Goal: Task Accomplishment & Management: Manage account settings

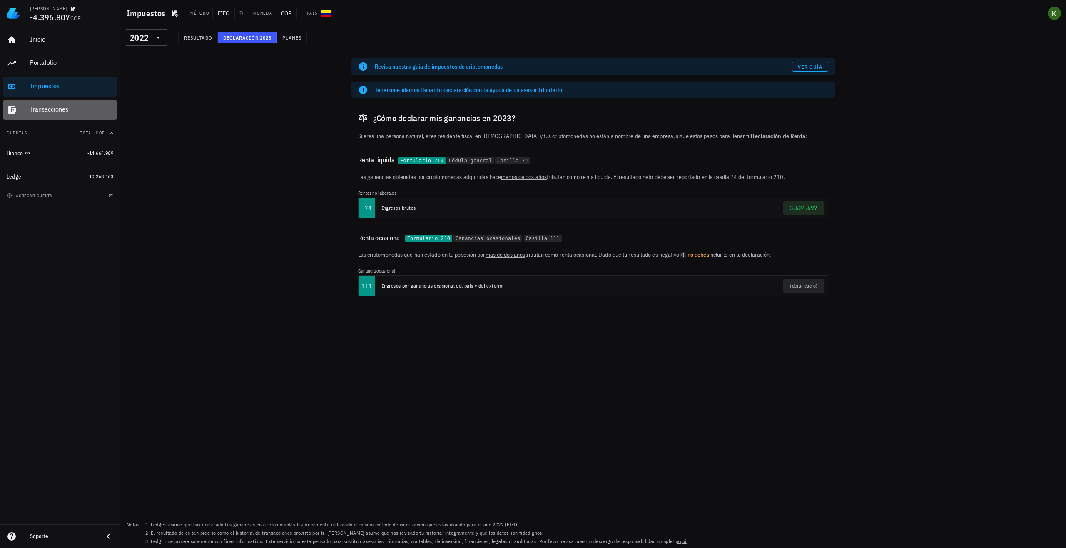
click at [49, 104] on div "Transacciones" at bounding box center [71, 109] width 83 height 19
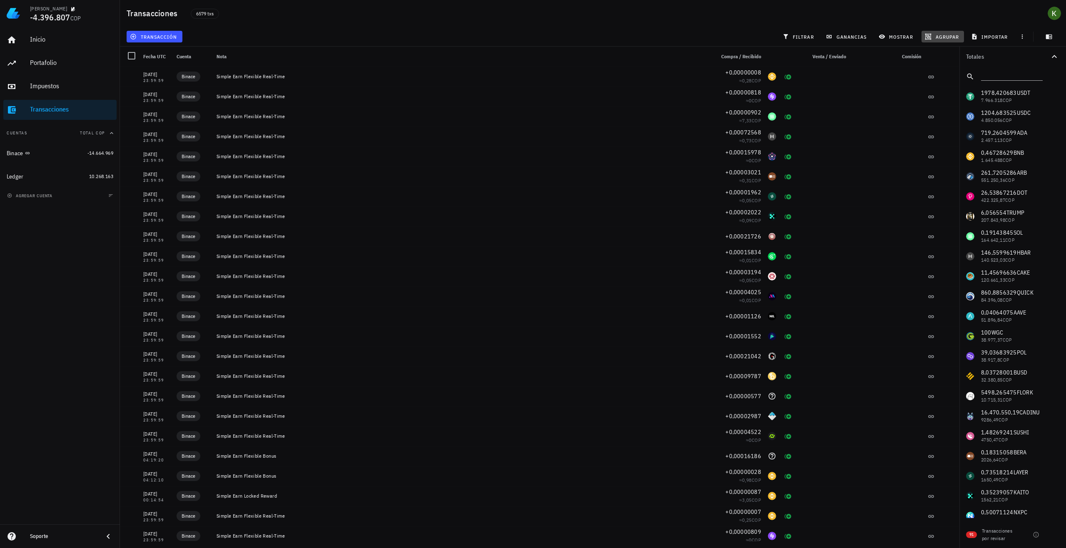
click at [938, 32] on button "agrupar" at bounding box center [942, 37] width 42 height 12
click at [935, 119] on div "Año" at bounding box center [946, 122] width 37 height 7
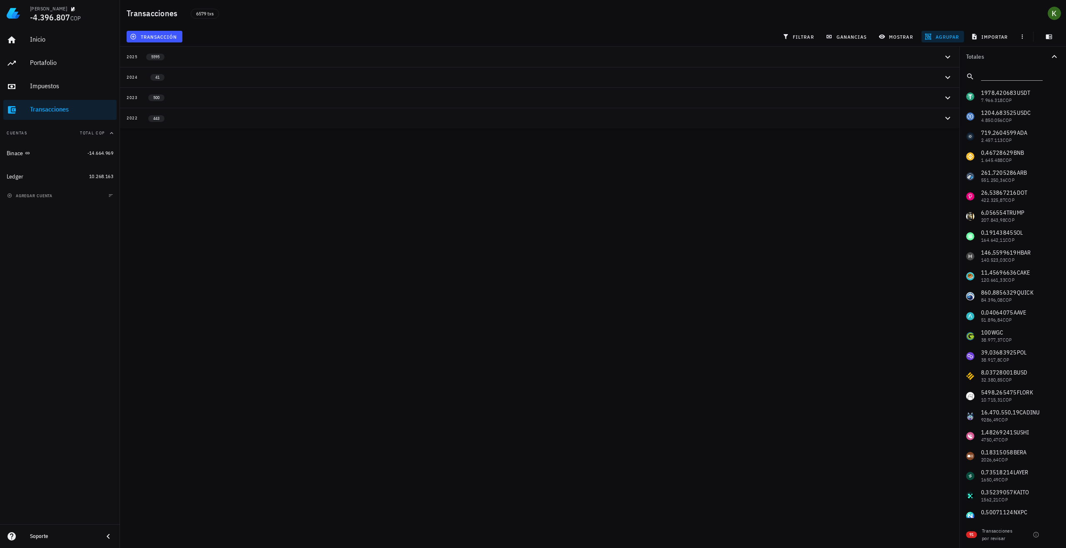
click at [241, 112] on button "2022 443" at bounding box center [539, 118] width 839 height 20
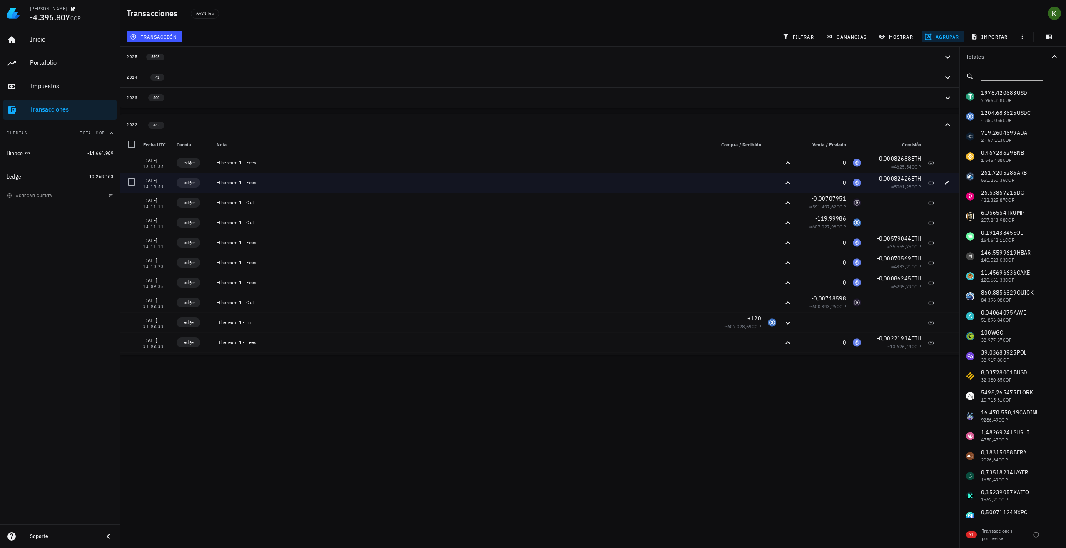
scroll to position [83, 0]
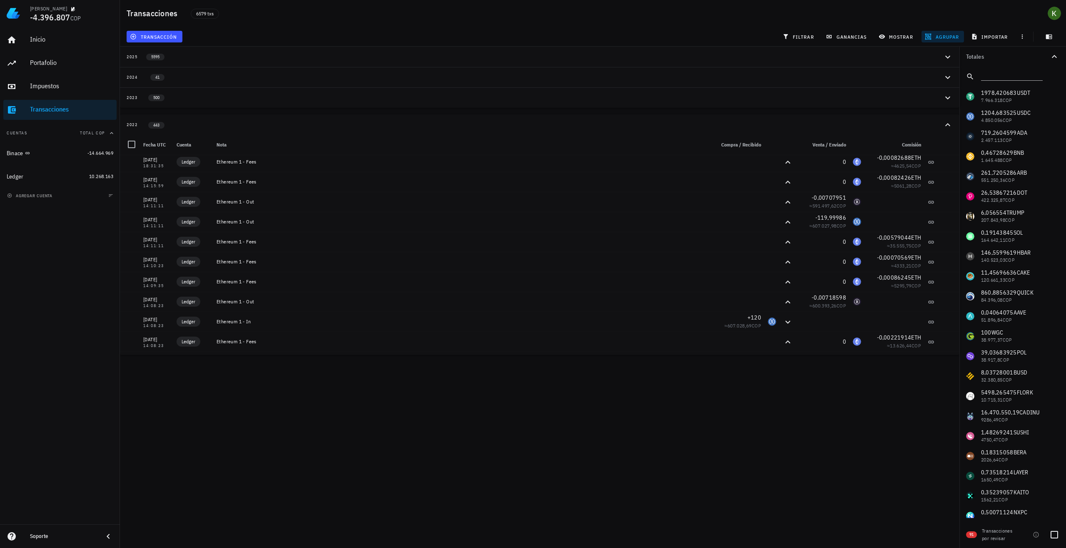
click at [975, 537] on span "91" at bounding box center [971, 535] width 11 height 7
click at [1050, 536] on div at bounding box center [1054, 535] width 14 height 14
checkbox input "true"
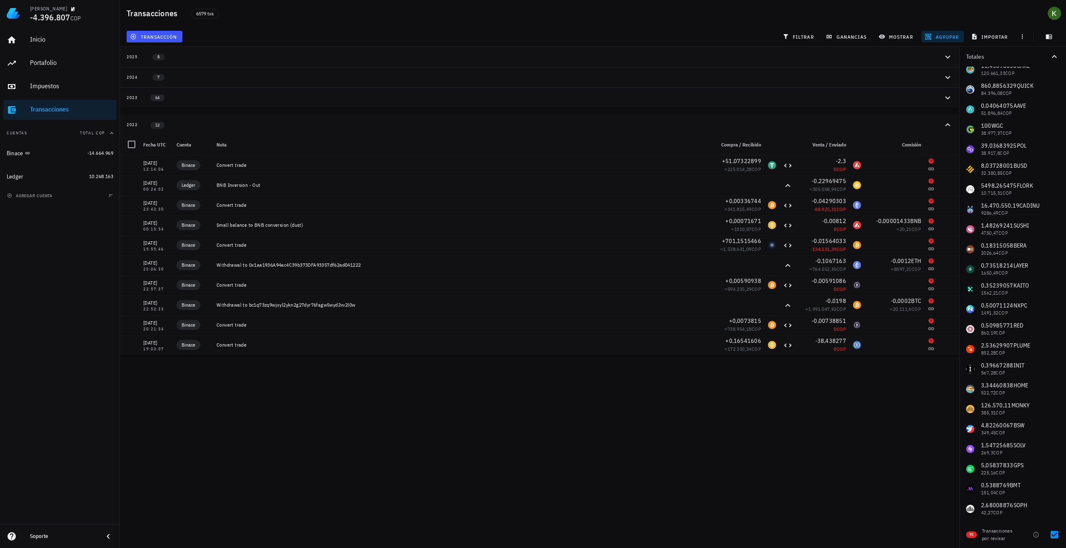
scroll to position [42, 0]
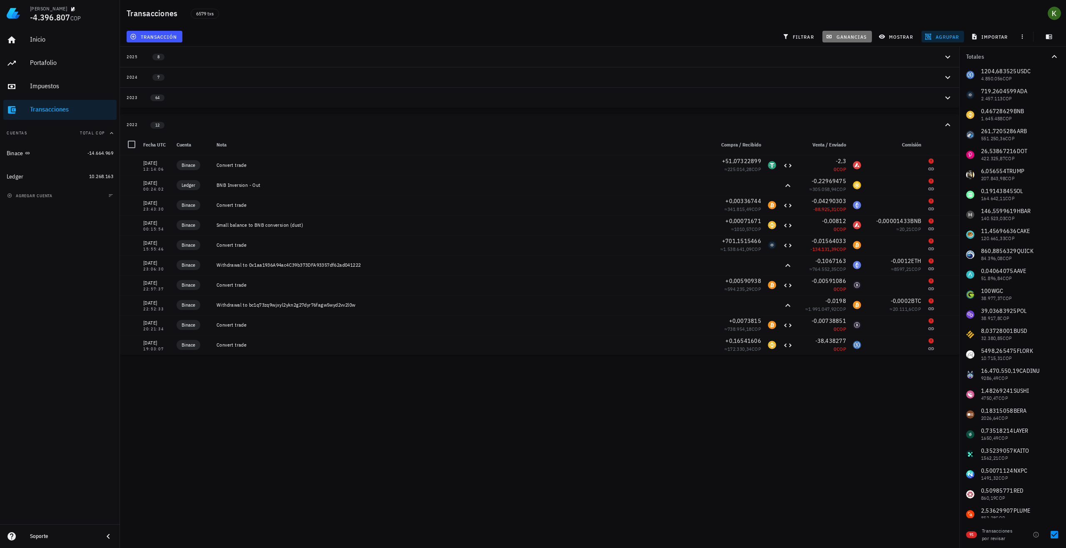
click at [844, 37] on span "ganancias" at bounding box center [846, 36] width 39 height 7
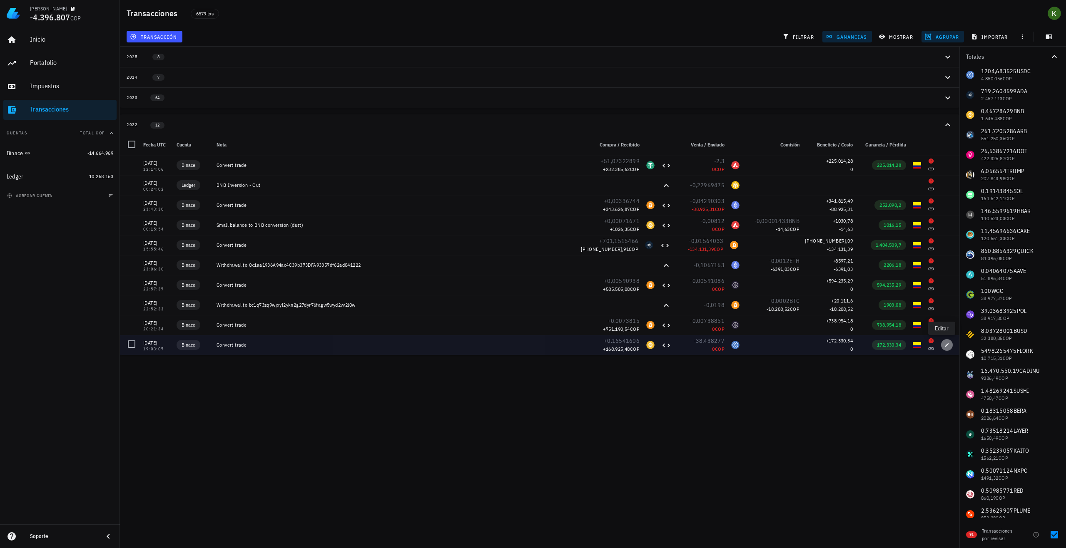
click at [944, 343] on icon "button" at bounding box center [946, 345] width 5 height 5
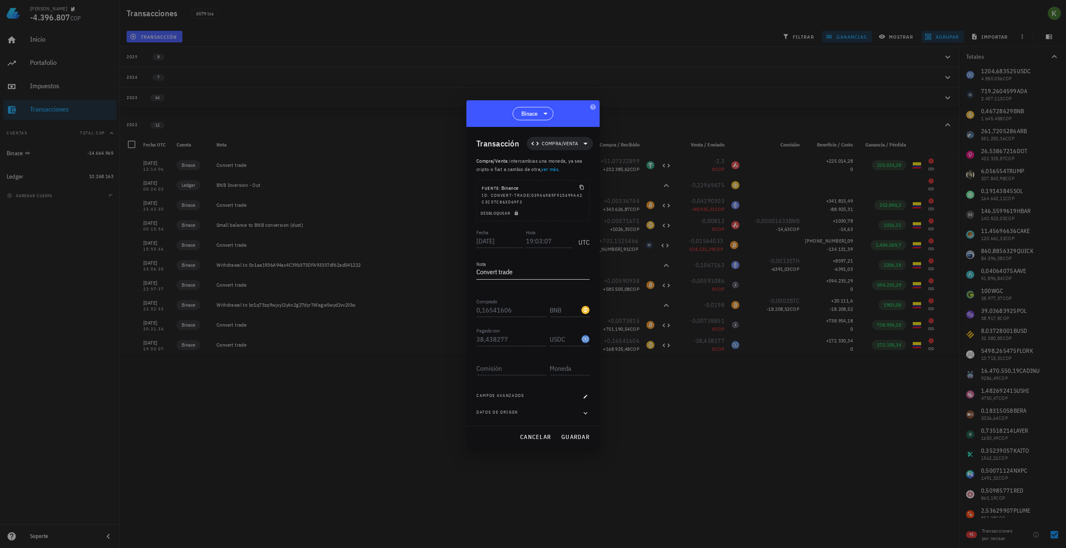
click at [545, 275] on textarea "Convert trade" at bounding box center [532, 272] width 113 height 13
click at [583, 411] on icon "button" at bounding box center [585, 413] width 7 height 10
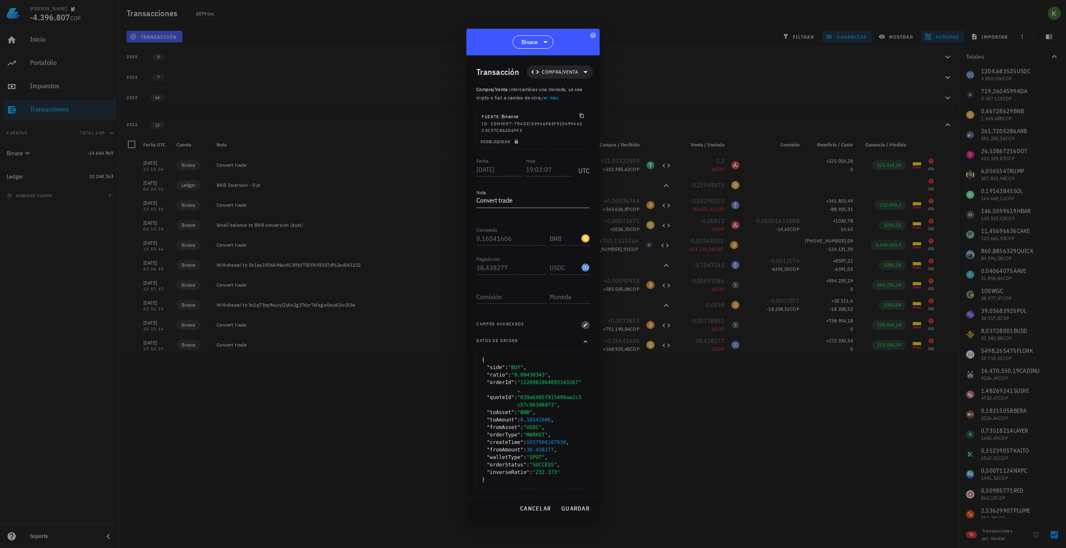
click at [585, 327] on icon "button" at bounding box center [586, 325] width 4 height 4
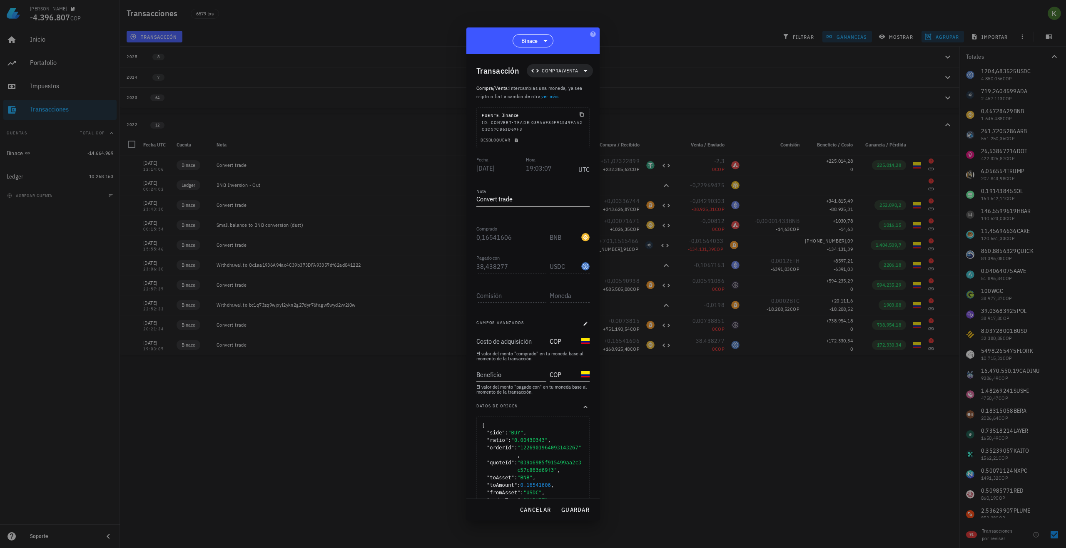
click at [513, 340] on input "Costo de adquisición" at bounding box center [510, 341] width 68 height 13
click at [512, 360] on div "El valor del monto "comprado" en tu moneda base al momento de la transacción." at bounding box center [532, 356] width 113 height 10
click at [535, 513] on span "cancelar" at bounding box center [535, 509] width 31 height 7
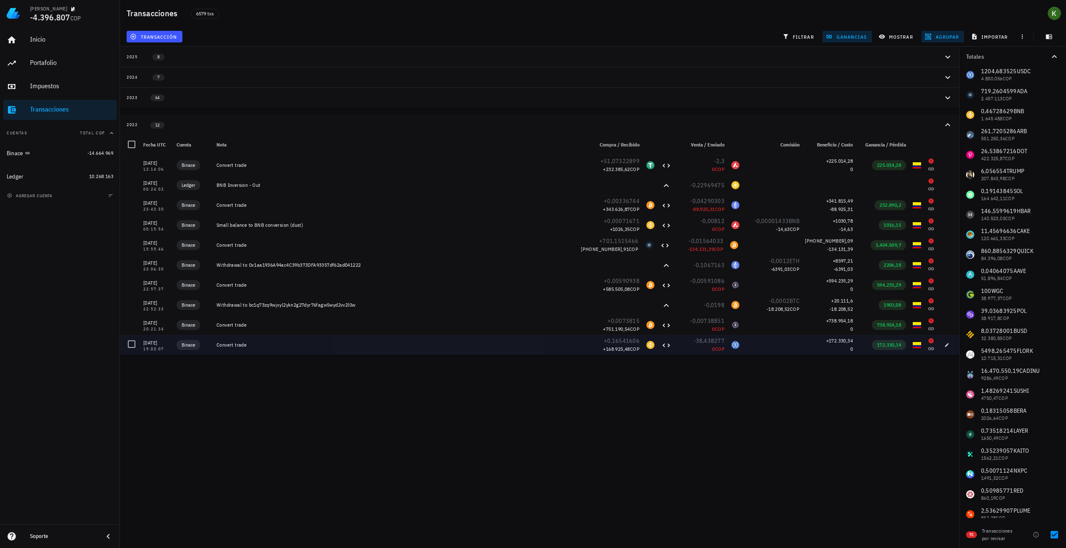
click at [836, 347] on div "0" at bounding box center [829, 349] width 47 height 8
click at [732, 345] on div "USDC-icon" at bounding box center [735, 345] width 8 height 8
click at [928, 341] on icon at bounding box center [930, 340] width 5 height 5
click at [944, 346] on icon "button" at bounding box center [946, 345] width 5 height 5
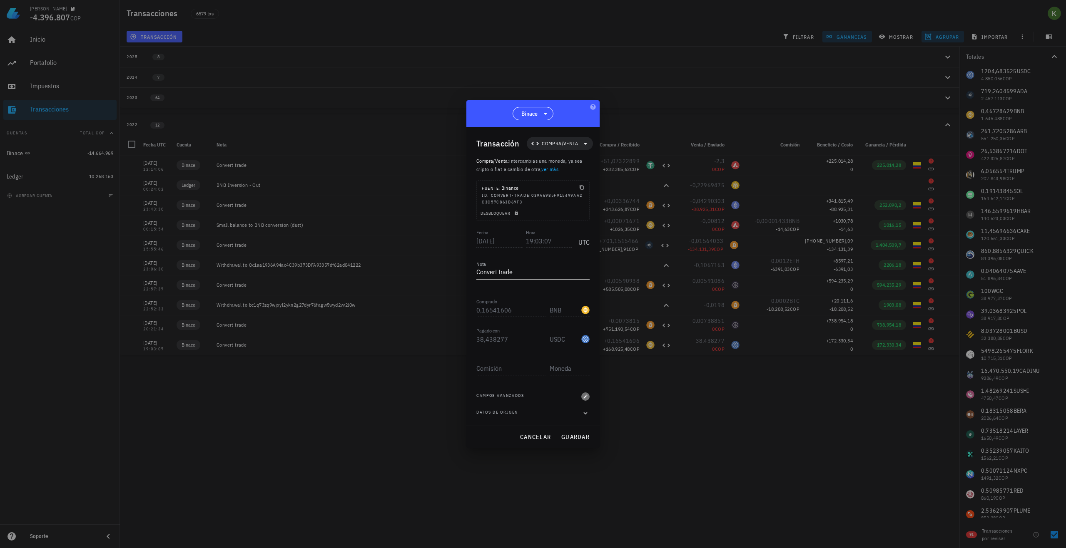
click at [582, 396] on span "button" at bounding box center [585, 396] width 8 height 5
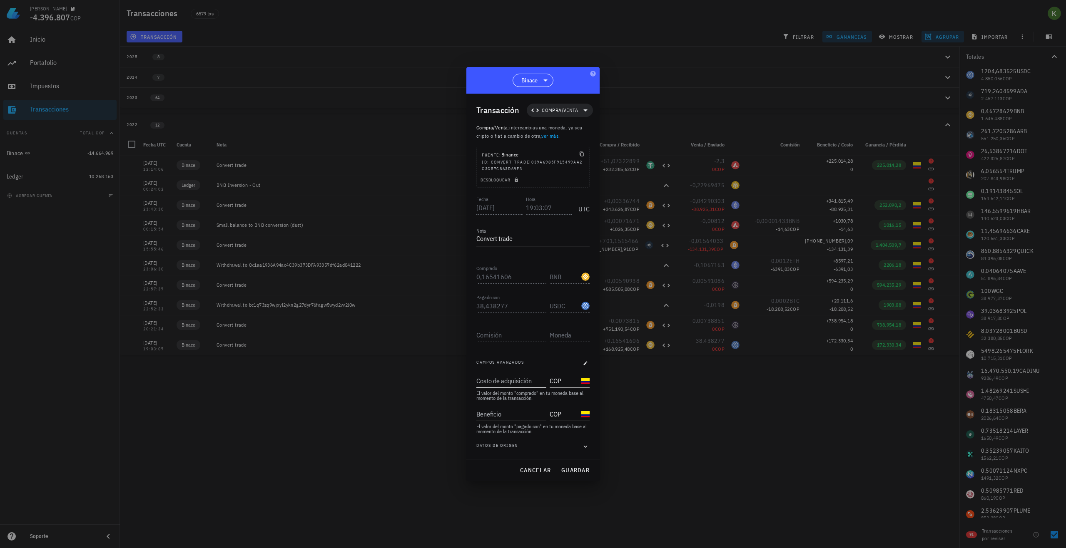
click at [532, 383] on input "Costo de adquisición" at bounding box center [510, 380] width 68 height 13
click at [524, 466] on button "cancelar" at bounding box center [535, 470] width 38 height 15
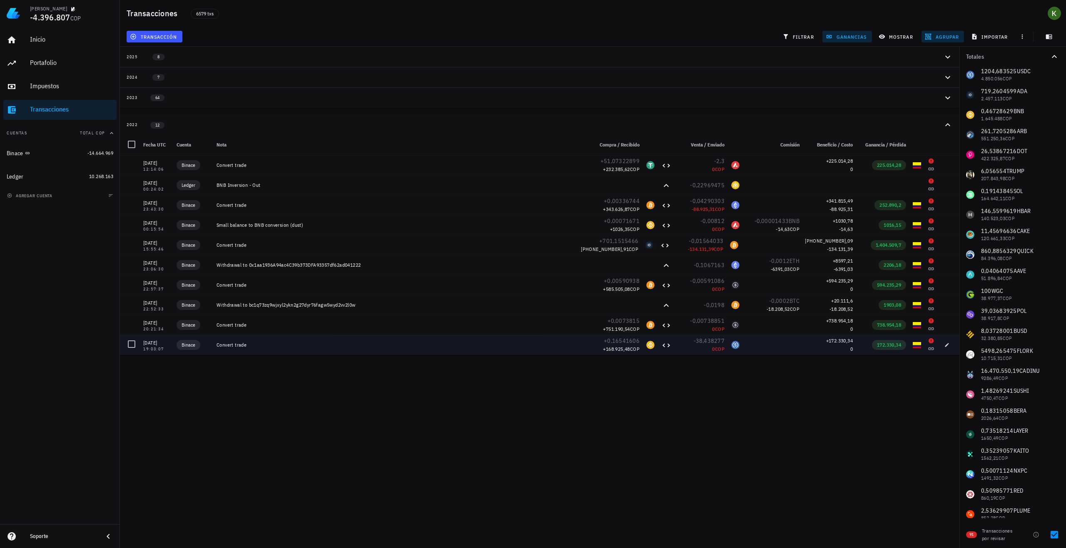
click at [731, 343] on div "USDC-icon" at bounding box center [735, 345] width 8 height 8
click at [941, 345] on span "button" at bounding box center [947, 345] width 12 height 5
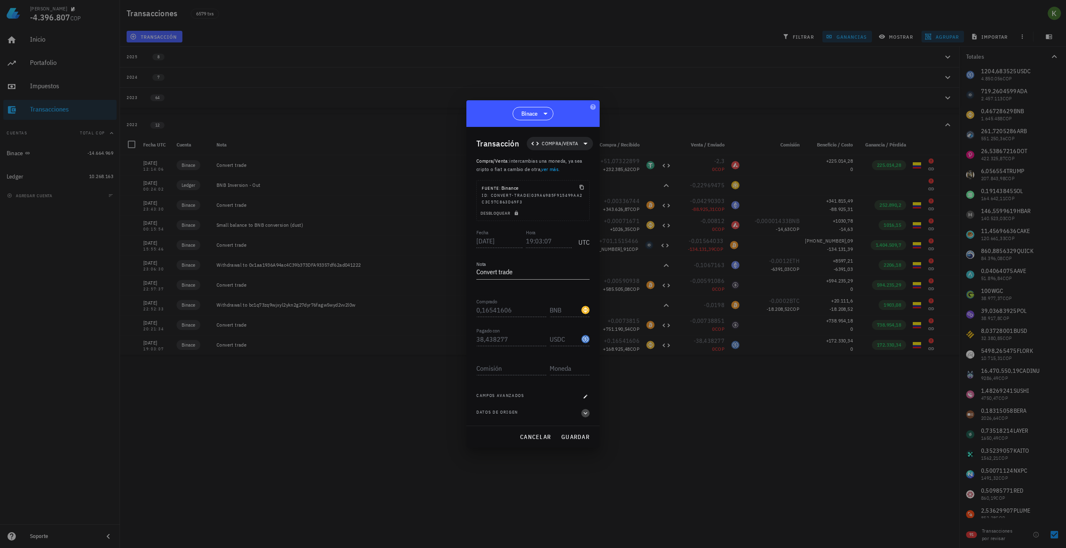
click at [586, 410] on icon "button" at bounding box center [585, 413] width 7 height 10
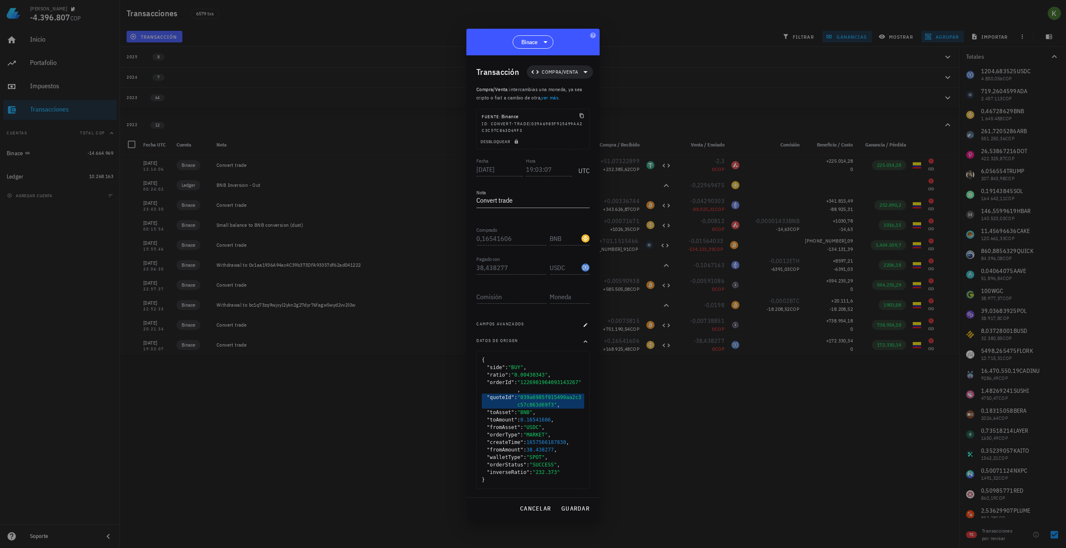
click at [557, 402] on span "," at bounding box center [558, 405] width 3 height 6
click at [539, 432] on span ""MARKET"" at bounding box center [535, 435] width 25 height 6
click at [537, 505] on span "cancelar" at bounding box center [535, 508] width 31 height 7
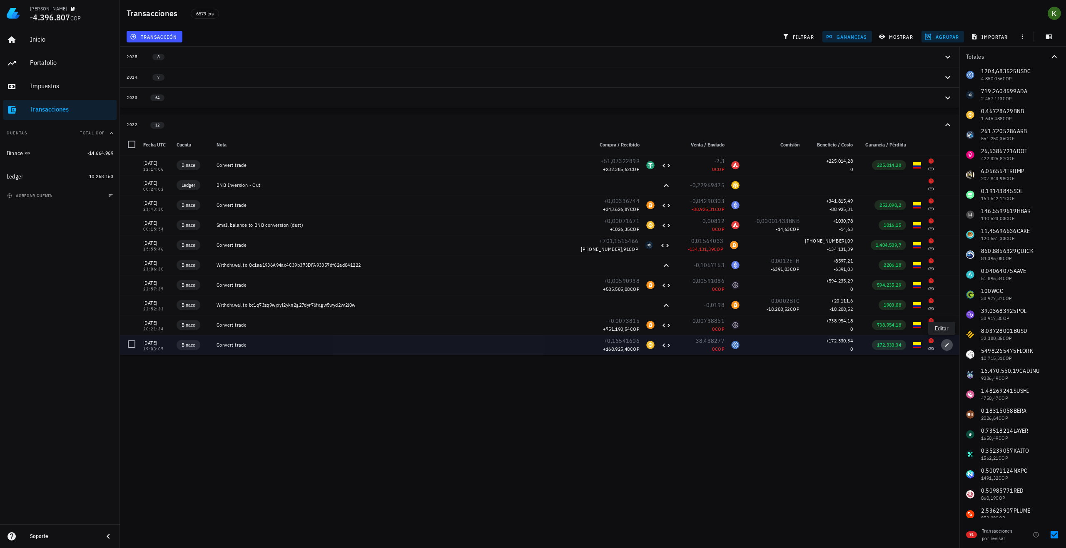
click at [941, 344] on span "button" at bounding box center [947, 345] width 12 height 5
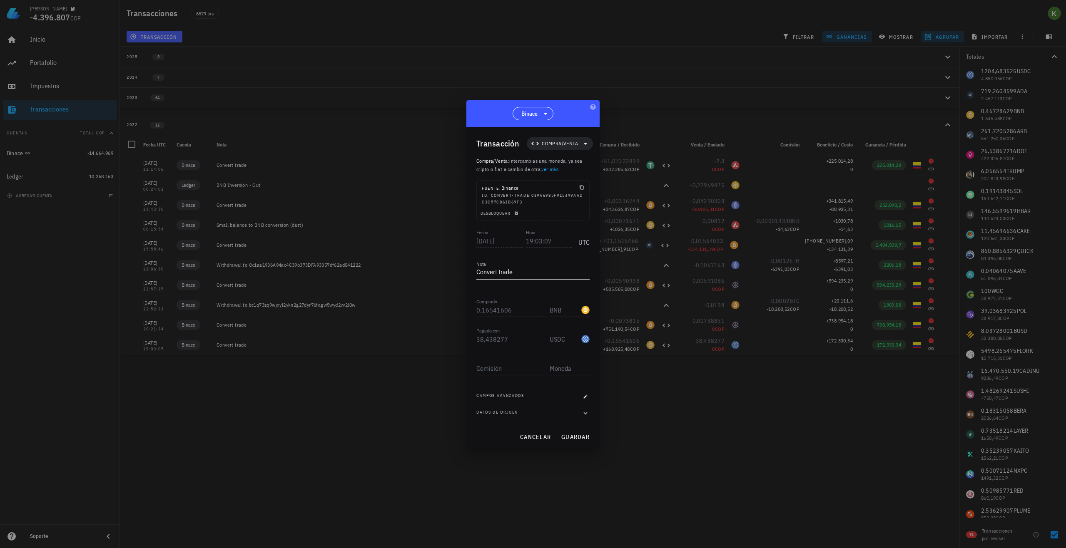
click at [476, 339] on div "Transacción Compra/Venta Compra/Venta : intercambias una moneda, ya sea cripto …" at bounding box center [532, 276] width 133 height 299
click at [582, 396] on span "button" at bounding box center [585, 396] width 8 height 5
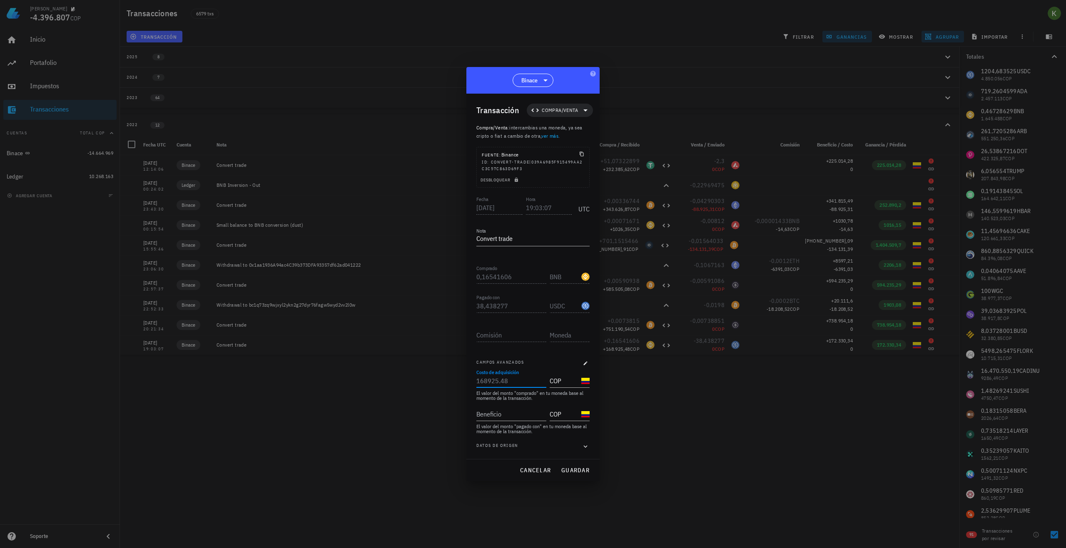
click at [510, 381] on input "Costo de adquisición" at bounding box center [510, 380] width 68 height 13
click at [512, 381] on input "Costo de adquisición" at bounding box center [510, 380] width 68 height 13
click at [512, 380] on input "Costo de adquisición" at bounding box center [510, 380] width 68 height 13
type input "1"
click at [540, 379] on icon "Clear Costo de adquisición" at bounding box center [541, 381] width 10 height 10
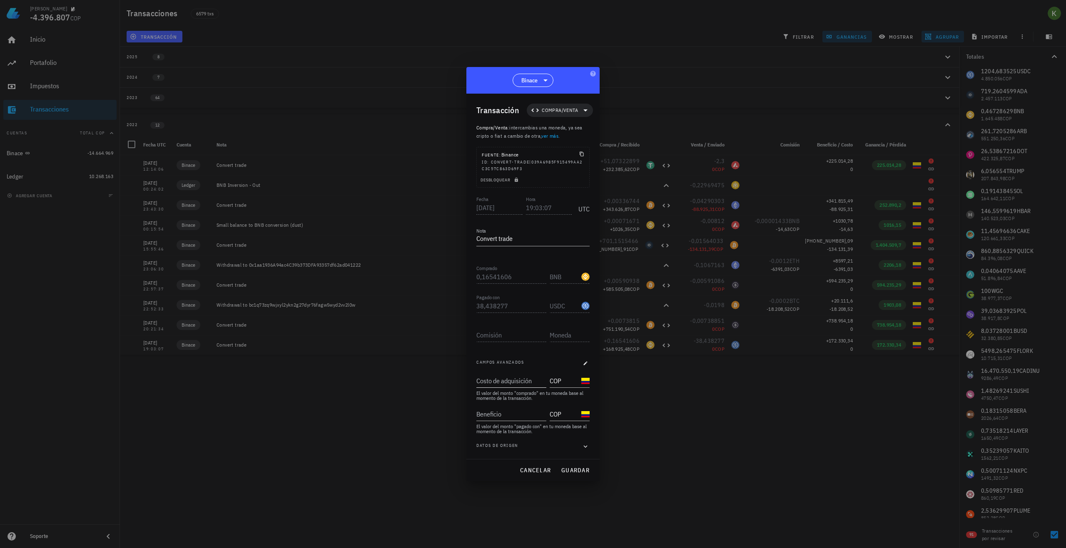
click at [532, 396] on div "El valor del monto "comprado" en tu moneda base al momento de la transacción." at bounding box center [532, 396] width 113 height 10
click at [542, 384] on input "Costo de adquisición" at bounding box center [510, 380] width 68 height 13
click at [550, 381] on input "COP" at bounding box center [565, 380] width 30 height 13
click at [539, 382] on input "Costo de adquisición" at bounding box center [510, 380] width 68 height 13
click at [516, 412] on input "Beneficio" at bounding box center [510, 414] width 68 height 13
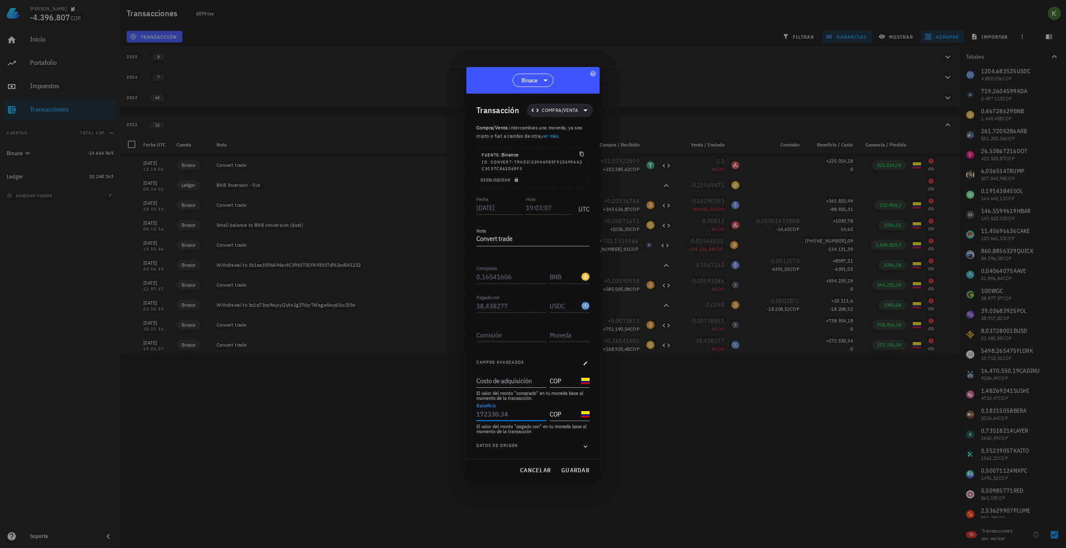
click at [516, 415] on input "Beneficio" at bounding box center [510, 414] width 68 height 13
click at [580, 468] on span "guardar" at bounding box center [575, 470] width 29 height 7
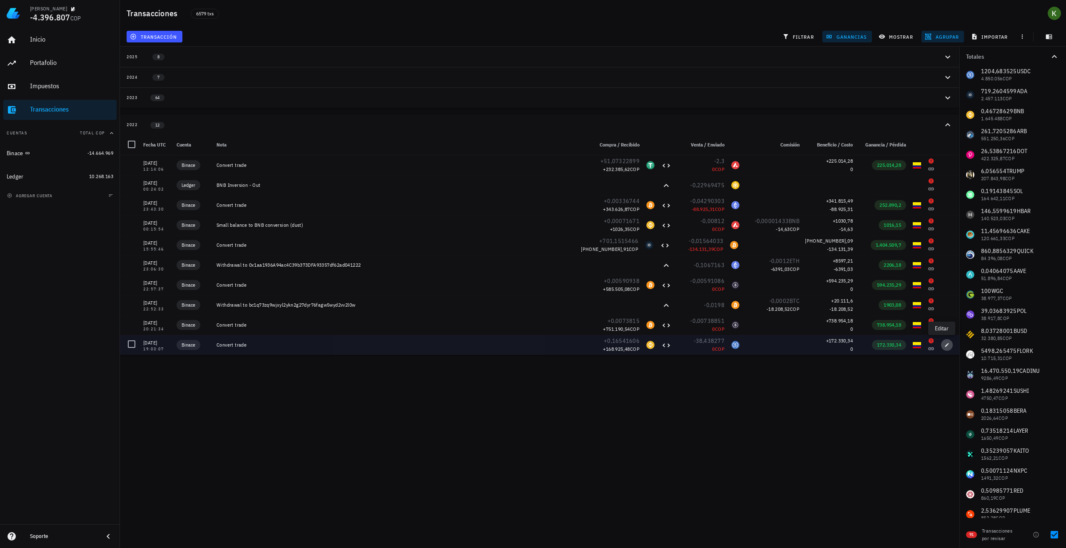
click at [945, 348] on button "button" at bounding box center [947, 345] width 12 height 12
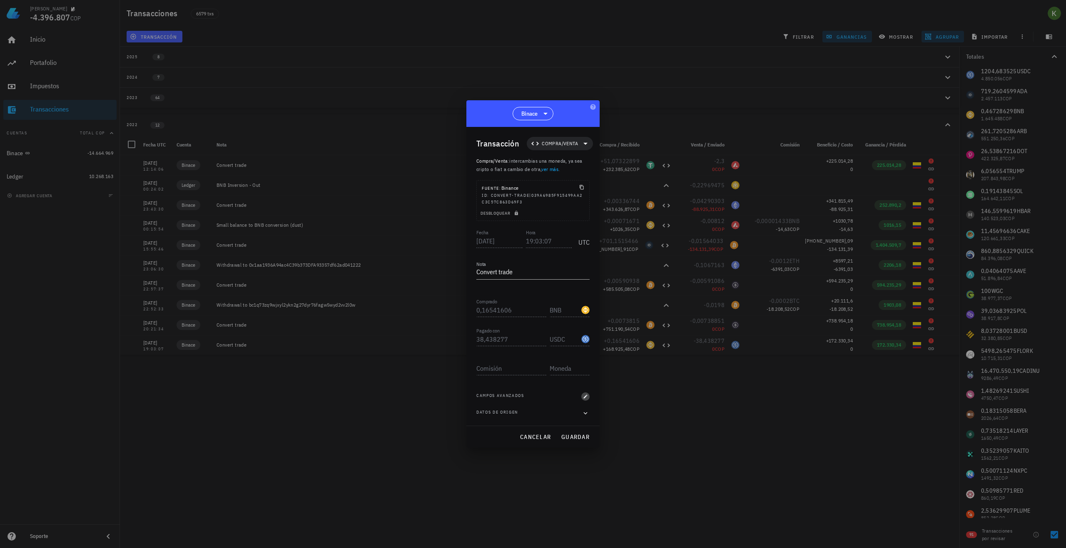
click at [585, 397] on icon "button" at bounding box center [586, 397] width 4 height 4
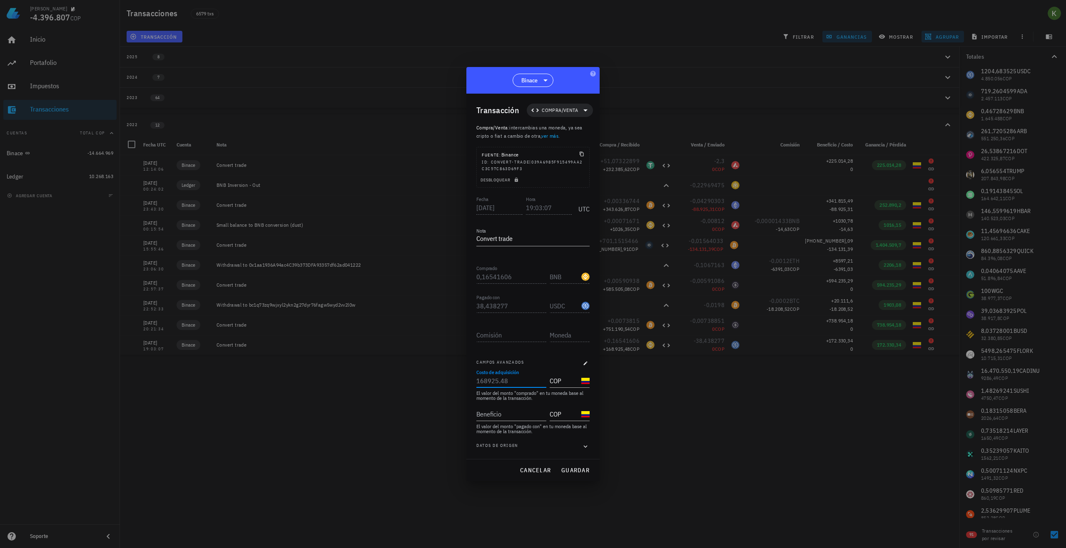
click at [525, 380] on input "Costo de adquisición" at bounding box center [510, 380] width 68 height 13
click at [515, 415] on input "Beneficio" at bounding box center [510, 414] width 68 height 13
type input "1720000"
click at [544, 414] on icon "Clear Beneficio" at bounding box center [541, 414] width 10 height 10
type input "172.330"
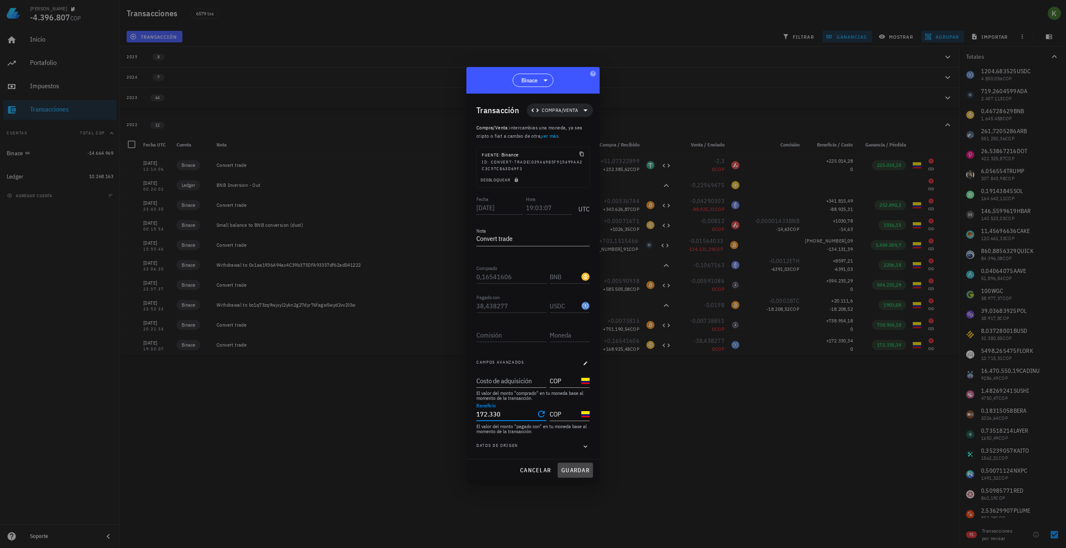
click at [577, 470] on span "guardar" at bounding box center [575, 470] width 29 height 7
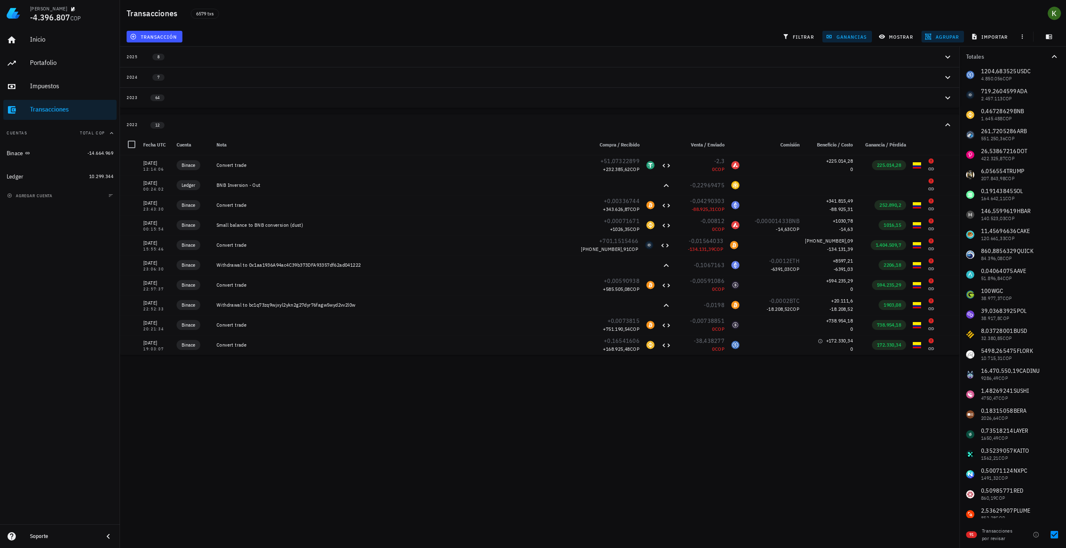
click at [595, 470] on div "Kevin -4.396.807 COP Inicio Portafolio Impuestos Transacciones Cuentas Total CO…" at bounding box center [533, 274] width 1066 height 548
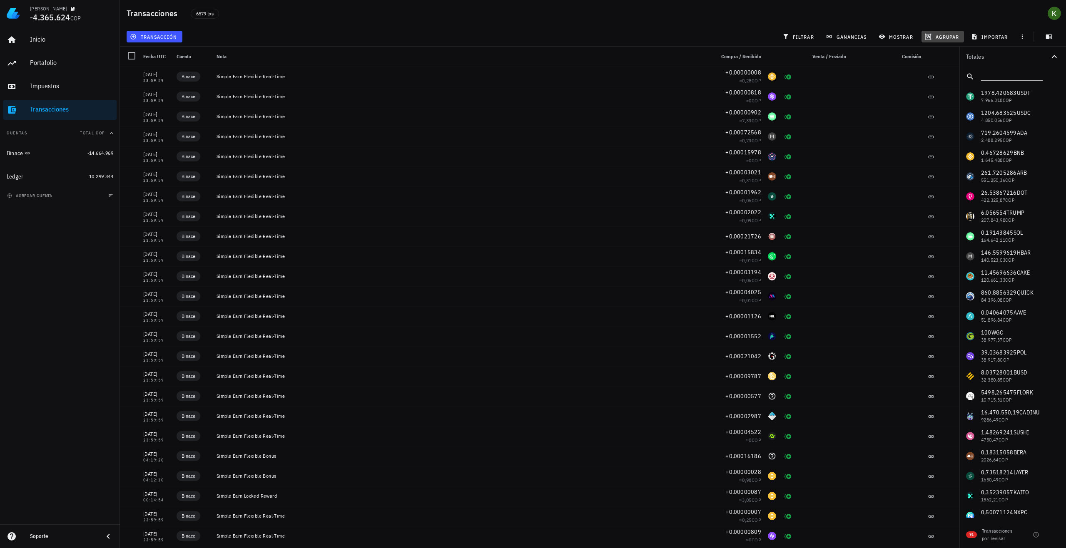
click at [947, 32] on button "agrupar" at bounding box center [942, 37] width 42 height 12
click at [936, 119] on div "Año" at bounding box center [946, 122] width 37 height 7
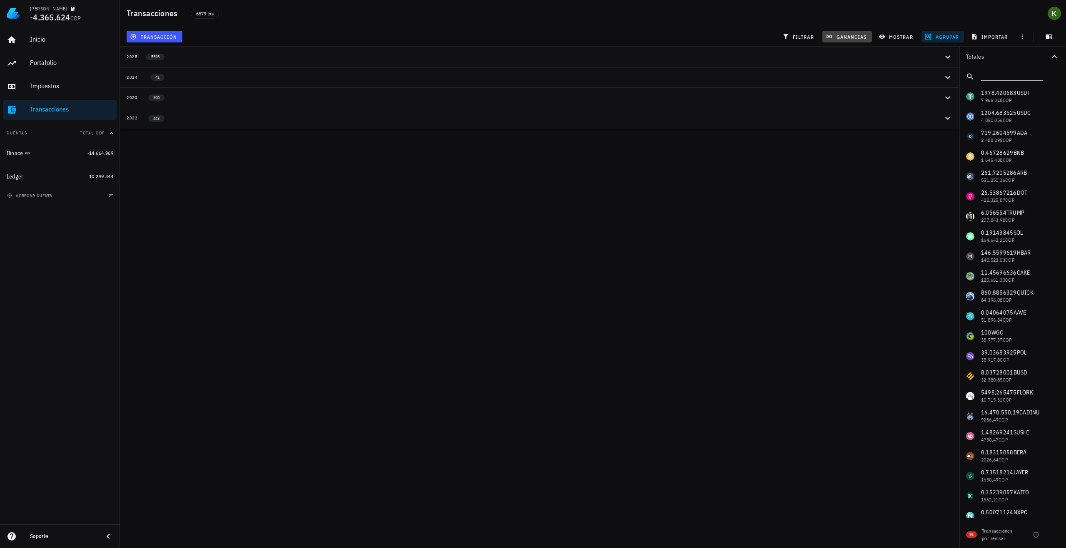
click at [846, 34] on span "ganancias" at bounding box center [846, 36] width 39 height 7
click at [806, 116] on div "2022 443" at bounding box center [535, 117] width 816 height 7
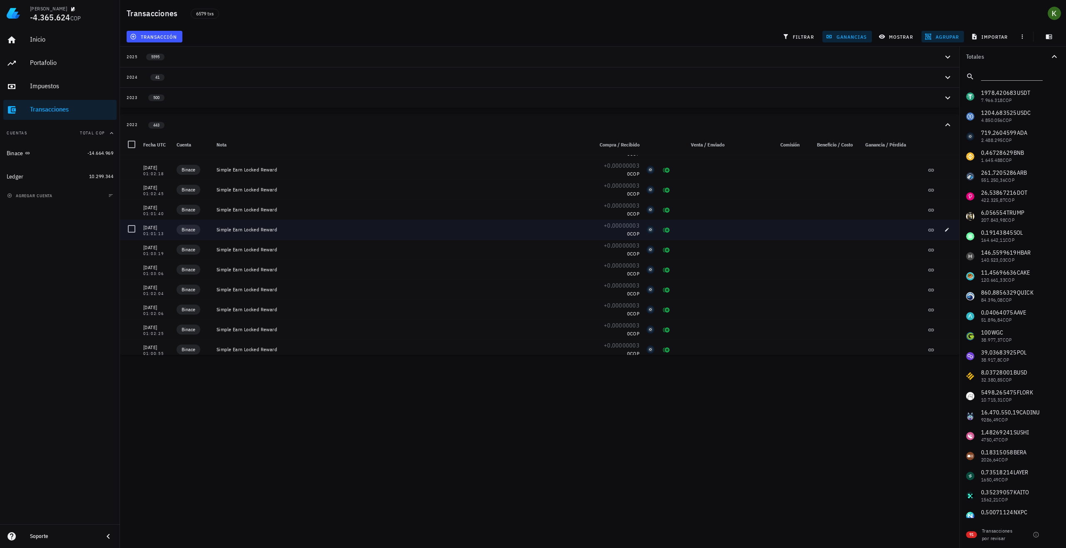
scroll to position [958, 0]
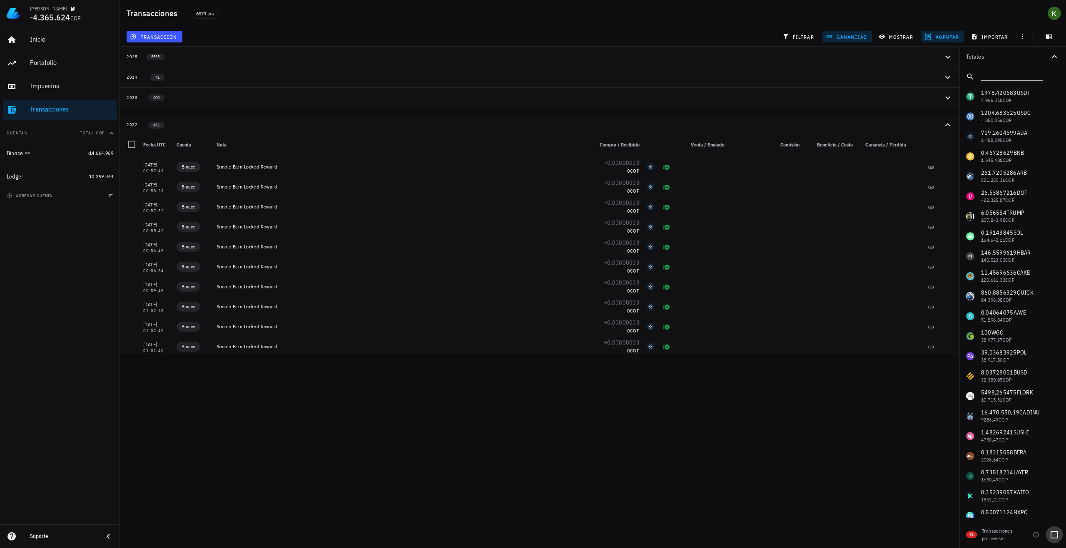
click at [1052, 534] on div at bounding box center [1054, 535] width 14 height 14
checkbox input "true"
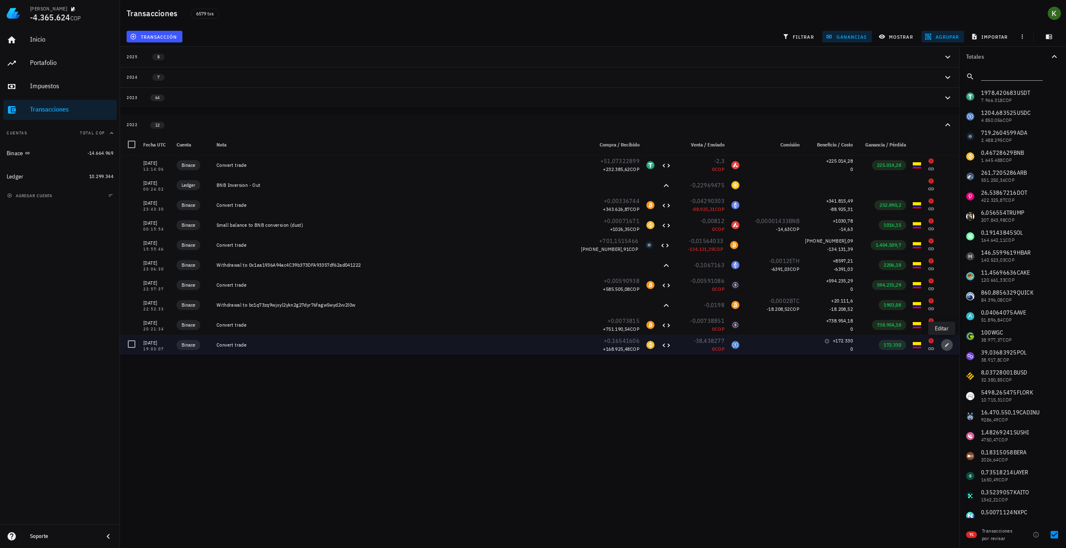
click at [942, 348] on button "button" at bounding box center [947, 345] width 12 height 12
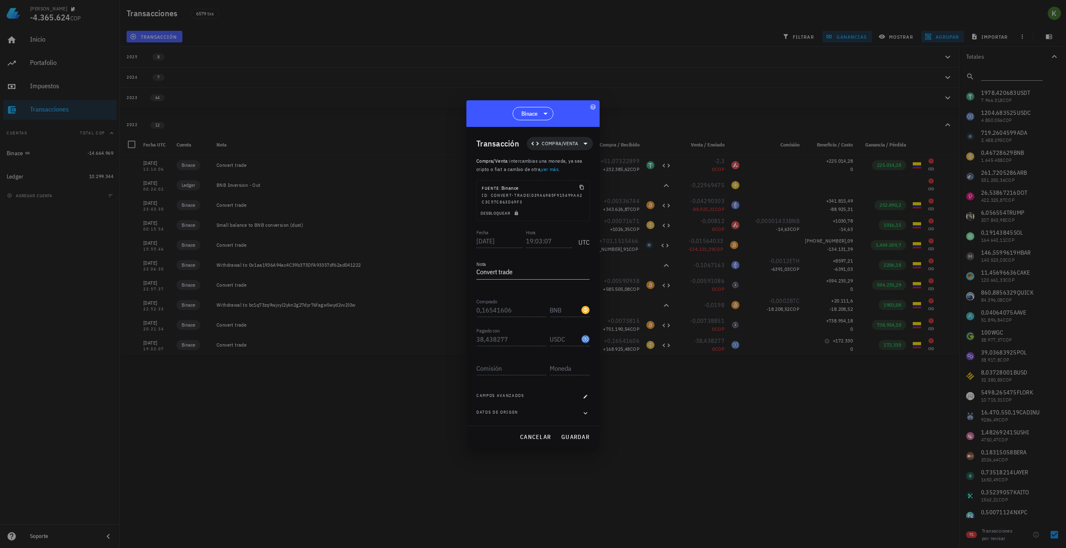
click at [542, 121] on div "Binace" at bounding box center [532, 113] width 133 height 27
click at [542, 114] on icon at bounding box center [545, 114] width 10 height 10
click at [565, 144] on span "Compra/Venta" at bounding box center [560, 143] width 36 height 8
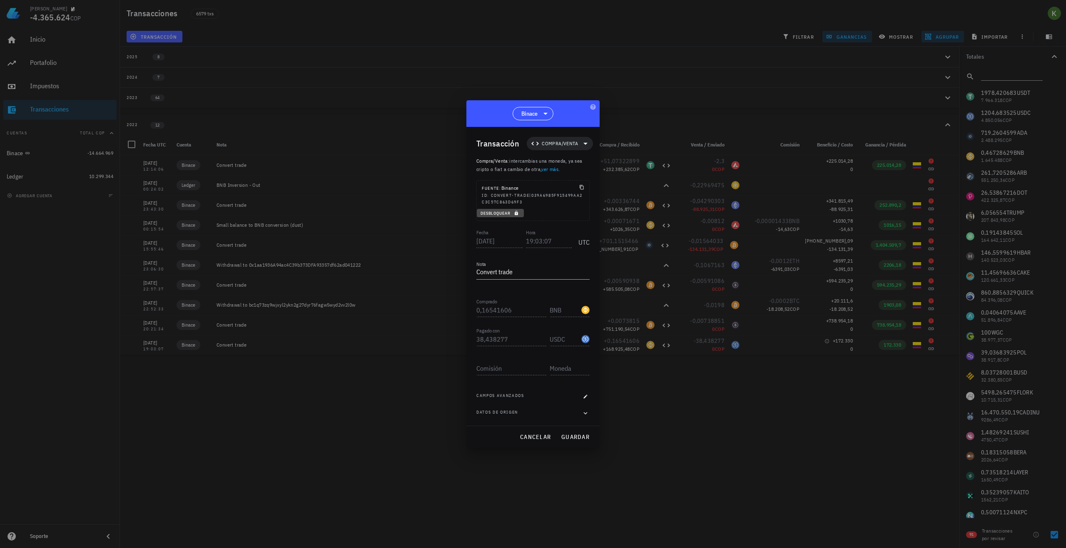
click at [515, 213] on icon "button" at bounding box center [516, 213] width 5 height 5
click at [524, 373] on input "Comisión" at bounding box center [511, 368] width 70 height 13
click at [562, 371] on input "text" at bounding box center [569, 368] width 38 height 13
click at [562, 370] on input "text" at bounding box center [569, 368] width 38 height 13
type input "d"
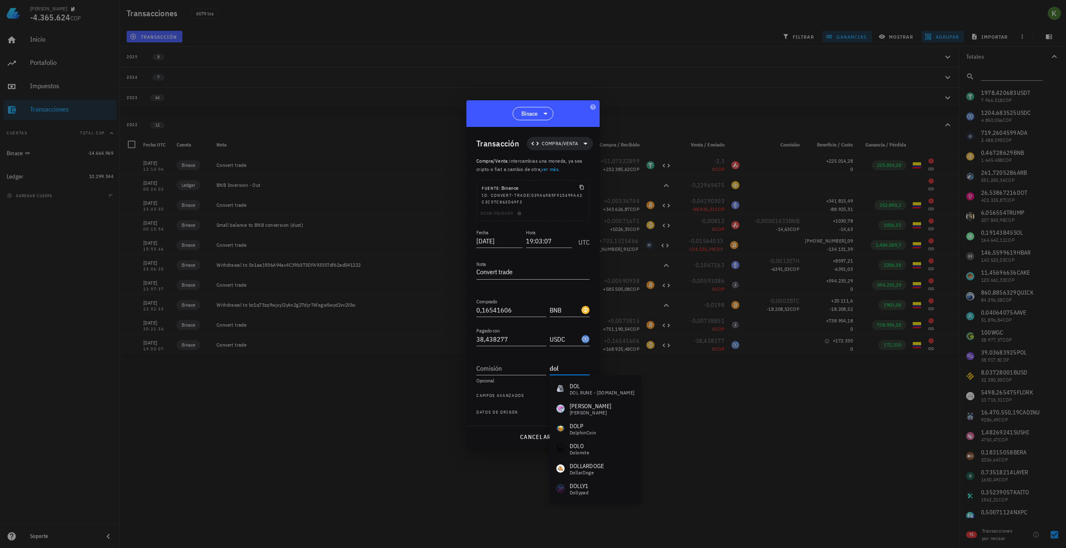
type input "dola"
click at [542, 364] on input "Comisión" at bounding box center [511, 368] width 70 height 13
click at [516, 213] on div "Desbloqueado" at bounding box center [533, 215] width 112 height 12
click at [518, 214] on div "Desbloqueado" at bounding box center [533, 215] width 112 height 12
click at [520, 214] on div "Desbloqueado" at bounding box center [533, 215] width 112 height 12
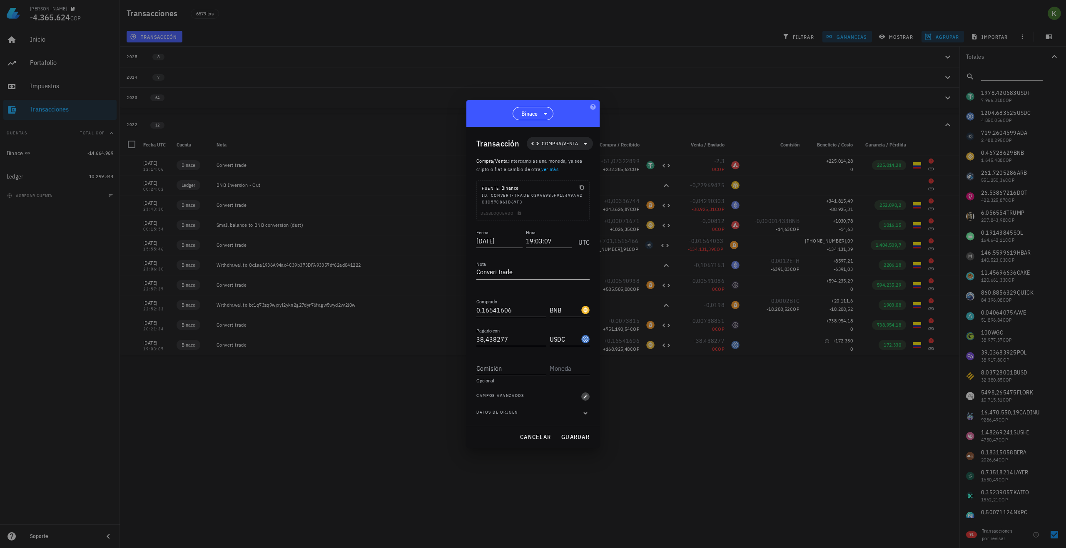
click at [587, 400] on button "button" at bounding box center [585, 397] width 8 height 8
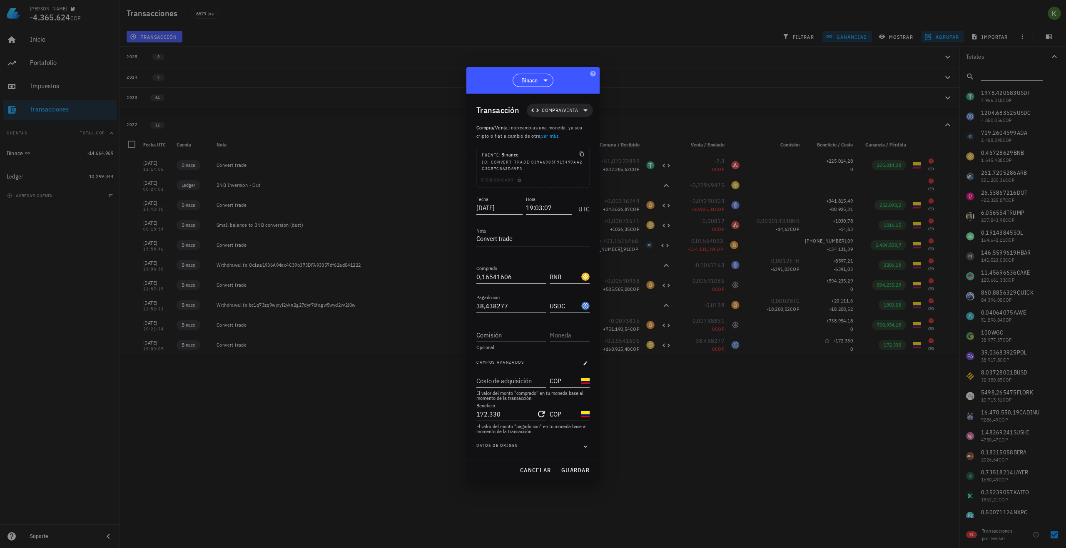
type input "172330"
drag, startPoint x: 520, startPoint y: 411, endPoint x: 470, endPoint y: 411, distance: 50.4
click at [470, 411] on div "Transacción Compra/Venta Compra/Venta : intercambias una moneda, ya sea cripto …" at bounding box center [532, 277] width 133 height 366
click at [498, 383] on input "Costo de adquisición" at bounding box center [510, 380] width 68 height 13
paste input "172330"
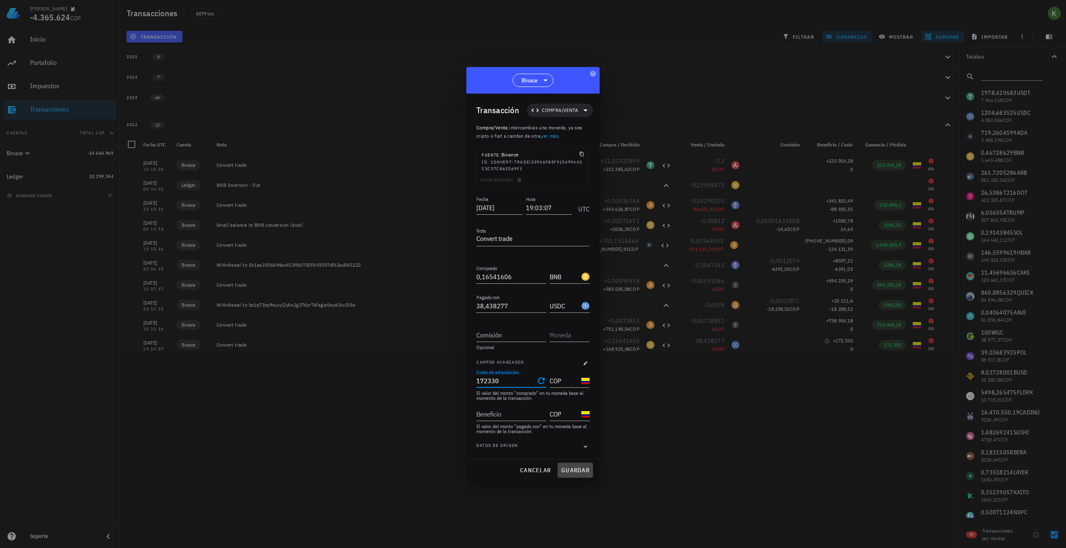
type input "172.330"
click at [569, 466] on button "guardar" at bounding box center [574, 470] width 35 height 15
type input "172.330"
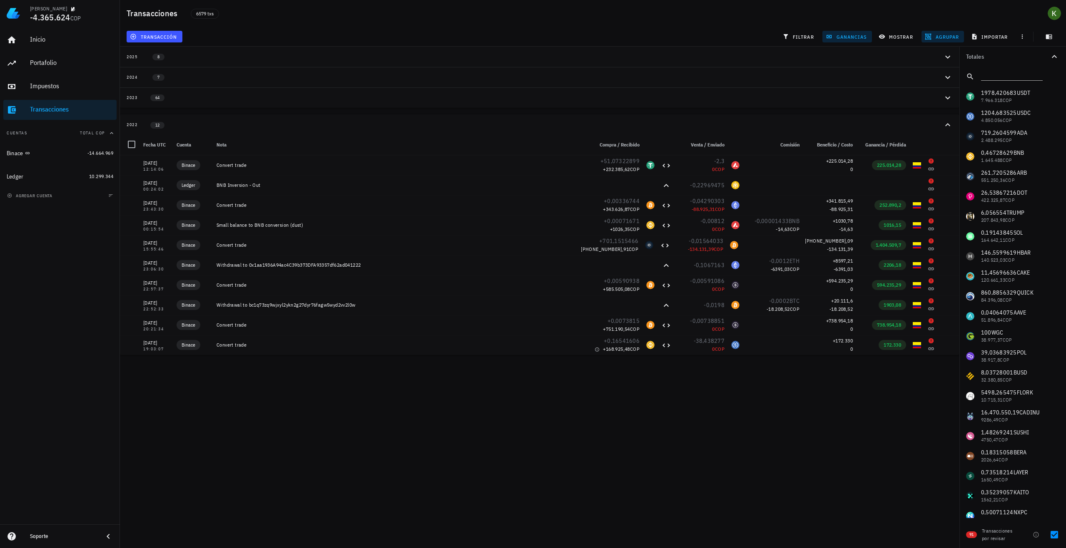
click at [569, 466] on div "Kevin -4.365.624 COP Inicio Portafolio Impuestos Transacciones Cuentas Total CO…" at bounding box center [533, 274] width 1066 height 548
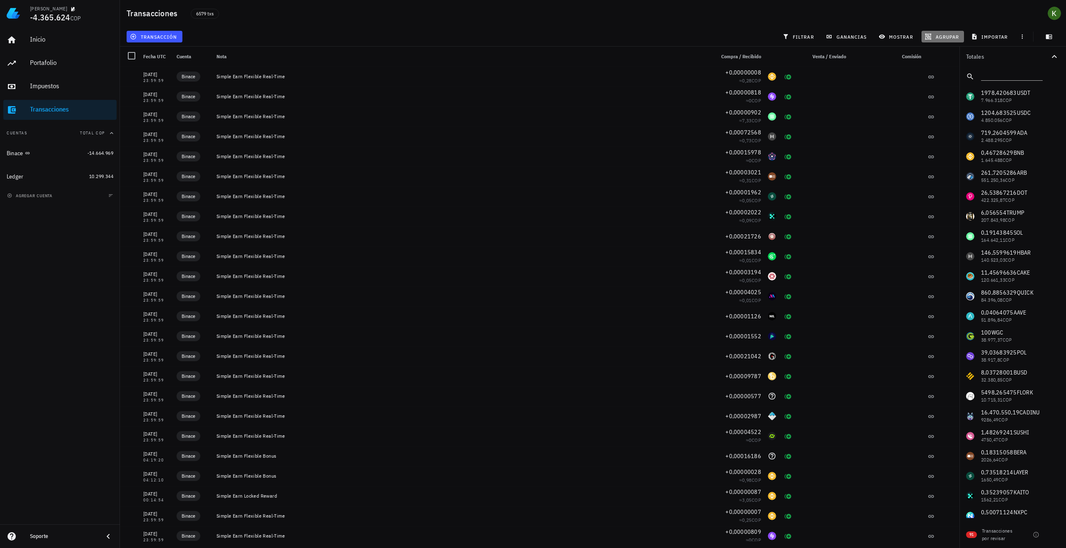
click at [955, 36] on span "agrupar" at bounding box center [942, 36] width 32 height 7
click at [952, 122] on div "Año" at bounding box center [946, 122] width 37 height 7
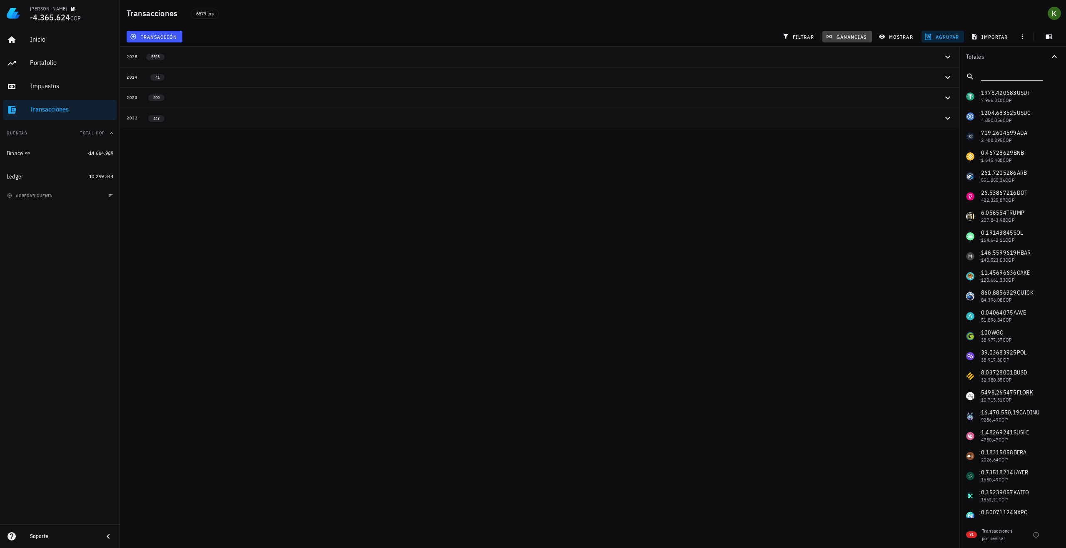
click at [842, 35] on span "ganancias" at bounding box center [846, 36] width 39 height 7
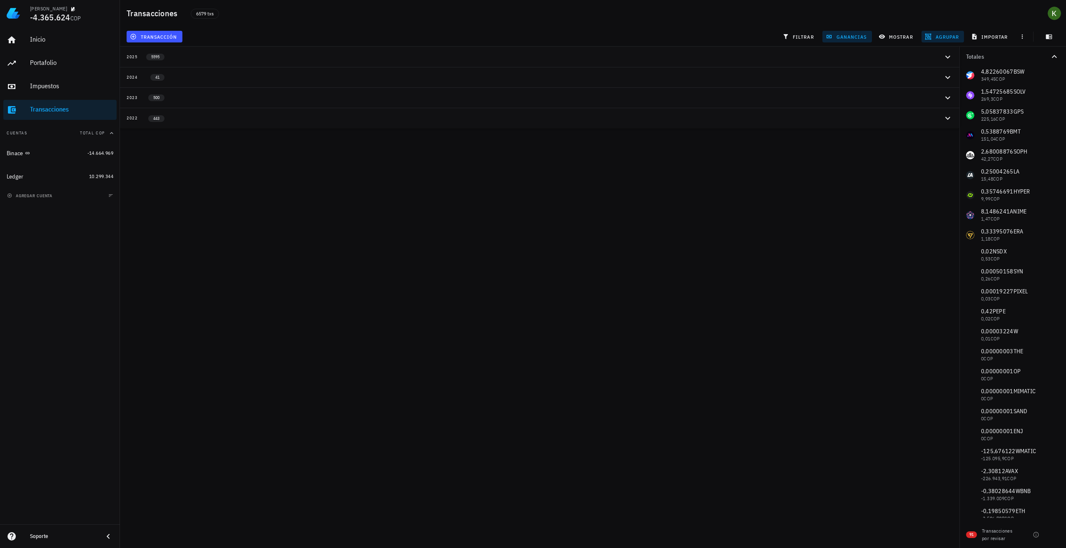
scroll to position [624, 0]
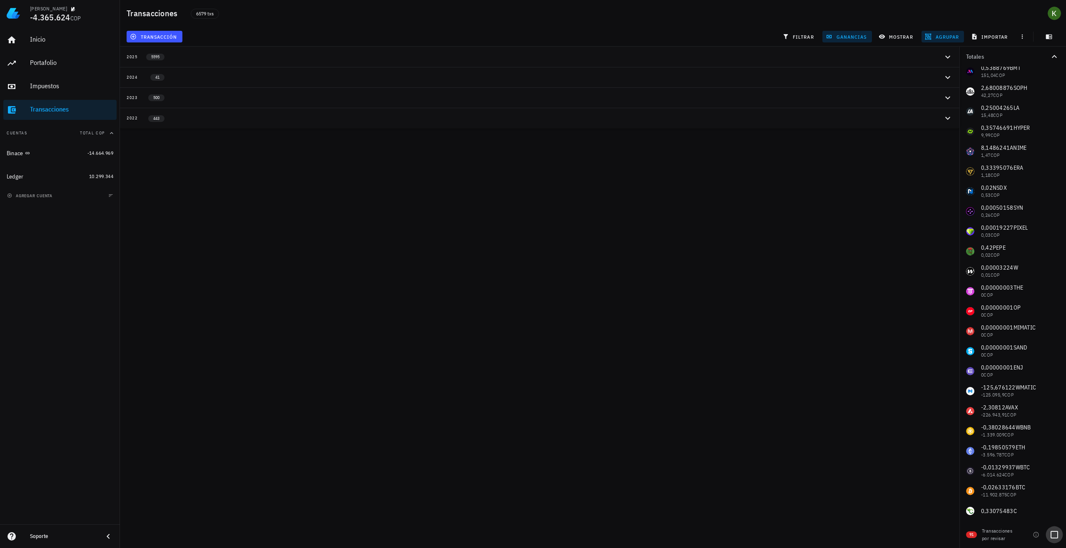
click at [1057, 540] on div at bounding box center [1054, 535] width 14 height 14
checkbox input "true"
click at [363, 124] on button "2022 12" at bounding box center [539, 118] width 839 height 20
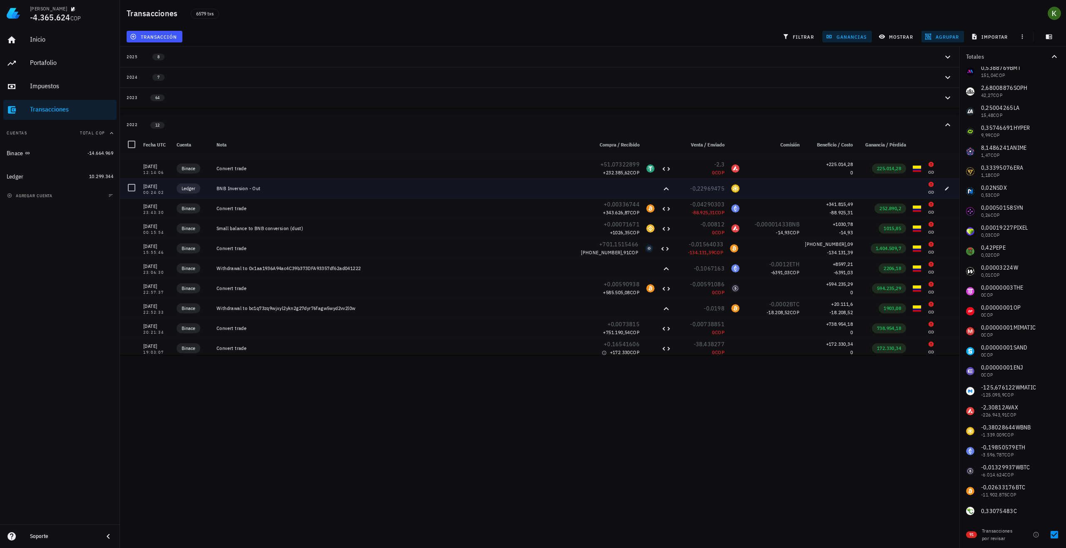
scroll to position [40, 0]
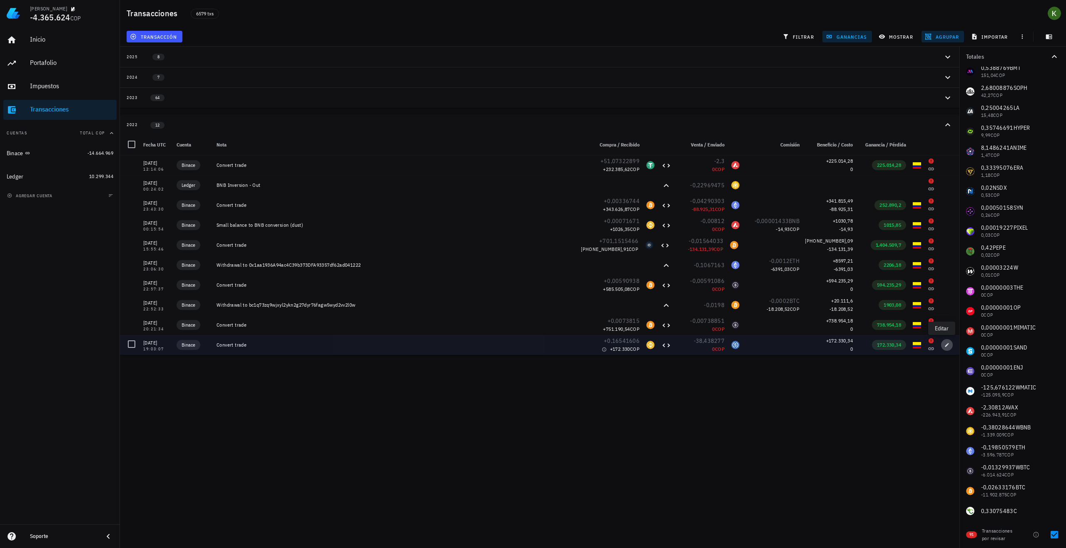
click at [946, 347] on span "button" at bounding box center [947, 345] width 12 height 5
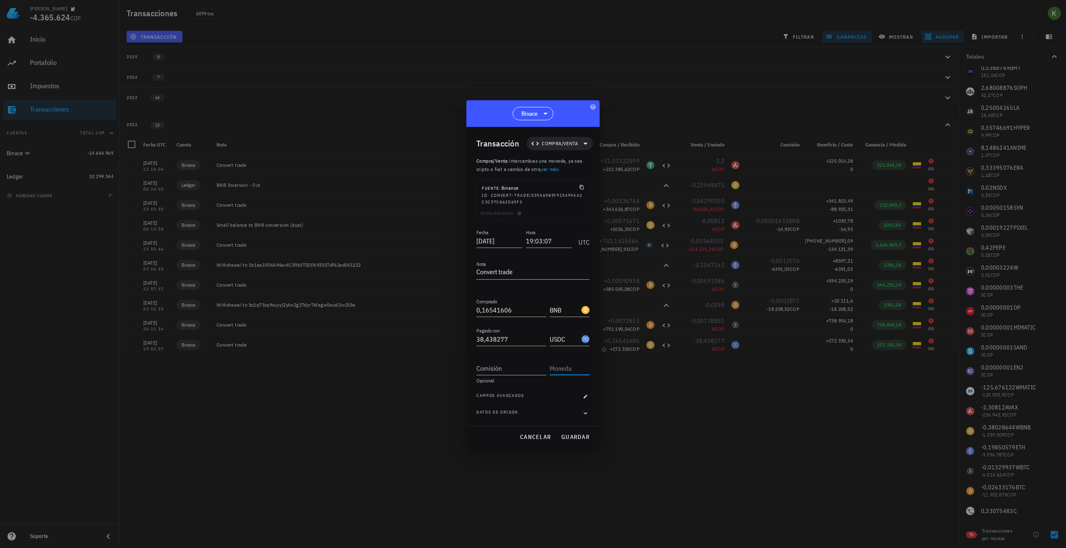
click at [567, 375] on div at bounding box center [570, 368] width 40 height 13
click at [564, 371] on input "text" at bounding box center [569, 368] width 38 height 13
click at [564, 370] on input "text" at bounding box center [569, 368] width 38 height 13
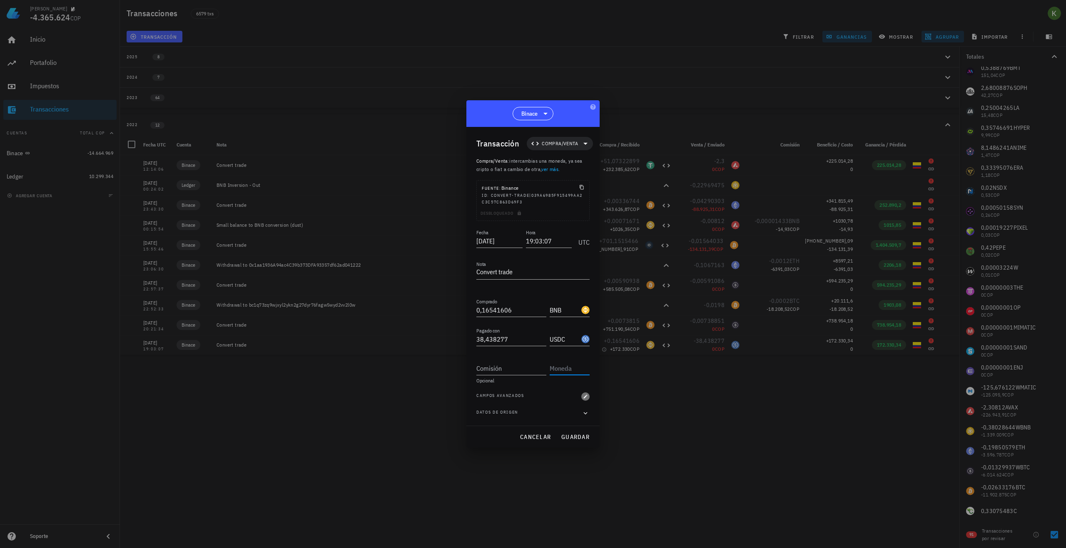
click at [582, 394] on span "button" at bounding box center [585, 396] width 8 height 5
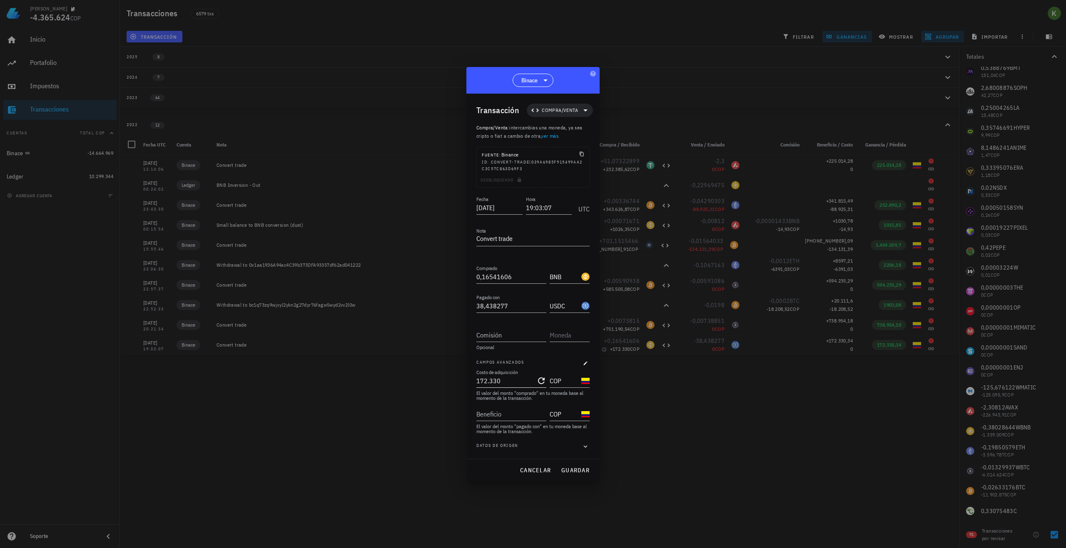
type input "172330"
drag, startPoint x: 507, startPoint y: 383, endPoint x: 451, endPoint y: 379, distance: 55.5
click at [451, 379] on div "Kevin -4.365.624 COP Inicio Portafolio Impuestos Transacciones Cuentas Total CO…" at bounding box center [533, 274] width 1066 height 548
click at [495, 415] on input "Beneficio" at bounding box center [510, 414] width 68 height 13
paste input "172330"
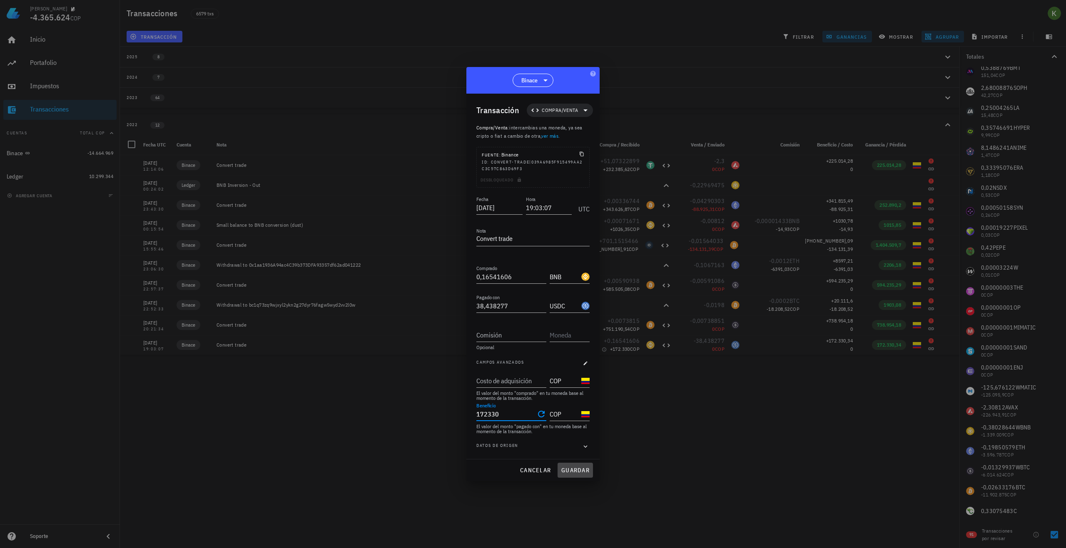
type input "172.330"
click at [570, 470] on span "guardar" at bounding box center [575, 470] width 29 height 7
type input "172.330"
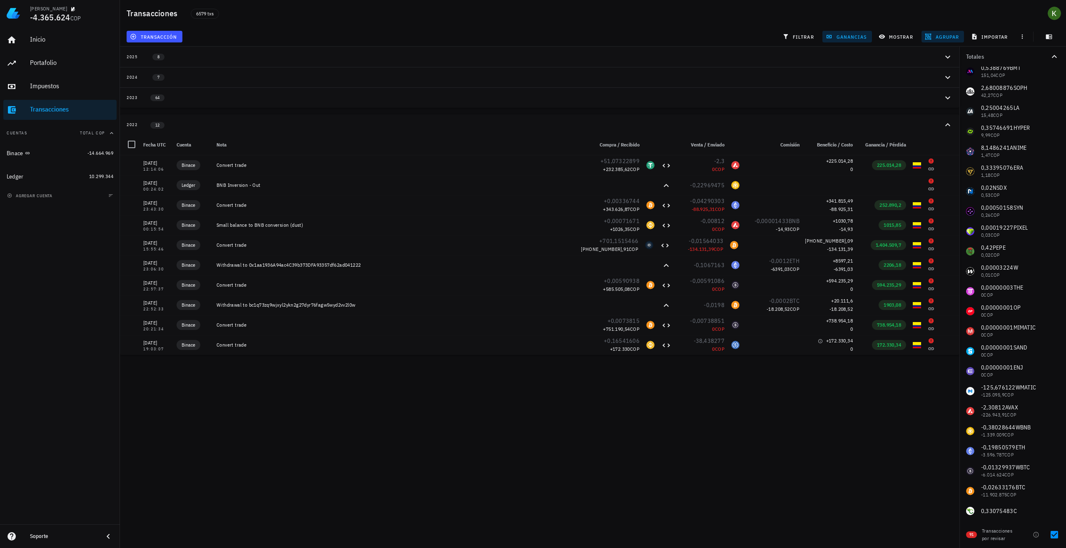
click at [570, 470] on div "Kevin -4.365.624 COP Inicio Portafolio Impuestos Transacciones Cuentas Total CO…" at bounding box center [533, 274] width 1066 height 548
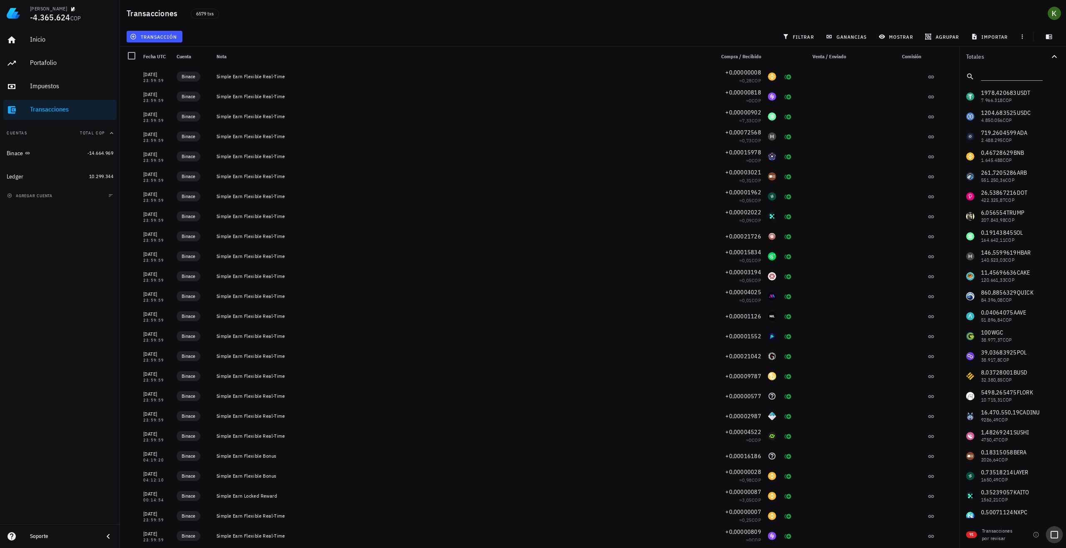
click at [1057, 537] on div at bounding box center [1054, 535] width 14 height 14
checkbox input "true"
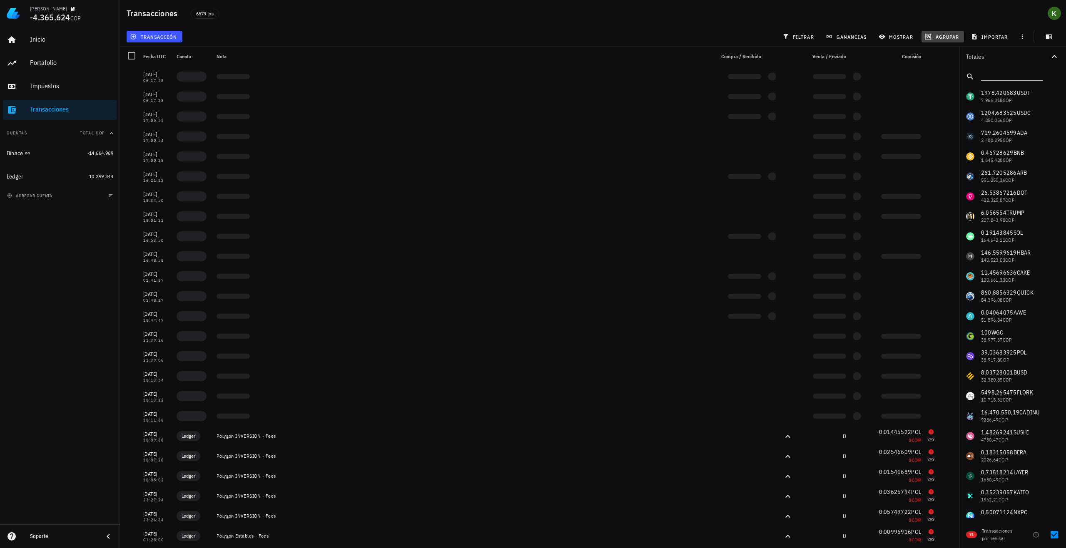
click at [943, 33] on button "agrupar" at bounding box center [942, 37] width 42 height 12
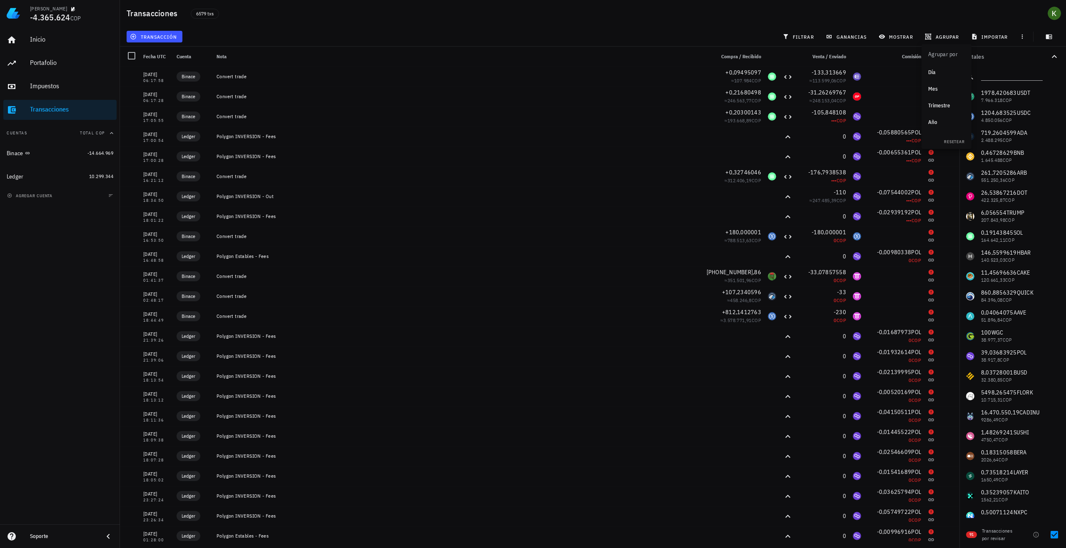
click at [938, 122] on div "Año" at bounding box center [946, 122] width 37 height 7
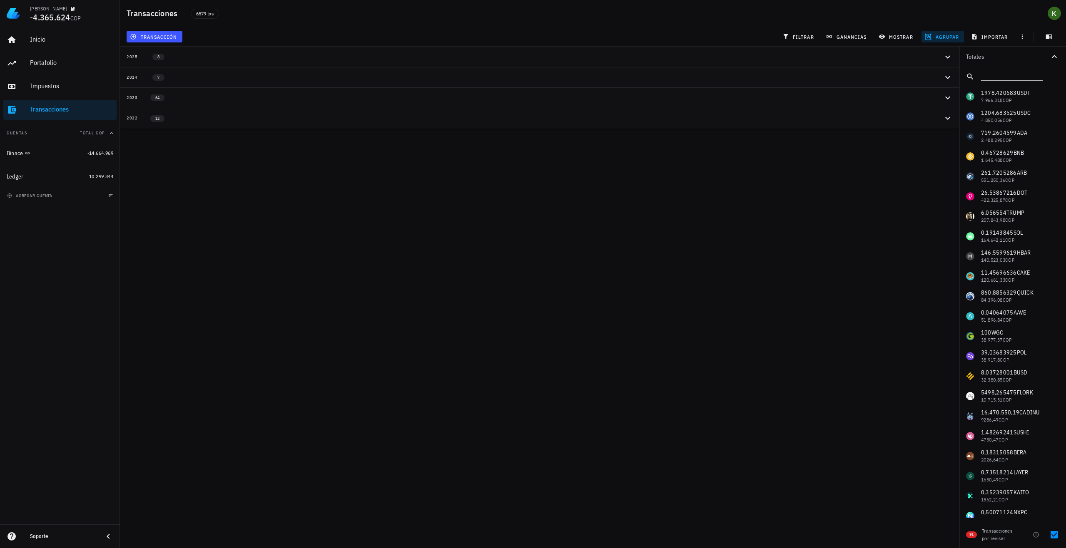
click at [379, 134] on div "Kevin -4.365.624 COP Inicio Portafolio Impuestos Transacciones Cuentas Total CO…" at bounding box center [533, 274] width 1066 height 548
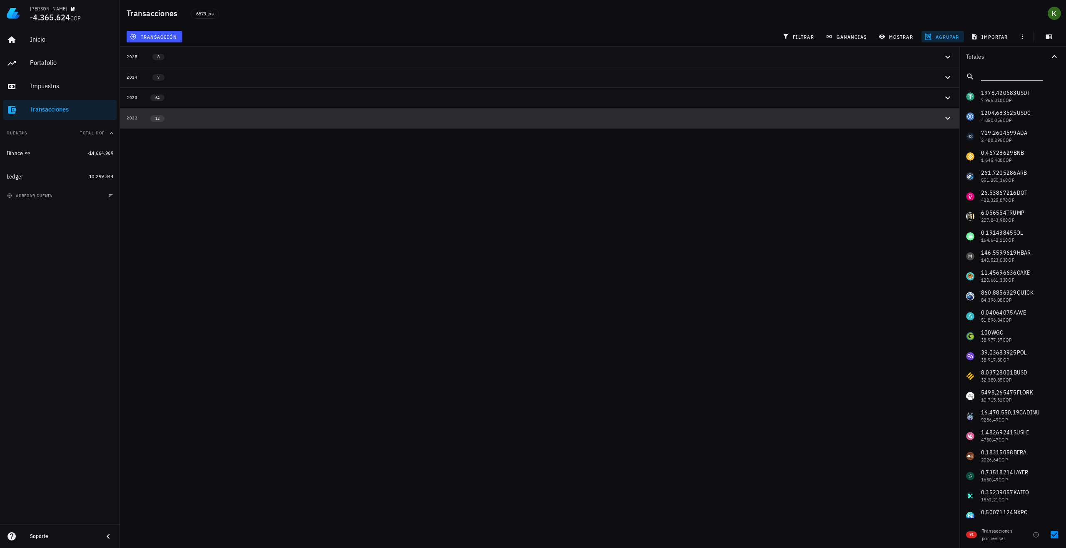
click at [370, 124] on button "2022 12" at bounding box center [539, 118] width 839 height 20
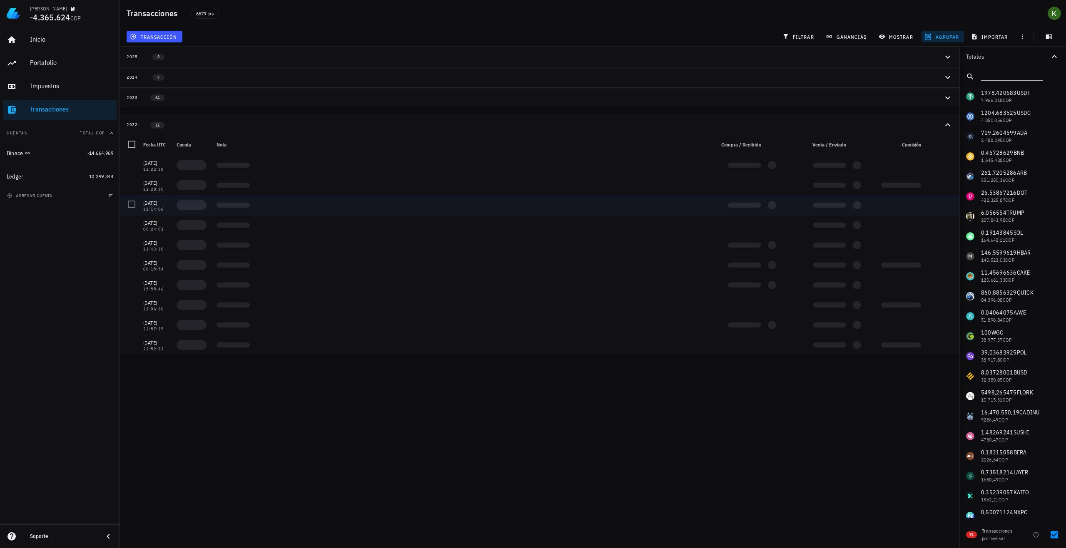
scroll to position [40, 0]
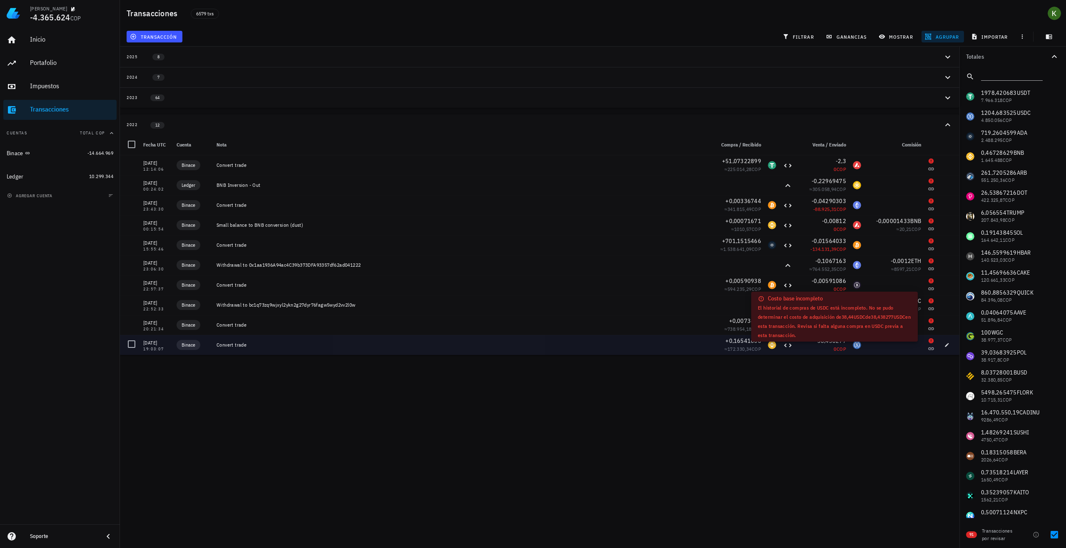
click at [839, 350] on span "COP" at bounding box center [841, 349] width 10 height 6
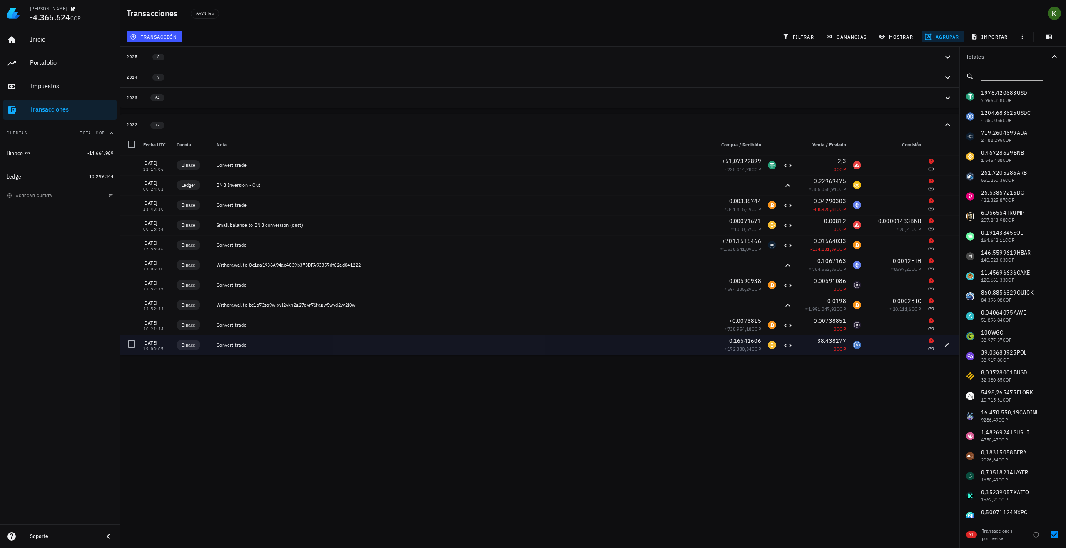
click at [811, 336] on div "-38,438277 0 COP" at bounding box center [822, 345] width 53 height 20
drag, startPoint x: 828, startPoint y: 350, endPoint x: 846, endPoint y: 350, distance: 17.5
click at [846, 350] on div "11/07/2022 19:03:07 Binace Convert trade +0,16541606 ≈ 172.330,34 COP -38,43827…" at bounding box center [539, 345] width 839 height 20
click at [853, 345] on div "USDC-icon" at bounding box center [857, 345] width 8 height 8
click at [928, 348] on icon at bounding box center [931, 348] width 7 height 7
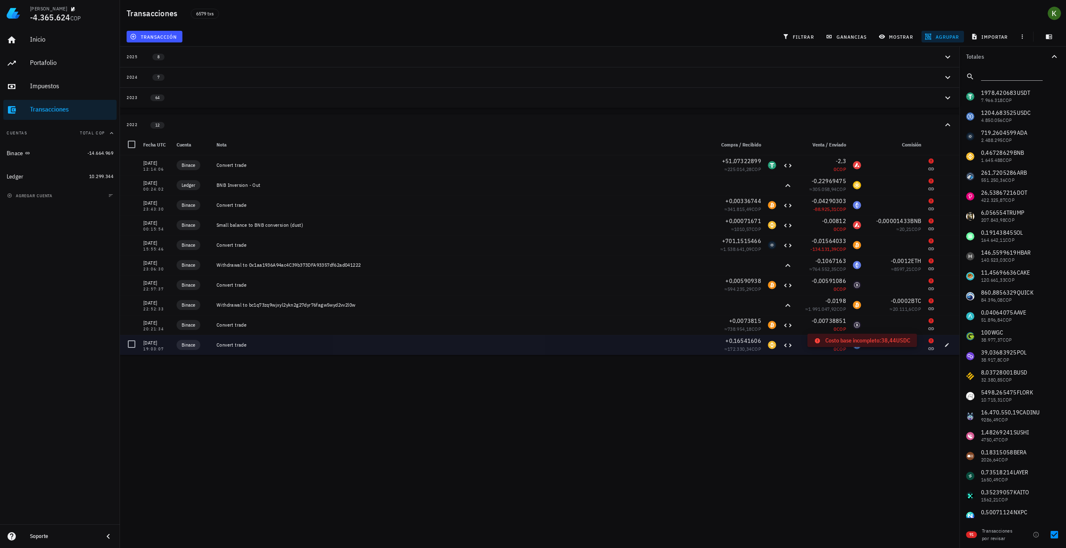
click at [928, 341] on icon at bounding box center [930, 340] width 5 height 5
click at [944, 346] on icon "button" at bounding box center [946, 345] width 5 height 5
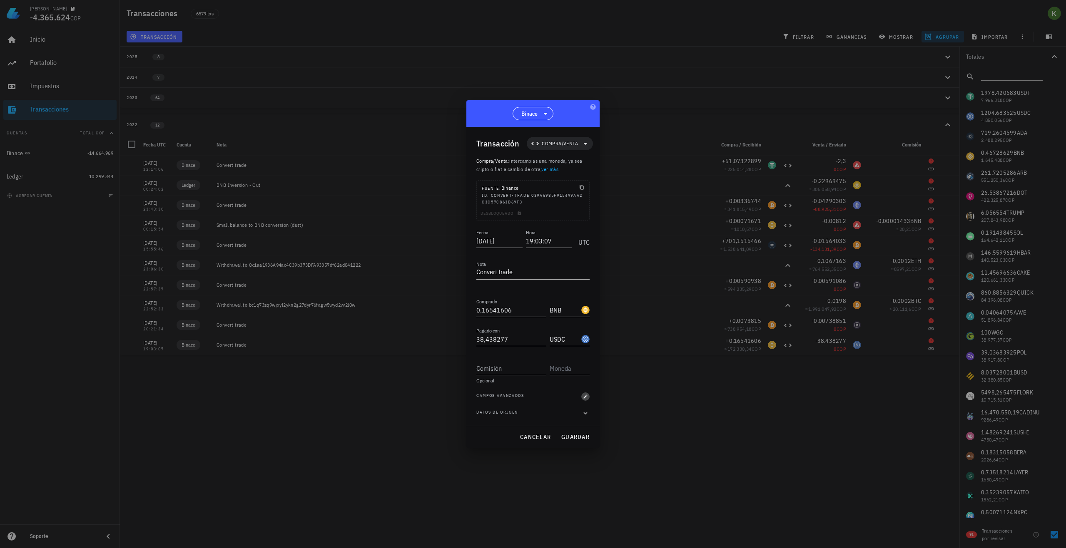
click at [581, 398] on span "button" at bounding box center [585, 396] width 8 height 5
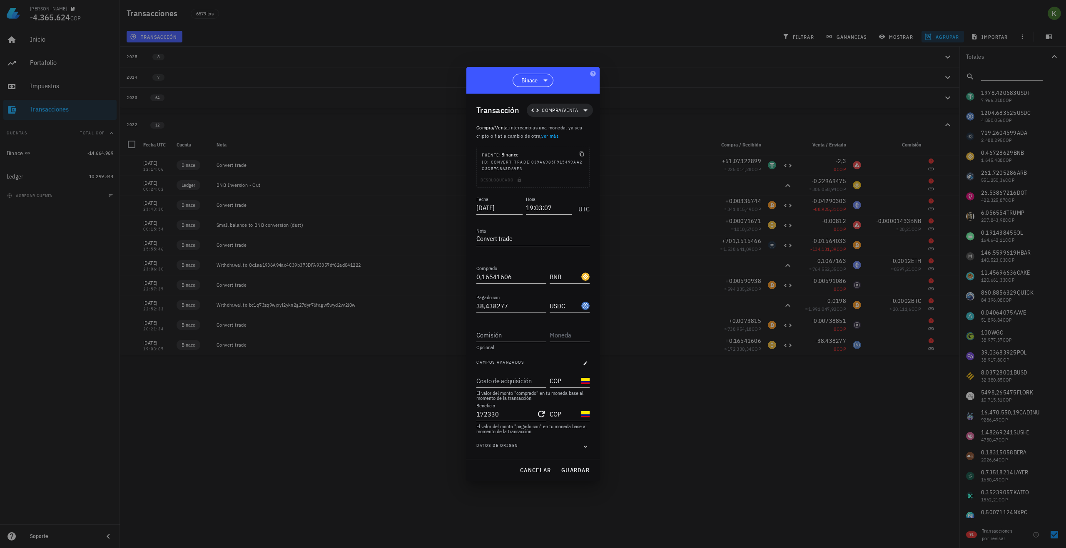
click at [524, 412] on input "172330" at bounding box center [505, 414] width 58 height 13
click at [565, 440] on div "Fecha 2022-07-11 Hora 19:03:07 UTC Nota Convert trade Comprado 0,16541606 BNB P…" at bounding box center [532, 326] width 113 height 265
click at [579, 442] on div "Fecha 2022-07-11 Hora 19:03:07 UTC Nota Convert trade Comprado 0,16541606 BNB P…" at bounding box center [532, 326] width 113 height 265
click at [580, 445] on div "Datos de origen" at bounding box center [532, 447] width 113 height 8
click at [584, 446] on icon "button" at bounding box center [586, 446] width 4 height 2
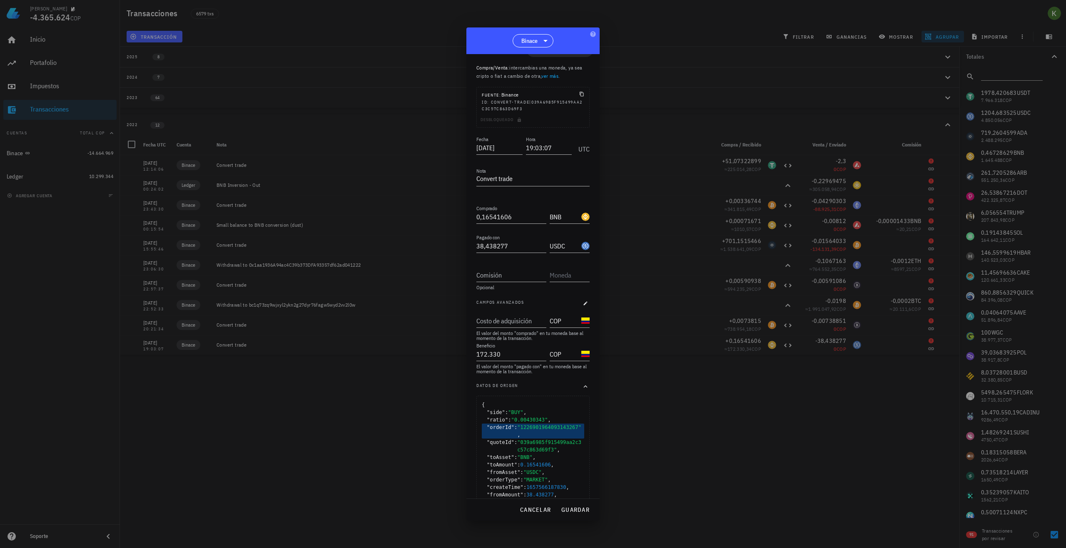
scroll to position [0, 0]
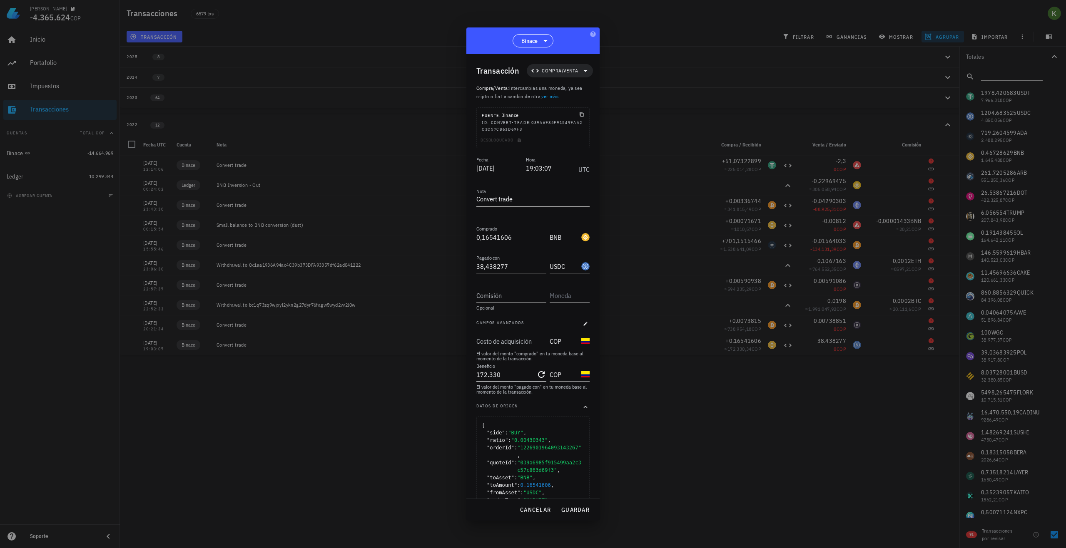
type input "172330"
click at [508, 376] on input "172330" at bounding box center [505, 374] width 58 height 13
click at [538, 376] on icon "Clear Beneficio" at bounding box center [541, 374] width 7 height 7
click at [535, 376] on input "Beneficio" at bounding box center [510, 374] width 68 height 13
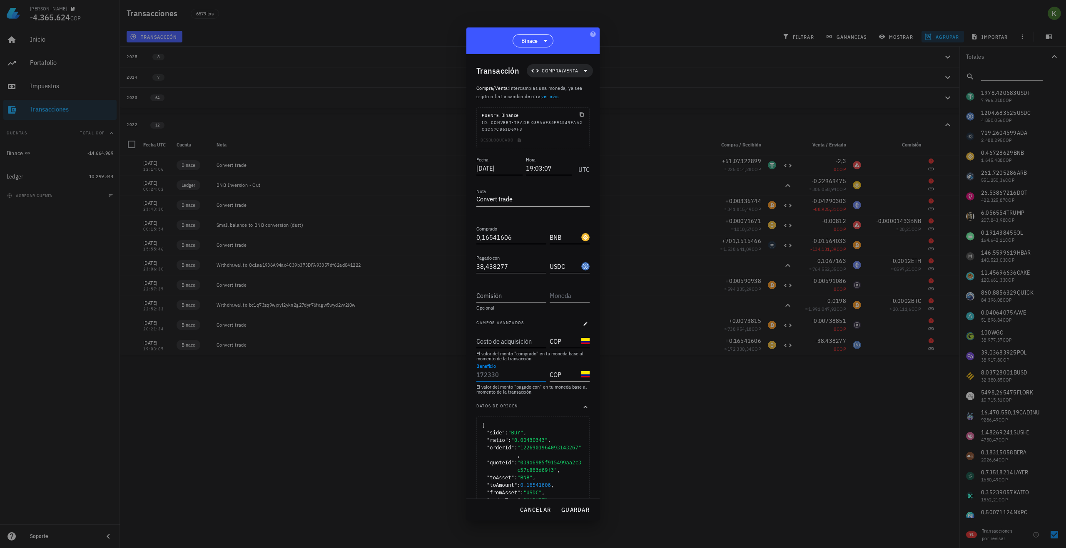
click at [532, 343] on input "Costo de adquisición" at bounding box center [510, 341] width 68 height 13
click at [537, 341] on input "Costo de adquisición" at bounding box center [510, 341] width 68 height 13
click at [515, 376] on input "Beneficio" at bounding box center [510, 374] width 68 height 13
click at [550, 376] on input "COP" at bounding box center [565, 374] width 30 height 13
click at [538, 396] on div "Fecha 2022-07-11 Hora 19:03:07 UTC Nota Convert trade Comprado 0,16541606 BNB P…" at bounding box center [532, 359] width 113 height 408
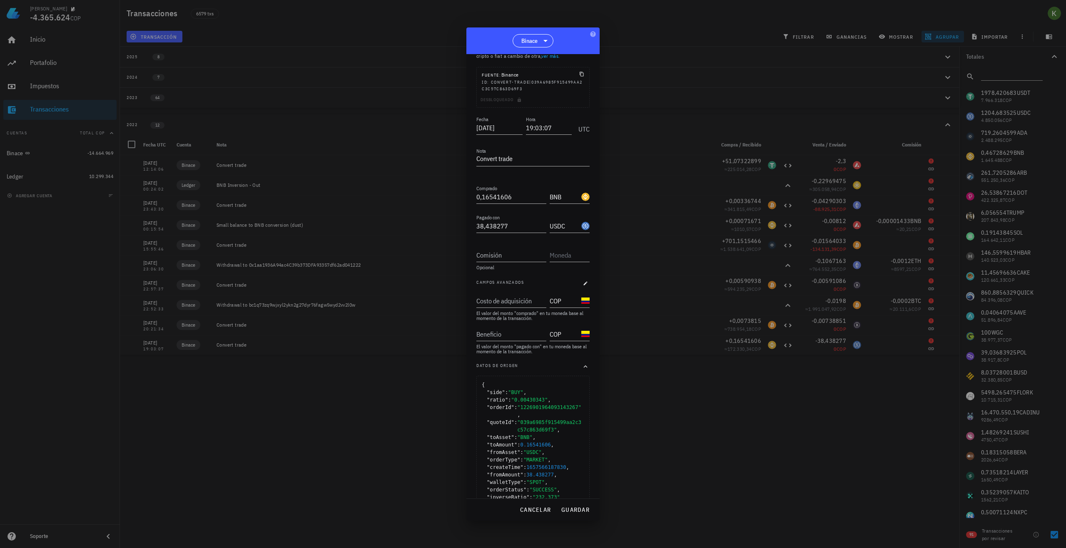
scroll to position [42, 0]
click at [508, 334] on input "Beneficio" at bounding box center [510, 332] width 68 height 13
click at [578, 510] on span "guardar" at bounding box center [575, 509] width 29 height 7
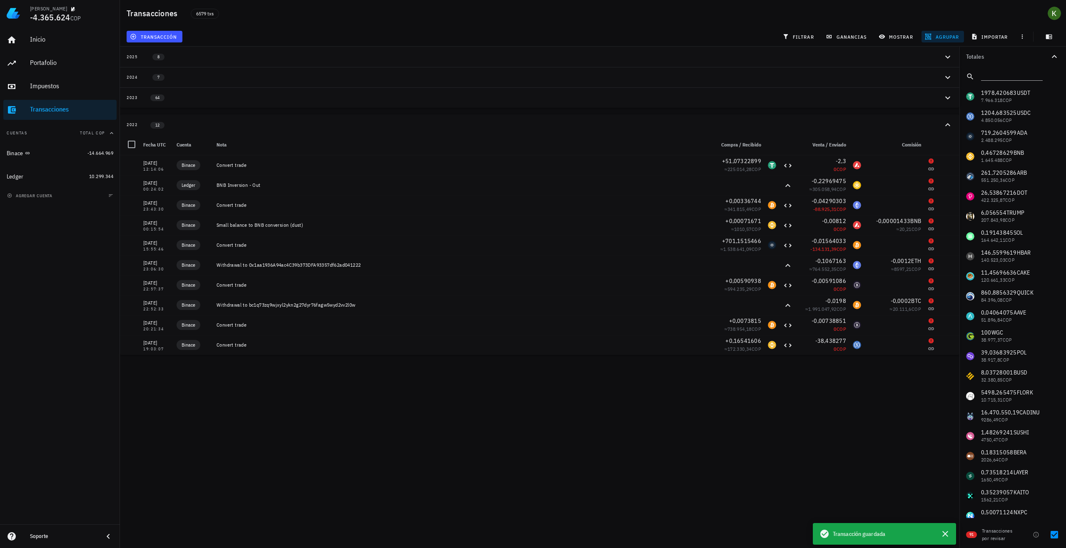
scroll to position [0, 0]
click at [829, 531] on icon at bounding box center [824, 534] width 10 height 10
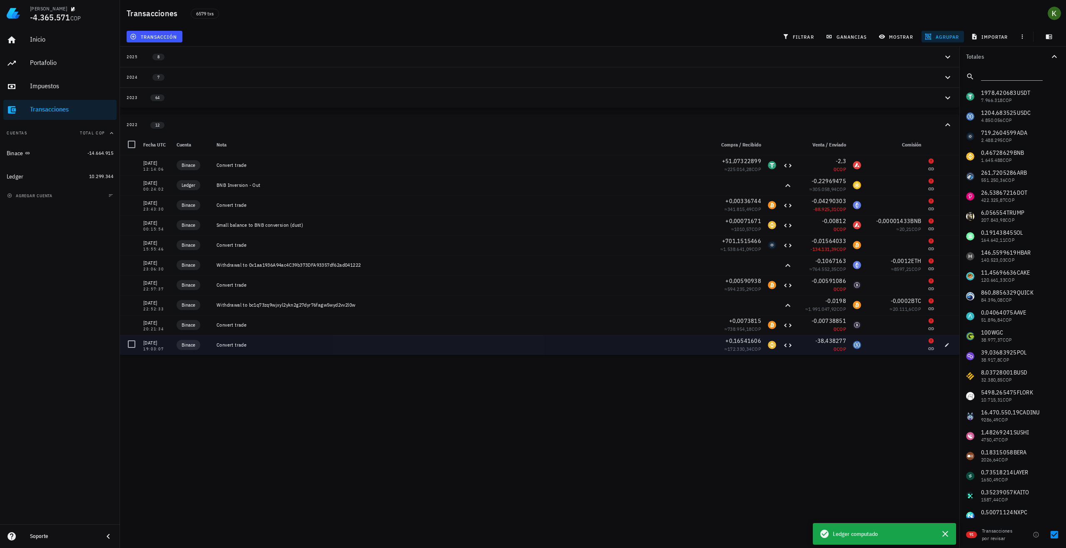
click at [799, 343] on div "-38,438277" at bounding box center [822, 341] width 47 height 8
click at [661, 341] on div "Convert trade" at bounding box center [462, 345] width 498 height 20
click at [157, 343] on div "[DATE]" at bounding box center [156, 343] width 27 height 8
click at [133, 344] on div at bounding box center [131, 344] width 14 height 14
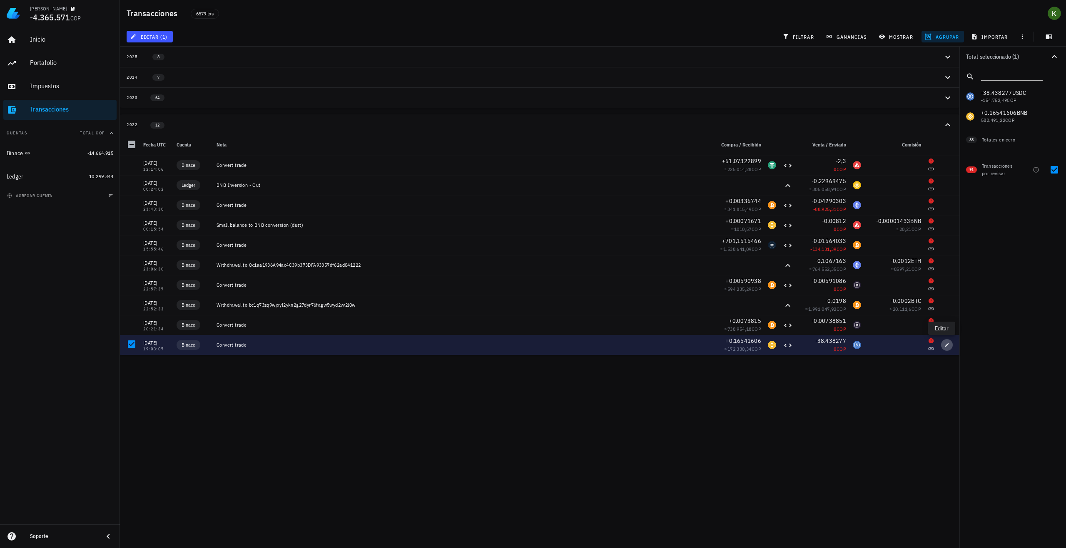
click at [941, 341] on button "button" at bounding box center [947, 345] width 12 height 12
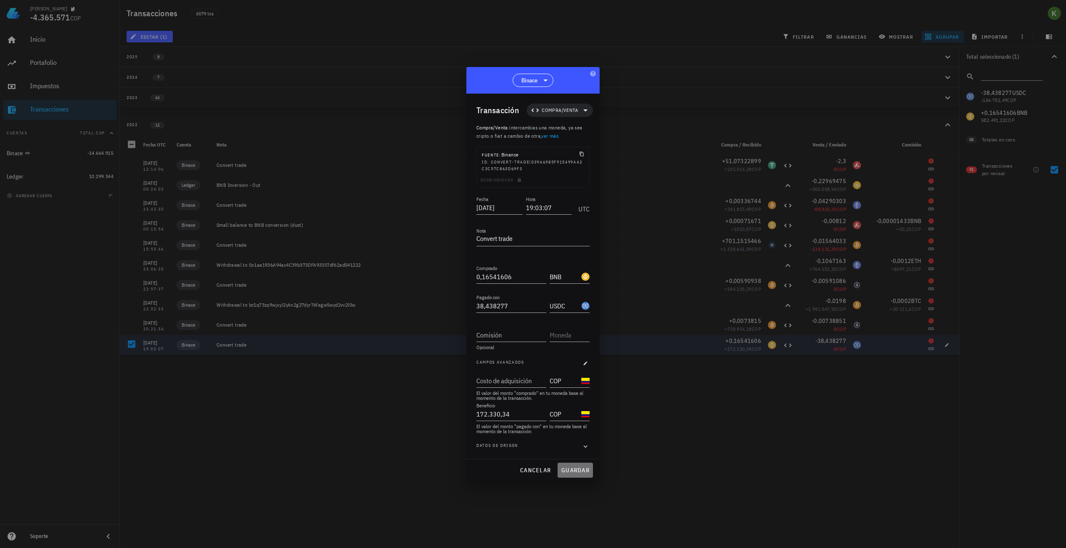
click at [573, 470] on span "guardar" at bounding box center [575, 470] width 29 height 7
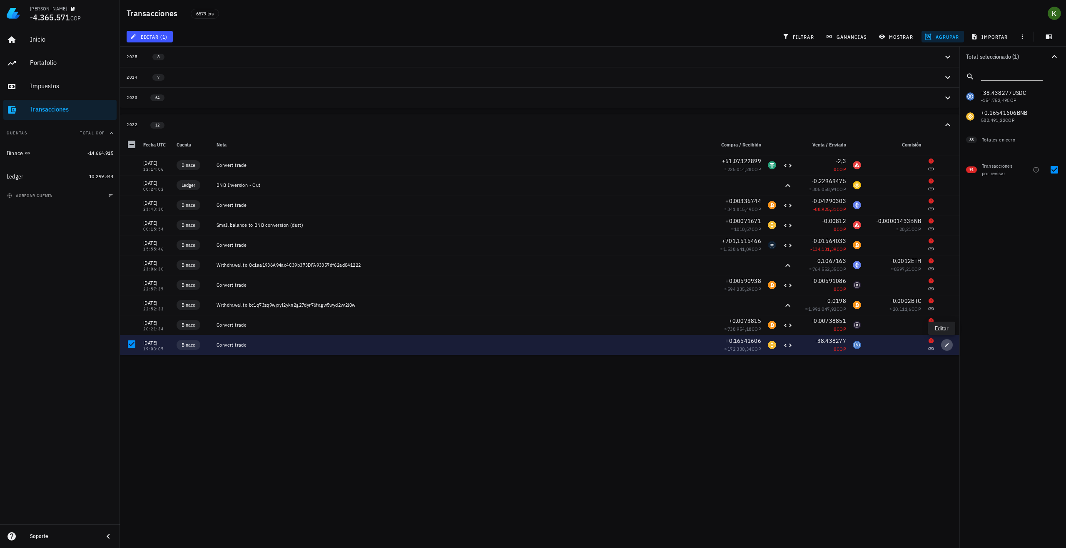
click at [944, 345] on icon "button" at bounding box center [946, 345] width 5 height 5
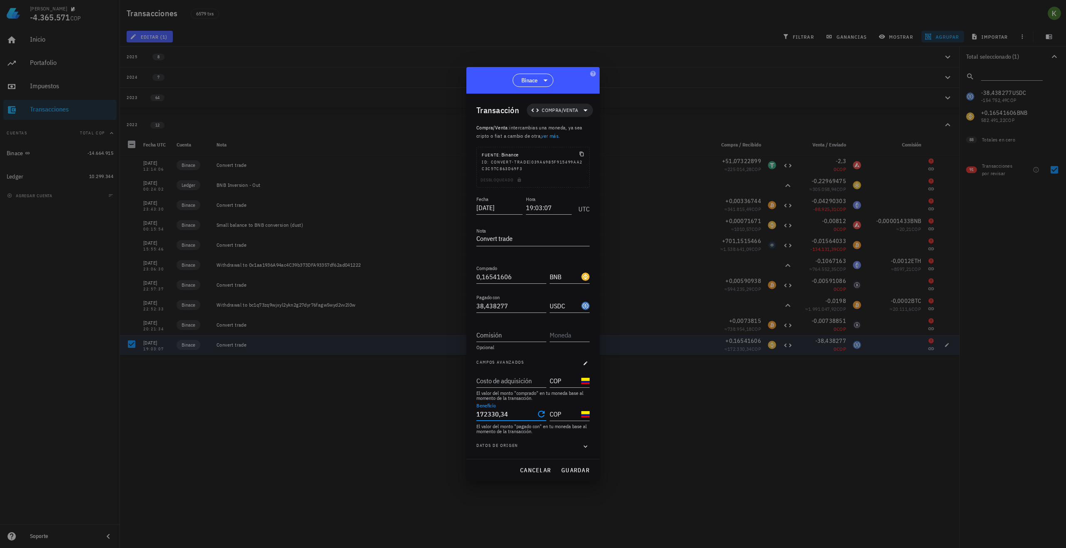
click at [519, 418] on input "172330,34" at bounding box center [505, 414] width 58 height 13
drag, startPoint x: 518, startPoint y: 416, endPoint x: 459, endPoint y: 405, distance: 60.5
click at [459, 405] on div "Kevin -4.365.571 COP Inicio Portafolio Impuestos Transacciones Cuentas Total CO…" at bounding box center [533, 274] width 1066 height 548
type input "172.330,34"
click at [517, 382] on input "Costo de adquisición" at bounding box center [510, 380] width 68 height 13
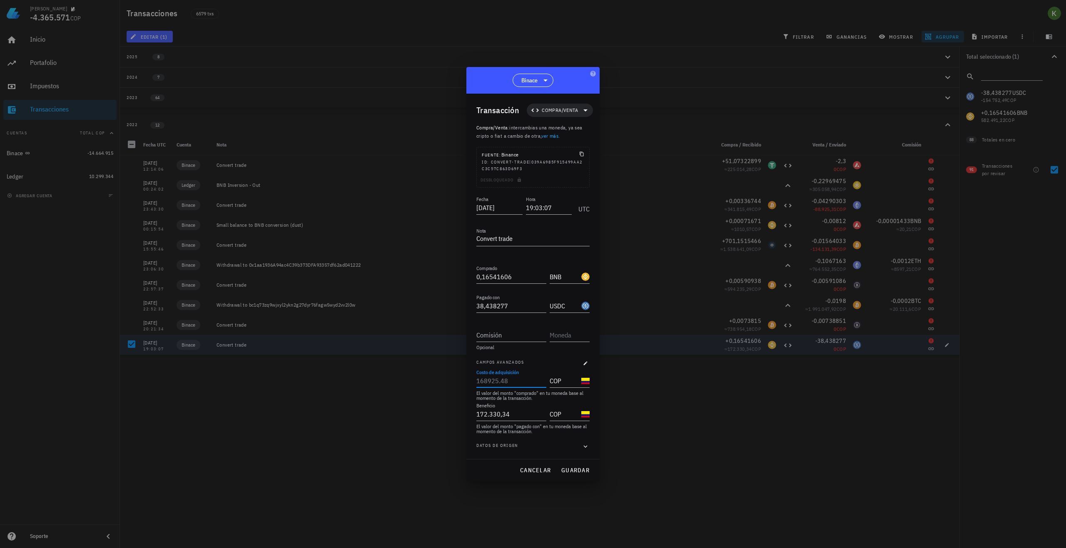
paste input "172330,34"
type input "172.330,34"
click at [565, 469] on span "guardar" at bounding box center [575, 470] width 29 height 7
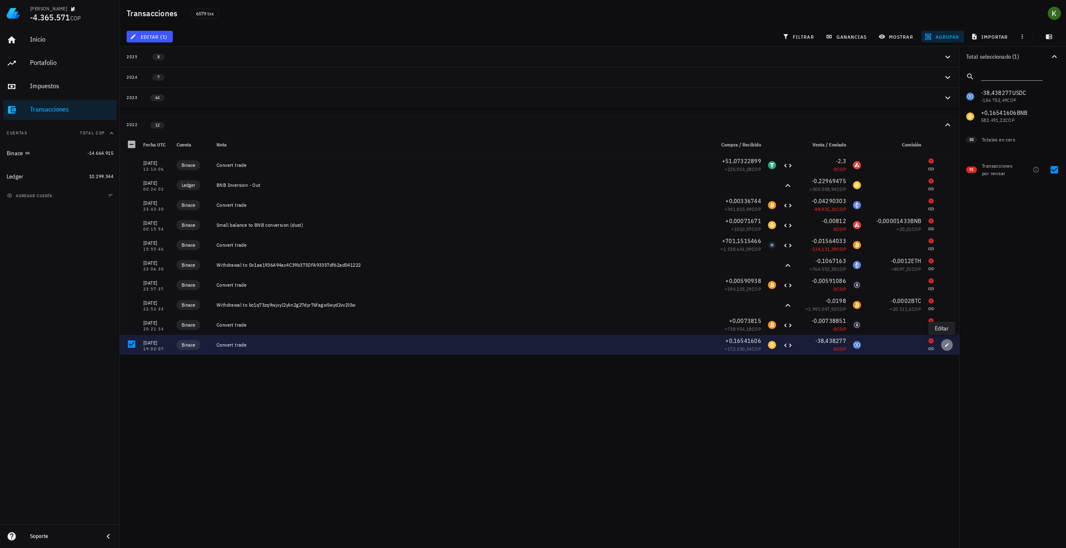
click at [947, 344] on span "button" at bounding box center [947, 345] width 12 height 5
type input "172.330,34"
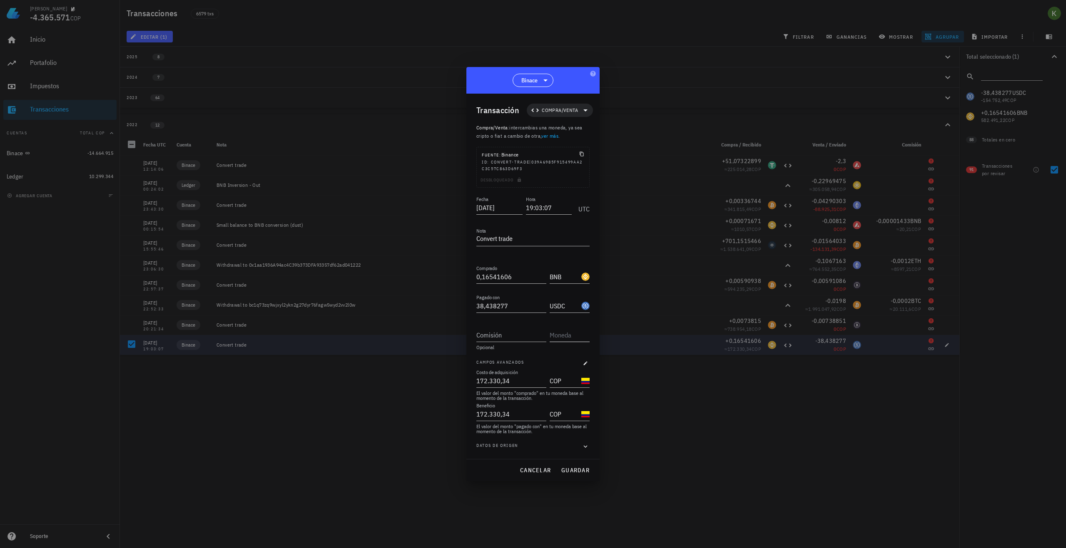
click at [569, 337] on input "text" at bounding box center [569, 334] width 38 height 13
click at [572, 395] on div "COP" at bounding box center [589, 393] width 38 height 8
type input "COP"
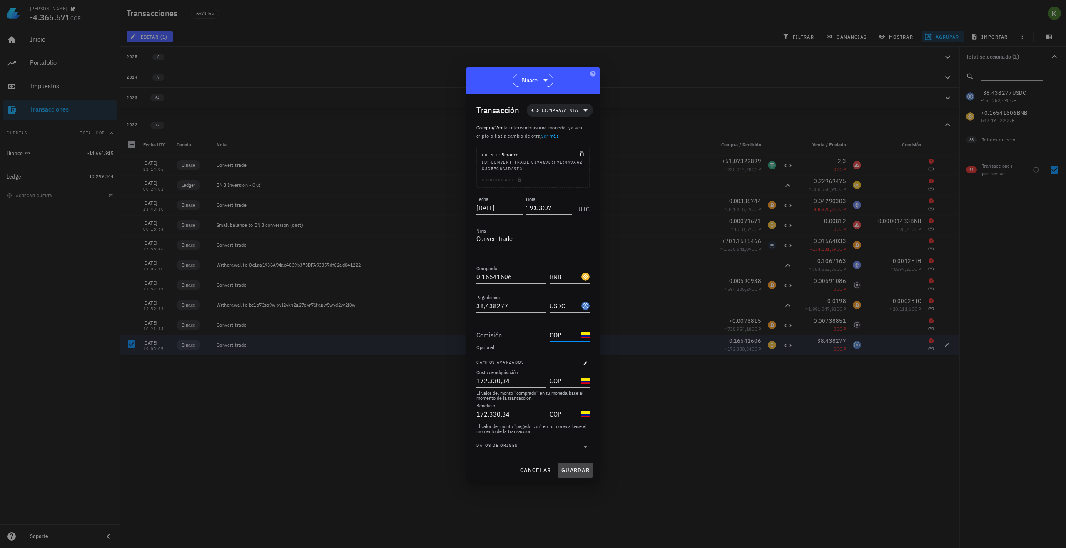
click at [578, 473] on span "guardar" at bounding box center [575, 470] width 29 height 7
click at [572, 332] on input "COP" at bounding box center [565, 332] width 30 height 13
click at [518, 361] on span "Campos avanzados" at bounding box center [500, 363] width 48 height 8
click at [539, 414] on icon "Clear Beneficio" at bounding box center [541, 414] width 7 height 7
click at [535, 383] on div at bounding box center [541, 381] width 12 height 10
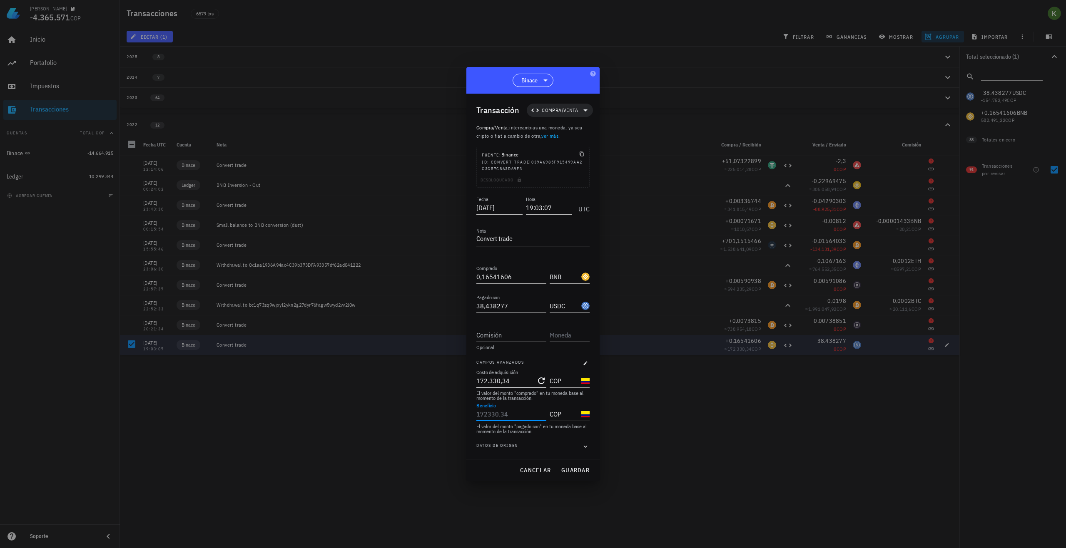
type input "172330,34"
click at [540, 382] on icon "Clear Costo de adquisición" at bounding box center [541, 381] width 10 height 10
click at [540, 382] on input "Costo de adquisición" at bounding box center [510, 380] width 68 height 13
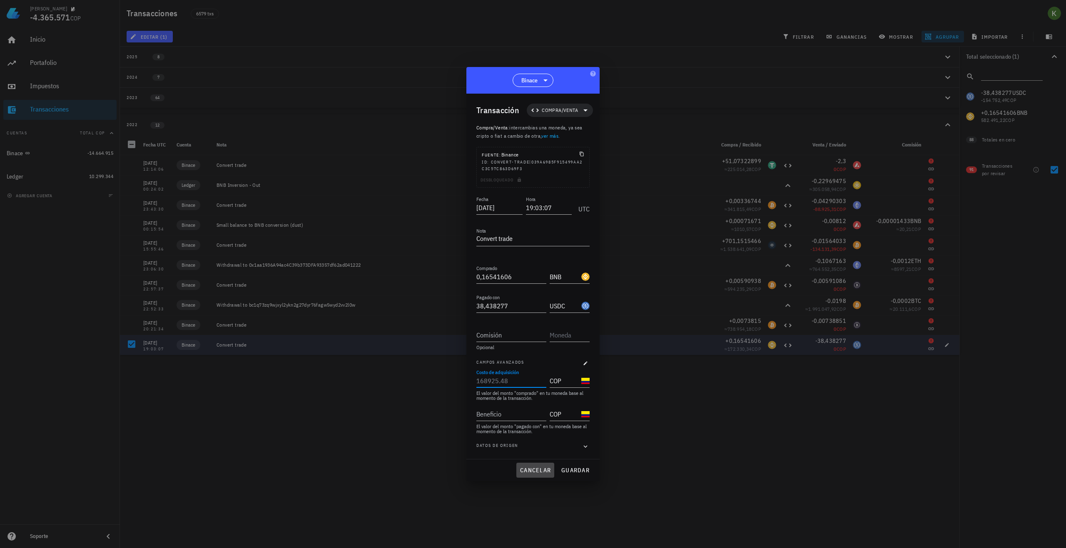
click at [549, 470] on span "cancelar" at bounding box center [535, 470] width 31 height 7
type input "172.330,34"
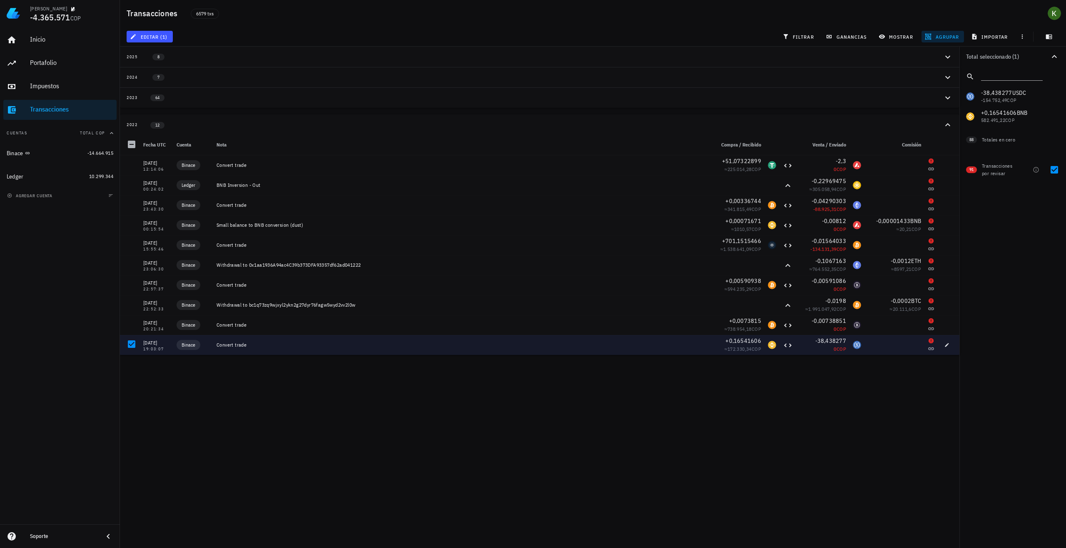
click at [546, 472] on div "Kevin -4.365.571 COP Inicio Portafolio Impuestos Transacciones Cuentas Total CO…" at bounding box center [533, 274] width 1066 height 548
click at [152, 35] on span "editar (1)" at bounding box center [150, 36] width 36 height 7
click at [187, 72] on div "Cambiar de tipo" at bounding box center [168, 72] width 42 height 7
click at [187, 53] on div "Cambiar de cuenta" at bounding box center [168, 55] width 42 height 7
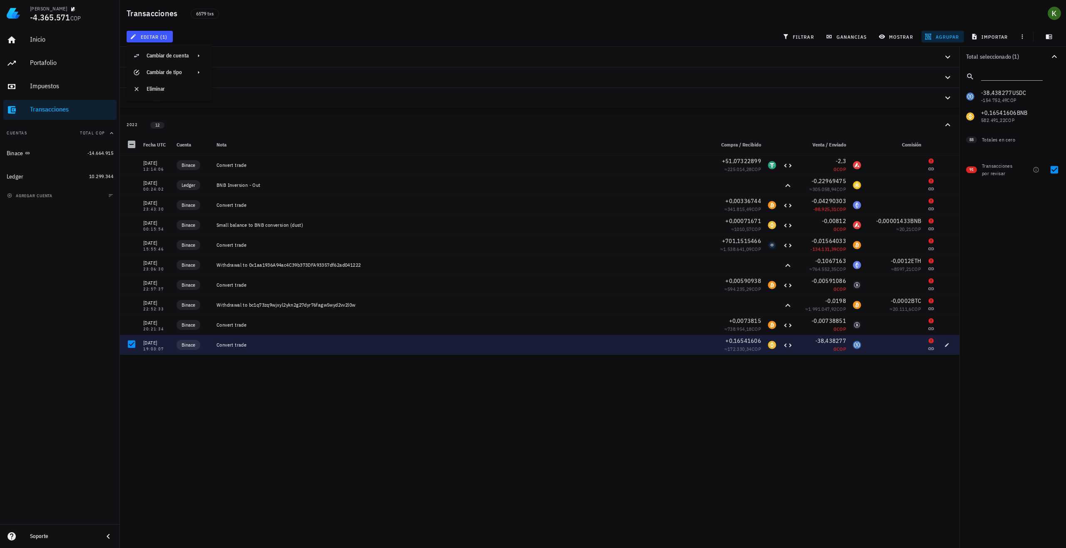
click at [900, 347] on div at bounding box center [894, 345] width 60 height 20
click at [944, 344] on icon "button" at bounding box center [946, 345] width 5 height 5
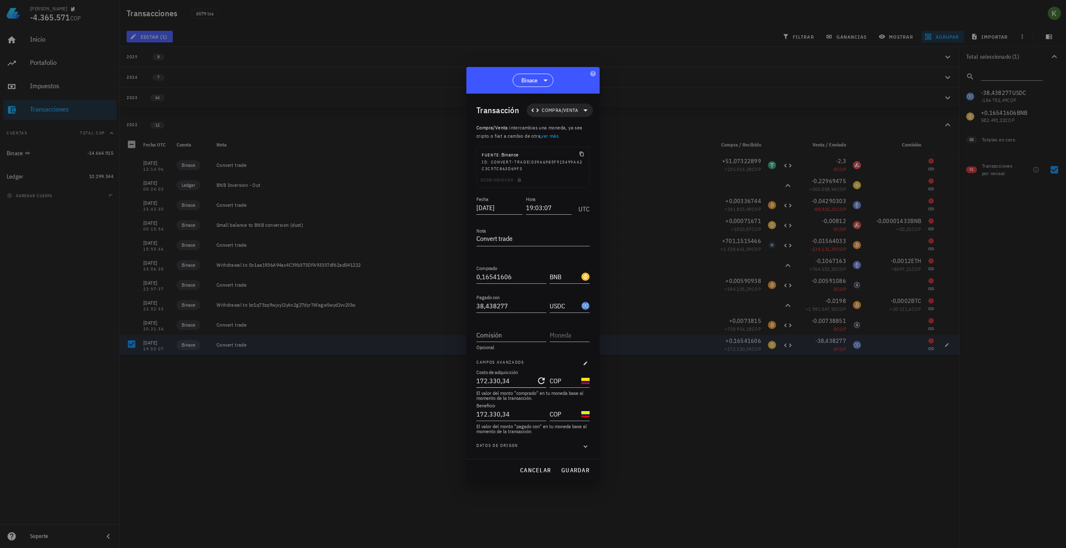
click at [521, 182] on div "Desbloqueado" at bounding box center [533, 182] width 112 height 12
click at [577, 467] on span "guardar" at bounding box center [575, 470] width 29 height 7
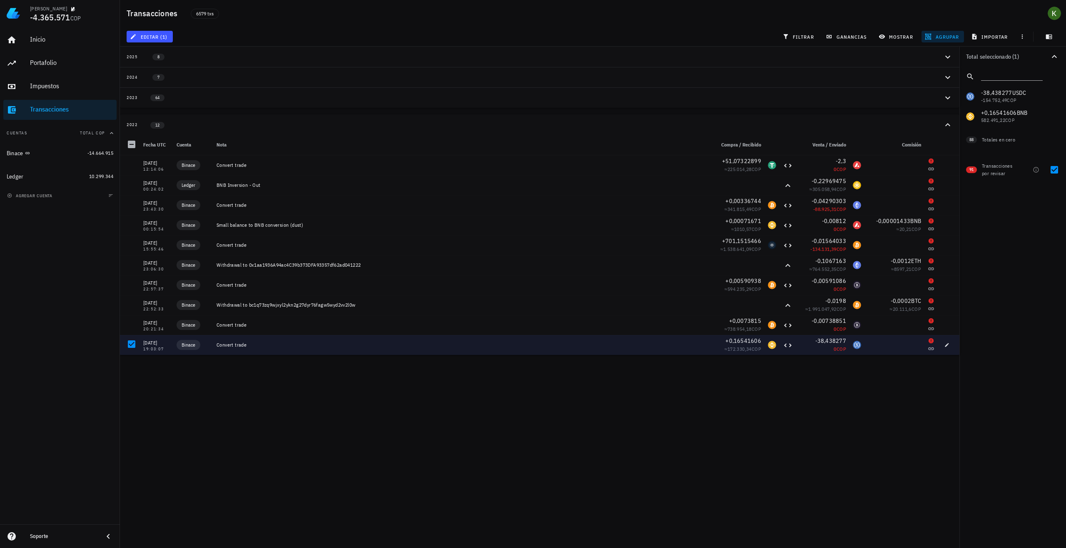
click at [905, 388] on div "Kevin -4.365.571 COP Inicio Portafolio Impuestos Transacciones Cuentas Total CO…" at bounding box center [533, 274] width 1066 height 548
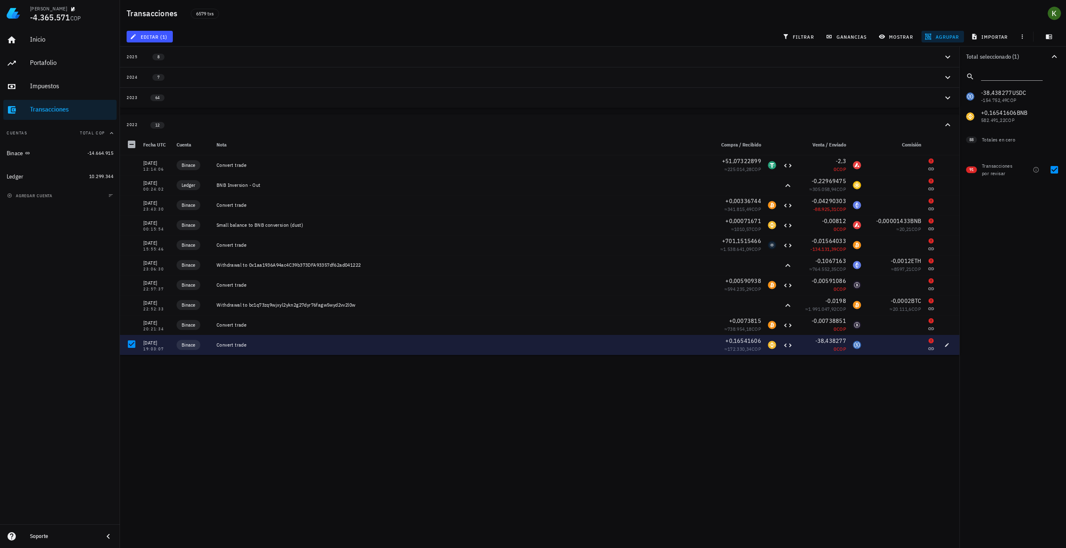
click at [853, 346] on div "USDC-icon" at bounding box center [857, 345] width 8 height 8
click at [941, 346] on span "button" at bounding box center [947, 345] width 12 height 5
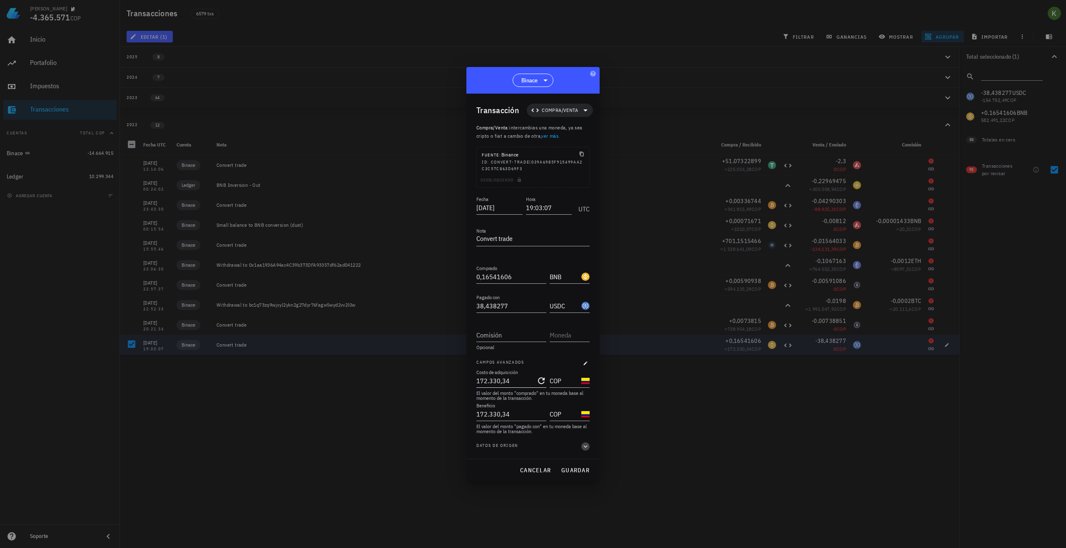
click at [583, 447] on icon "button" at bounding box center [585, 447] width 7 height 10
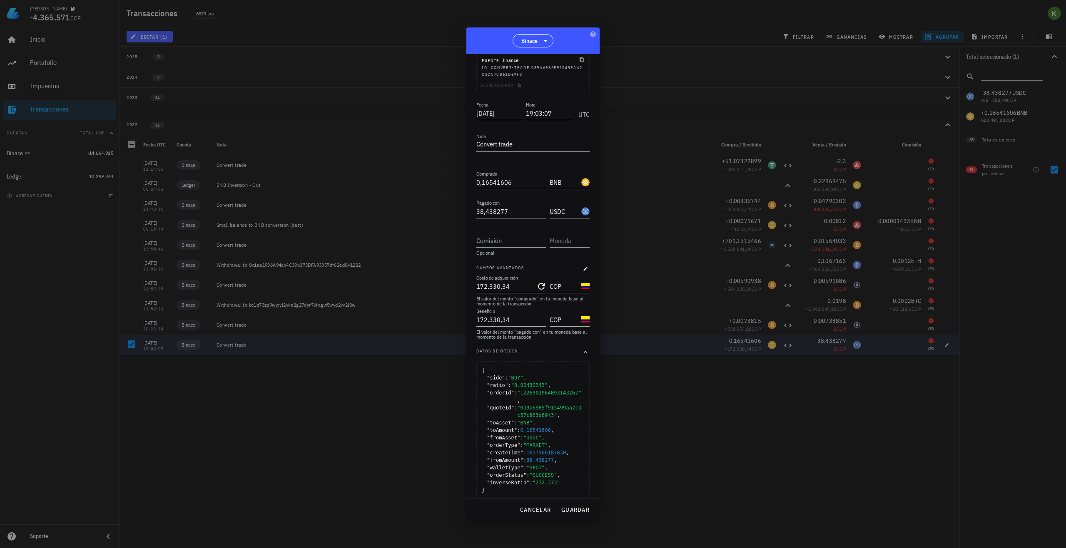
scroll to position [57, 0]
click at [574, 505] on button "guardar" at bounding box center [574, 509] width 35 height 15
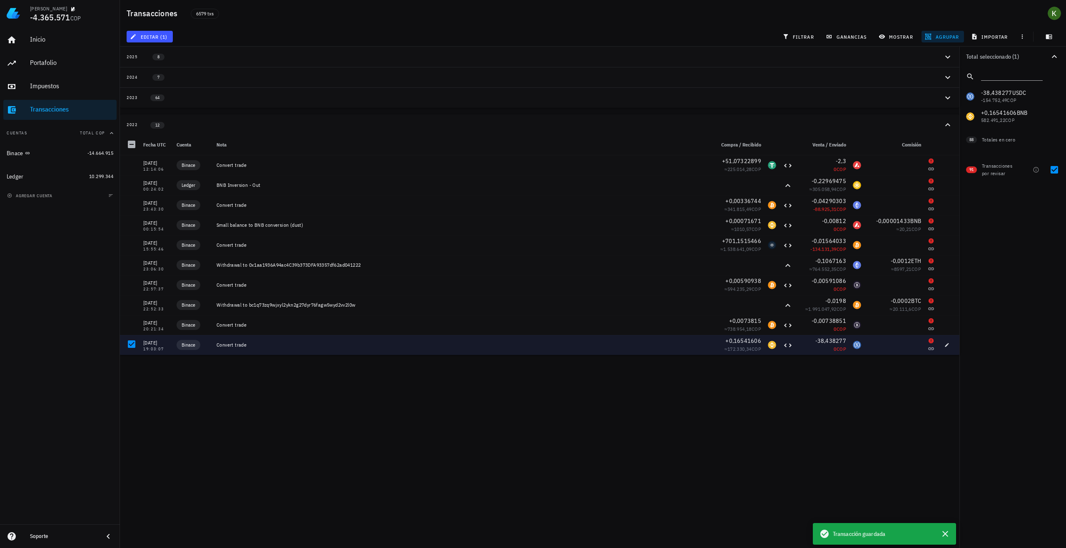
scroll to position [0, 0]
click at [1025, 34] on icon "button" at bounding box center [1022, 36] width 7 height 7
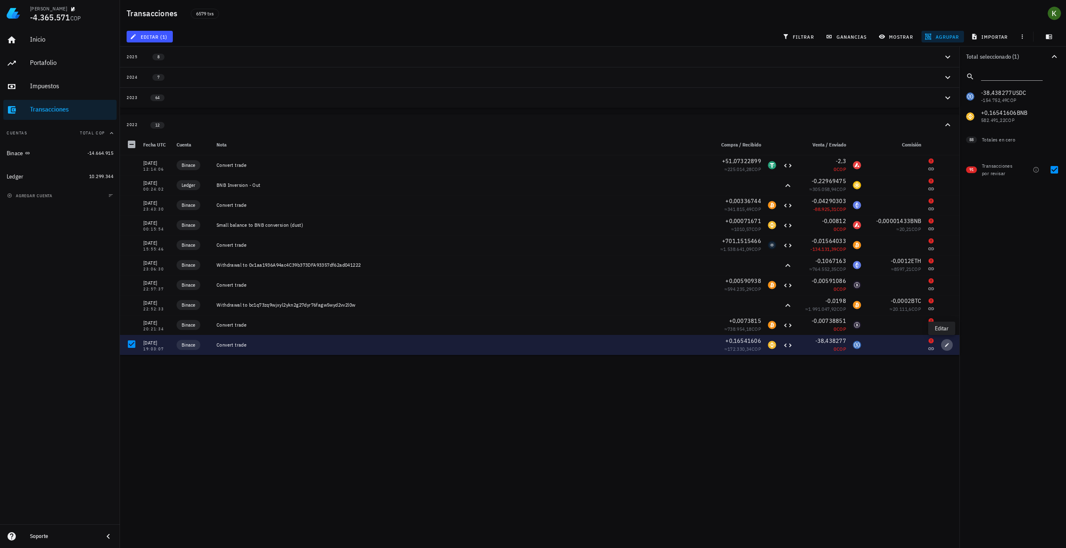
click at [941, 342] on button "button" at bounding box center [947, 345] width 12 height 12
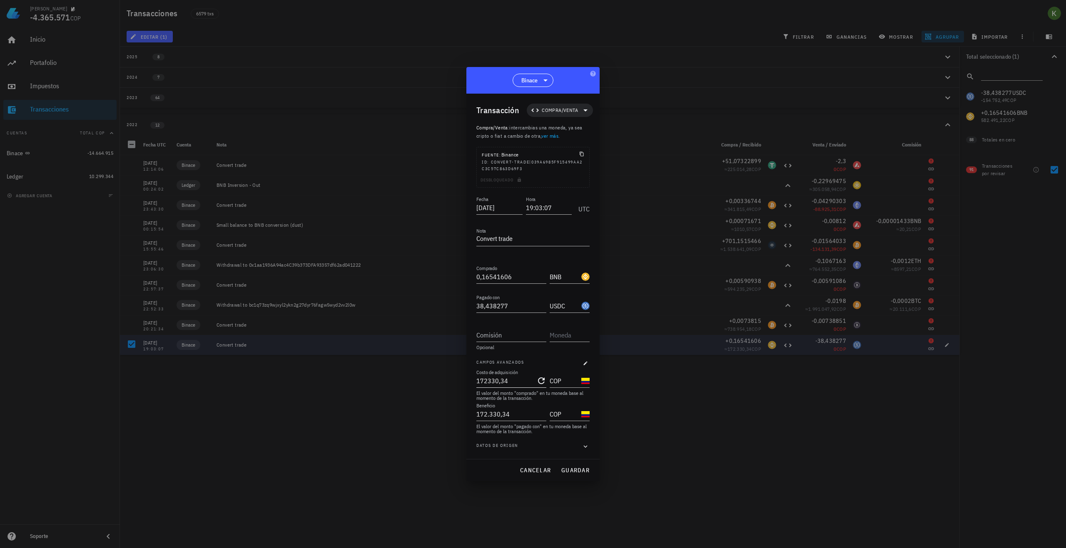
click at [520, 383] on input "172330,34" at bounding box center [505, 380] width 58 height 13
type input "172.330,34"
click at [517, 407] on div "Beneficio 172.330,34" at bounding box center [512, 412] width 73 height 18
click at [577, 333] on input "text" at bounding box center [569, 334] width 38 height 13
click at [577, 355] on div "COP" at bounding box center [589, 353] width 38 height 8
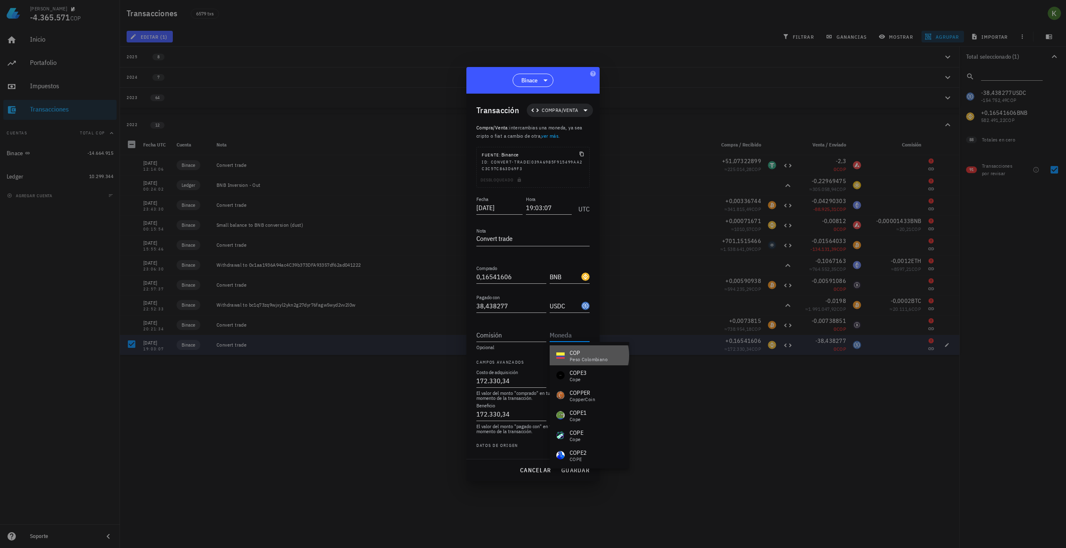
type input "COP"
click at [517, 341] on input "Comisión" at bounding box center [511, 334] width 70 height 13
type input "2"
click at [575, 468] on span "guardar" at bounding box center [575, 470] width 29 height 7
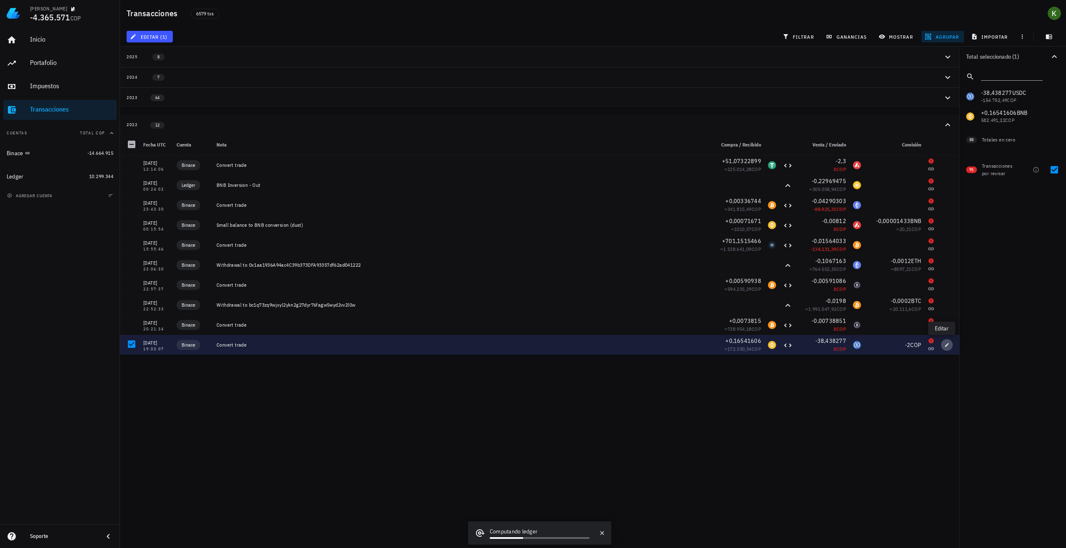
click at [944, 343] on icon "button" at bounding box center [946, 345] width 5 height 5
type input "2"
type input "COP"
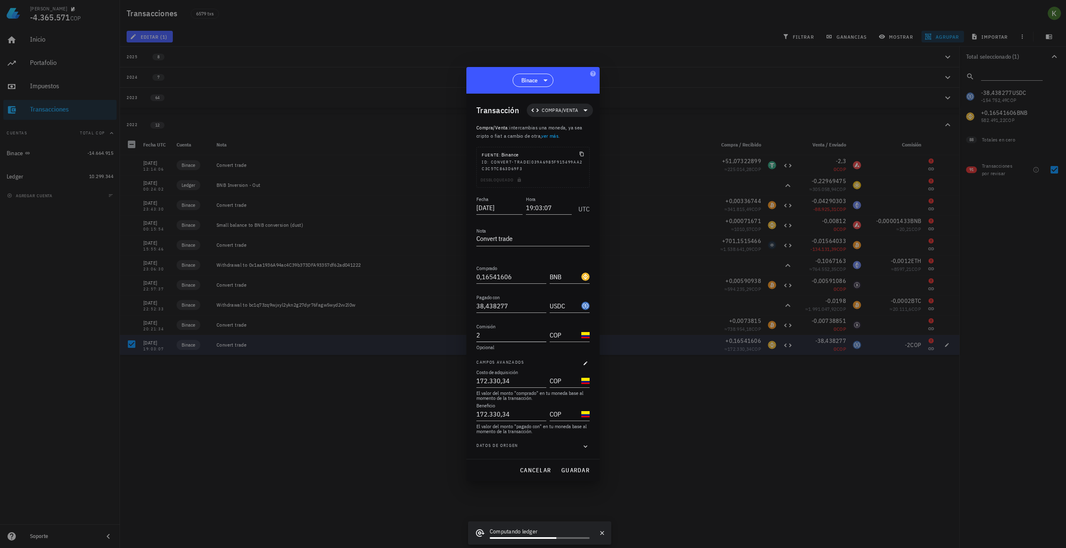
click at [522, 335] on input "2" at bounding box center [511, 334] width 70 height 13
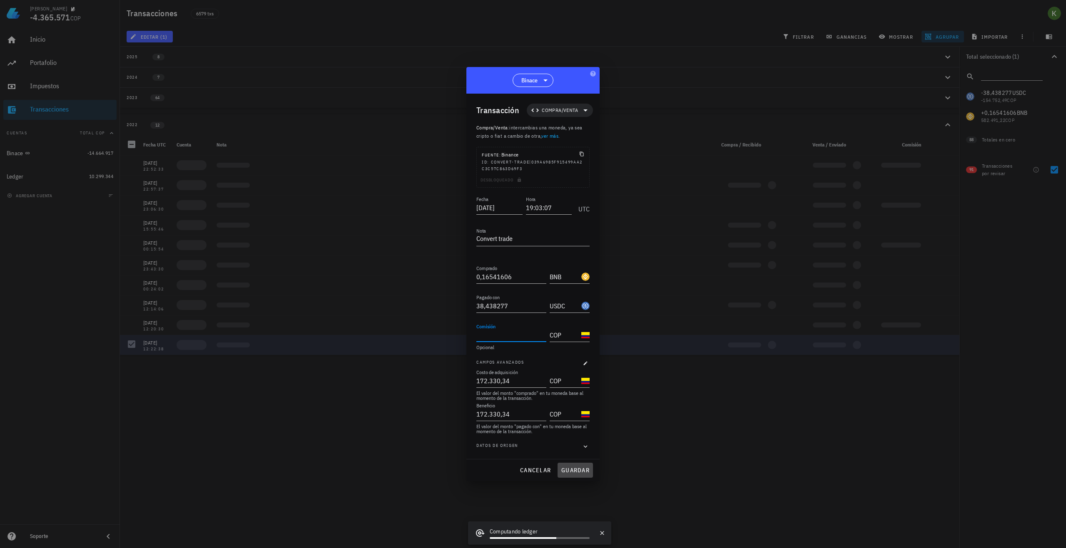
click at [575, 468] on button "guardar" at bounding box center [574, 470] width 35 height 15
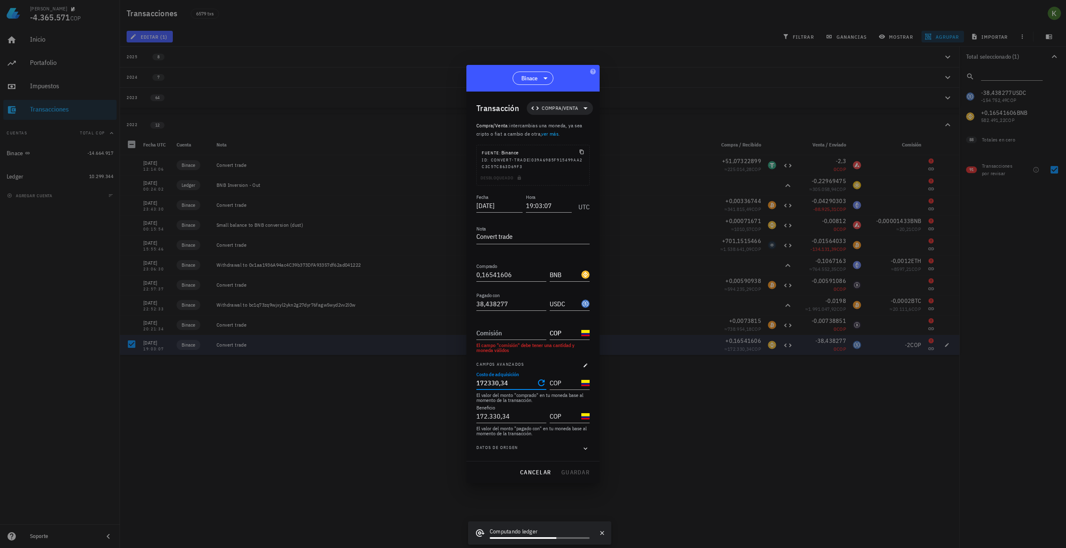
drag, startPoint x: 514, startPoint y: 386, endPoint x: 455, endPoint y: 381, distance: 58.5
click at [455, 381] on div "Kevin -4.365.571 COP Inicio Portafolio Impuestos Transacciones Cuentas Total CO…" at bounding box center [533, 274] width 1066 height 548
type input "172.330,34"
click at [512, 423] on div "Beneficio 172330,34" at bounding box center [511, 416] width 70 height 13
click at [480, 417] on input "172330,34" at bounding box center [505, 416] width 58 height 13
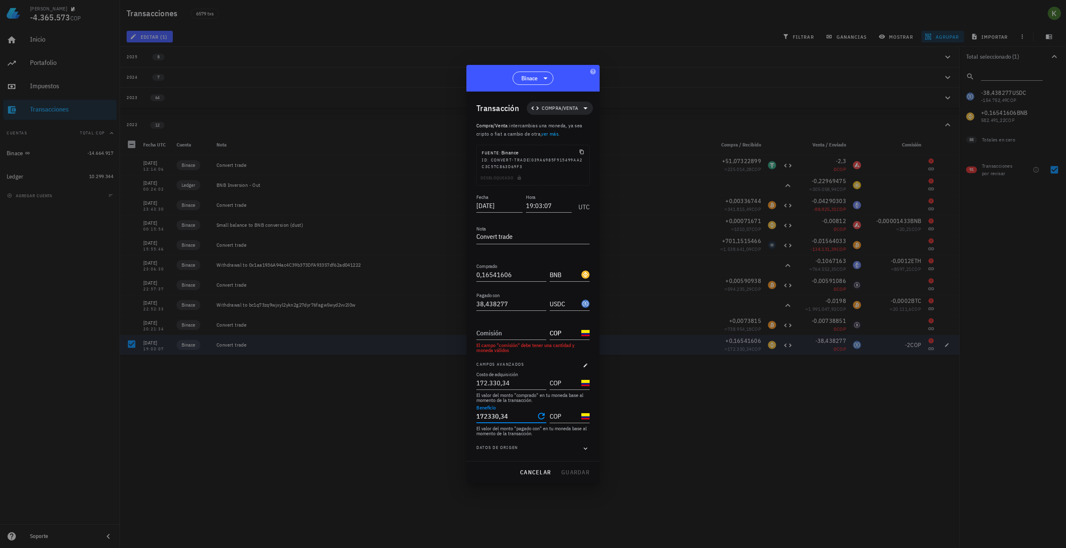
click at [480, 417] on input "172330,34" at bounding box center [505, 416] width 58 height 13
type input "1.500.000"
click at [516, 336] on input "Comisión" at bounding box center [511, 332] width 70 height 13
click at [560, 336] on input "COP" at bounding box center [565, 332] width 30 height 13
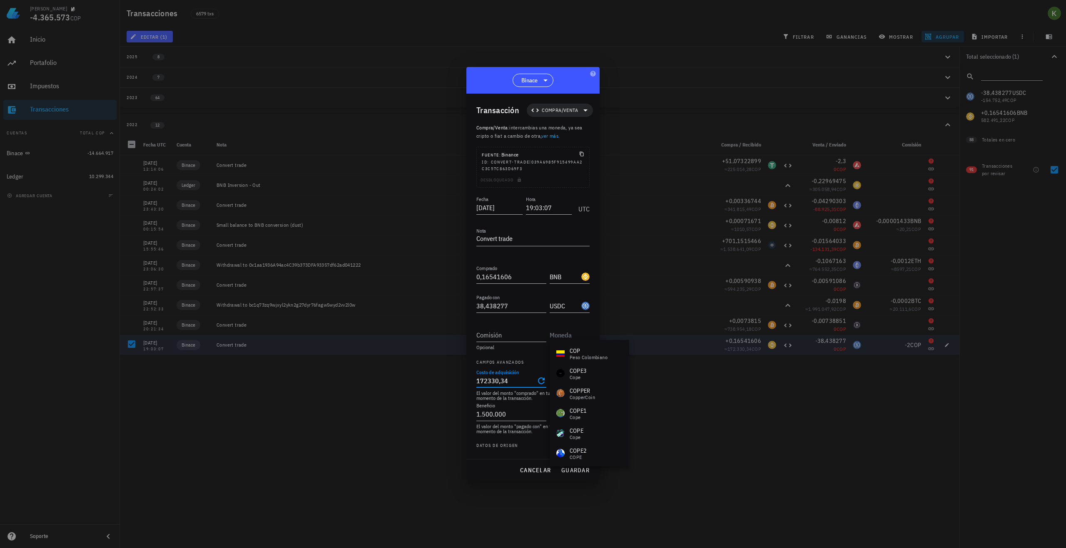
click at [512, 378] on input "172330,34" at bounding box center [505, 380] width 58 height 13
type input "172.330,34"
click at [482, 415] on input "1500000" at bounding box center [505, 414] width 58 height 13
type input "1.500.000"
click at [576, 465] on button "guardar" at bounding box center [574, 470] width 35 height 15
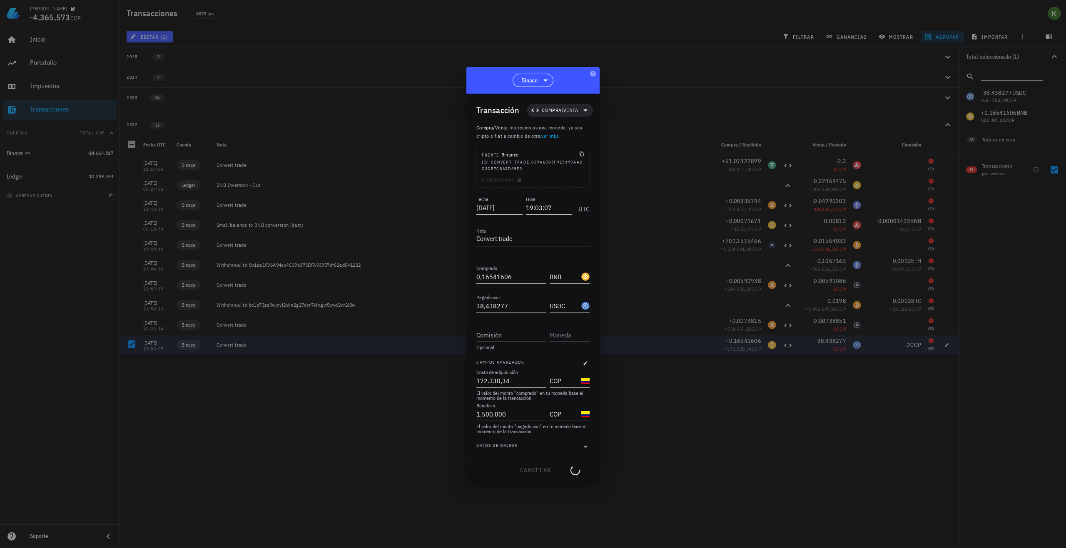
type input "2"
type input "COP"
type input "172.330,34"
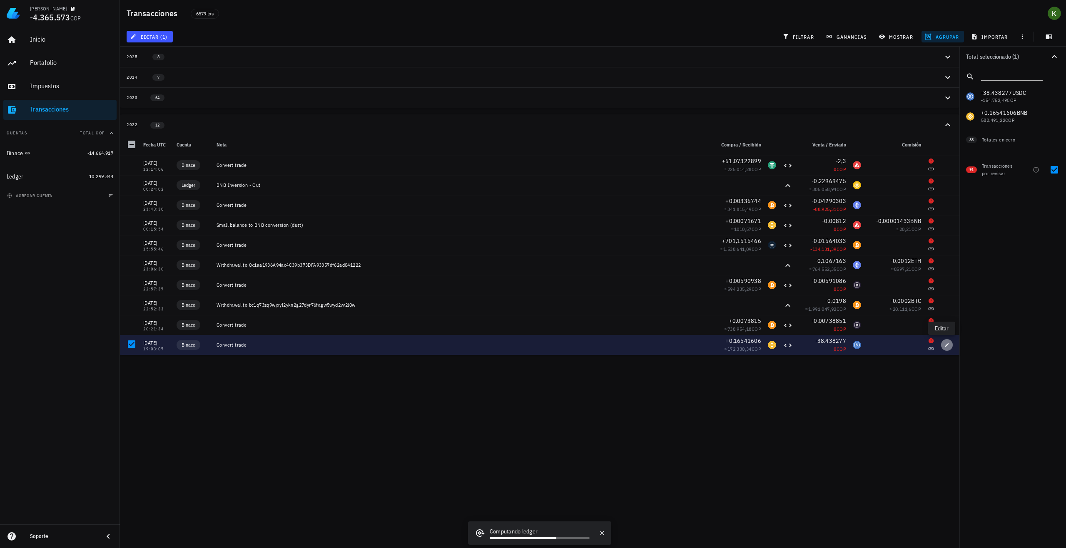
click at [945, 346] on span "button" at bounding box center [947, 345] width 12 height 5
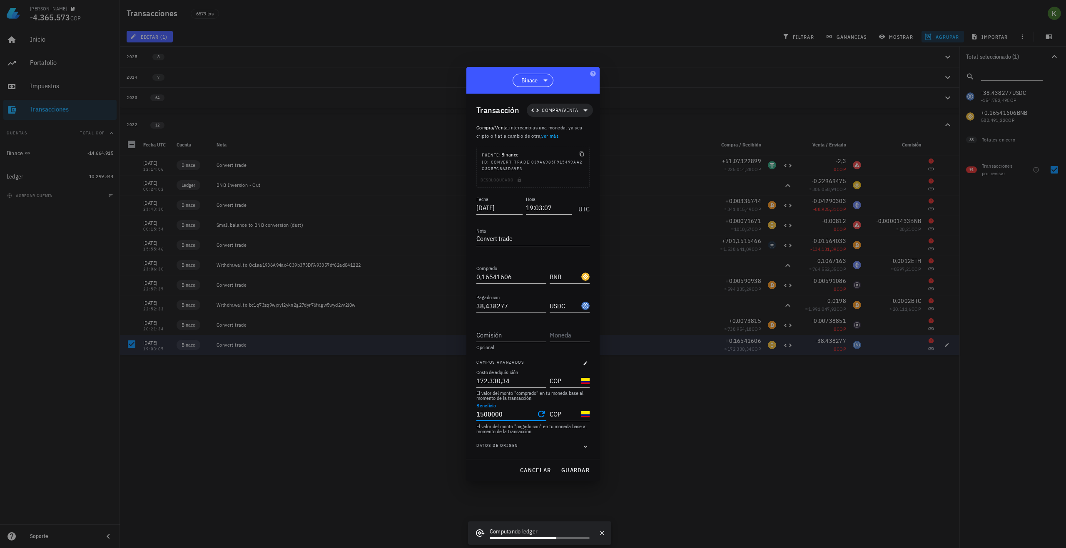
drag, startPoint x: 512, startPoint y: 416, endPoint x: 448, endPoint y: 415, distance: 63.7
click at [448, 415] on div "Kevin -4.365.573 COP Inicio Portafolio Impuestos Transacciones Cuentas Total CO…" at bounding box center [533, 274] width 1066 height 548
click at [569, 470] on span "guardar" at bounding box center [575, 470] width 29 height 7
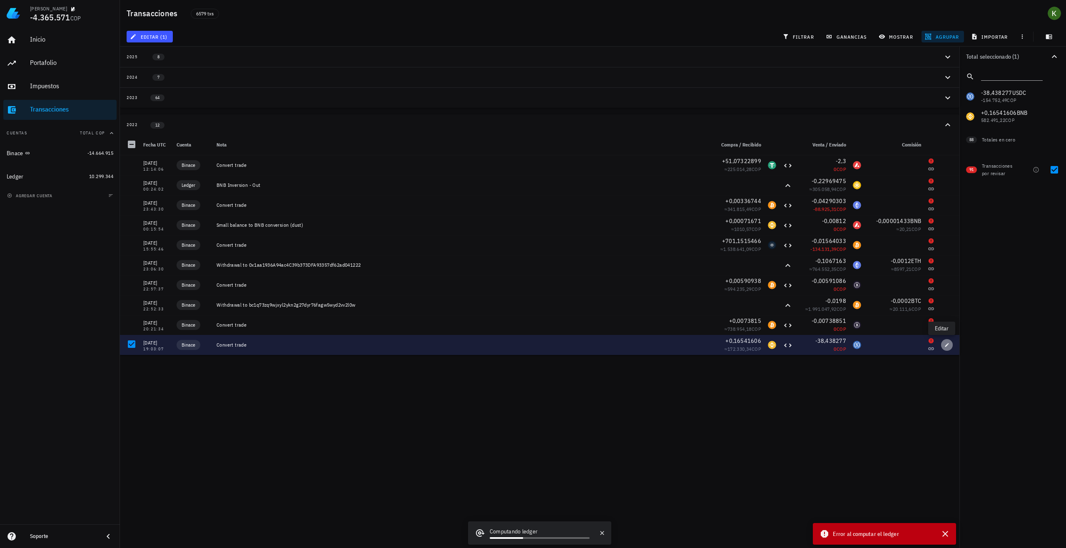
click at [944, 347] on icon "button" at bounding box center [946, 345] width 5 height 5
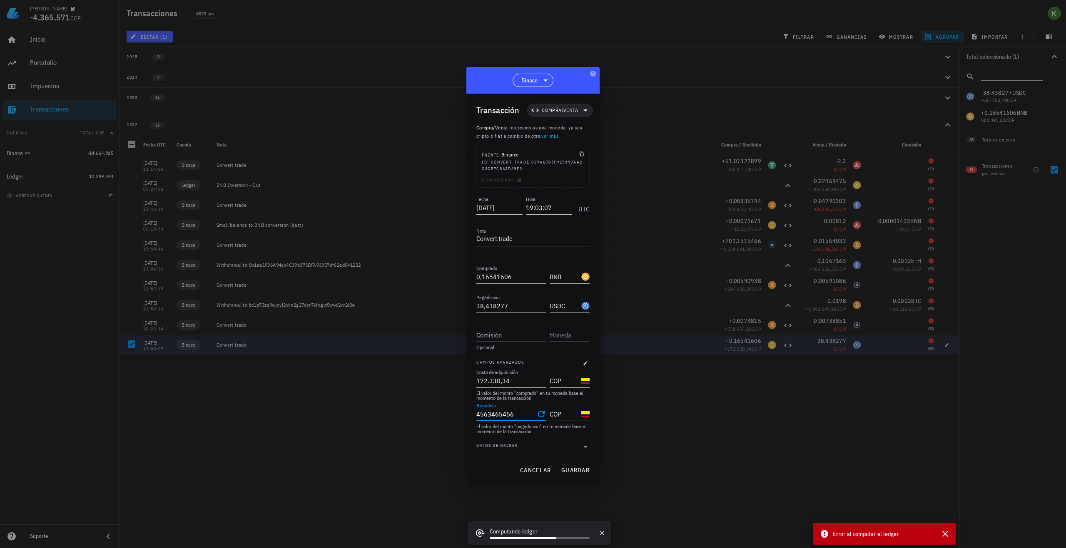
drag, startPoint x: 526, startPoint y: 417, endPoint x: 444, endPoint y: 414, distance: 82.5
click at [444, 414] on div "Kevin -4.365.571 COP Inicio Portafolio Impuestos Transacciones Cuentas Total CO…" at bounding box center [533, 274] width 1066 height 548
click at [577, 463] on div "cancelar guardar" at bounding box center [532, 471] width 133 height 22
click at [575, 467] on span "guardar" at bounding box center [575, 470] width 29 height 7
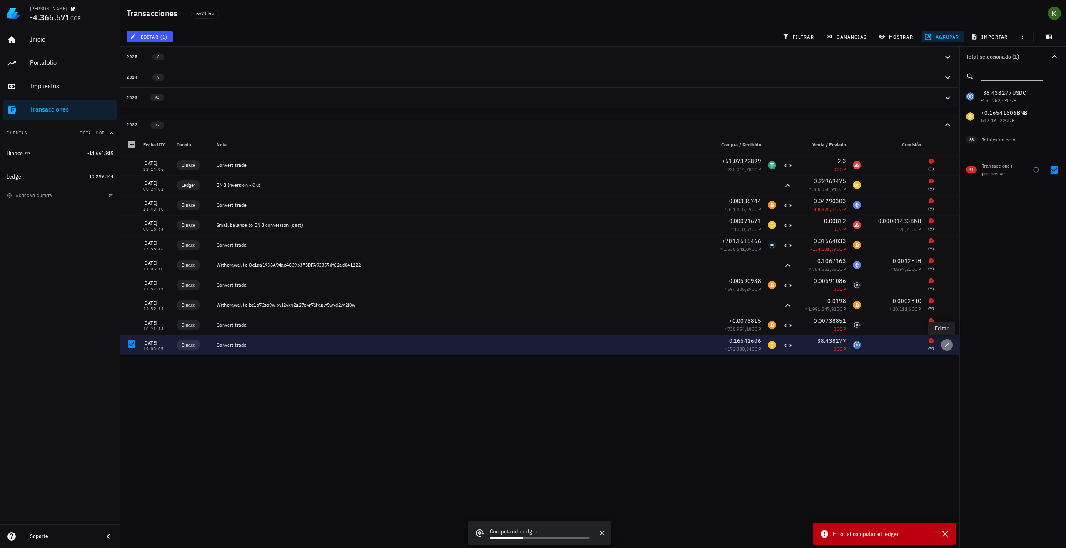
click at [944, 345] on icon "button" at bounding box center [946, 345] width 5 height 5
type input "0"
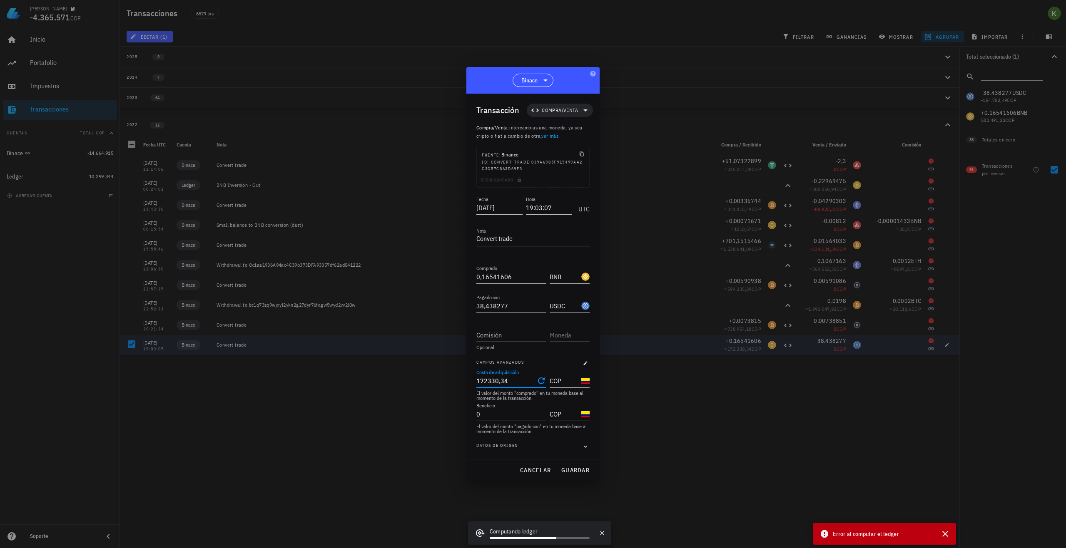
drag, startPoint x: 513, startPoint y: 386, endPoint x: 463, endPoint y: 385, distance: 50.4
click at [463, 385] on div "Kevin -4.365.571 COP Inicio Portafolio Impuestos Transacciones Cuentas Total CO…" at bounding box center [533, 274] width 1066 height 548
type input "172.330,34"
click at [587, 361] on icon "button" at bounding box center [585, 363] width 5 height 5
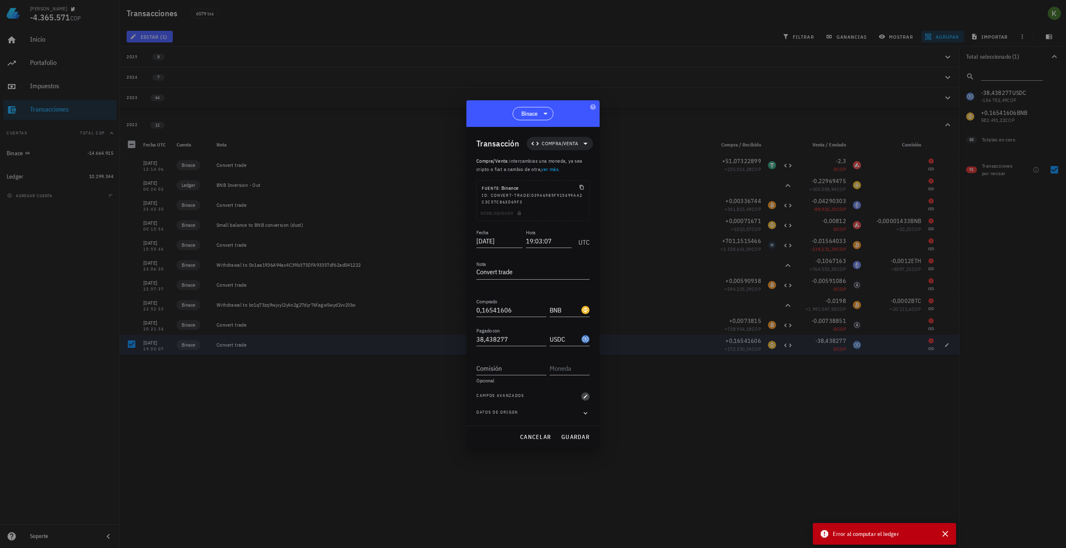
click at [587, 396] on icon "button" at bounding box center [586, 397] width 4 height 4
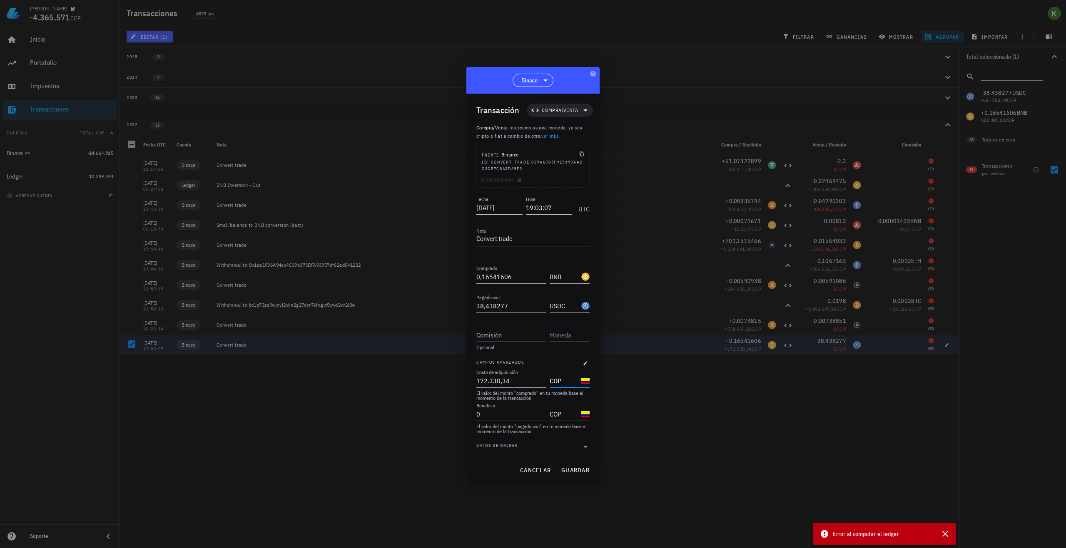
click at [567, 383] on input "COP" at bounding box center [565, 380] width 30 height 13
click at [574, 383] on input "COP" at bounding box center [565, 380] width 30 height 13
click at [586, 383] on div "COP-icon" at bounding box center [585, 381] width 8 height 8
click at [568, 382] on input "COP" at bounding box center [565, 380] width 30 height 13
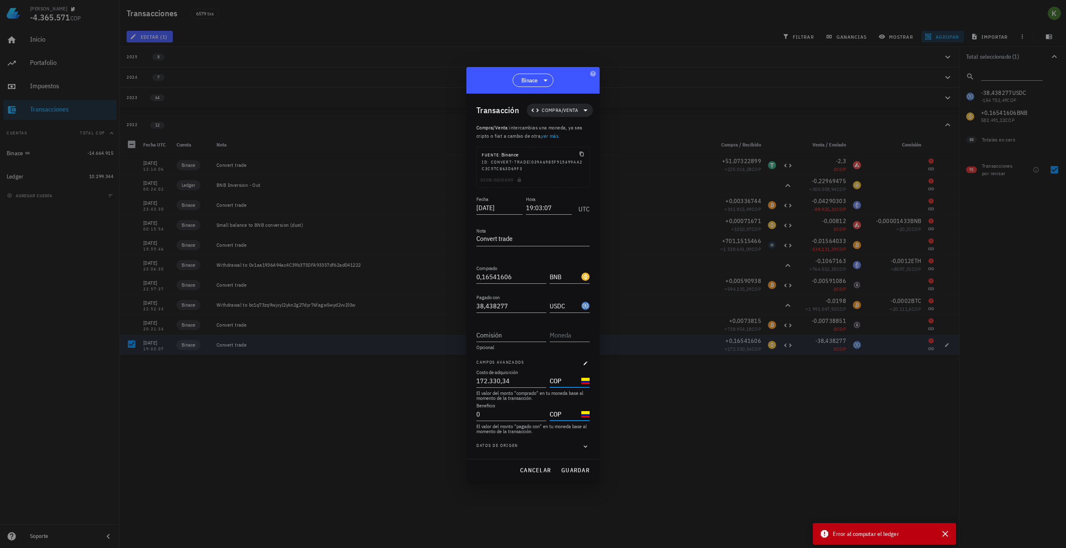
click at [557, 420] on div "COP" at bounding box center [570, 414] width 40 height 13
click at [571, 447] on div "Datos de origen" at bounding box center [532, 447] width 113 height 8
click at [586, 445] on icon "button" at bounding box center [585, 447] width 7 height 10
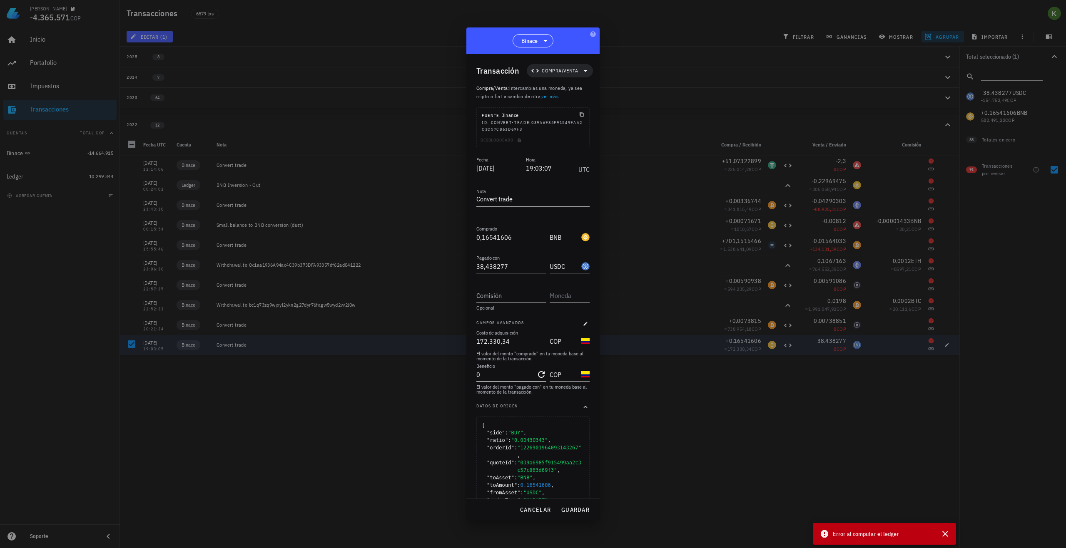
click at [521, 381] on input "0" at bounding box center [505, 374] width 58 height 13
click at [571, 509] on span "guardar" at bounding box center [575, 509] width 29 height 7
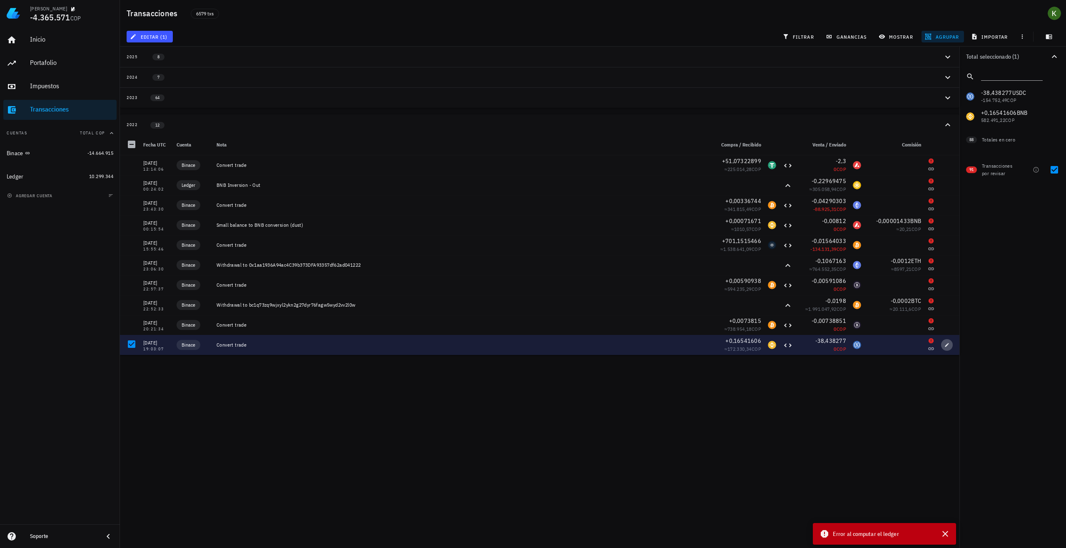
click at [945, 344] on icon "button" at bounding box center [947, 345] width 4 height 4
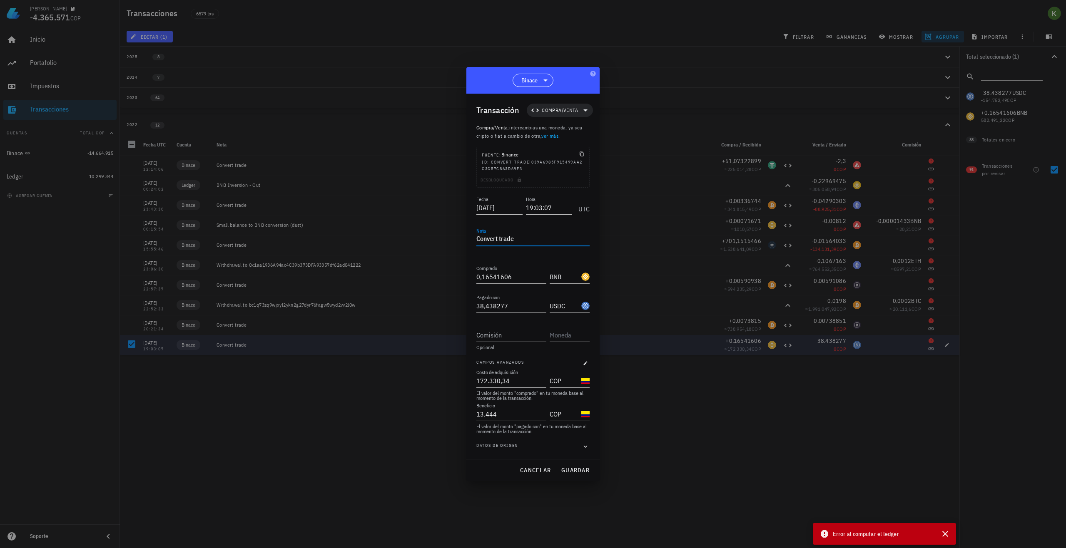
click at [519, 240] on textarea "Convert trade" at bounding box center [532, 239] width 113 height 13
click at [578, 448] on div "Datos de origen" at bounding box center [532, 447] width 113 height 8
click at [584, 447] on icon "button" at bounding box center [585, 447] width 7 height 10
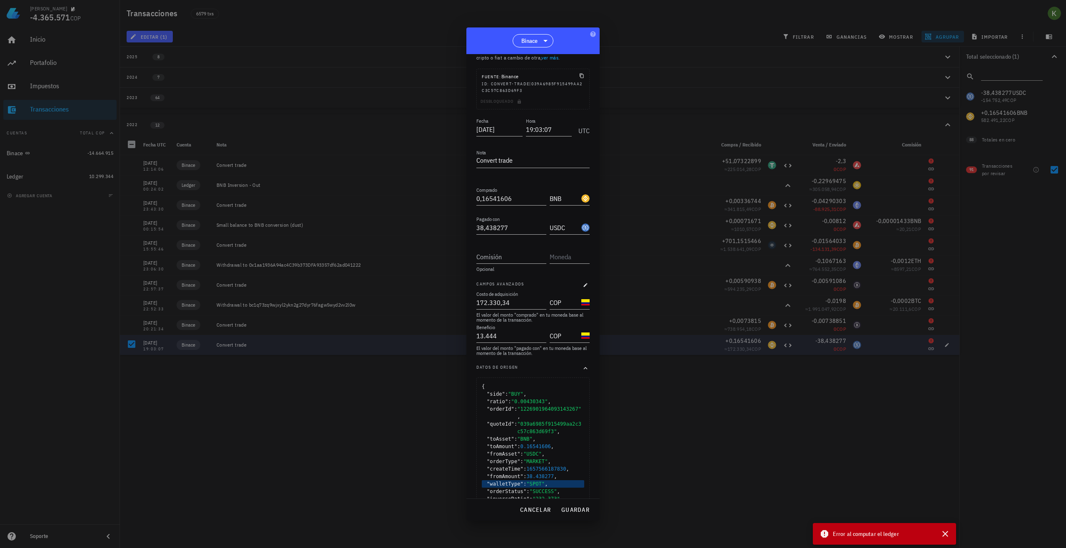
scroll to position [57, 0]
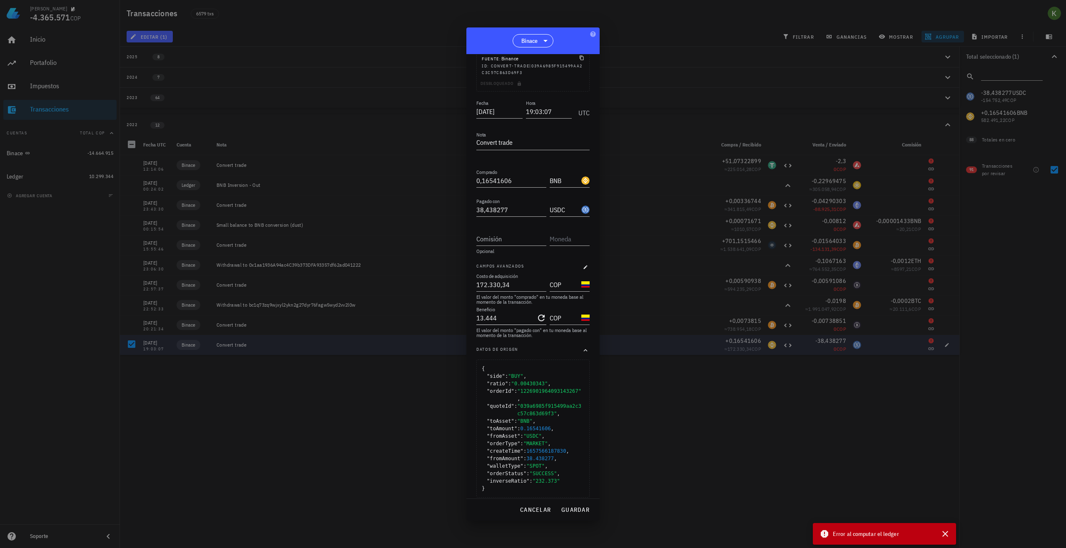
type input "13444"
click at [498, 323] on input "13444" at bounding box center [505, 317] width 58 height 13
click at [536, 320] on icon "Clear Beneficio" at bounding box center [541, 318] width 10 height 10
click at [536, 320] on input "Beneficio" at bounding box center [510, 317] width 68 height 13
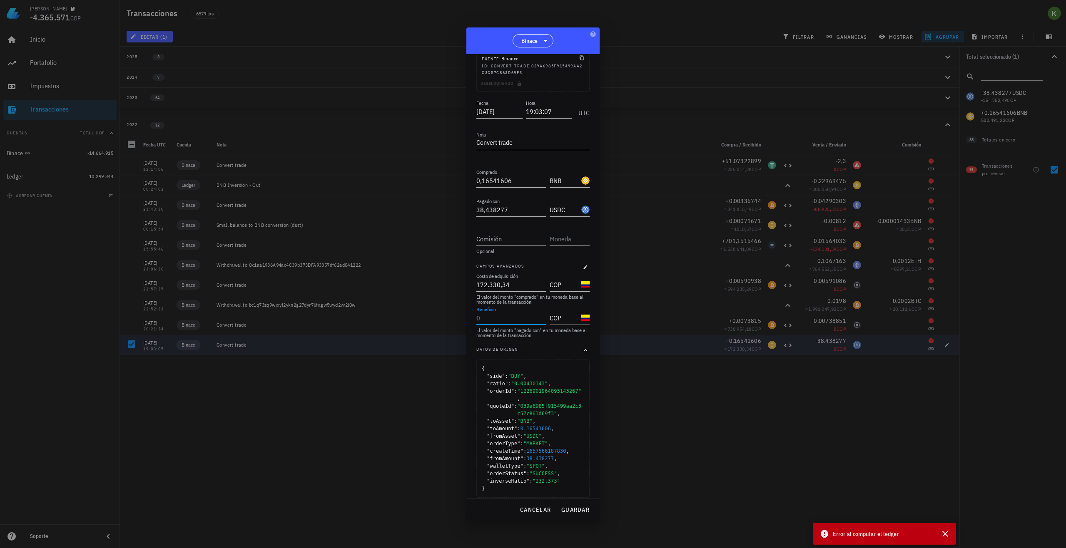
click at [536, 317] on input "Beneficio" at bounding box center [510, 317] width 68 height 13
click at [526, 318] on input "Beneficio" at bounding box center [510, 317] width 68 height 13
click at [584, 510] on span "guardar" at bounding box center [575, 509] width 29 height 7
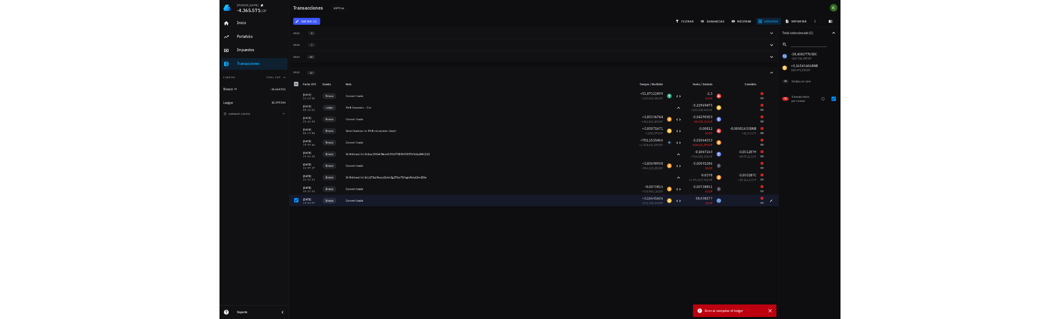
scroll to position [0, 0]
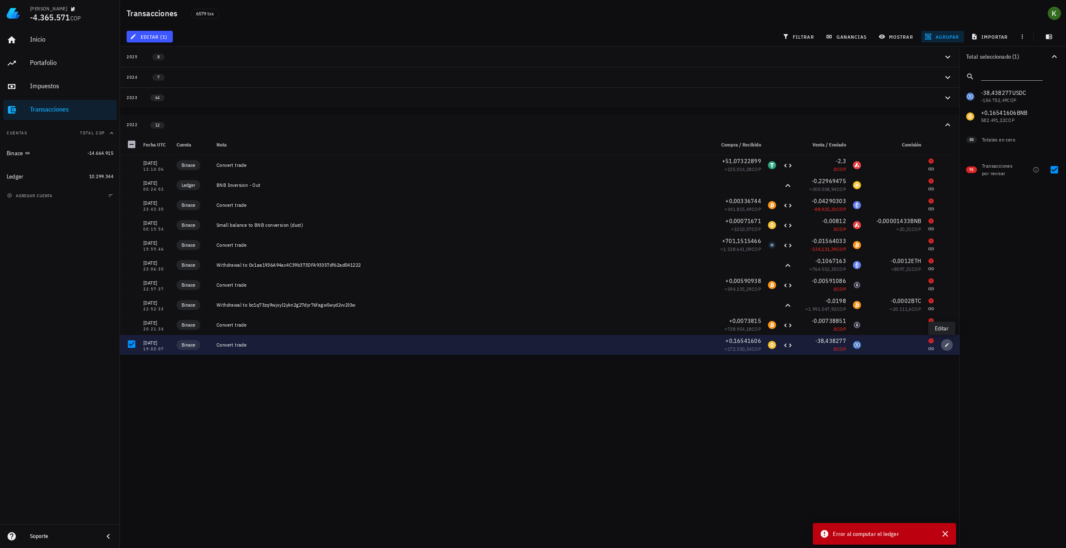
click at [944, 346] on icon "button" at bounding box center [946, 345] width 5 height 5
type input "9.493.943.434"
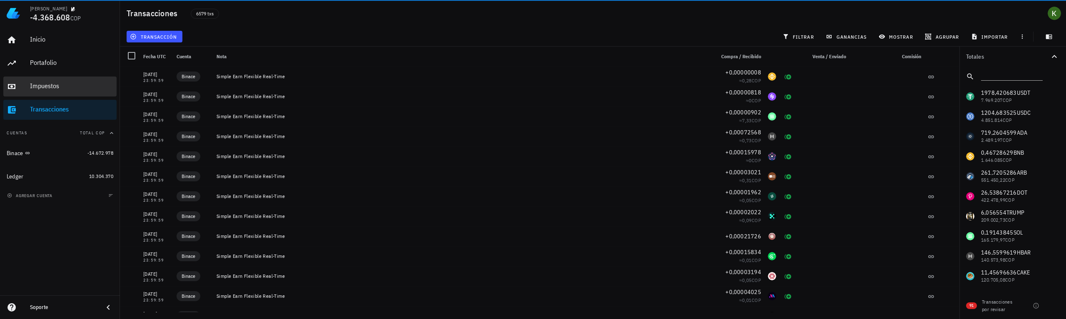
click at [48, 87] on div "Impuestos" at bounding box center [71, 86] width 83 height 8
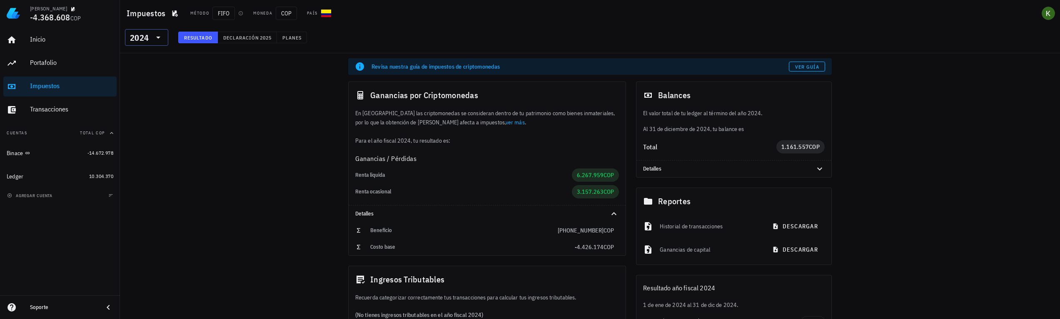
click at [142, 36] on div "2024" at bounding box center [139, 38] width 19 height 8
click at [145, 108] on div "2022" at bounding box center [147, 109] width 30 height 7
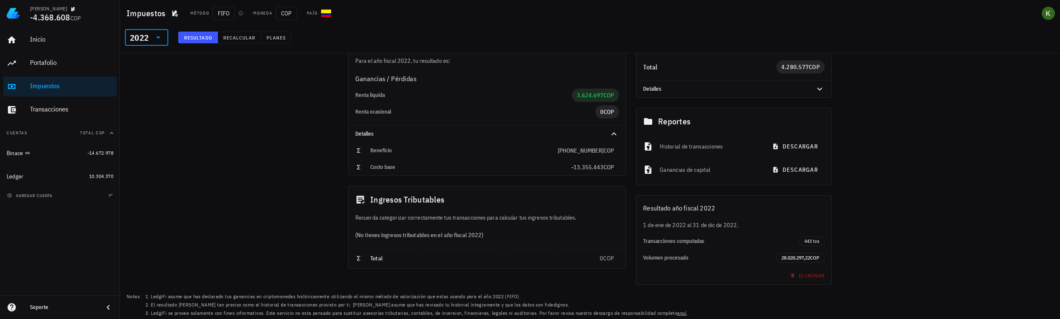
scroll to position [104, 0]
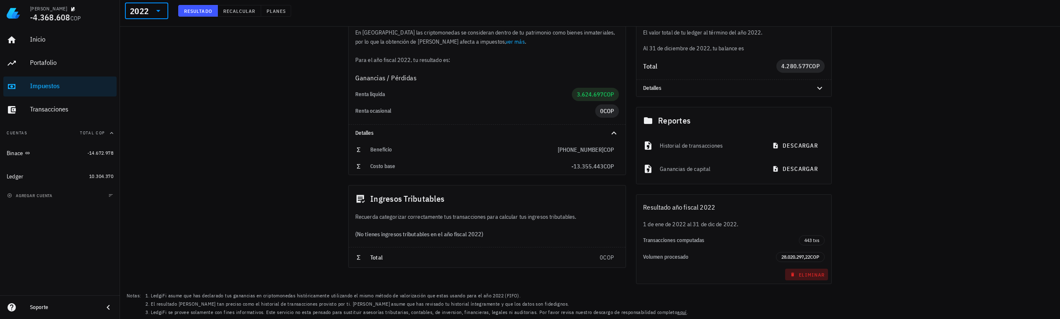
click at [812, 275] on span "Eliminar" at bounding box center [806, 275] width 36 height 6
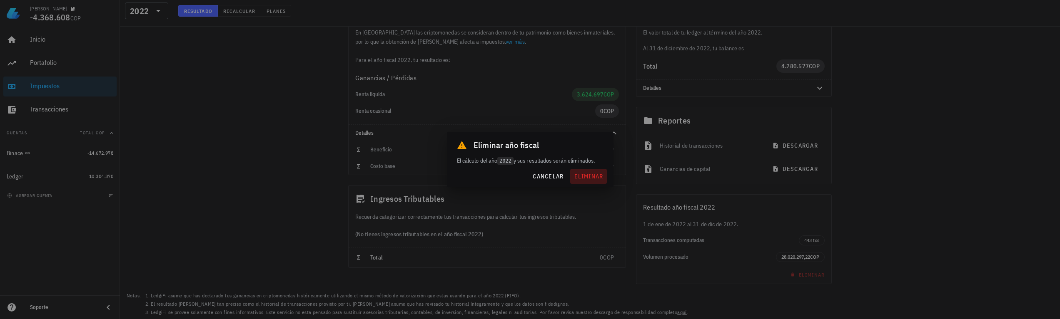
click at [591, 177] on span "eliminar" at bounding box center [588, 176] width 30 height 7
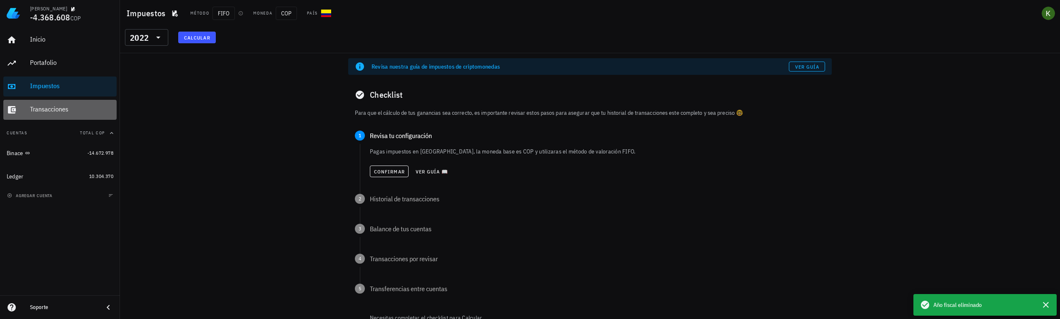
click at [82, 108] on div "Transacciones" at bounding box center [71, 109] width 83 height 8
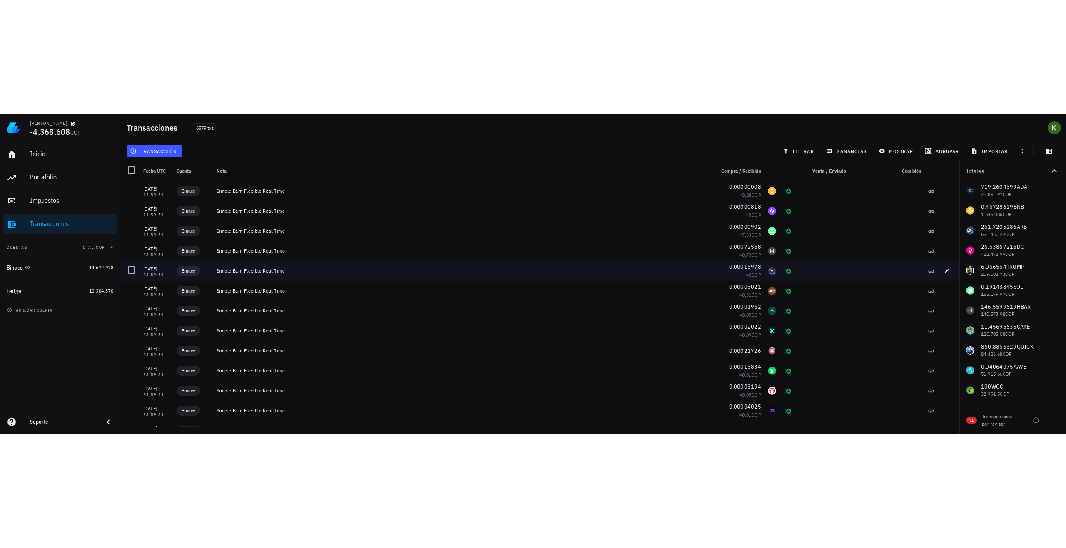
scroll to position [83, 0]
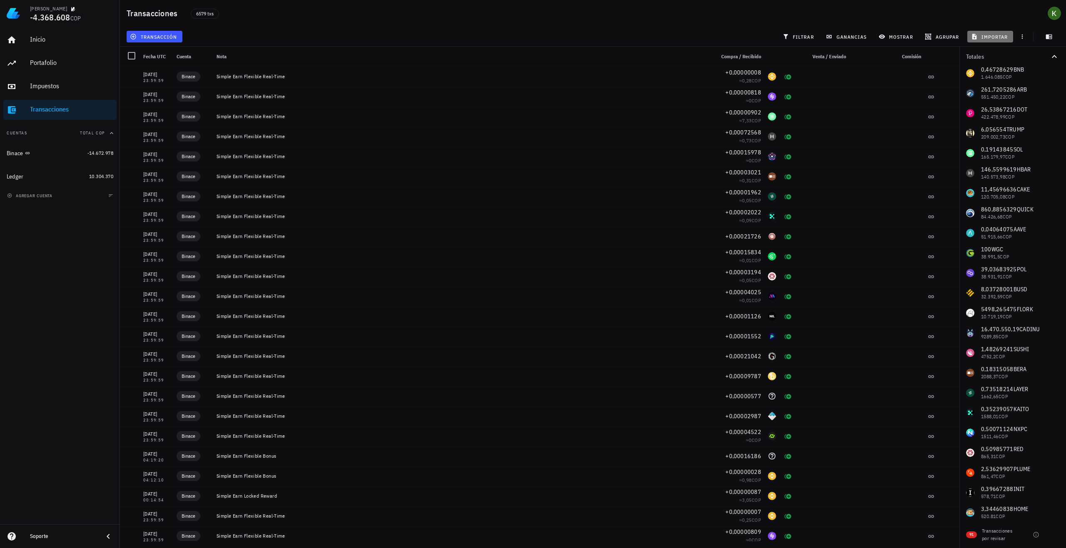
click at [997, 37] on span "importar" at bounding box center [990, 36] width 35 height 7
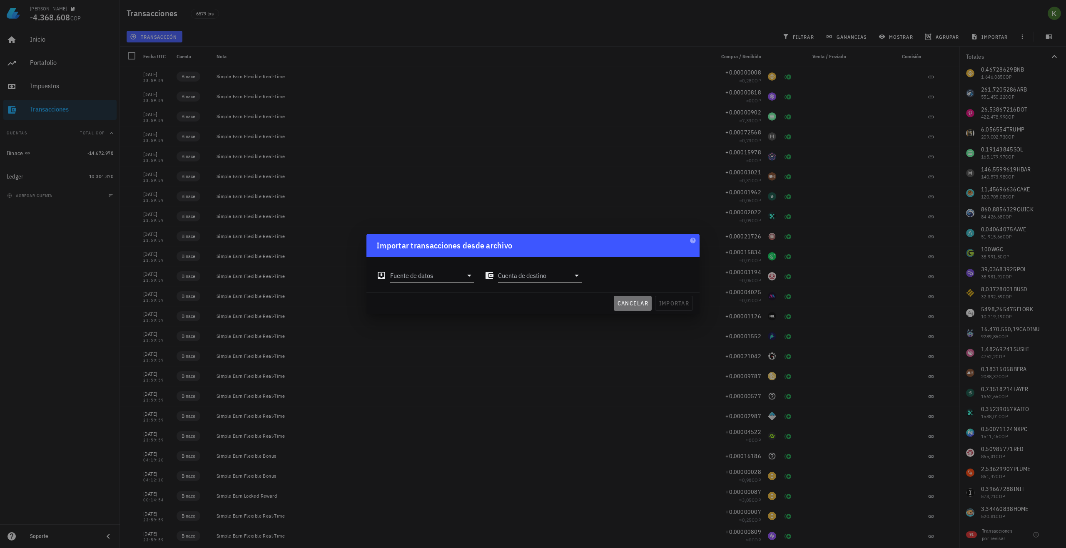
click at [632, 299] on button "cancelar" at bounding box center [633, 303] width 38 height 15
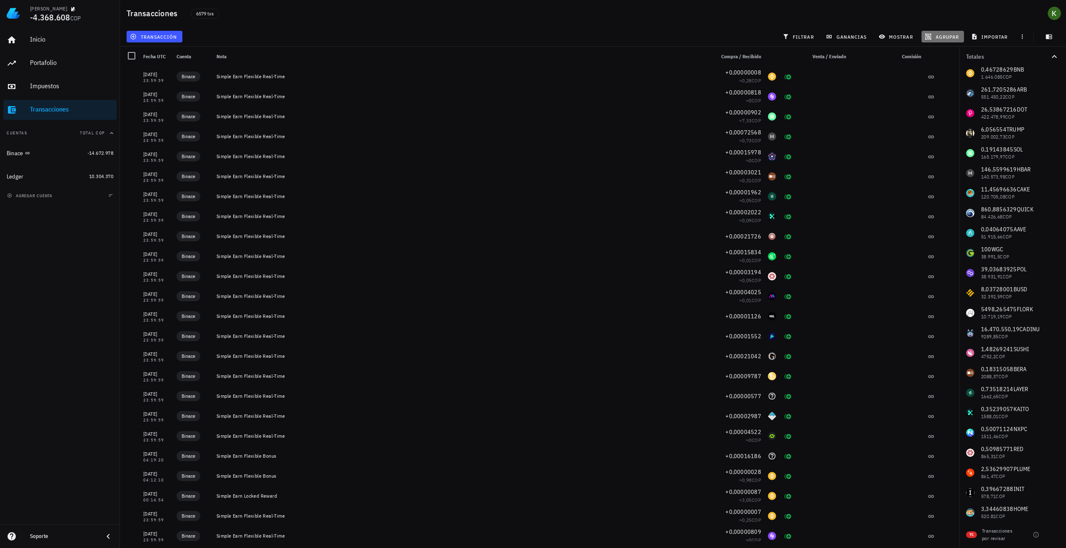
click at [940, 35] on span "agrupar" at bounding box center [942, 36] width 32 height 7
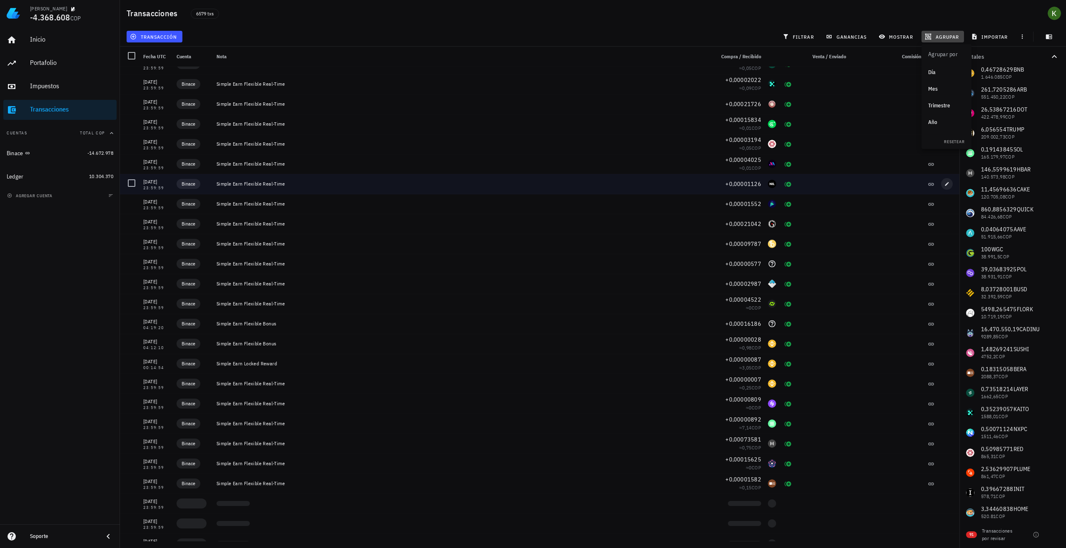
scroll to position [167, 0]
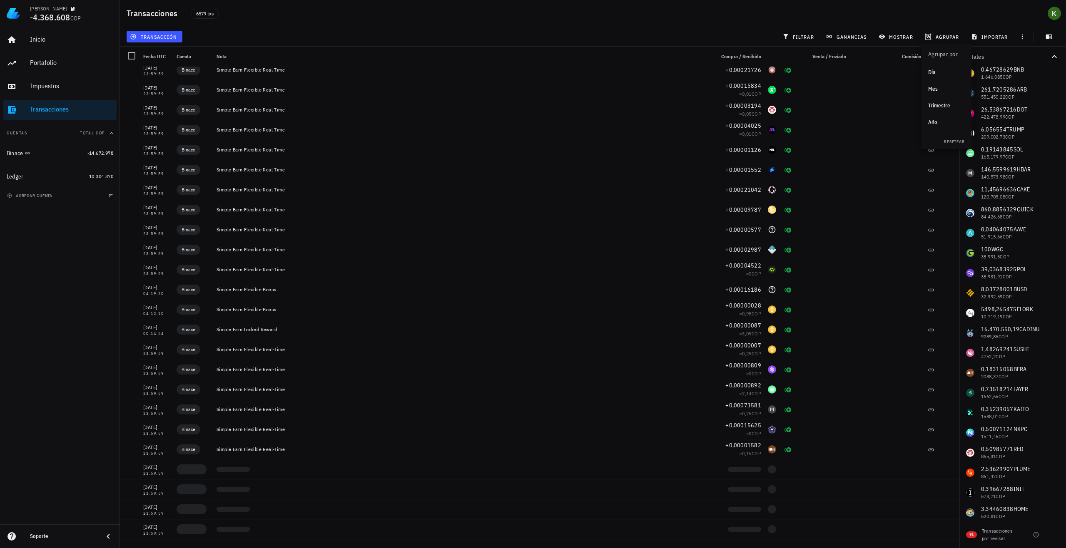
click at [940, 120] on div "Año" at bounding box center [946, 122] width 37 height 7
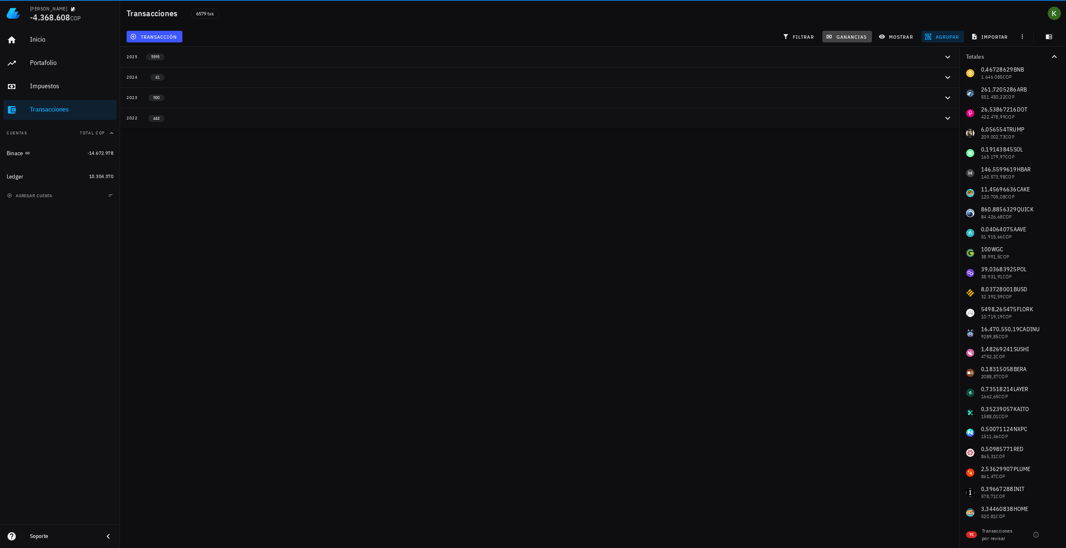
click at [848, 32] on button "ganancias" at bounding box center [847, 37] width 50 height 12
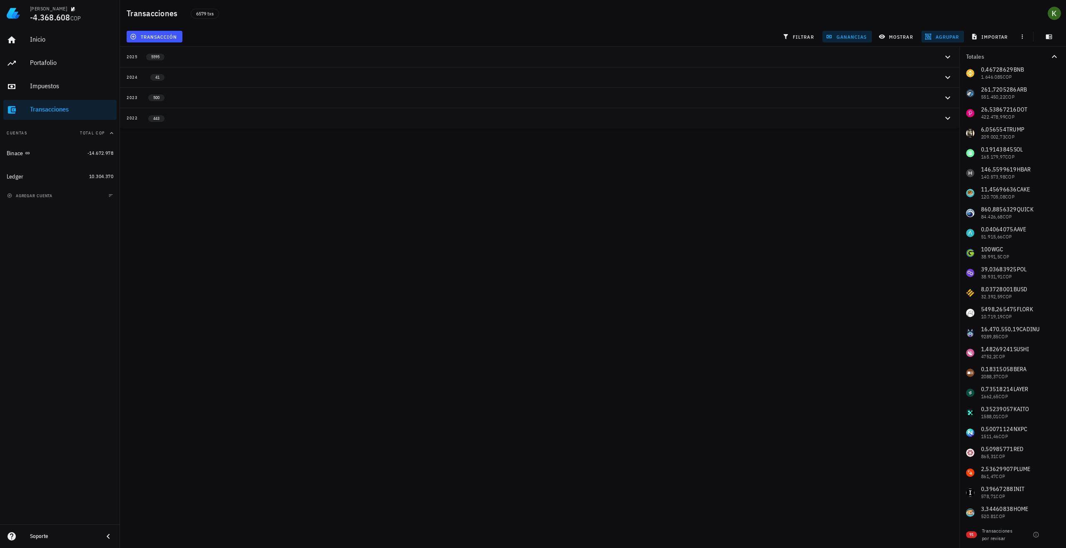
click at [496, 124] on button "2022 443" at bounding box center [539, 118] width 839 height 20
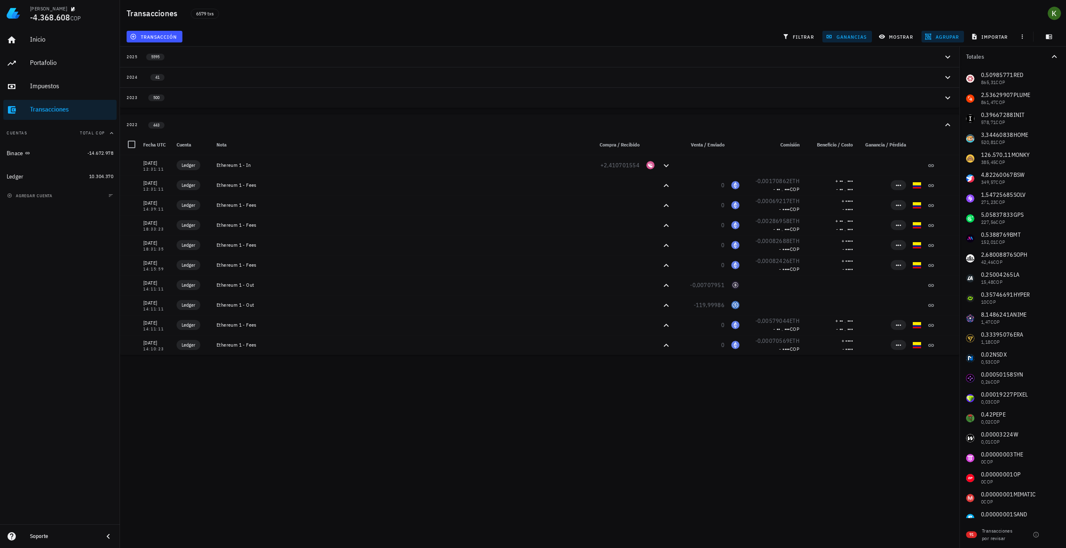
scroll to position [458, 0]
click at [1052, 319] on div at bounding box center [1054, 535] width 14 height 14
checkbox input "true"
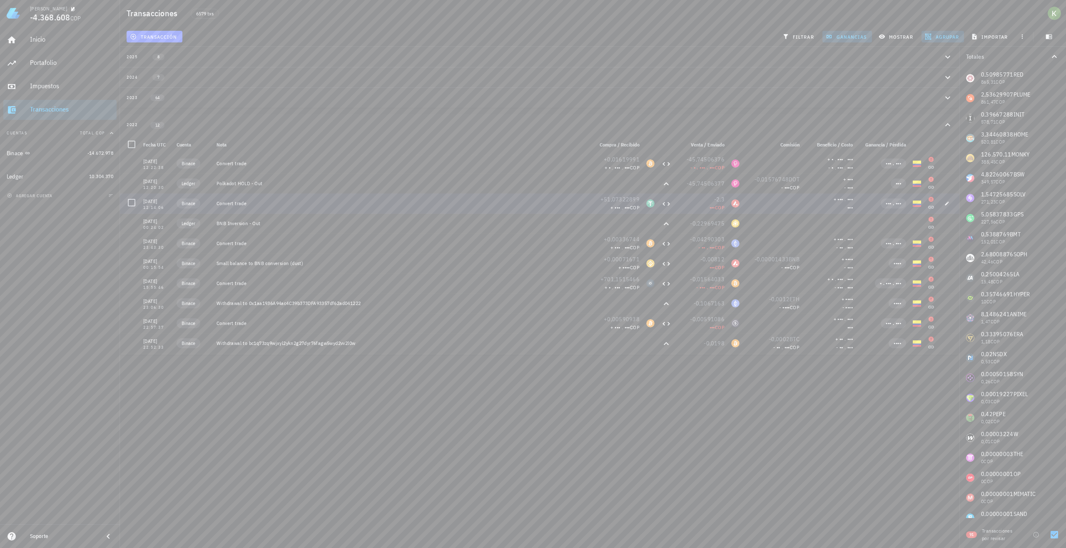
scroll to position [0, 0]
click at [938, 37] on span "agrupar" at bounding box center [942, 36] width 32 height 7
click at [941, 122] on div "Año" at bounding box center [946, 122] width 37 height 7
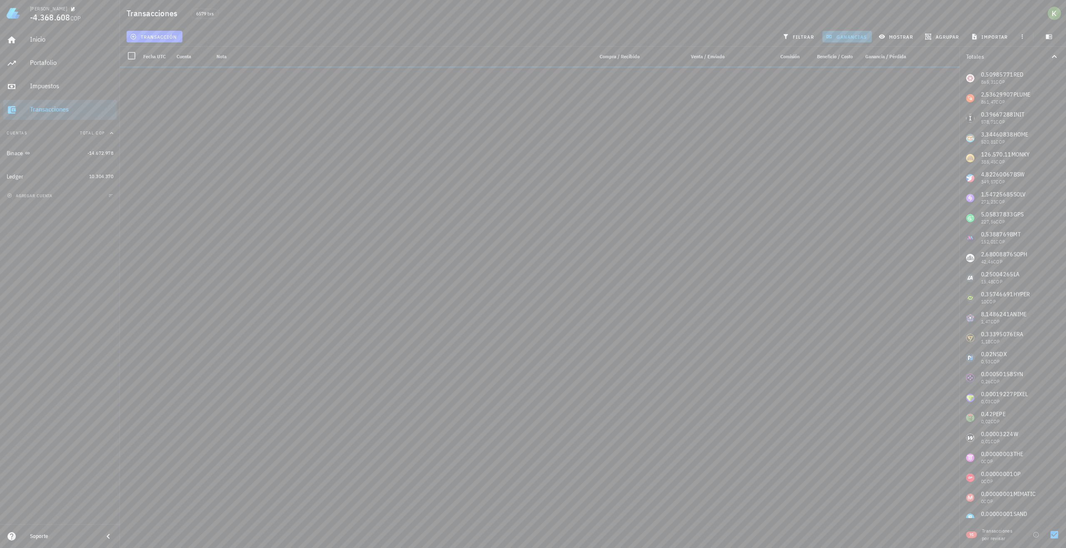
click at [862, 35] on span "ganancias" at bounding box center [846, 36] width 39 height 7
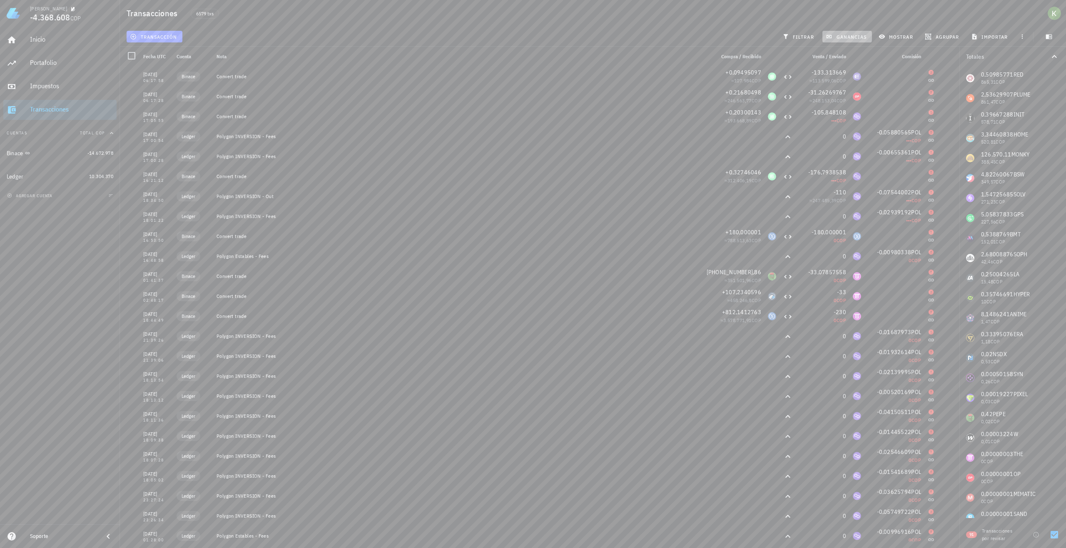
click at [859, 37] on span "ganancias" at bounding box center [846, 36] width 39 height 7
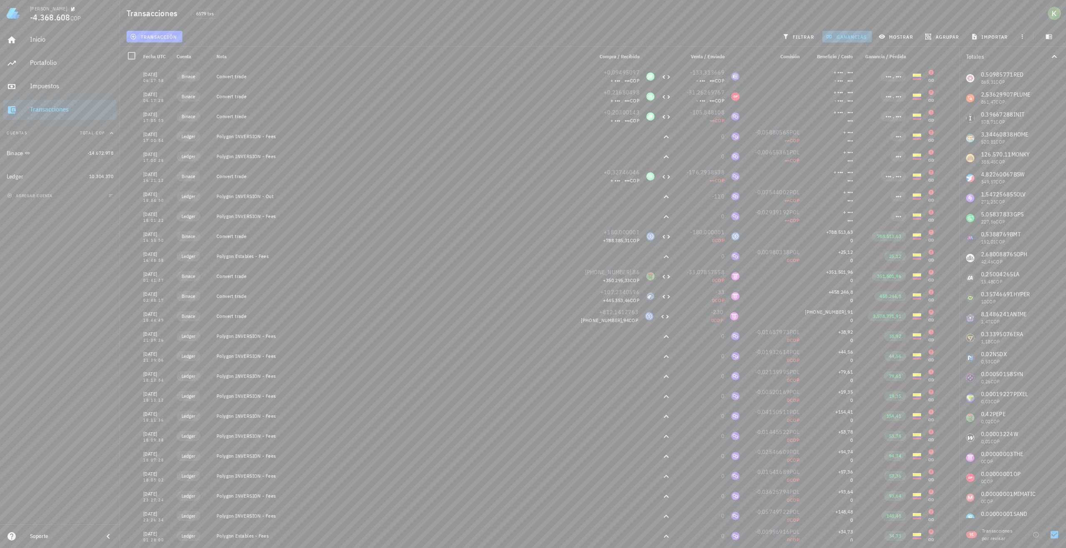
click at [858, 37] on span "ganancias" at bounding box center [846, 36] width 39 height 7
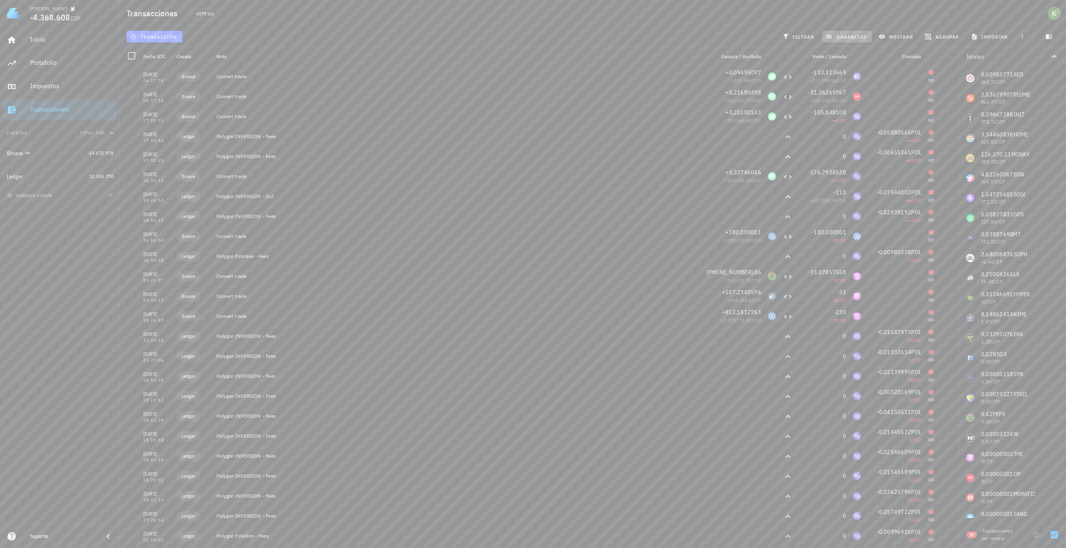
click at [858, 37] on span "ganancias" at bounding box center [846, 36] width 39 height 7
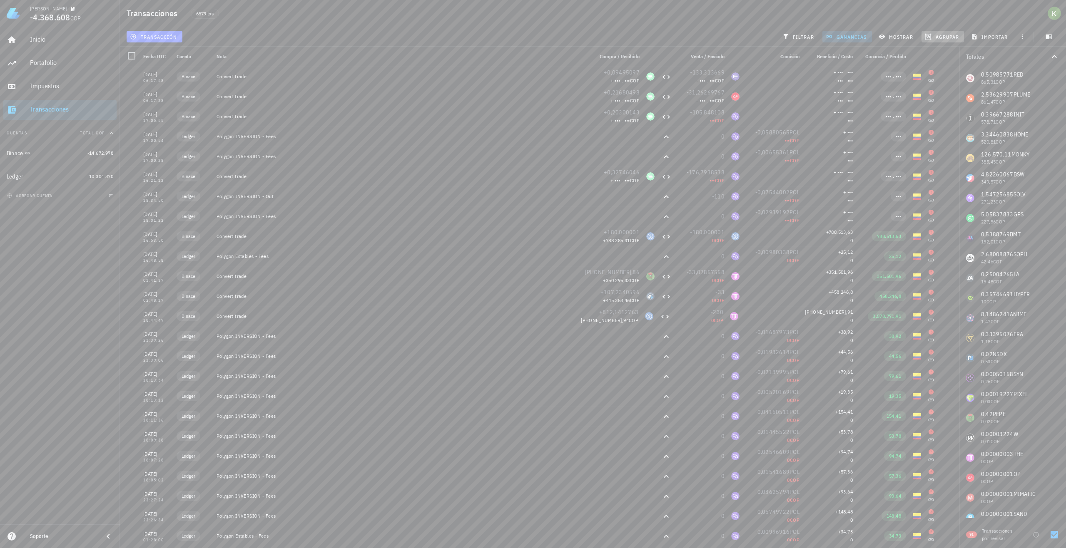
click at [950, 37] on span "agrupar" at bounding box center [942, 36] width 32 height 7
click at [936, 124] on div "Año" at bounding box center [946, 122] width 37 height 7
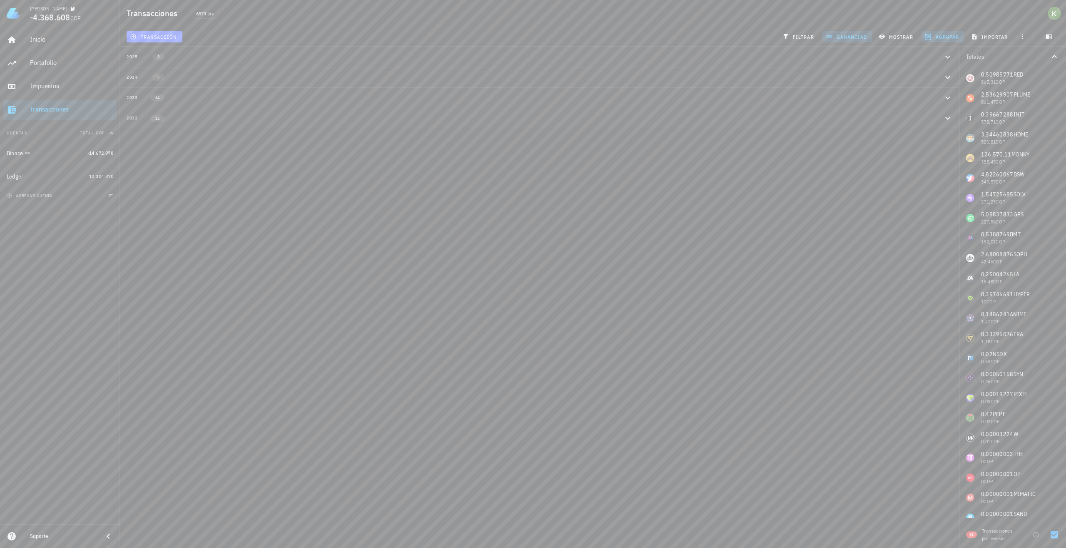
click at [644, 143] on div "[PERSON_NAME] -4.368.608 COP Inicio [GEOGRAPHIC_DATA] Impuestos [GEOGRAPHIC_DAT…" at bounding box center [533, 274] width 1066 height 548
click at [633, 133] on div "[PERSON_NAME] -4.368.608 COP Inicio [GEOGRAPHIC_DATA] Impuestos [GEOGRAPHIC_DAT…" at bounding box center [533, 274] width 1066 height 548
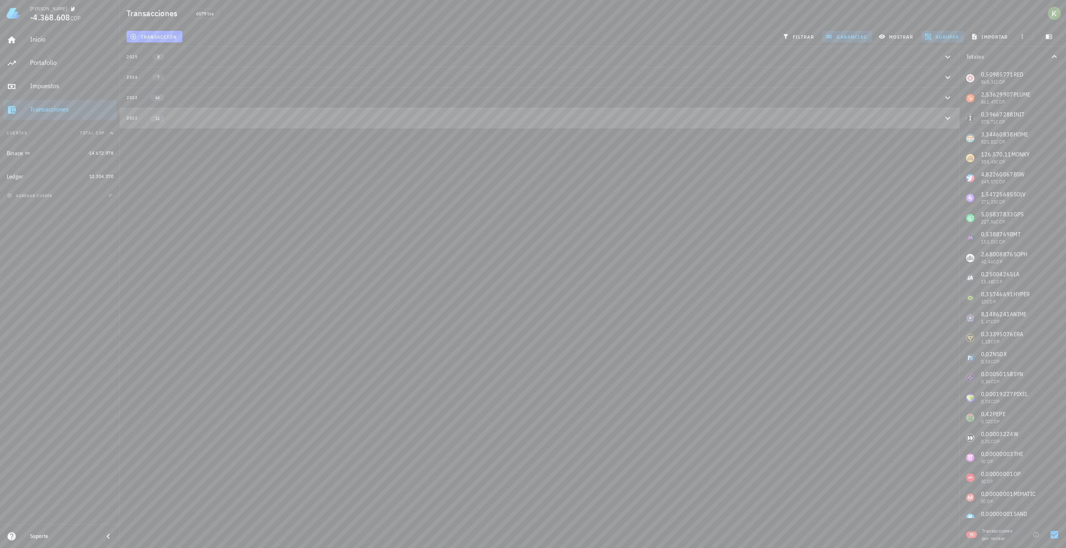
click at [712, 128] on button "2022 12" at bounding box center [539, 118] width 839 height 20
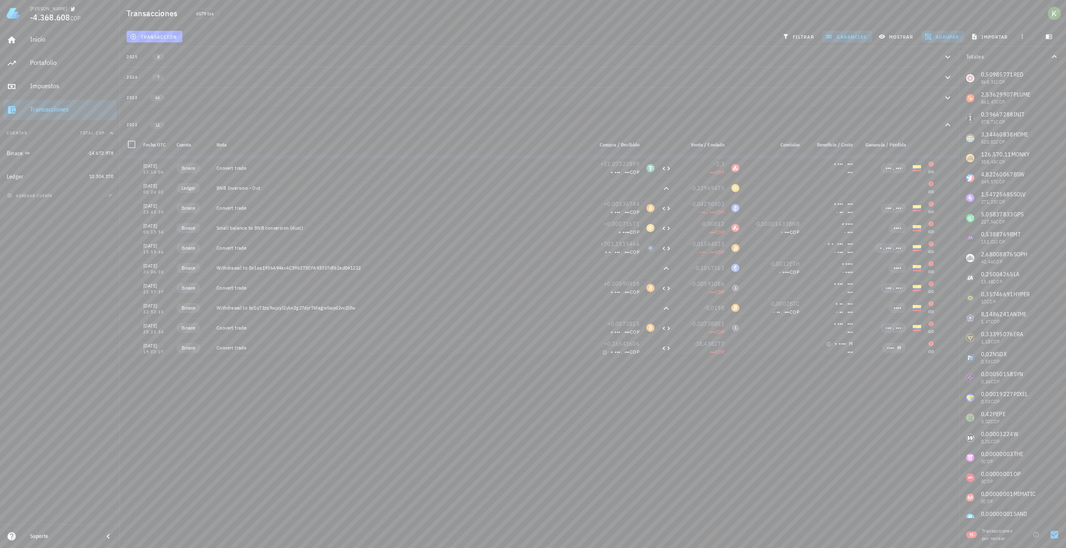
scroll to position [40, 0]
click at [72, 84] on div "Impuestos" at bounding box center [71, 86] width 83 height 8
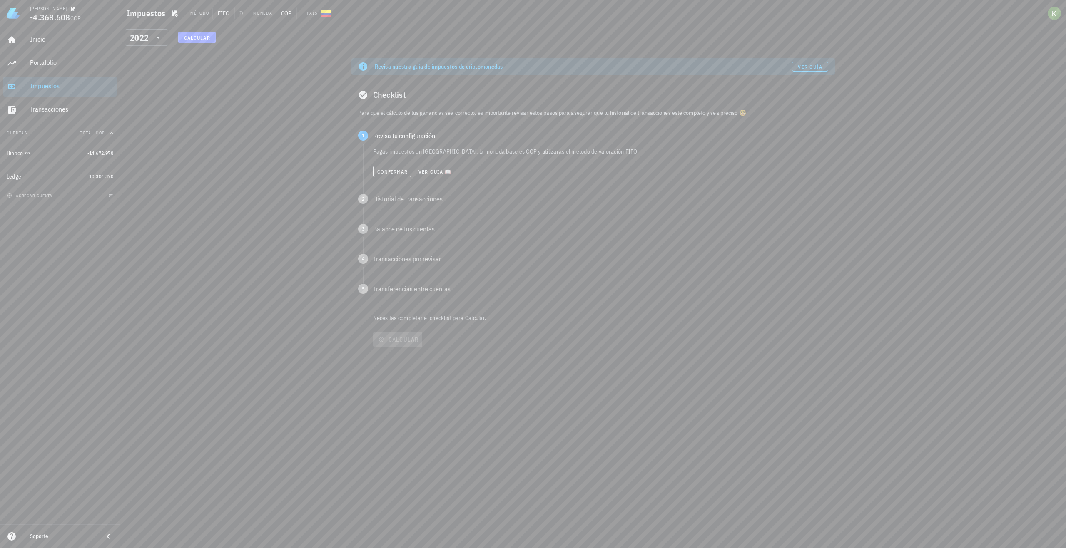
click at [192, 36] on span "Calcular" at bounding box center [197, 38] width 27 height 6
click at [198, 39] on span "Calcular" at bounding box center [197, 38] width 27 height 6
click at [394, 173] on span "Confirmar" at bounding box center [392, 172] width 31 height 6
click at [401, 202] on span "Confirmar" at bounding box center [392, 202] width 31 height 6
click at [404, 231] on span "Confirmar" at bounding box center [392, 232] width 31 height 6
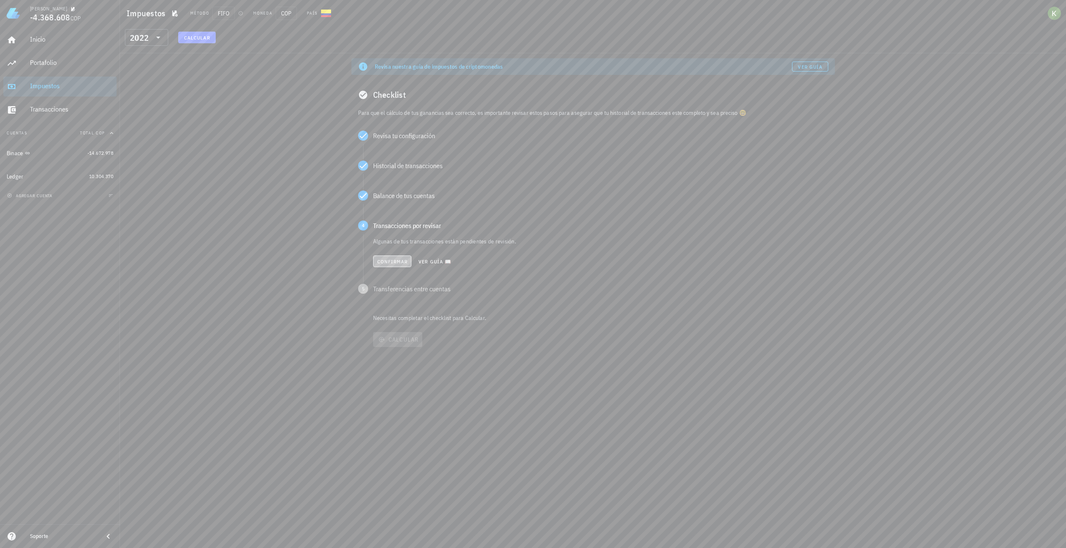
click at [396, 259] on span "Confirmar" at bounding box center [392, 262] width 31 height 6
click at [388, 288] on button "Confirmar" at bounding box center [392, 292] width 39 height 12
click at [388, 308] on span "Calcular" at bounding box center [397, 306] width 42 height 7
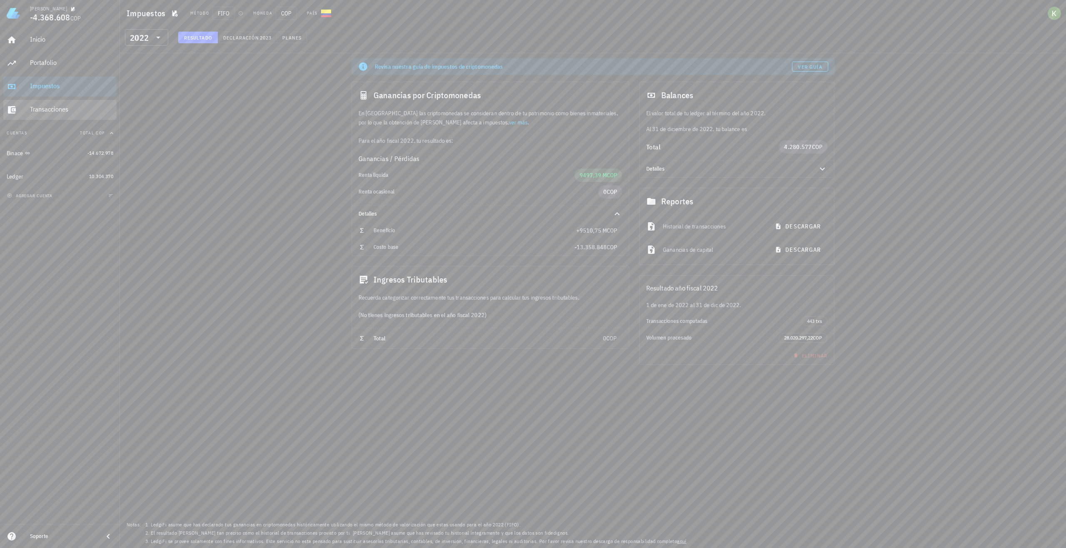
click at [76, 107] on div "Transacciones" at bounding box center [71, 109] width 83 height 8
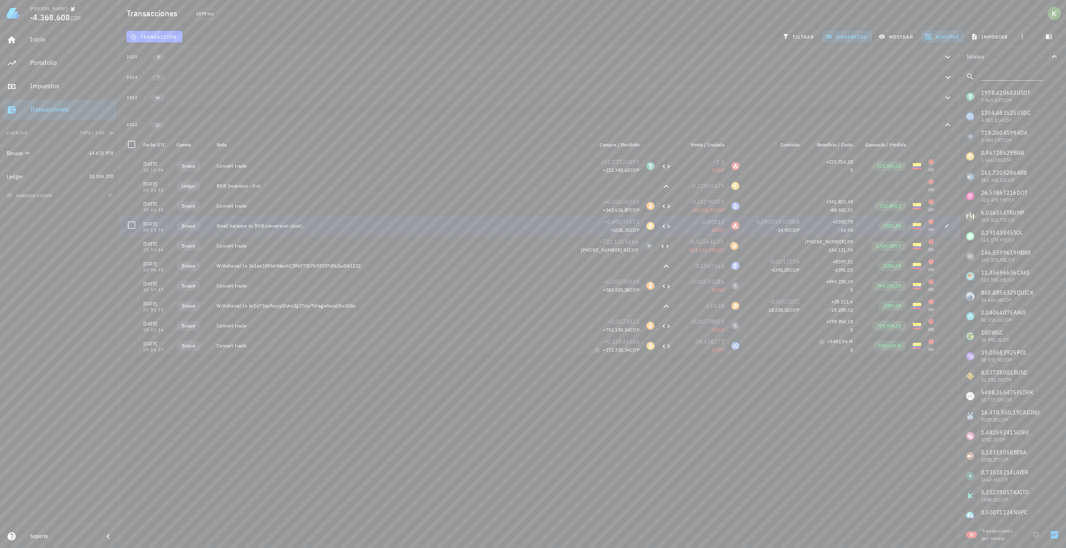
scroll to position [40, 0]
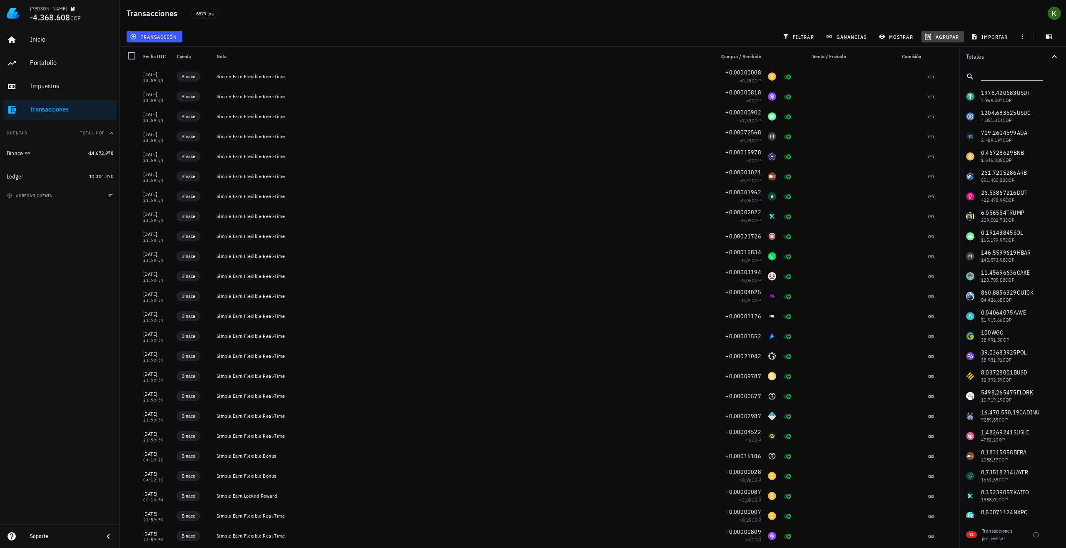
click at [942, 36] on span "agrupar" at bounding box center [942, 36] width 32 height 7
click at [944, 119] on div "Año" at bounding box center [946, 122] width 37 height 7
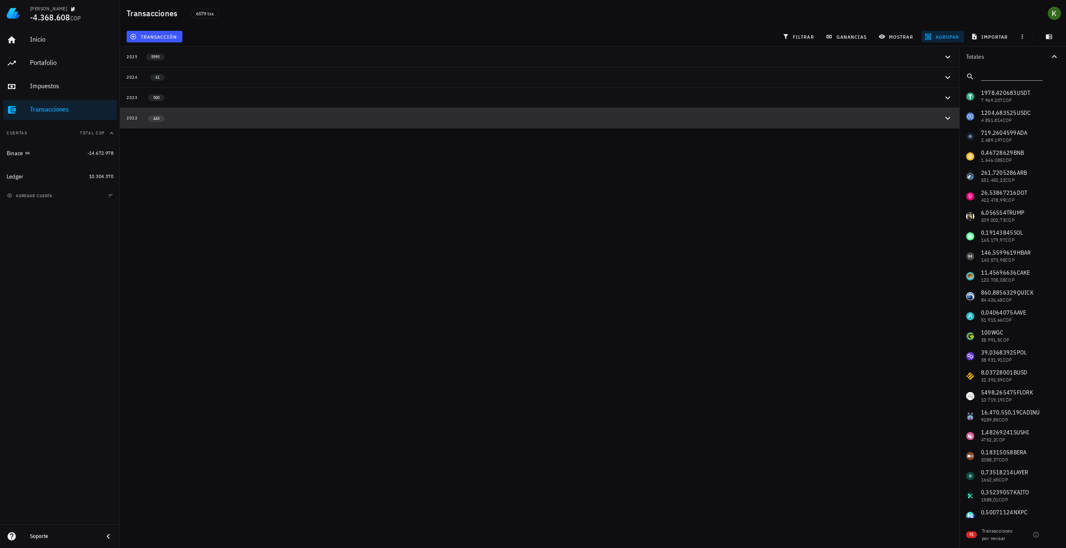
click at [750, 113] on button "2022 443" at bounding box center [539, 118] width 839 height 20
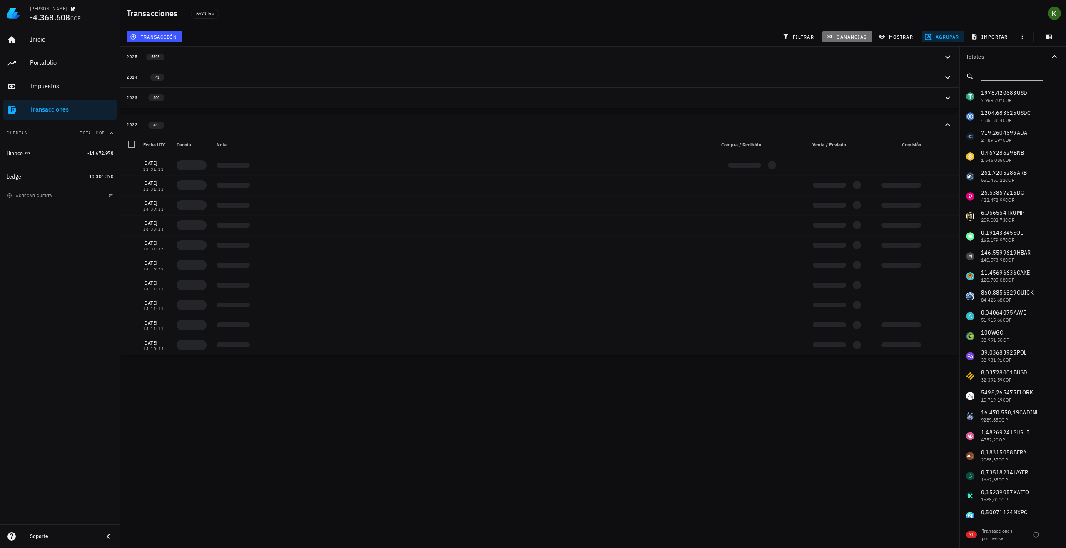
click at [848, 32] on button "ganancias" at bounding box center [847, 37] width 50 height 12
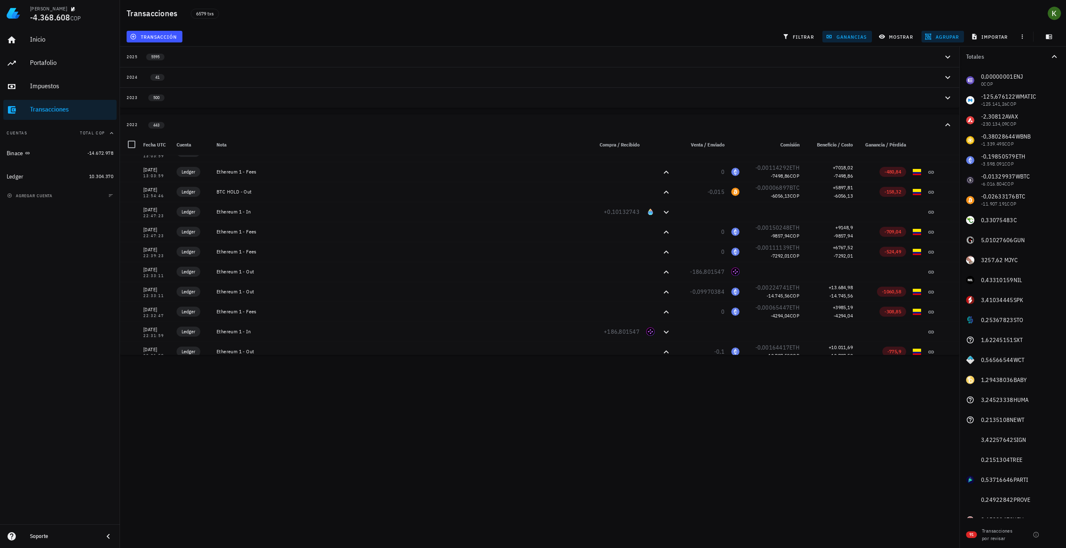
scroll to position [958, 0]
click at [1059, 535] on div at bounding box center [1054, 535] width 14 height 14
checkbox input "true"
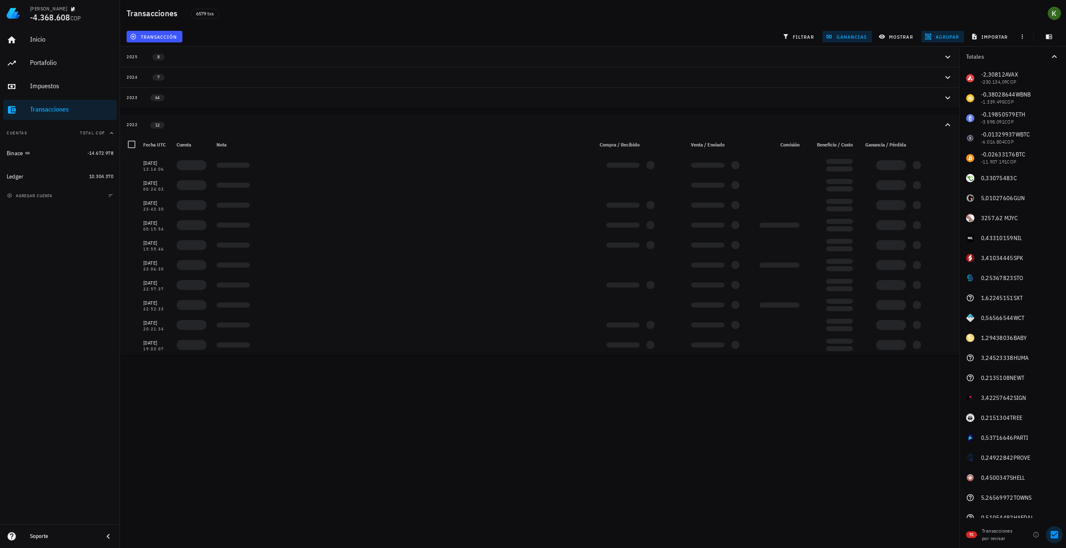
scroll to position [40, 0]
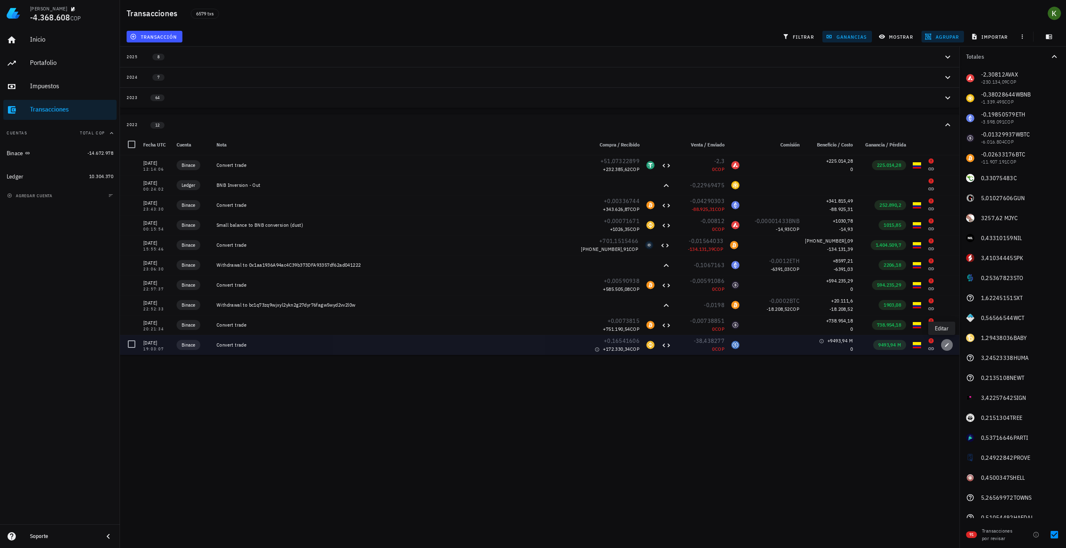
click at [944, 345] on icon "button" at bounding box center [946, 345] width 5 height 5
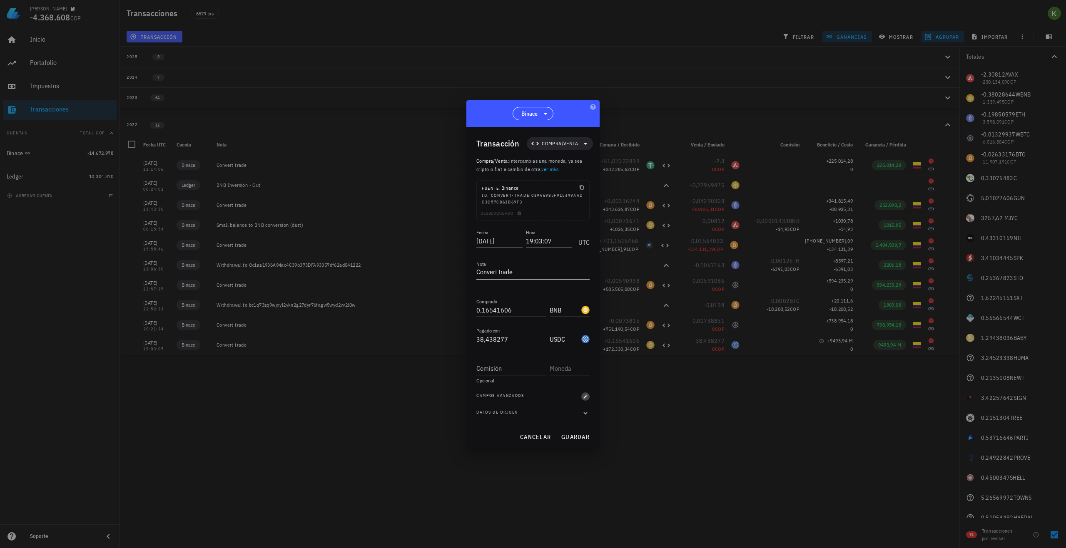
click at [584, 396] on icon "button" at bounding box center [585, 396] width 5 height 5
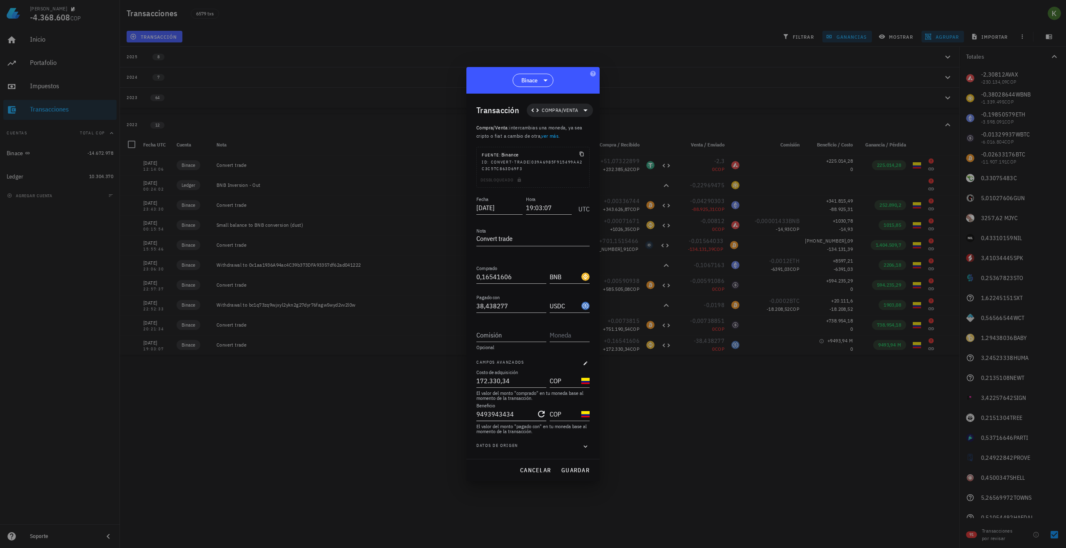
click at [530, 410] on input "9493943434" at bounding box center [505, 414] width 58 height 13
type input "9"
click at [563, 467] on span "guardar" at bounding box center [575, 470] width 29 height 7
type input "9.493.943.434"
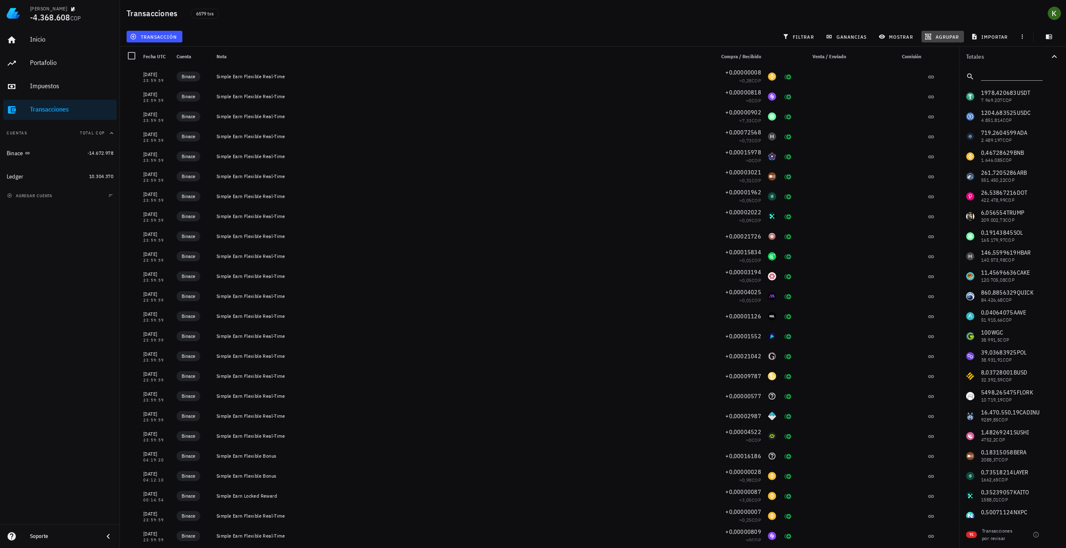
click at [929, 32] on button "agrupar" at bounding box center [942, 37] width 42 height 12
click at [946, 121] on div "Año" at bounding box center [946, 122] width 37 height 7
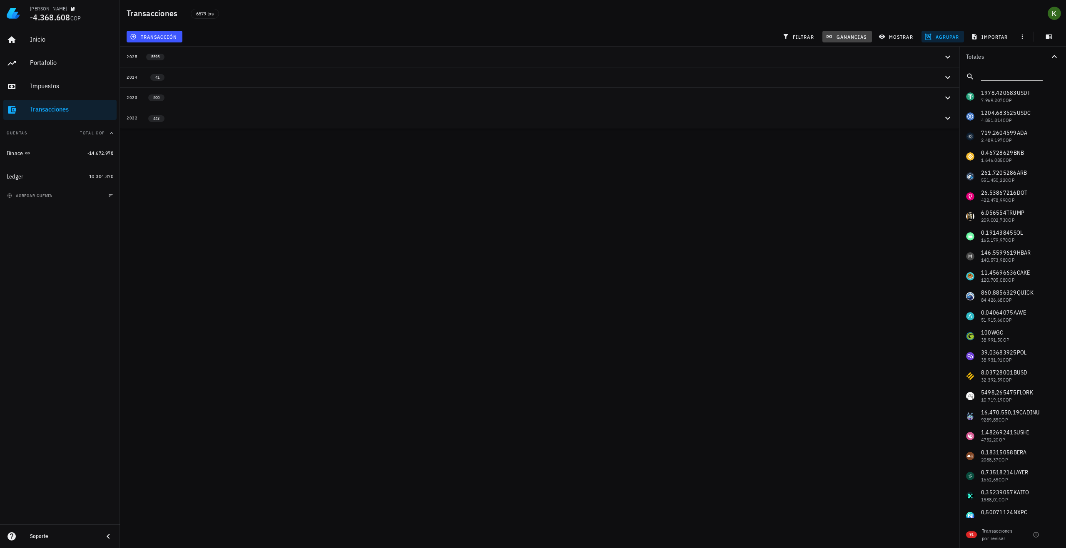
click at [855, 33] on span "ganancias" at bounding box center [846, 36] width 39 height 7
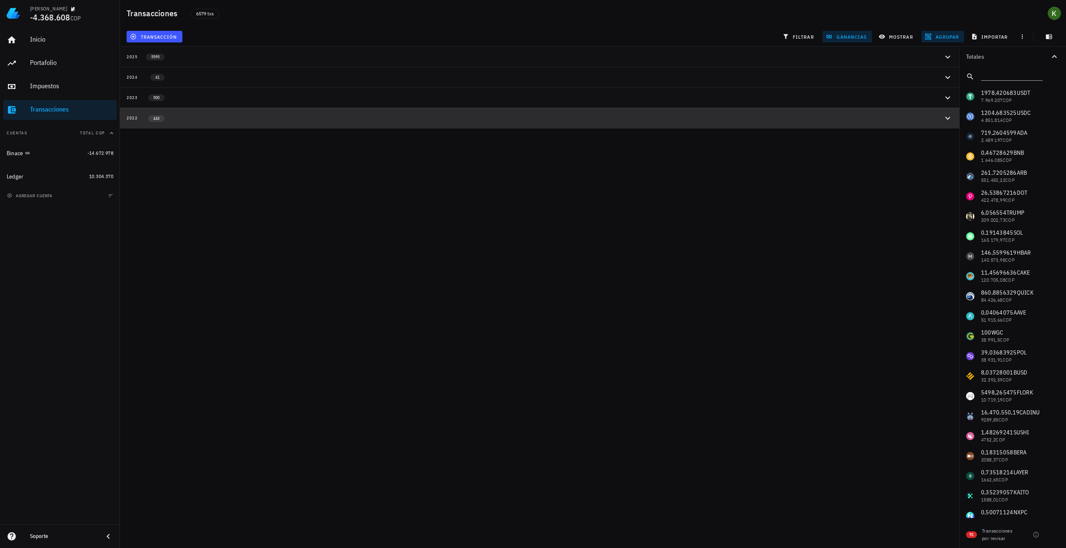
click at [889, 112] on button "2022 443" at bounding box center [539, 118] width 839 height 20
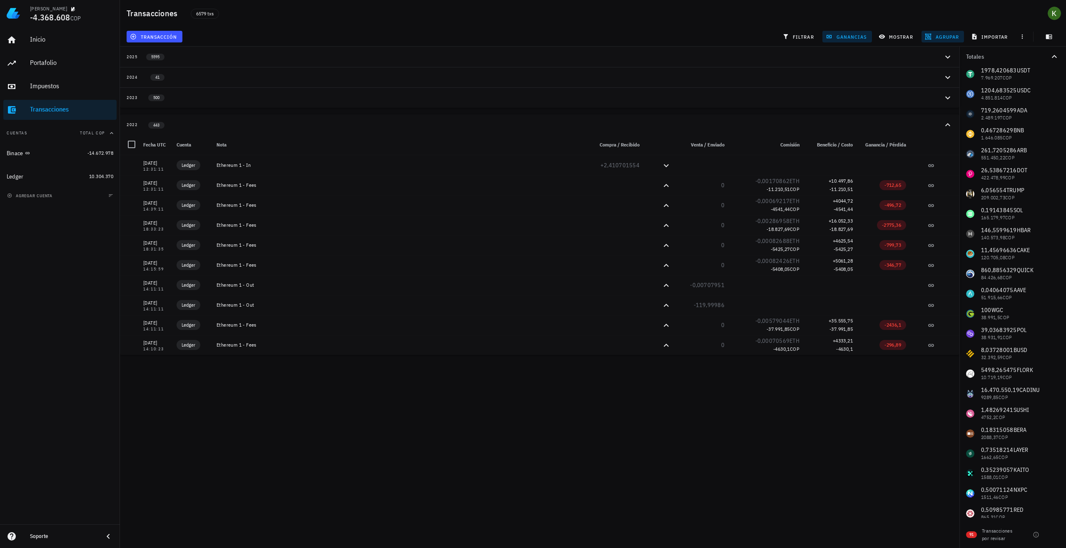
scroll to position [83, 0]
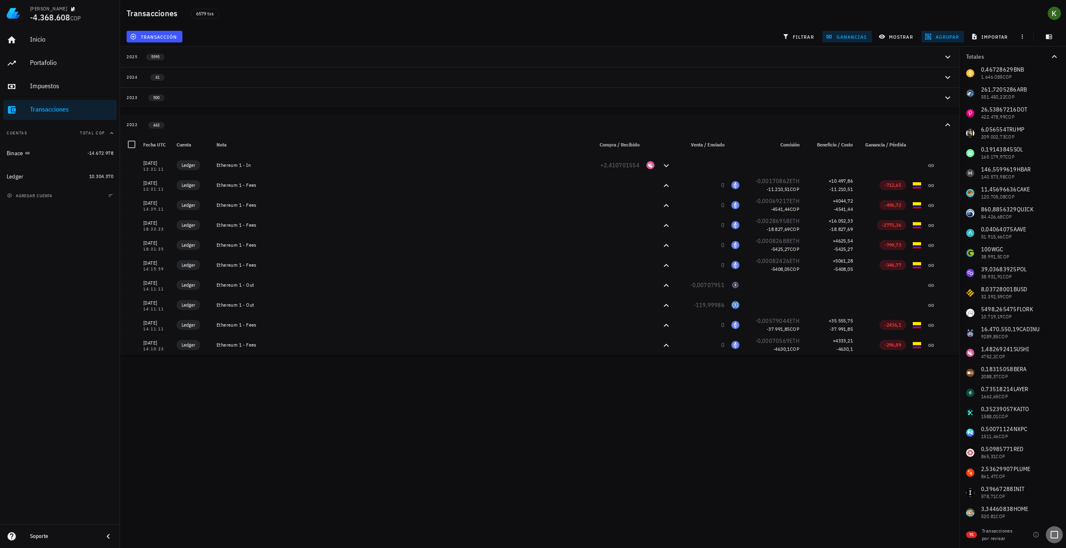
click at [1060, 530] on div at bounding box center [1054, 535] width 14 height 14
checkbox input "true"
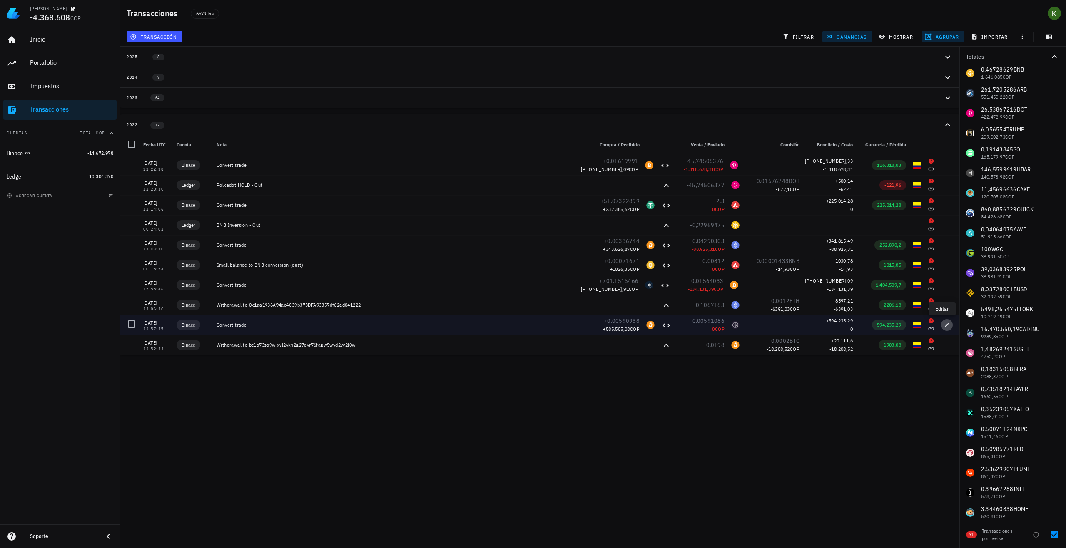
click at [944, 324] on icon "button" at bounding box center [946, 325] width 5 height 5
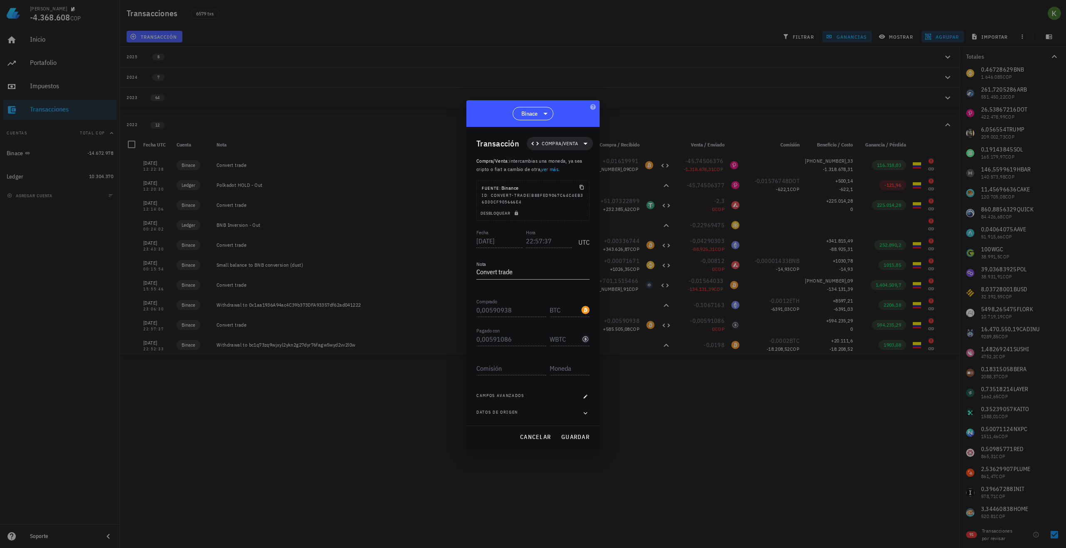
click at [582, 400] on div "Campos avanzados" at bounding box center [532, 397] width 113 height 8
click at [581, 396] on span "button" at bounding box center [585, 396] width 8 height 5
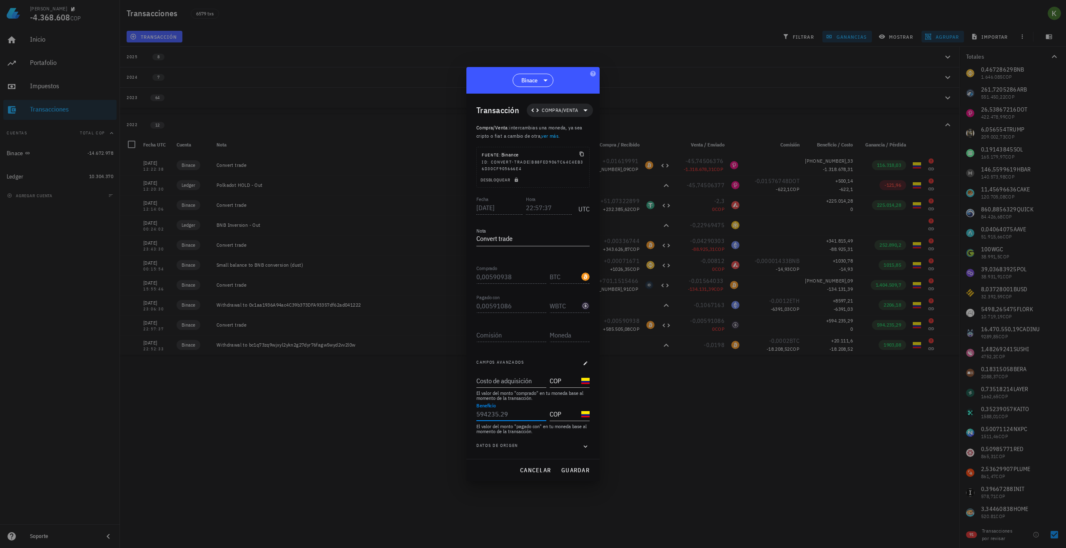
click at [503, 409] on input "Beneficio" at bounding box center [510, 414] width 68 height 13
click at [507, 414] on input "Beneficio" at bounding box center [510, 414] width 68 height 13
click at [507, 383] on input "Costo de adquisición" at bounding box center [510, 380] width 68 height 13
click at [508, 379] on input "Costo de adquisición" at bounding box center [510, 380] width 68 height 13
click at [505, 410] on input "Beneficio" at bounding box center [510, 414] width 68 height 13
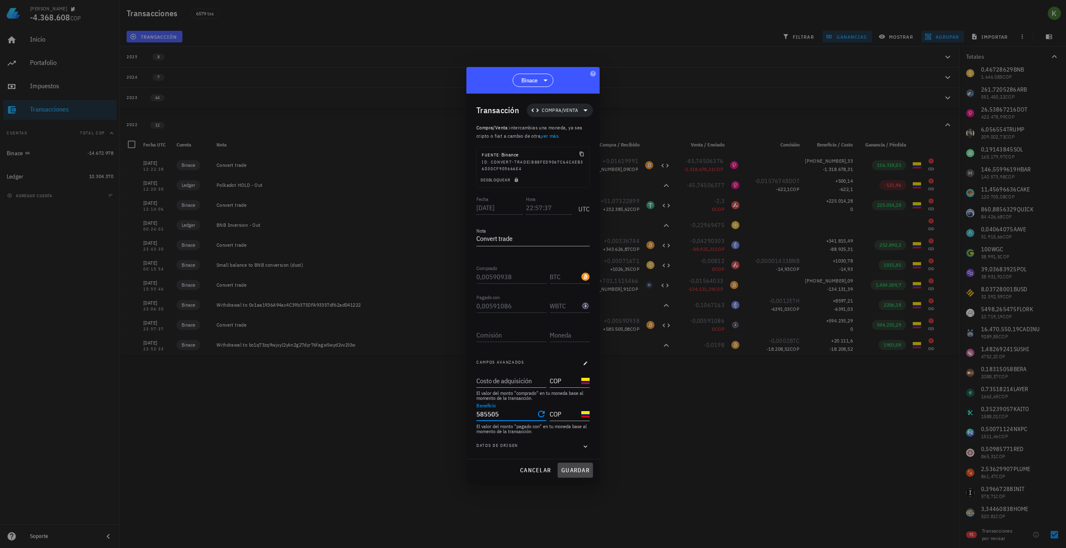
type input "585.505"
click at [567, 468] on span "guardar" at bounding box center [575, 470] width 29 height 7
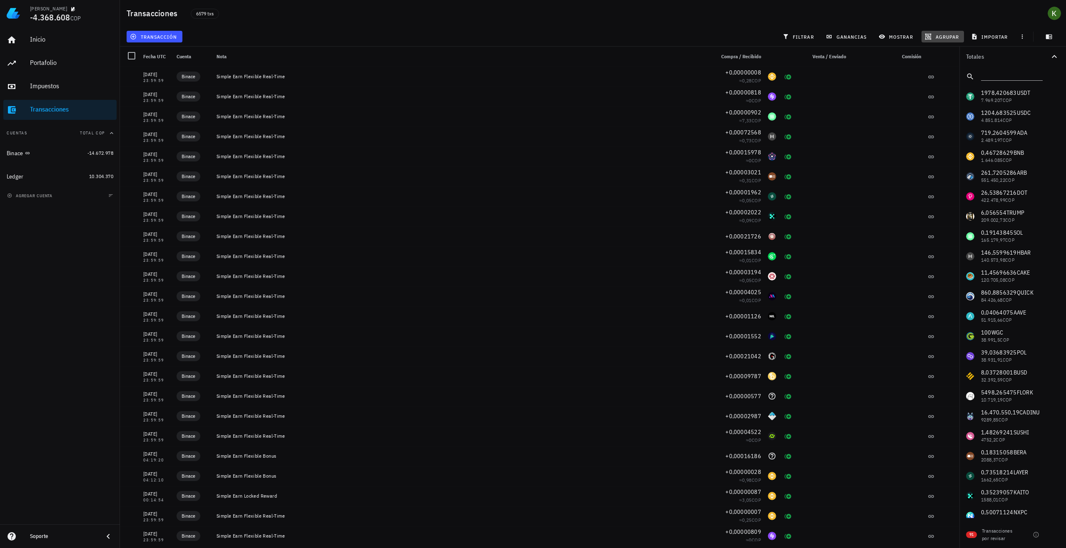
click at [942, 38] on span "agrupar" at bounding box center [942, 36] width 32 height 7
click at [932, 122] on div "Año" at bounding box center [946, 122] width 37 height 7
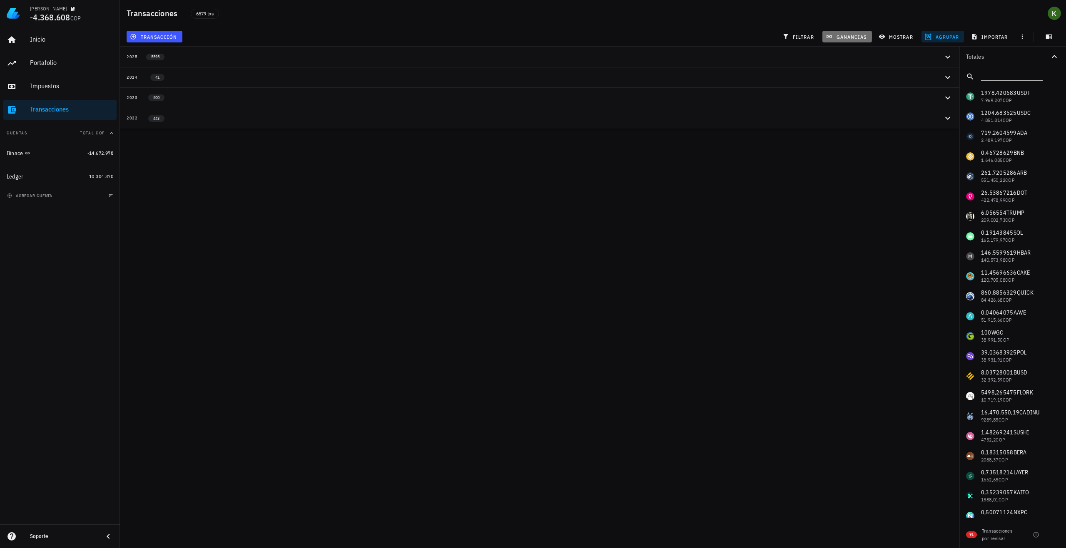
click at [838, 32] on button "ganancias" at bounding box center [847, 37] width 50 height 12
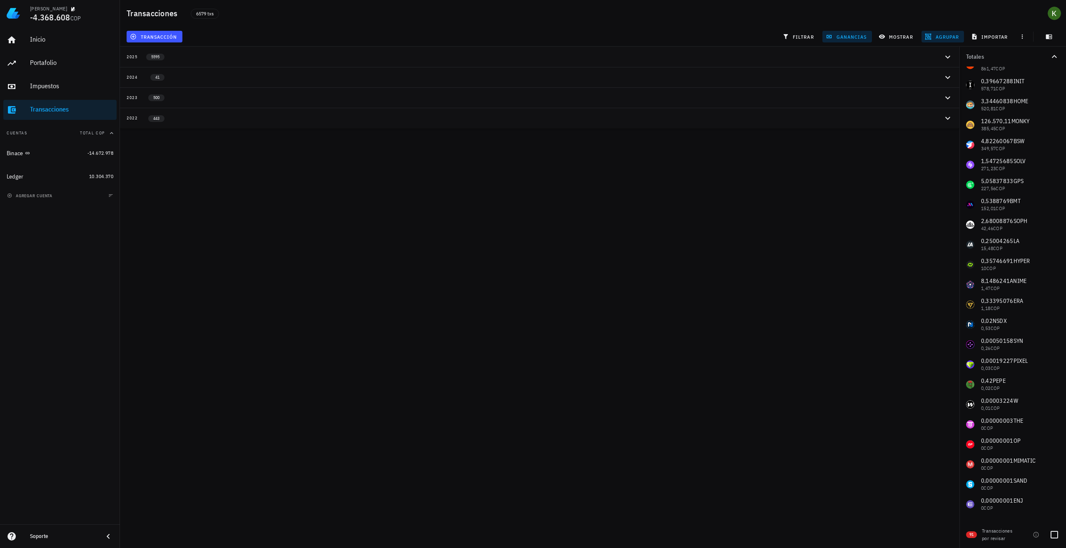
scroll to position [500, 0]
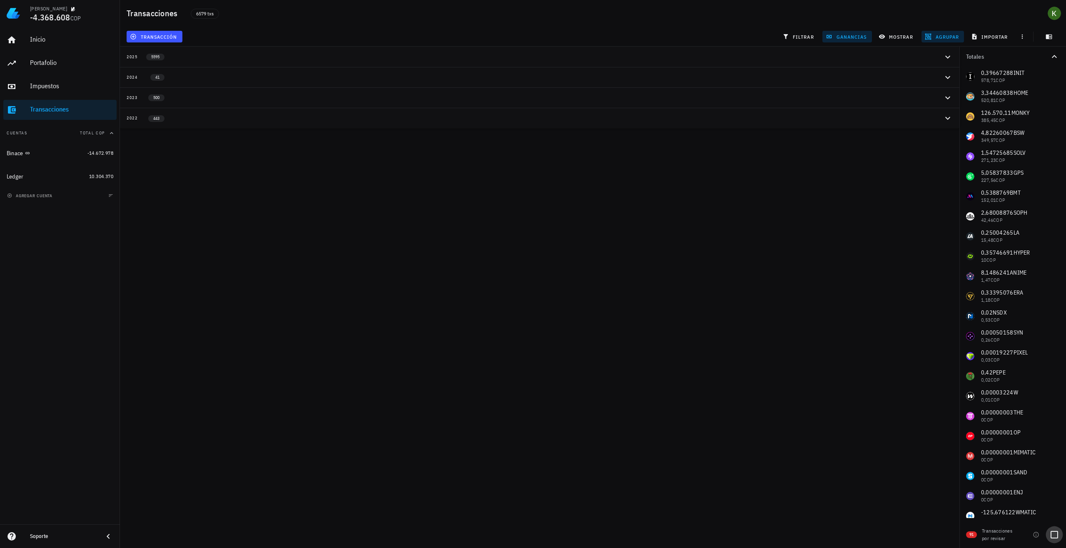
click at [1056, 539] on div at bounding box center [1054, 535] width 14 height 14
checkbox input "true"
click at [365, 105] on button "2023 64" at bounding box center [539, 97] width 839 height 20
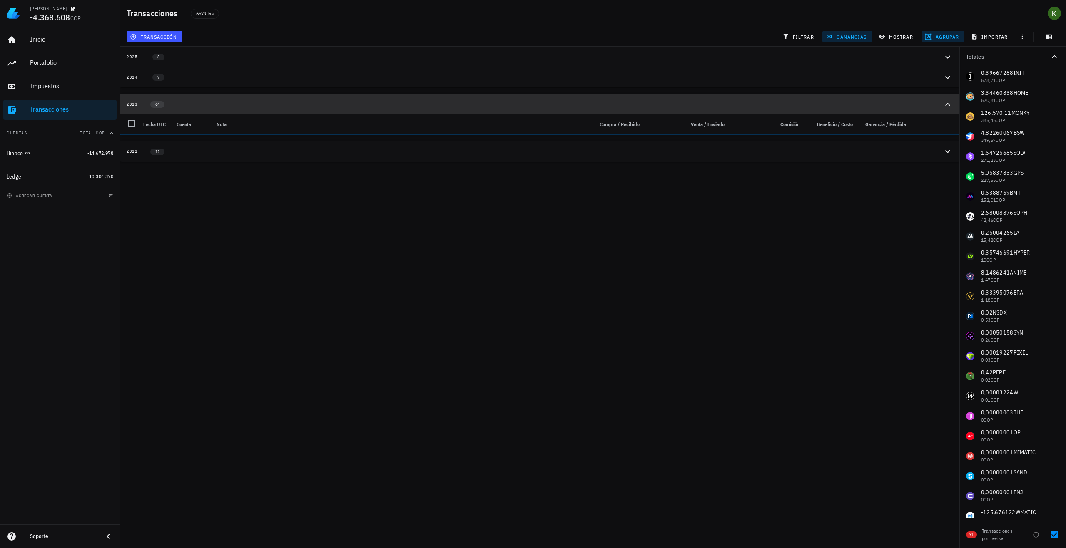
click at [348, 112] on button "2023 64" at bounding box center [539, 104] width 839 height 20
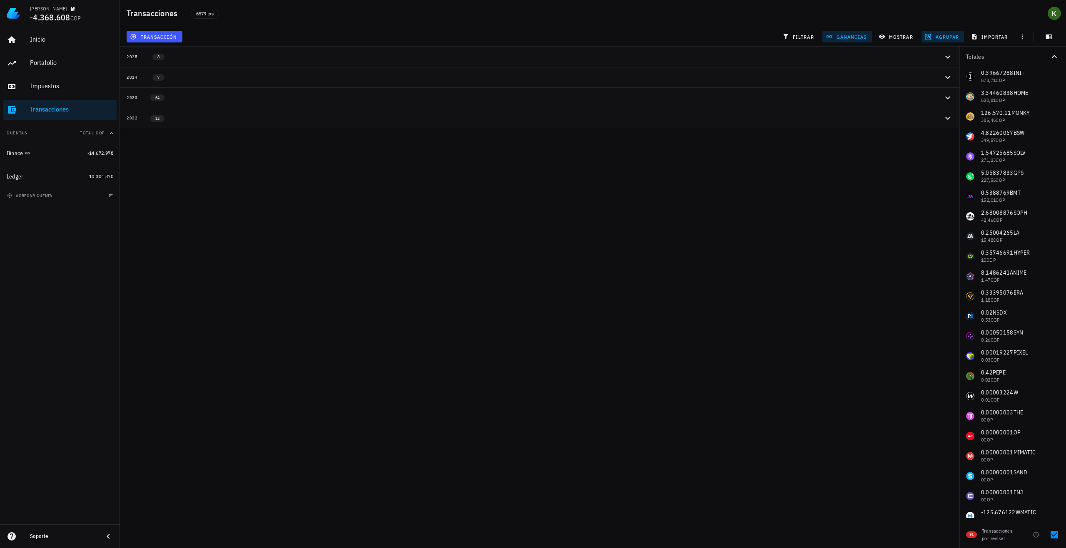
click at [300, 145] on div "Kevin -4.368.608 COP Inicio Portafolio Impuestos Transacciones Cuentas Total CO…" at bounding box center [533, 274] width 1066 height 548
click at [294, 124] on button "2022 12" at bounding box center [539, 118] width 839 height 20
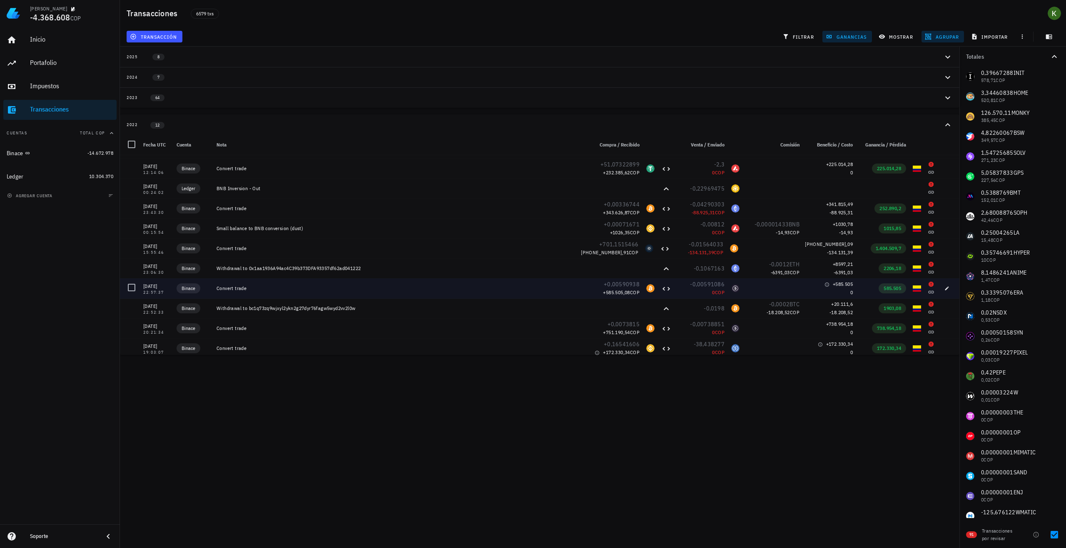
scroll to position [40, 0]
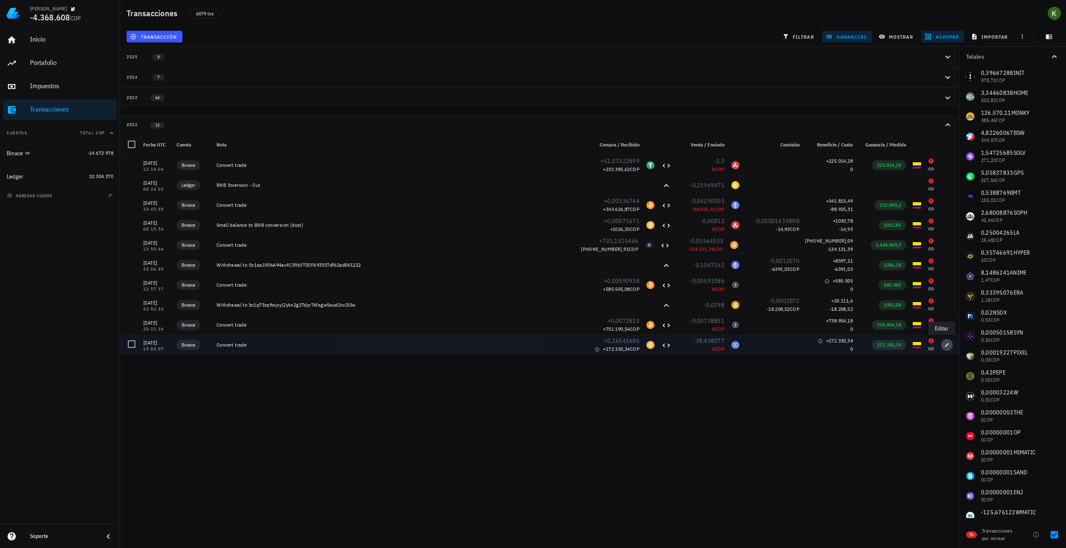
click at [942, 342] on button "button" at bounding box center [947, 345] width 12 height 12
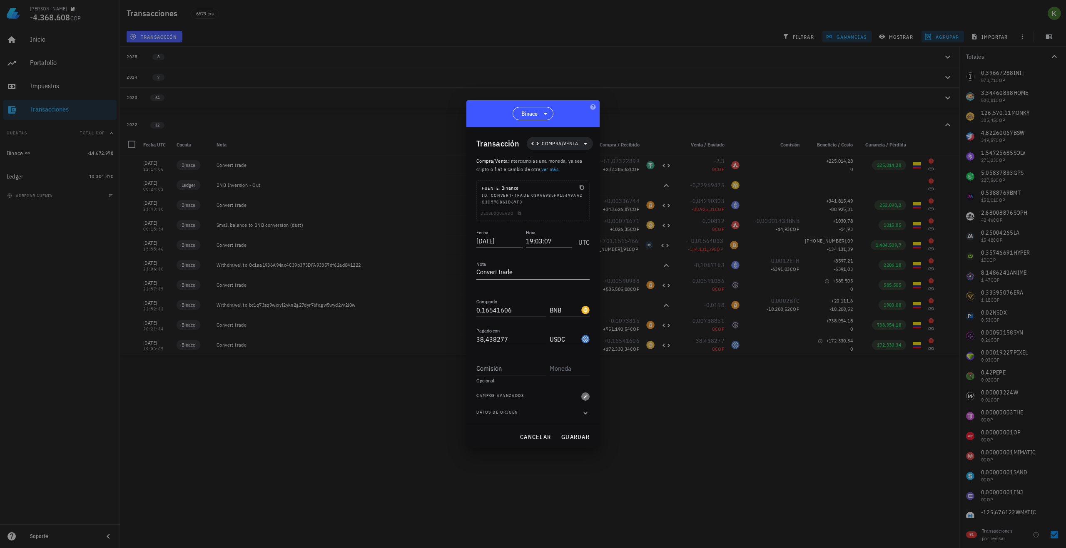
click at [585, 396] on icon "button" at bounding box center [585, 396] width 5 height 5
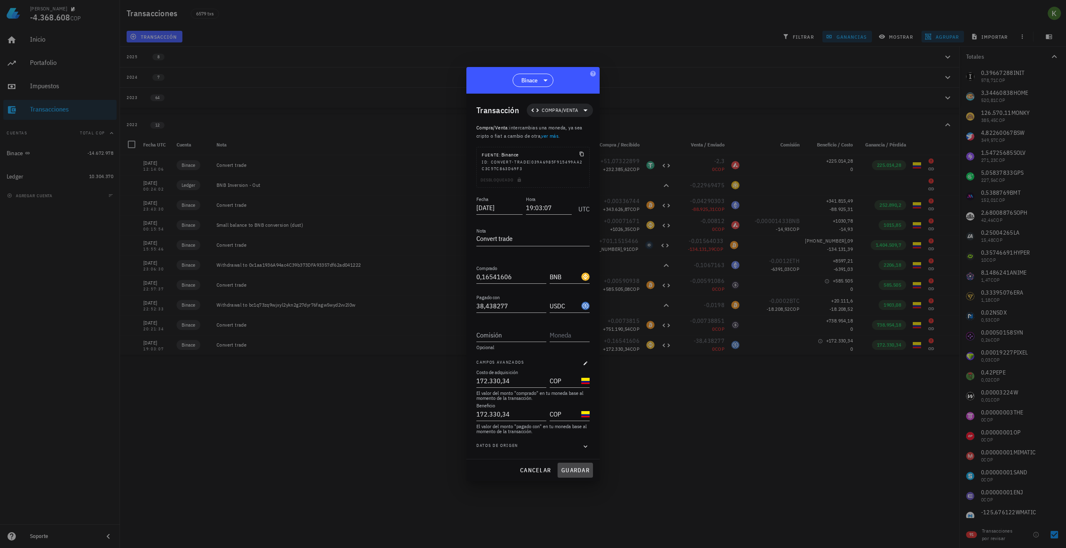
click at [577, 468] on span "guardar" at bounding box center [575, 470] width 29 height 7
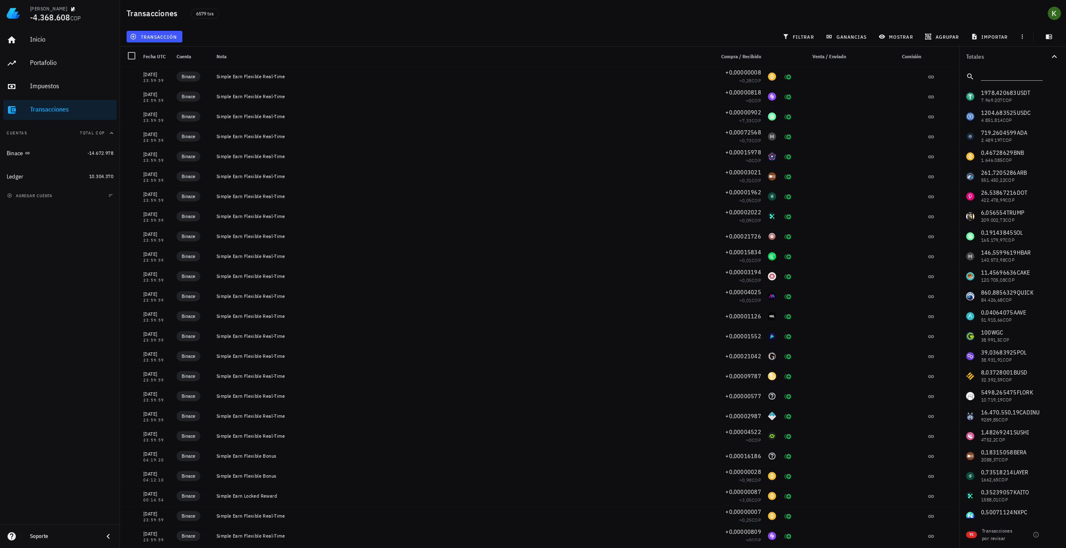
click at [932, 42] on div "agrupar" at bounding box center [943, 36] width 46 height 15
click at [934, 38] on span "agrupar" at bounding box center [942, 36] width 32 height 7
click at [940, 118] on div "Año" at bounding box center [946, 122] width 37 height 13
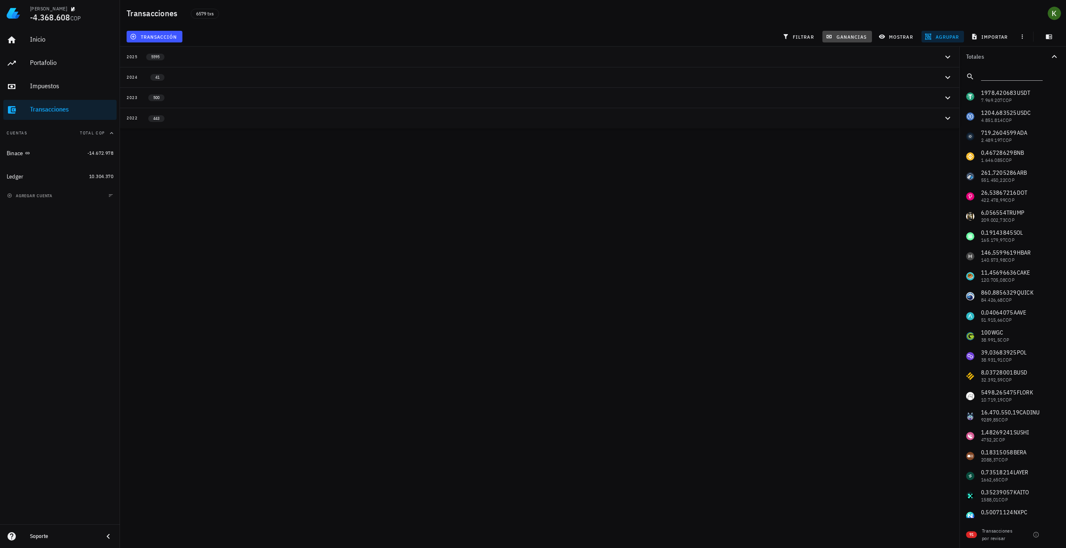
click at [848, 32] on button "ganancias" at bounding box center [847, 37] width 50 height 12
click at [487, 122] on div "2022 443" at bounding box center [535, 117] width 816 height 7
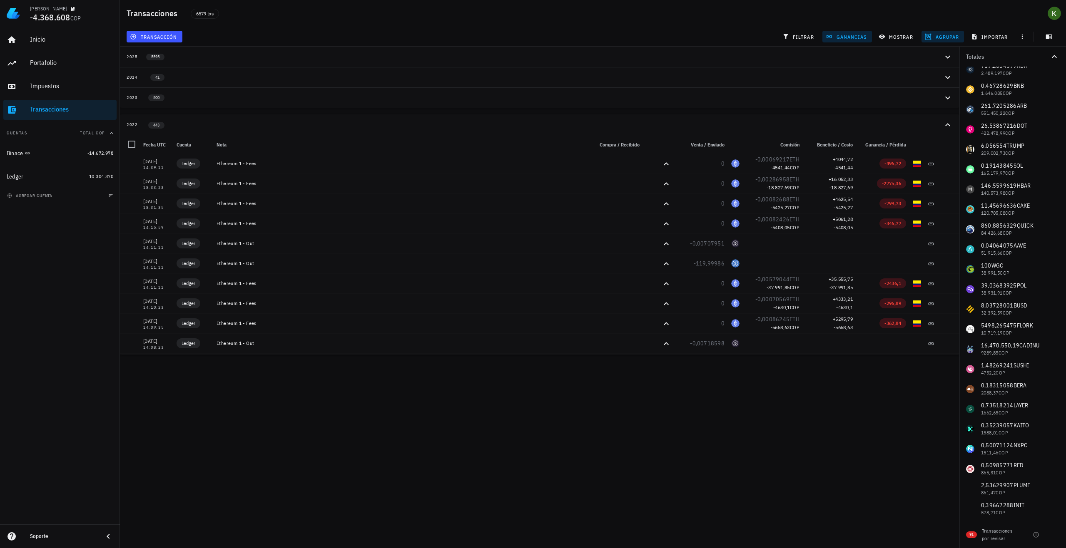
scroll to position [291, 0]
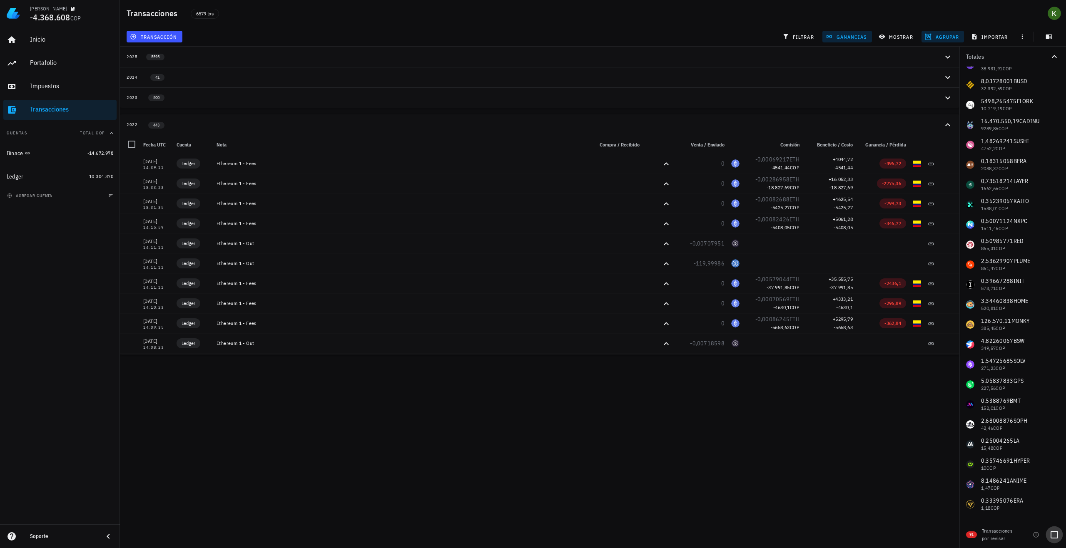
click at [1049, 532] on div at bounding box center [1054, 535] width 14 height 14
checkbox input "true"
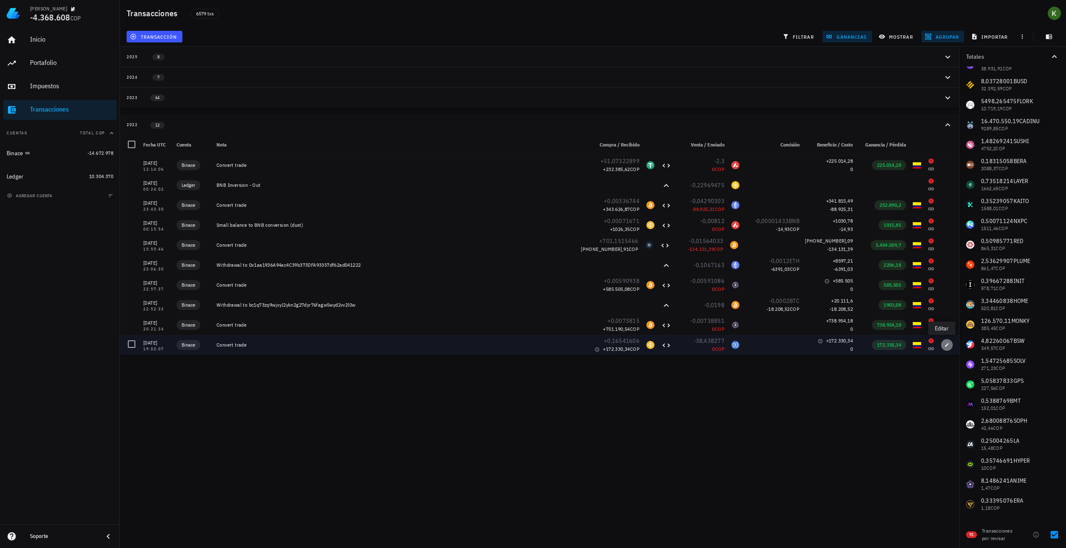
click at [944, 346] on icon "button" at bounding box center [946, 345] width 5 height 5
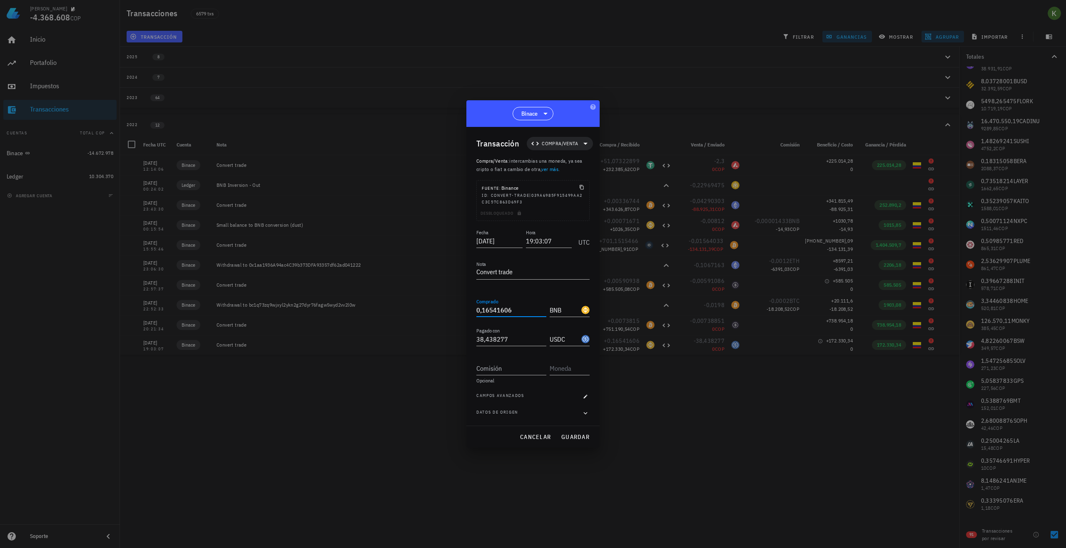
click at [520, 310] on input "0,16541606" at bounding box center [511, 309] width 70 height 13
click at [582, 395] on span "button" at bounding box center [585, 396] width 8 height 5
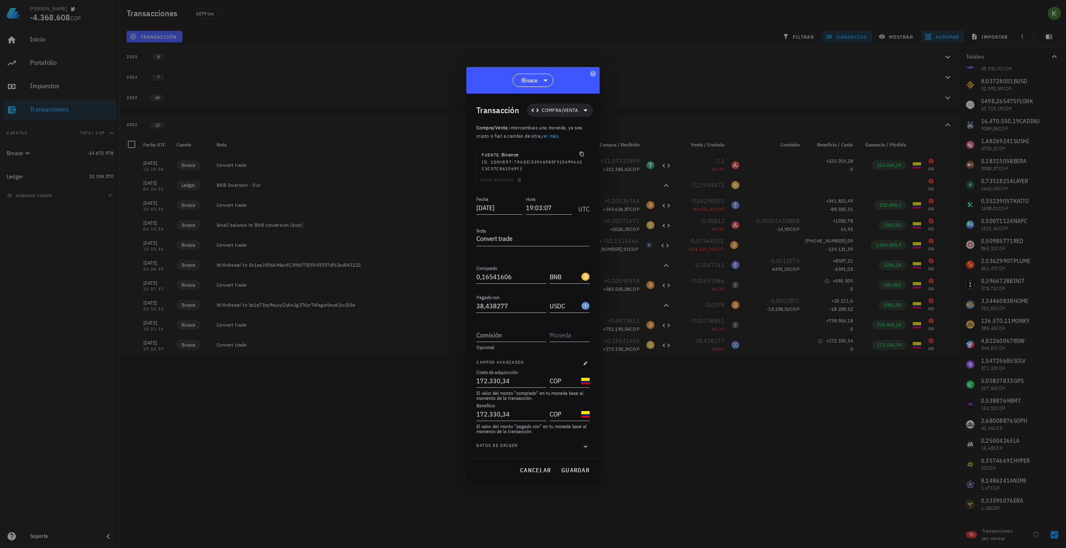
click at [580, 445] on div "Datos de origen" at bounding box center [532, 447] width 113 height 8
click at [581, 447] on div "Datos de origen" at bounding box center [532, 447] width 113 height 8
click at [583, 448] on icon "button" at bounding box center [585, 447] width 7 height 10
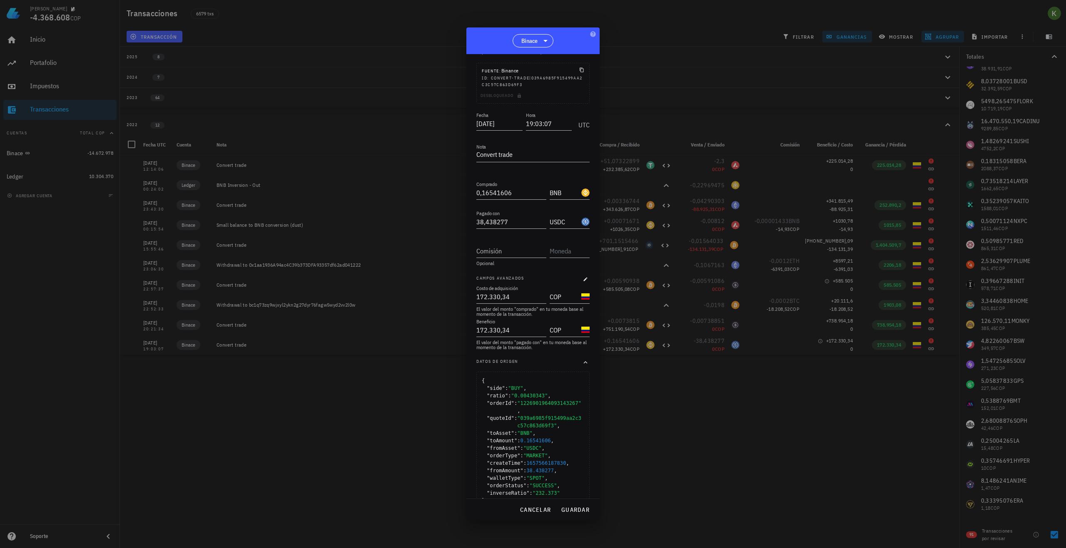
scroll to position [57, 0]
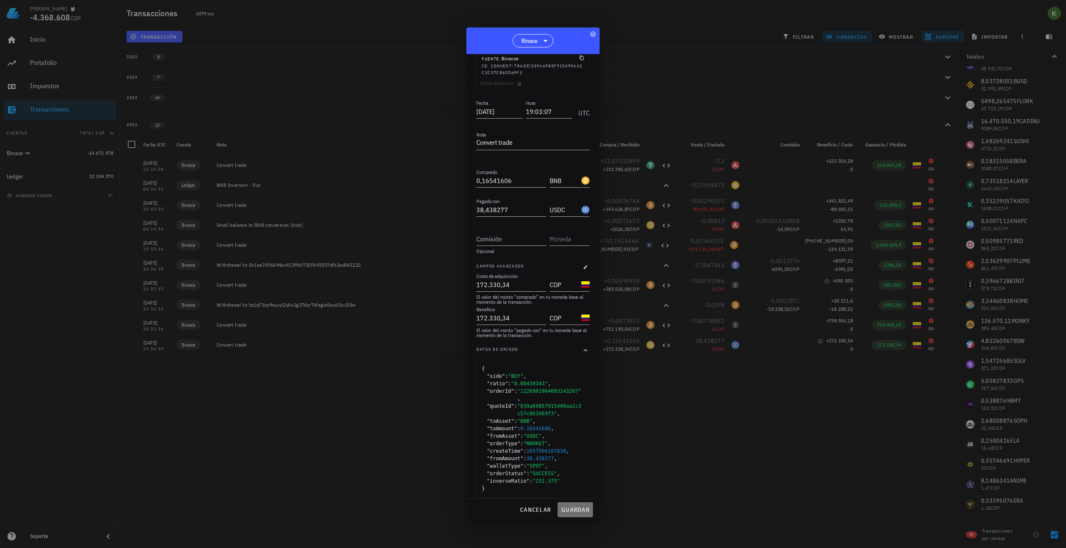
click at [572, 507] on span "guardar" at bounding box center [575, 509] width 29 height 7
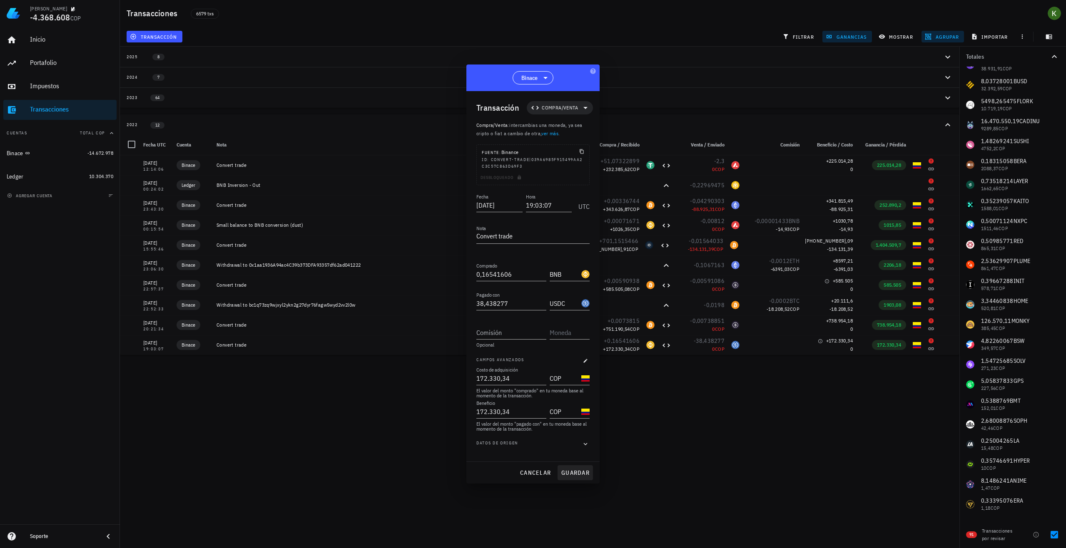
scroll to position [0, 0]
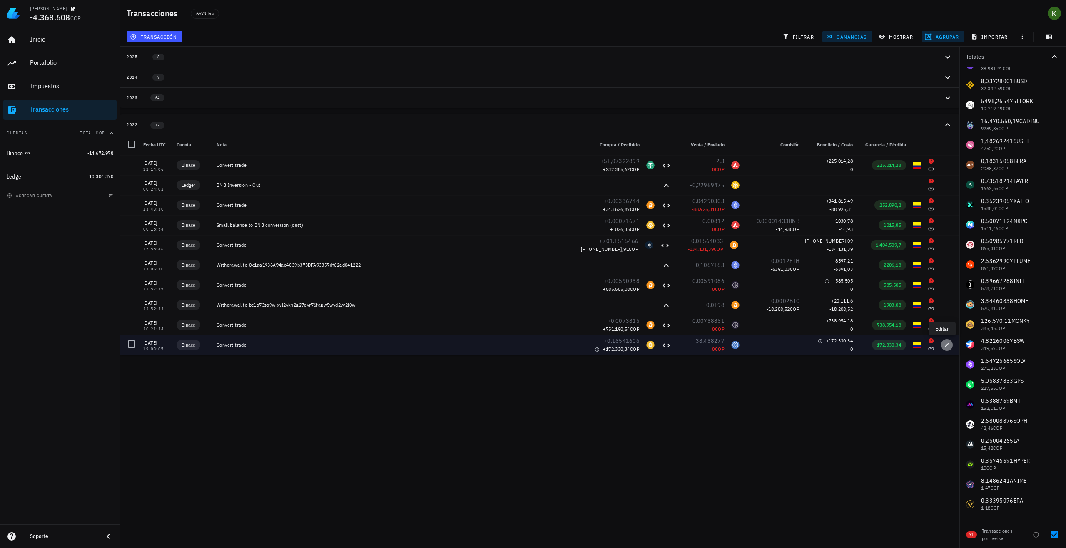
click at [944, 345] on icon "button" at bounding box center [946, 345] width 5 height 5
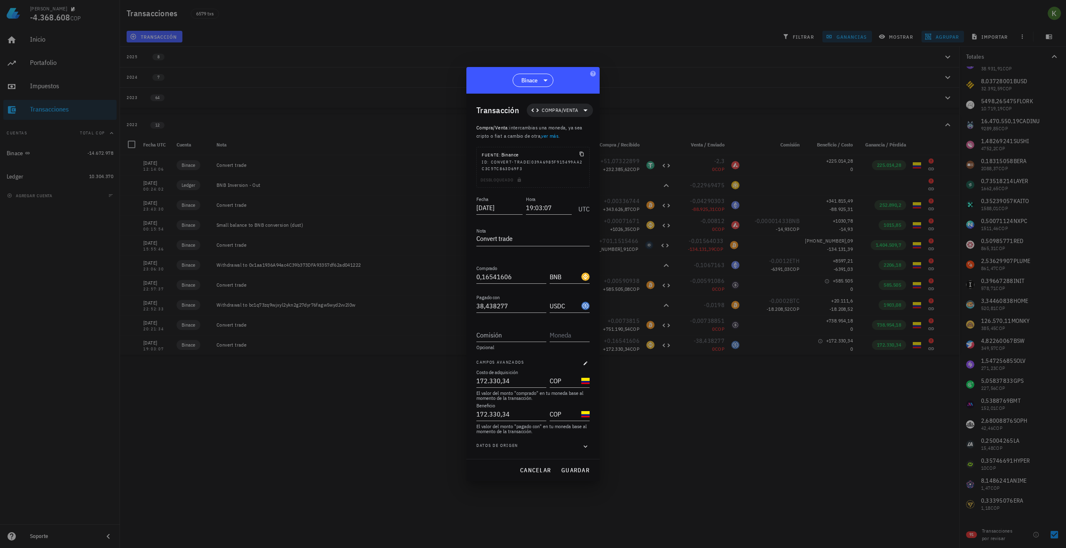
click at [510, 181] on div "Desbloqueado" at bounding box center [533, 182] width 112 height 12
click at [520, 182] on div "Desbloqueado" at bounding box center [533, 182] width 112 height 12
click at [536, 182] on div "Desbloqueado" at bounding box center [533, 182] width 112 height 12
click at [583, 156] on icon "button" at bounding box center [582, 154] width 4 height 5
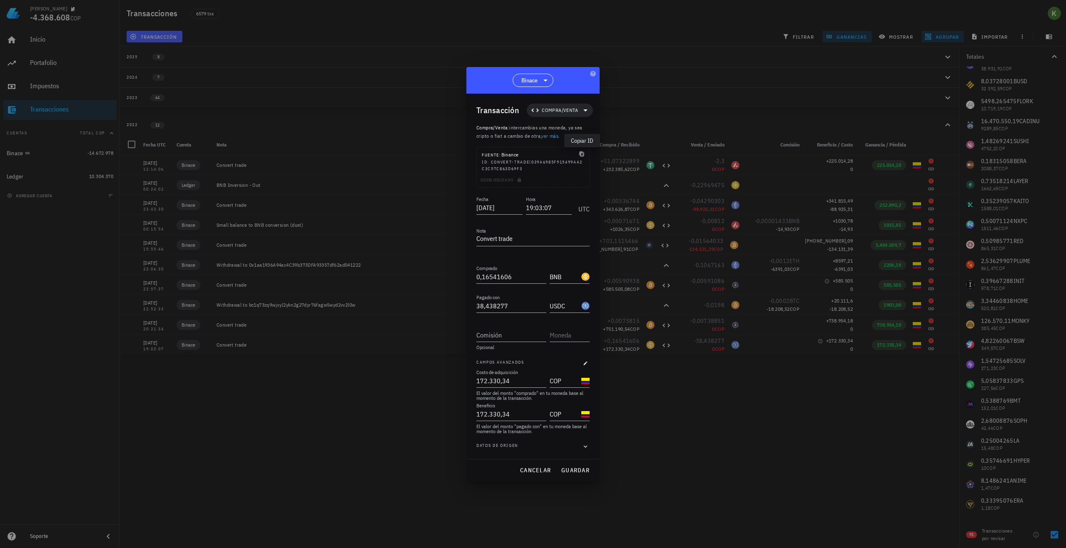
click at [581, 154] on icon "button" at bounding box center [581, 154] width 5 height 5
click at [570, 113] on span "Compra/Venta" at bounding box center [560, 110] width 36 height 8
click at [577, 474] on span "guardar" at bounding box center [575, 470] width 29 height 7
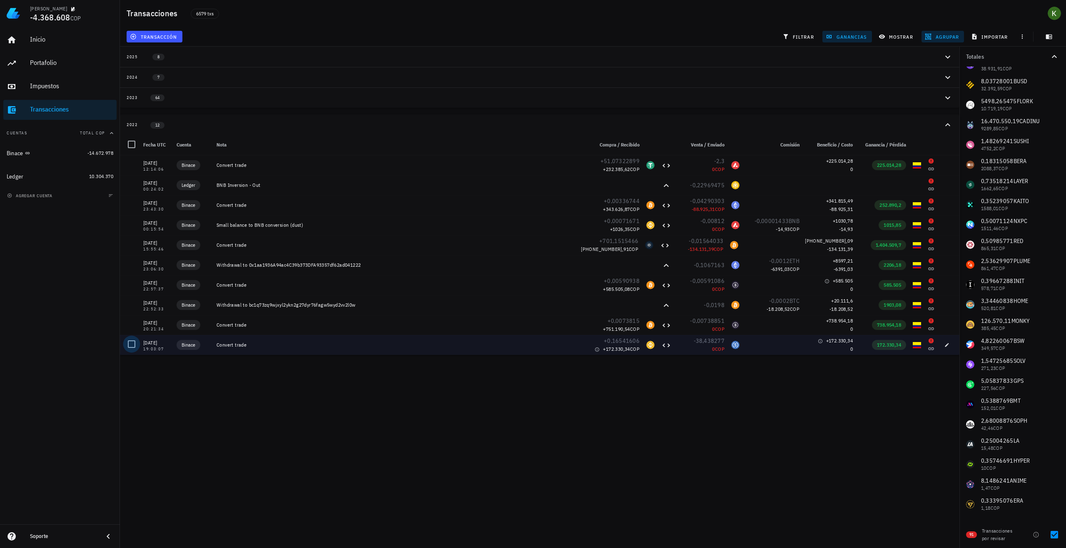
click at [131, 348] on div at bounding box center [131, 344] width 14 height 14
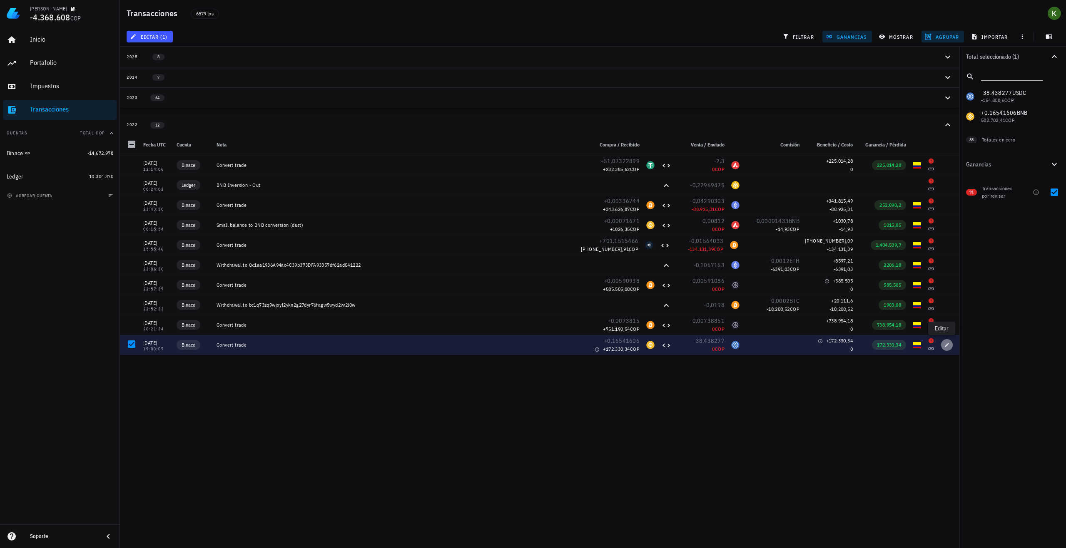
click at [943, 341] on button "button" at bounding box center [947, 345] width 12 height 12
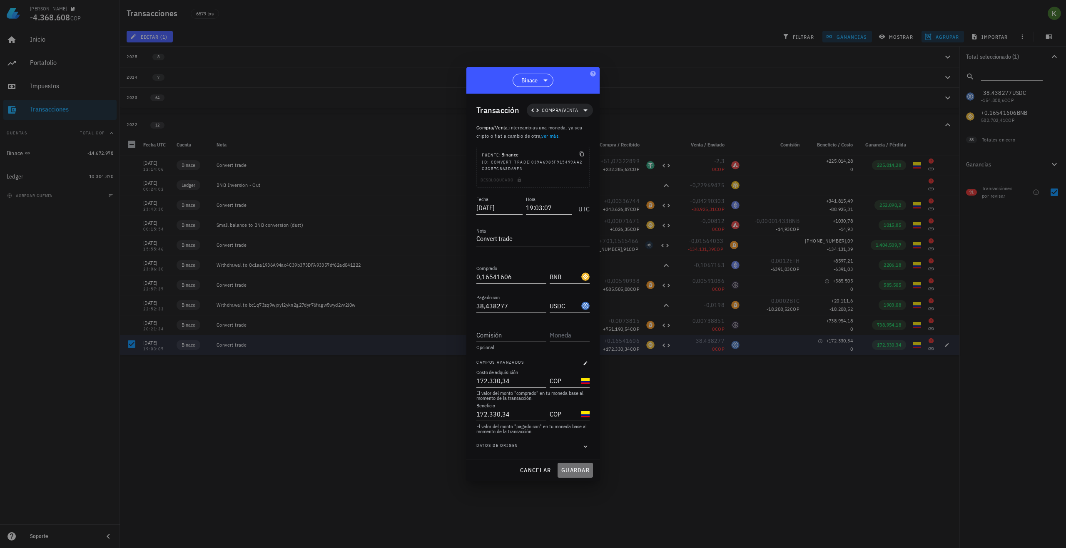
click at [572, 465] on button "guardar" at bounding box center [574, 470] width 35 height 15
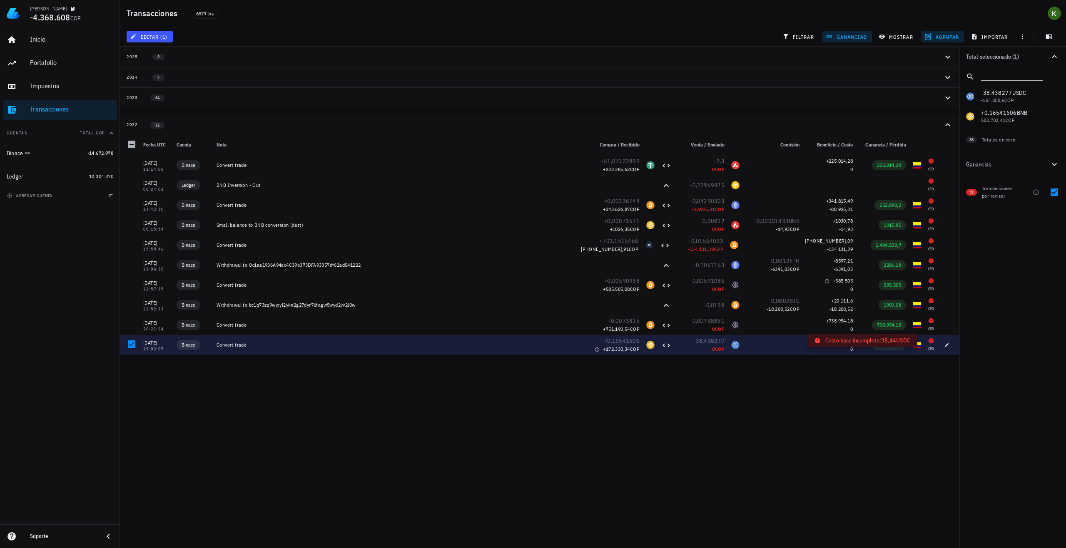
click at [928, 342] on icon at bounding box center [930, 340] width 5 height 5
click at [944, 348] on button "button" at bounding box center [947, 345] width 12 height 12
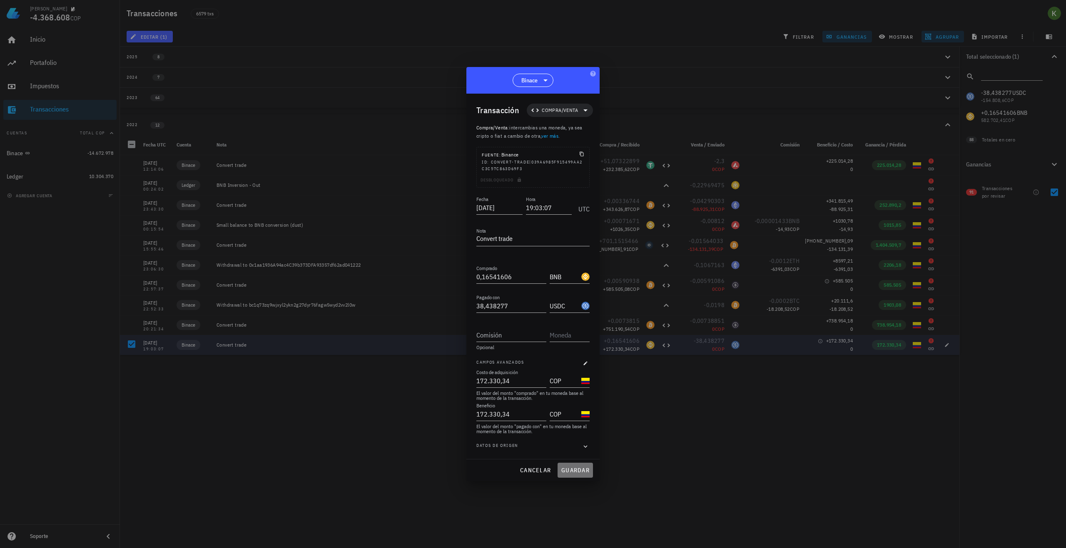
click at [580, 465] on button "guardar" at bounding box center [574, 470] width 35 height 15
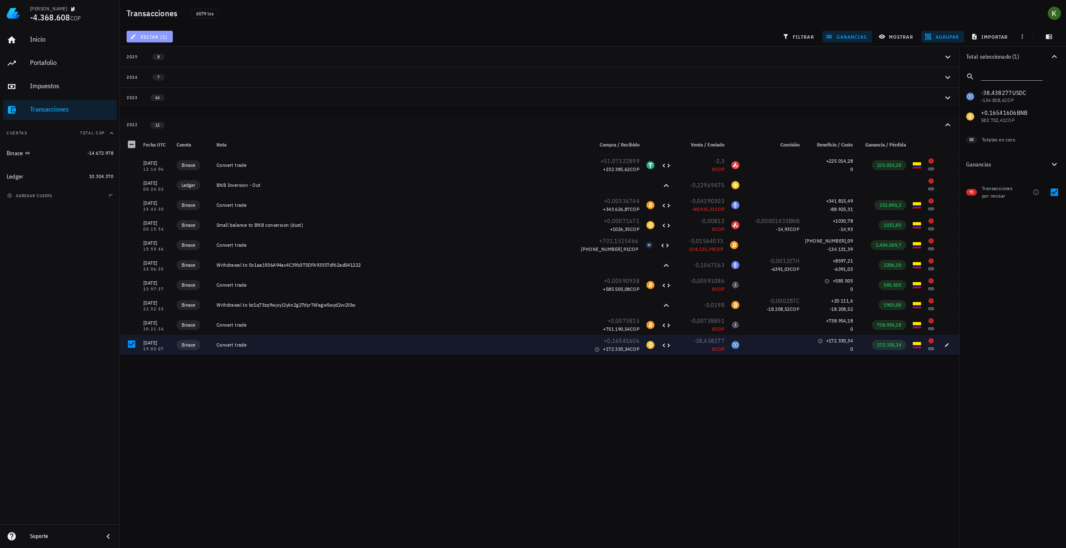
click at [143, 37] on span "editar (1)" at bounding box center [150, 36] width 36 height 7
click at [171, 71] on div "Cambiar de tipo" at bounding box center [168, 72] width 42 height 7
click at [179, 58] on div "Cambiar de cuenta" at bounding box center [168, 55] width 42 height 7
click at [42, 157] on div "Binace" at bounding box center [45, 153] width 77 height 18
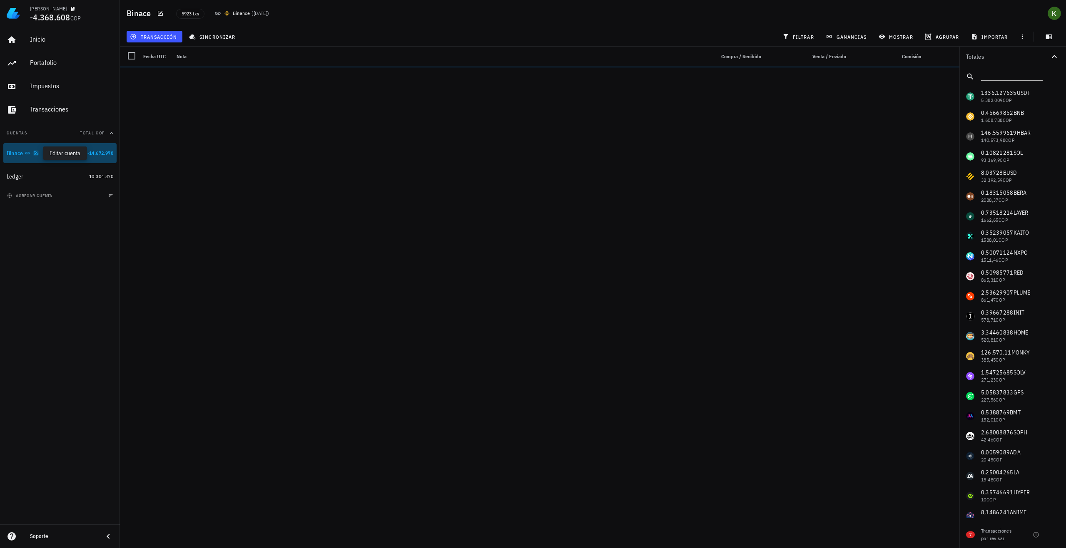
click at [34, 155] on icon "button" at bounding box center [35, 153] width 5 height 5
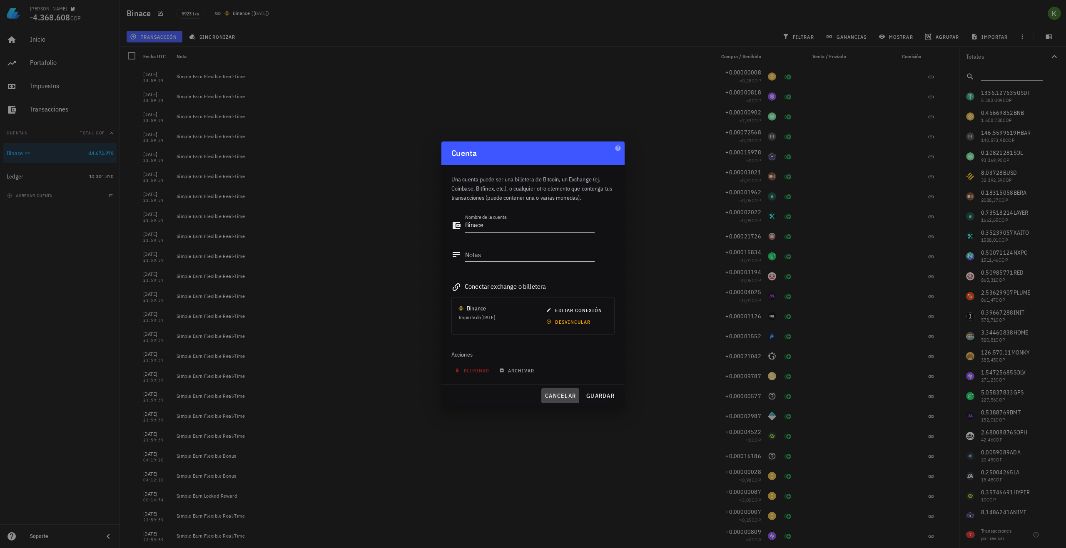
click at [559, 396] on span "cancelar" at bounding box center [560, 395] width 31 height 7
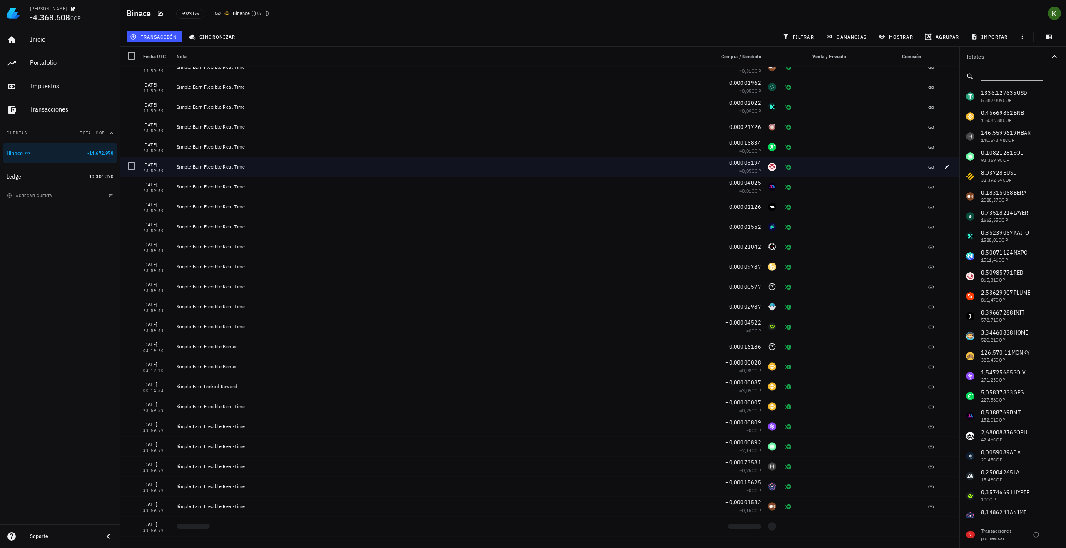
scroll to position [125, 0]
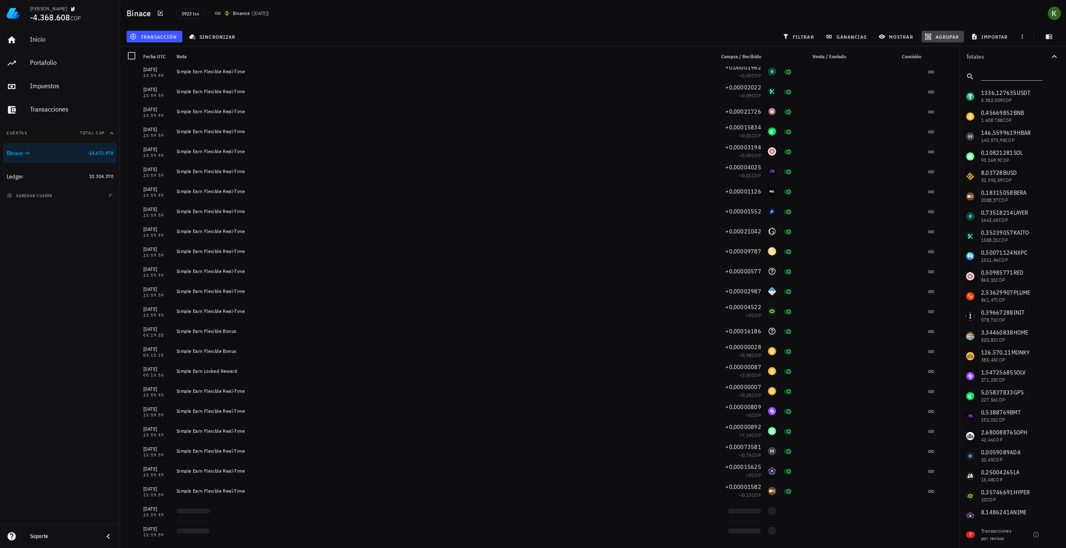
click at [953, 37] on span "agrupar" at bounding box center [942, 36] width 32 height 7
click at [942, 121] on div "Año" at bounding box center [946, 122] width 37 height 7
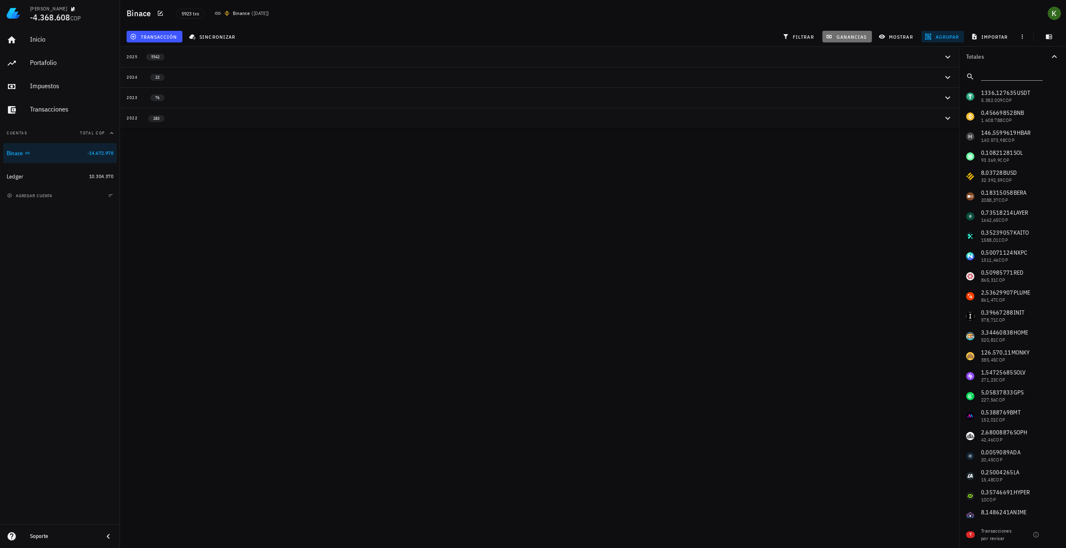
click at [856, 37] on span "ganancias" at bounding box center [846, 36] width 39 height 7
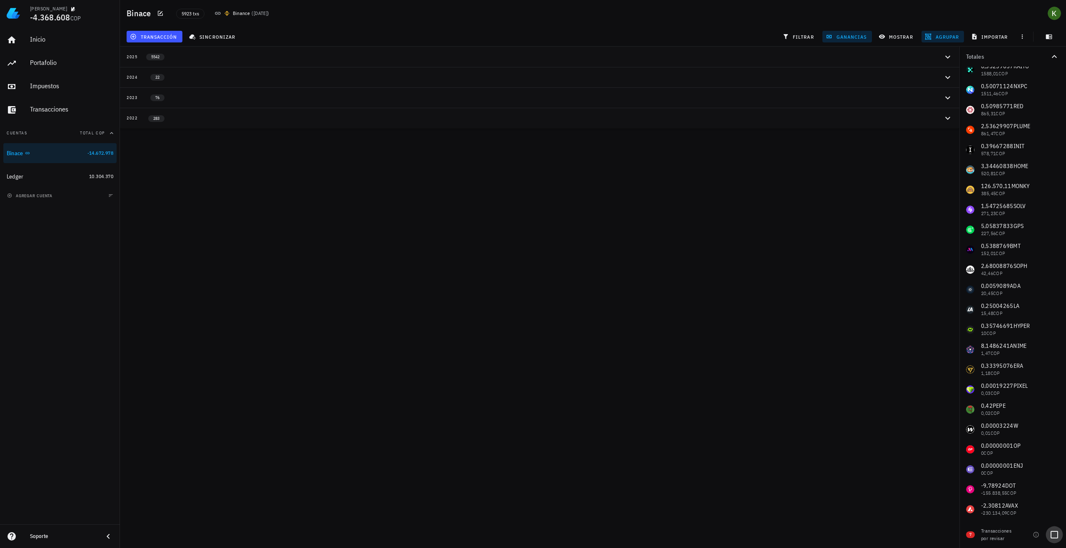
click at [1051, 536] on div at bounding box center [1054, 535] width 14 height 14
checkbox input "true"
click at [184, 80] on div "2022 5" at bounding box center [535, 77] width 816 height 7
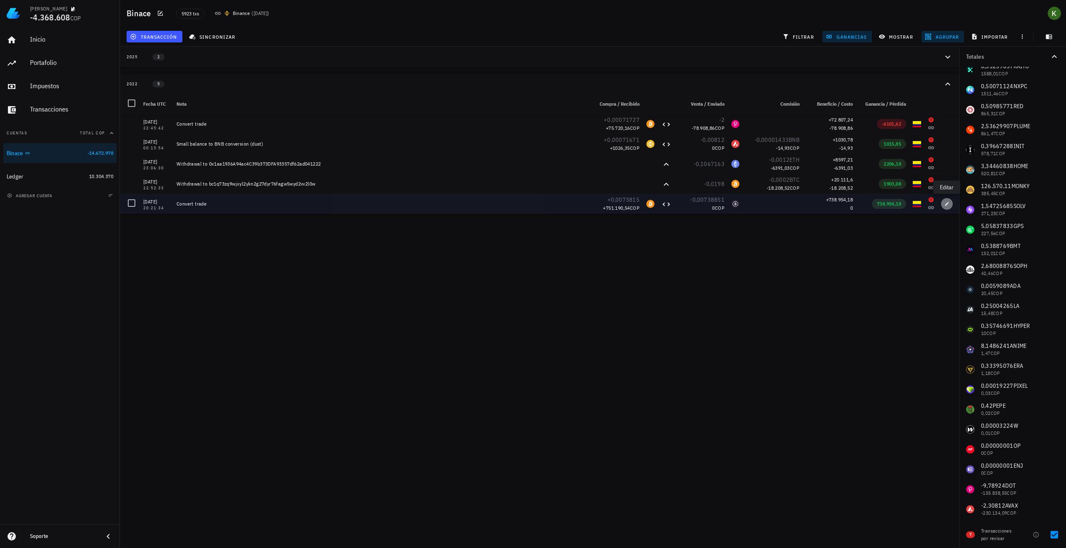
click at [946, 202] on icon "button" at bounding box center [946, 203] width 5 height 5
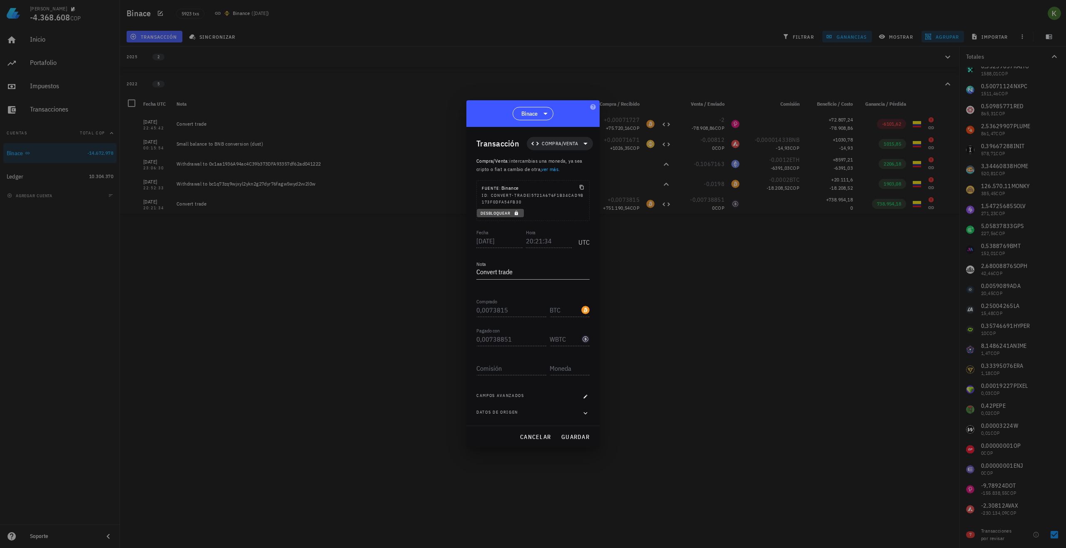
click at [515, 213] on icon "button" at bounding box center [516, 213] width 5 height 5
click at [587, 396] on icon "button" at bounding box center [585, 396] width 5 height 5
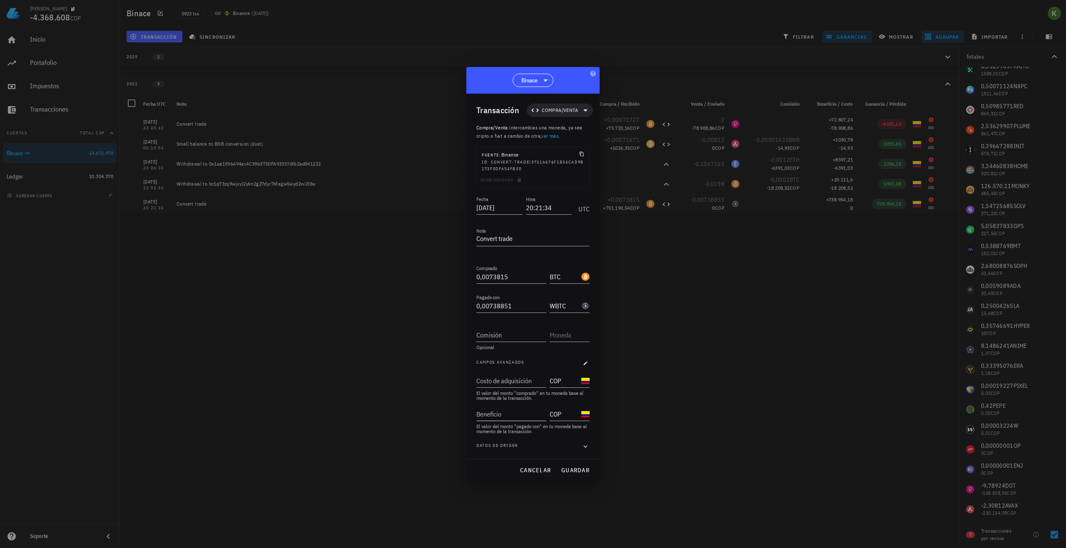
click at [513, 412] on input "Beneficio" at bounding box center [510, 414] width 68 height 13
type input "3"
type input "751.190"
click at [569, 466] on button "guardar" at bounding box center [574, 470] width 35 height 15
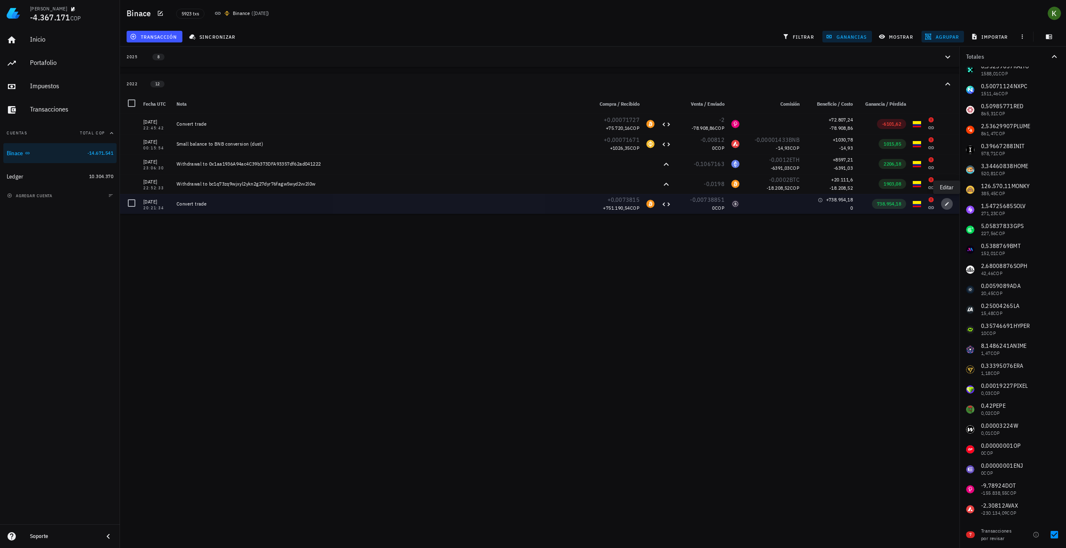
click at [946, 204] on icon "button" at bounding box center [947, 204] width 4 height 4
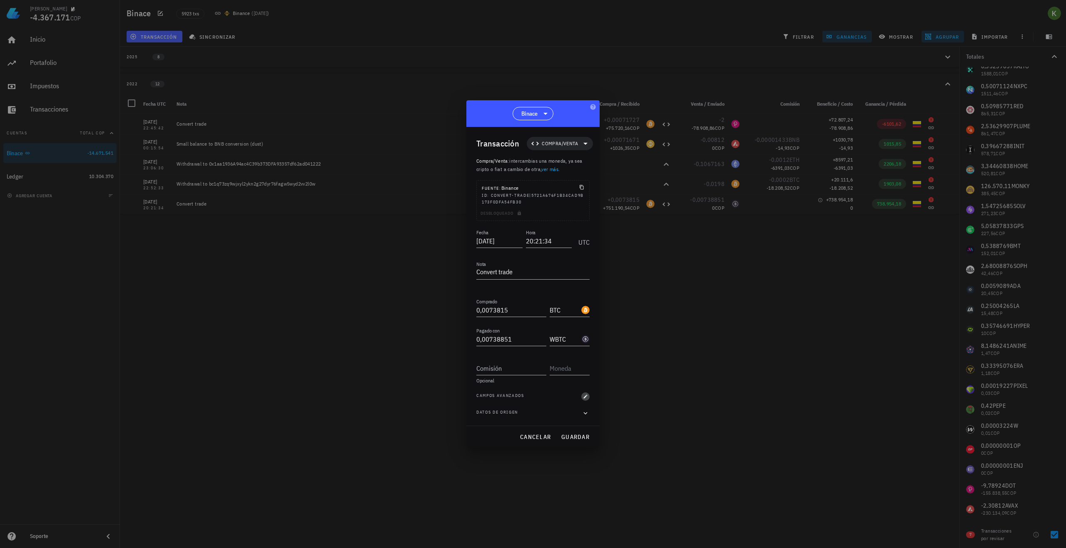
click at [583, 395] on icon "button" at bounding box center [585, 396] width 5 height 5
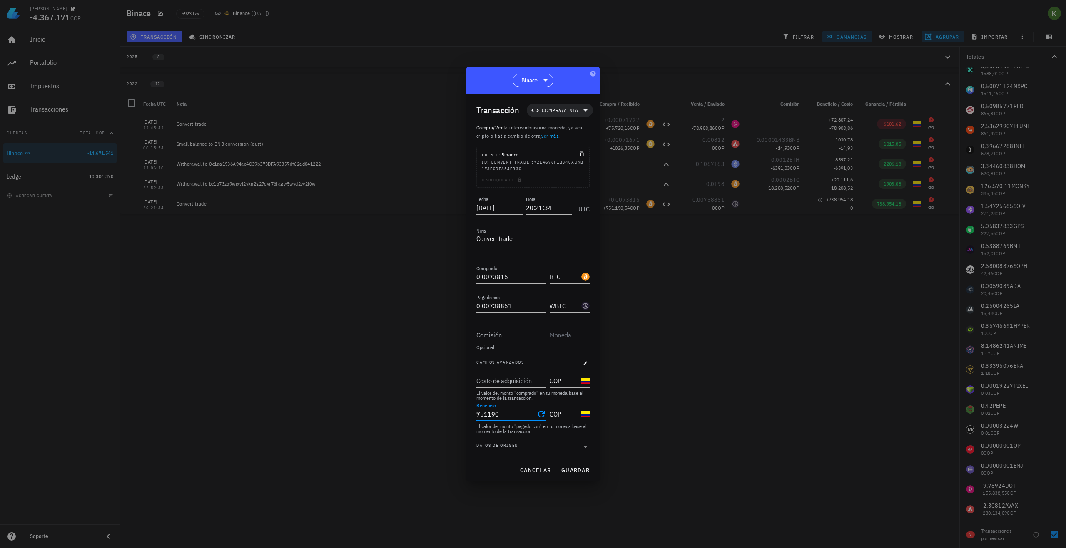
drag, startPoint x: 510, startPoint y: 415, endPoint x: 470, endPoint y: 413, distance: 39.7
click at [470, 413] on div "Transacción Compra/Venta Compra/Venta : intercambias una moneda, ya sea cripto …" at bounding box center [532, 277] width 133 height 366
type input "751.190"
click at [502, 381] on input "Costo de adquisición" at bounding box center [510, 380] width 68 height 13
paste input "751190"
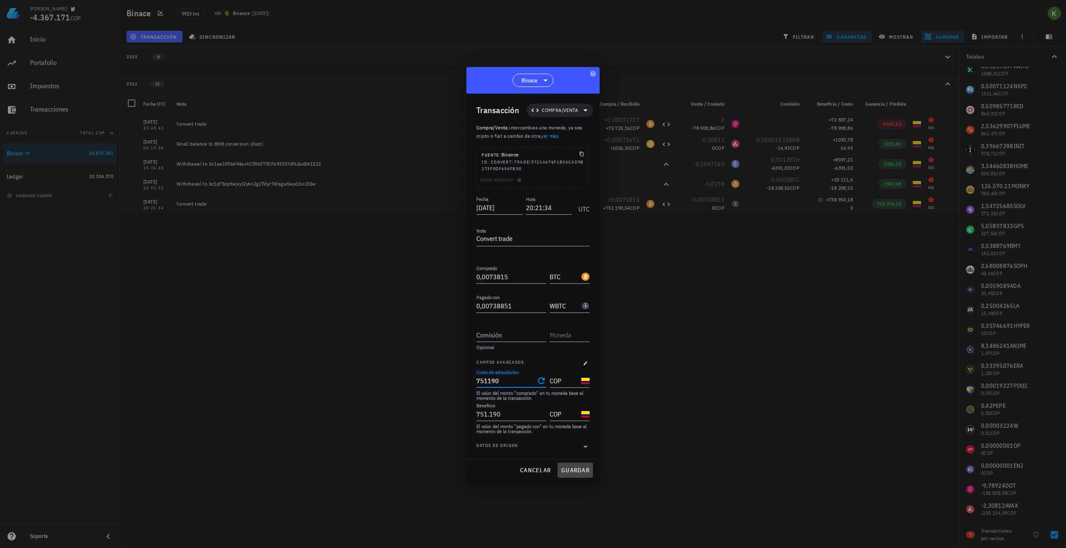
type input "751.190"
click at [571, 468] on span "guardar" at bounding box center [575, 470] width 29 height 7
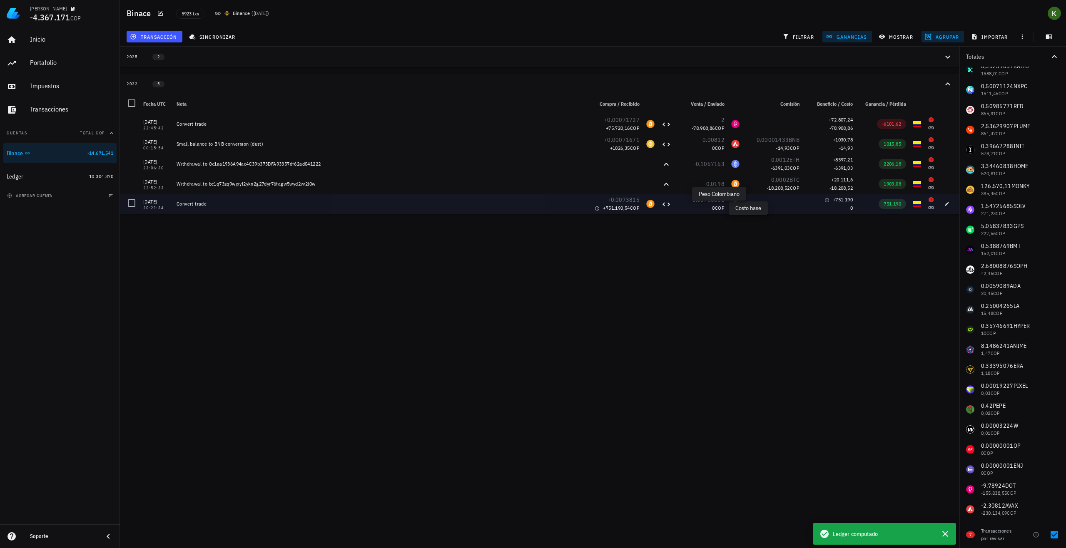
click at [716, 209] on span "COP" at bounding box center [720, 208] width 10 height 6
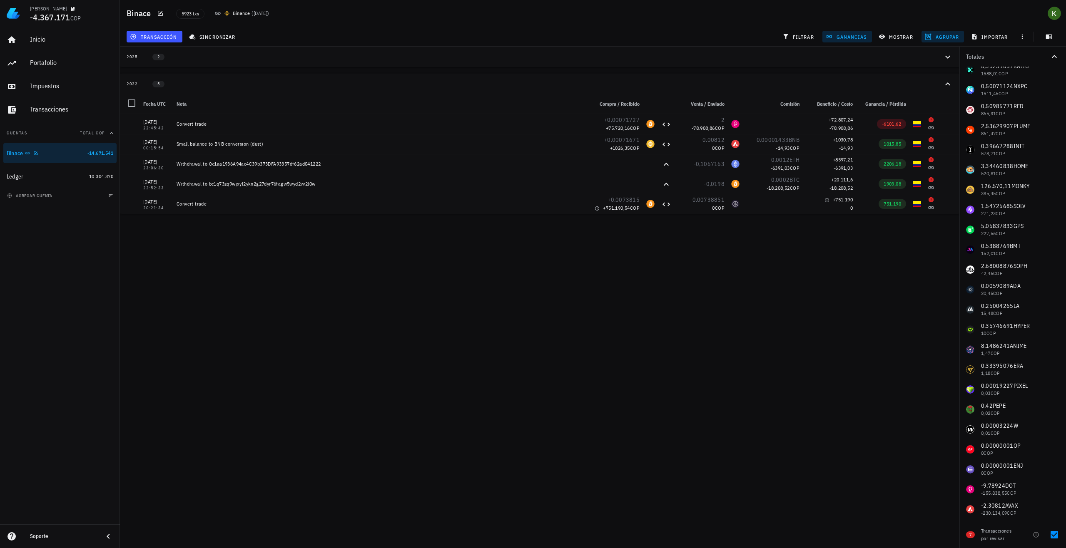
click at [53, 152] on div "Binace" at bounding box center [45, 153] width 77 height 8
click at [32, 154] on div at bounding box center [34, 152] width 8 height 7
click at [218, 43] on div "sincronizar" at bounding box center [213, 36] width 58 height 15
click at [219, 40] on button "sincronizar" at bounding box center [213, 37] width 55 height 12
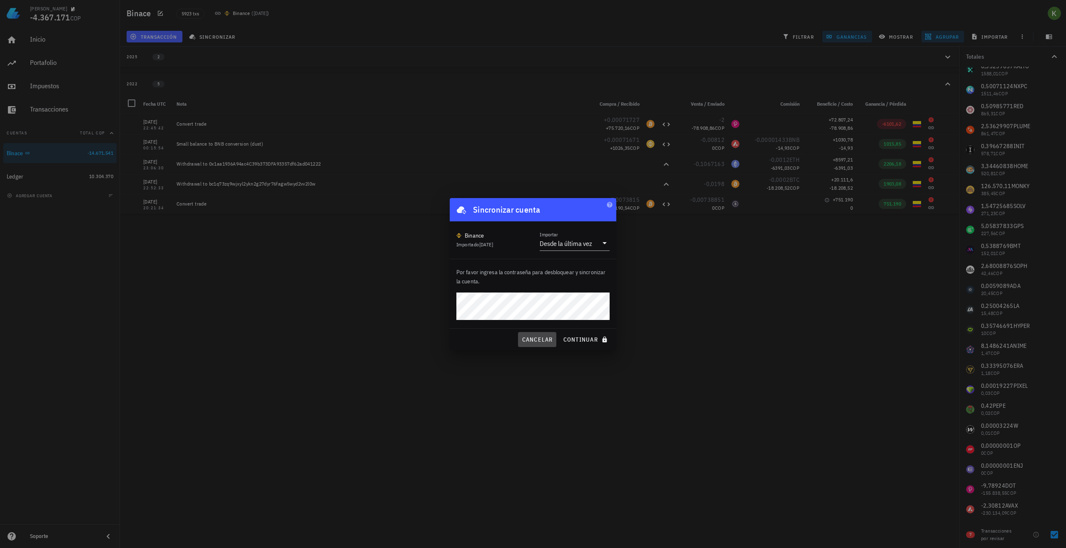
click at [524, 339] on span "cancelar" at bounding box center [536, 339] width 31 height 7
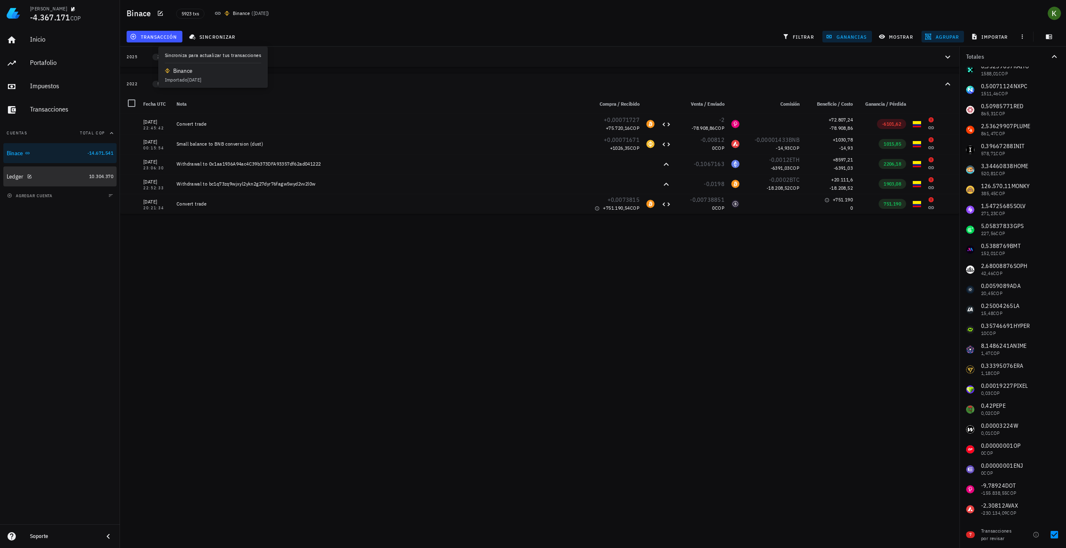
click at [45, 176] on div "Ledger" at bounding box center [46, 177] width 79 height 8
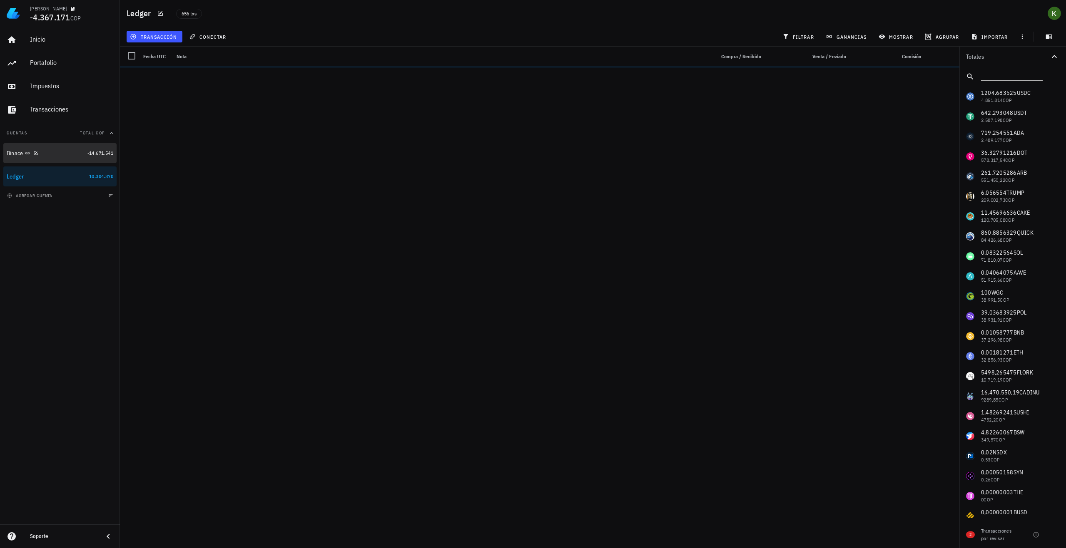
click at [55, 159] on div "Binace" at bounding box center [45, 153] width 77 height 18
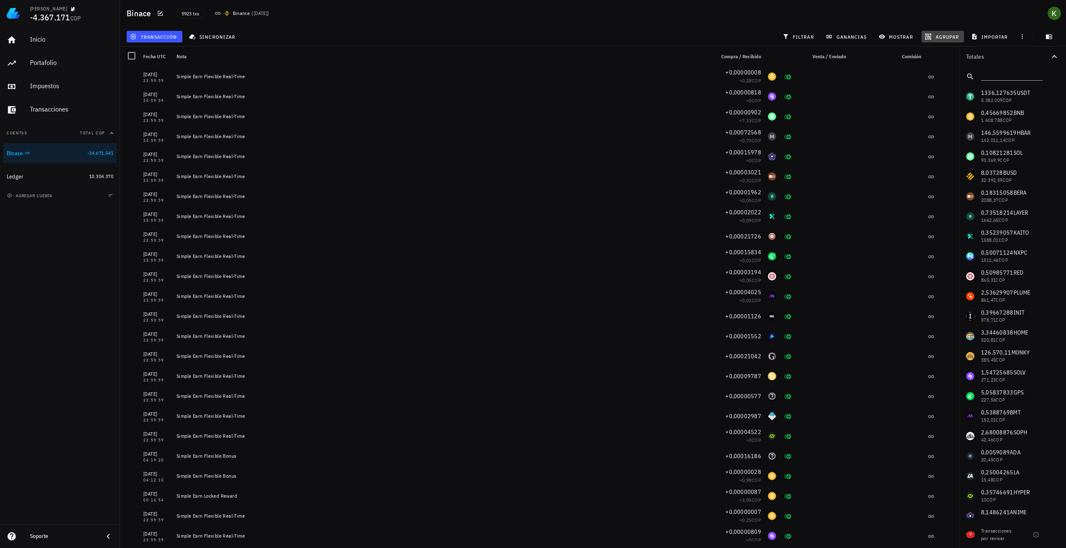
click at [932, 33] on span "agrupar" at bounding box center [942, 36] width 32 height 7
click at [938, 120] on div "Año" at bounding box center [946, 122] width 37 height 7
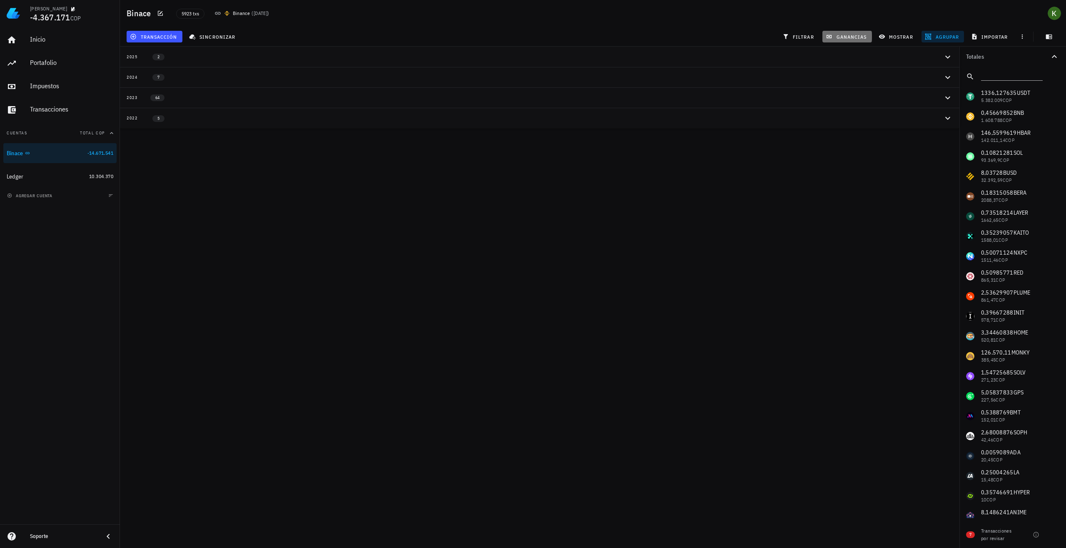
click at [829, 37] on icon "button" at bounding box center [828, 36] width 5 height 3
click at [460, 114] on button "2022 5" at bounding box center [539, 118] width 839 height 20
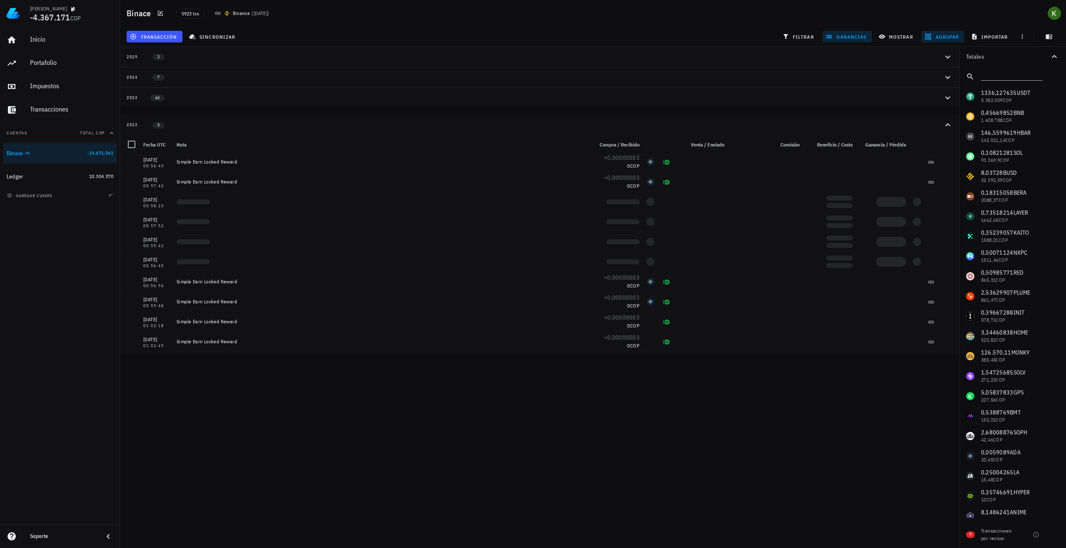
scroll to position [500, 0]
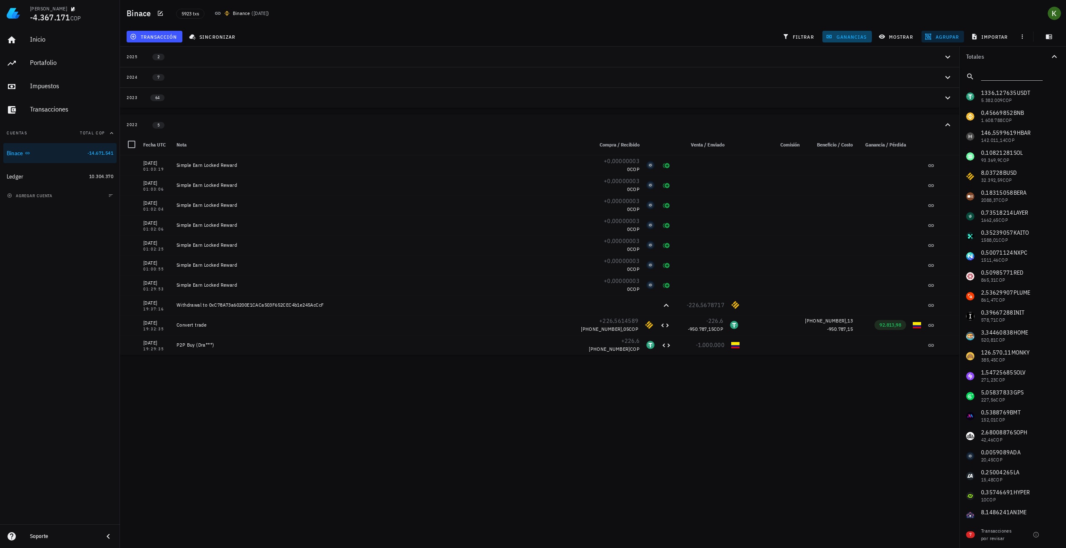
click at [848, 40] on button "ganancias" at bounding box center [847, 37] width 50 height 12
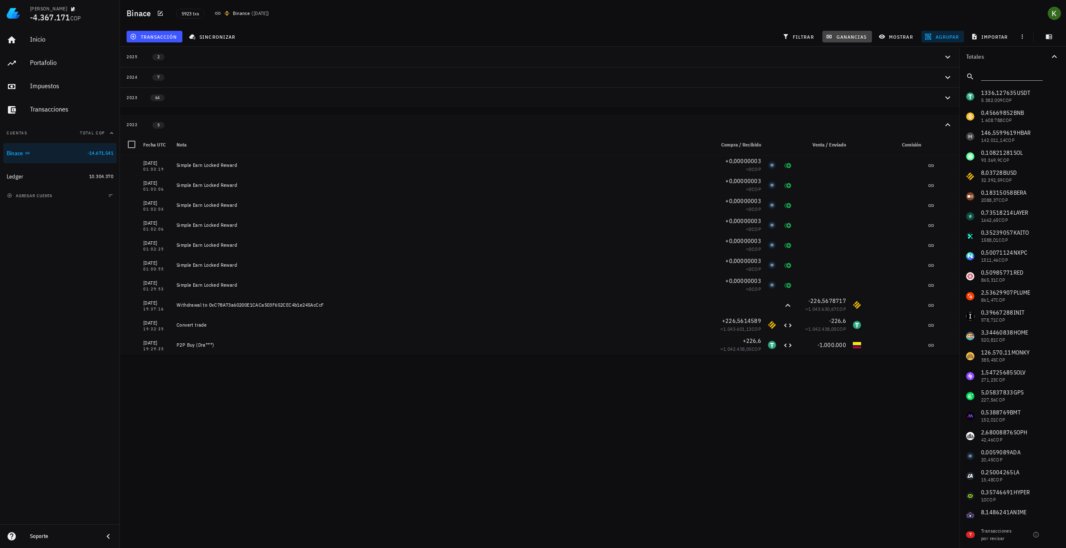
click at [848, 40] on button "ganancias" at bounding box center [847, 37] width 50 height 12
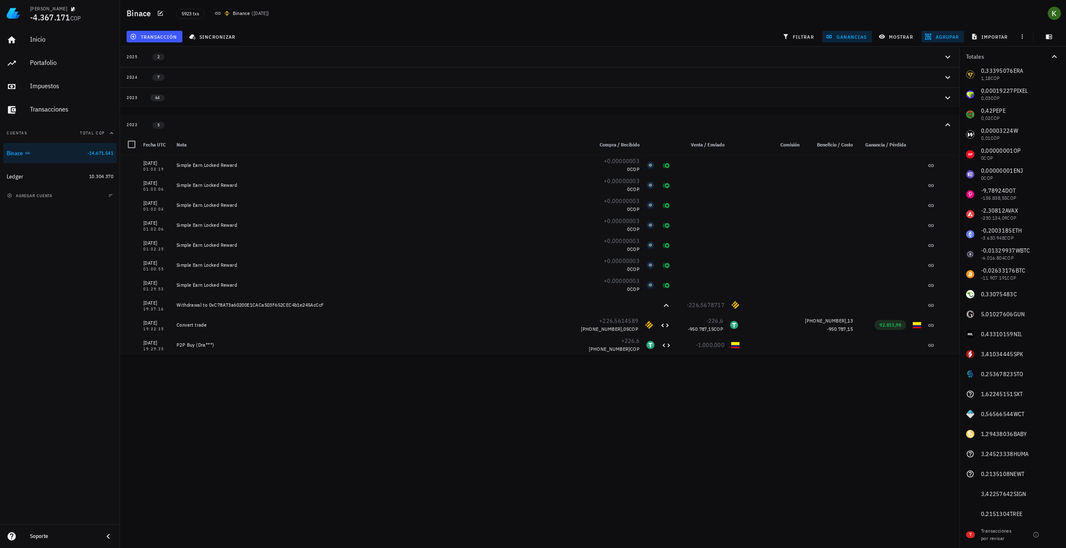
scroll to position [654, 0]
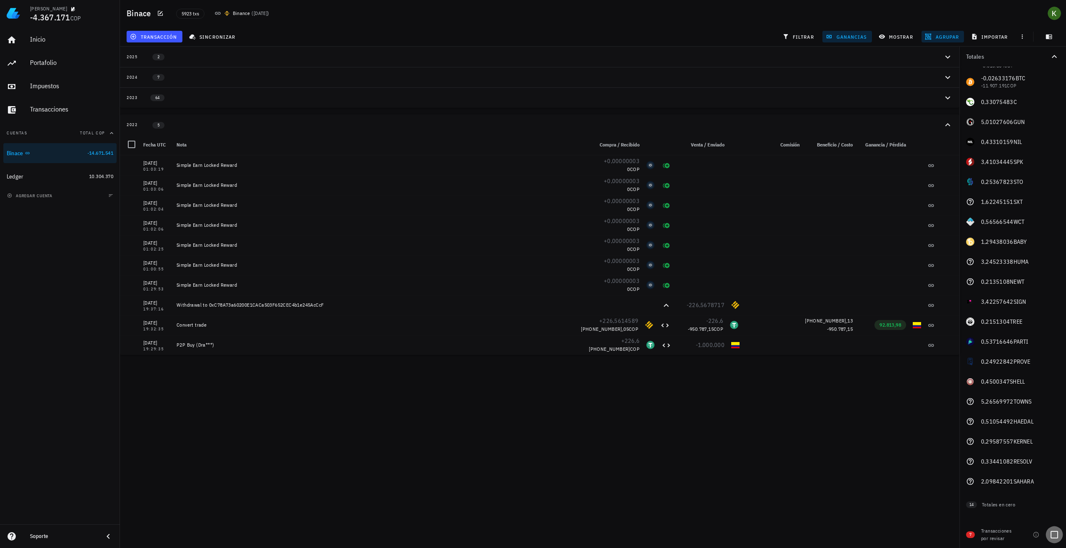
click at [1052, 538] on div at bounding box center [1054, 535] width 14 height 14
checkbox input "true"
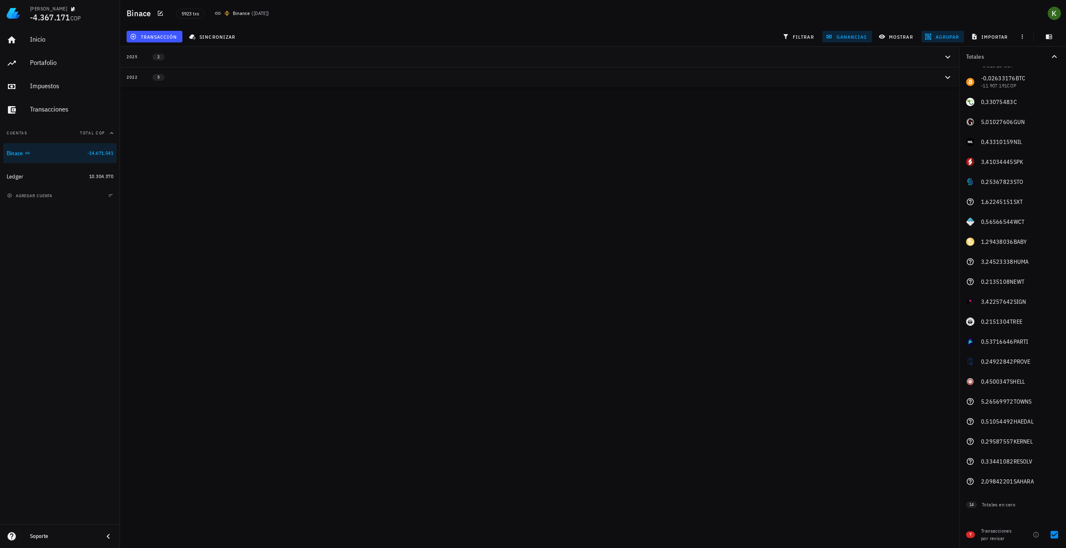
click at [250, 76] on div "2022 5" at bounding box center [535, 77] width 816 height 7
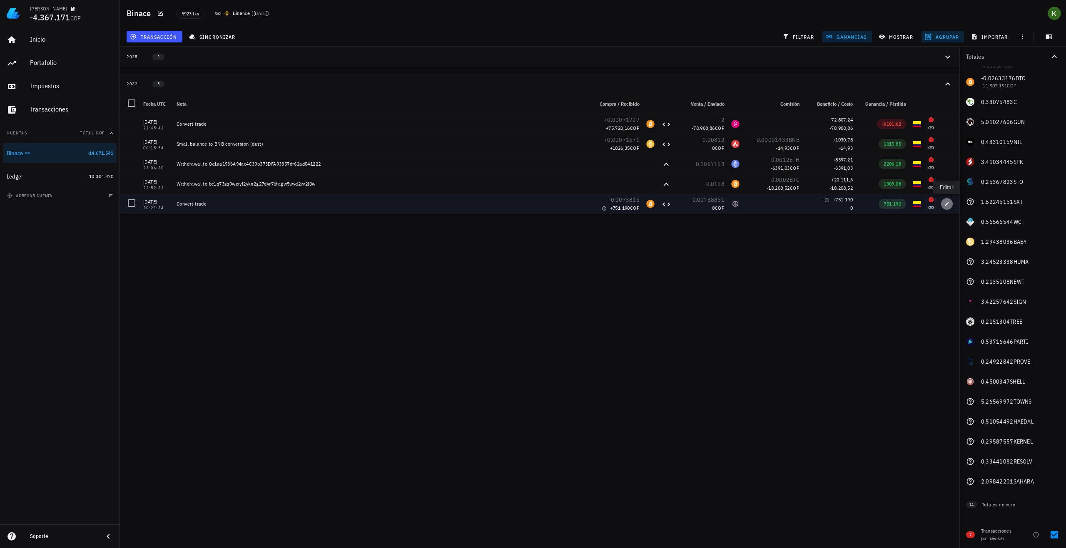
click at [946, 202] on icon "button" at bounding box center [946, 203] width 5 height 5
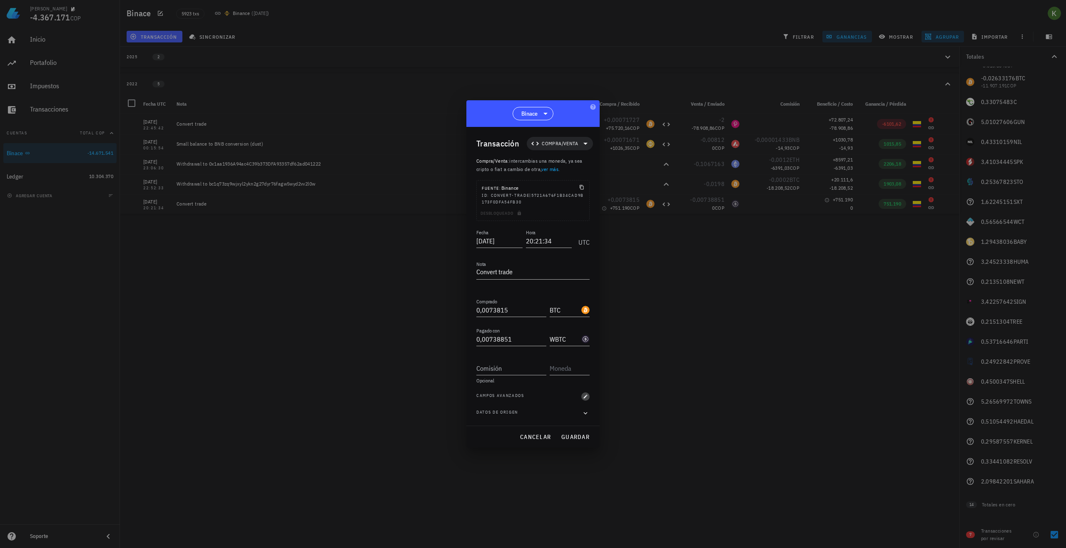
click at [586, 395] on icon "button" at bounding box center [585, 396] width 5 height 5
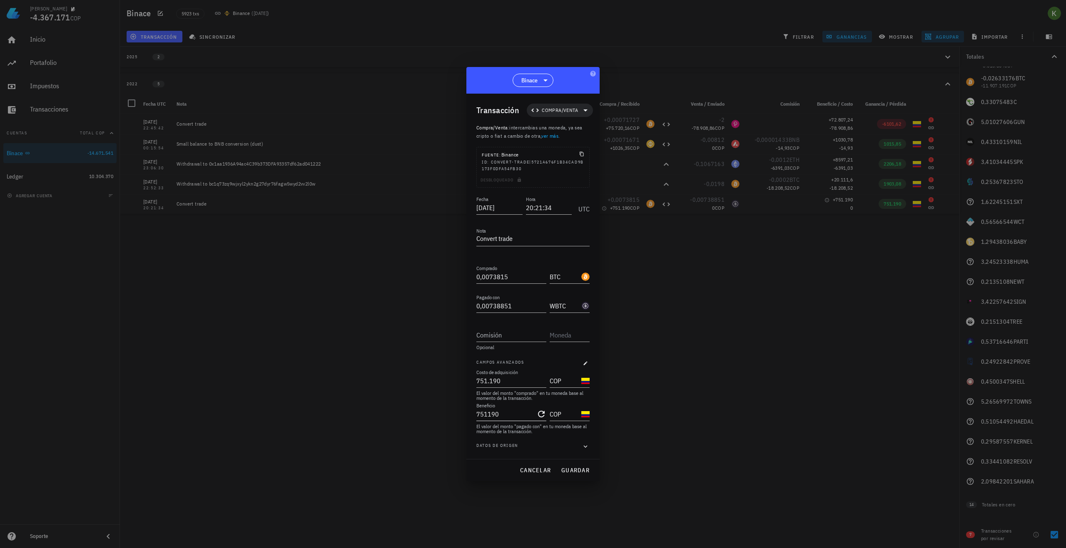
click at [512, 413] on input "751190" at bounding box center [505, 414] width 58 height 13
drag, startPoint x: 502, startPoint y: 418, endPoint x: 482, endPoint y: 415, distance: 20.6
click at [474, 415] on div "Transacción Compra/Venta Compra/Venta : intercambias una moneda, ya sea cripto …" at bounding box center [532, 277] width 133 height 366
type input "0"
click at [567, 470] on span "guardar" at bounding box center [575, 470] width 29 height 7
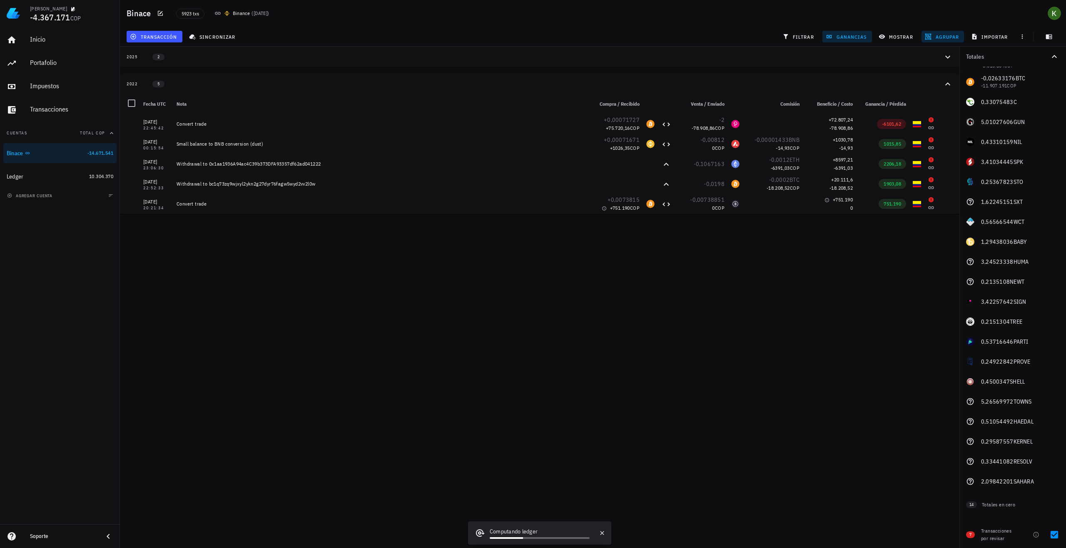
click at [738, 308] on div "[PERSON_NAME] -4.367.171 COP Inicio [GEOGRAPHIC_DATA] Impuestos [GEOGRAPHIC_DAT…" at bounding box center [533, 274] width 1066 height 548
click at [881, 40] on button "mostrar" at bounding box center [896, 37] width 43 height 12
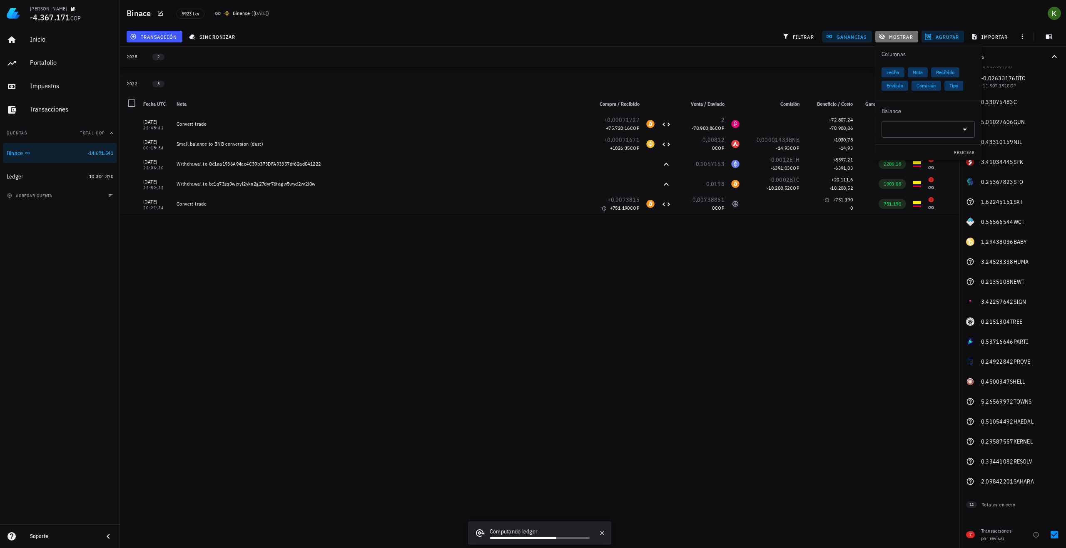
click at [881, 40] on button "mostrar" at bounding box center [896, 37] width 43 height 12
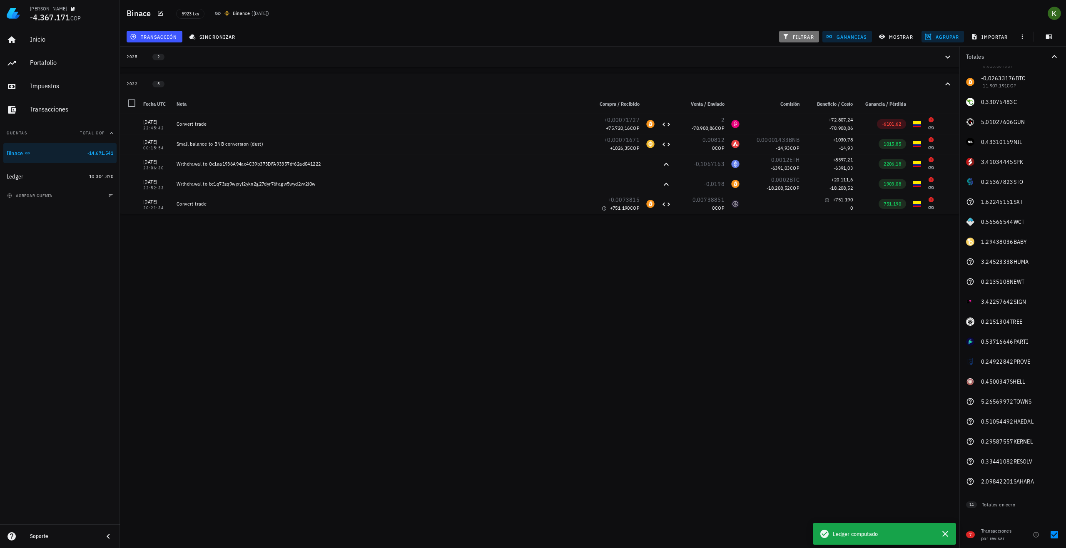
click at [803, 35] on span "filtrar" at bounding box center [799, 36] width 30 height 7
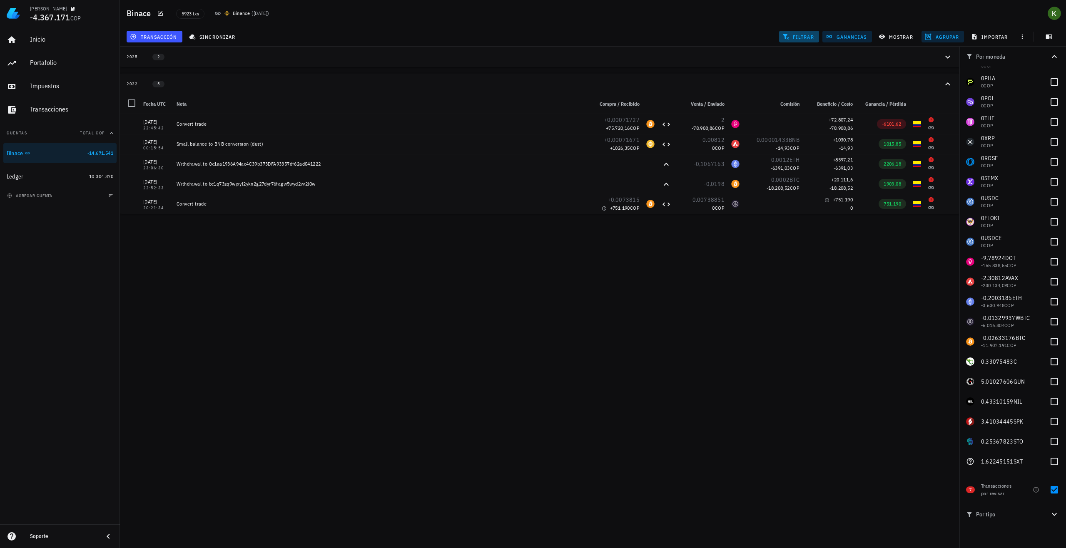
click at [803, 35] on span "filtrar" at bounding box center [799, 36] width 30 height 7
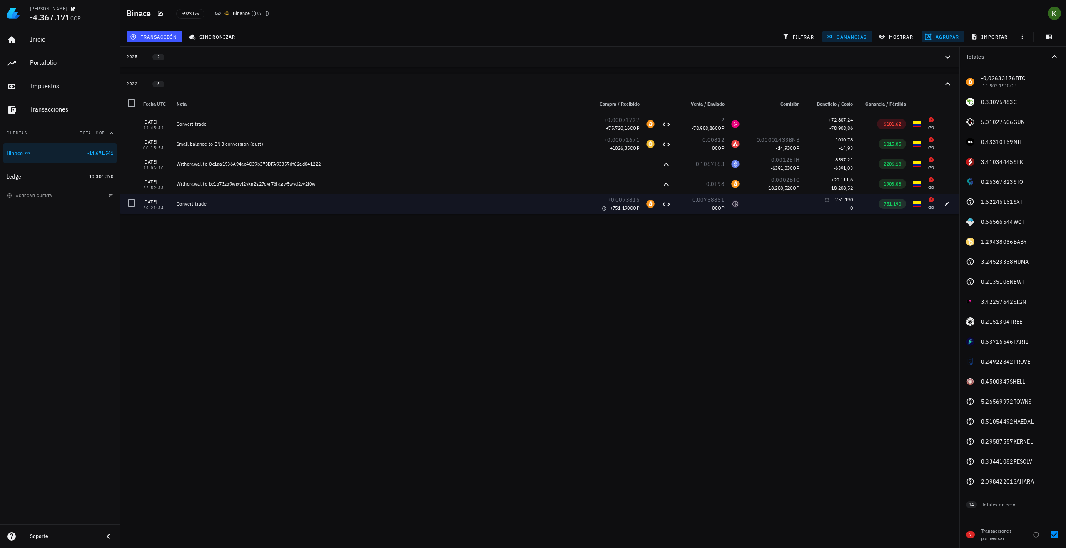
click at [639, 209] on span "COP" at bounding box center [635, 208] width 10 height 6
click at [602, 209] on icon at bounding box center [604, 208] width 5 height 5
drag, startPoint x: 944, startPoint y: 203, endPoint x: 933, endPoint y: 211, distance: 14.0
click at [945, 203] on icon "button" at bounding box center [946, 203] width 5 height 5
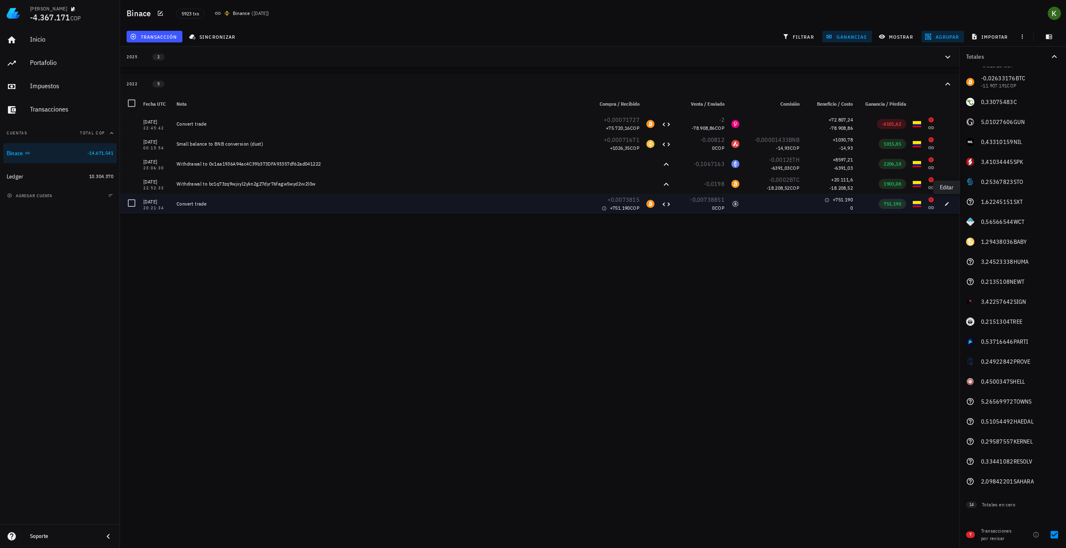
type input "300"
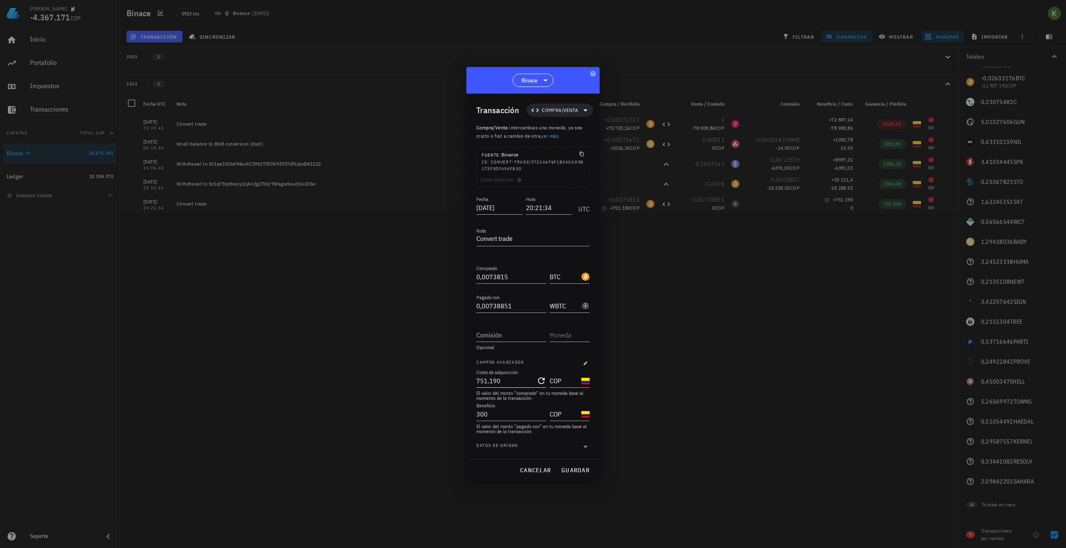
type input "751190"
drag, startPoint x: 518, startPoint y: 382, endPoint x: 463, endPoint y: 377, distance: 55.6
click at [463, 377] on div "Kevin -4.367.171 COP Inicio Portafolio Impuestos Transacciones Cuentas Total CO…" at bounding box center [533, 274] width 1066 height 548
click at [510, 416] on input "300" at bounding box center [505, 414] width 58 height 13
type input "30.043.141.234.123"
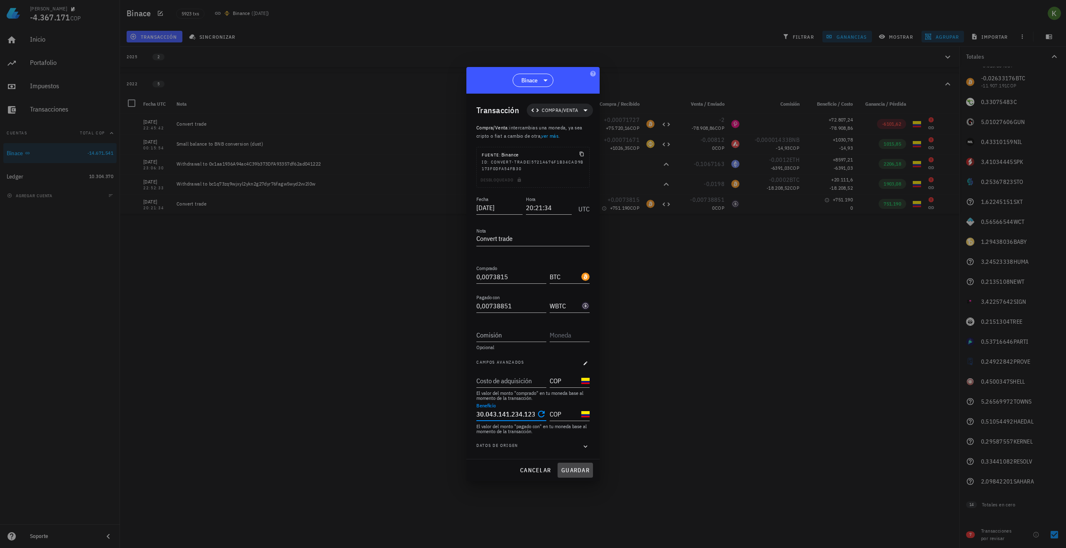
click at [565, 467] on span "guardar" at bounding box center [575, 470] width 29 height 7
type input "751.190"
type input "300"
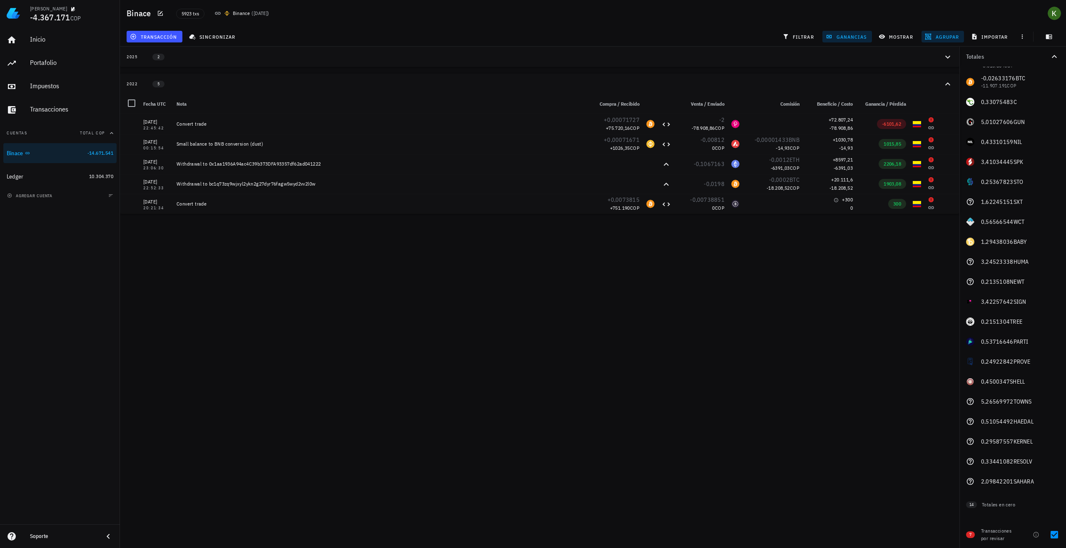
click at [326, 214] on div "Kevin -4.367.171 COP Inicio Portafolio Impuestos Transacciones Cuentas Total CO…" at bounding box center [533, 274] width 1066 height 548
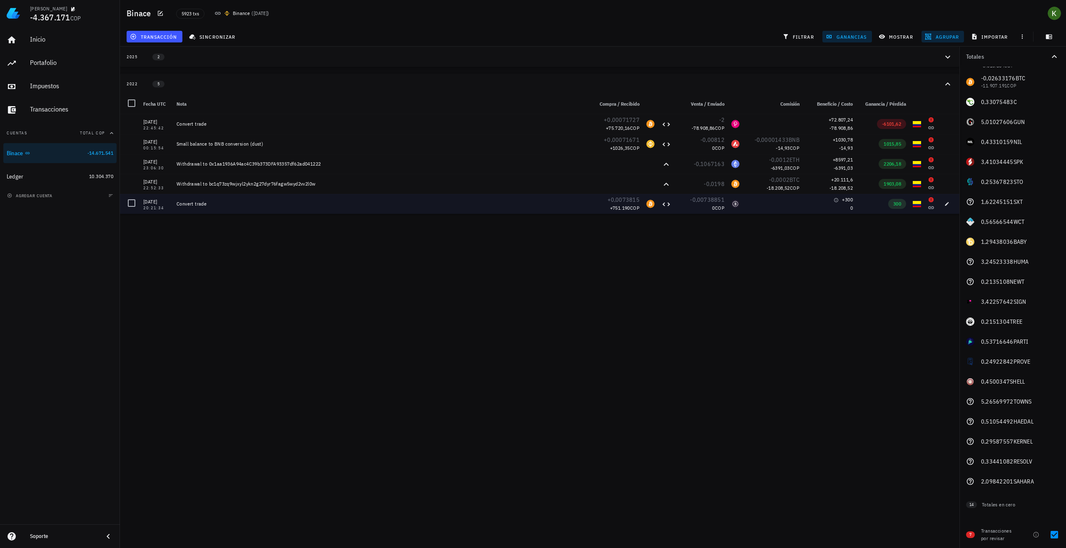
click at [310, 204] on div "Convert trade" at bounding box center [382, 204] width 410 height 7
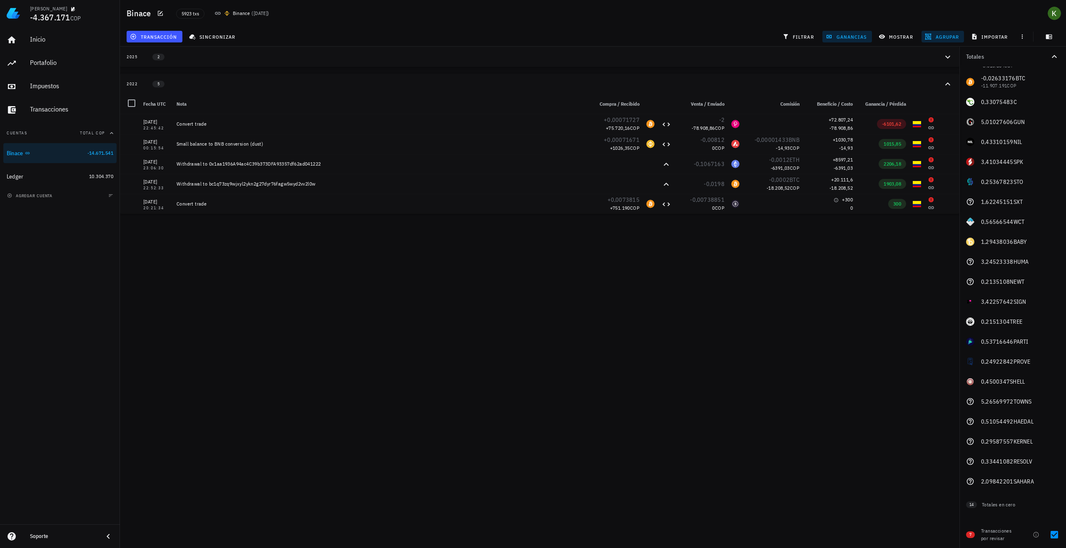
click at [318, 252] on div "Kevin -4.367.171 COP Inicio Portafolio Impuestos Transacciones Cuentas Total CO…" at bounding box center [533, 274] width 1066 height 548
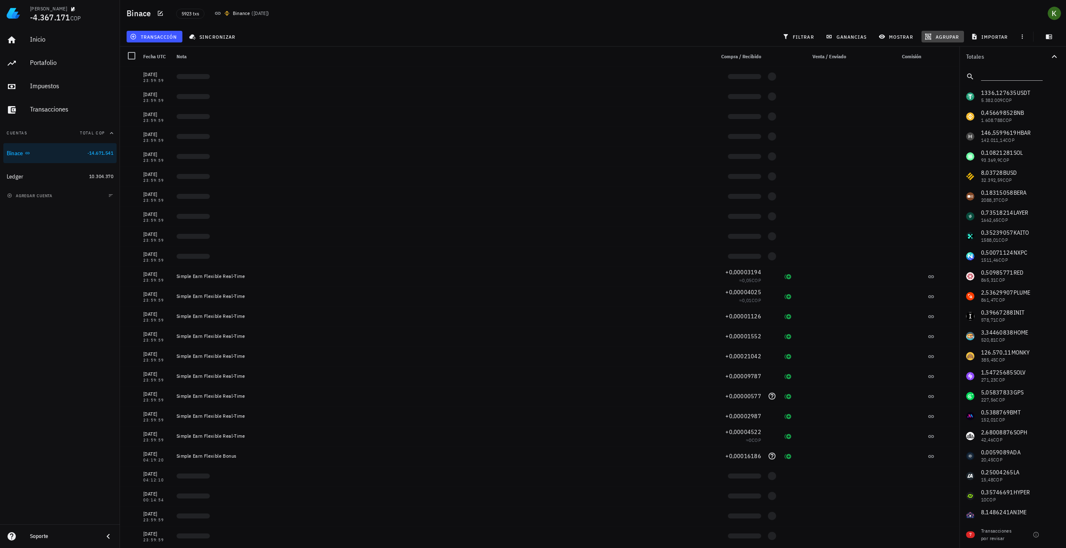
click at [951, 34] on span "agrupar" at bounding box center [942, 36] width 32 height 7
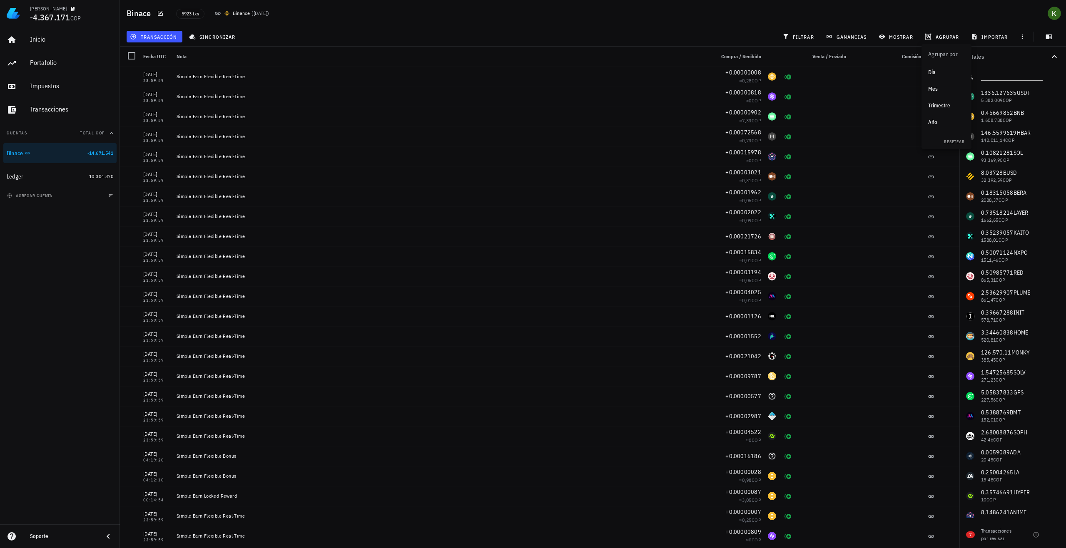
click at [936, 121] on div "Año" at bounding box center [946, 122] width 37 height 7
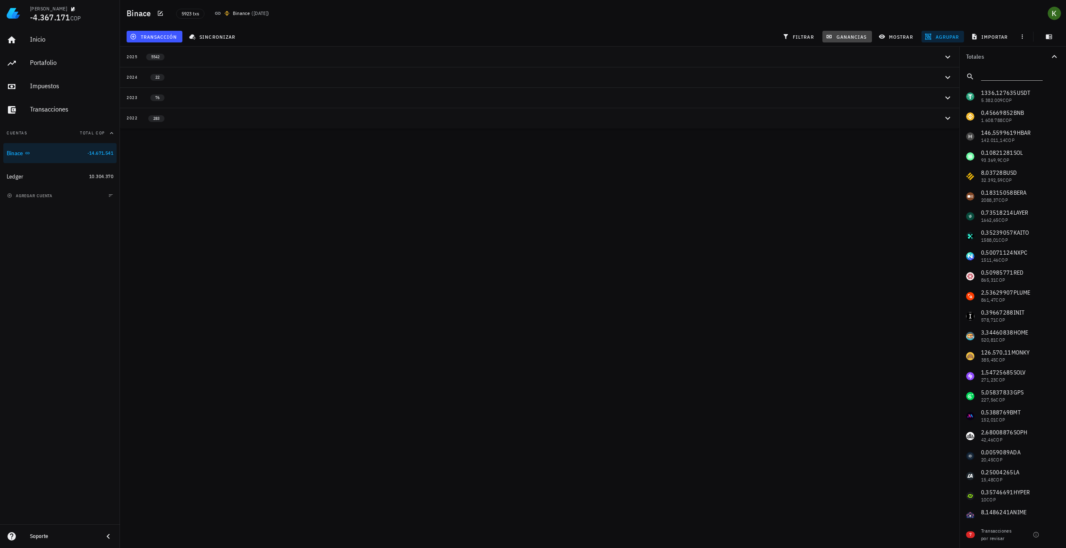
click at [835, 35] on span "ganancias" at bounding box center [846, 36] width 39 height 7
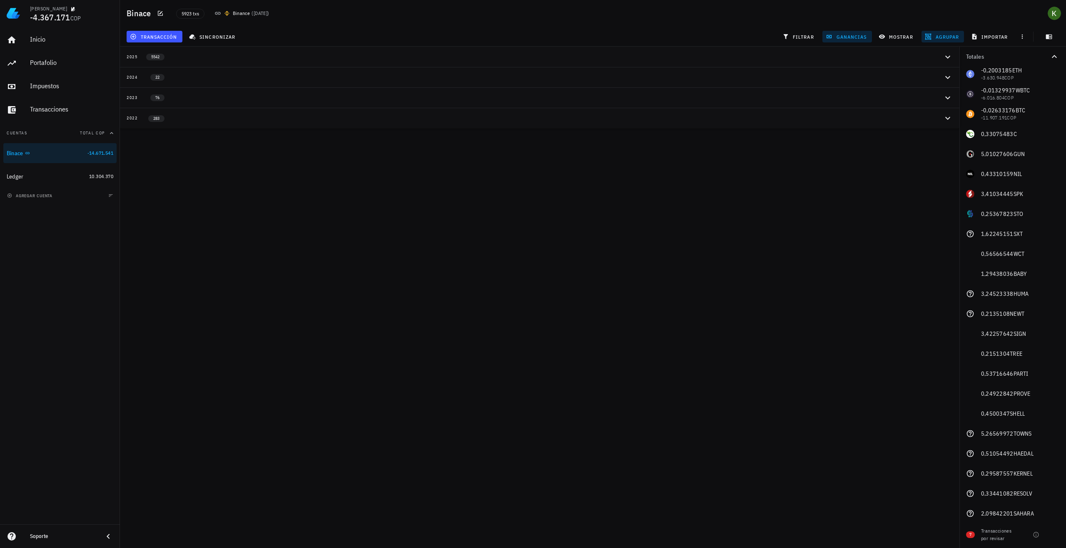
scroll to position [624, 0]
click at [1056, 535] on div at bounding box center [1054, 535] width 14 height 14
checkbox input "true"
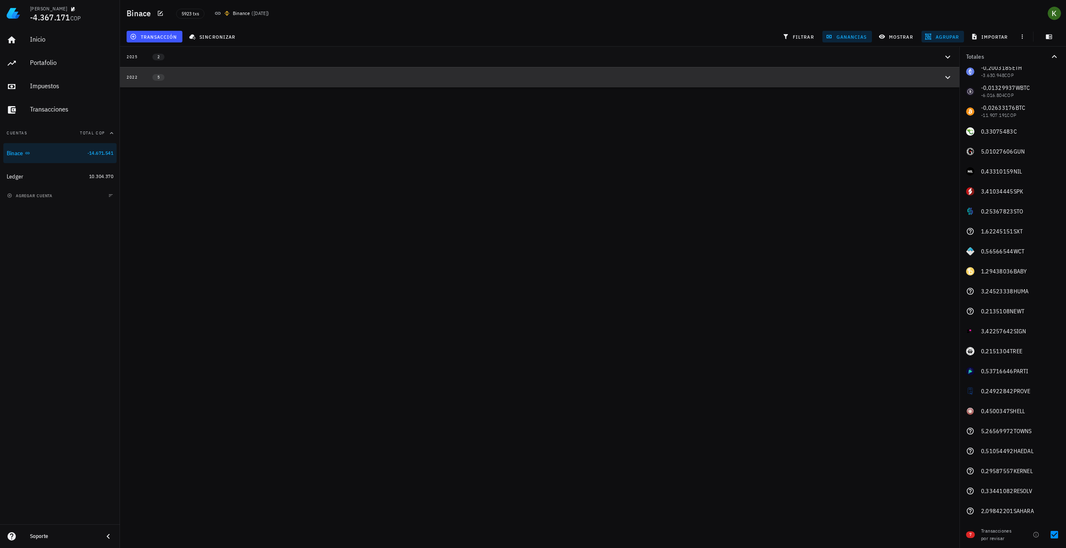
click at [552, 83] on button "2022 5" at bounding box center [539, 77] width 839 height 20
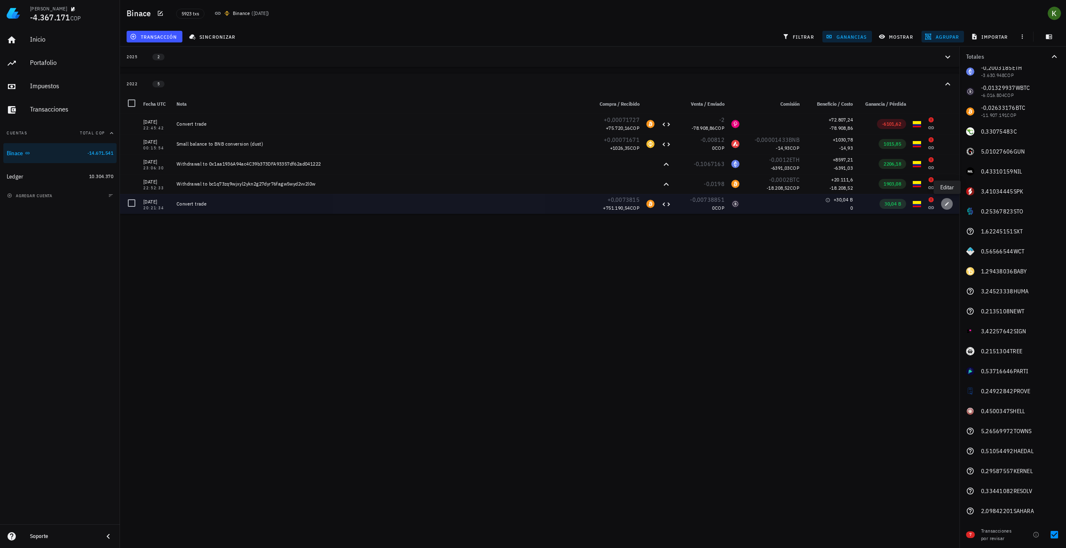
click at [946, 204] on icon "button" at bounding box center [946, 203] width 5 height 5
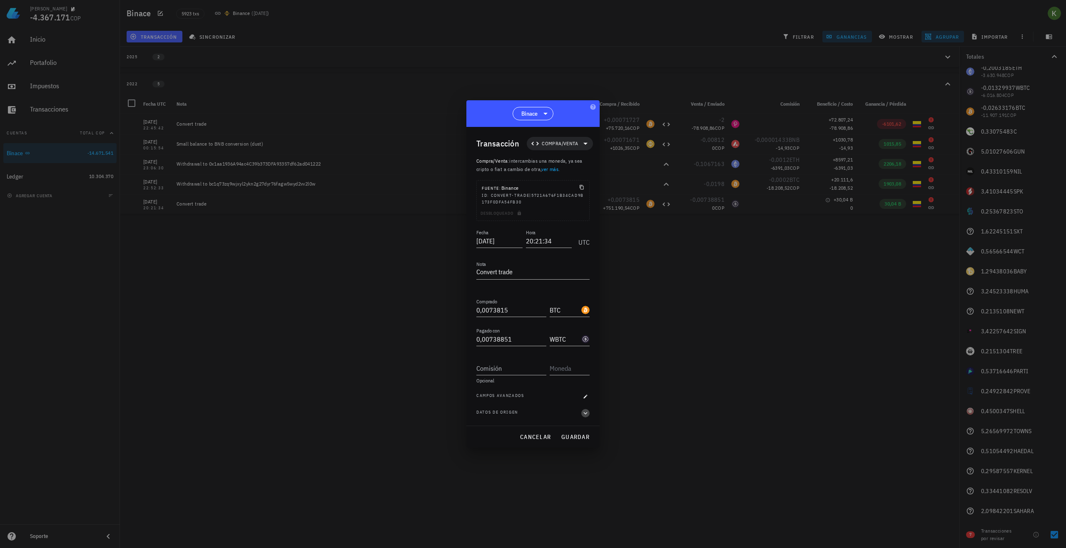
click at [585, 410] on icon "button" at bounding box center [585, 413] width 7 height 10
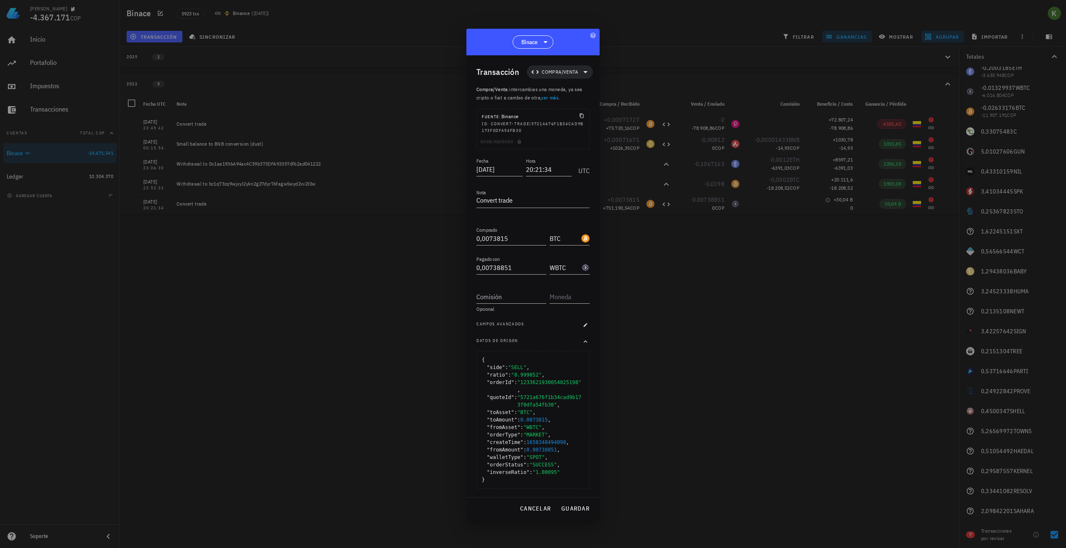
click at [581, 338] on div "Fecha 2022-07-20 Hora 20:21:34 UTC Nota Convert trade Comprado 0,0073815 BTC Pa…" at bounding box center [532, 326] width 113 height 341
click at [583, 344] on icon "button" at bounding box center [585, 342] width 7 height 10
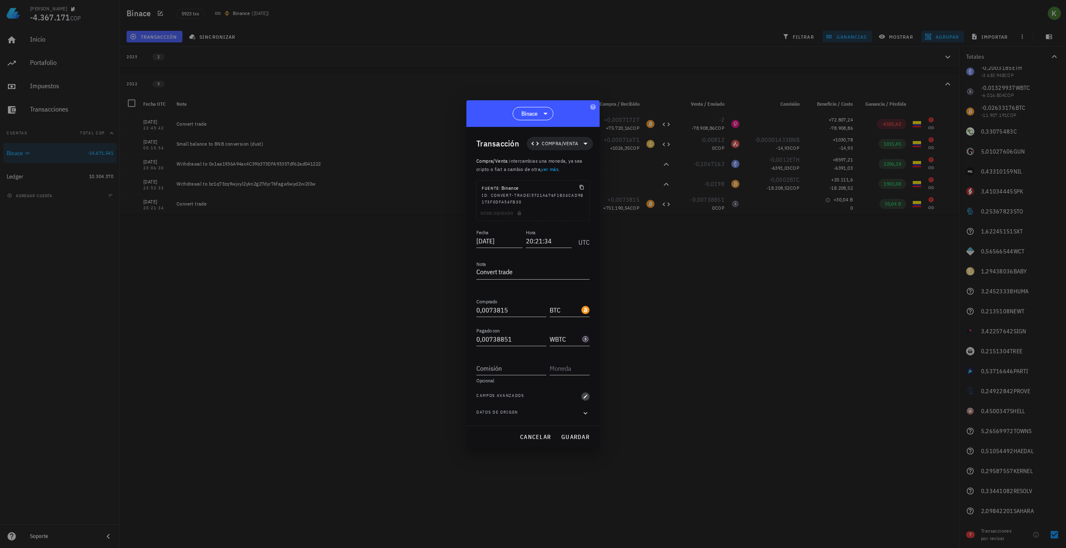
click at [584, 398] on icon "button" at bounding box center [586, 397] width 4 height 4
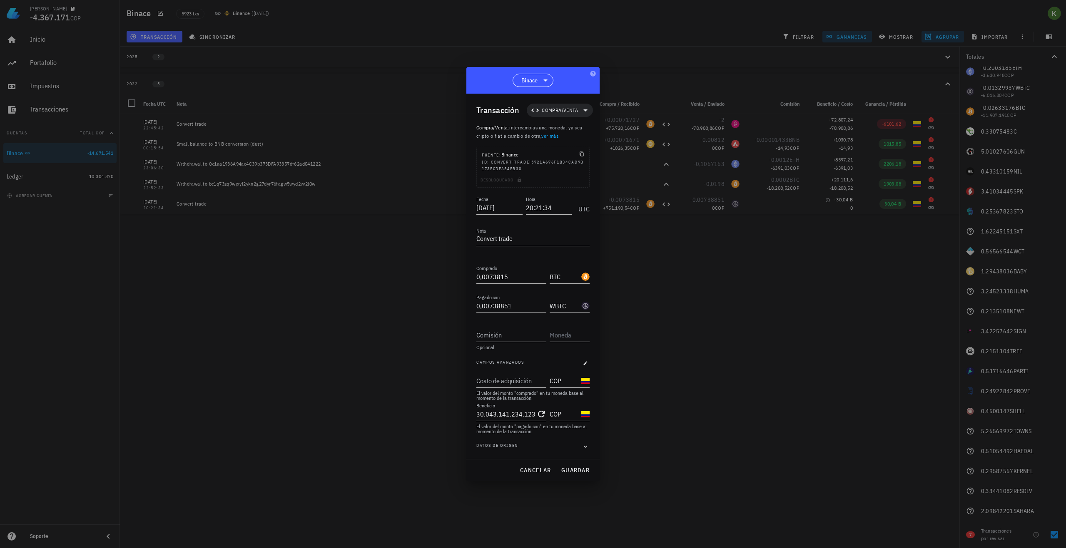
click at [538, 412] on icon "Clear Beneficio" at bounding box center [541, 414] width 10 height 10
click at [577, 472] on span "guardar" at bounding box center [575, 470] width 29 height 7
type input "30.043.141.234.123"
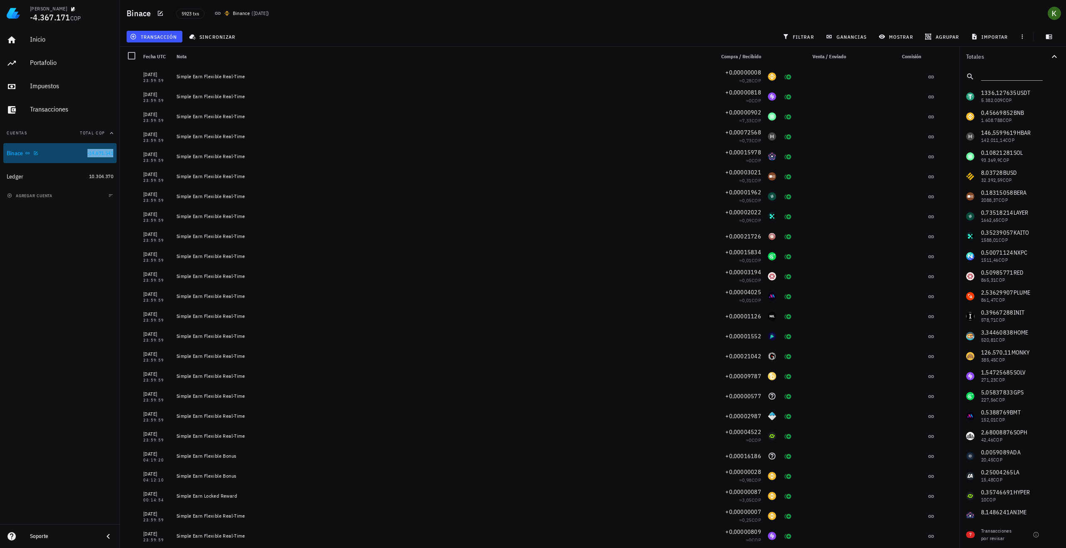
click at [87, 155] on span "-14.671.541" at bounding box center [100, 153] width 26 height 6
click at [955, 32] on button "agrupar" at bounding box center [942, 37] width 42 height 12
click at [936, 126] on div "Año" at bounding box center [946, 122] width 37 height 13
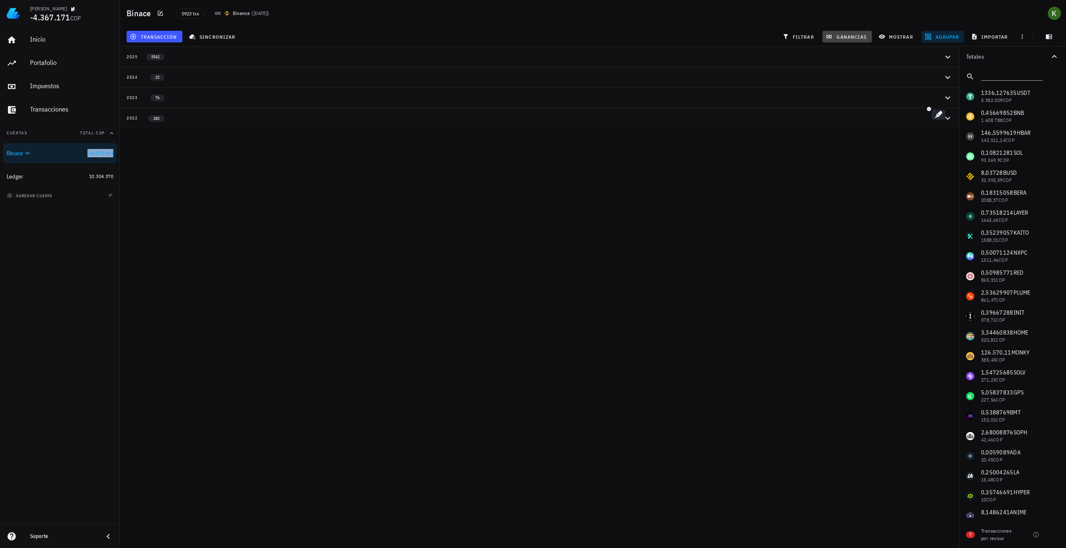
click at [841, 33] on span "ganancias" at bounding box center [846, 36] width 39 height 7
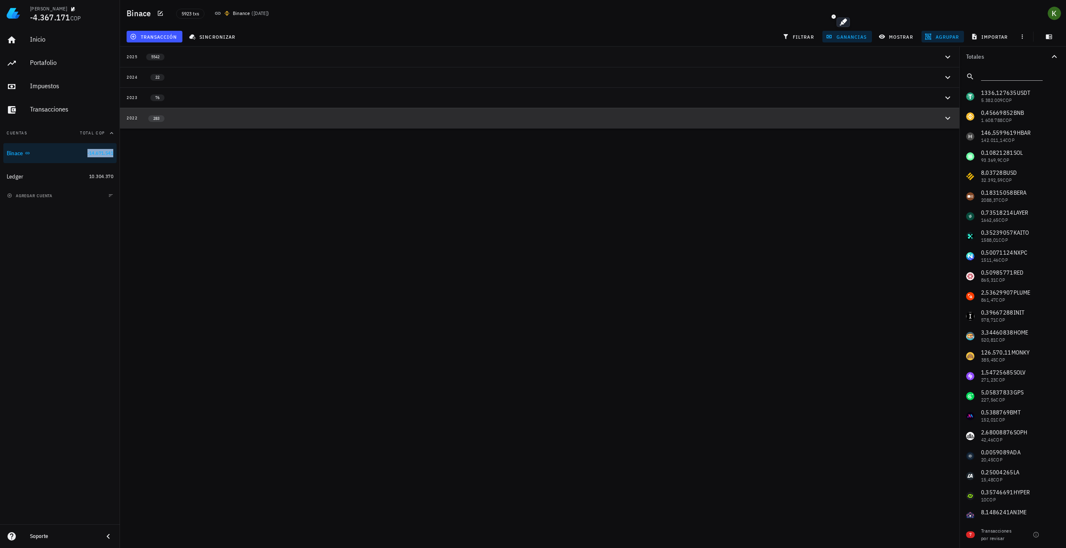
click at [538, 117] on div "2022 283" at bounding box center [535, 117] width 816 height 7
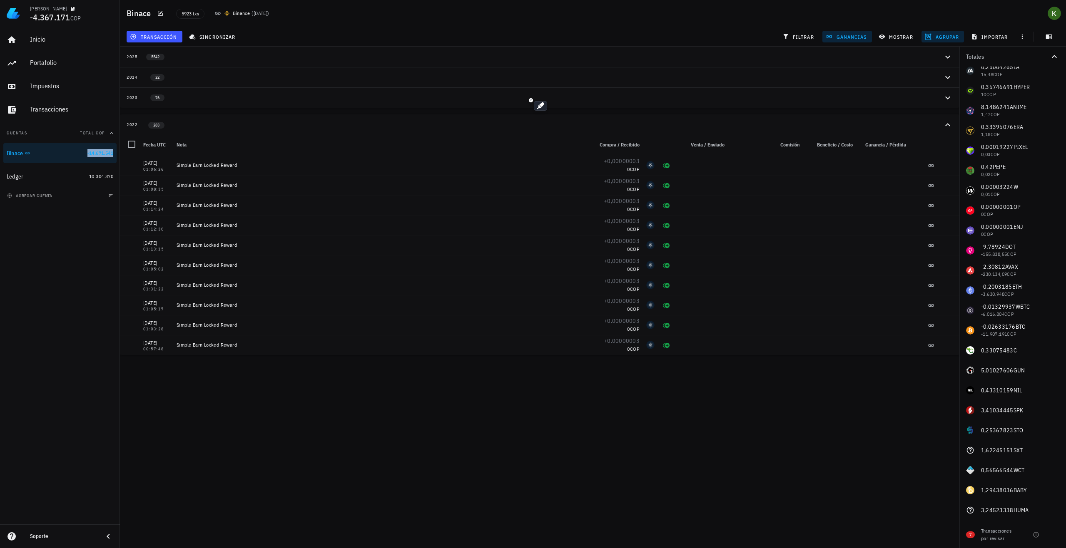
scroll to position [654, 0]
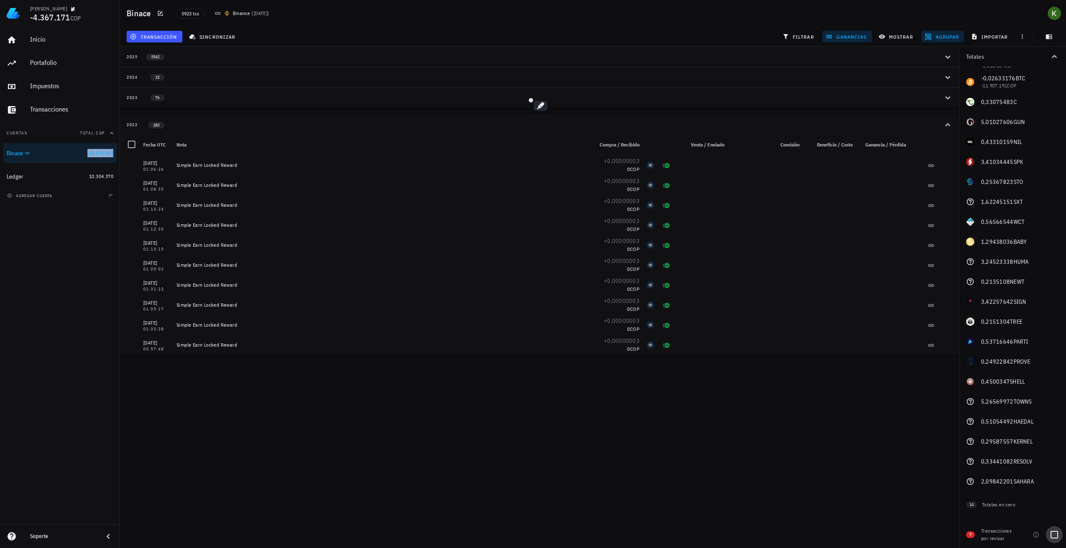
click at [1052, 532] on div at bounding box center [1054, 535] width 14 height 14
checkbox input "true"
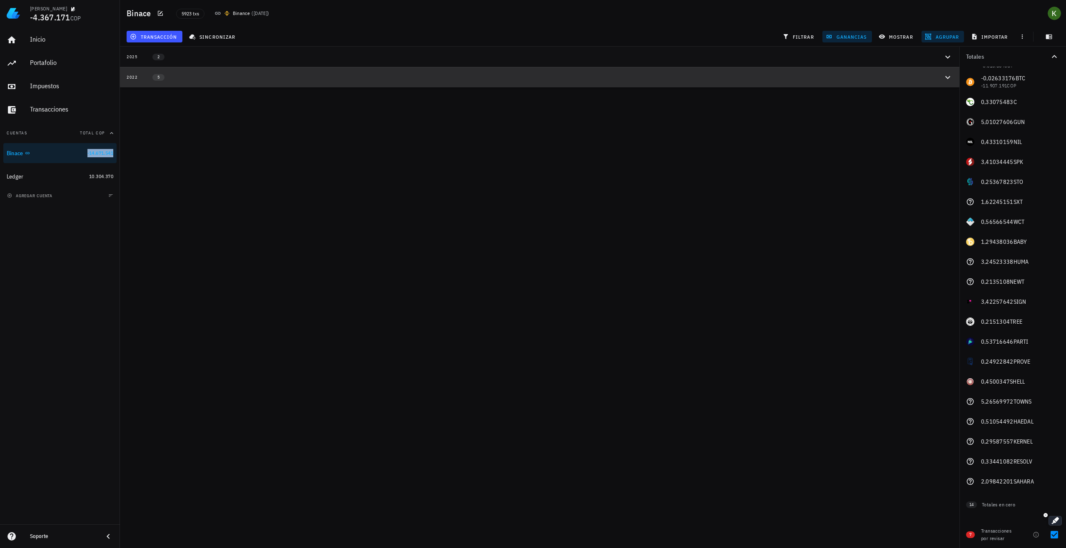
click at [222, 76] on div "2022 5" at bounding box center [535, 77] width 816 height 7
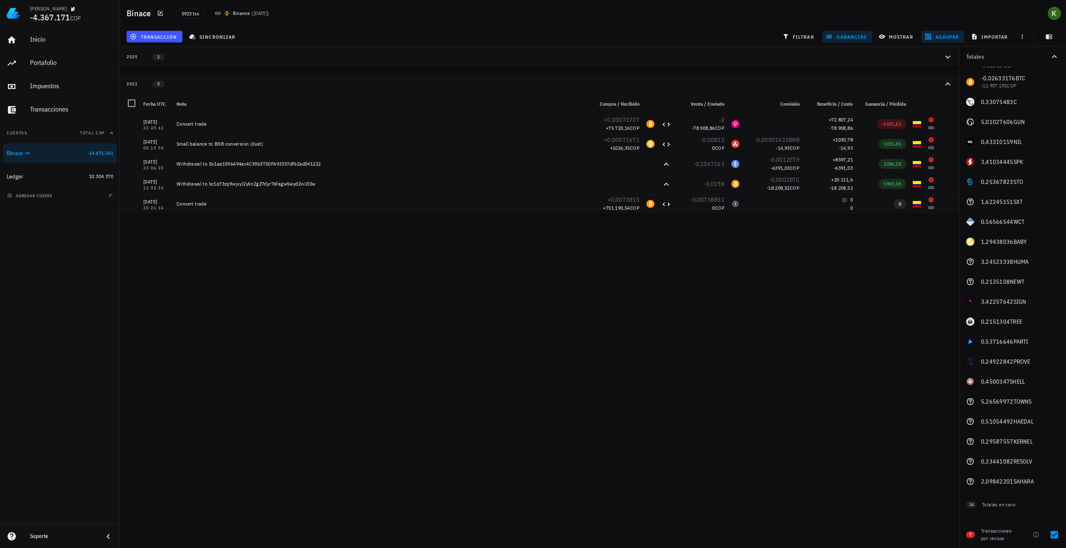
click at [488, 358] on div "Kevin -4.367.171 COP Inicio Portafolio Impuestos Transacciones Cuentas Total CO…" at bounding box center [533, 274] width 1066 height 548
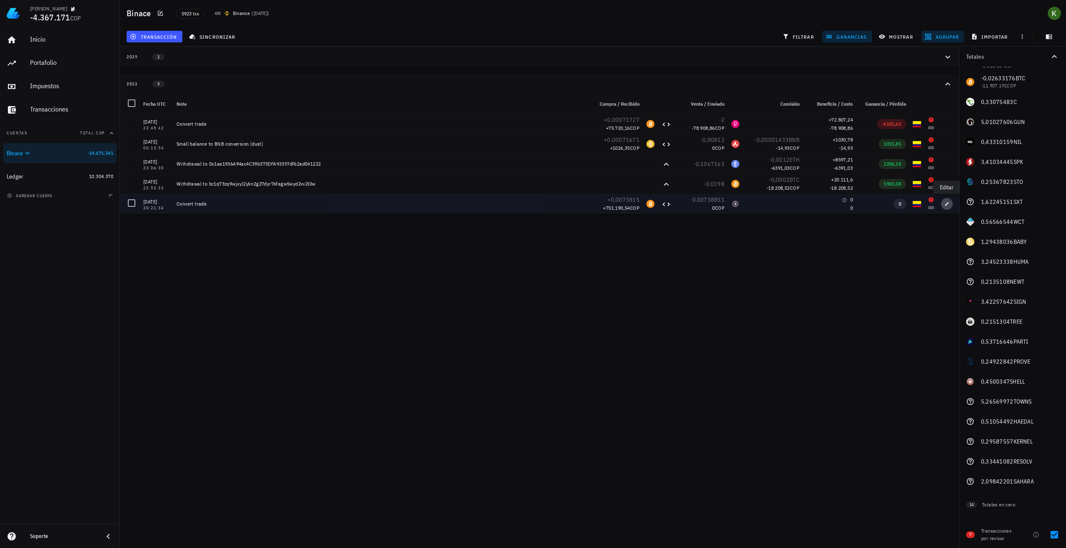
click at [948, 204] on icon "button" at bounding box center [946, 203] width 5 height 5
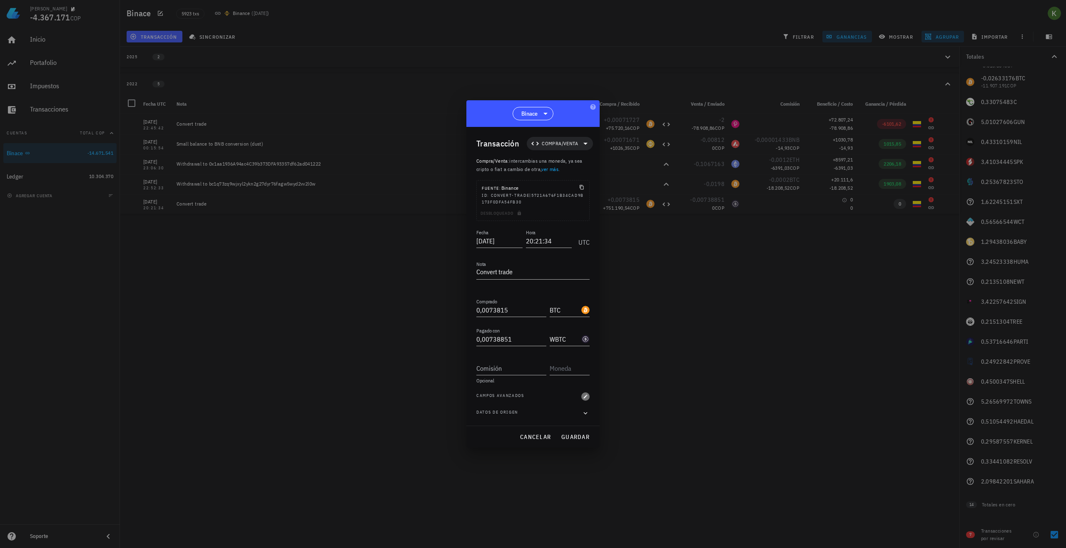
click at [585, 399] on button "button" at bounding box center [585, 397] width 8 height 8
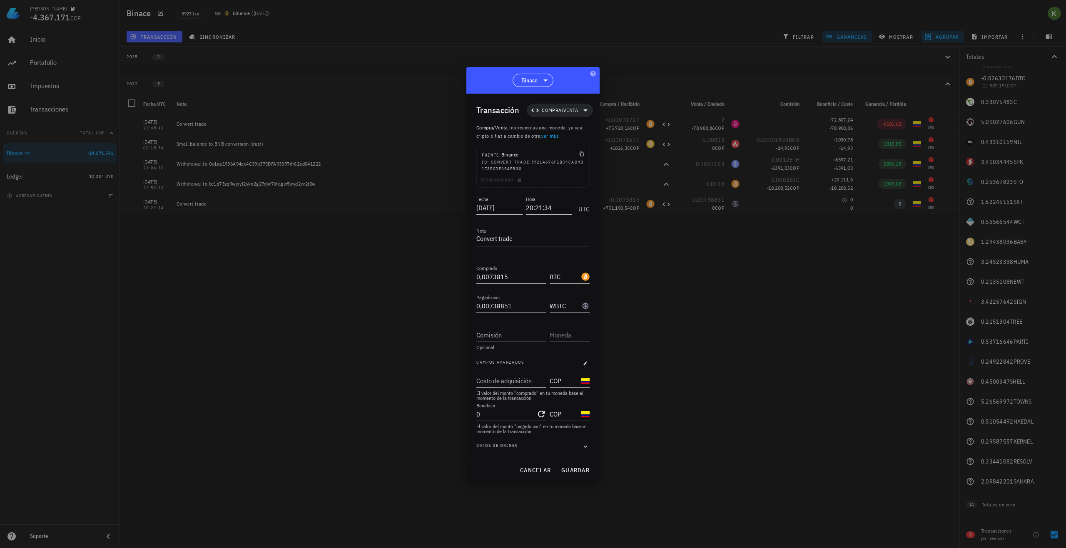
click at [494, 416] on input "0" at bounding box center [505, 414] width 58 height 13
click at [527, 417] on input "Beneficio" at bounding box center [510, 414] width 68 height 13
click at [538, 428] on div "El valor del monto "pagado con" en tu moneda base al momento de la transacción." at bounding box center [532, 429] width 113 height 10
click at [539, 413] on input "Beneficio" at bounding box center [510, 414] width 68 height 13
click at [545, 416] on div "Beneficio" at bounding box center [511, 414] width 70 height 13
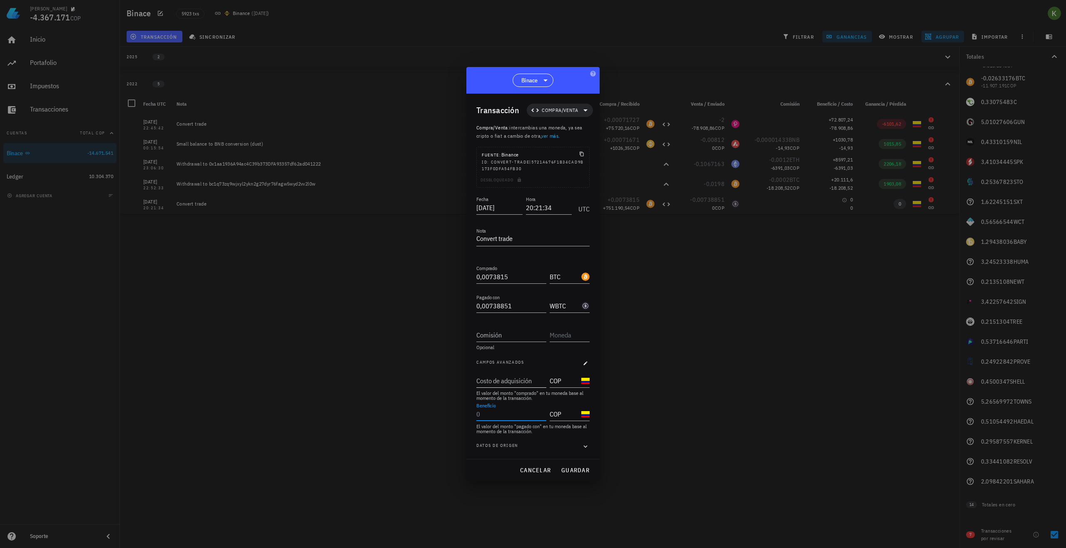
click at [529, 384] on input "Costo de adquisición" at bounding box center [510, 380] width 68 height 13
click at [517, 418] on input "Beneficio" at bounding box center [510, 414] width 68 height 13
click at [515, 380] on input "Costo de adquisición" at bounding box center [510, 380] width 68 height 13
click at [512, 412] on input "Beneficio" at bounding box center [510, 414] width 68 height 13
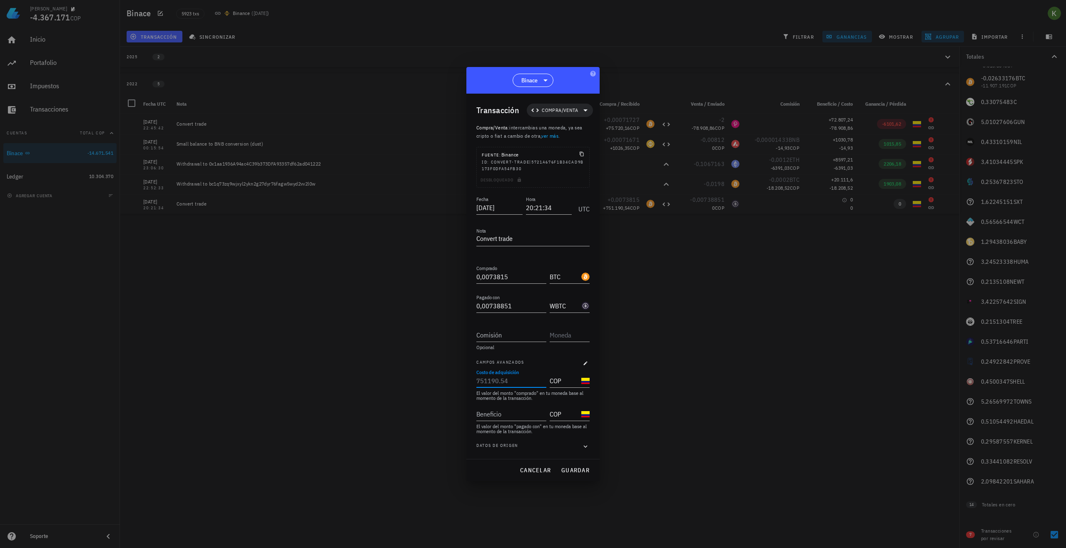
click at [512, 382] on input "Costo de adquisición" at bounding box center [510, 380] width 68 height 13
click at [516, 420] on div "Beneficio" at bounding box center [511, 414] width 70 height 13
click at [588, 447] on icon "button" at bounding box center [585, 447] width 7 height 10
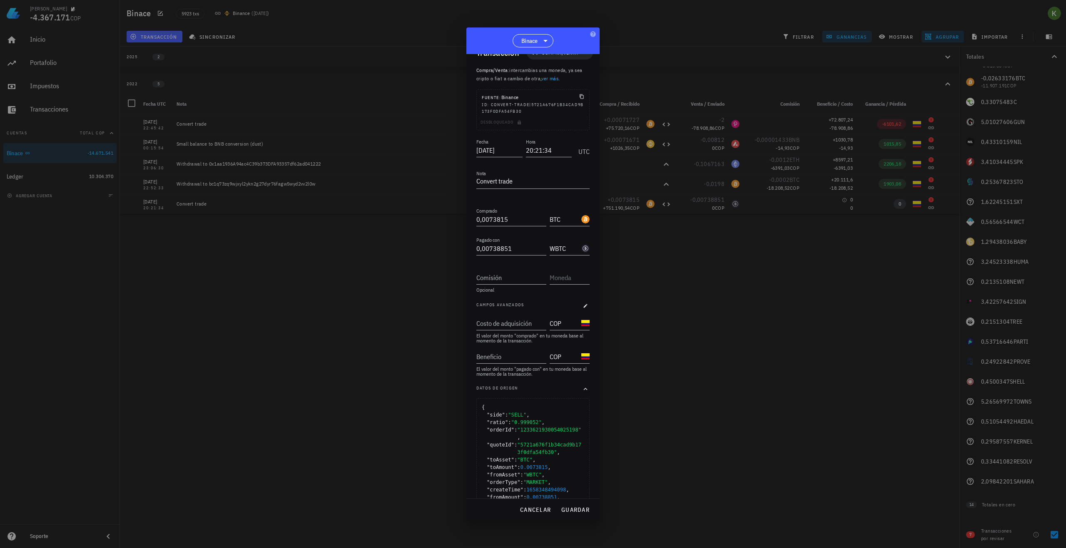
scroll to position [42, 0]
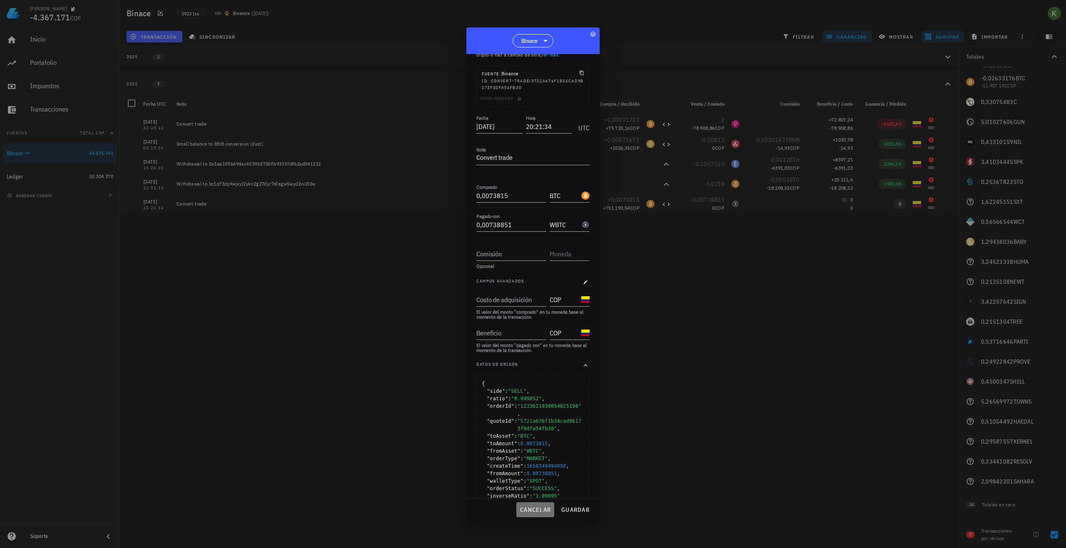
click at [523, 508] on span "cancelar" at bounding box center [535, 509] width 31 height 7
type input "0"
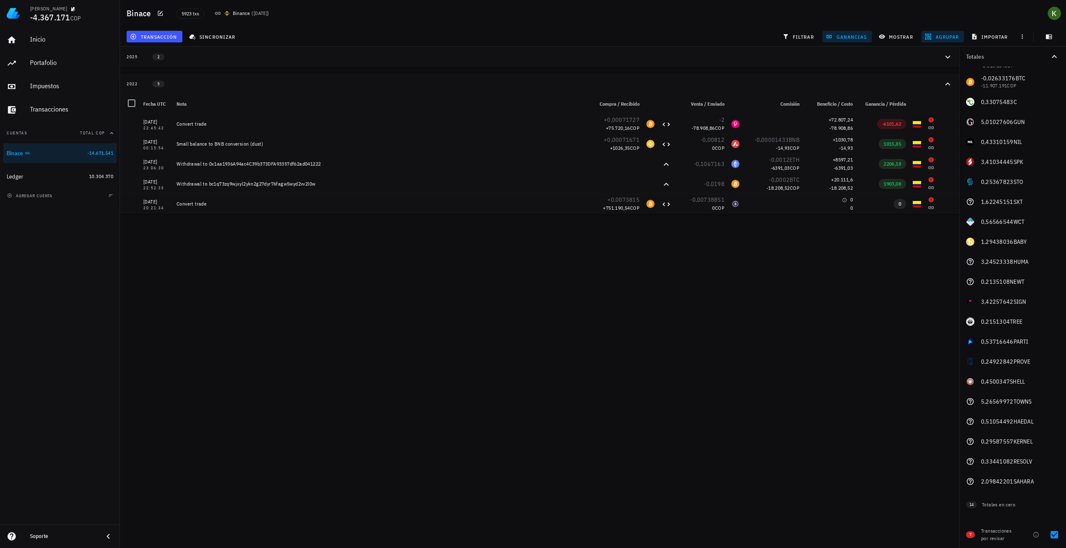
scroll to position [0, 0]
click at [607, 421] on div "Kevin -4.367.171 COP Inicio Portafolio Impuestos Transacciones Cuentas Total CO…" at bounding box center [533, 274] width 1066 height 548
click at [33, 103] on div "Transacciones" at bounding box center [71, 109] width 83 height 19
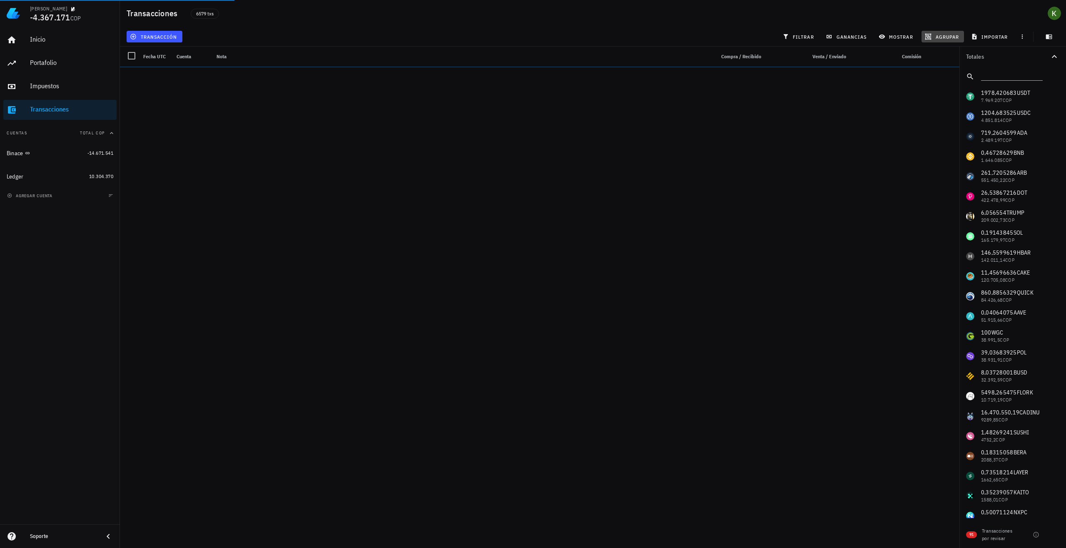
click at [948, 36] on span "agrupar" at bounding box center [942, 36] width 32 height 7
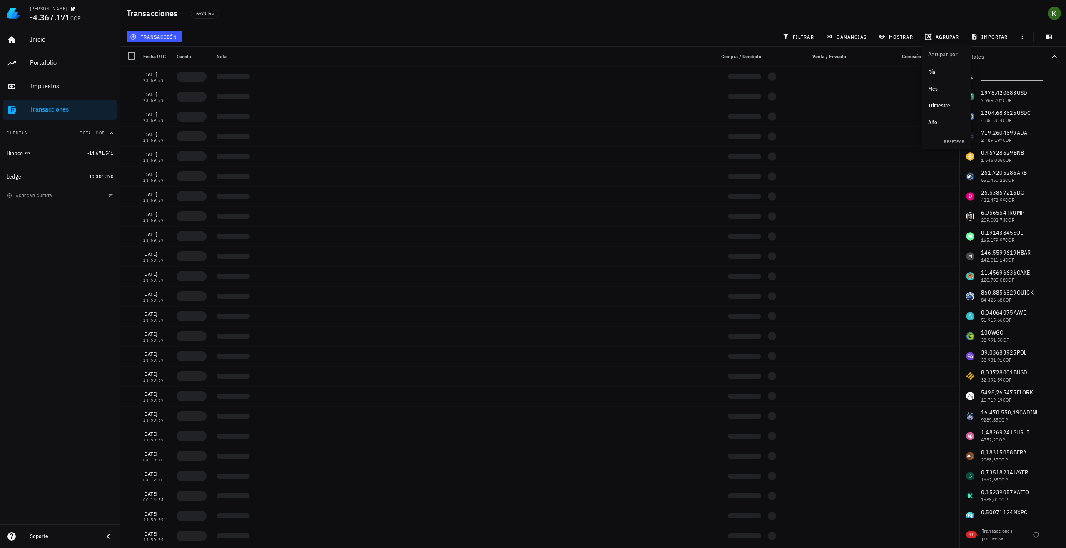
click at [935, 118] on div "Año" at bounding box center [946, 122] width 37 height 13
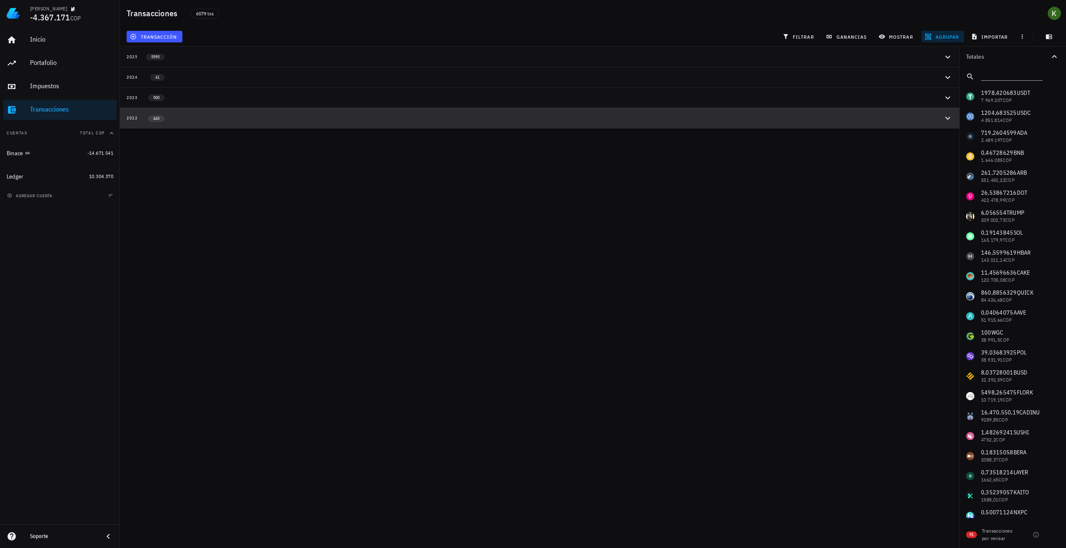
click at [883, 120] on div "2022 443" at bounding box center [535, 117] width 816 height 7
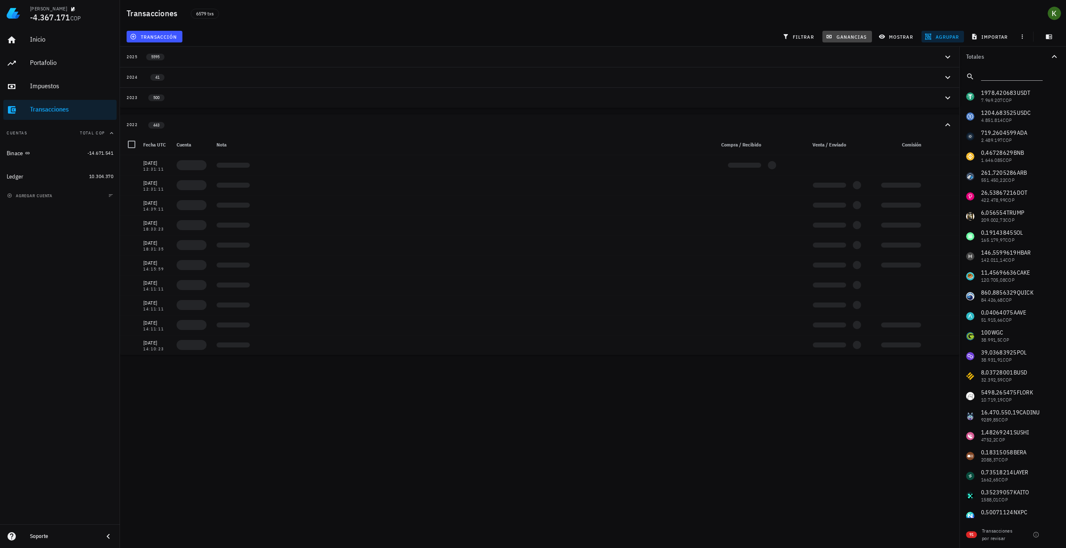
click at [850, 39] on span "ganancias" at bounding box center [846, 36] width 39 height 7
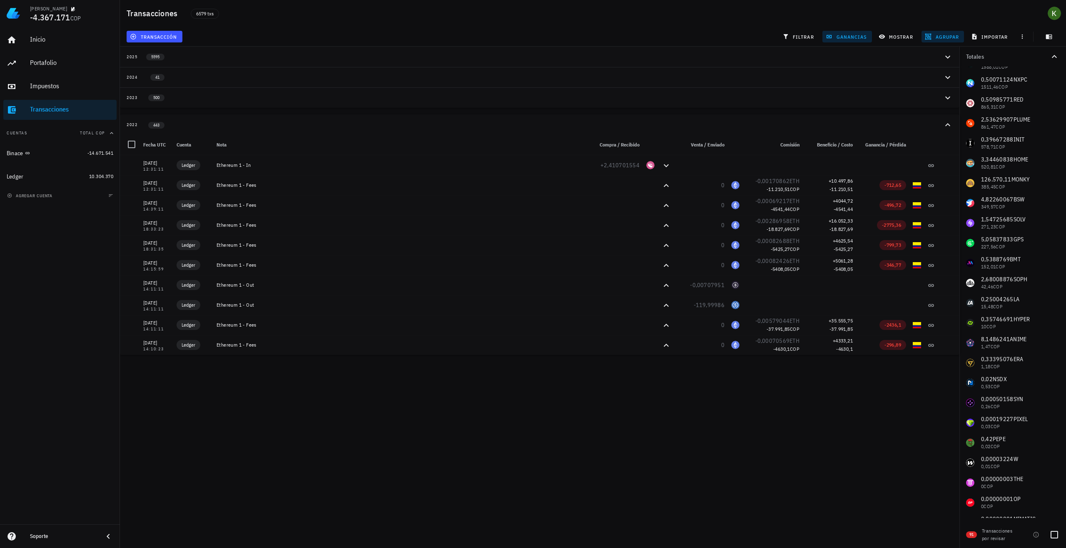
scroll to position [583, 0]
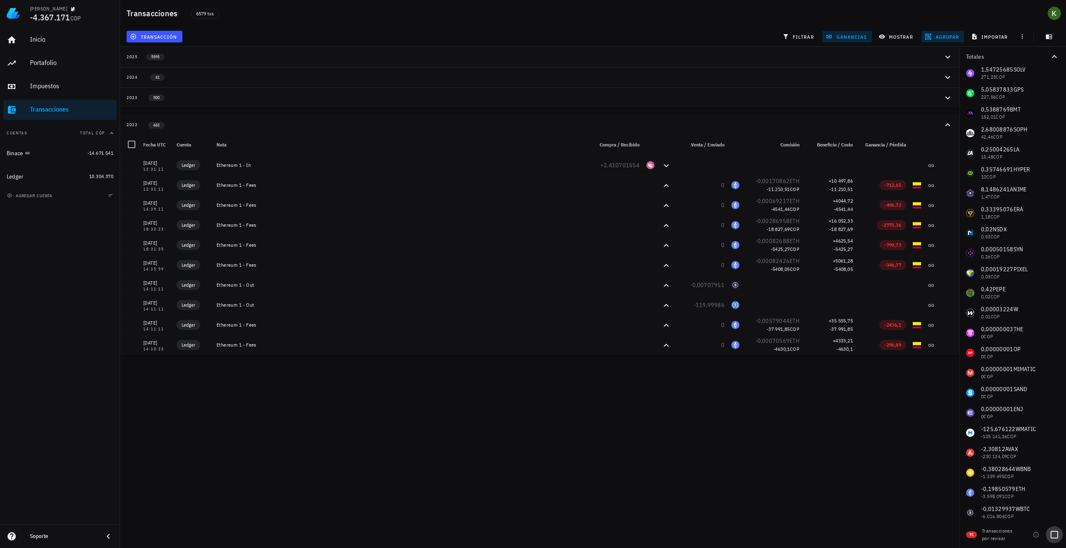
click at [1052, 538] on div at bounding box center [1054, 535] width 14 height 14
checkbox input "true"
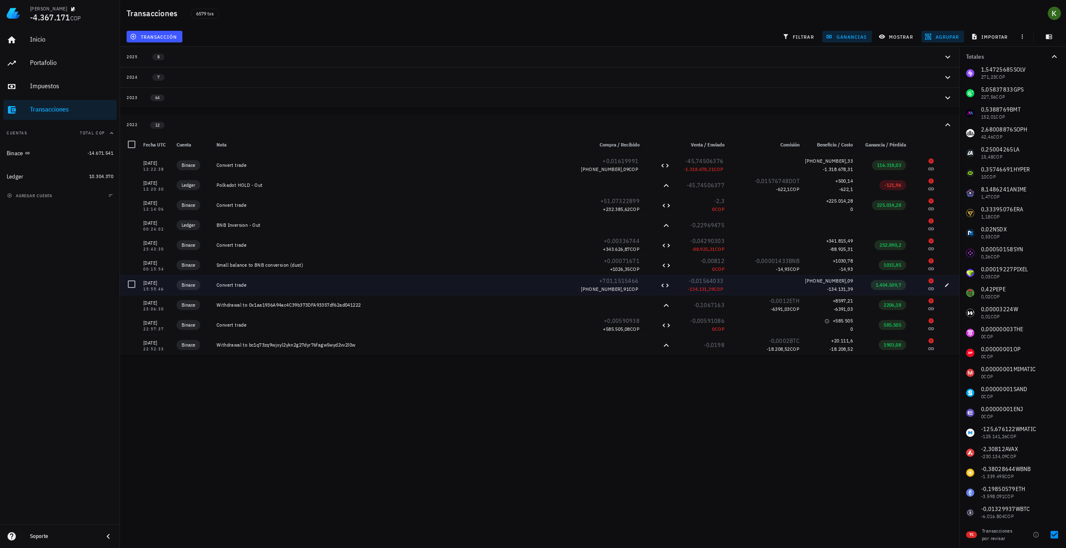
scroll to position [40, 0]
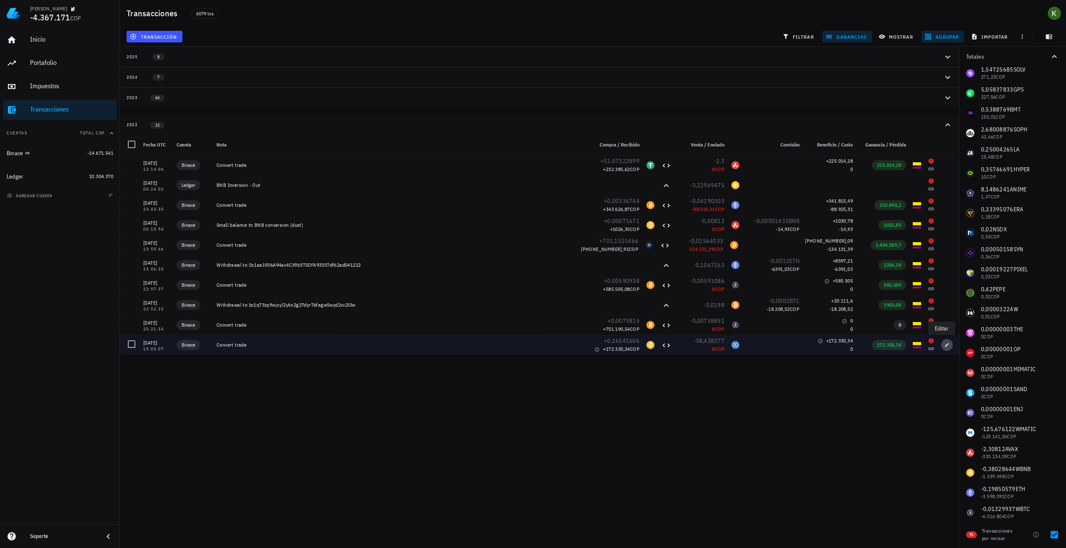
click at [945, 347] on span "button" at bounding box center [947, 345] width 12 height 5
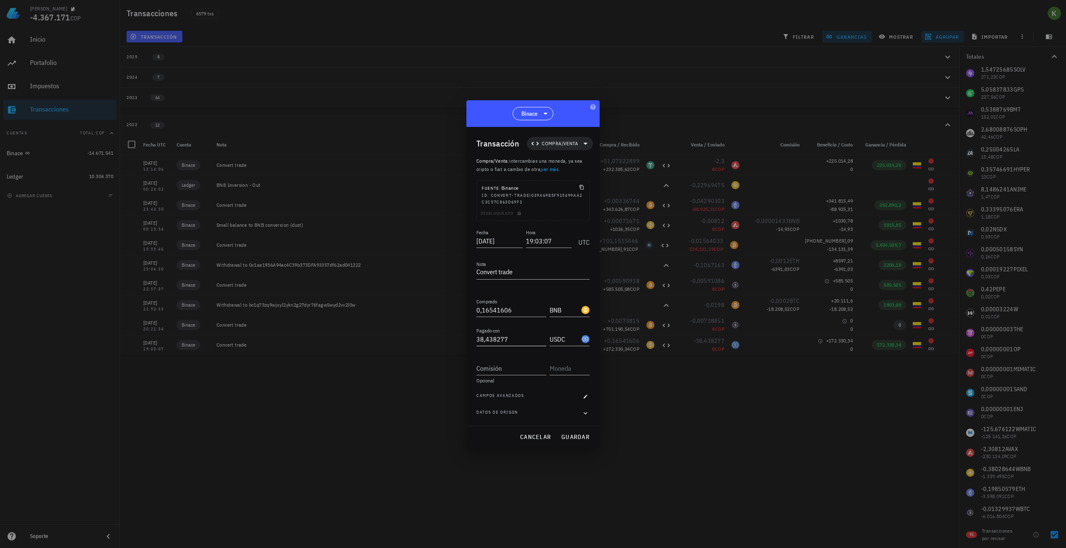
click at [514, 340] on input "38,438277" at bounding box center [511, 339] width 70 height 13
click at [582, 397] on span "button" at bounding box center [585, 396] width 8 height 5
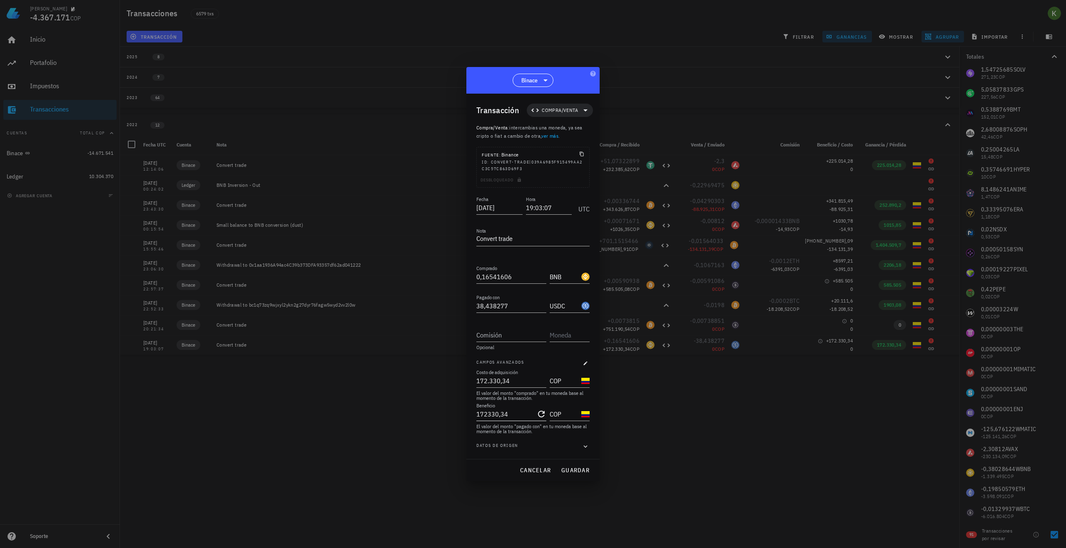
click at [523, 414] on input "172330,34" at bounding box center [505, 414] width 58 height 13
type input "1"
click at [577, 472] on span "guardar" at bounding box center [575, 470] width 29 height 7
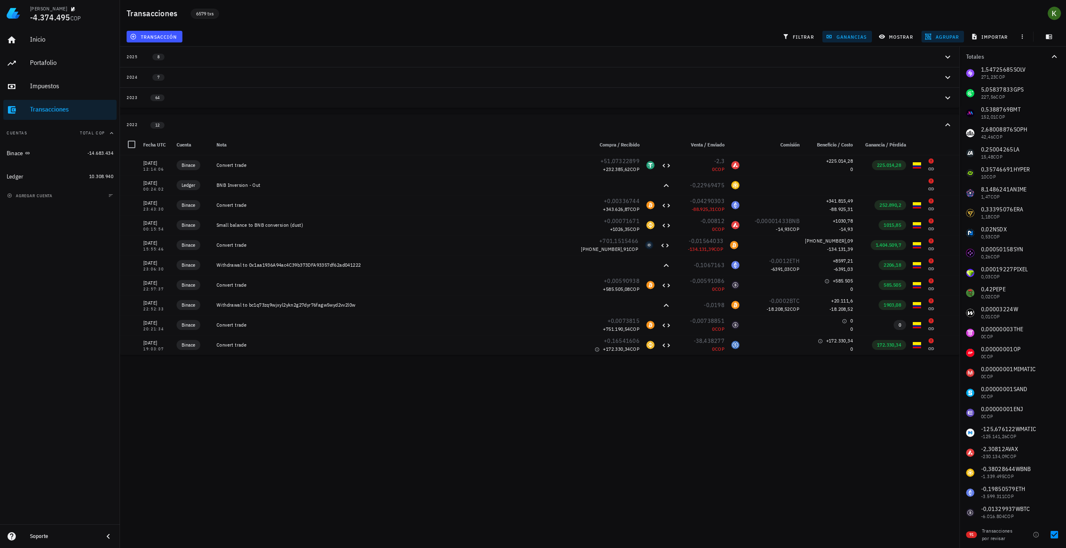
click at [204, 16] on span "6579 txs" at bounding box center [204, 13] width 17 height 9
click at [1045, 39] on span "button" at bounding box center [1048, 36] width 21 height 7
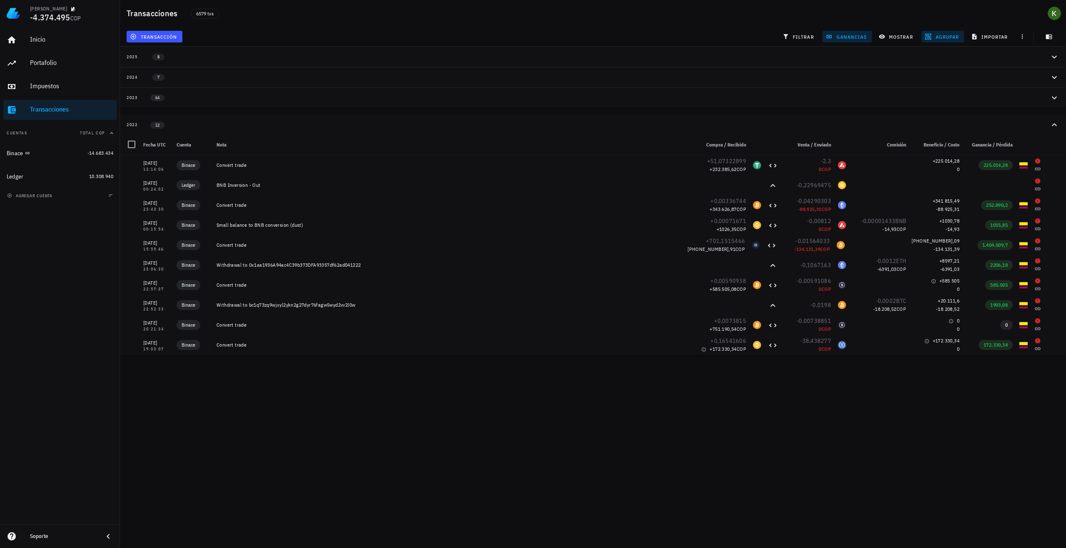
click at [148, 122] on div "12" at bounding box center [153, 124] width 30 height 7
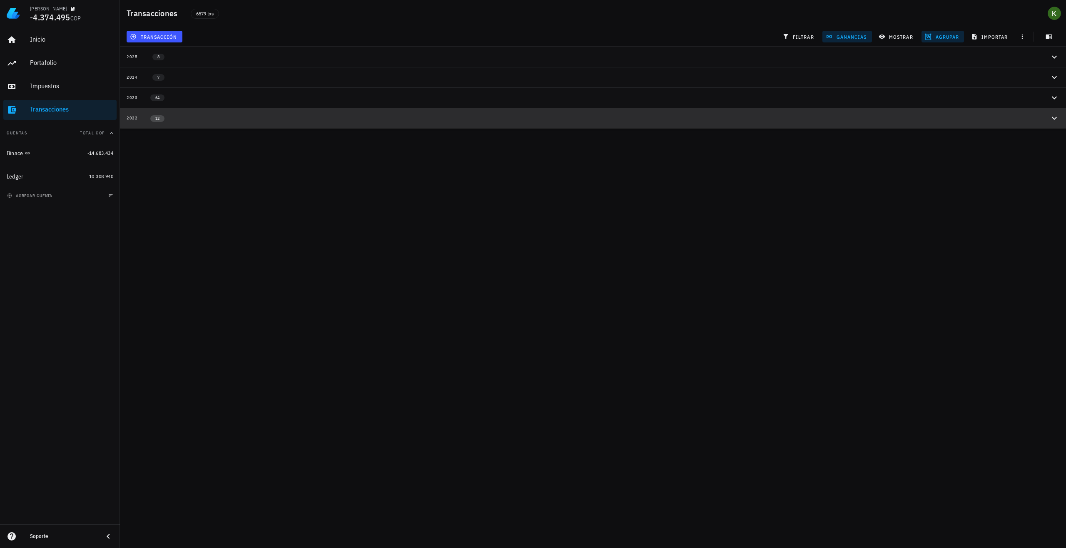
click at [152, 116] on span "12" at bounding box center [157, 118] width 14 height 7
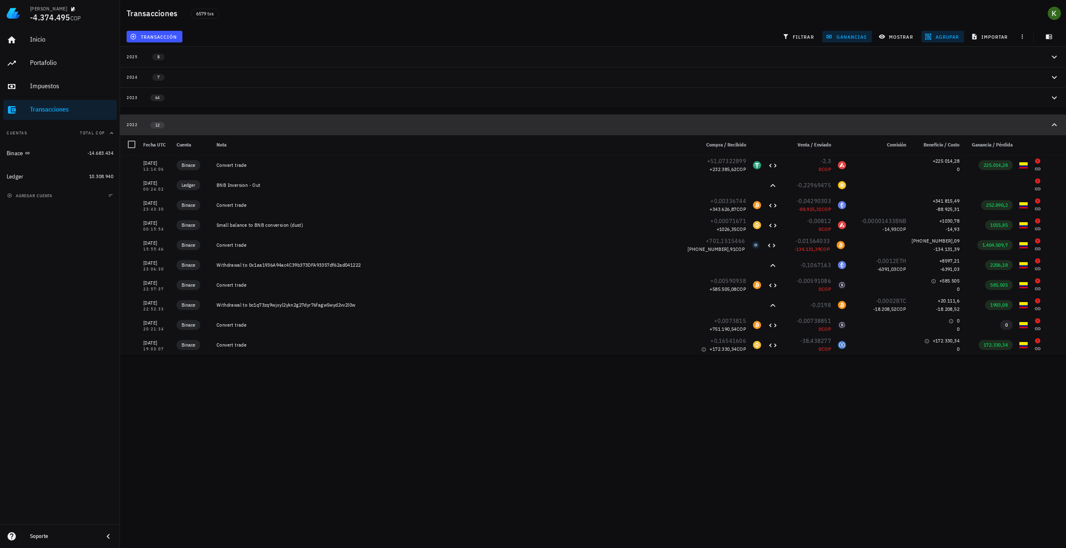
click at [154, 116] on button "2022 12" at bounding box center [593, 124] width 946 height 20
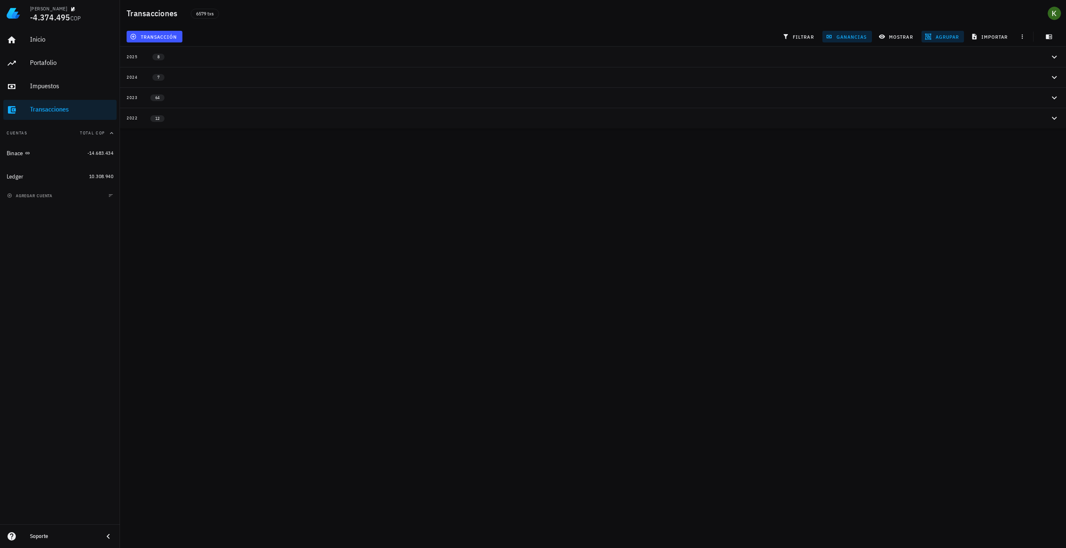
click at [154, 116] on span "12" at bounding box center [157, 118] width 14 height 7
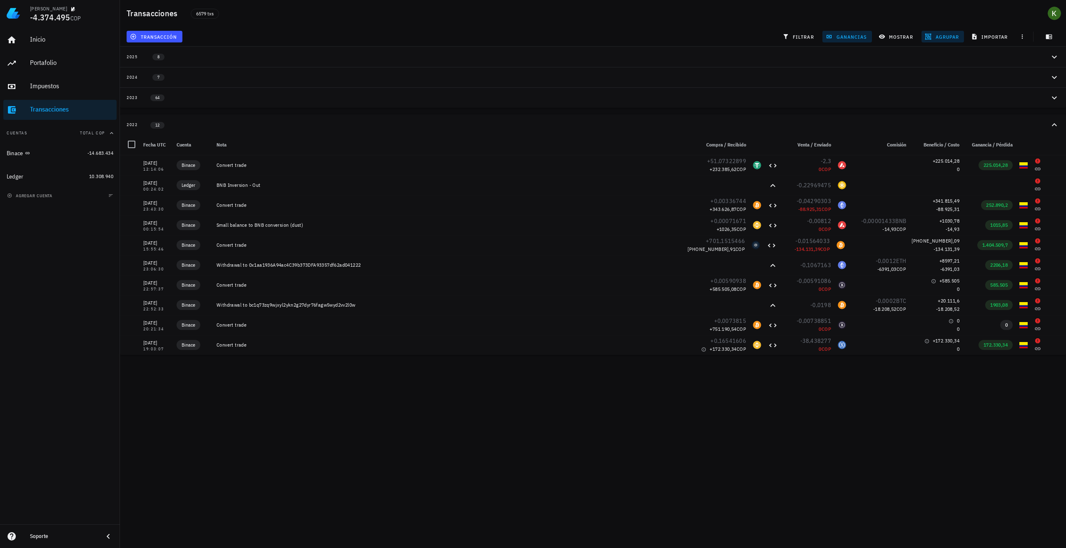
drag, startPoint x: 154, startPoint y: 116, endPoint x: 260, endPoint y: 418, distance: 320.0
click at [260, 418] on div "Kevin -4.374.495 COP Inicio Portafolio Impuestos Transacciones Cuentas Total CO…" at bounding box center [533, 274] width 1066 height 548
click at [79, 110] on div "Transacciones" at bounding box center [71, 109] width 83 height 8
click at [1026, 37] on span "button" at bounding box center [1022, 36] width 12 height 7
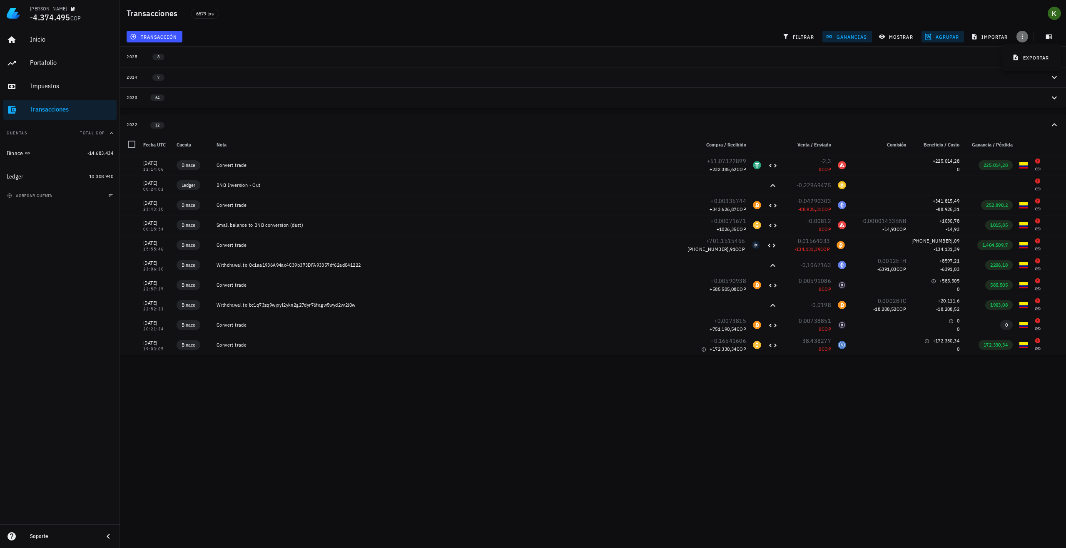
click at [1026, 37] on span "button" at bounding box center [1022, 36] width 12 height 7
click at [50, 103] on div "Transacciones" at bounding box center [71, 109] width 83 height 19
click at [49, 88] on div "Impuestos" at bounding box center [71, 86] width 83 height 8
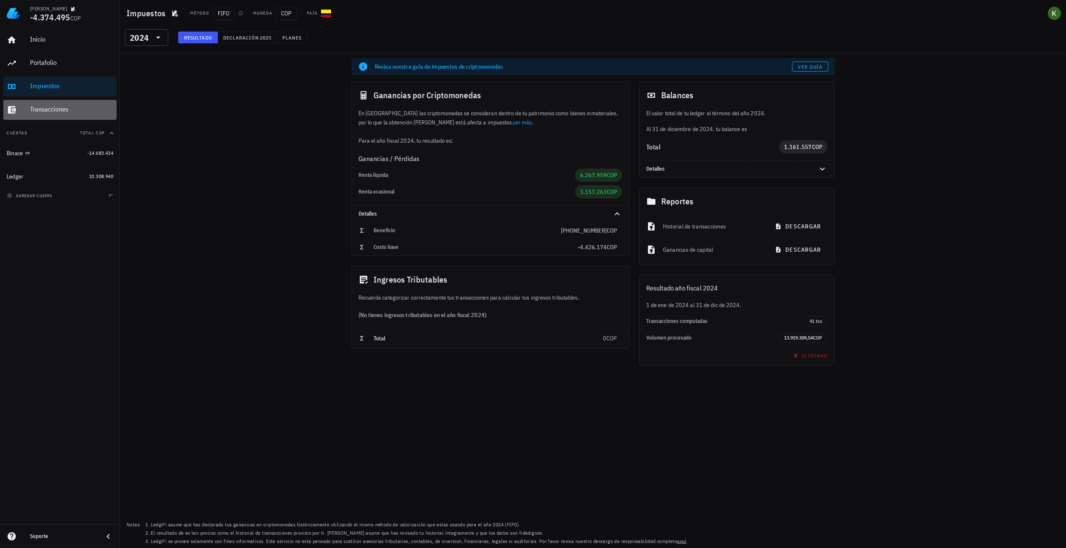
click at [56, 110] on div "Transacciones" at bounding box center [71, 109] width 83 height 8
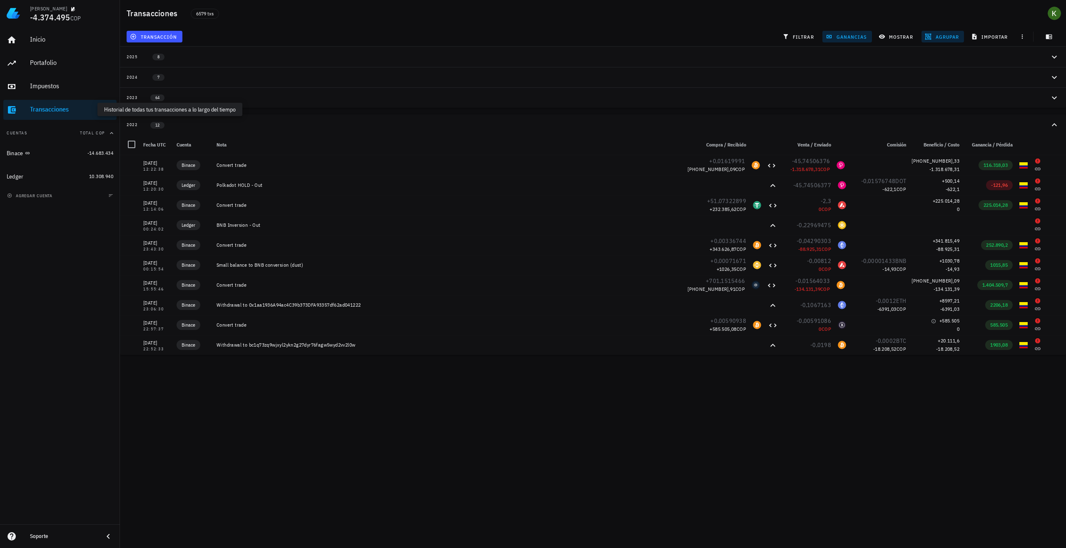
scroll to position [40, 0]
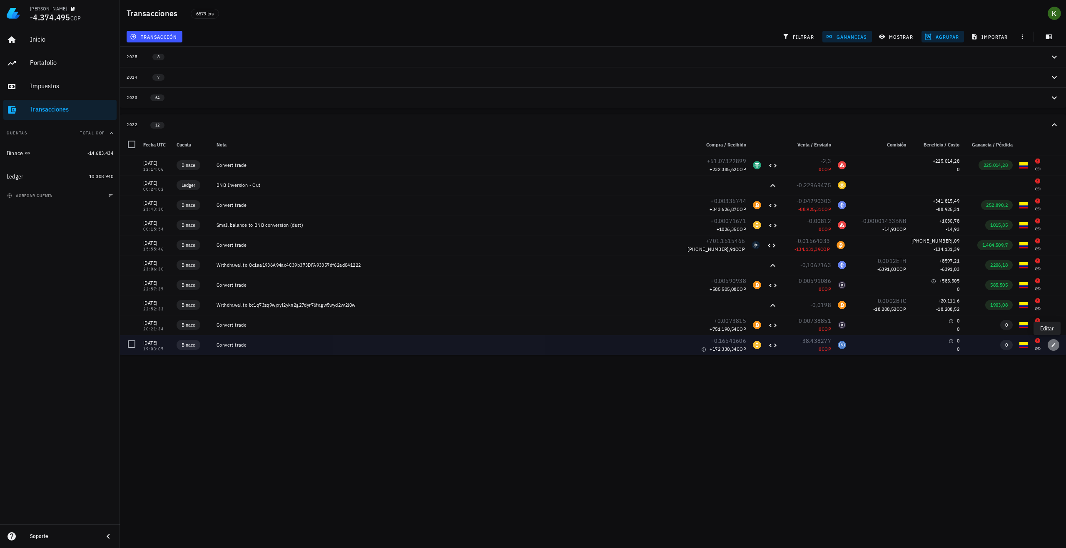
click at [1049, 349] on button "button" at bounding box center [1053, 345] width 12 height 12
type input "0"
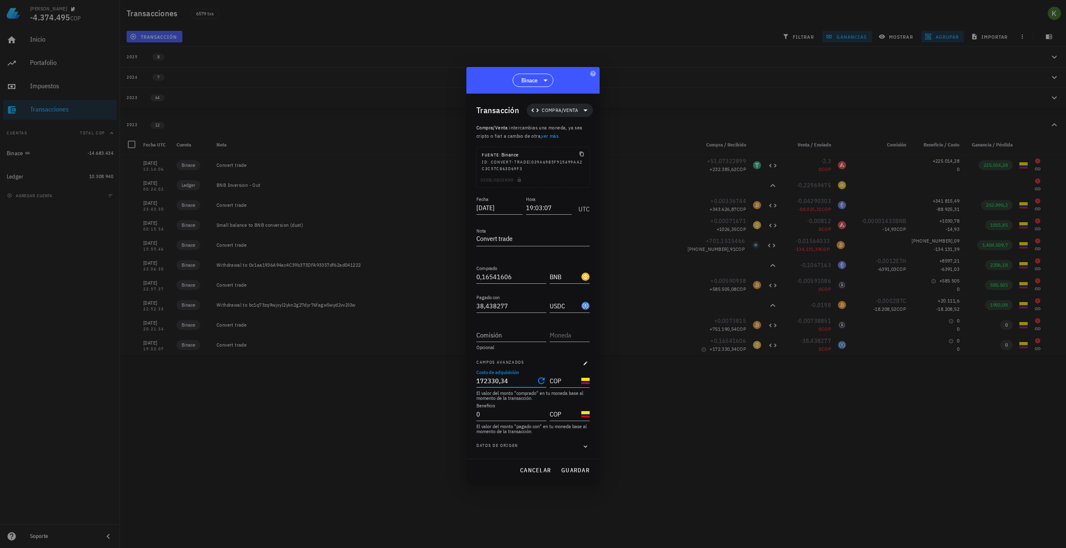
click at [530, 383] on input "172330,34" at bounding box center [505, 380] width 58 height 13
type input "172.330,34"
click at [547, 383] on div "Costo de adquisición 172.330,34" at bounding box center [512, 378] width 73 height 18
click at [543, 383] on icon "Clear Costo de adquisición" at bounding box center [541, 381] width 7 height 7
click at [527, 416] on input "0" at bounding box center [505, 414] width 58 height 13
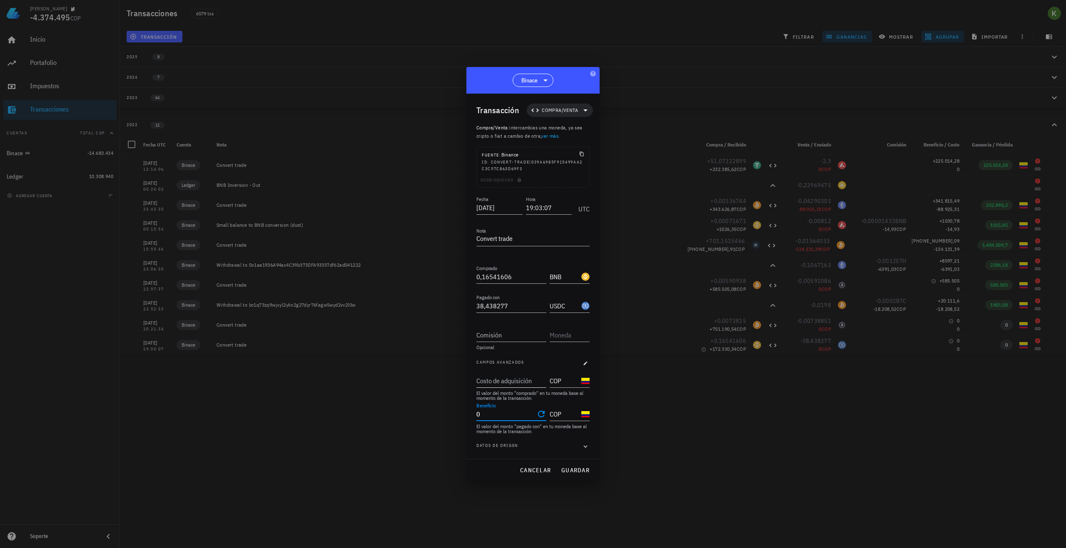
click at [542, 414] on icon "Clear Beneficio" at bounding box center [541, 414] width 7 height 7
click at [538, 385] on input "Costo de adquisición" at bounding box center [510, 380] width 68 height 13
click at [521, 413] on input "Beneficio" at bounding box center [510, 414] width 68 height 13
type input "172.330,34"
click at [579, 469] on span "guardar" at bounding box center [575, 470] width 29 height 7
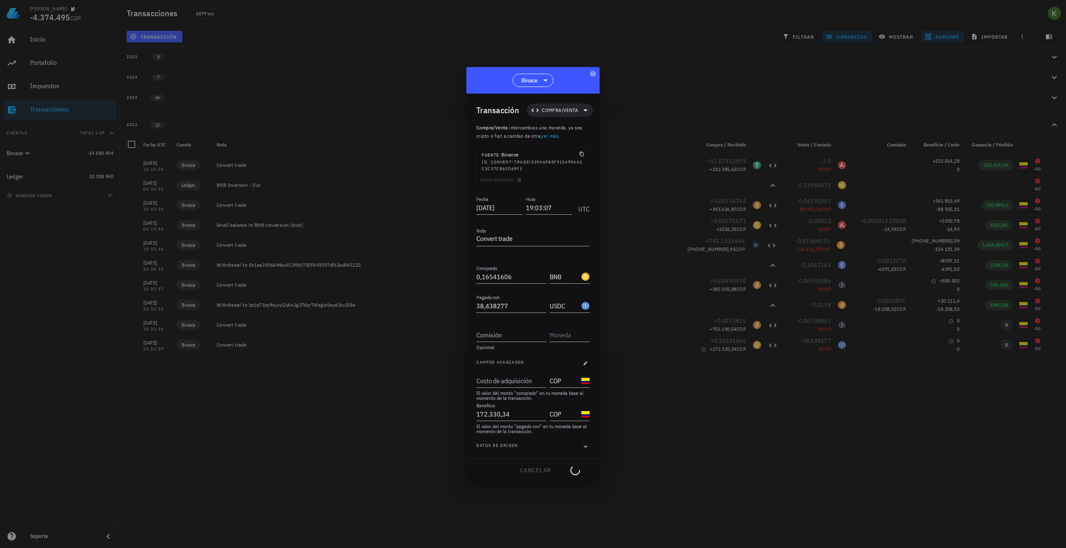
type input "172.330,34"
type input "0"
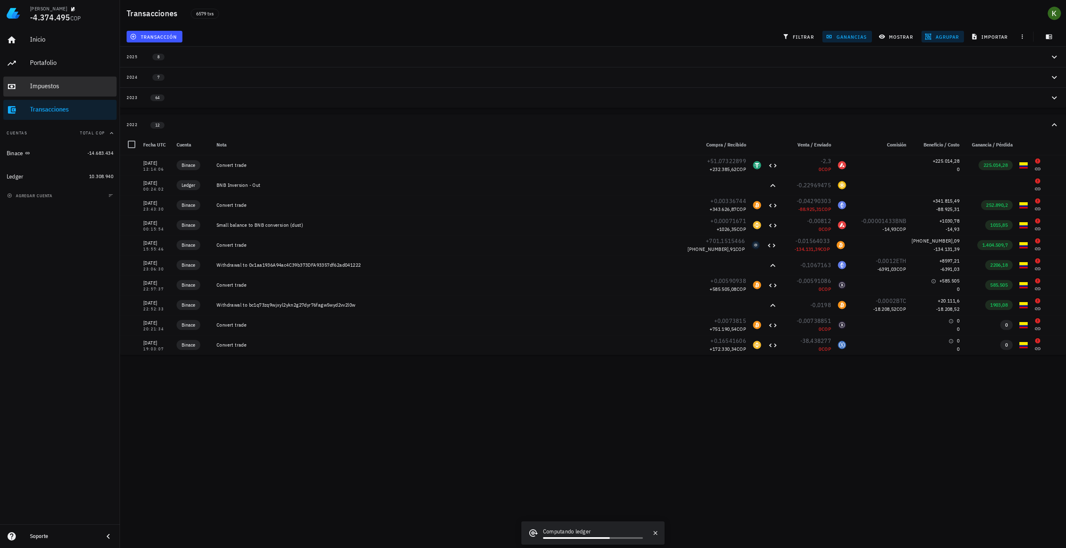
drag, startPoint x: 52, startPoint y: 89, endPoint x: 53, endPoint y: 96, distance: 6.8
click at [52, 89] on div "Impuestos" at bounding box center [71, 86] width 83 height 8
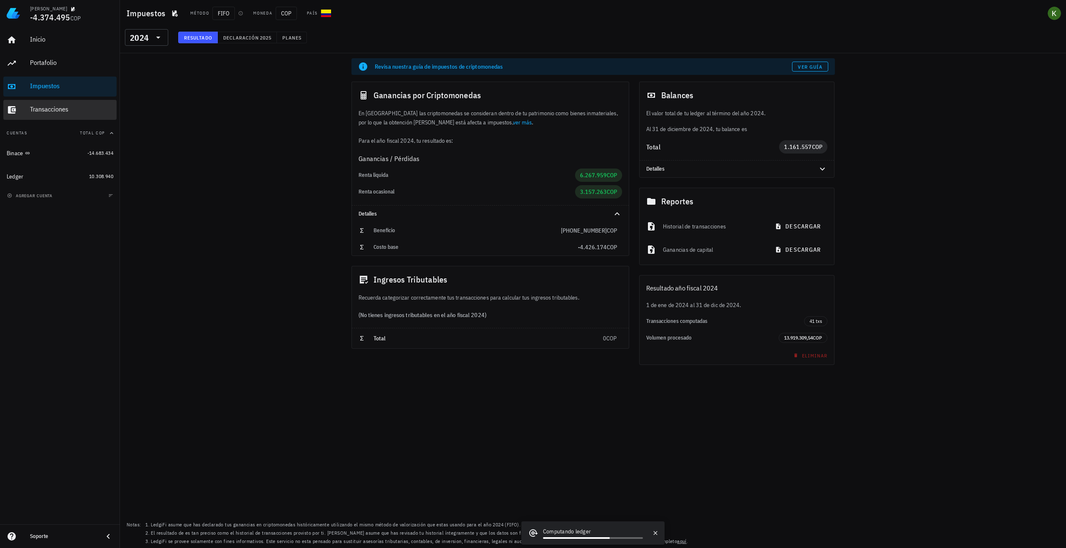
click at [55, 106] on div "Transacciones" at bounding box center [71, 109] width 83 height 8
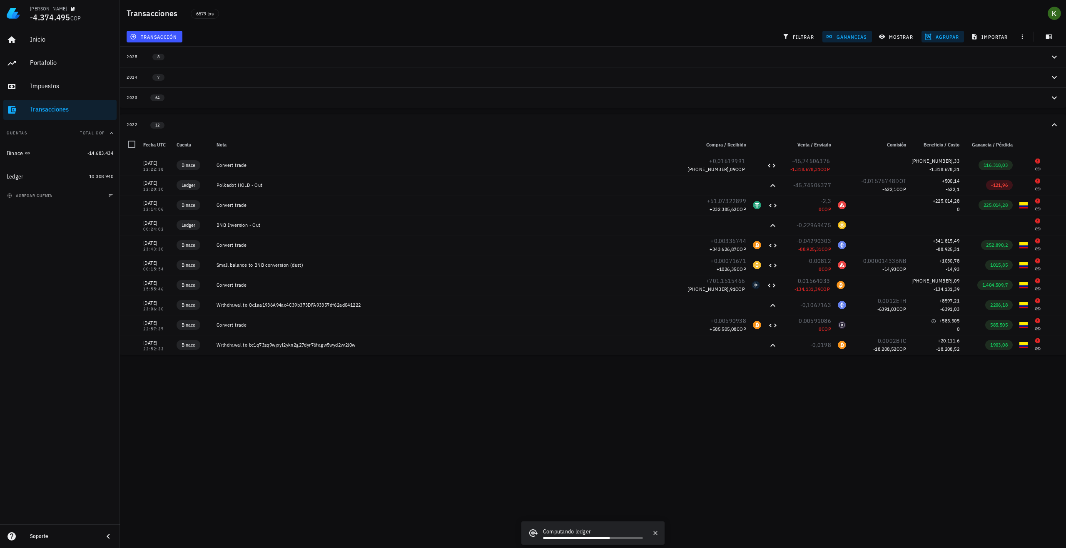
scroll to position [40, 0]
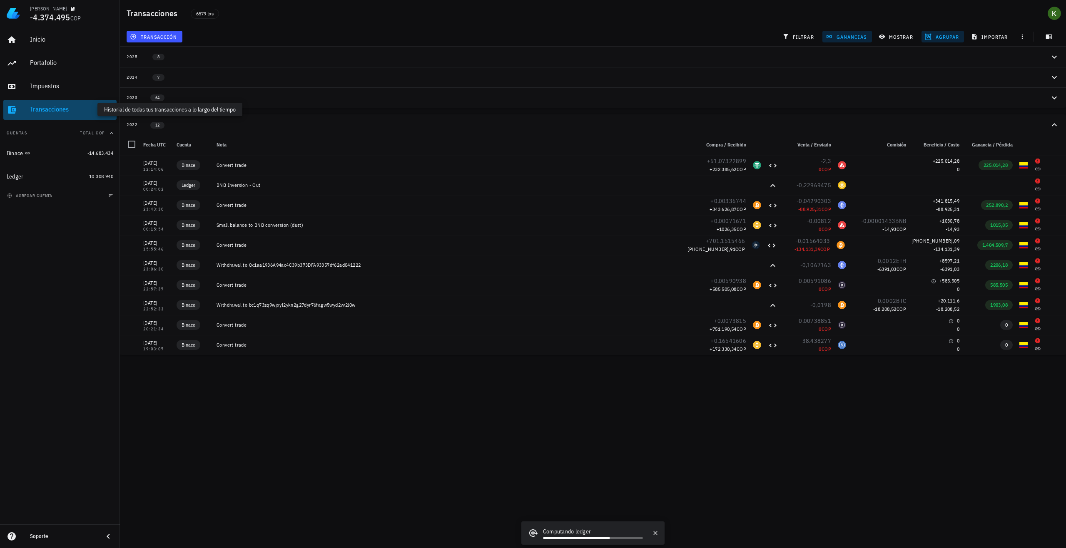
click at [55, 106] on div "Transacciones" at bounding box center [71, 109] width 83 height 8
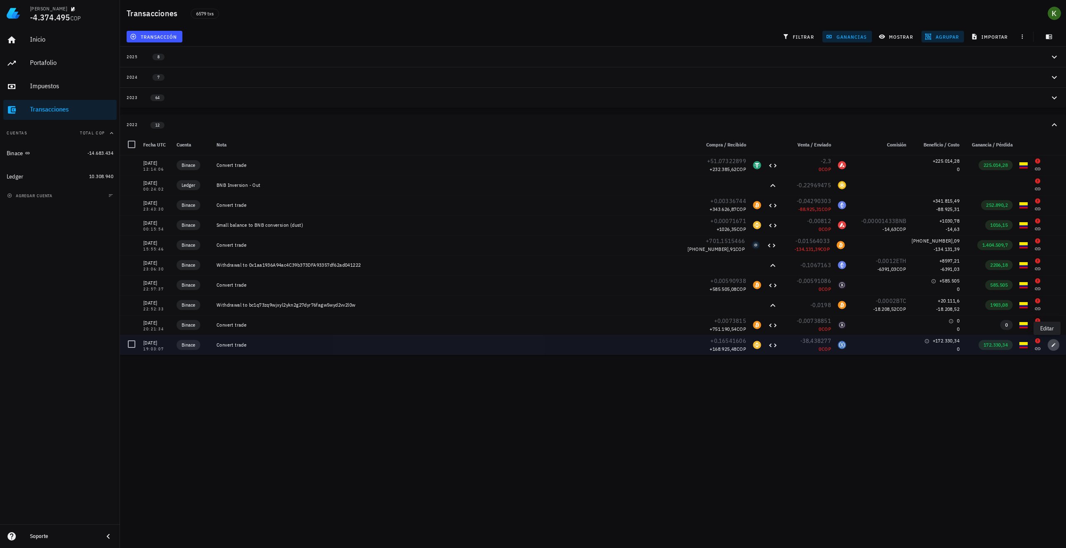
click at [1051, 347] on icon "button" at bounding box center [1053, 345] width 5 height 5
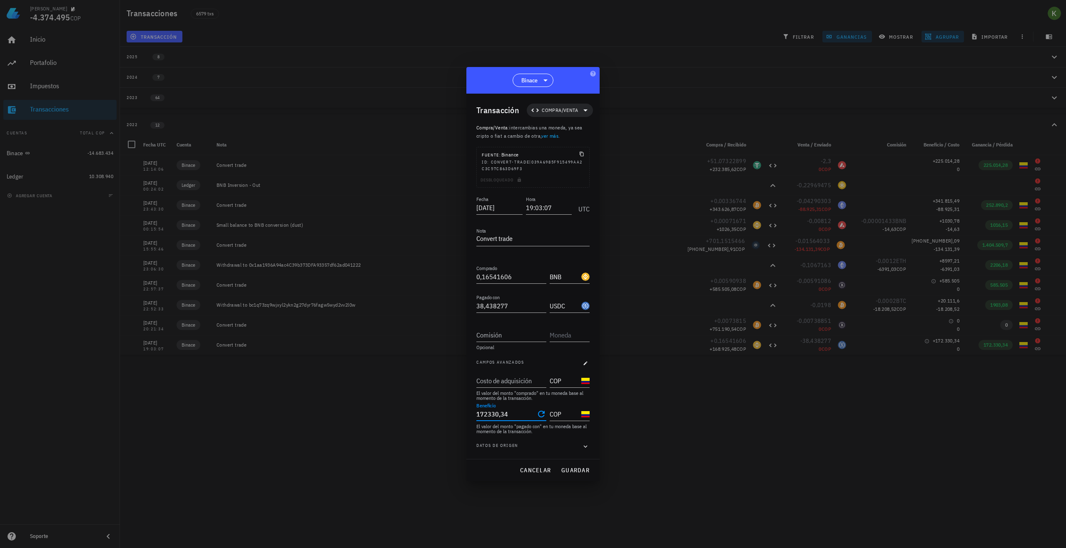
drag, startPoint x: 523, startPoint y: 419, endPoint x: 462, endPoint y: 421, distance: 60.8
click at [462, 421] on div "Kevin -4.374.495 COP Inicio Portafolio Impuestos Transacciones Cuentas Total CO…" at bounding box center [533, 274] width 1066 height 548
type input "172.330,34"
click at [516, 383] on input "Costo de adquisición" at bounding box center [510, 380] width 68 height 13
paste input "172330,34"
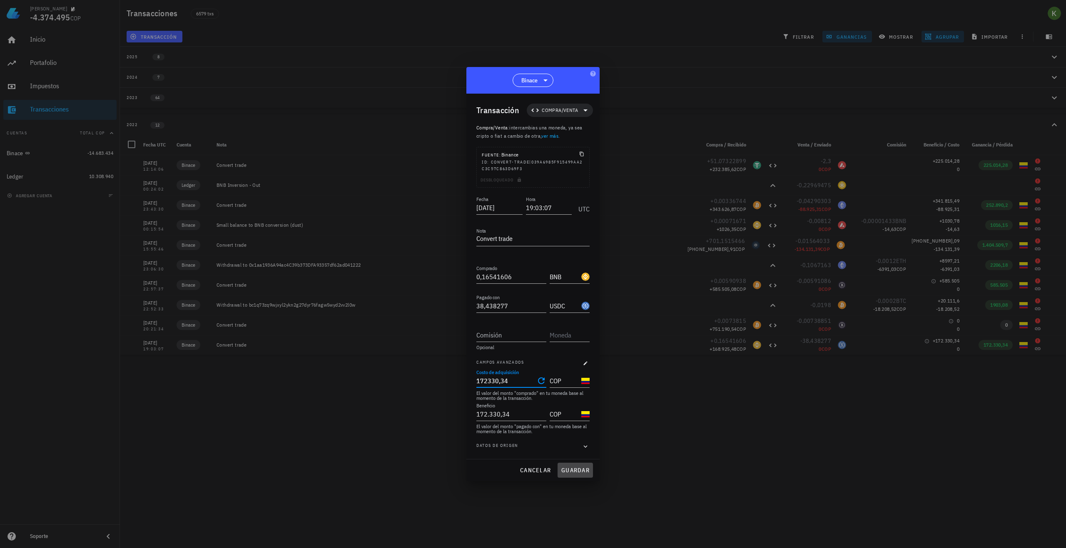
type input "172.330,34"
click at [577, 470] on span "guardar" at bounding box center [575, 470] width 29 height 7
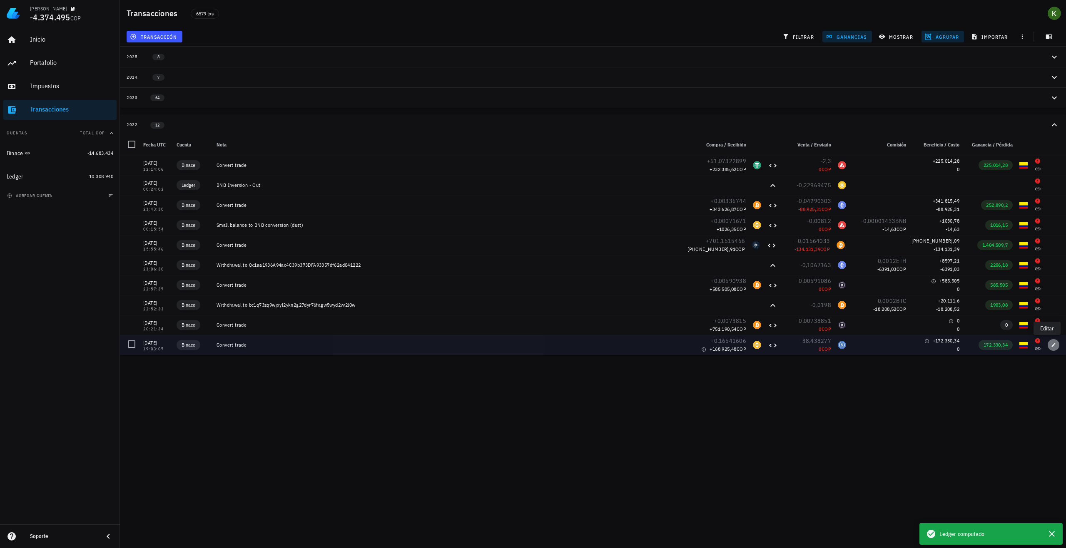
click at [1047, 346] on span "button" at bounding box center [1053, 345] width 12 height 5
type input "172.330,34"
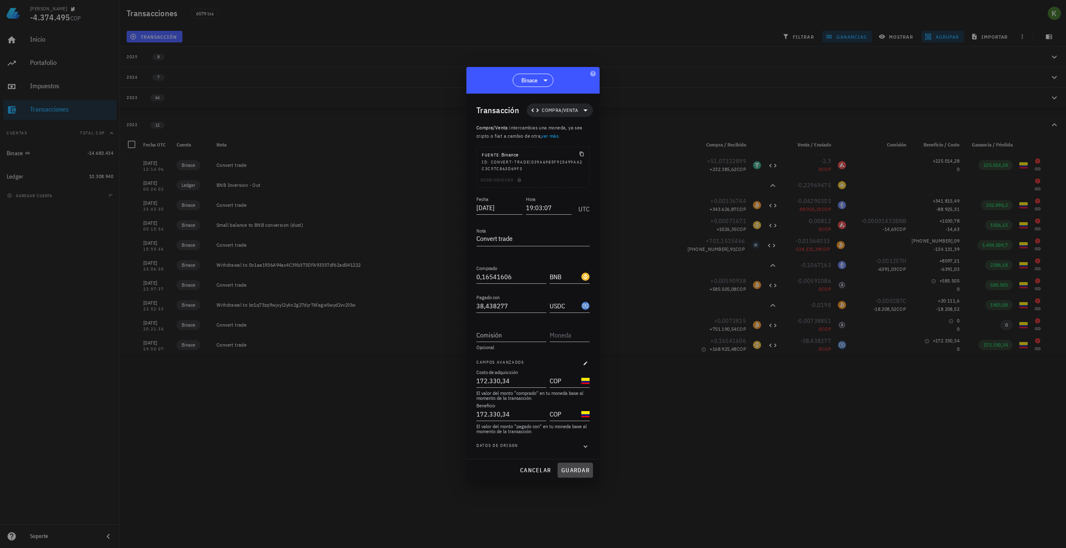
click at [568, 468] on span "guardar" at bounding box center [575, 470] width 29 height 7
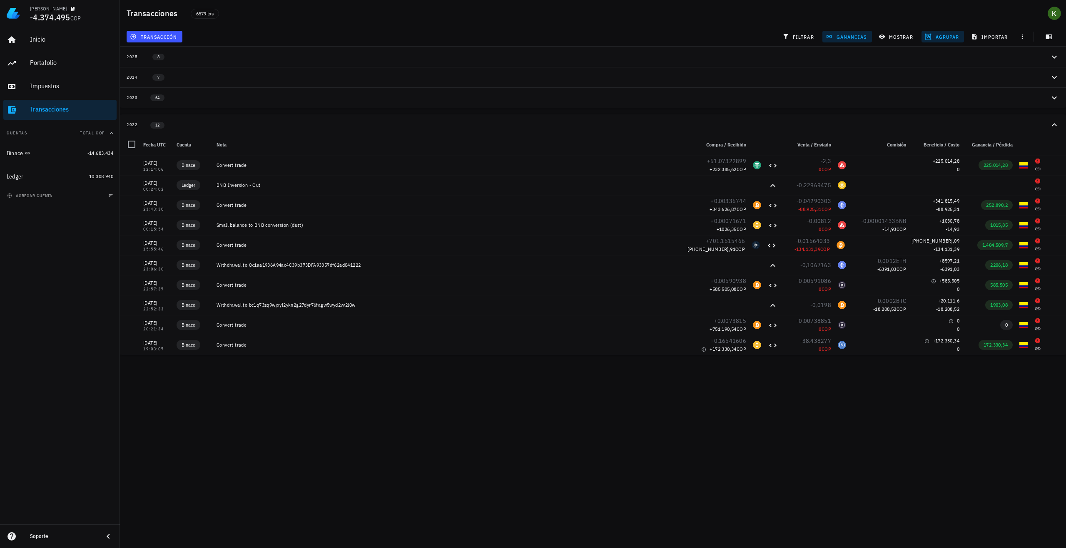
click at [94, 104] on div "Transacciones" at bounding box center [71, 109] width 83 height 19
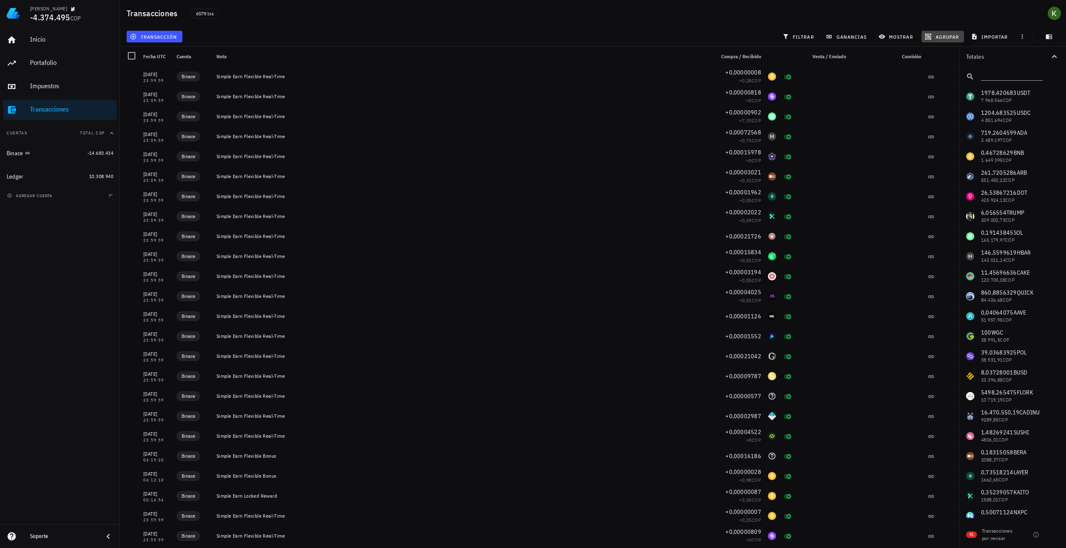
click at [934, 34] on span "agrupar" at bounding box center [942, 36] width 32 height 7
click at [940, 124] on div "Año" at bounding box center [946, 122] width 37 height 7
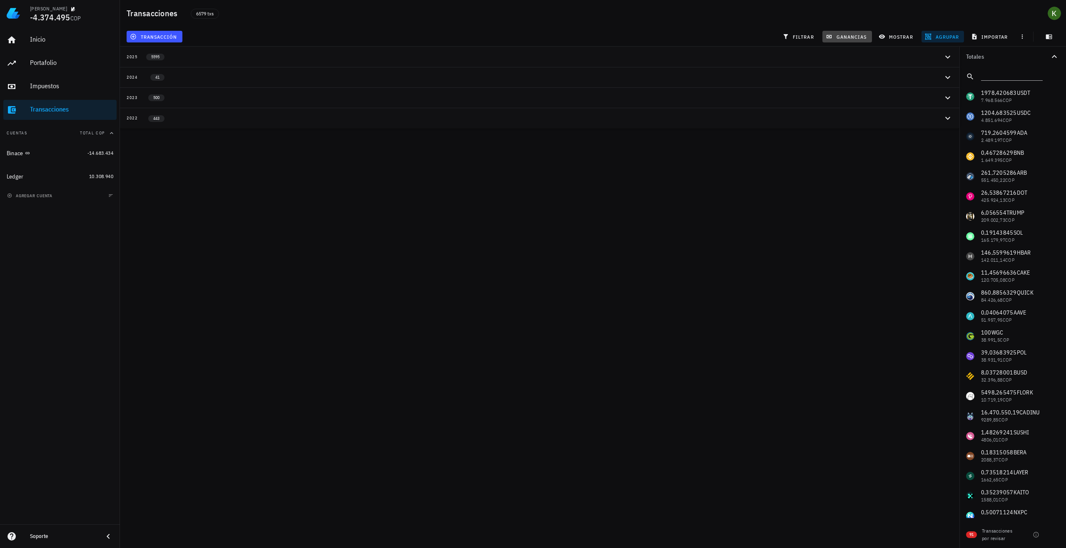
click at [846, 37] on span "ganancias" at bounding box center [846, 36] width 39 height 7
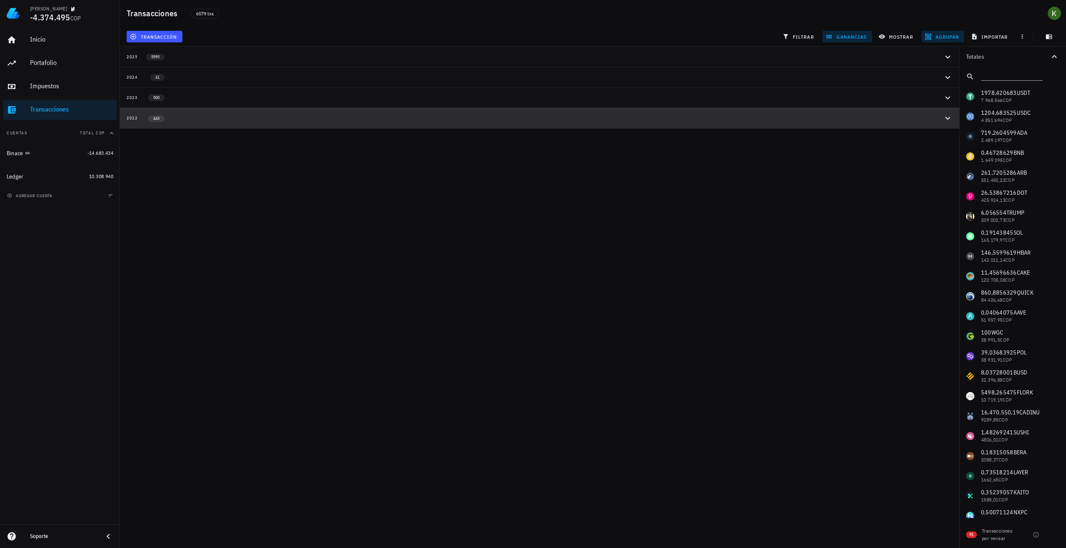
click at [359, 125] on button "2022 443" at bounding box center [539, 118] width 839 height 20
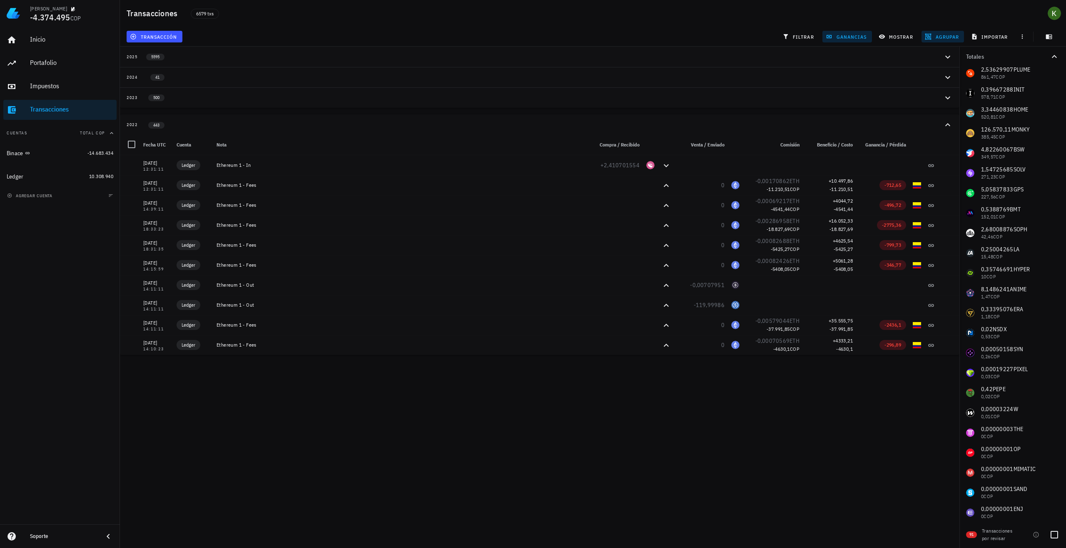
scroll to position [500, 0]
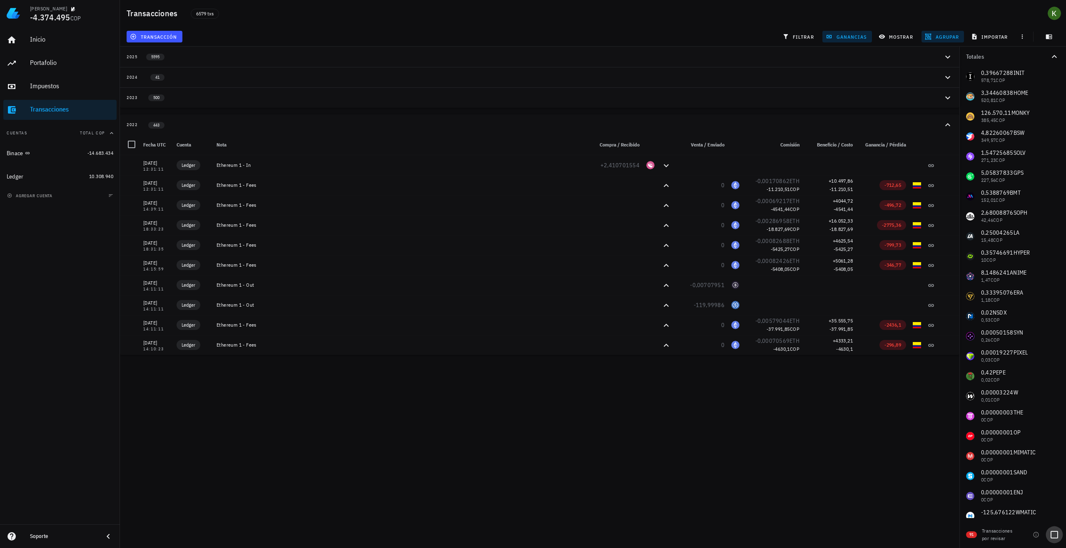
click at [1054, 535] on div at bounding box center [1054, 535] width 14 height 14
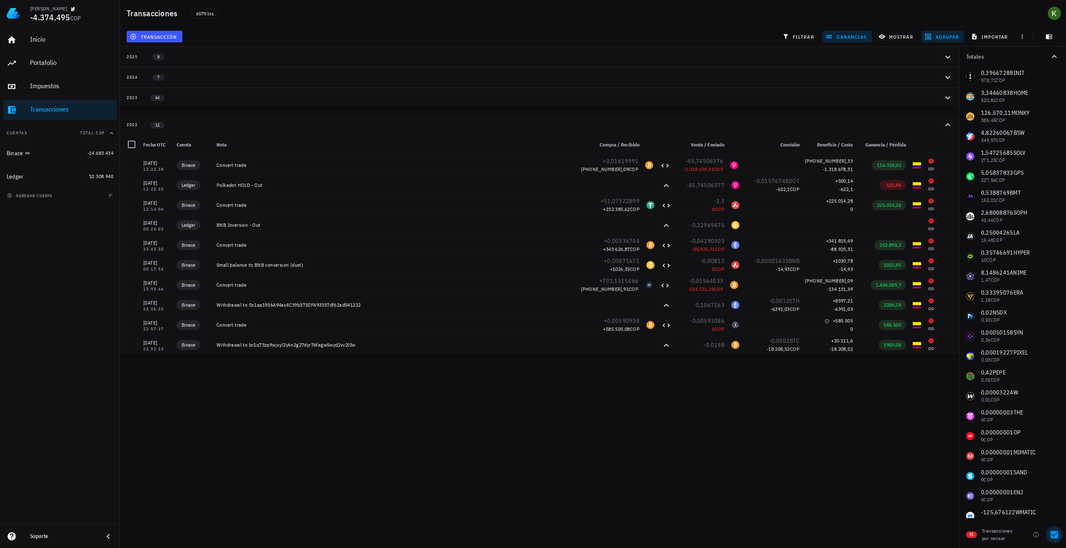
click at [1054, 532] on div at bounding box center [1054, 535] width 14 height 14
click at [1055, 537] on div at bounding box center [1054, 535] width 14 height 14
checkbox input "true"
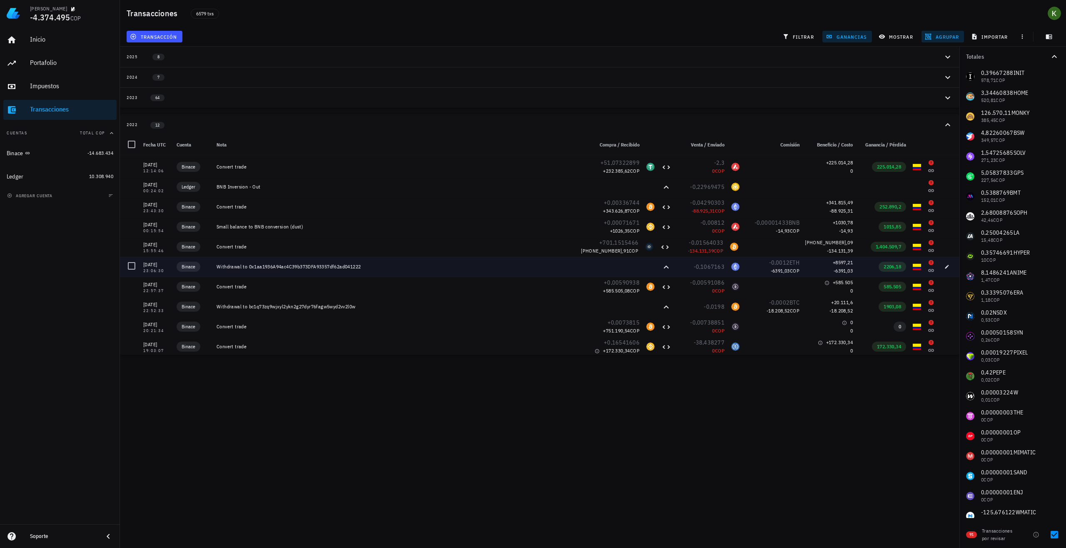
scroll to position [40, 0]
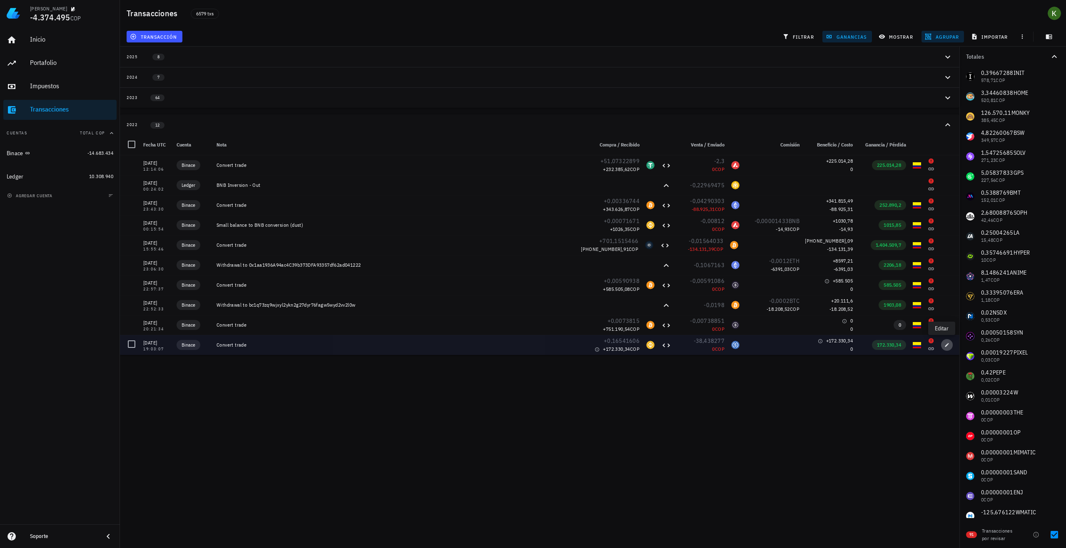
click at [944, 346] on icon "button" at bounding box center [946, 345] width 5 height 5
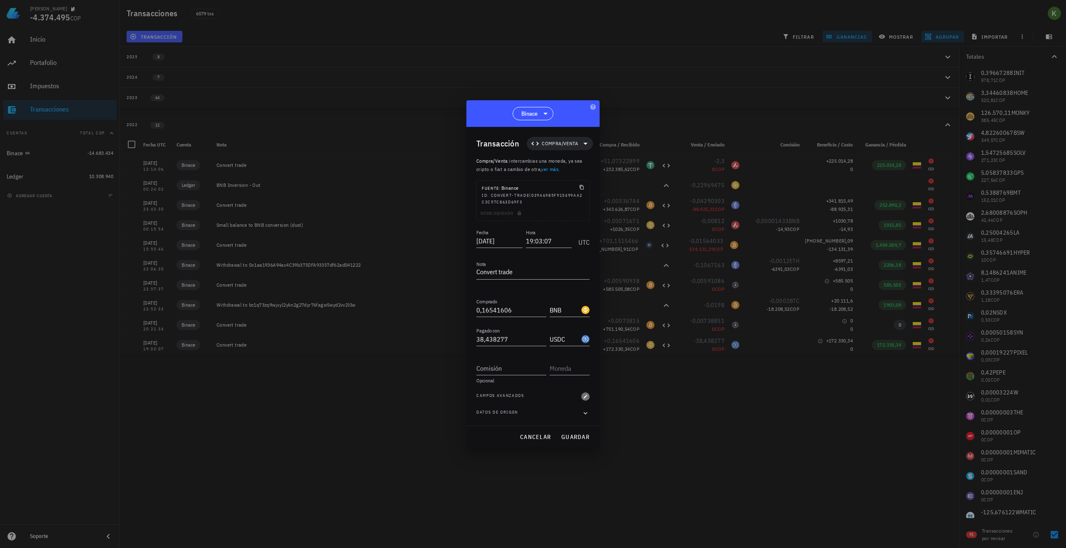
click at [582, 397] on span "button" at bounding box center [585, 396] width 8 height 5
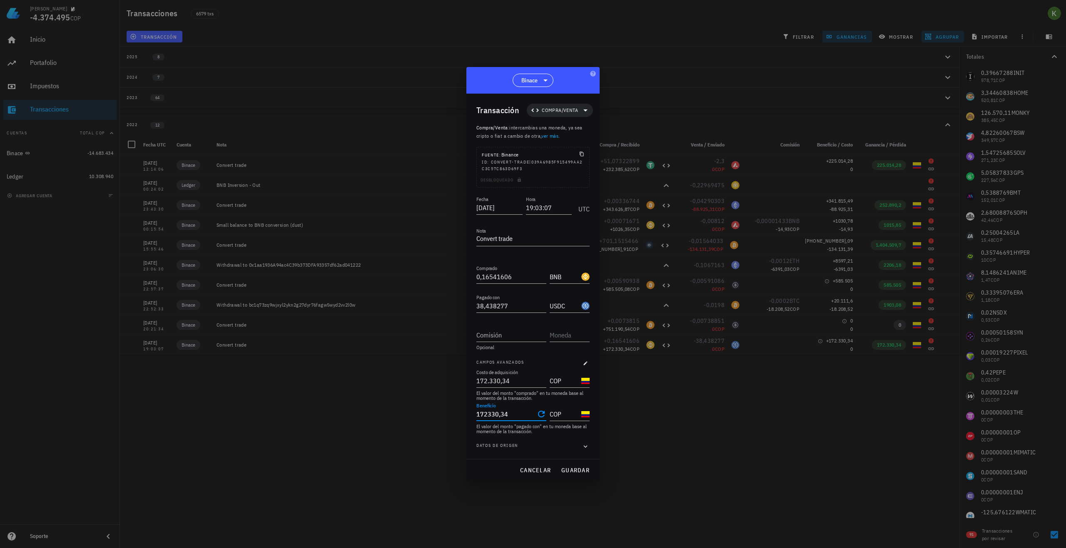
drag, startPoint x: 515, startPoint y: 413, endPoint x: 468, endPoint y: 412, distance: 47.9
click at [468, 412] on div "Transacción Compra/Venta Compra/Venta : intercambias una moneda, ya sea cripto …" at bounding box center [532, 277] width 133 height 366
type input "0"
click at [512, 431] on div "El valor del monto "pagado con" en tu moneda base al momento de la transacción." at bounding box center [532, 429] width 113 height 10
type input "172330,34"
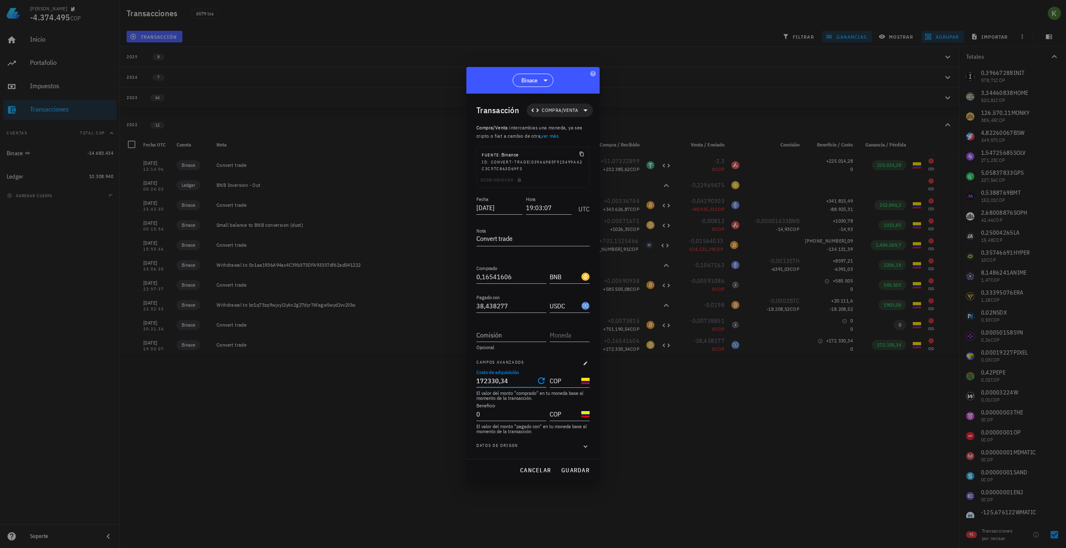
drag, startPoint x: 527, startPoint y: 383, endPoint x: 438, endPoint y: 378, distance: 88.4
click at [438, 378] on div "Kevin -4.374.495 COP Inicio Portafolio Impuestos Transacciones Cuentas Total CO…" at bounding box center [533, 274] width 1066 height 548
click at [543, 380] on icon "Clear Costo de adquisición" at bounding box center [541, 381] width 7 height 7
click at [570, 468] on span "guardar" at bounding box center [575, 470] width 29 height 7
type input "172.330,34"
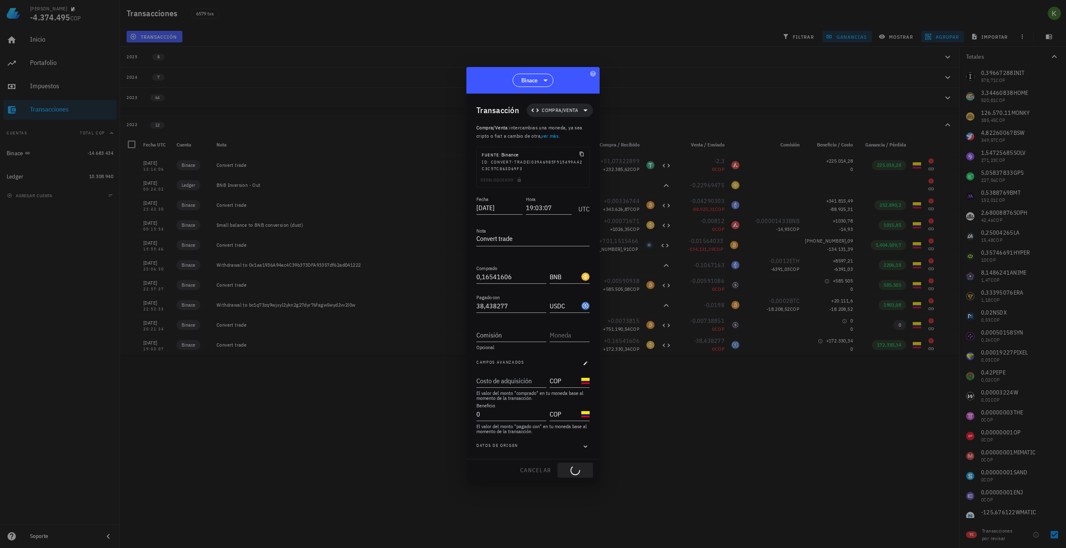
type input "172.330,34"
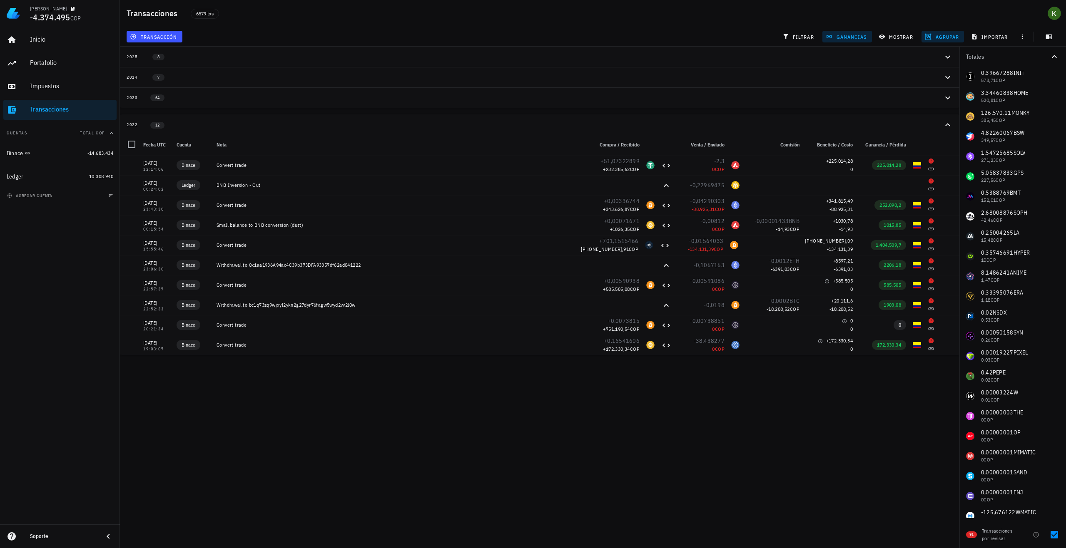
click at [805, 399] on div "Kevin -4.374.495 COP Inicio Portafolio Impuestos Transacciones Cuentas Total CO…" at bounding box center [533, 274] width 1066 height 548
click at [1050, 15] on div "avatar" at bounding box center [1053, 13] width 13 height 13
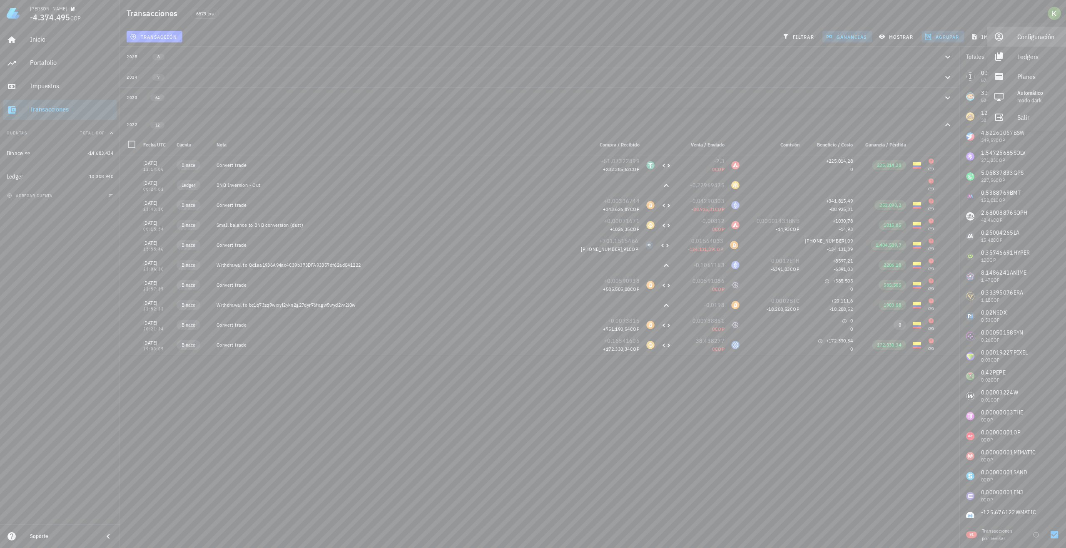
click at [1045, 39] on div "Configuración" at bounding box center [1038, 36] width 42 height 17
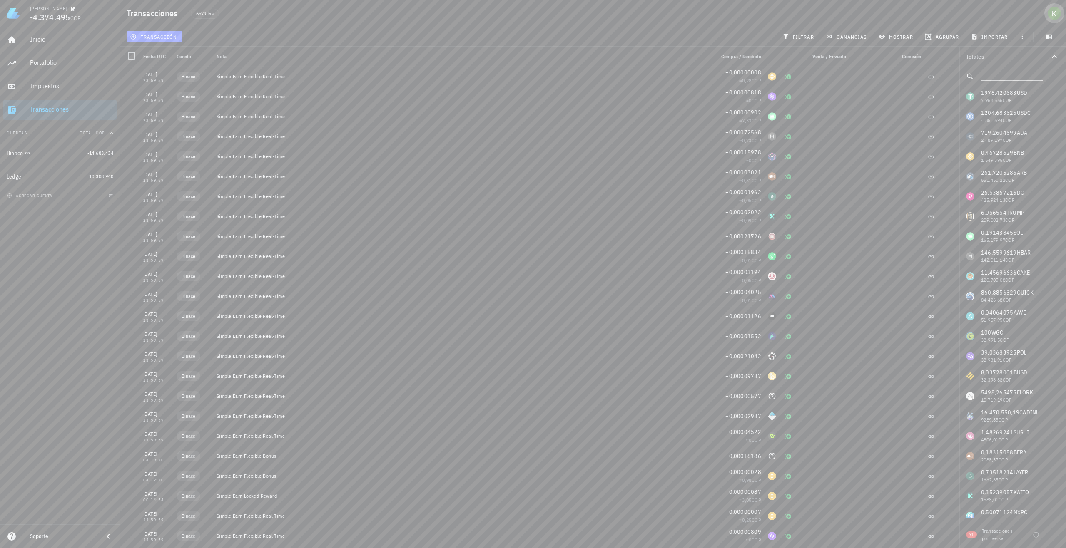
click at [1052, 16] on div "avatar" at bounding box center [1053, 13] width 13 height 13
click at [1029, 54] on div "Ledgers" at bounding box center [1029, 56] width 50 height 17
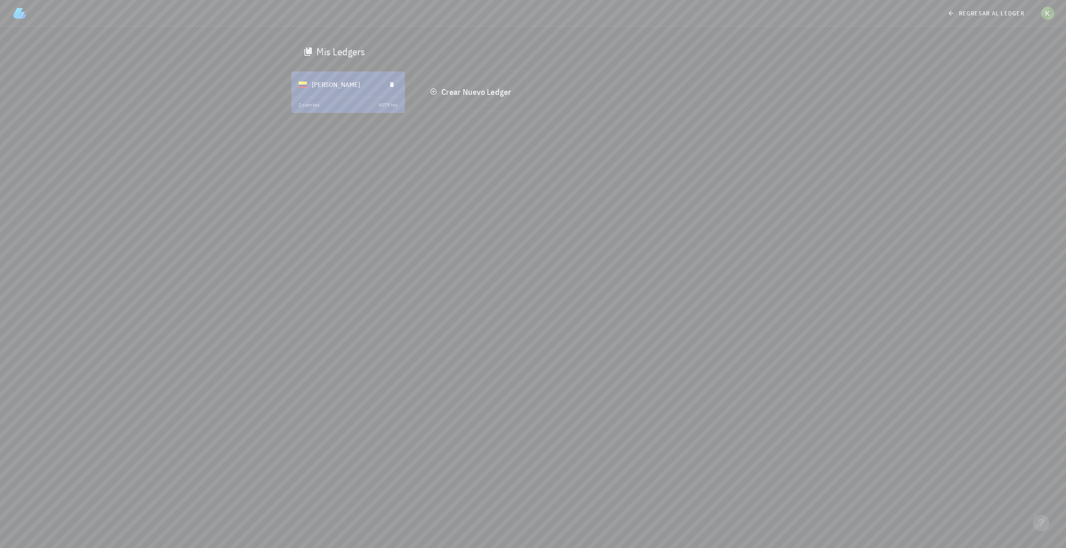
click at [324, 82] on div "[PERSON_NAME]" at bounding box center [345, 85] width 67 height 22
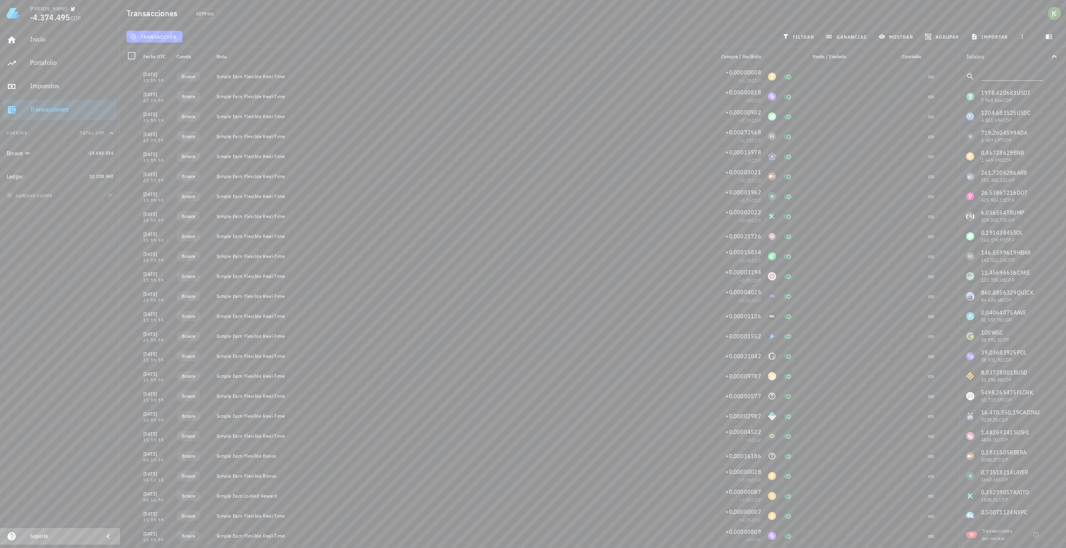
click at [107, 539] on icon at bounding box center [108, 537] width 10 height 10
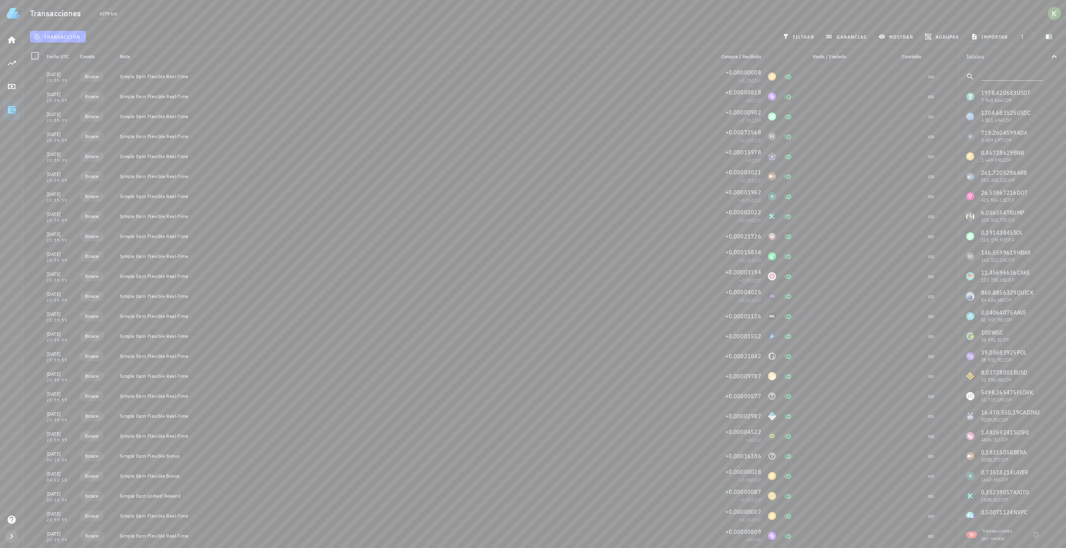
click at [13, 533] on icon "button" at bounding box center [12, 537] width 10 height 10
click at [108, 535] on icon at bounding box center [108, 537] width 10 height 10
click at [928, 37] on icon "button" at bounding box center [928, 37] width 6 height 6
click at [937, 122] on div "Año" at bounding box center [946, 122] width 37 height 7
click at [838, 35] on span "ganancias" at bounding box center [846, 36] width 39 height 7
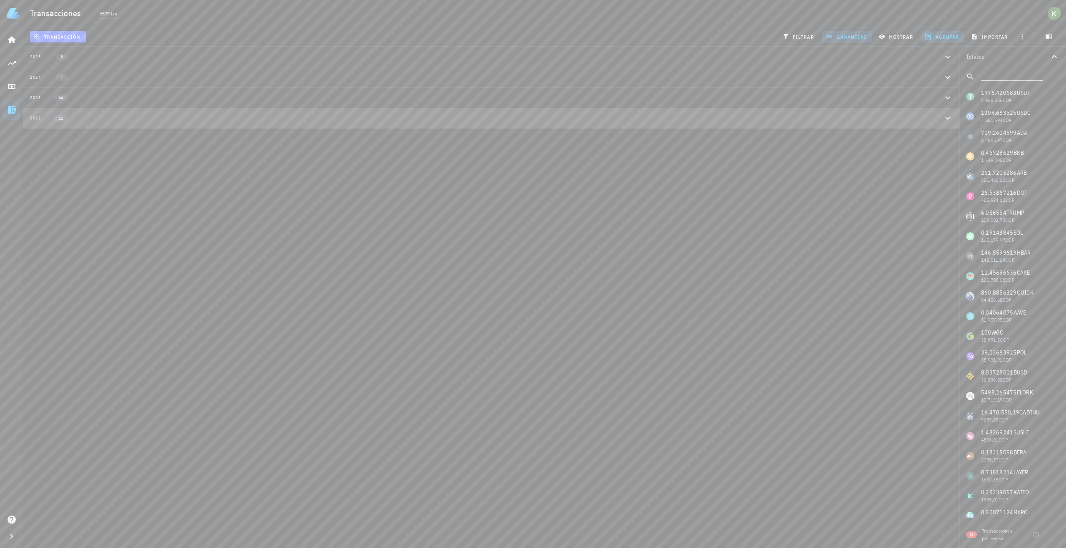
click at [151, 124] on button "2022 12" at bounding box center [491, 118] width 936 height 20
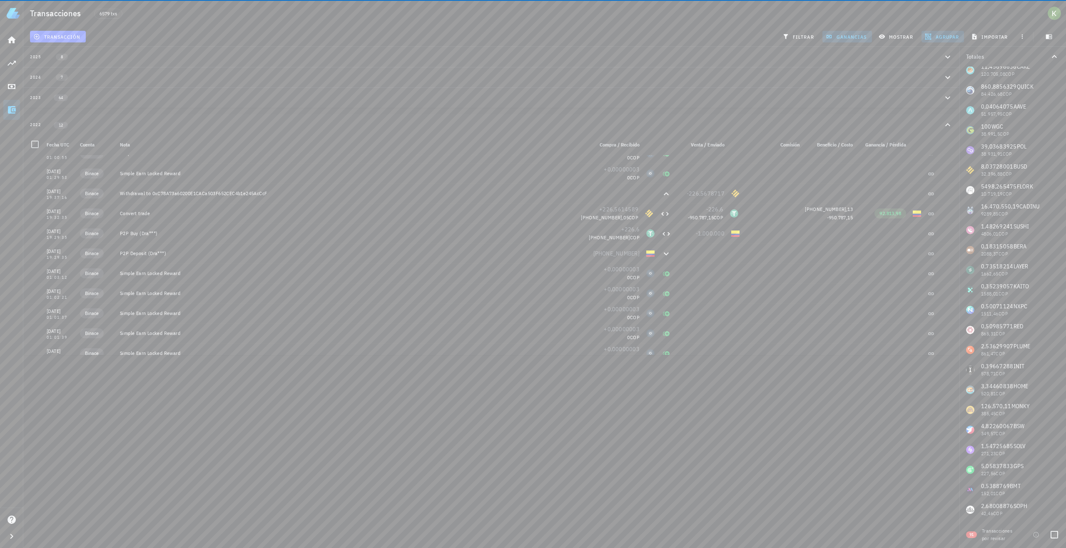
scroll to position [208, 0]
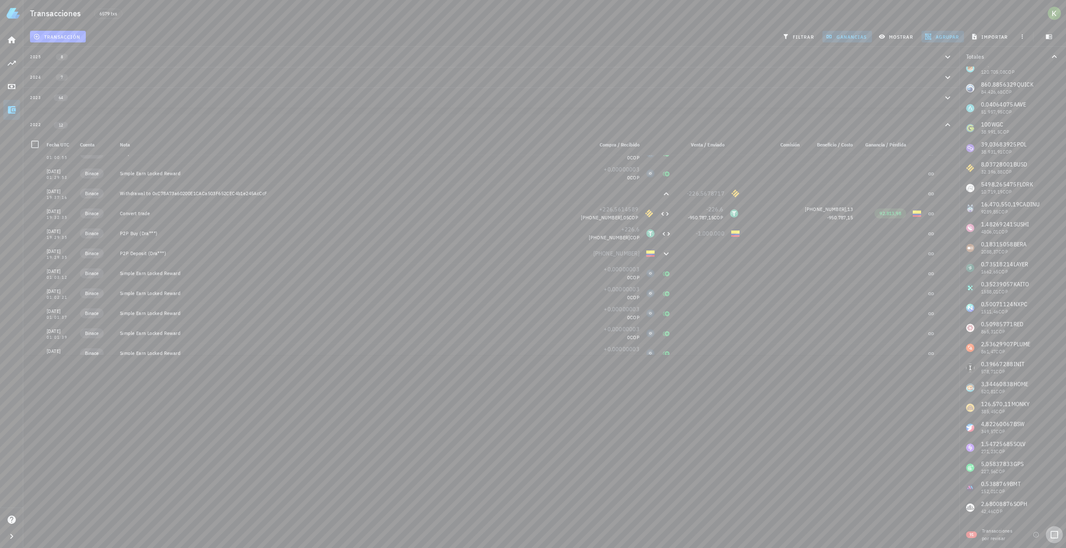
click at [1051, 535] on div at bounding box center [1054, 535] width 14 height 14
checkbox input "true"
click at [944, 346] on icon "button" at bounding box center [946, 345] width 5 height 5
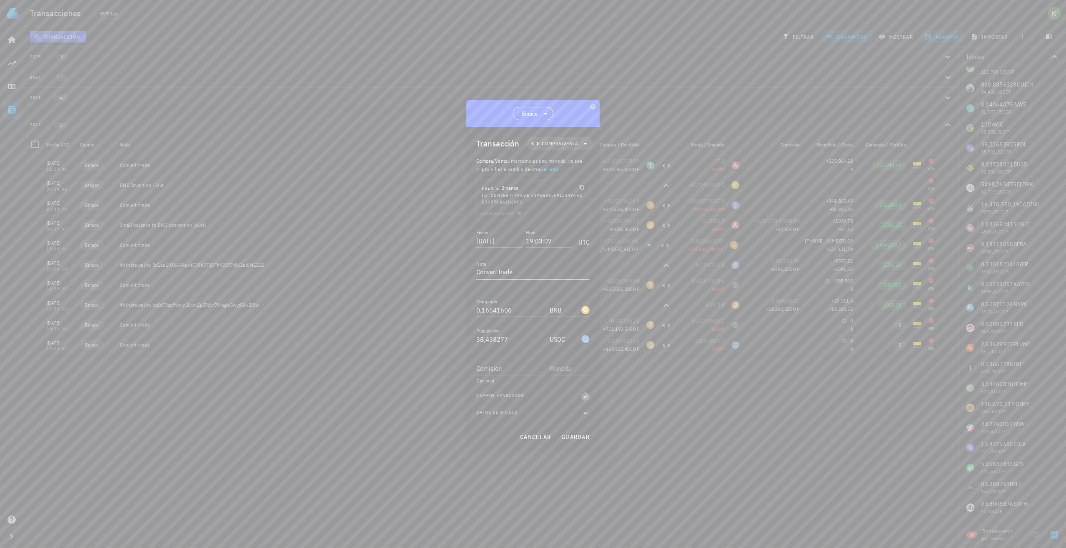
click at [587, 396] on icon "button" at bounding box center [585, 396] width 5 height 5
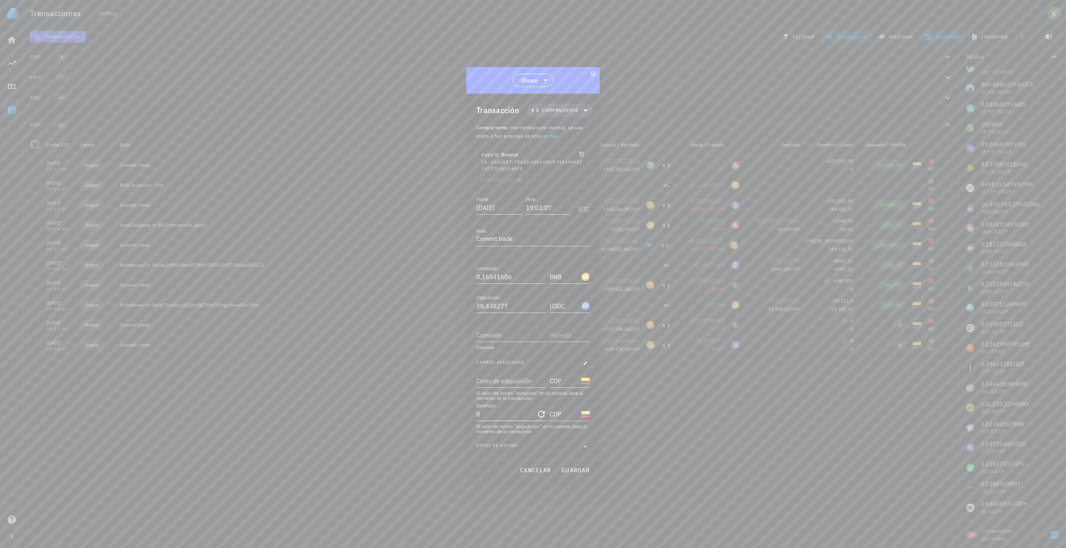
click at [500, 413] on input "0" at bounding box center [505, 414] width 58 height 13
click at [587, 470] on span "guardar" at bounding box center [575, 470] width 29 height 7
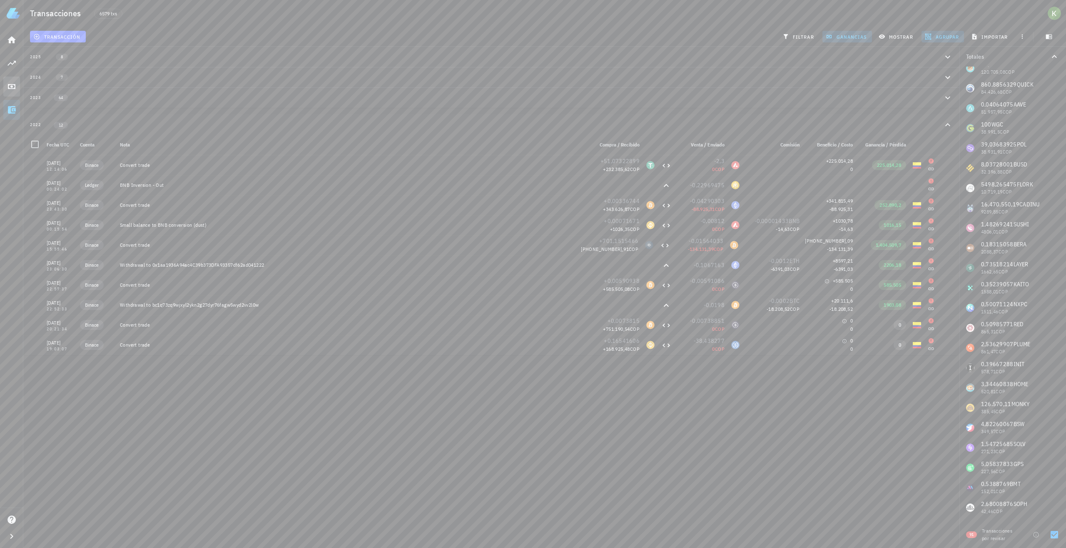
click at [12, 93] on link "Impuestos" at bounding box center [11, 87] width 17 height 20
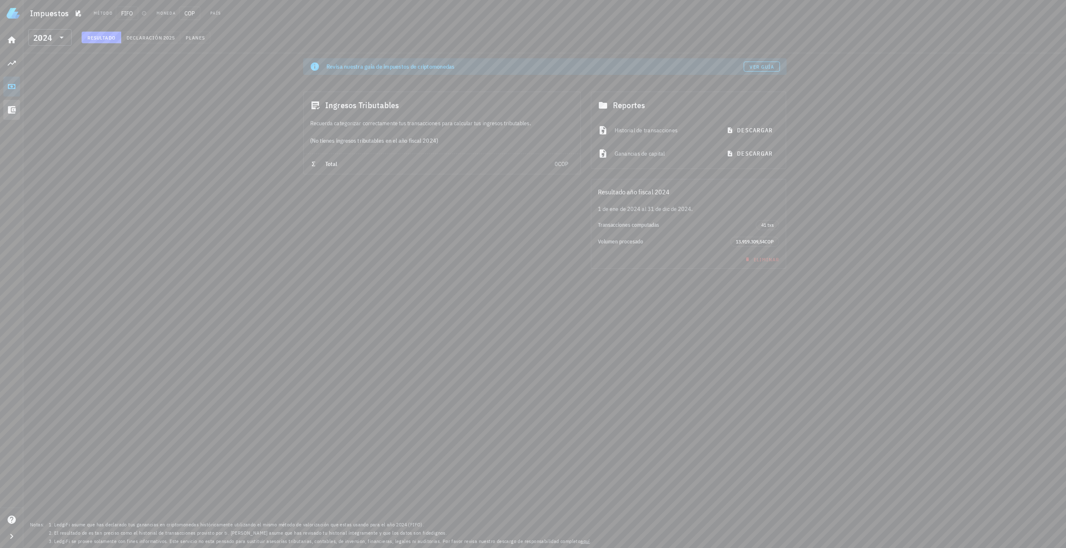
click at [11, 113] on icon at bounding box center [12, 109] width 8 height 7
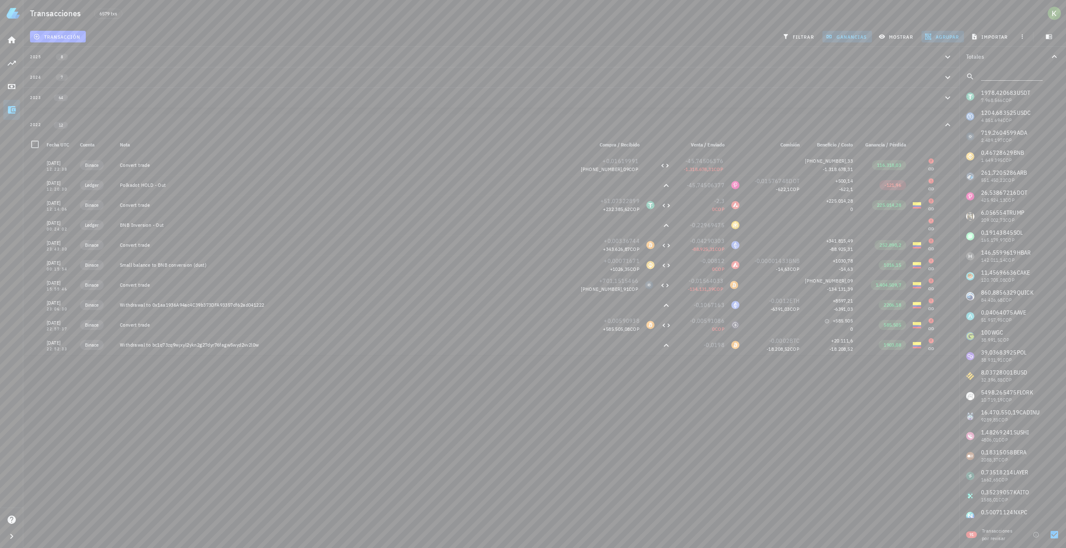
scroll to position [40, 0]
click at [11, 113] on icon at bounding box center [12, 109] width 8 height 7
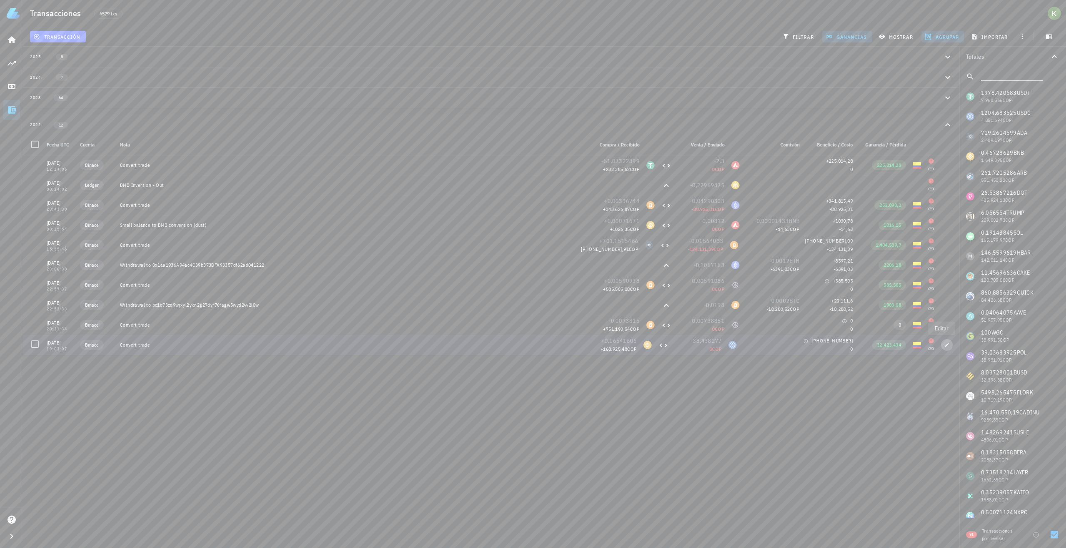
drag, startPoint x: 945, startPoint y: 346, endPoint x: 920, endPoint y: 348, distance: 25.1
click at [945, 346] on span "button" at bounding box center [947, 345] width 12 height 5
type input "32.423.434"
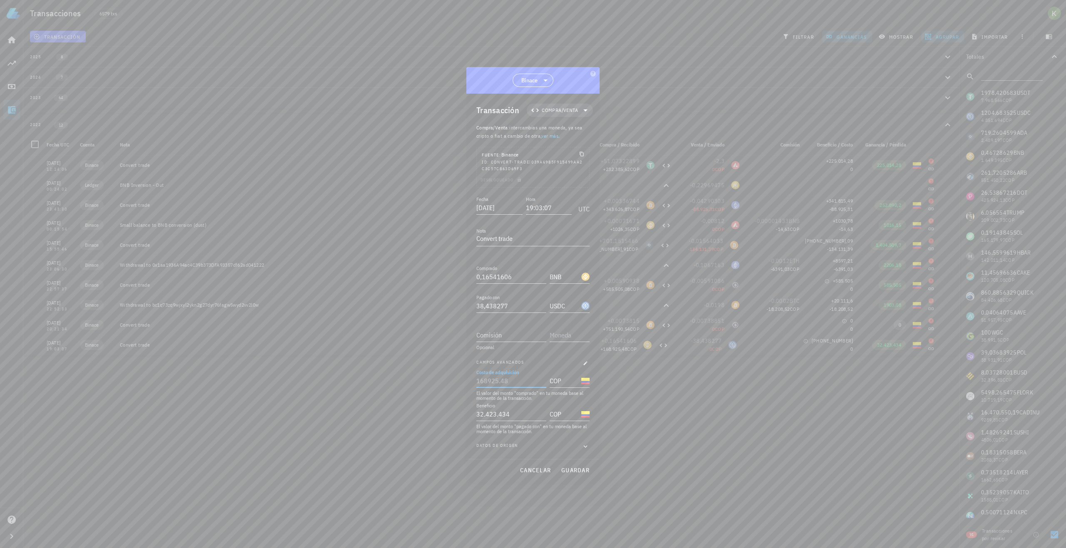
click at [522, 381] on input "Costo de adquisición" at bounding box center [510, 380] width 68 height 13
type input "234.523.452.345"
click at [567, 470] on span "guardar" at bounding box center [575, 470] width 29 height 7
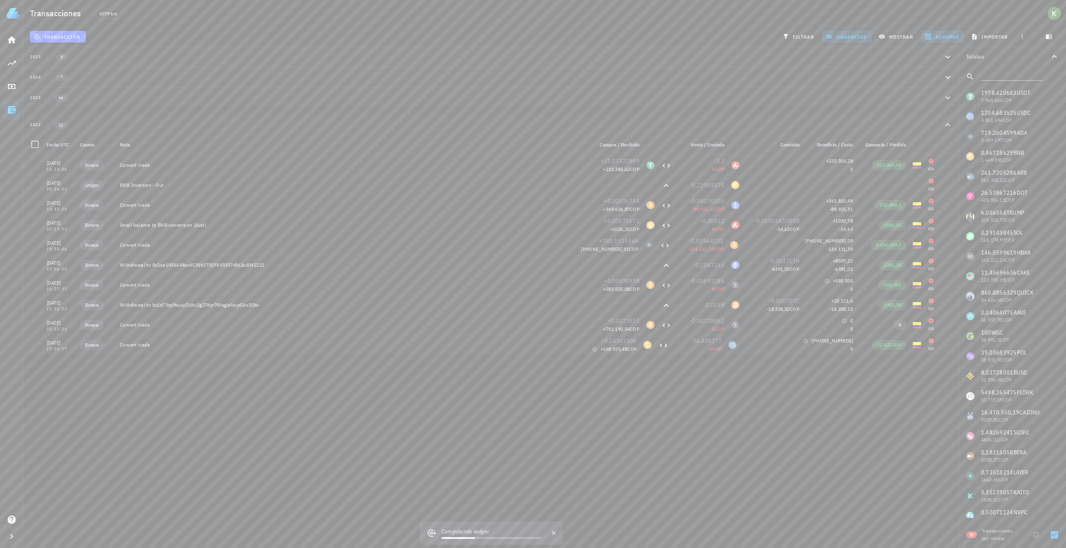
click at [15, 97] on div "Inicio Portafolio Impuestos Transacciones" at bounding box center [11, 75] width 17 height 97
click at [10, 90] on icon at bounding box center [12, 87] width 10 height 10
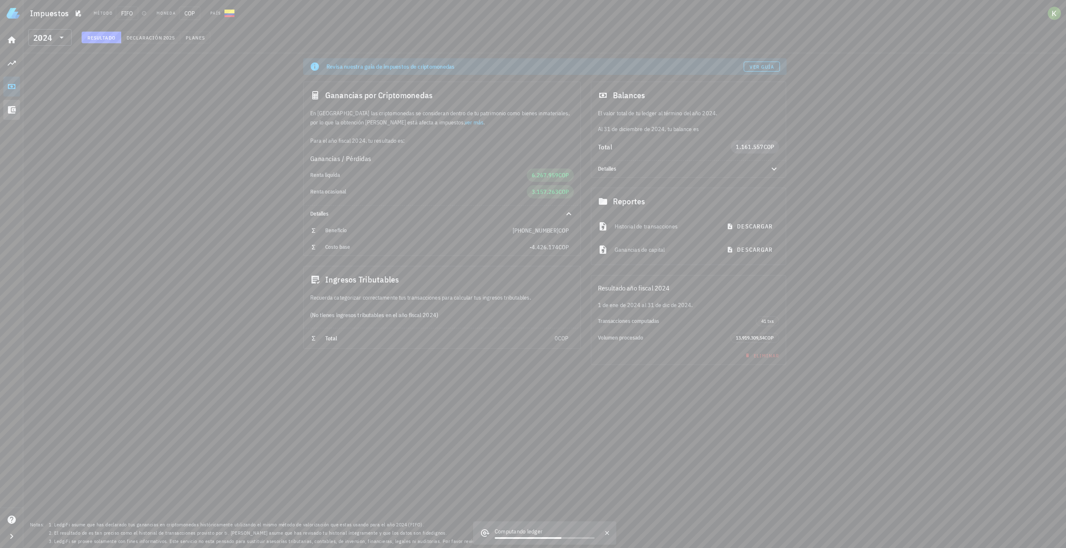
click at [10, 110] on icon at bounding box center [12, 109] width 8 height 7
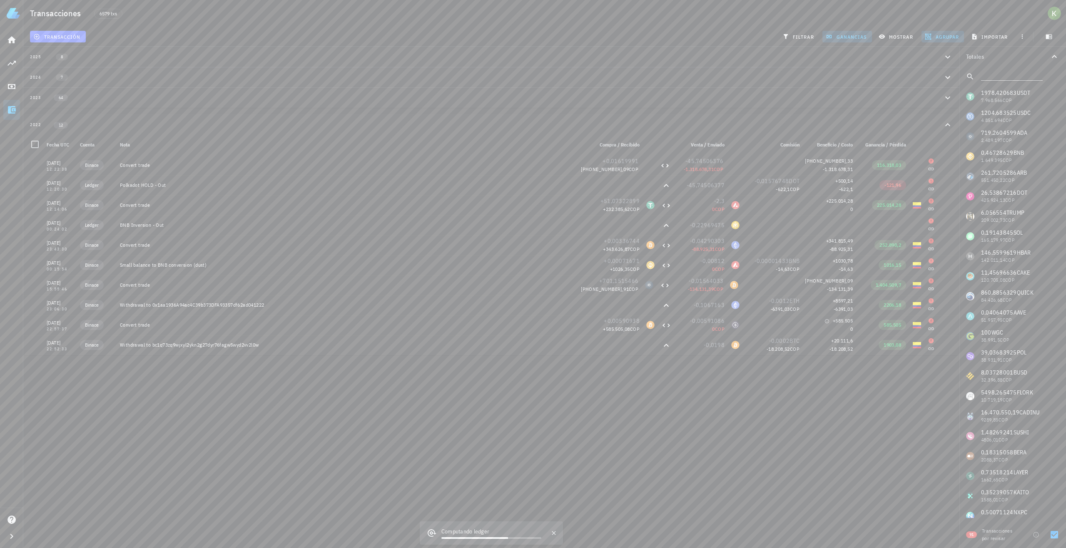
scroll to position [40, 0]
click at [12, 92] on link "Impuestos" at bounding box center [11, 87] width 17 height 20
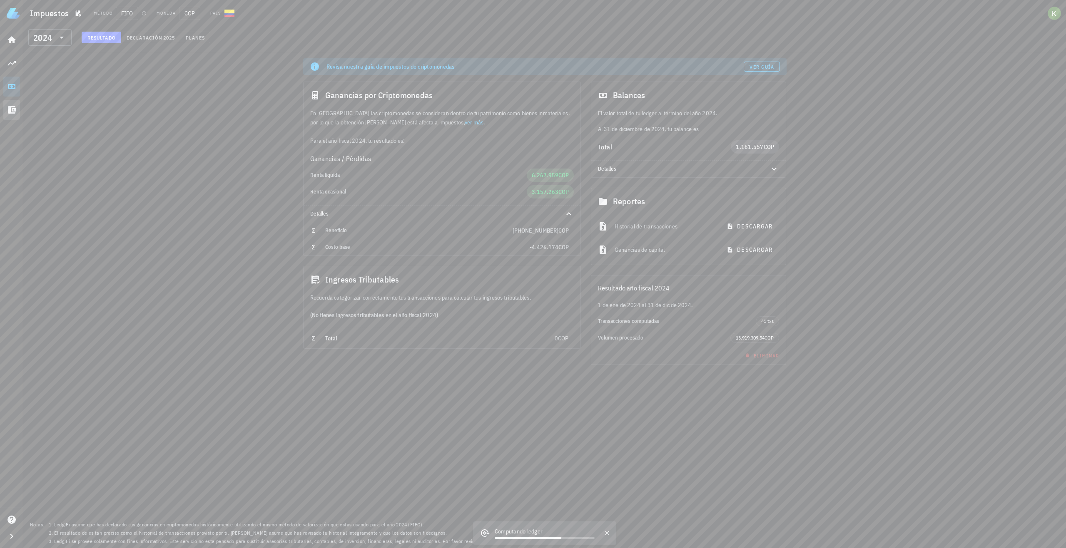
click at [12, 110] on icon at bounding box center [12, 109] width 8 height 7
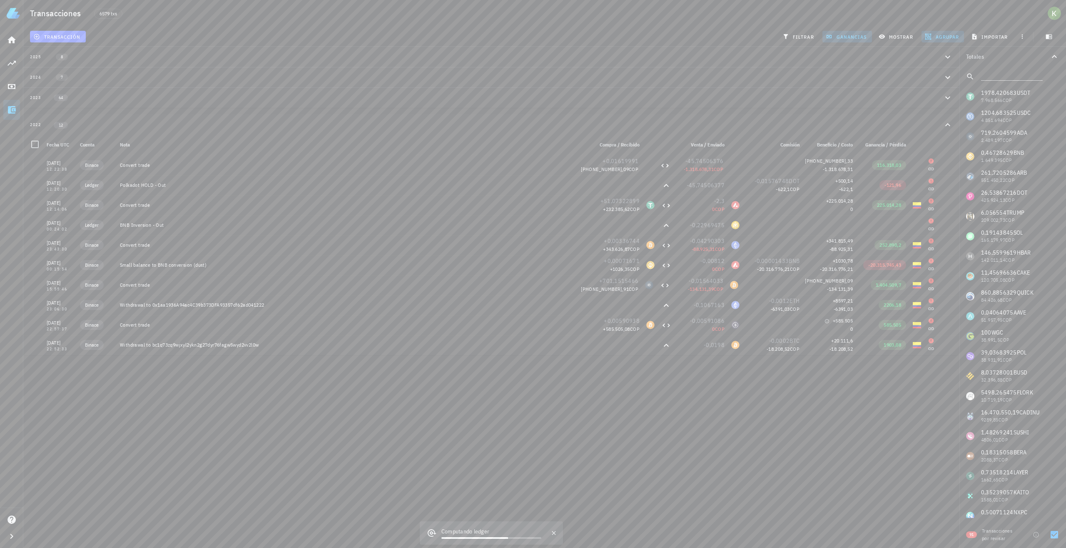
scroll to position [40, 0]
click at [13, 89] on icon at bounding box center [11, 86] width 7 height 5
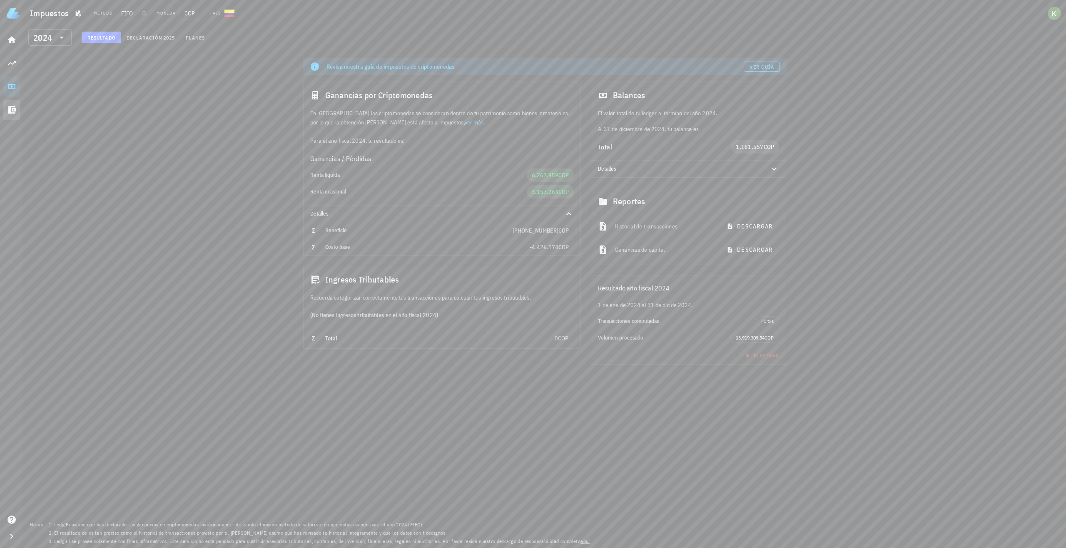
click at [15, 117] on link "Transacciones" at bounding box center [11, 110] width 17 height 20
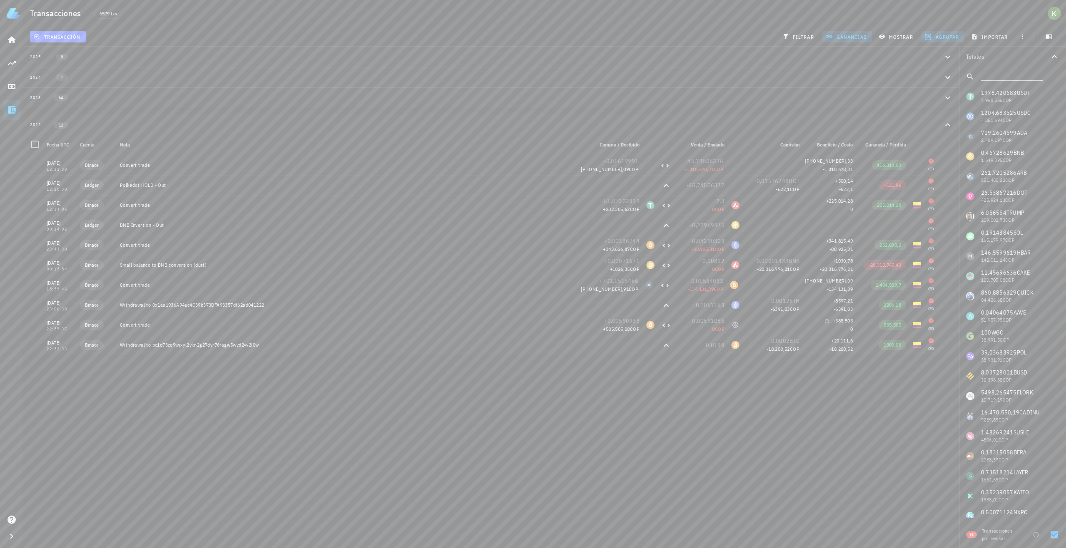
scroll to position [40, 0]
click at [12, 99] on div "Inicio Portafolio Impuestos Transacciones" at bounding box center [11, 75] width 17 height 97
click at [12, 90] on icon at bounding box center [12, 87] width 10 height 10
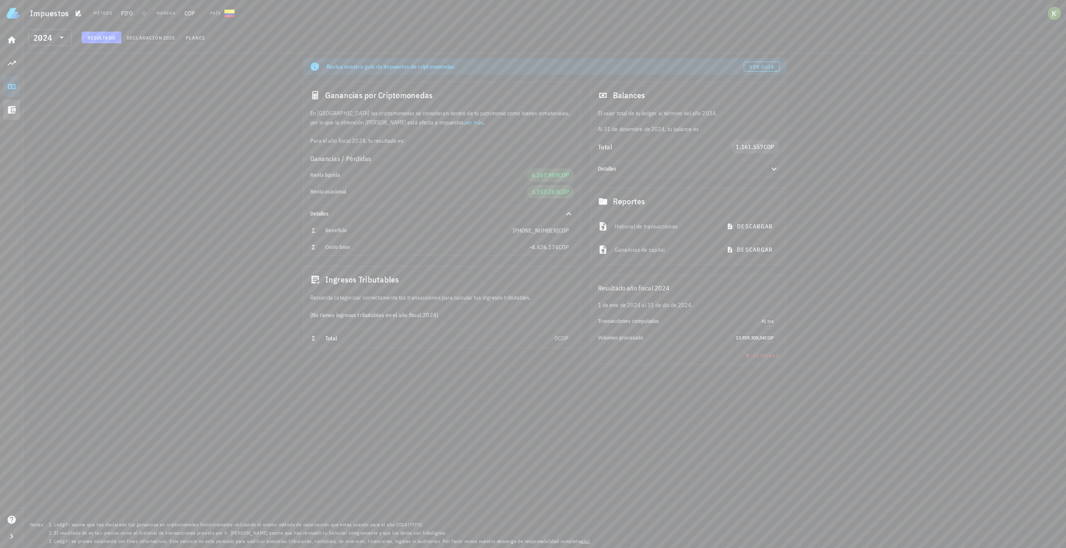
click at [12, 118] on link "Transacciones" at bounding box center [11, 110] width 17 height 20
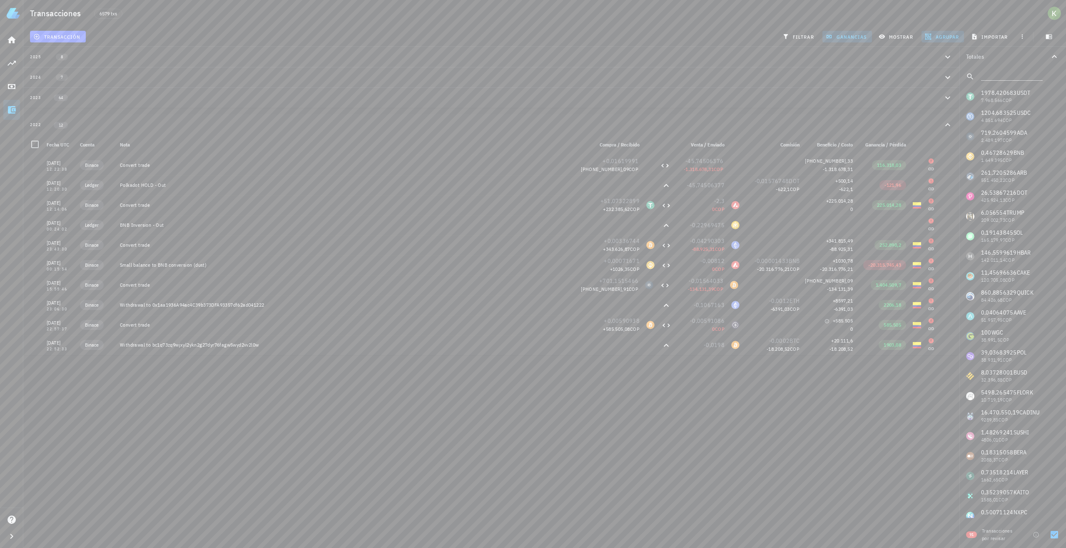
scroll to position [40, 0]
click at [12, 118] on link "Transacciones" at bounding box center [11, 110] width 17 height 20
click at [13, 107] on icon at bounding box center [12, 109] width 8 height 7
click at [13, 92] on link "Impuestos" at bounding box center [11, 87] width 17 height 20
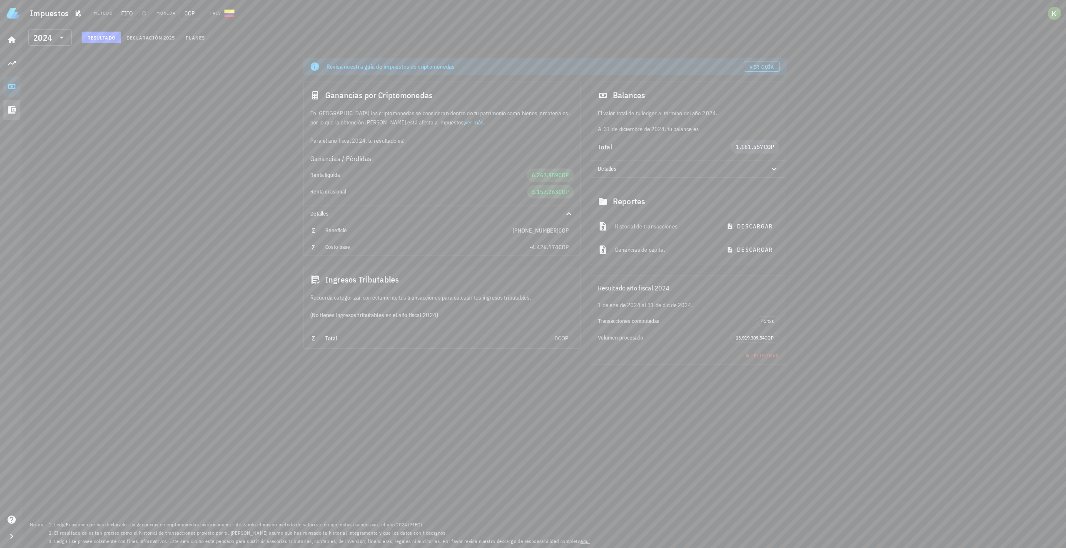
click at [14, 110] on icon at bounding box center [12, 110] width 10 height 10
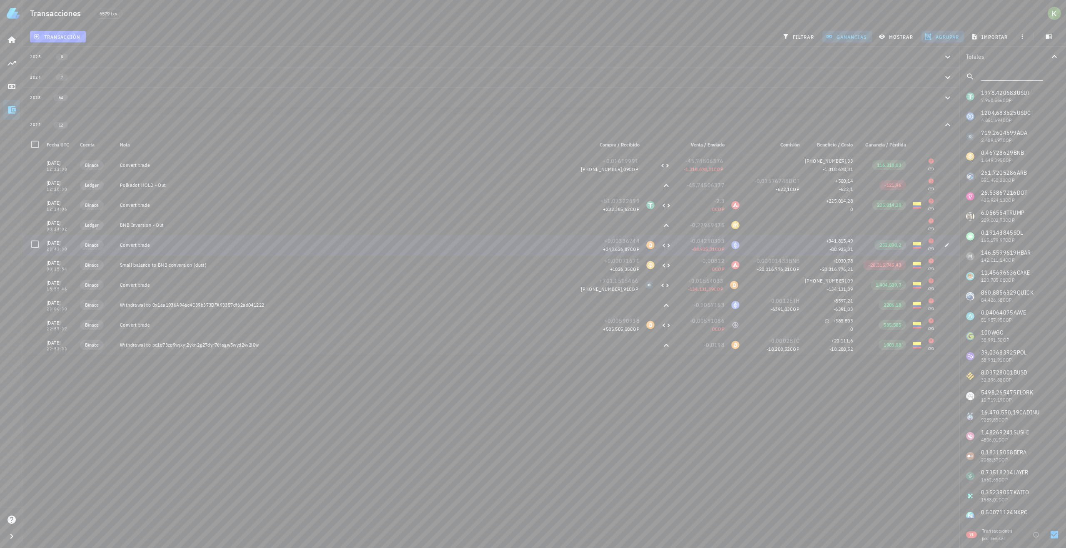
scroll to position [40, 0]
click at [945, 343] on span "button" at bounding box center [947, 345] width 12 height 5
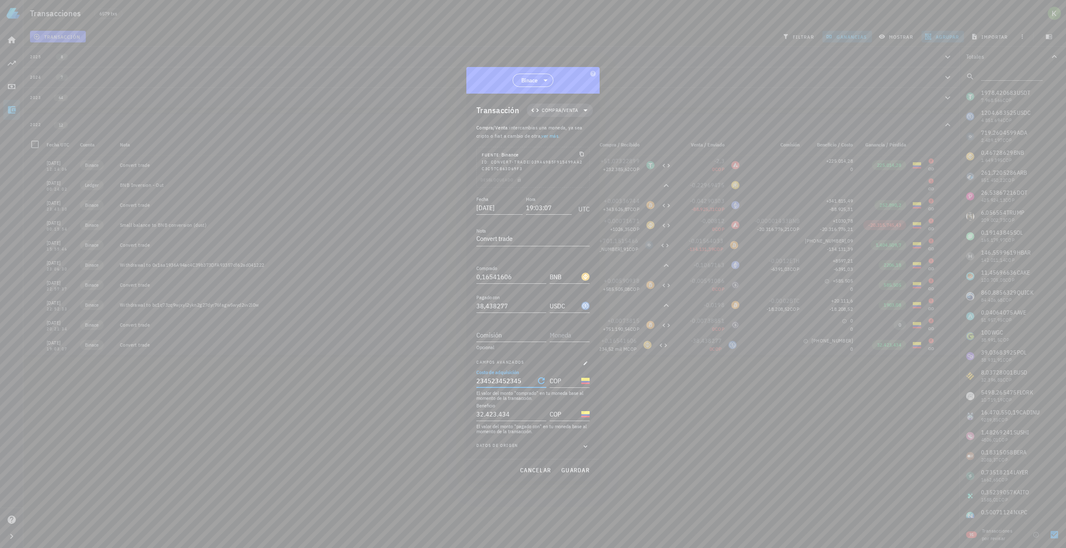
drag, startPoint x: 528, startPoint y: 383, endPoint x: 463, endPoint y: 382, distance: 65.0
click at [463, 382] on div "Kevin -4.374.495 COP Inicio Portafolio Impuestos Transacciones Soporte Transacc…" at bounding box center [533, 274] width 1066 height 548
type input "234.523.452.345"
click at [547, 465] on button "cancelar" at bounding box center [535, 470] width 38 height 15
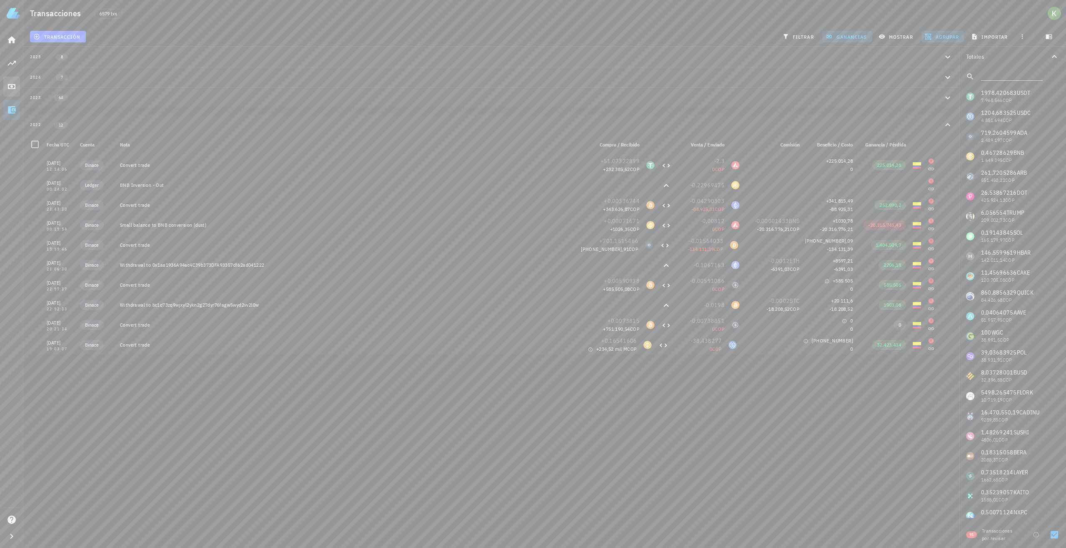
click at [12, 90] on icon at bounding box center [12, 87] width 10 height 10
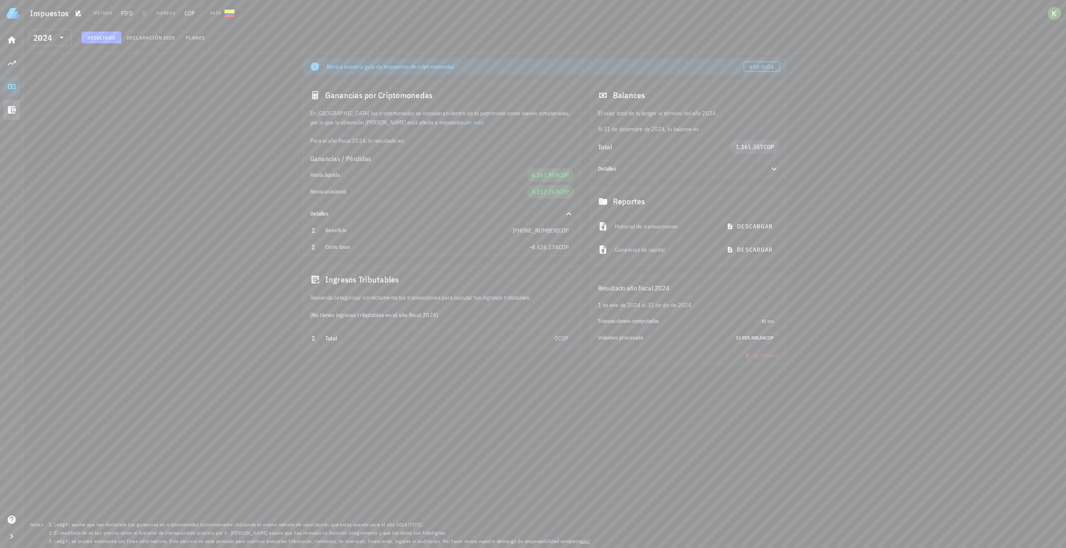
click at [13, 109] on icon at bounding box center [12, 109] width 8 height 7
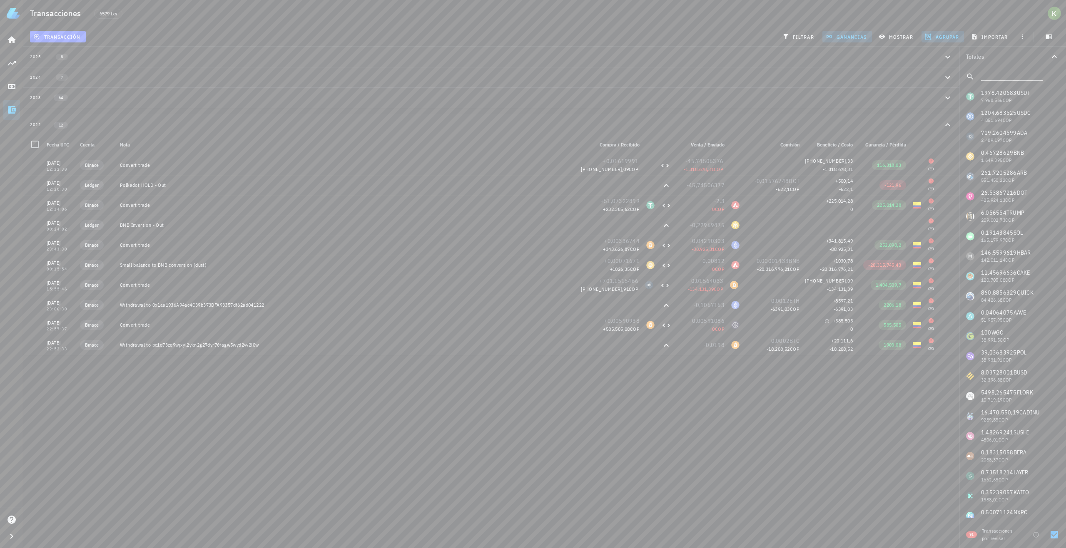
scroll to position [40, 0]
click at [13, 109] on icon at bounding box center [12, 109] width 8 height 7
click at [944, 345] on icon "button" at bounding box center [946, 345] width 5 height 5
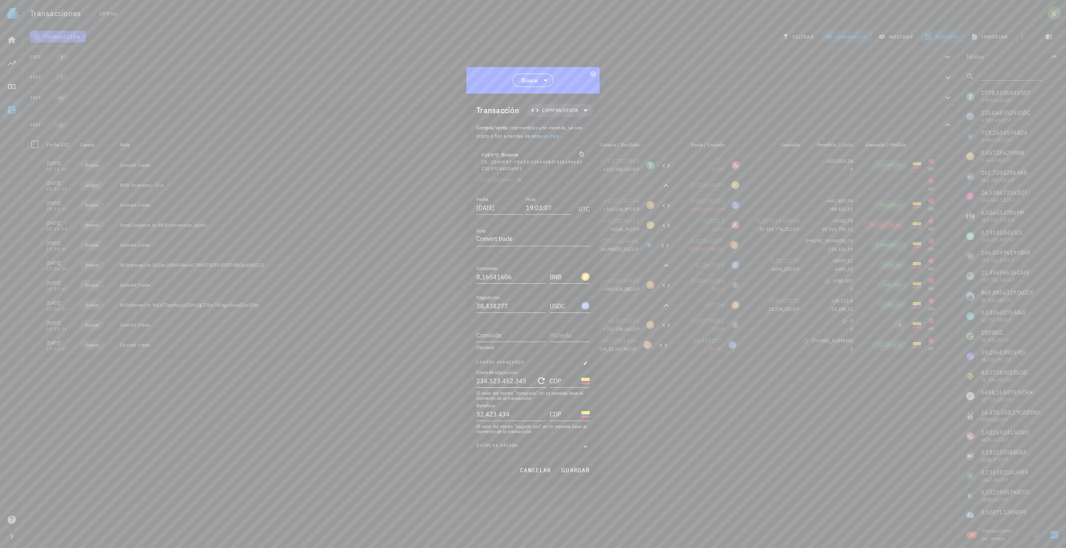
click at [542, 381] on icon "Clear Costo de adquisición" at bounding box center [541, 381] width 10 height 10
click at [543, 410] on icon "Clear Beneficio" at bounding box center [541, 414] width 10 height 10
click at [541, 445] on div "Datos de origen" at bounding box center [532, 447] width 113 height 8
click at [573, 470] on span "guardar" at bounding box center [575, 470] width 29 height 7
type input "234.523.452.345"
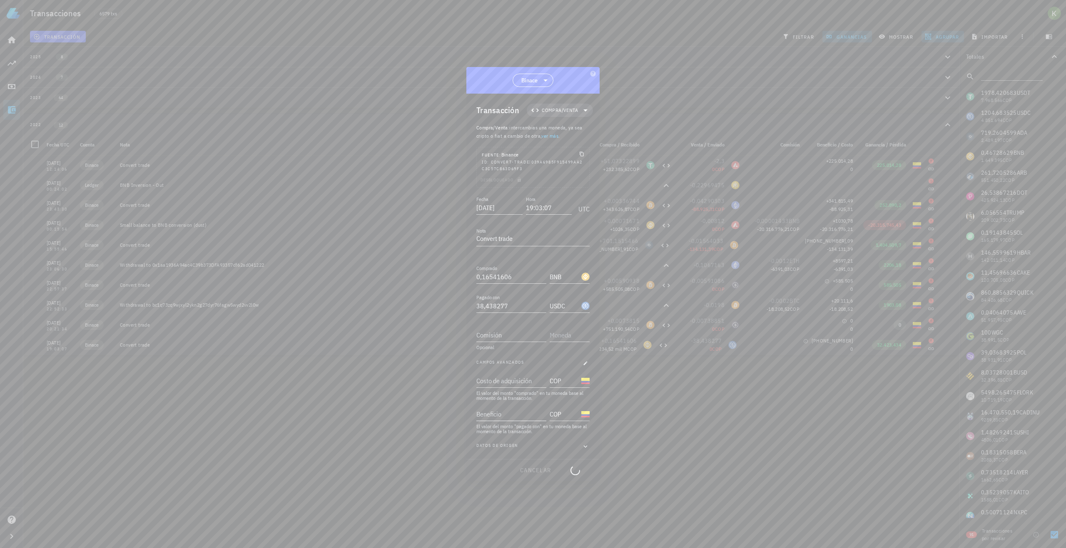
type input "32.423.434"
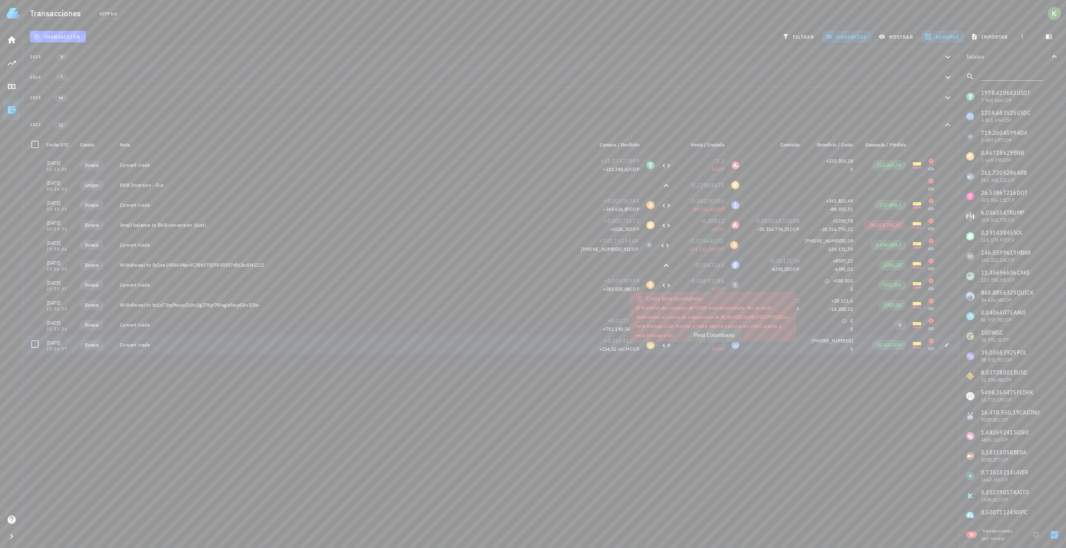
click at [716, 347] on span "COP" at bounding box center [720, 349] width 10 height 6
click at [13, 533] on icon "button" at bounding box center [12, 537] width 10 height 10
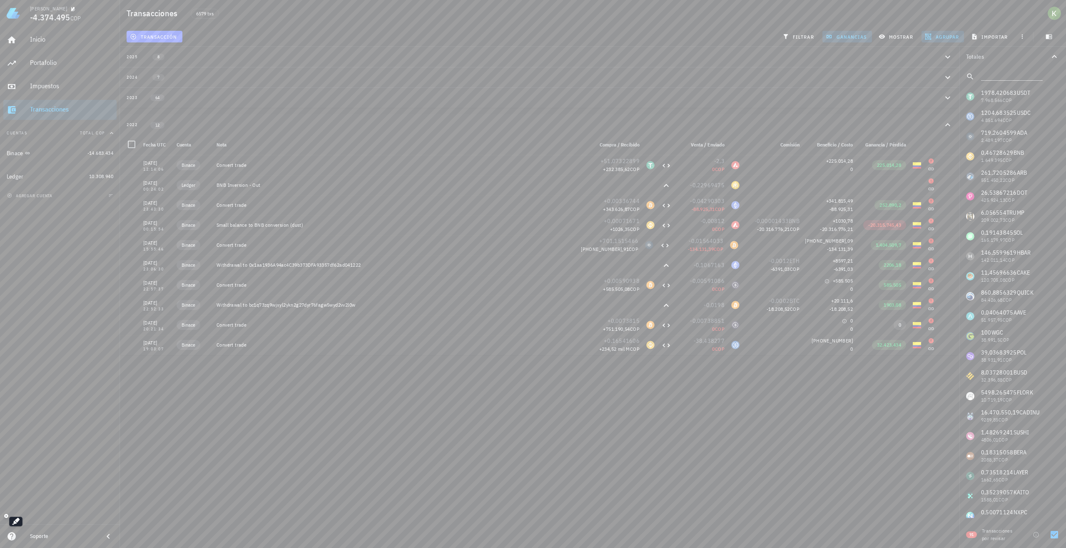
click at [43, 537] on div "Soporte" at bounding box center [63, 536] width 67 height 7
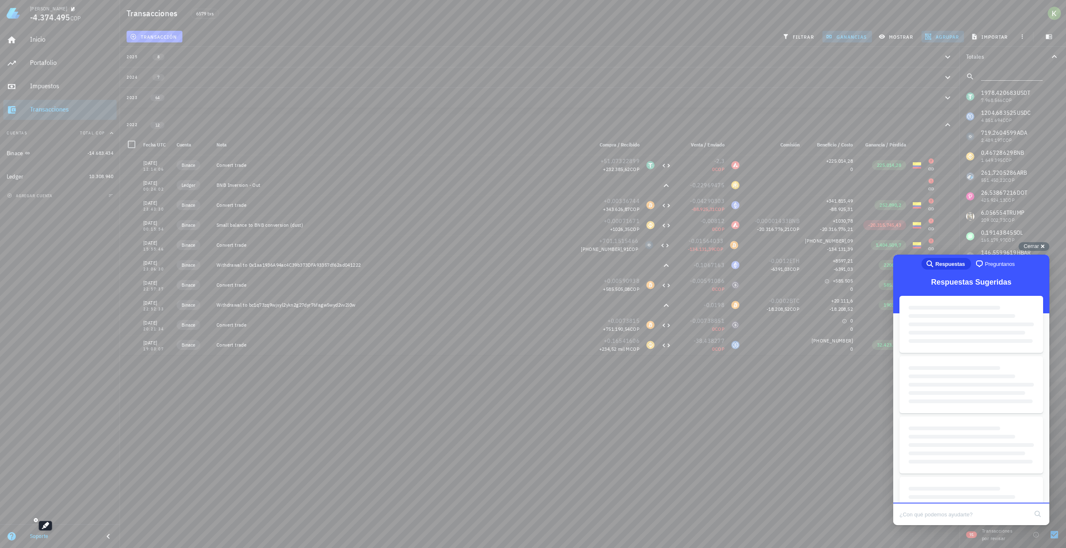
scroll to position [0, 0]
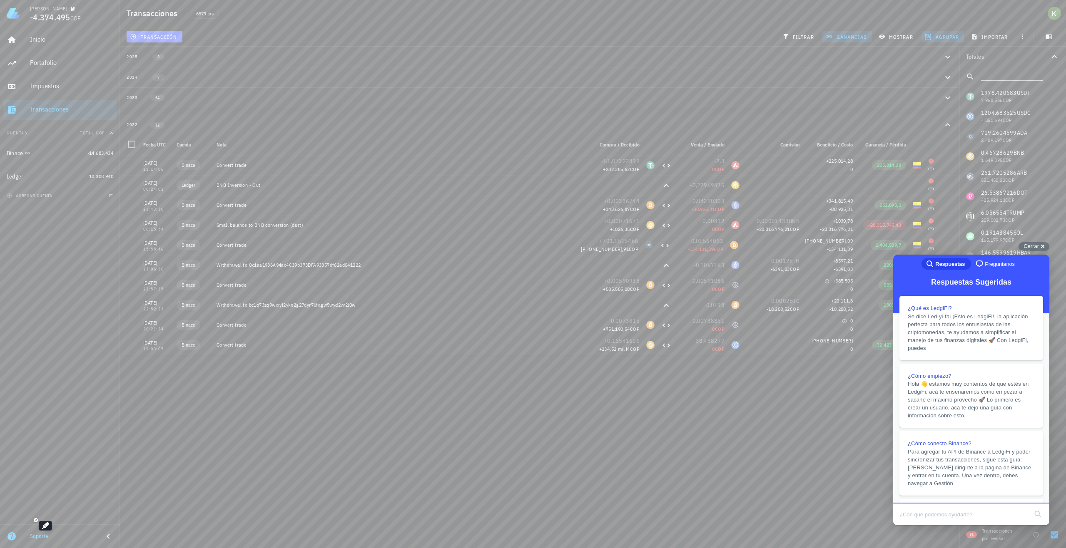
click at [924, 511] on input "Search Doc articles" at bounding box center [963, 514] width 128 height 17
type input "u"
type input "Buen día, como corrijo el costo base de alguna operacion?"
click button "search" at bounding box center [1037, 513] width 13 height 13
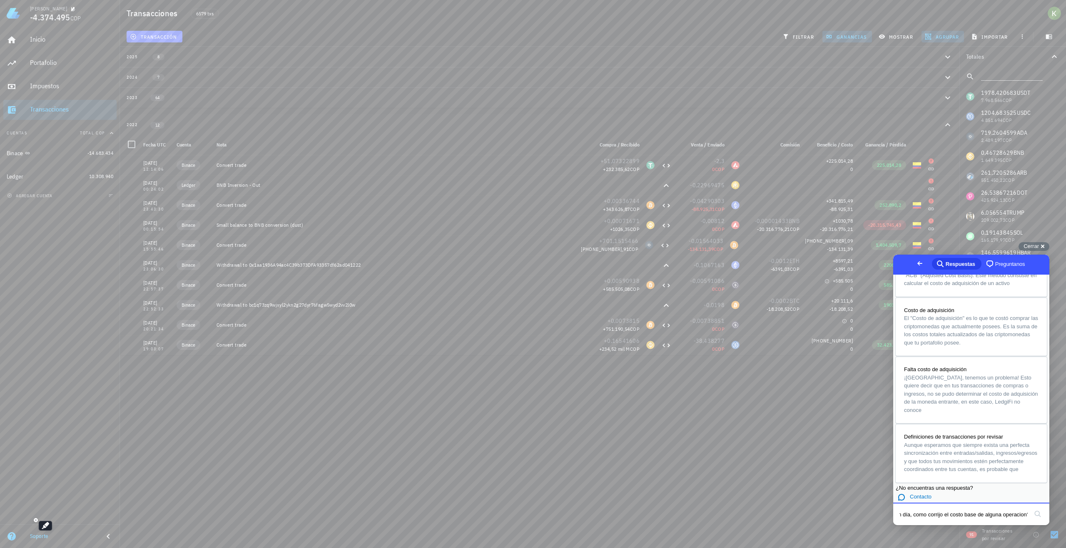
drag, startPoint x: 899, startPoint y: 514, endPoint x: 1065, endPoint y: 514, distance: 166.1
click at [1049, 514] on html "Go back search-medium Respuestas chat-square Preguntanos Qué hacer si tienes tr…" at bounding box center [971, 390] width 156 height 271
click at [983, 258] on link "chat-square Preguntanos" at bounding box center [1006, 264] width 50 height 12
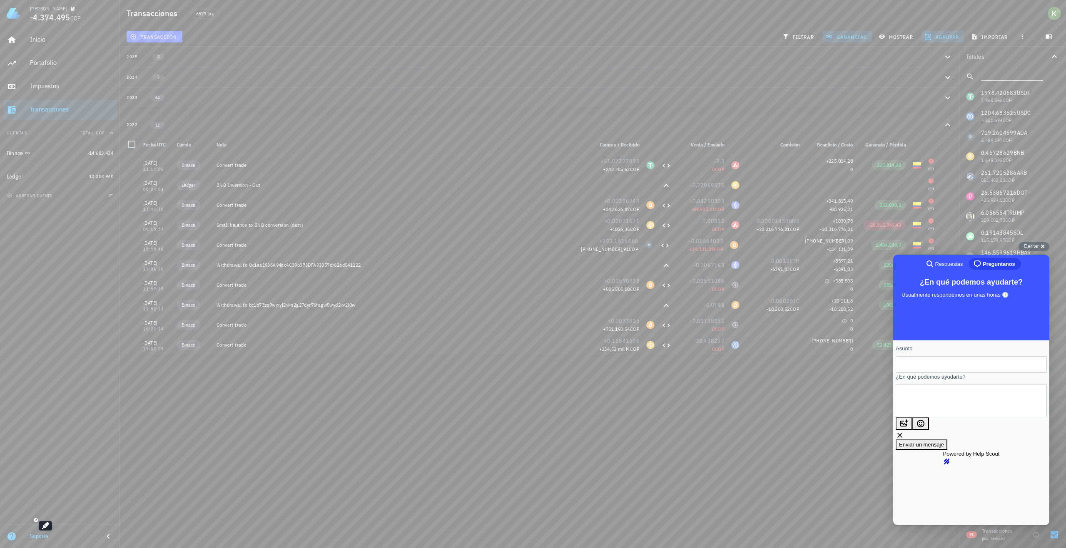
click at [941, 367] on input "Asunto" at bounding box center [971, 364] width 138 height 15
paste input "Buen día, como corrijo el costo base de alguna operacion?"
type input "Buen día, como corrijo el costo base de alguna operacion?"
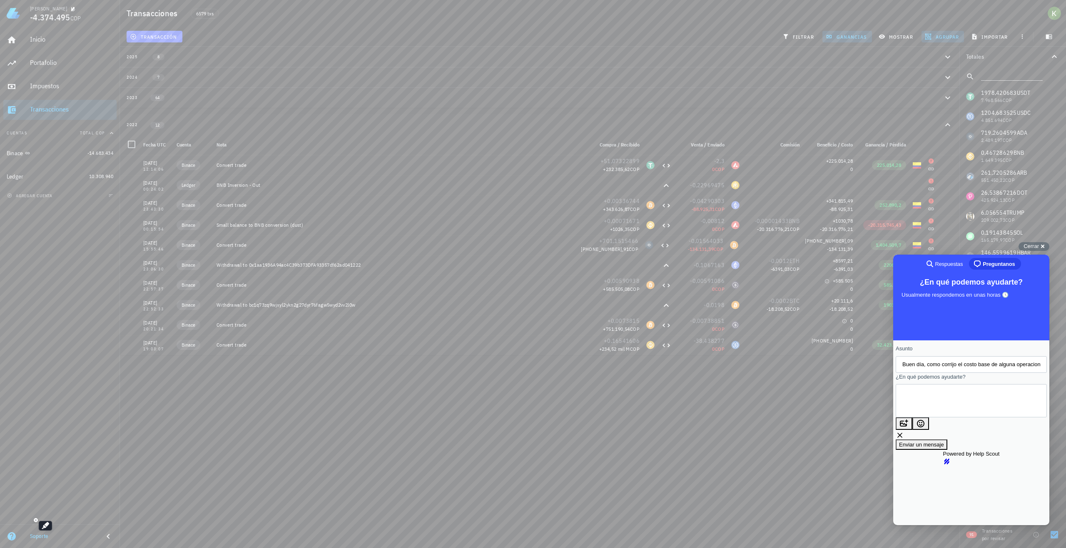
click at [939, 408] on textarea "¿En qué podemos ayudarte?" at bounding box center [939, 401] width 75 height 32
click at [1042, 245] on div "Cerrar cross-small" at bounding box center [1033, 246] width 31 height 9
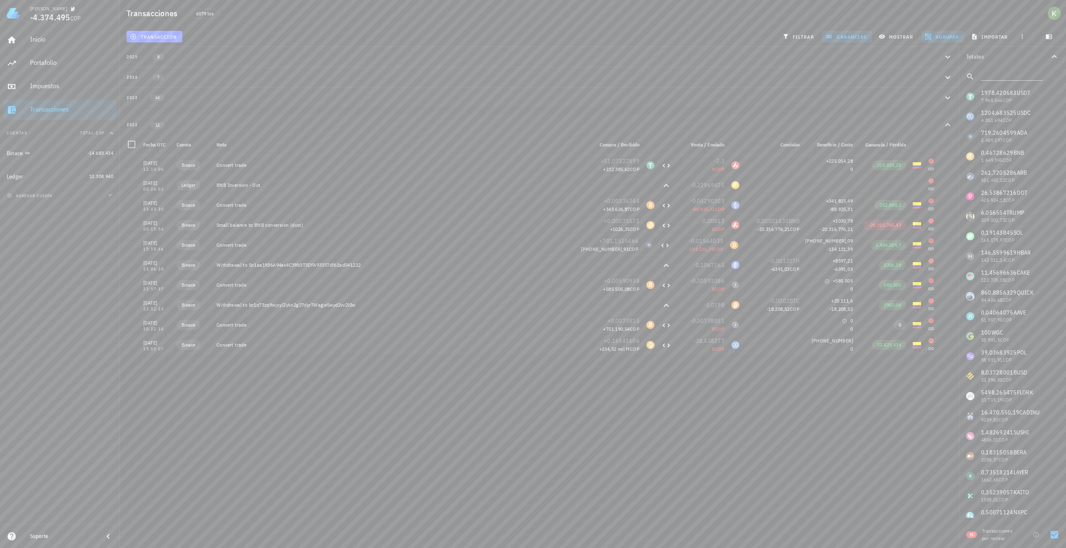
click at [838, 473] on div "Kevin -4.374.495 COP Inicio Portafolio Impuestos Transacciones Cuentas Total CO…" at bounding box center [533, 274] width 1066 height 548
click at [944, 344] on icon "button" at bounding box center [946, 345] width 5 height 5
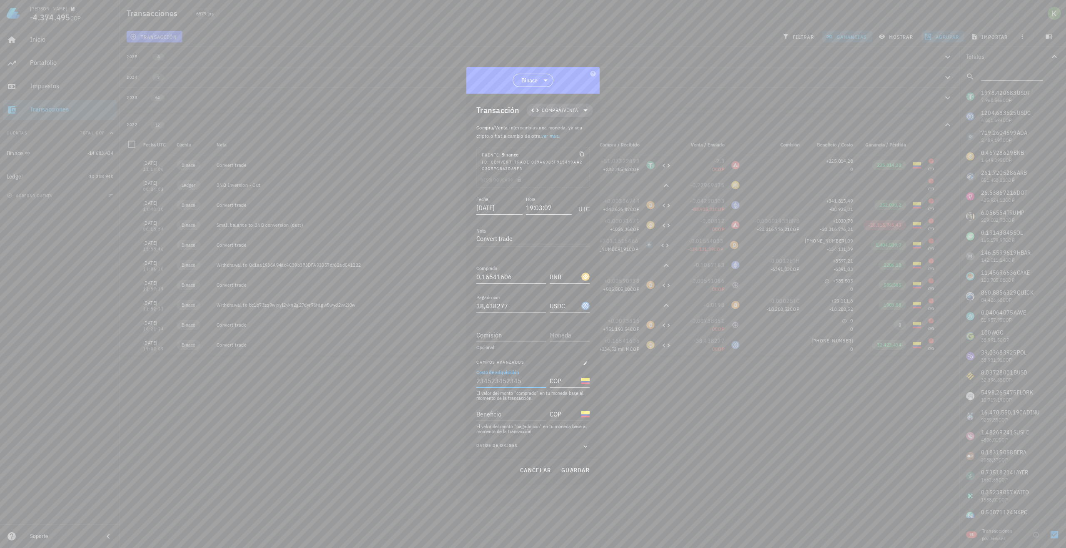
click at [530, 379] on input "Costo de adquisición" at bounding box center [510, 380] width 68 height 13
type input "4.234.234.324"
click at [515, 418] on input "Beneficio" at bounding box center [510, 414] width 68 height 13
type input "0"
click at [567, 465] on button "guardar" at bounding box center [574, 470] width 35 height 15
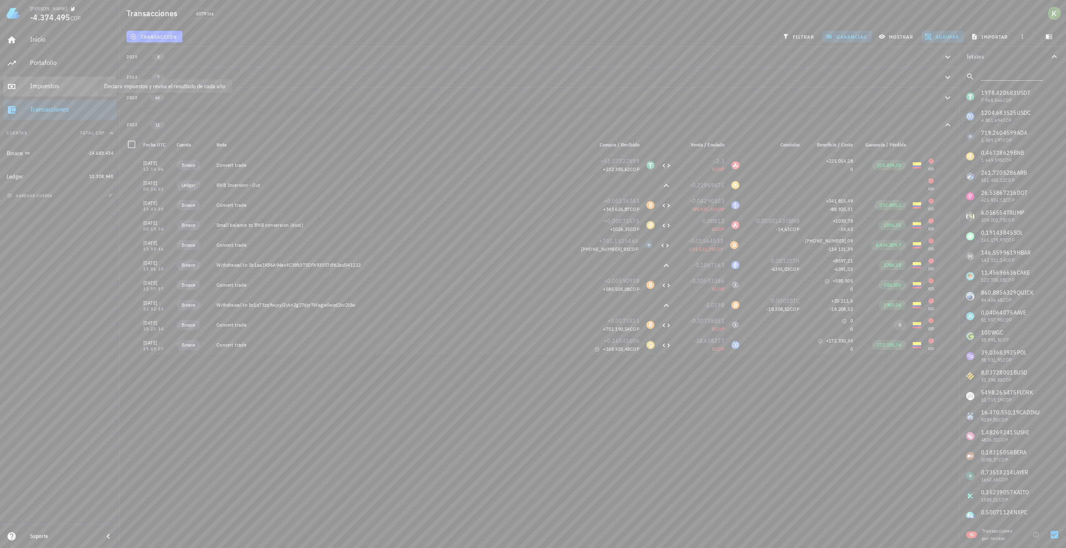
click at [70, 87] on div "Impuestos" at bounding box center [71, 86] width 83 height 8
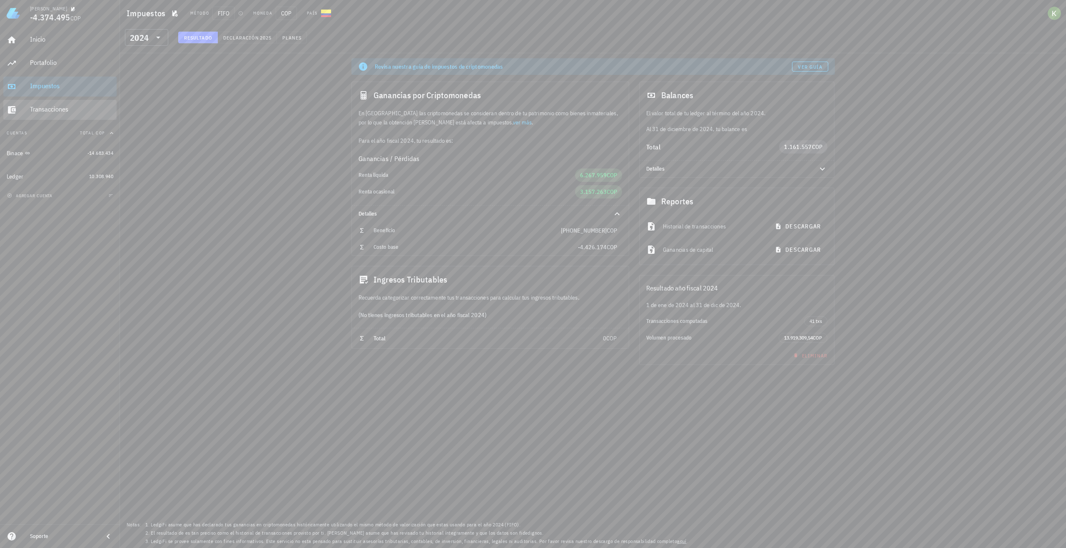
click at [71, 104] on div "Transacciones" at bounding box center [71, 109] width 83 height 19
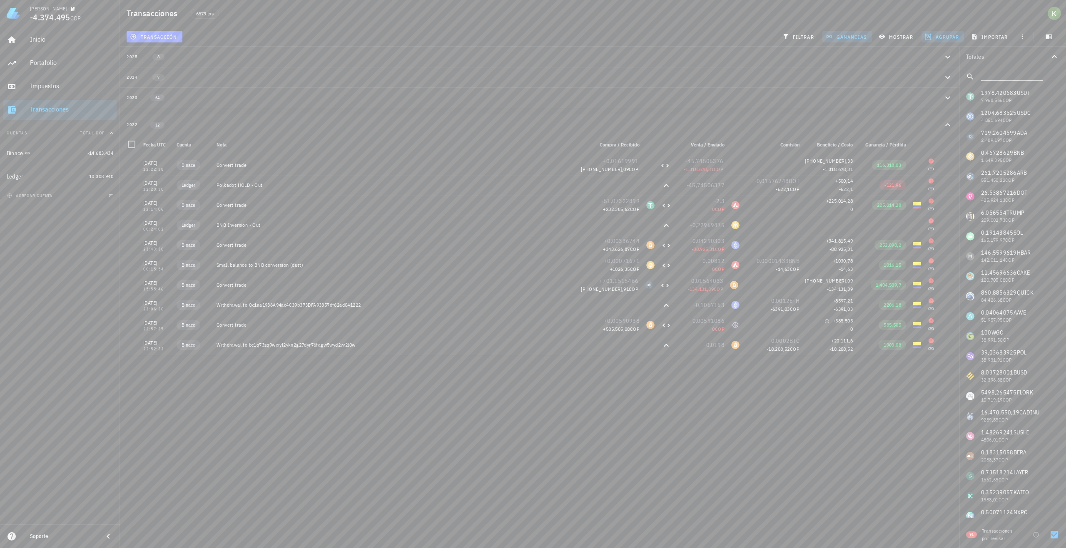
scroll to position [40, 0]
click at [70, 91] on div "Impuestos" at bounding box center [71, 86] width 83 height 19
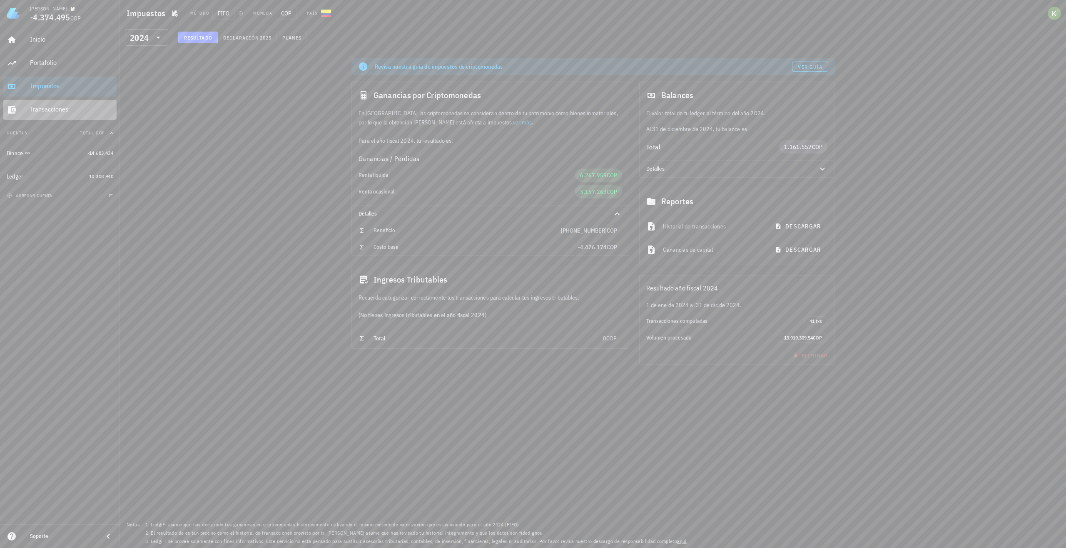
click at [70, 101] on div "Transacciones" at bounding box center [71, 109] width 83 height 19
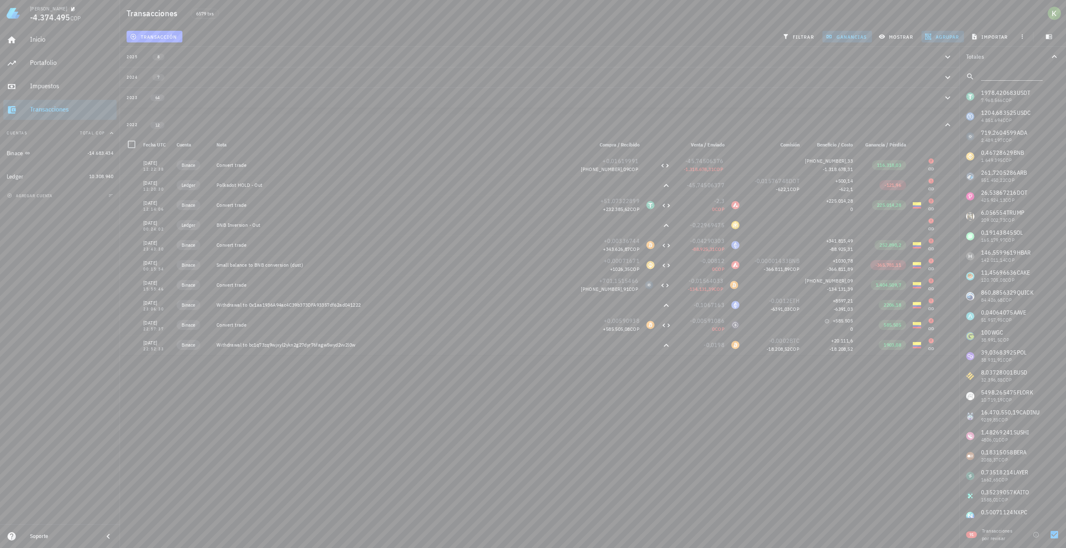
scroll to position [40, 0]
click at [941, 348] on button "button" at bounding box center [947, 345] width 12 height 12
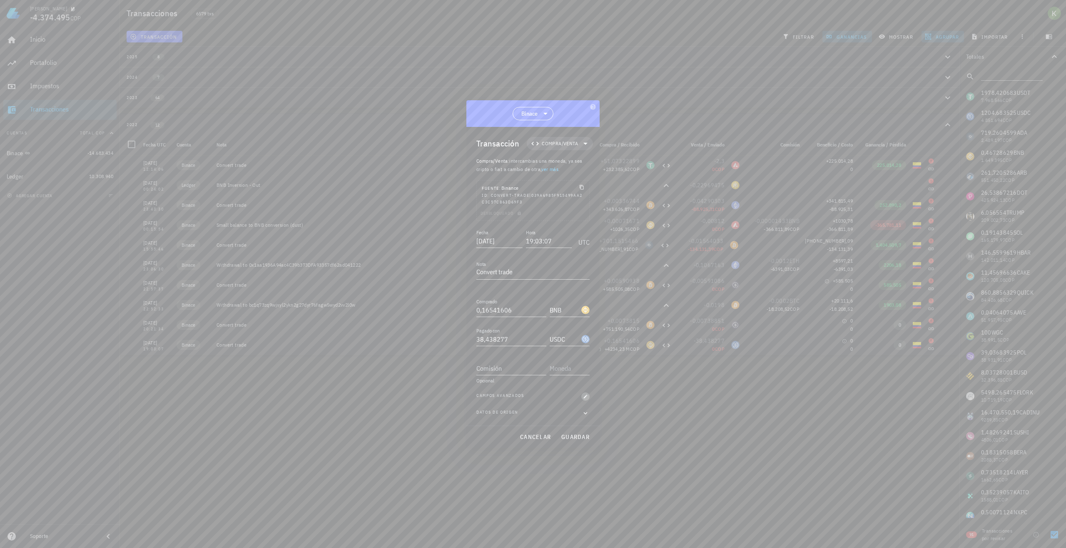
click at [587, 395] on icon "button" at bounding box center [585, 396] width 5 height 5
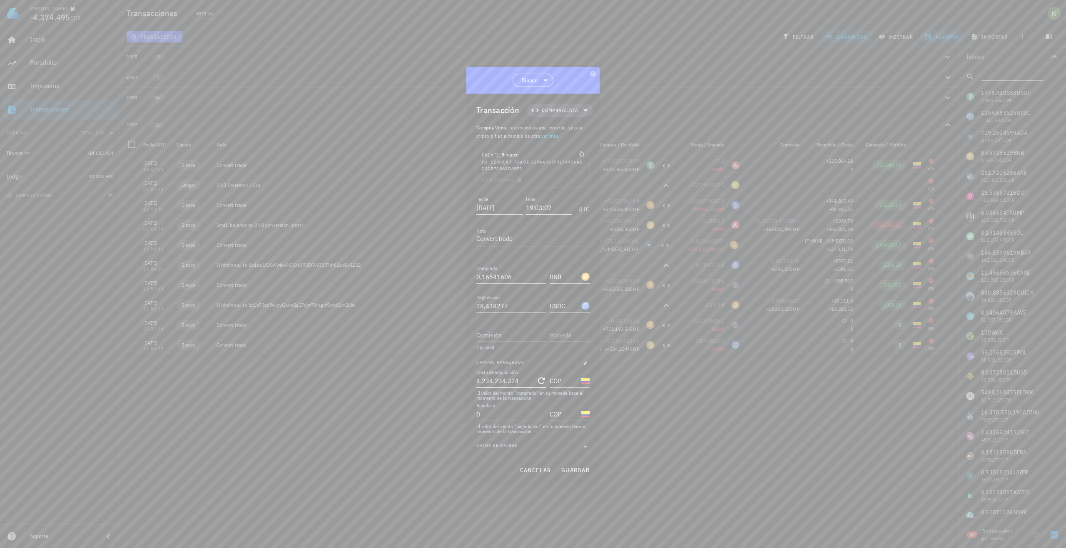
type input "4234234324"
drag, startPoint x: 523, startPoint y: 383, endPoint x: 456, endPoint y: 377, distance: 67.3
click at [456, 377] on div "Kevin -4.374.495 COP Inicio Portafolio Impuestos Transacciones Cuentas Total CO…" at bounding box center [533, 274] width 1066 height 548
click at [505, 416] on input "0" at bounding box center [505, 414] width 58 height 13
click at [505, 416] on input "Beneficio" at bounding box center [510, 414] width 68 height 13
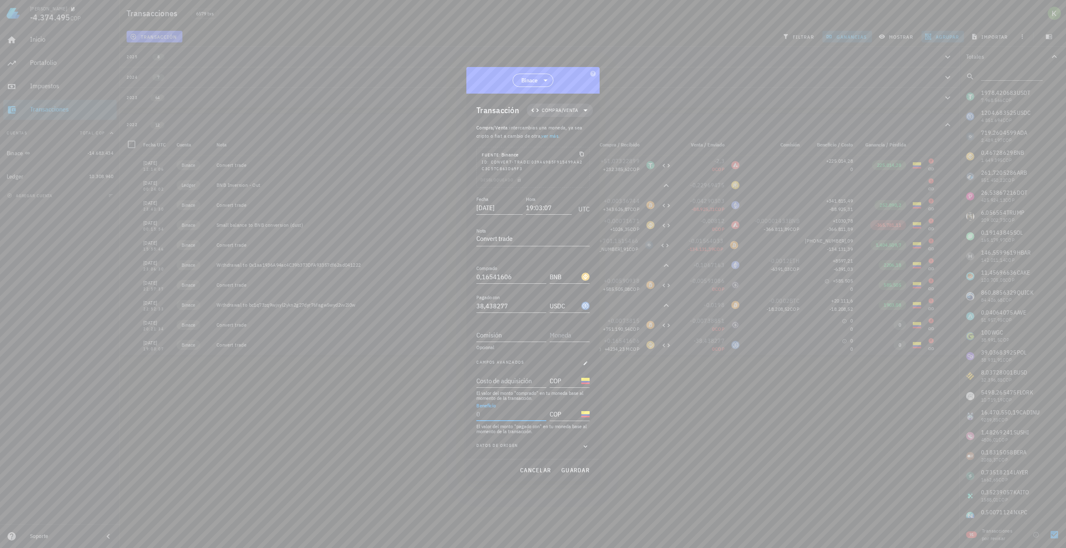
click at [488, 409] on input "Beneficio" at bounding box center [510, 414] width 68 height 13
click at [503, 419] on input "Beneficio" at bounding box center [510, 414] width 68 height 13
type input "0"
click at [561, 469] on span "guardar" at bounding box center [575, 470] width 29 height 7
type input "4.234.234.324"
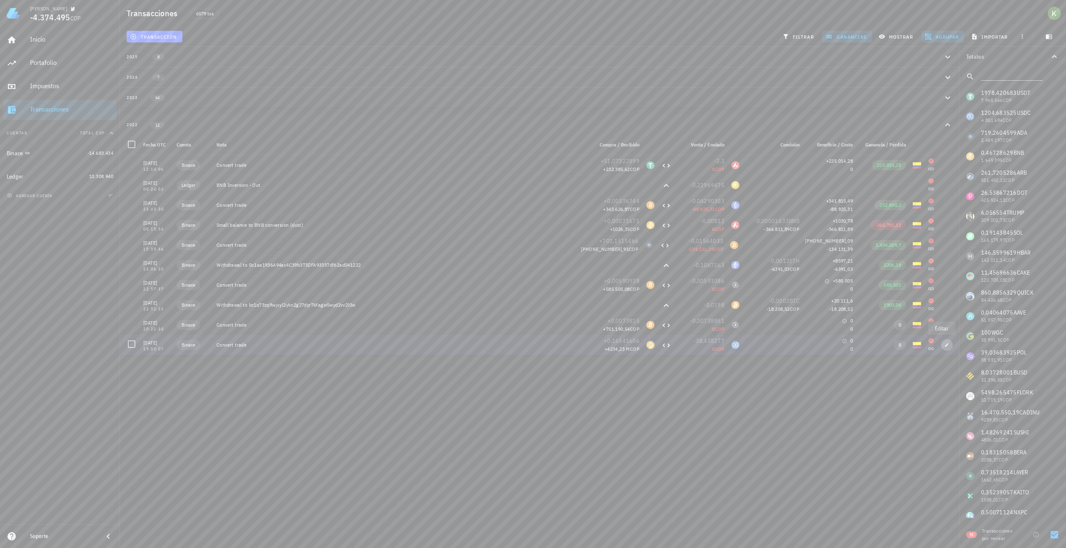
click at [944, 347] on icon "button" at bounding box center [946, 345] width 5 height 5
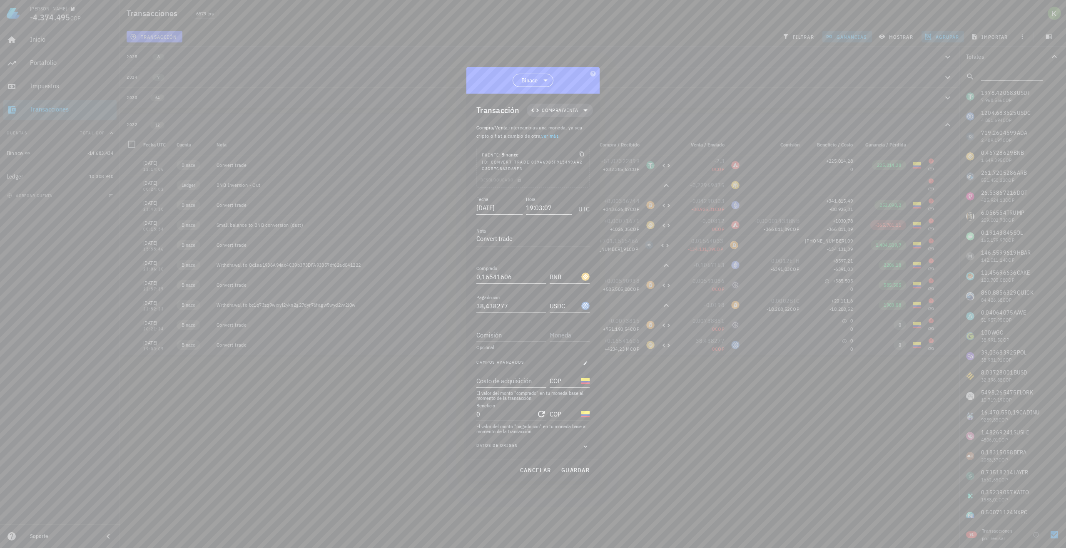
click at [510, 410] on input "0" at bounding box center [505, 414] width 58 height 13
click at [542, 412] on icon "Clear Beneficio" at bounding box center [541, 414] width 10 height 10
click at [541, 413] on input "Beneficio" at bounding box center [510, 414] width 68 height 13
click at [519, 414] on input "Beneficio" at bounding box center [510, 414] width 68 height 13
type input "42.341.234.123.532"
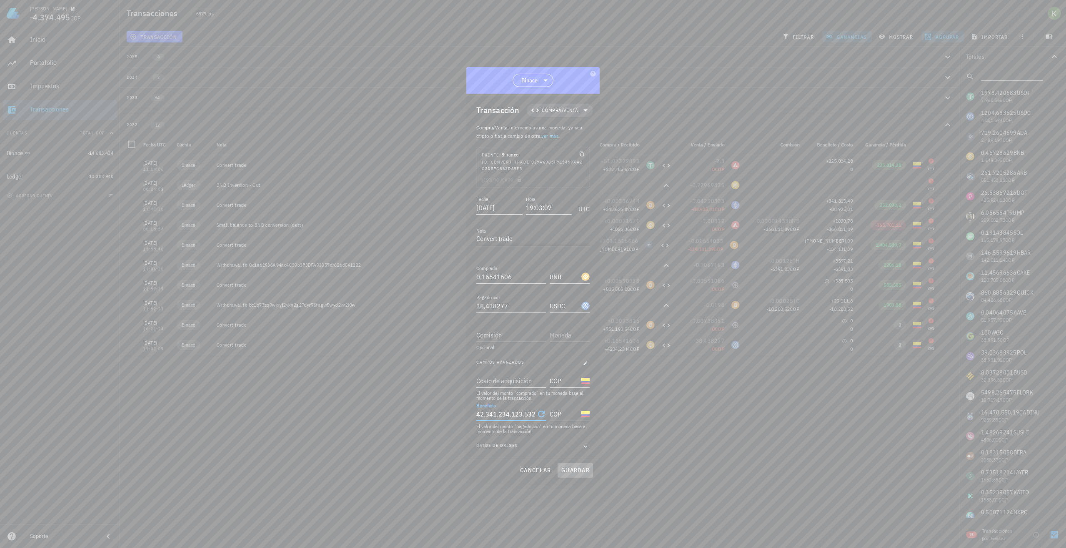
click at [574, 467] on span "guardar" at bounding box center [575, 470] width 29 height 7
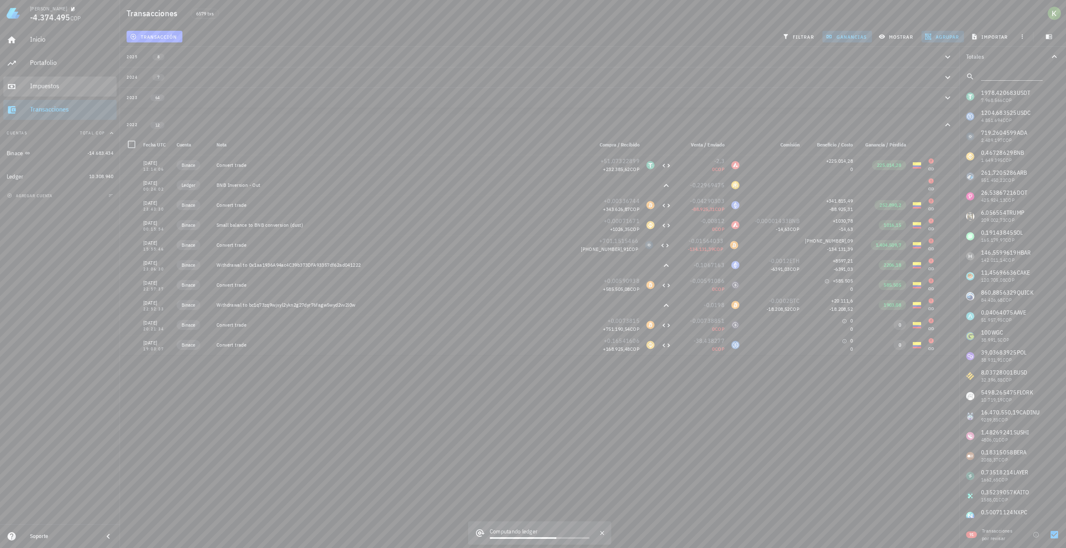
click at [31, 80] on div "Impuestos" at bounding box center [71, 86] width 83 height 19
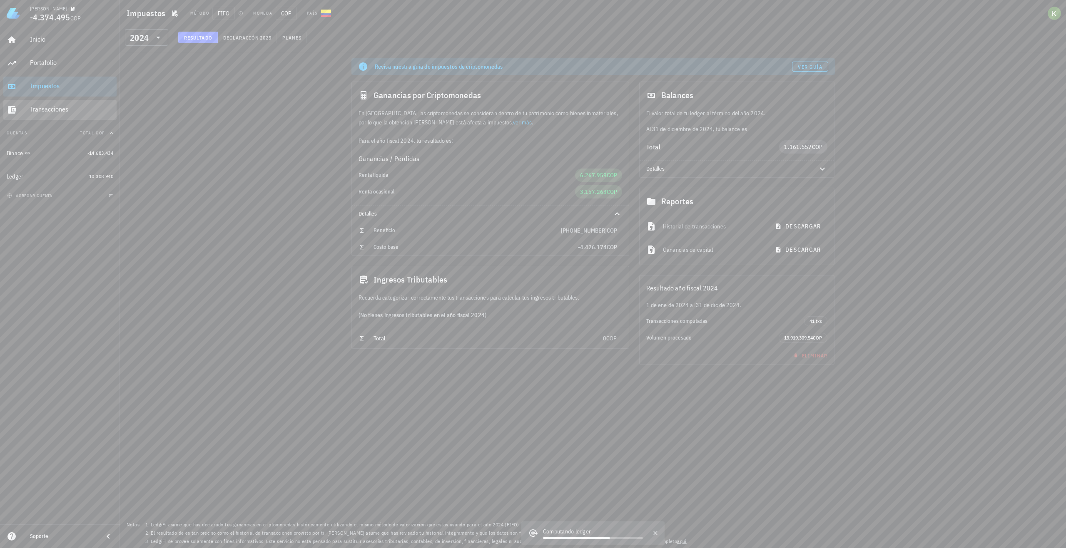
click at [49, 104] on div "Transacciones" at bounding box center [71, 109] width 83 height 19
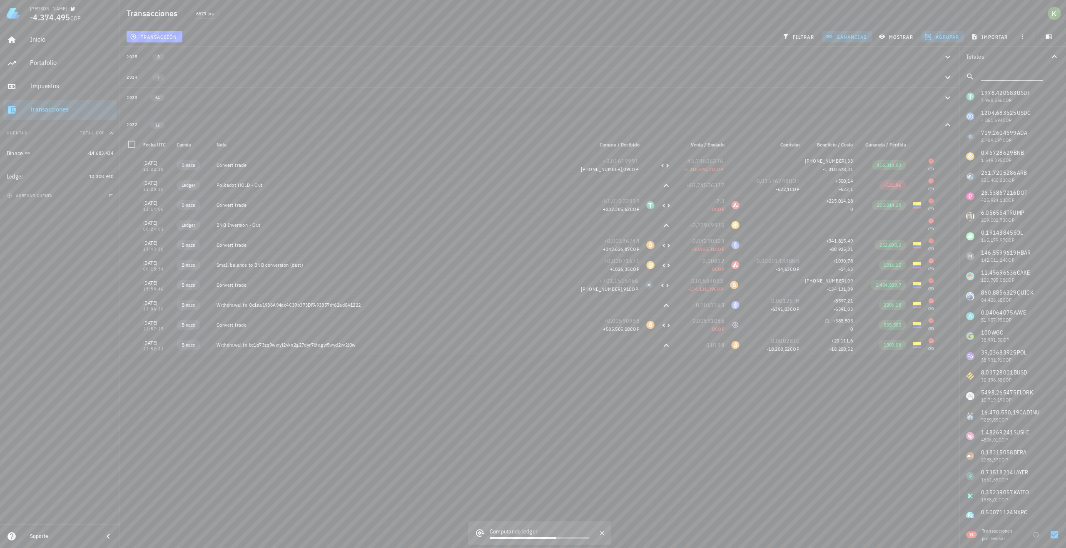
scroll to position [40, 0]
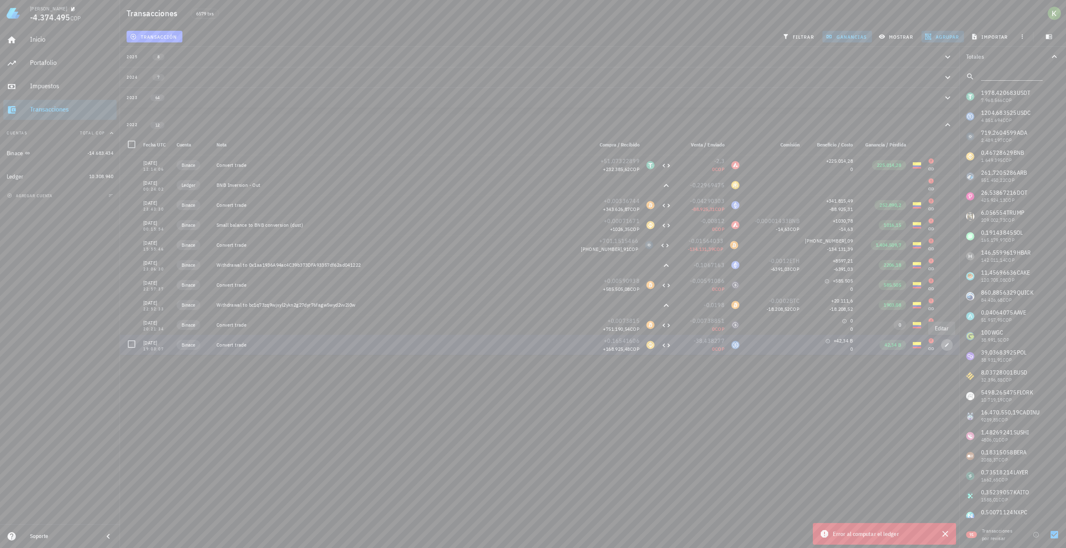
click at [944, 344] on icon "button" at bounding box center [946, 345] width 5 height 5
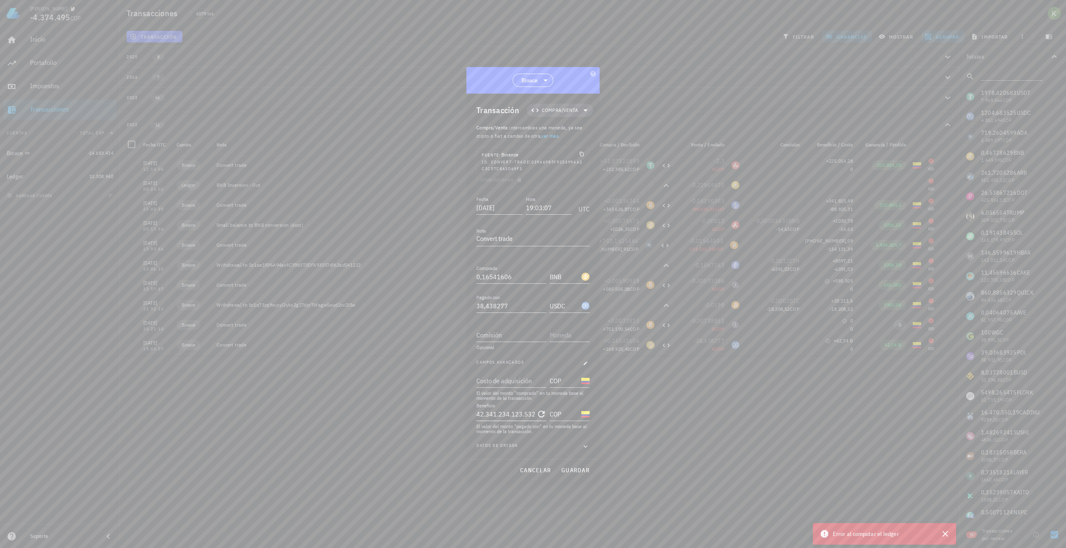
type input "42341234123532"
click at [534, 415] on input "42341234123532" at bounding box center [505, 414] width 58 height 13
click at [516, 181] on div "Desbloqueado" at bounding box center [533, 182] width 112 height 12
click at [584, 443] on icon "button" at bounding box center [585, 447] width 7 height 10
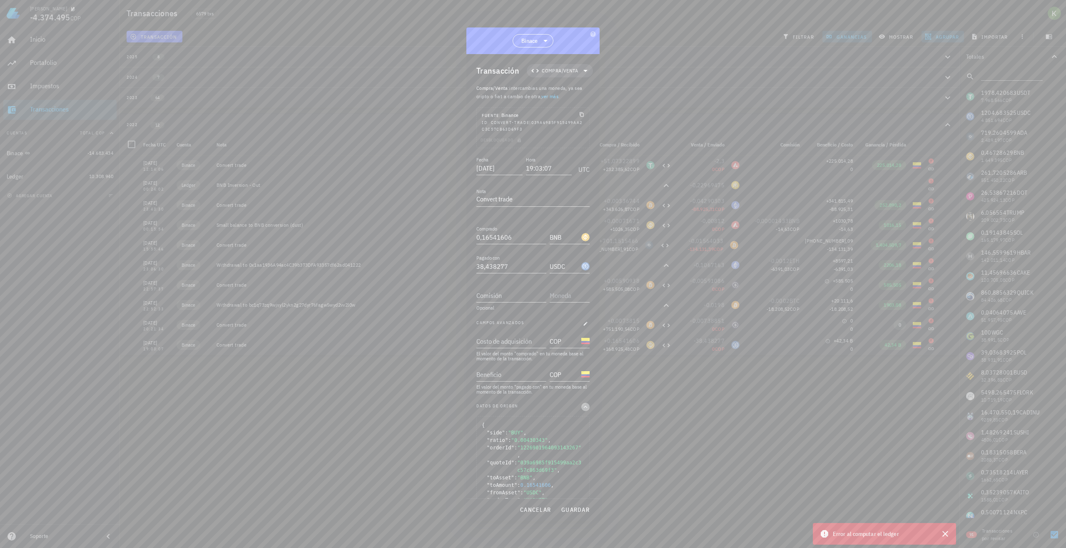
click at [582, 408] on icon "button" at bounding box center [585, 407] width 7 height 10
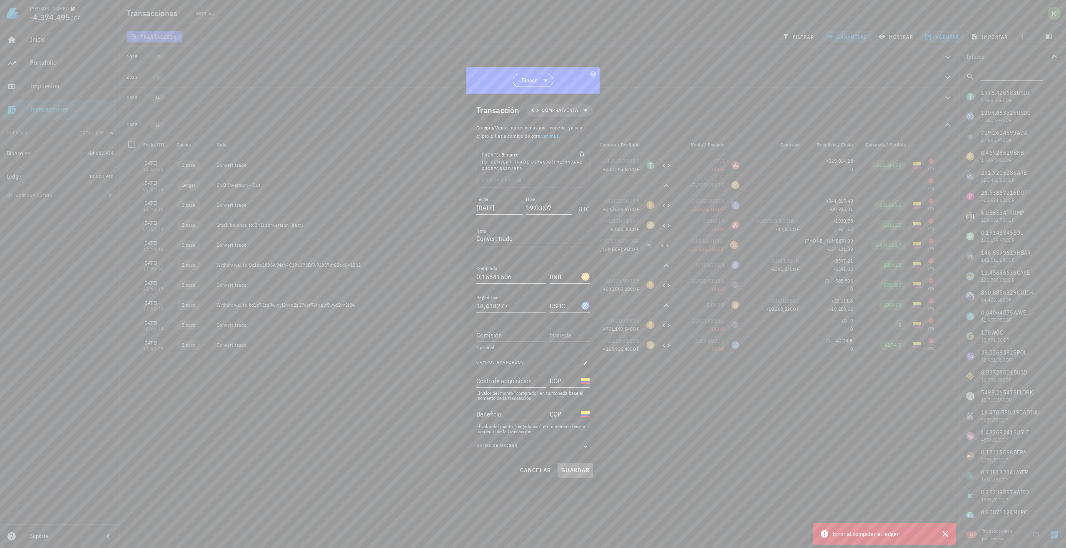
click at [576, 467] on span "guardar" at bounding box center [575, 470] width 29 height 7
type input "42.341.234.123.532"
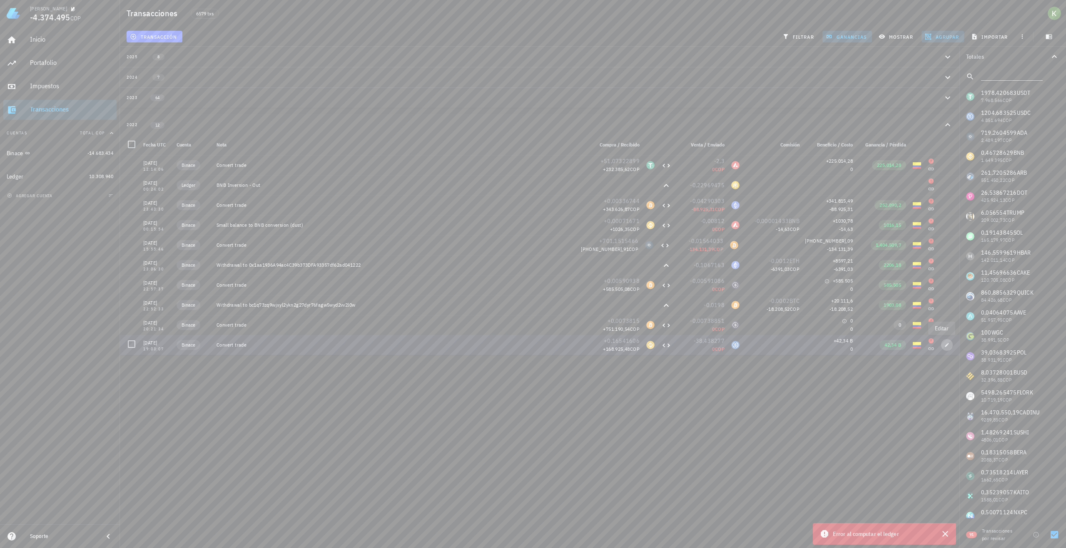
click at [944, 343] on icon "button" at bounding box center [946, 345] width 5 height 5
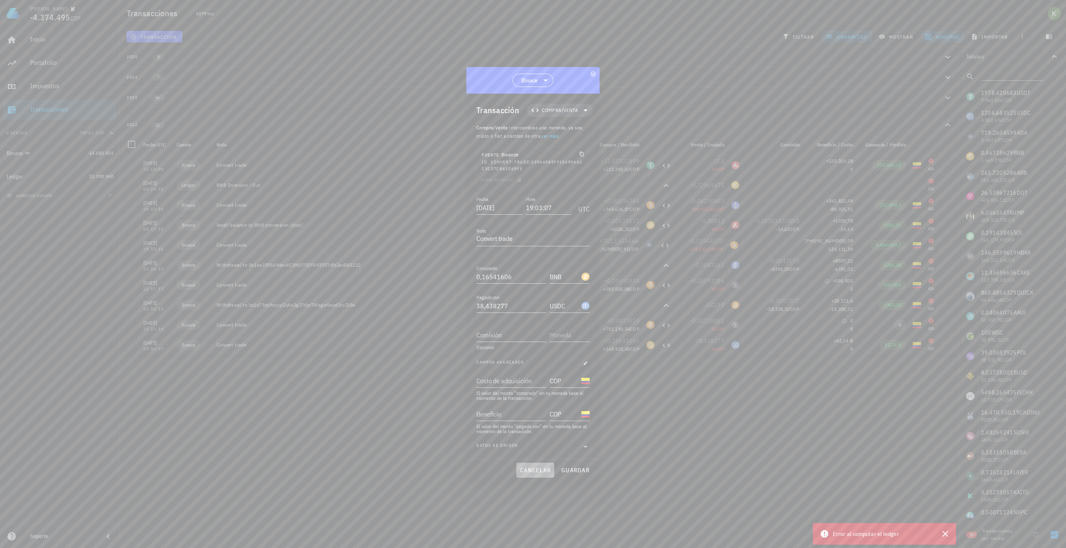
click at [542, 473] on span "cancelar" at bounding box center [535, 470] width 31 height 7
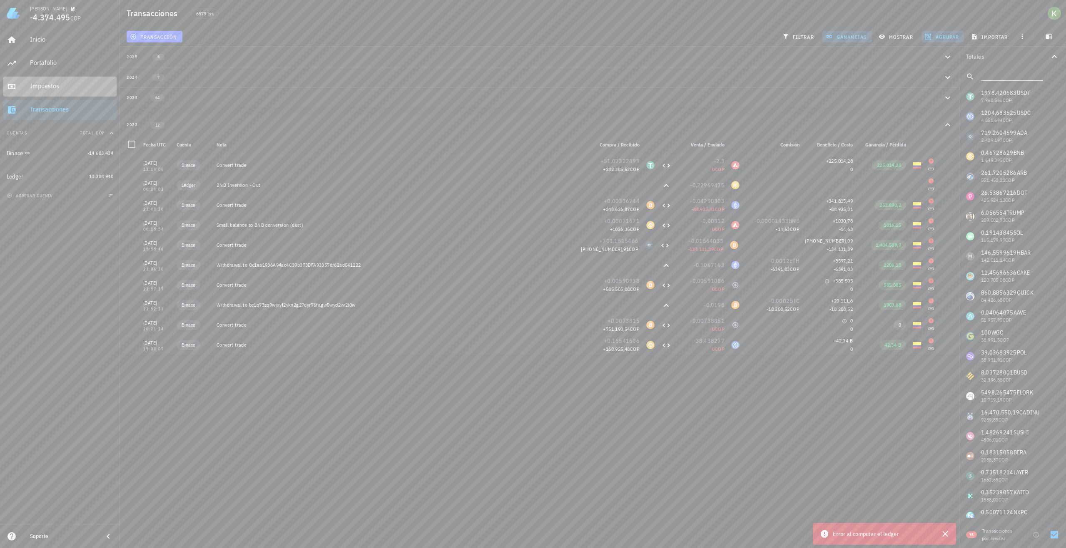
click at [55, 81] on div "Impuestos" at bounding box center [71, 86] width 83 height 19
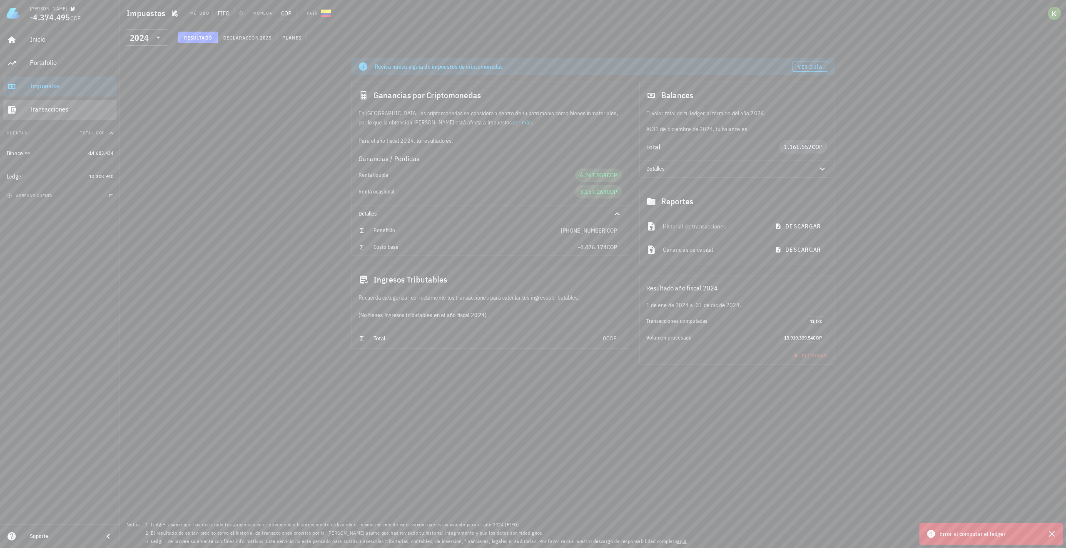
click at [49, 109] on div "Transacciones" at bounding box center [71, 109] width 83 height 8
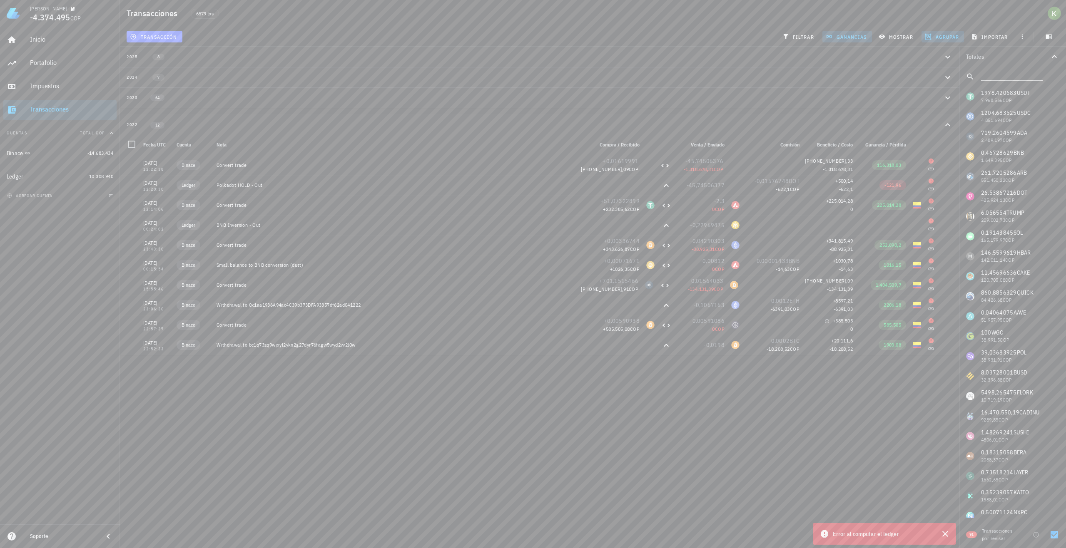
scroll to position [40, 0]
click at [49, 109] on div "Transacciones" at bounding box center [71, 109] width 83 height 8
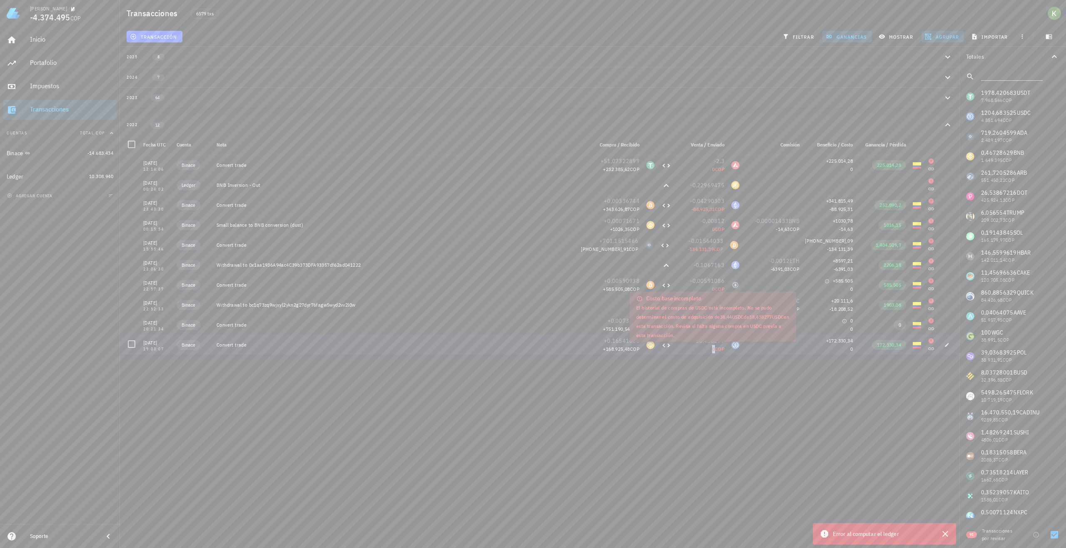
click at [712, 348] on span "0" at bounding box center [713, 349] width 2 height 6
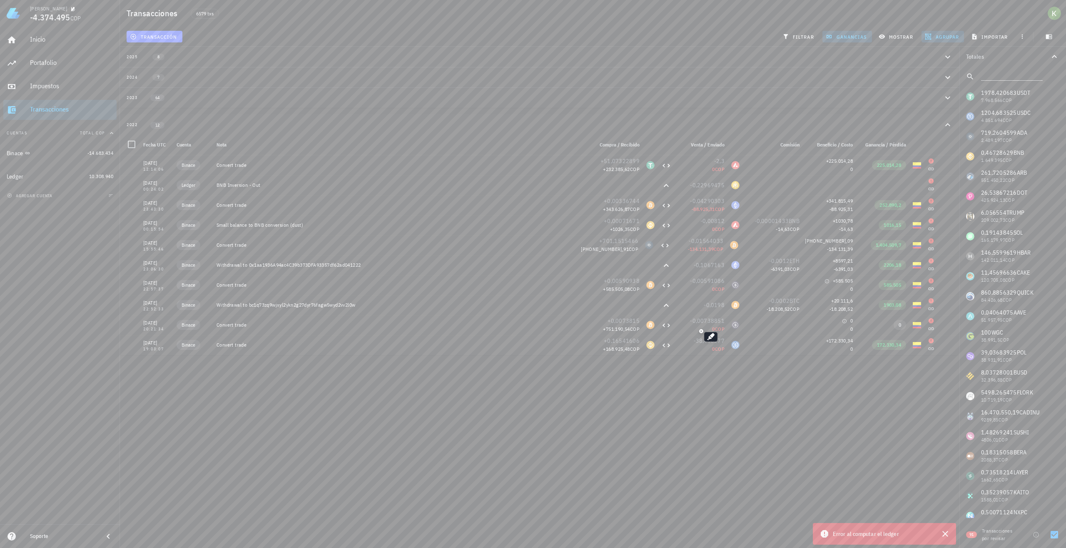
click at [676, 364] on div "Kevin -4.374.495 COP Inicio Portafolio Impuestos Transacciones Cuentas Total CO…" at bounding box center [533, 274] width 1066 height 548
drag, startPoint x: 595, startPoint y: 349, endPoint x: 637, endPoint y: 349, distance: 42.0
click at [637, 349] on div "+0,16541606 +168.925,48 COP" at bounding box center [616, 345] width 53 height 20
copy span "+168.925,48 COP"
click at [945, 346] on icon "button" at bounding box center [947, 345] width 4 height 4
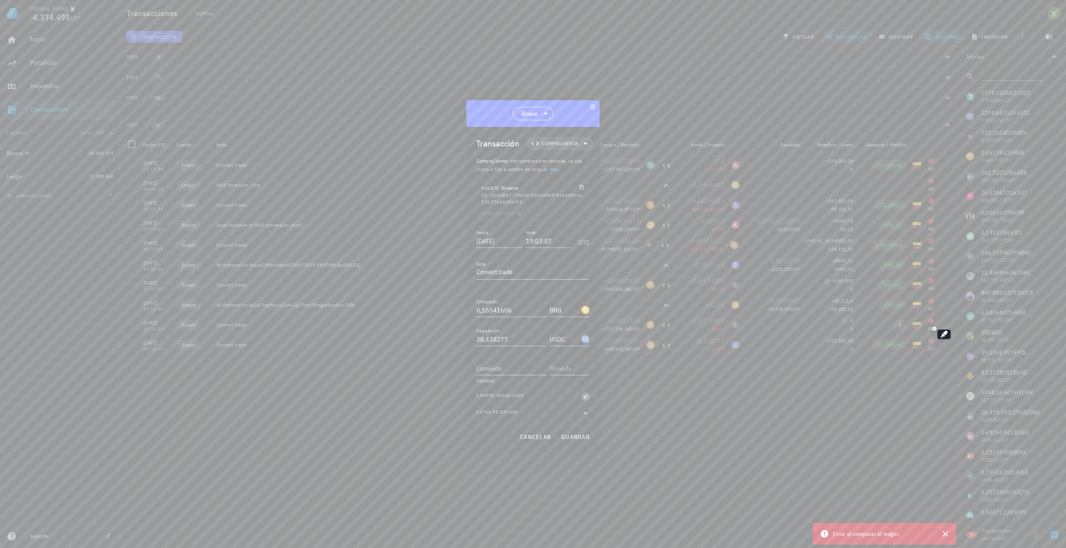
click at [584, 394] on button "button" at bounding box center [585, 397] width 8 height 8
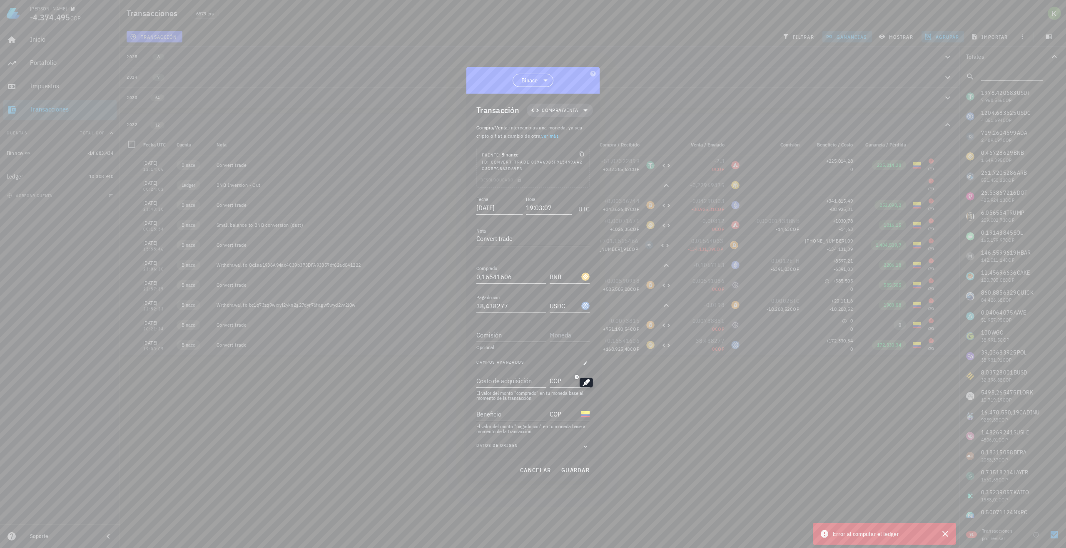
click at [532, 420] on input "Beneficio" at bounding box center [510, 414] width 68 height 13
click at [516, 384] on input "Costo de adquisición" at bounding box center [510, 380] width 68 height 13
click at [520, 380] on input "Costo de adquisición" at bounding box center [510, 380] width 68 height 13
click at [537, 465] on button "cancelar" at bounding box center [535, 470] width 38 height 15
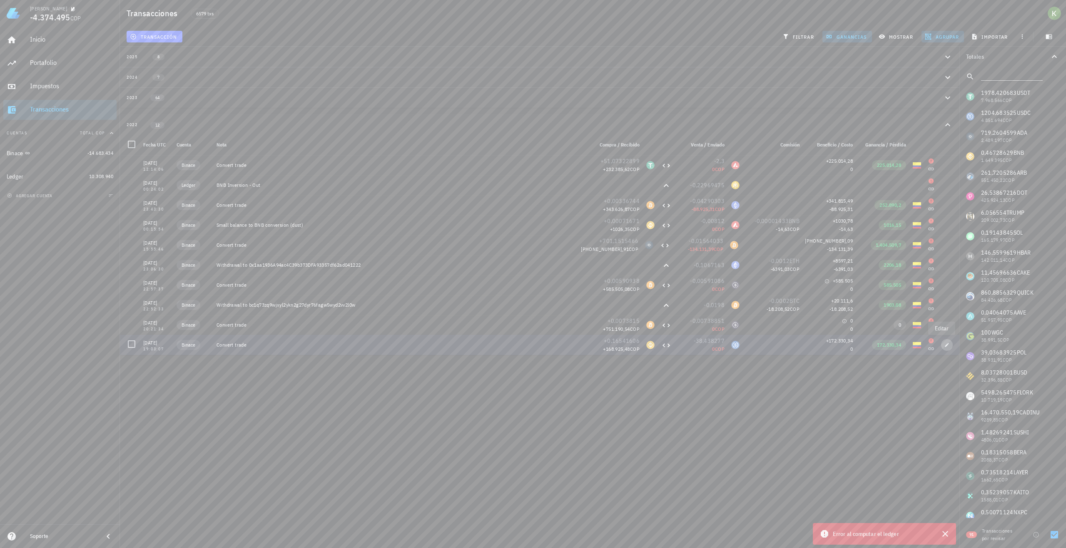
click at [941, 348] on button "button" at bounding box center [947, 345] width 12 height 12
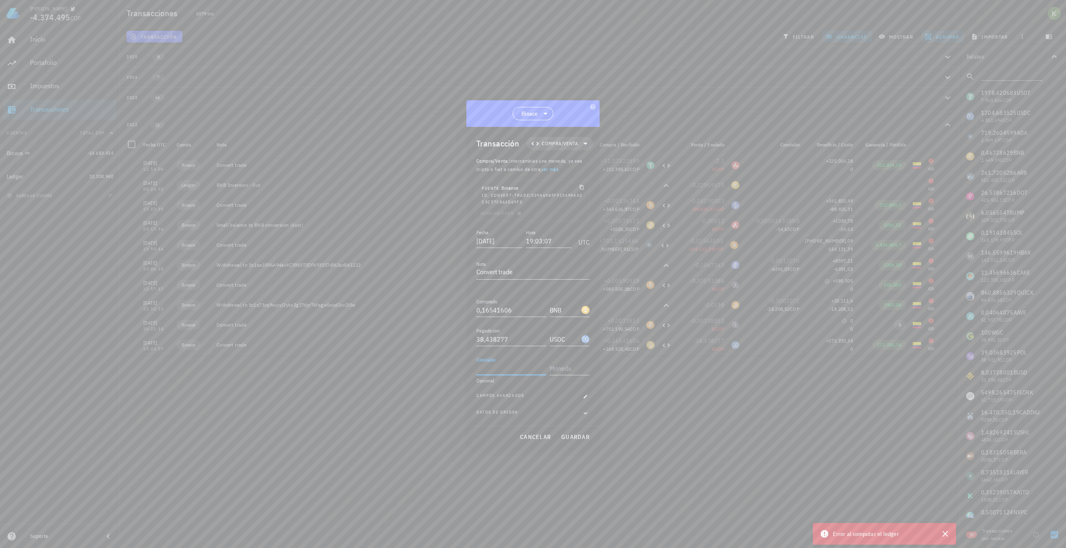
click at [509, 371] on input "Comisión" at bounding box center [511, 368] width 70 height 13
click at [568, 370] on input "text" at bounding box center [569, 368] width 38 height 13
click at [514, 368] on input "Comisión" at bounding box center [511, 368] width 70 height 13
click at [575, 368] on input "text" at bounding box center [569, 368] width 38 height 13
type input "c"
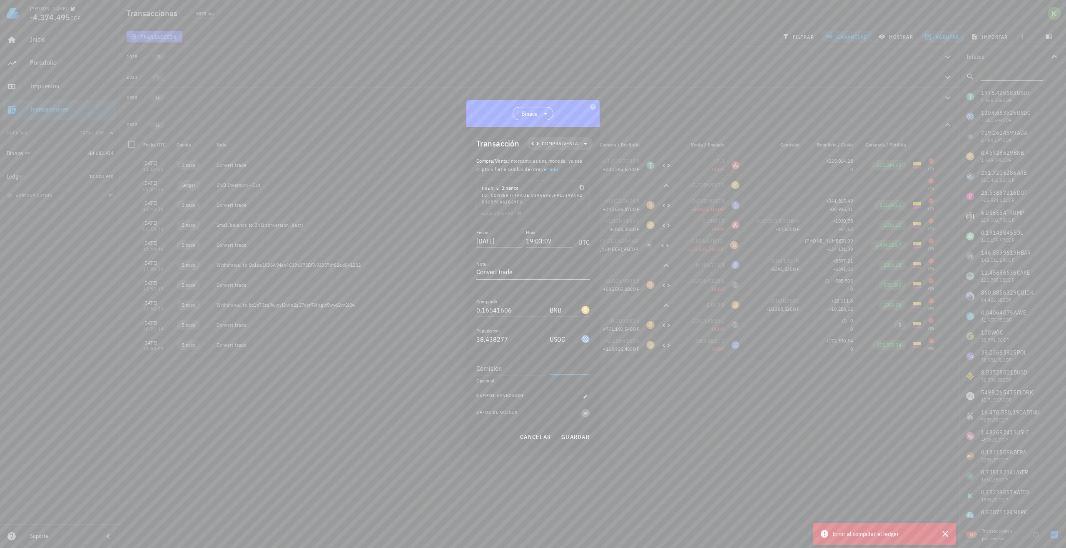
click at [585, 414] on icon "button" at bounding box center [585, 413] width 7 height 10
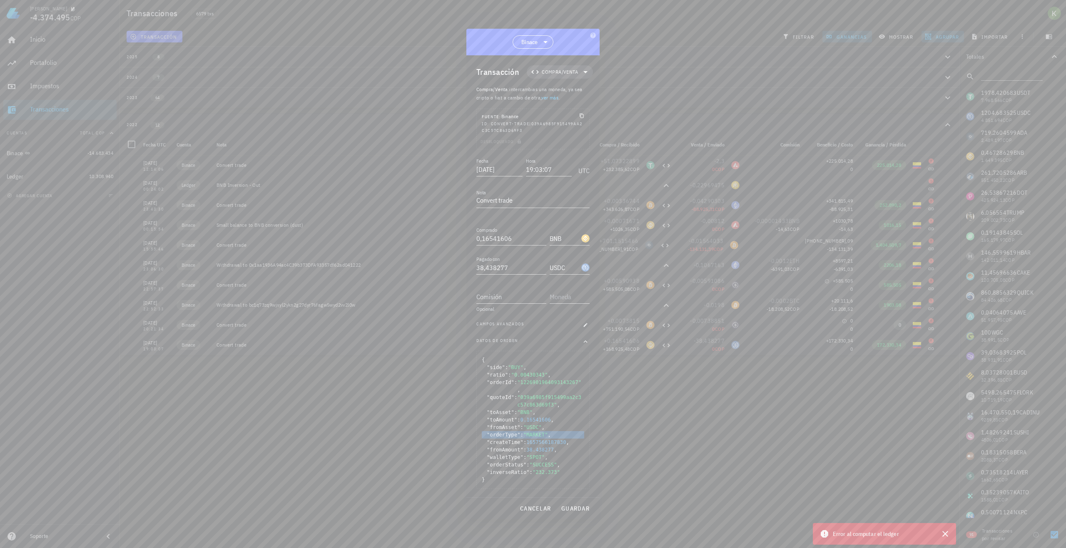
click at [548, 432] on span "," at bounding box center [549, 435] width 3 height 6
click at [586, 328] on icon "button" at bounding box center [585, 325] width 5 height 5
click at [516, 341] on input "Costo de adquisición" at bounding box center [510, 341] width 68 height 13
click at [495, 392] on div "El valor del monto "pagado con" en tu moneda base al momento de la transacción." at bounding box center [532, 390] width 113 height 10
click at [498, 376] on input "Beneficio" at bounding box center [510, 374] width 68 height 13
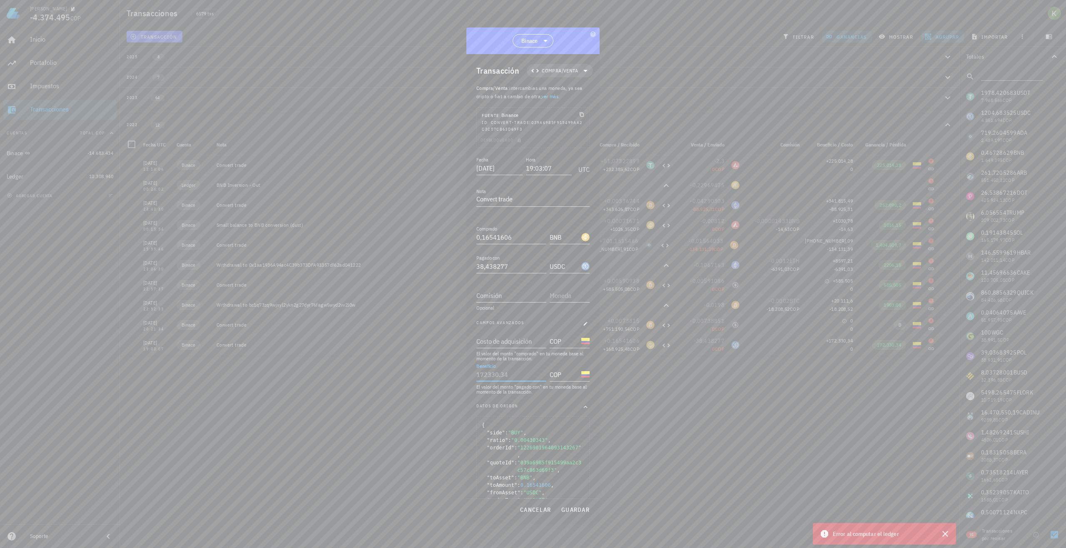
click at [503, 381] on div "Beneficio" at bounding box center [511, 374] width 70 height 13
type input "0"
click at [582, 510] on span "guardar" at bounding box center [575, 509] width 29 height 7
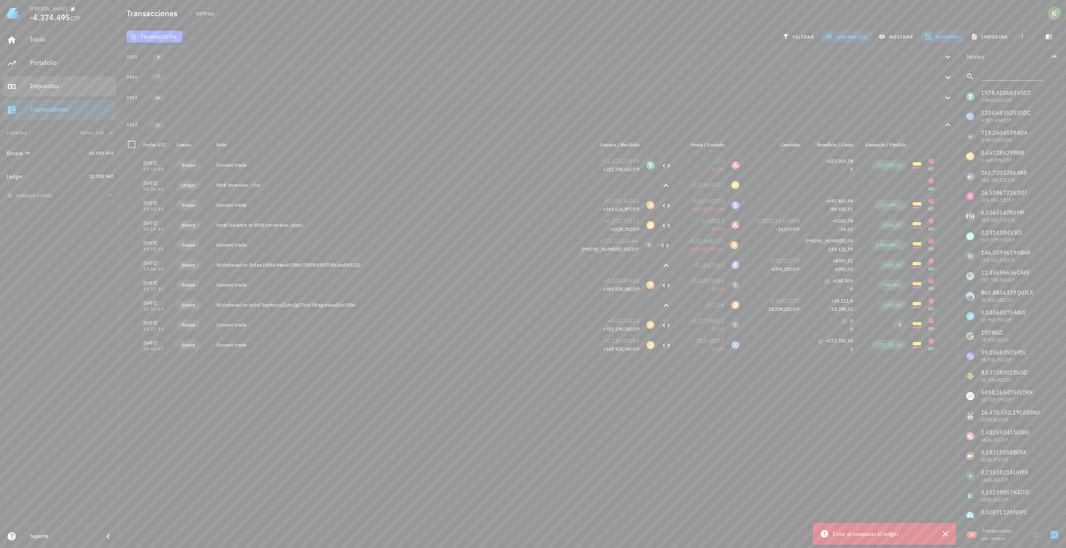
click at [59, 92] on div "Impuestos" at bounding box center [71, 86] width 83 height 19
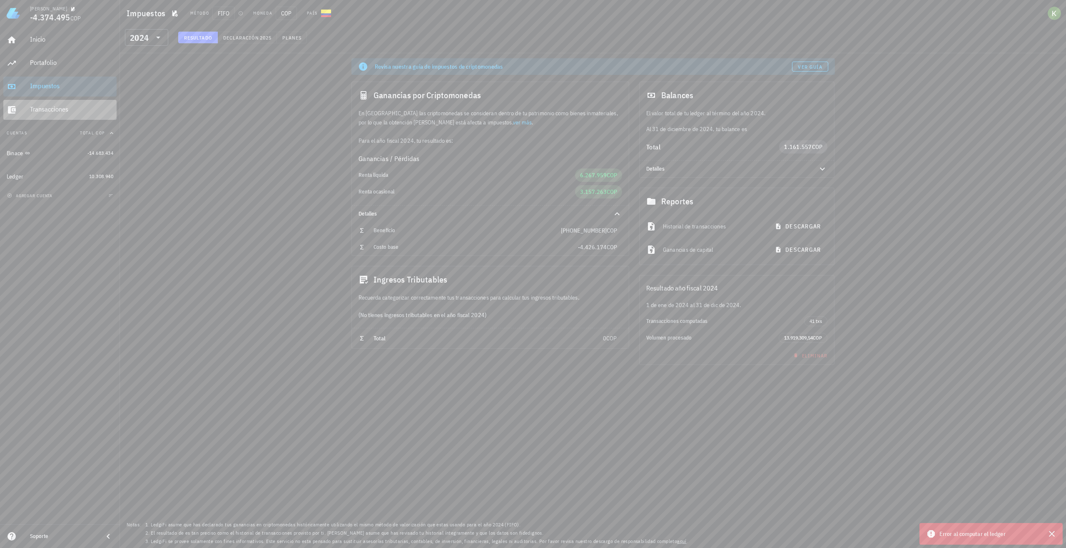
click at [67, 105] on div "Transacciones" at bounding box center [71, 109] width 83 height 19
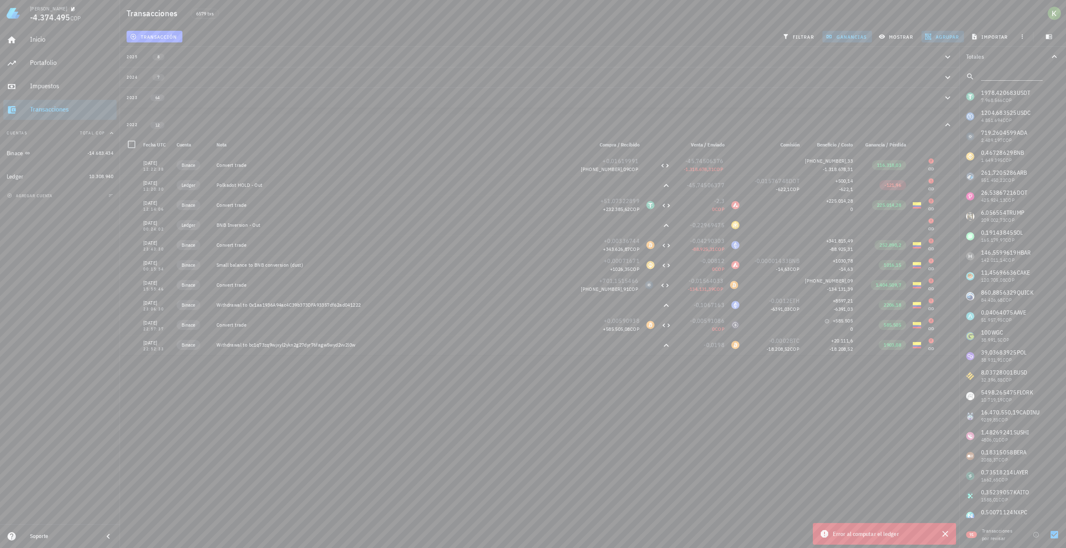
scroll to position [40, 0]
click at [67, 105] on div "Transacciones" at bounding box center [71, 109] width 83 height 19
click at [52, 85] on div "Impuestos" at bounding box center [71, 86] width 83 height 8
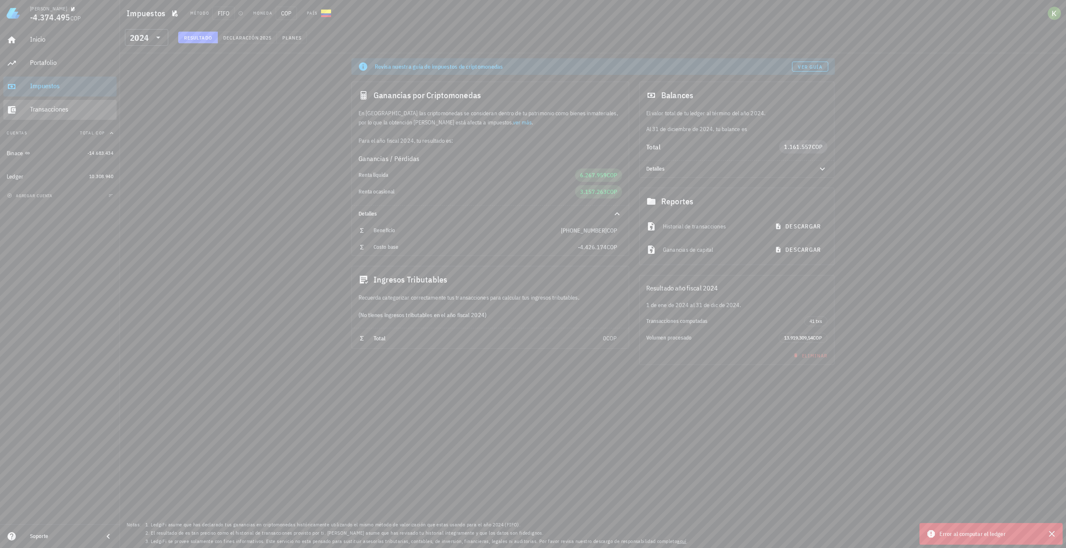
click at [52, 109] on div "Transacciones" at bounding box center [71, 109] width 83 height 8
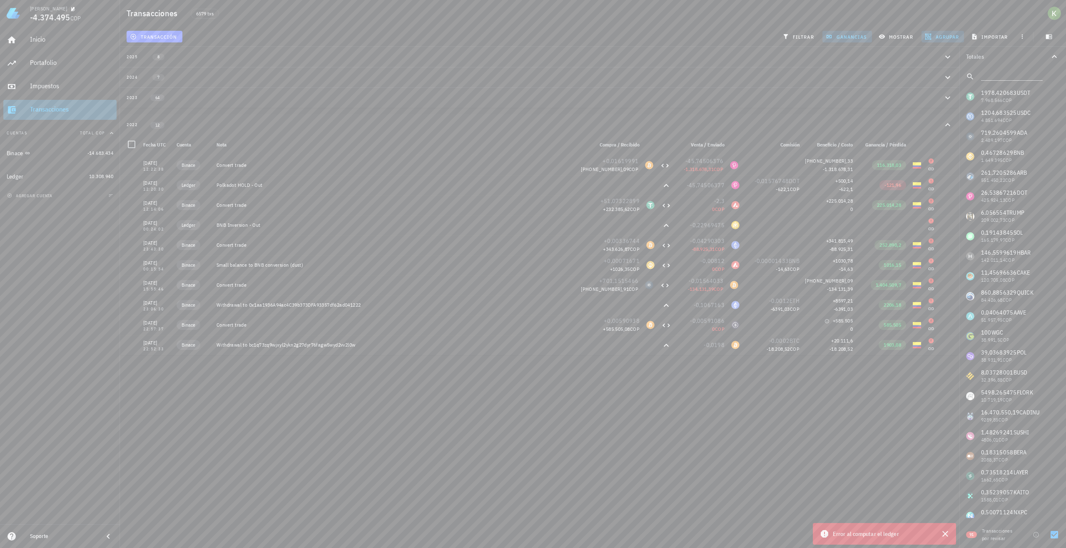
scroll to position [22, 0]
click at [52, 109] on div "Transacciones" at bounding box center [71, 109] width 83 height 8
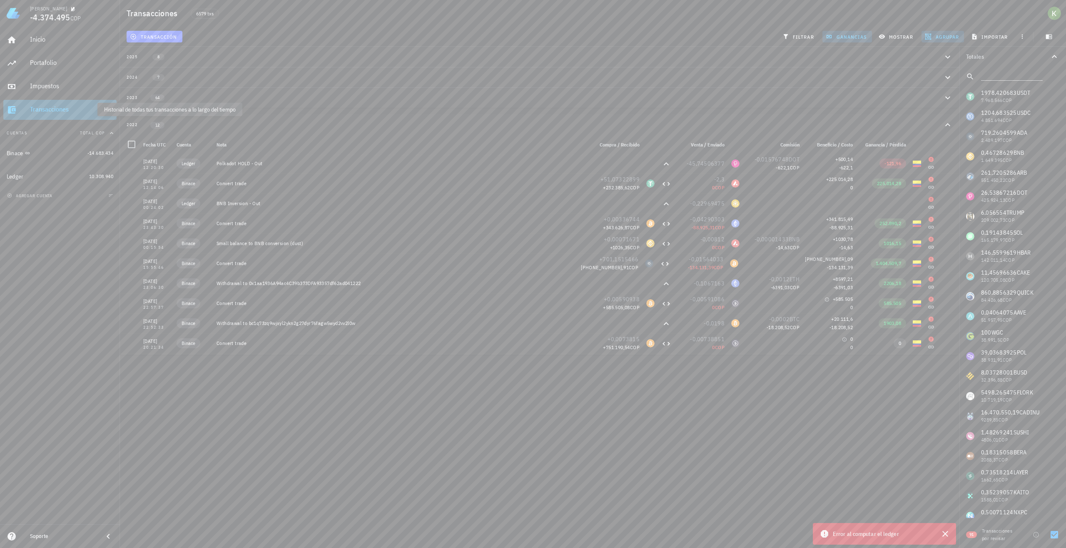
click at [52, 109] on div "Transacciones" at bounding box center [71, 109] width 83 height 8
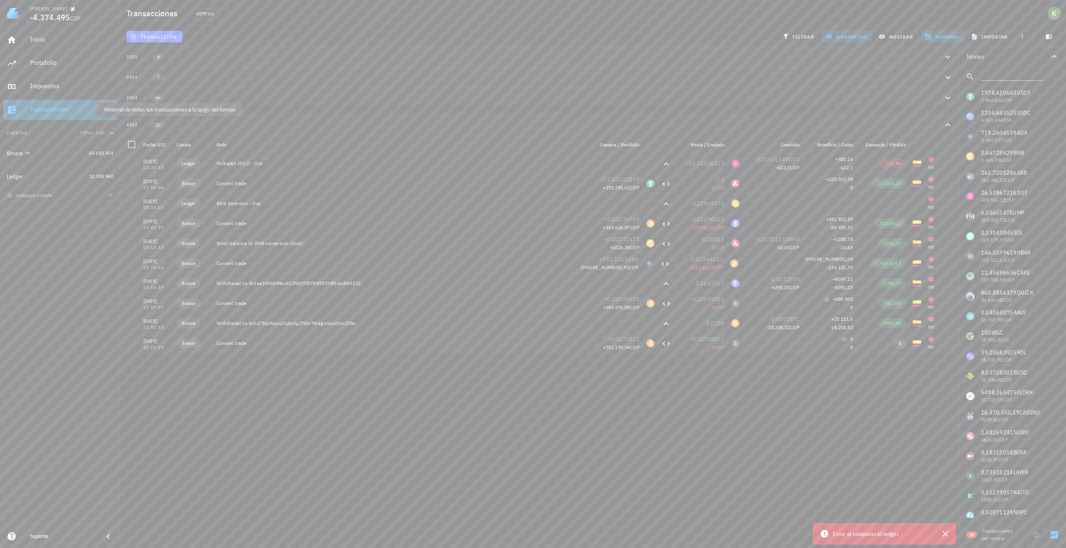
click at [52, 109] on div "Transacciones" at bounding box center [71, 109] width 83 height 8
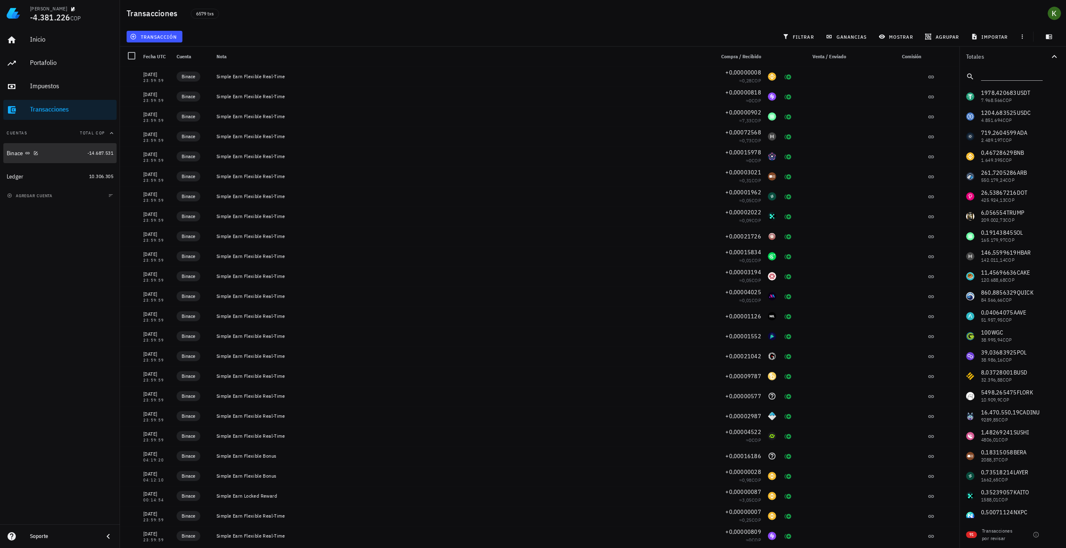
click at [70, 151] on div "Binace" at bounding box center [45, 153] width 77 height 8
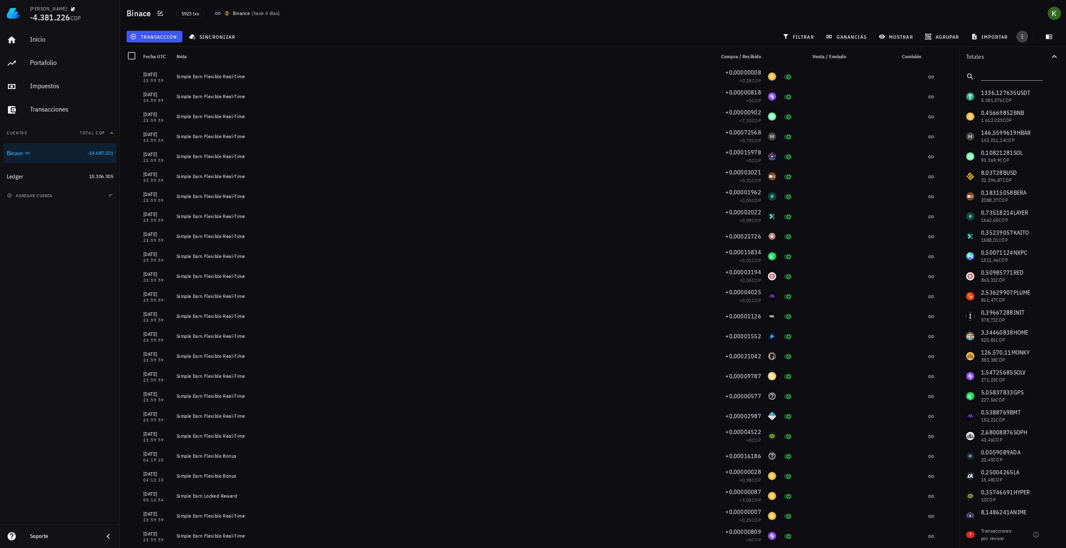
click at [1020, 37] on icon "button" at bounding box center [1022, 36] width 7 height 7
click at [57, 109] on div "Transacciones" at bounding box center [71, 109] width 83 height 8
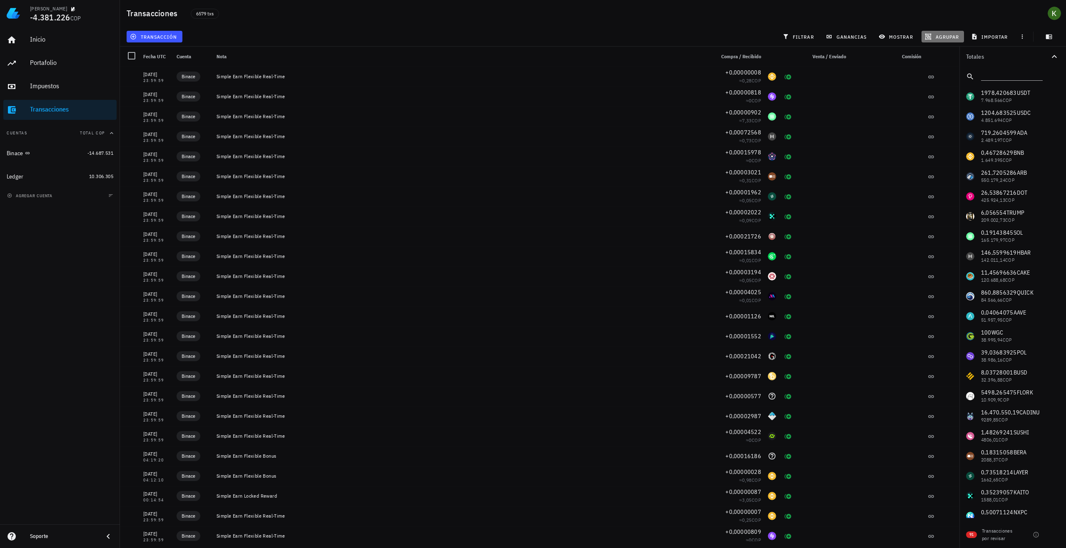
click at [935, 35] on span "agrupar" at bounding box center [942, 36] width 32 height 7
click at [947, 124] on div "Año" at bounding box center [946, 122] width 37 height 7
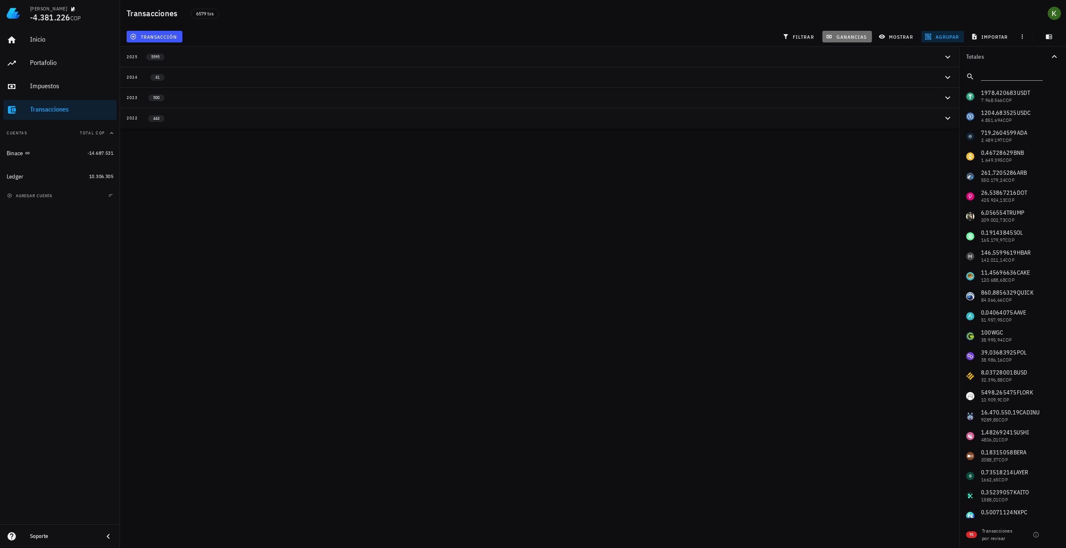
click at [854, 39] on span "ganancias" at bounding box center [846, 36] width 39 height 7
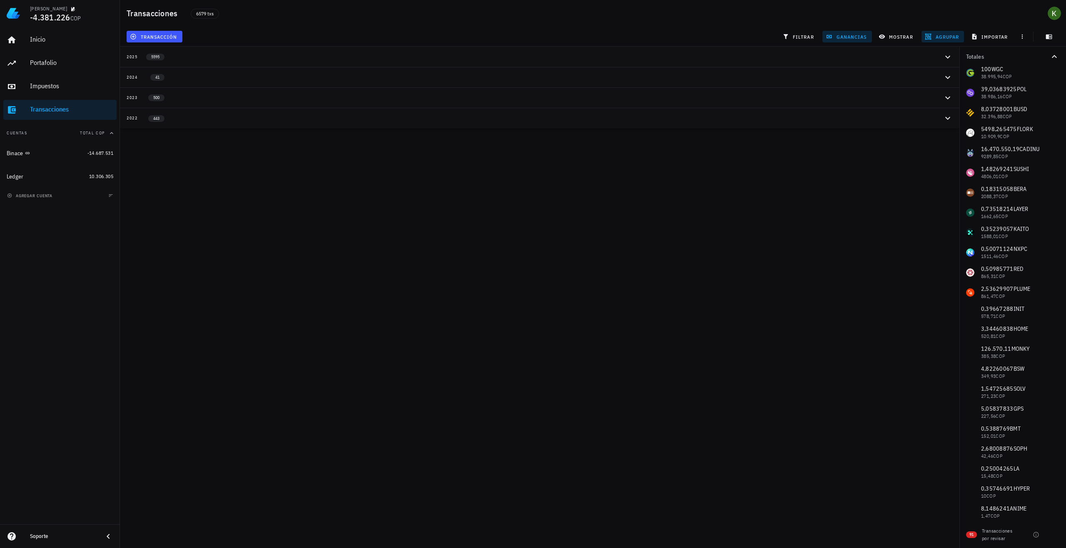
scroll to position [291, 0]
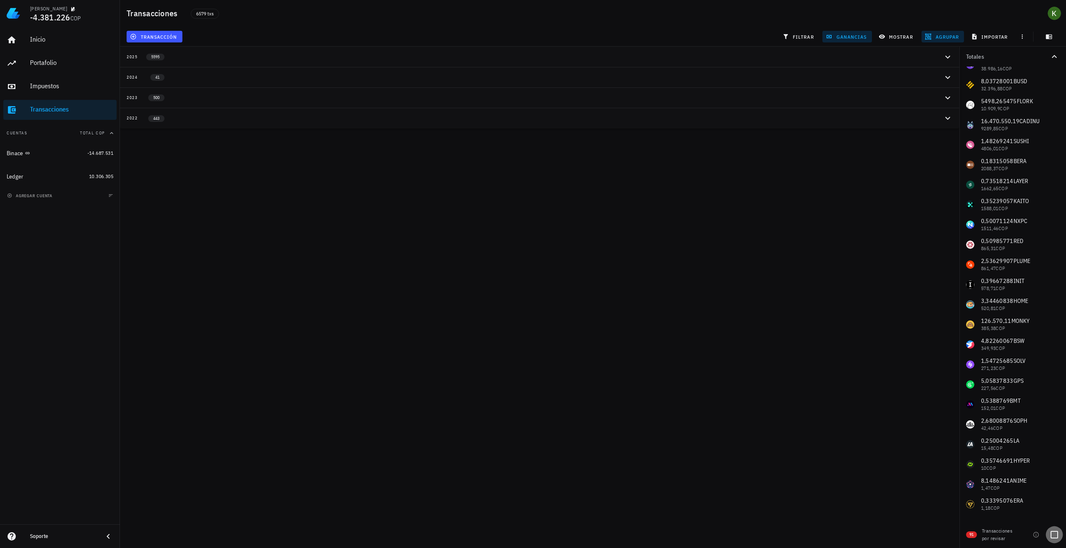
click at [1055, 535] on div at bounding box center [1054, 535] width 14 height 14
checkbox input "true"
click at [1034, 538] on div "91 Transacciones por revisar" at bounding box center [1012, 533] width 107 height 30
click at [1035, 536] on icon "button" at bounding box center [1035, 535] width 7 height 7
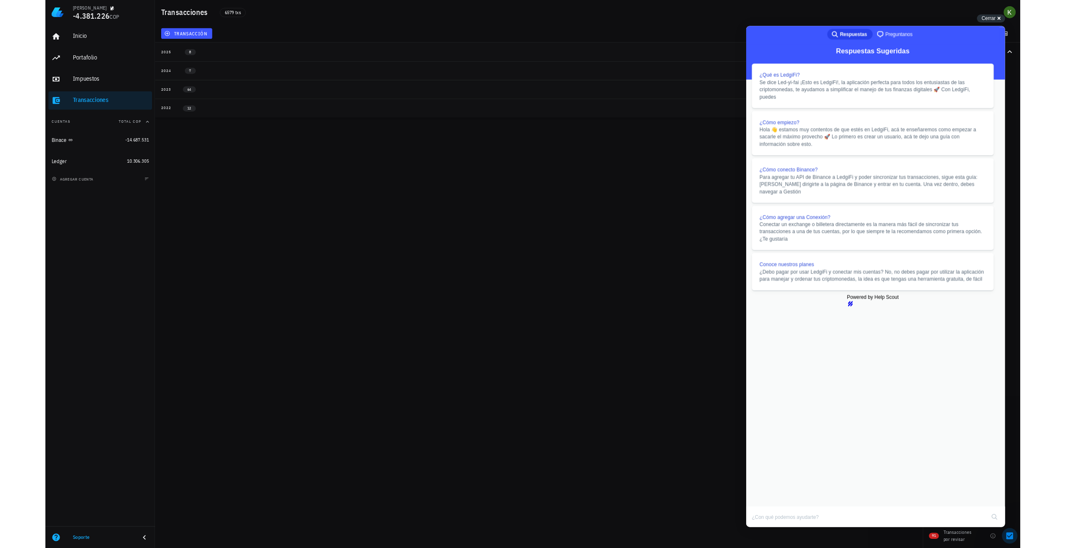
scroll to position [416, 0]
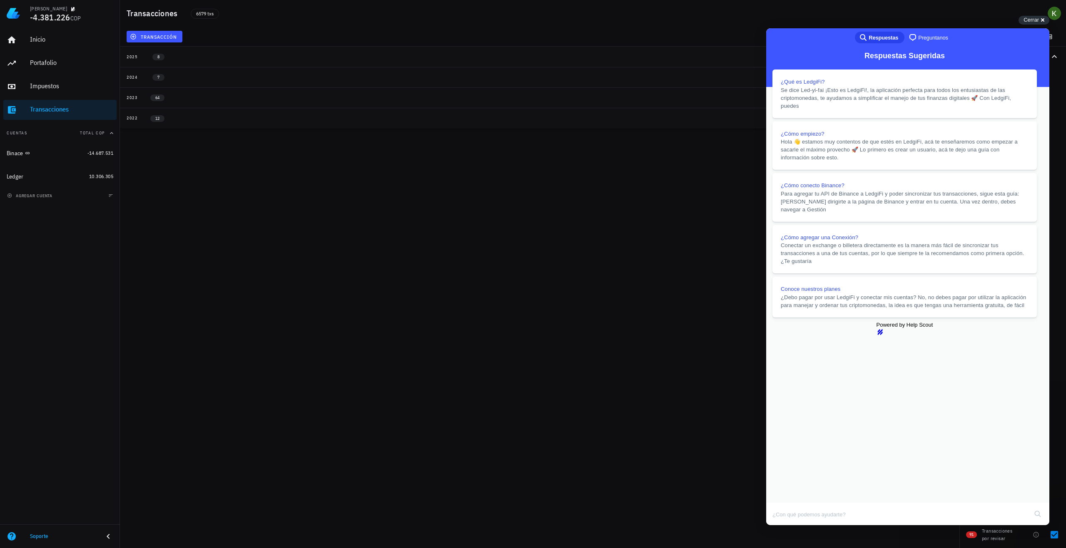
click at [186, 113] on button "2022 12" at bounding box center [539, 118] width 839 height 20
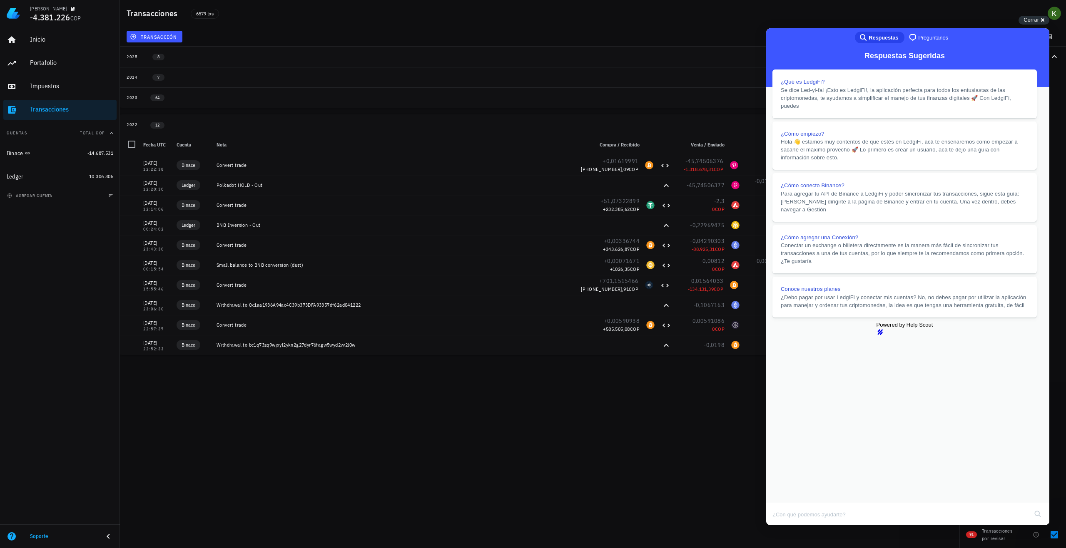
click at [781, 526] on button "Close" at bounding box center [773, 531] width 15 height 11
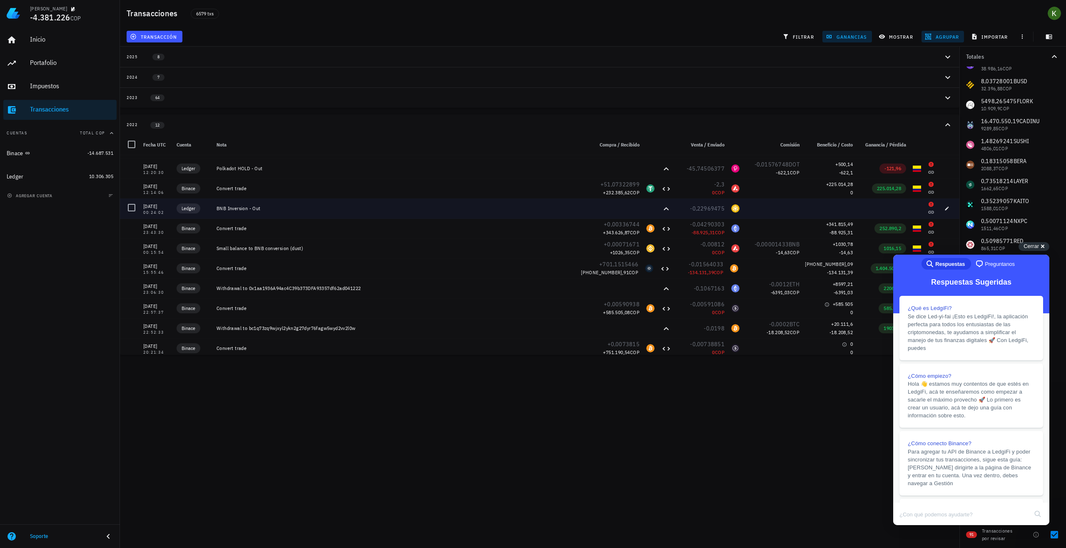
scroll to position [40, 0]
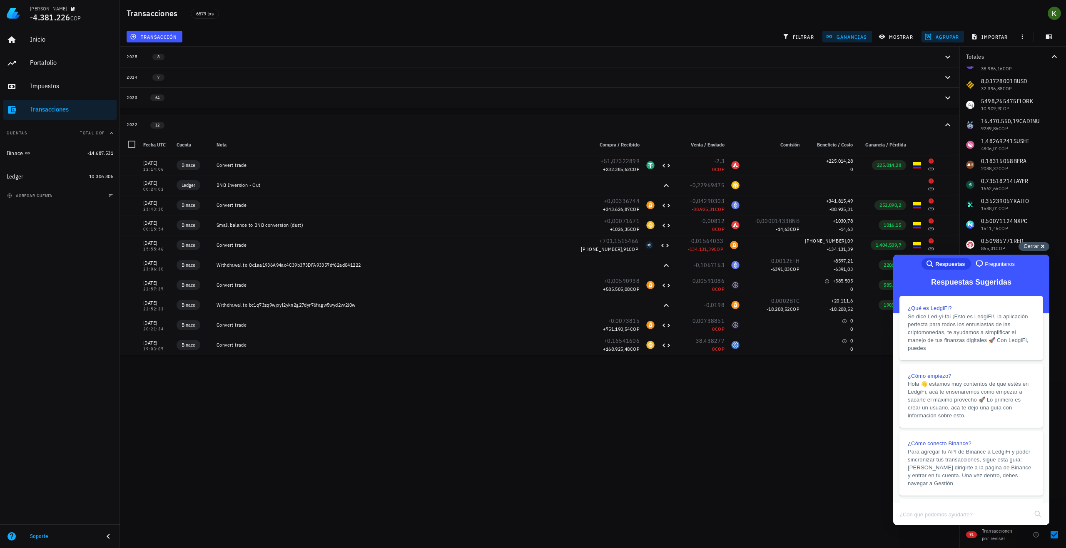
click at [1042, 245] on div "Cerrar cross-small" at bounding box center [1033, 246] width 31 height 9
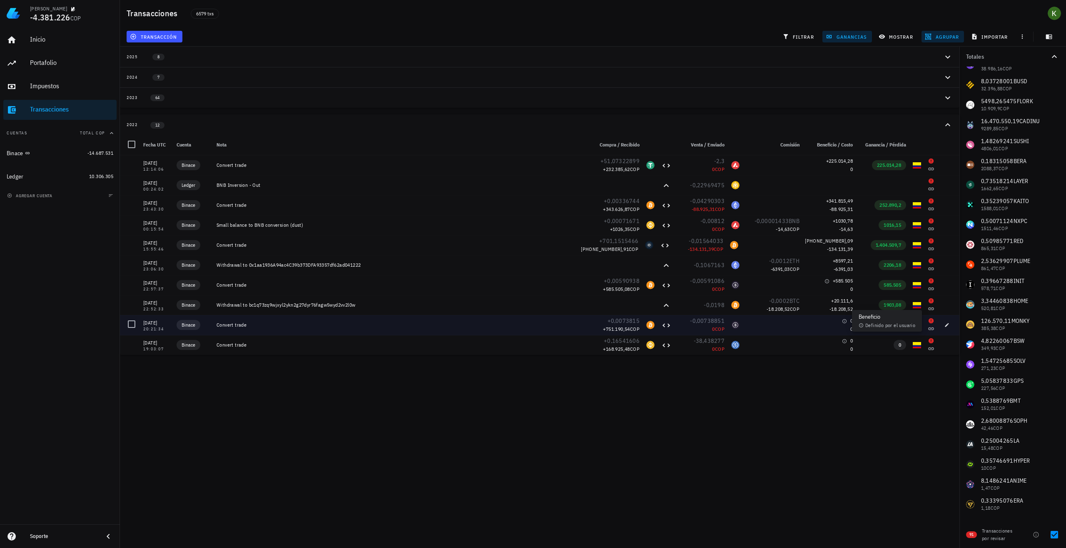
click at [842, 322] on icon at bounding box center [844, 320] width 5 height 5
click at [848, 330] on div "0 0" at bounding box center [829, 325] width 53 height 20
click at [850, 330] on span "0" at bounding box center [851, 329] width 2 height 6
click at [944, 327] on icon "button" at bounding box center [946, 325] width 5 height 5
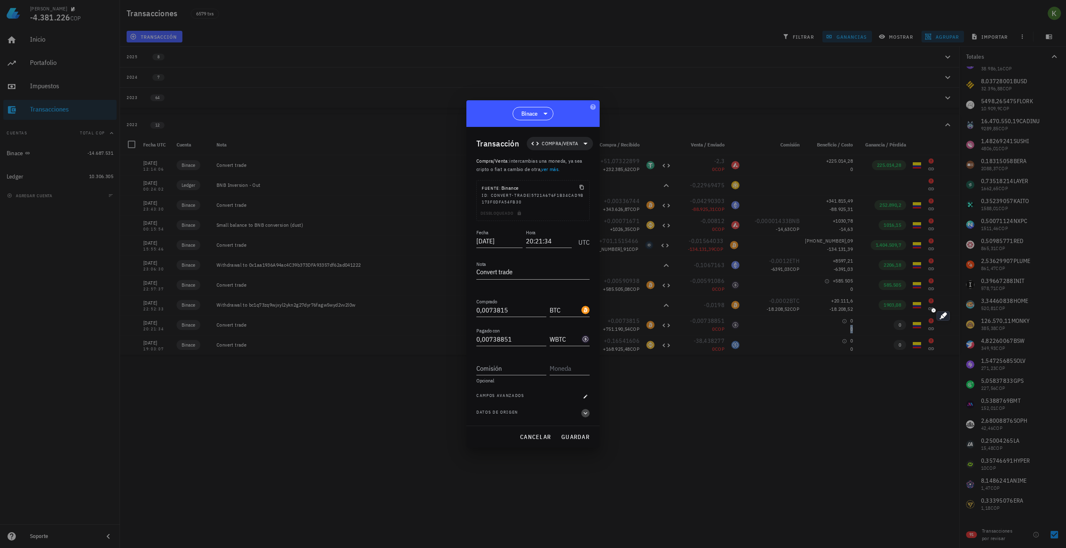
click at [585, 412] on icon "button" at bounding box center [585, 413] width 7 height 10
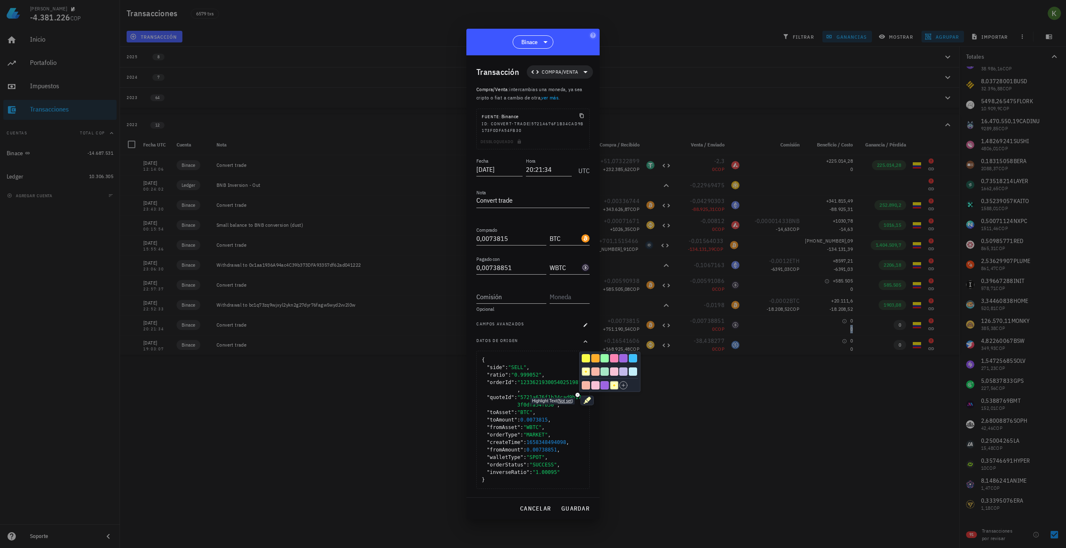
click at [585, 345] on div "#000000" at bounding box center [616, 370] width 72 height 54
click at [585, 337] on div "Fecha [DATE] Hora 20:21:34 UTC Nota Convert trade Comprado 0,0073815 BTC Pagado…" at bounding box center [532, 326] width 113 height 341
click at [585, 329] on button "button" at bounding box center [585, 325] width 8 height 8
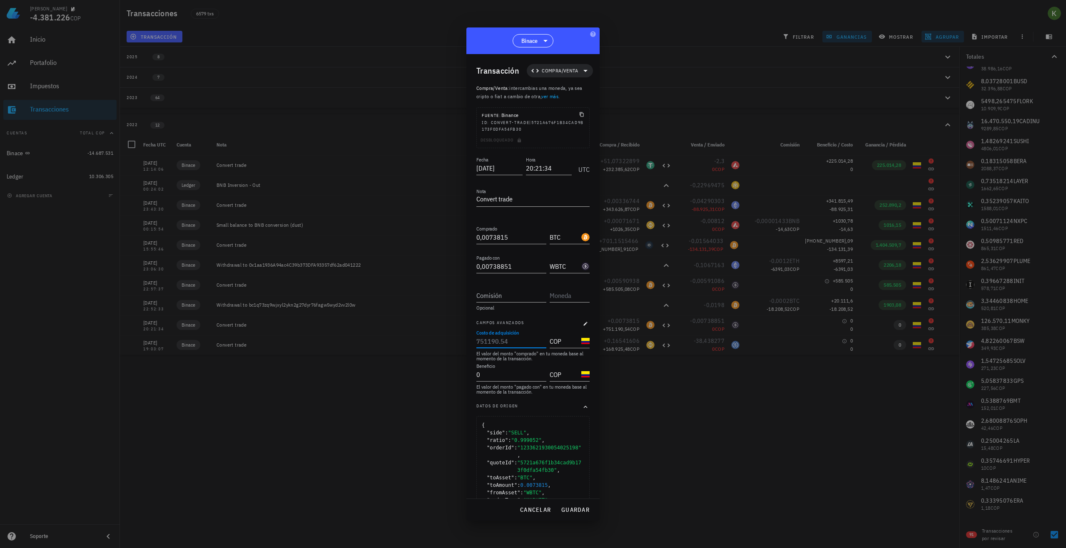
click at [516, 343] on input "Costo de adquisición" at bounding box center [510, 341] width 68 height 13
type input "345.345"
click at [537, 509] on span "cancelar" at bounding box center [535, 509] width 31 height 7
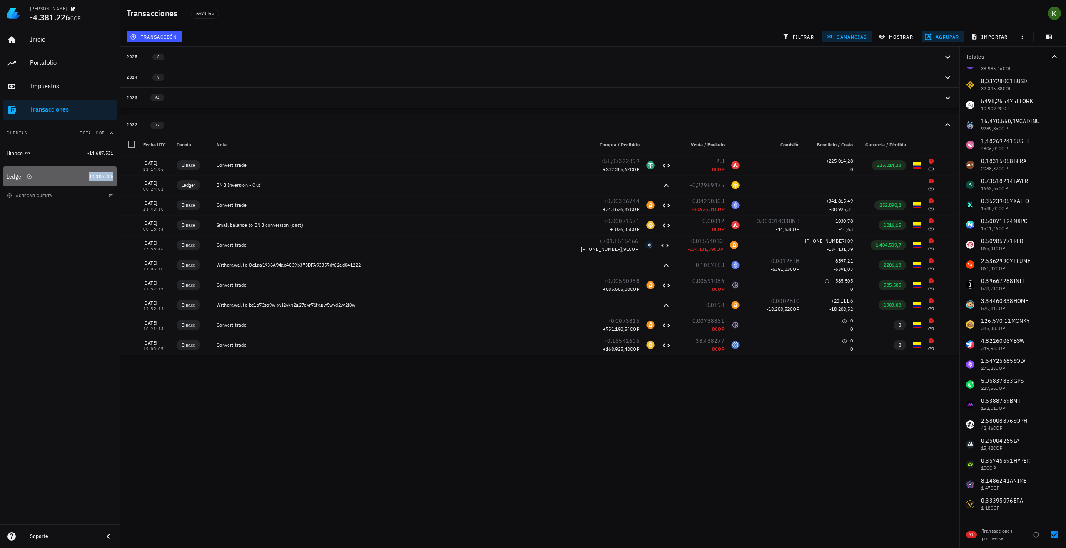
click at [89, 179] on span "10.306.305" at bounding box center [101, 176] width 24 height 6
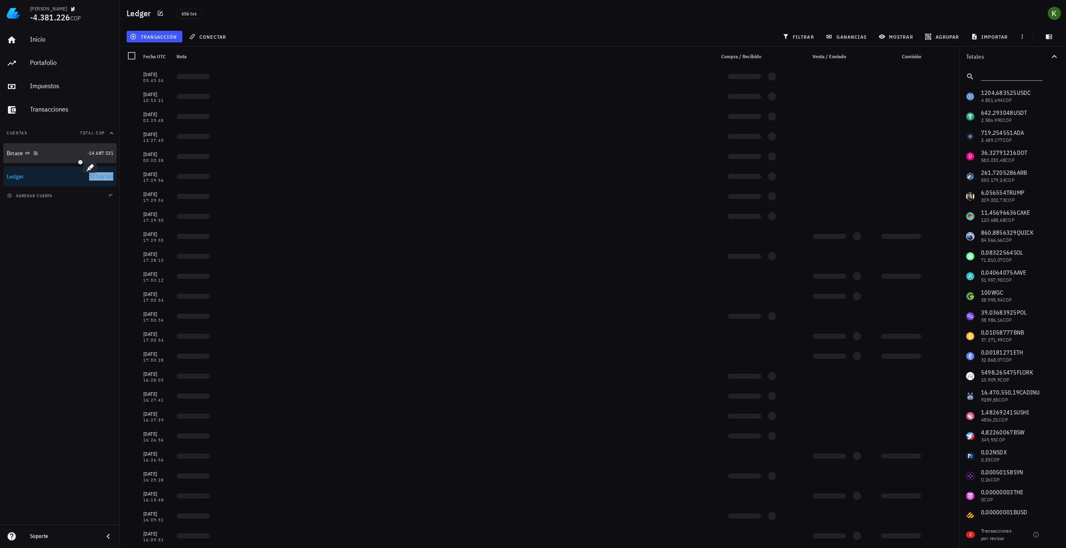
click at [40, 156] on div "Binace" at bounding box center [45, 153] width 77 height 8
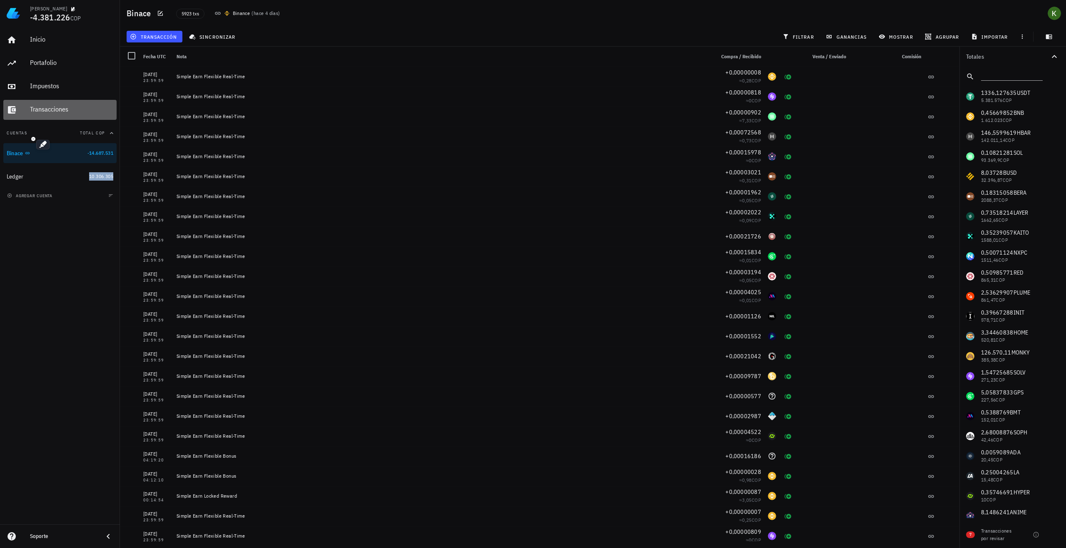
click at [57, 110] on div "Transacciones" at bounding box center [71, 109] width 83 height 8
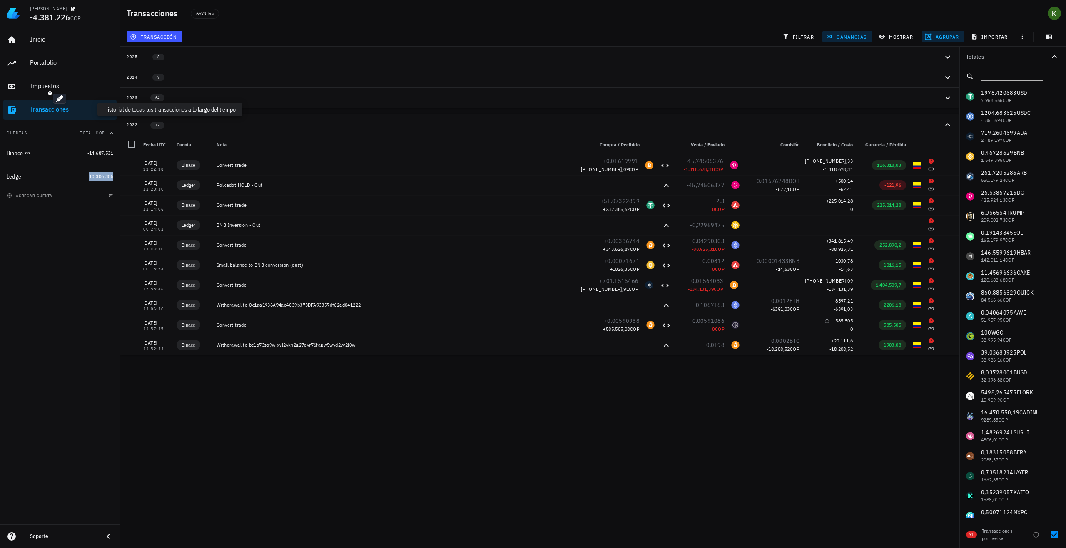
scroll to position [22, 0]
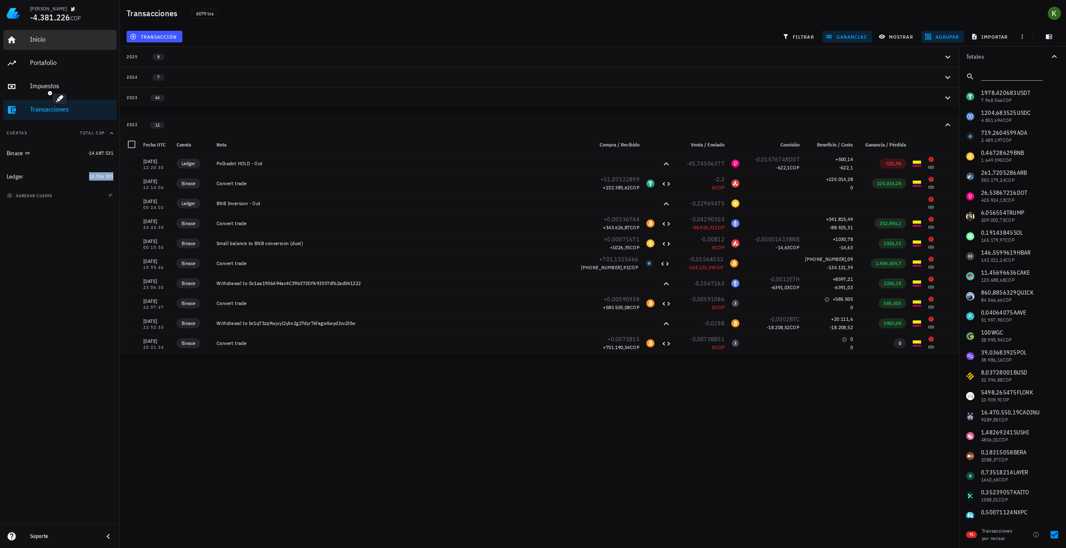
click at [90, 30] on div "Inicio" at bounding box center [71, 39] width 83 height 19
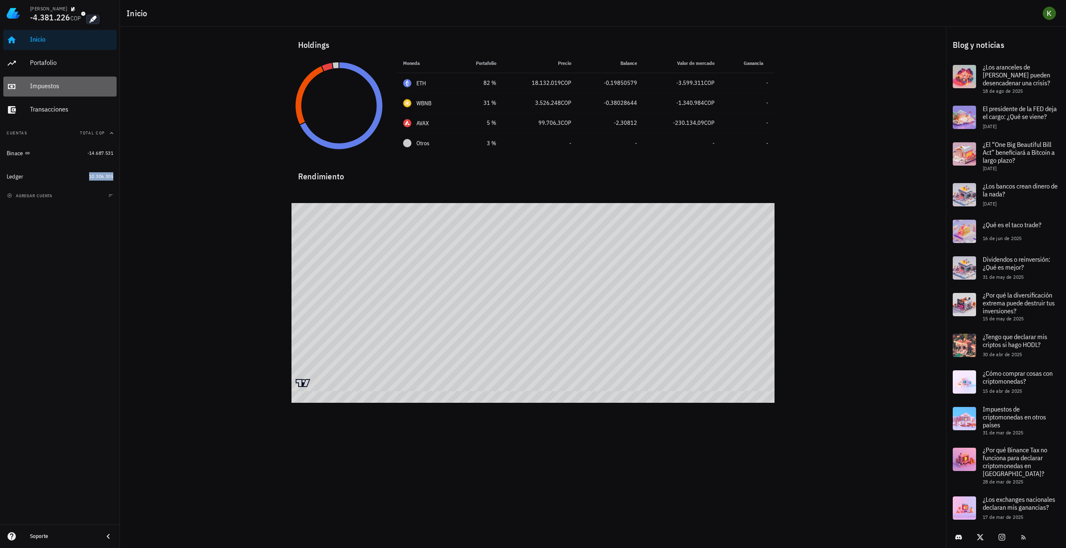
click at [78, 89] on div "Impuestos" at bounding box center [71, 86] width 83 height 8
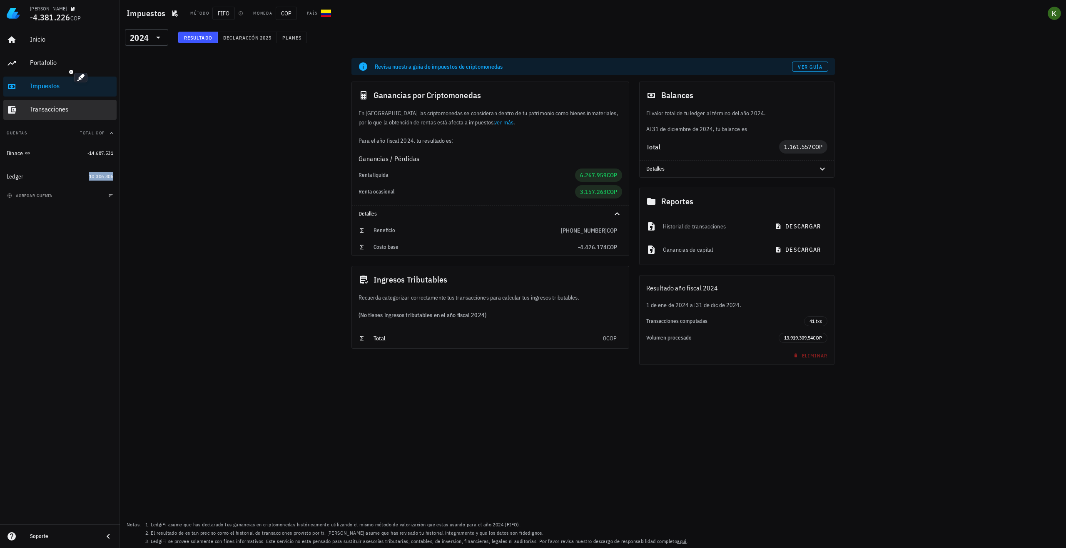
click at [65, 111] on div "Transacciones" at bounding box center [71, 109] width 83 height 8
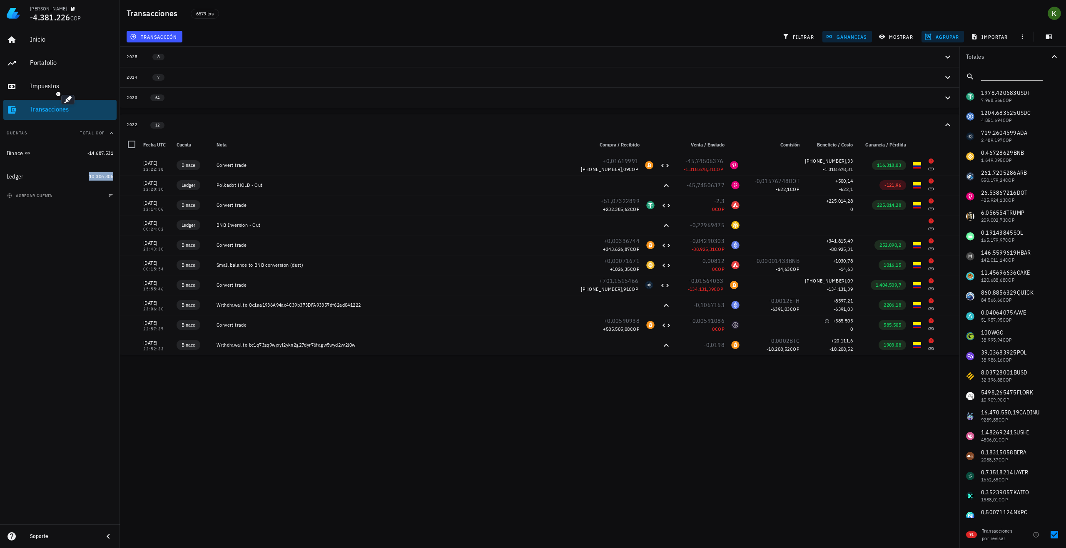
scroll to position [22, 0]
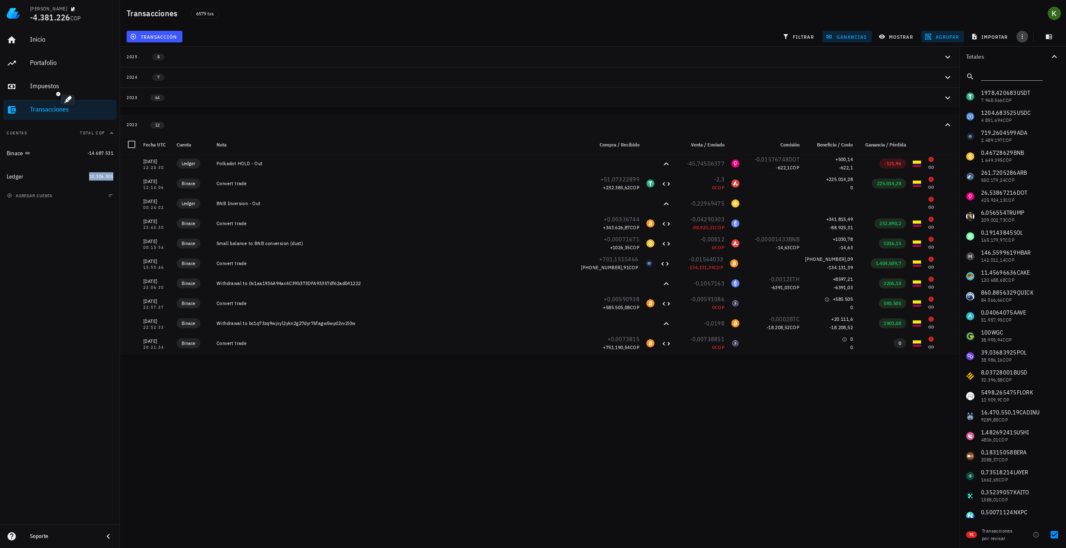
click at [1025, 37] on span "button" at bounding box center [1022, 36] width 12 height 7
click at [1025, 35] on icon "button" at bounding box center [1022, 36] width 7 height 7
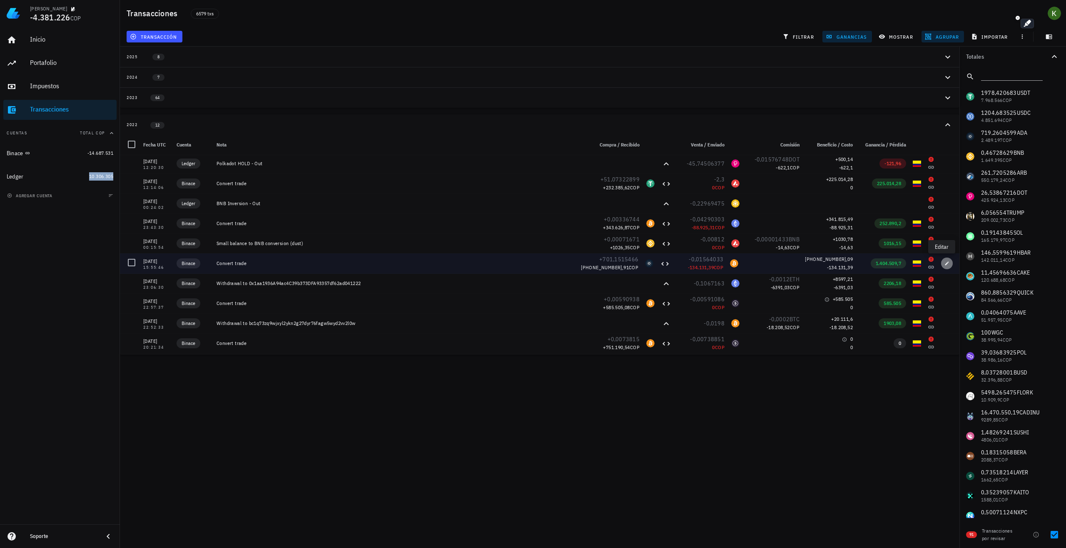
click at [944, 265] on icon "button" at bounding box center [946, 263] width 5 height 5
type input "[DATE]"
type input "15:55:46"
type input "701,15154662"
type input "ADA"
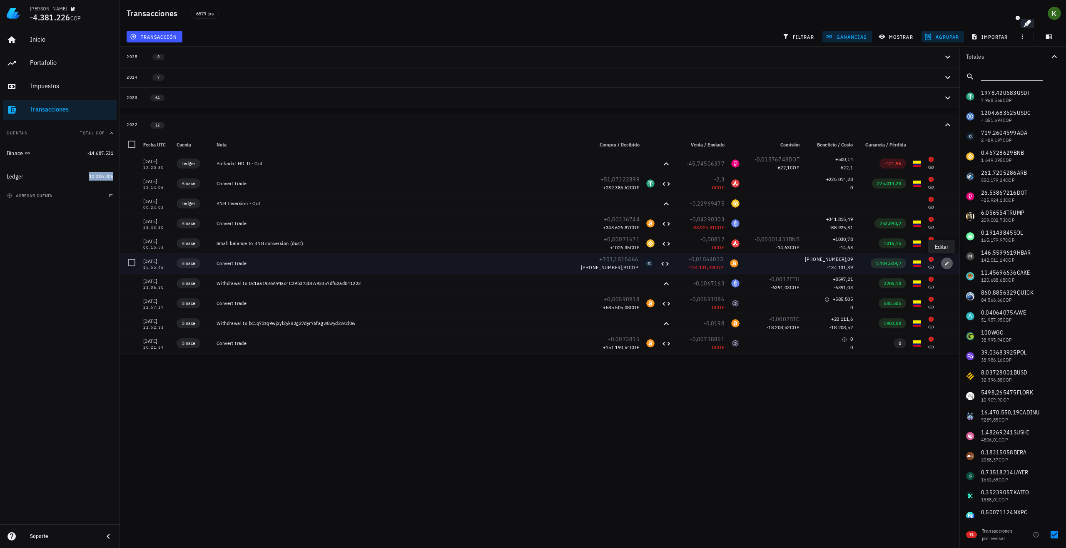
type input "0,01564033"
type input "BTC"
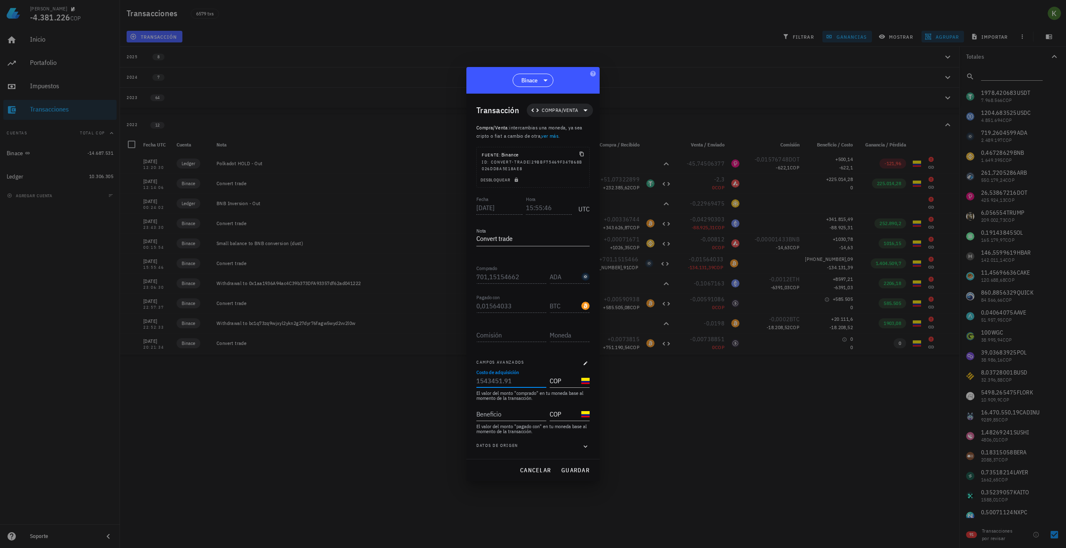
click at [530, 383] on input "Costo de adquisición" at bounding box center [510, 380] width 68 height 13
click at [510, 409] on input "Beneficio" at bounding box center [510, 414] width 68 height 13
type input "0"
click at [580, 474] on button "guardar" at bounding box center [574, 470] width 35 height 15
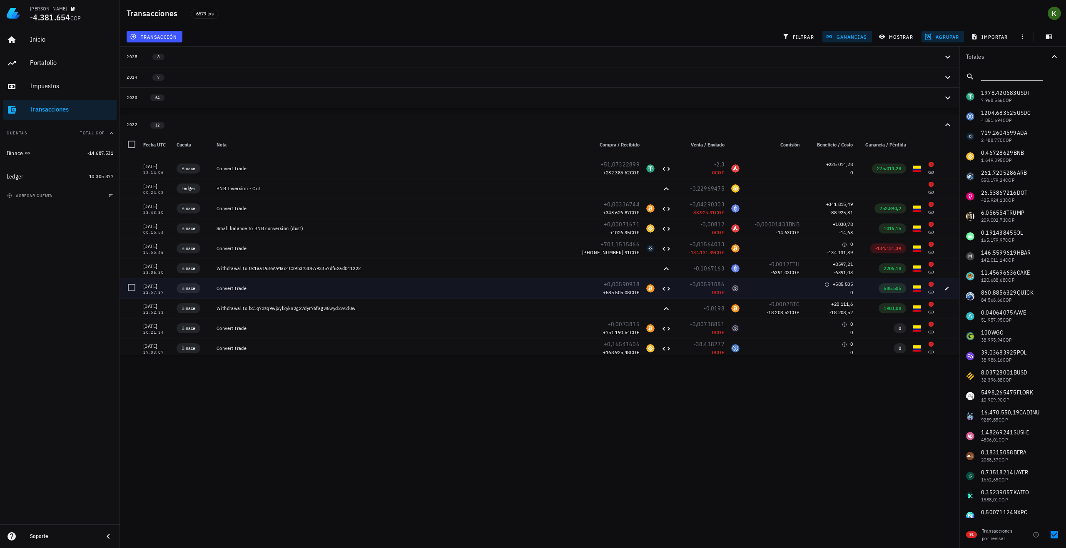
scroll to position [40, 0]
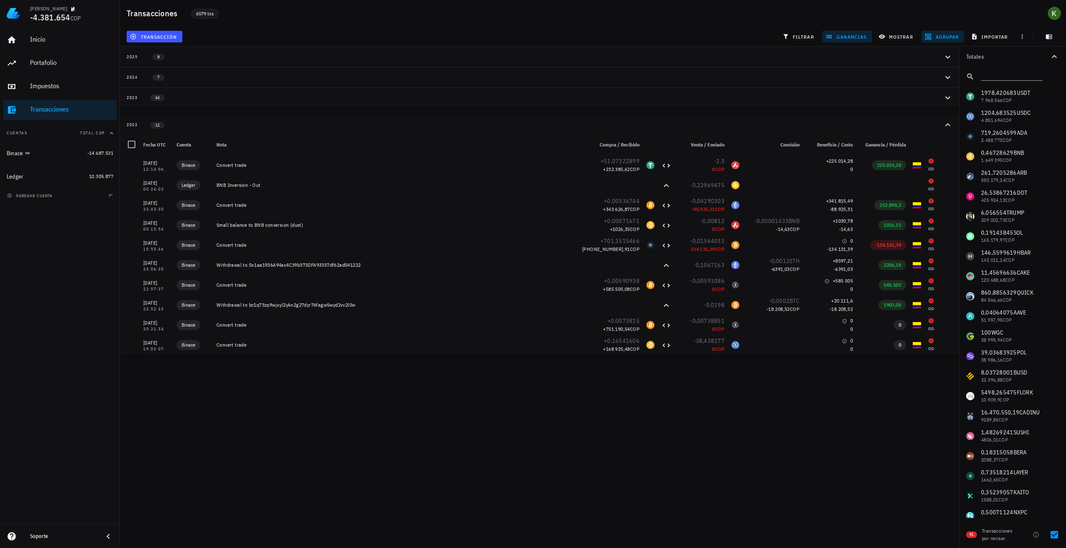
click at [211, 15] on span "6579 txs" at bounding box center [204, 13] width 17 height 9
click at [151, 15] on h1 "Transacciones" at bounding box center [154, 13] width 54 height 13
click at [157, 37] on span "transacción" at bounding box center [154, 36] width 45 height 7
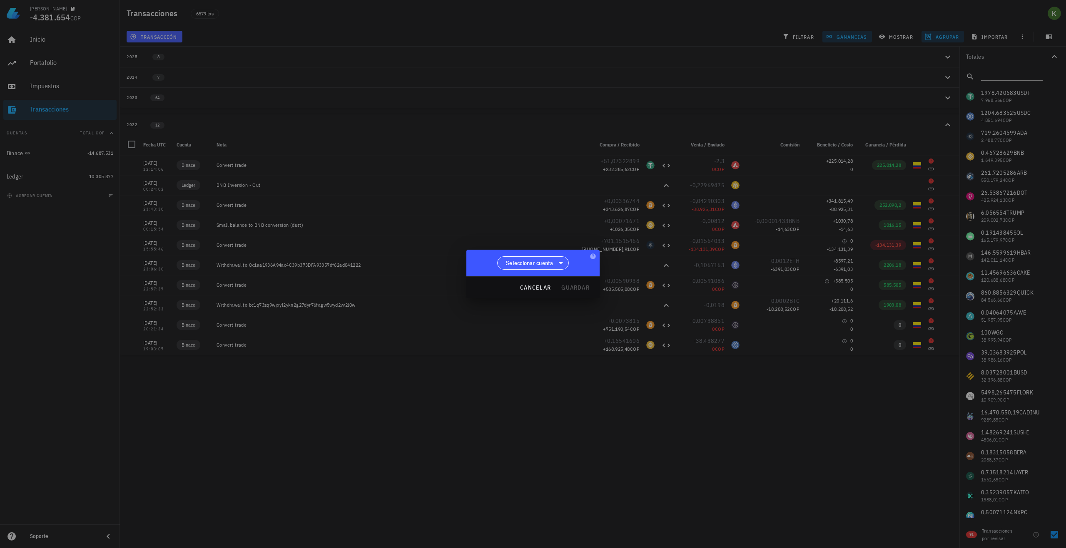
click at [553, 266] on span "Seleccionar cuenta" at bounding box center [529, 263] width 47 height 8
click at [541, 286] on div "Binace" at bounding box center [533, 285] width 59 height 8
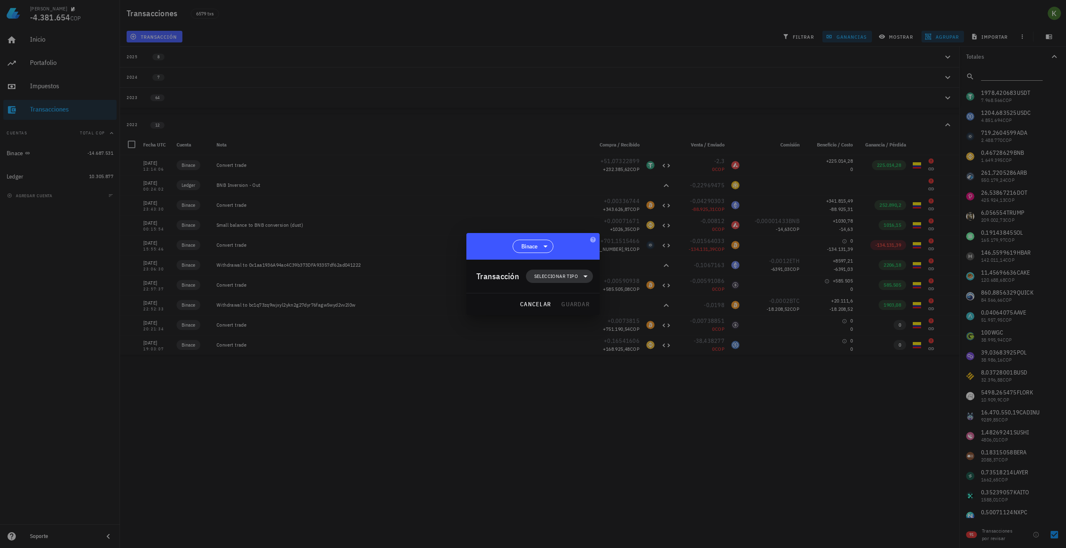
click at [557, 279] on span "Seleccionar tipo" at bounding box center [556, 276] width 44 height 8
click at [558, 278] on span "Seleccionar tipo" at bounding box center [556, 276] width 44 height 8
click at [549, 303] on span "cancelar" at bounding box center [535, 304] width 31 height 7
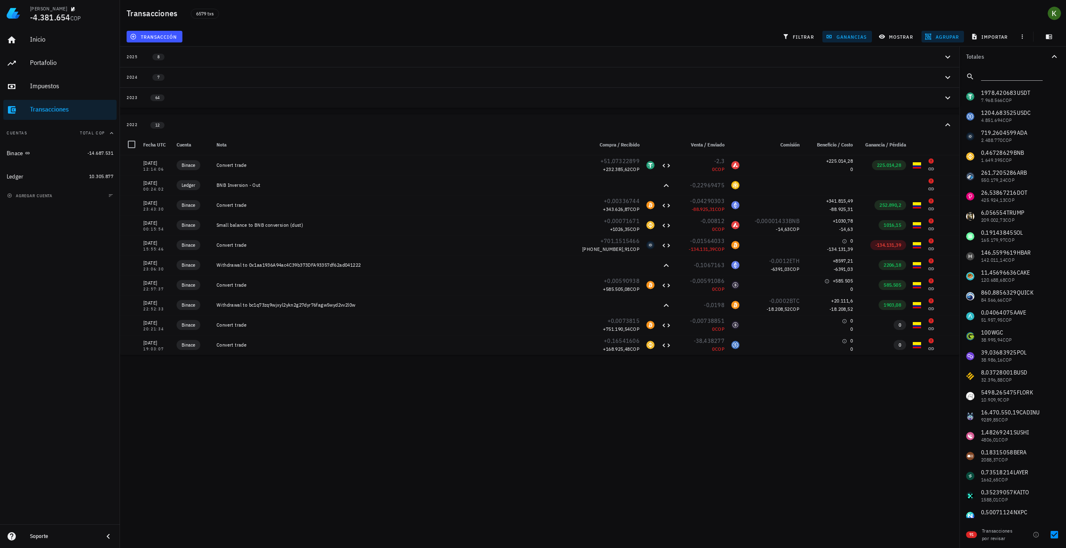
click at [34, 537] on div "Soporte" at bounding box center [63, 536] width 67 height 7
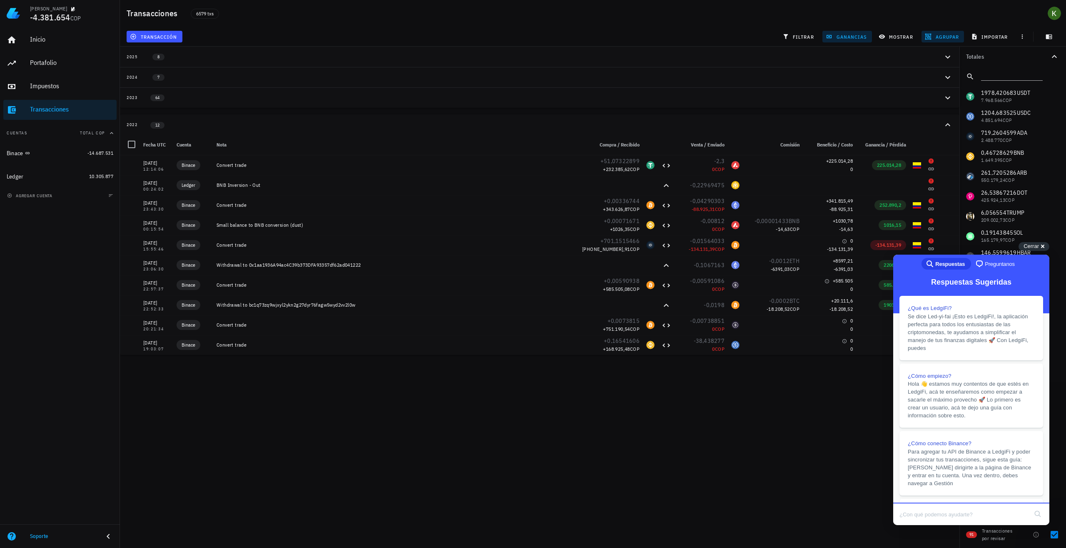
click at [977, 265] on span "chat-square" at bounding box center [979, 264] width 10 height 10
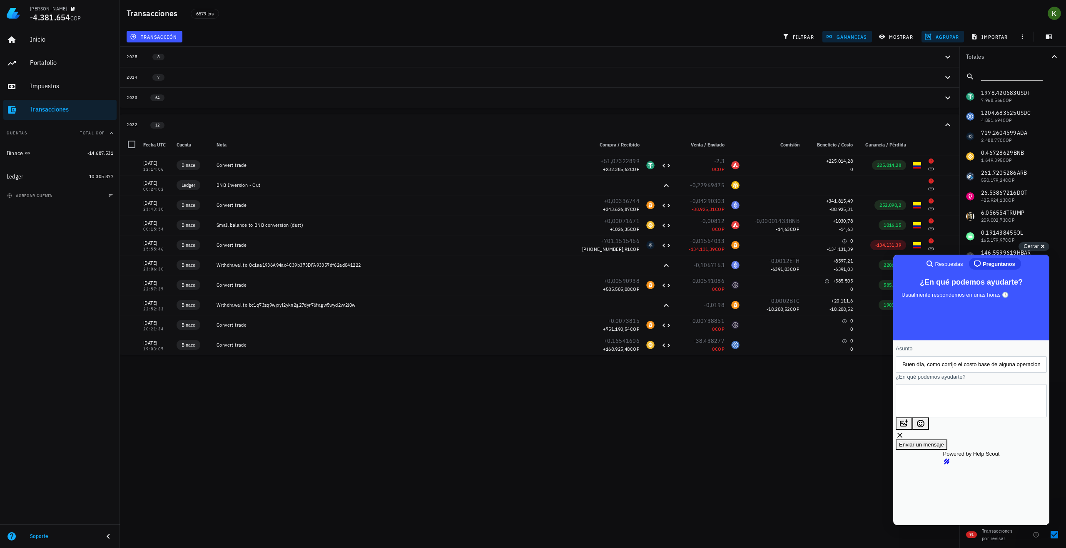
click at [830, 465] on div "Kevin -4.381.654 COP Inicio Portafolio Impuestos Transacciones Cuentas Total CO…" at bounding box center [533, 274] width 1066 height 548
click at [701, 371] on div "Kevin -4.381.654 COP Inicio Portafolio Impuestos Transacciones Cuentas Total CO…" at bounding box center [533, 274] width 1066 height 548
drag, startPoint x: 399, startPoint y: 447, endPoint x: 470, endPoint y: 438, distance: 71.7
click at [400, 447] on div "Kevin -4.381.654 COP Inicio Portafolio Impuestos Transacciones Cuentas Total CO…" at bounding box center [533, 274] width 1066 height 548
drag, startPoint x: 795, startPoint y: 430, endPoint x: 887, endPoint y: 453, distance: 94.9
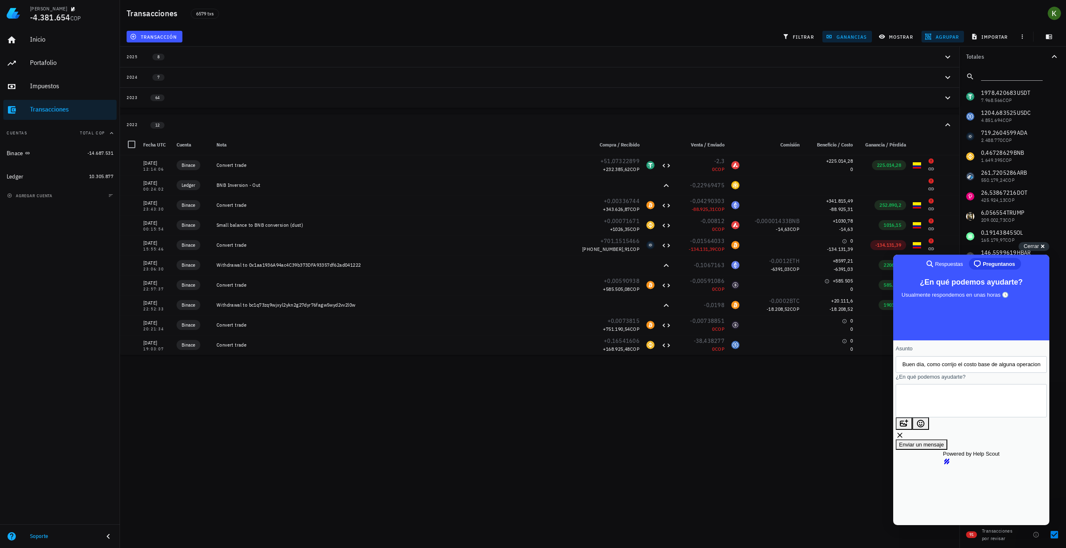
click at [796, 431] on div "Kevin -4.381.654 COP Inicio Portafolio Impuestos Transacciones Cuentas Total CO…" at bounding box center [533, 274] width 1066 height 548
click at [739, 440] on div "Kevin -4.381.654 COP Inicio Portafolio Impuestos Transacciones Cuentas Total CO…" at bounding box center [533, 274] width 1066 height 548
click at [1037, 247] on span "Cerrar" at bounding box center [1030, 246] width 15 height 6
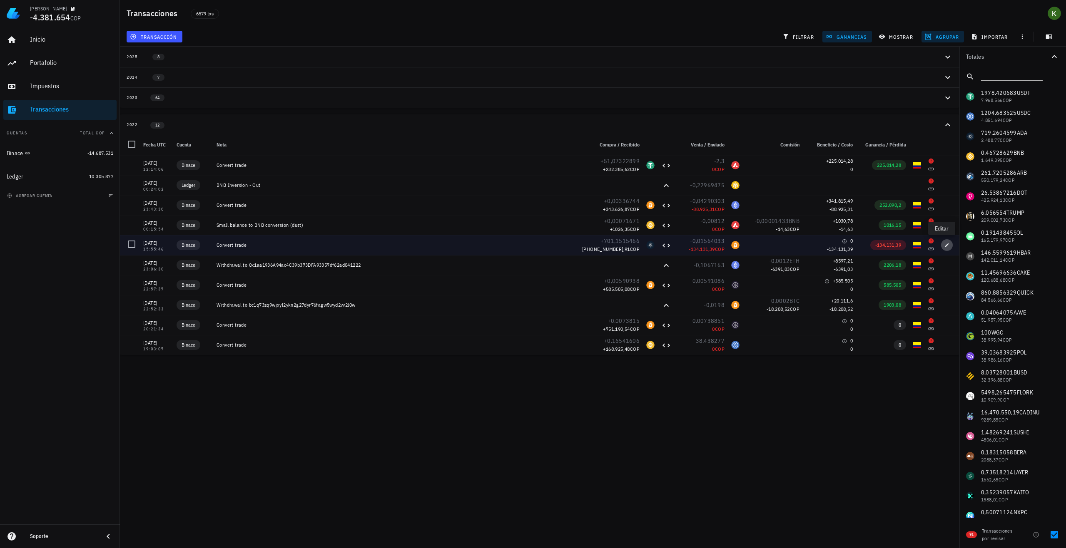
click at [945, 246] on icon "button" at bounding box center [947, 245] width 4 height 4
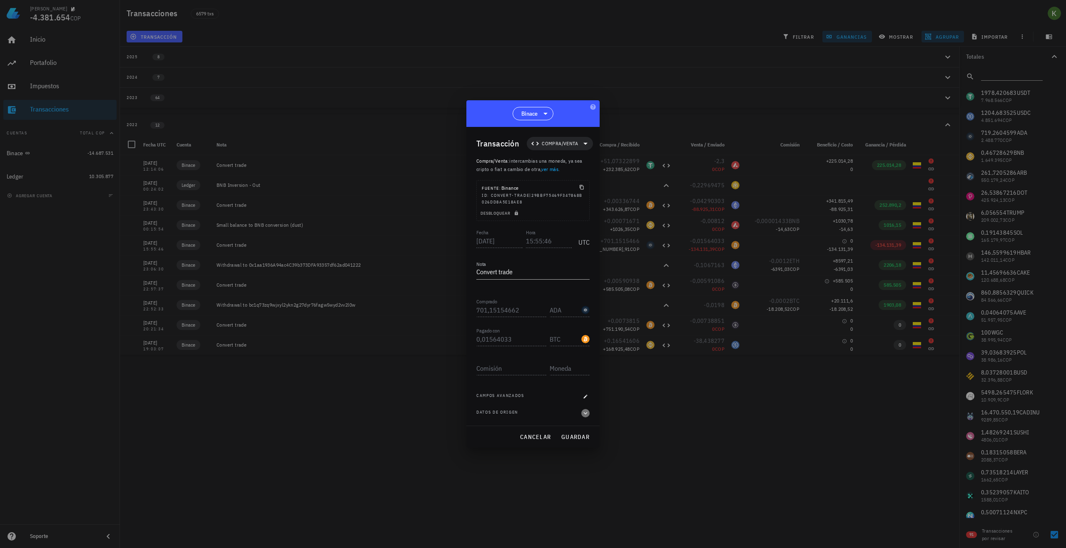
click at [587, 415] on icon "button" at bounding box center [585, 413] width 7 height 10
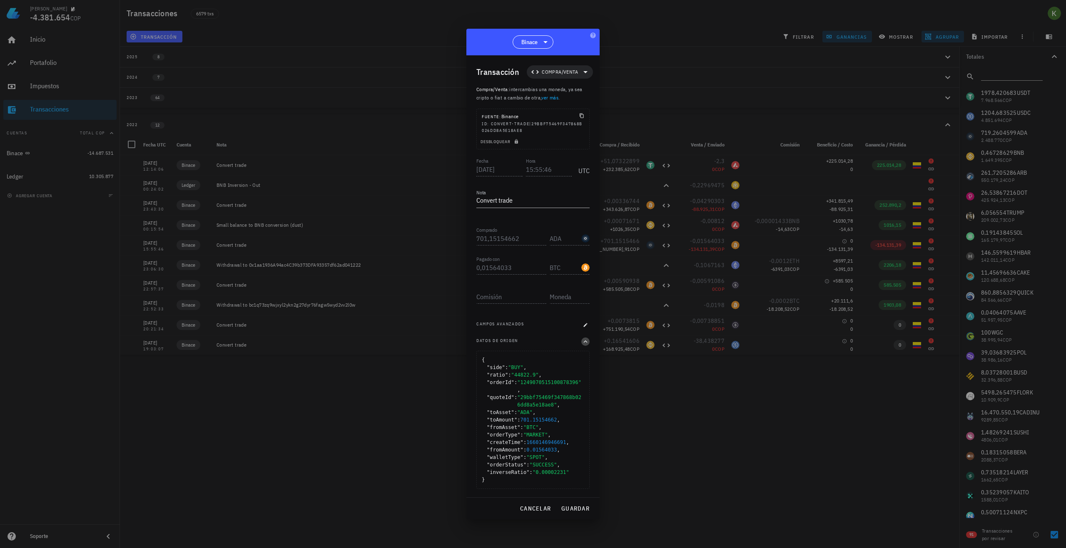
click at [587, 341] on icon "button" at bounding box center [585, 342] width 7 height 10
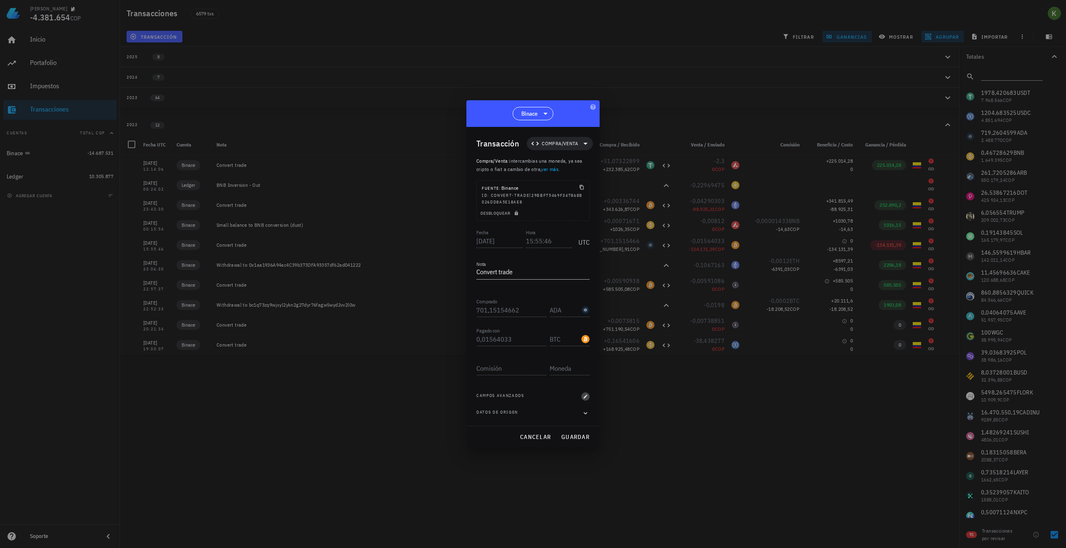
click at [584, 400] on button "button" at bounding box center [585, 397] width 8 height 8
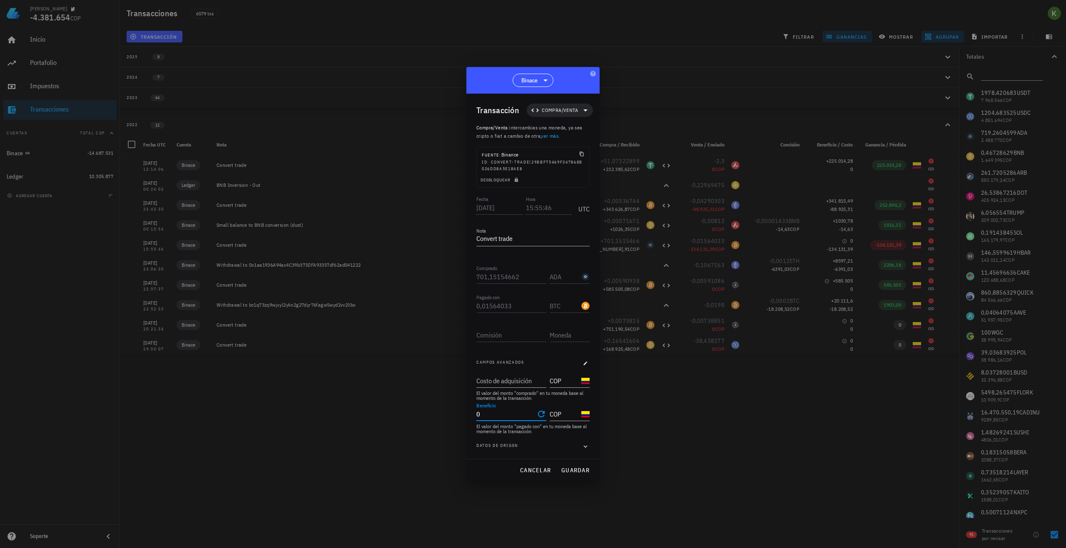
click at [520, 417] on input "0" at bounding box center [505, 414] width 58 height 13
click at [570, 113] on span "Compra/Venta" at bounding box center [560, 110] width 36 height 8
click at [578, 448] on div "Datos de origen" at bounding box center [532, 447] width 113 height 8
click at [584, 446] on icon "button" at bounding box center [586, 446] width 4 height 2
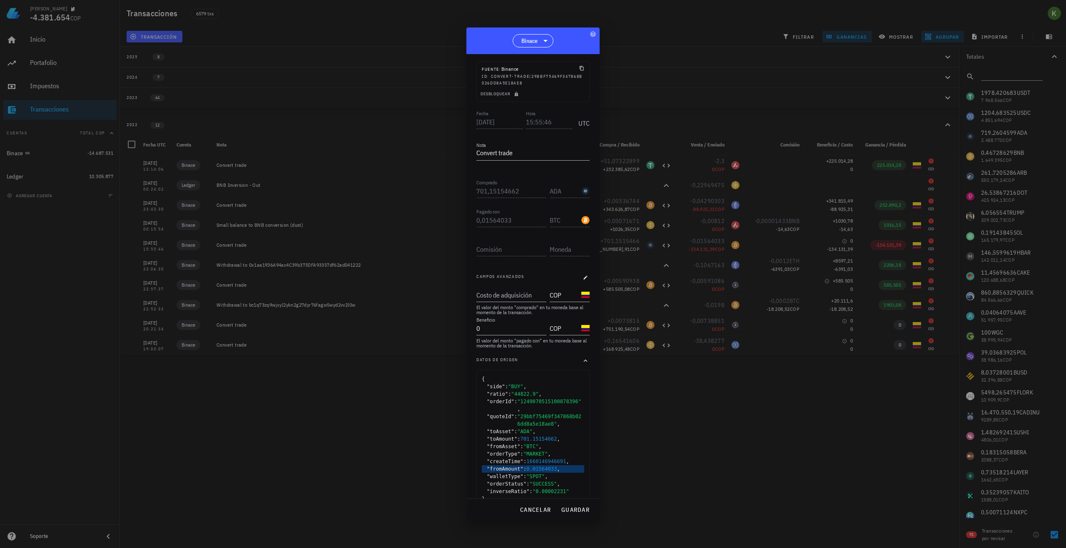
scroll to position [57, 0]
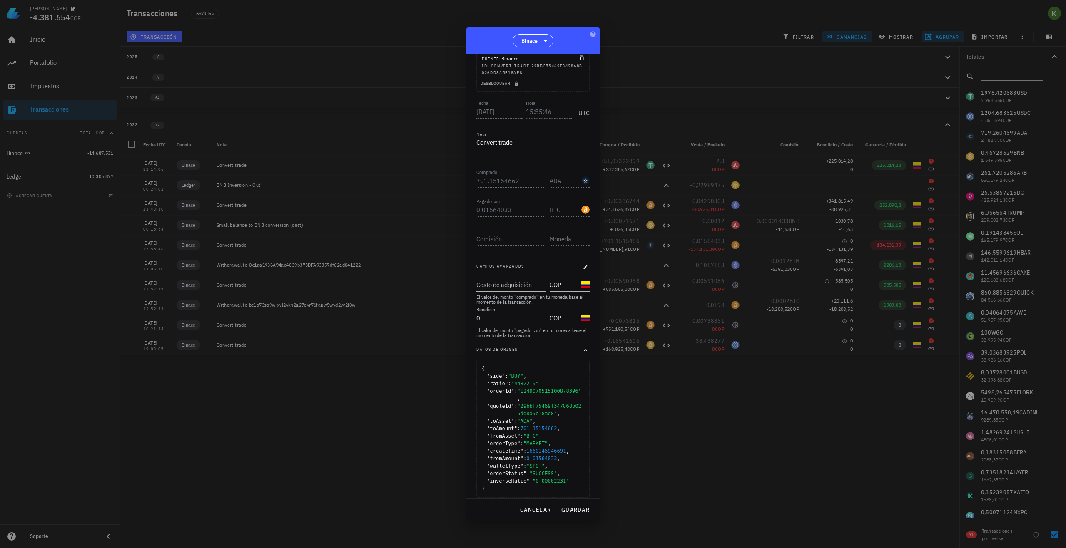
click at [546, 502] on div "cancelar guardar" at bounding box center [532, 510] width 133 height 22
click at [541, 508] on span "cancelar" at bounding box center [535, 509] width 31 height 7
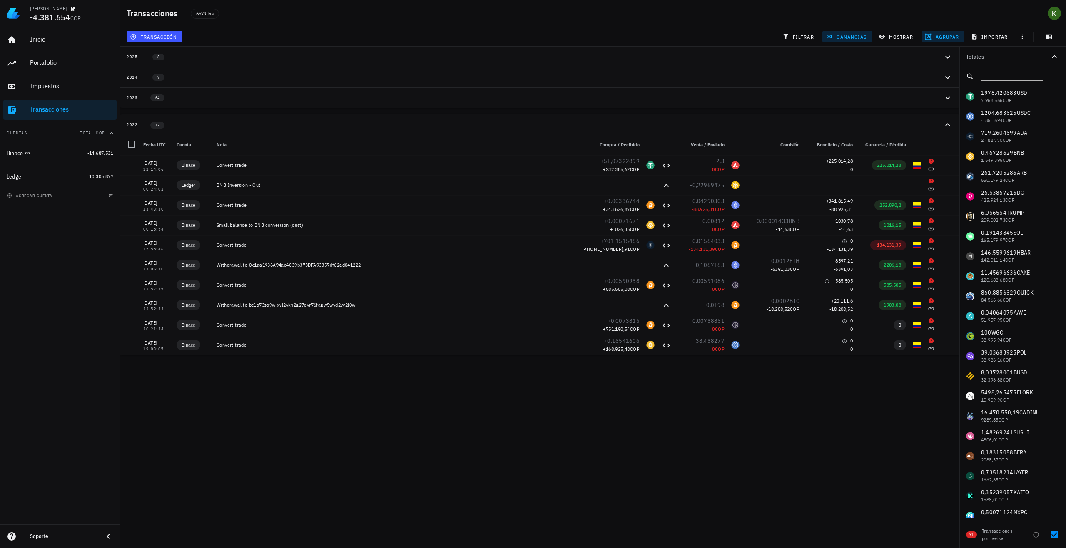
scroll to position [0, 0]
click at [1051, 15] on div "avatar" at bounding box center [1053, 13] width 13 height 13
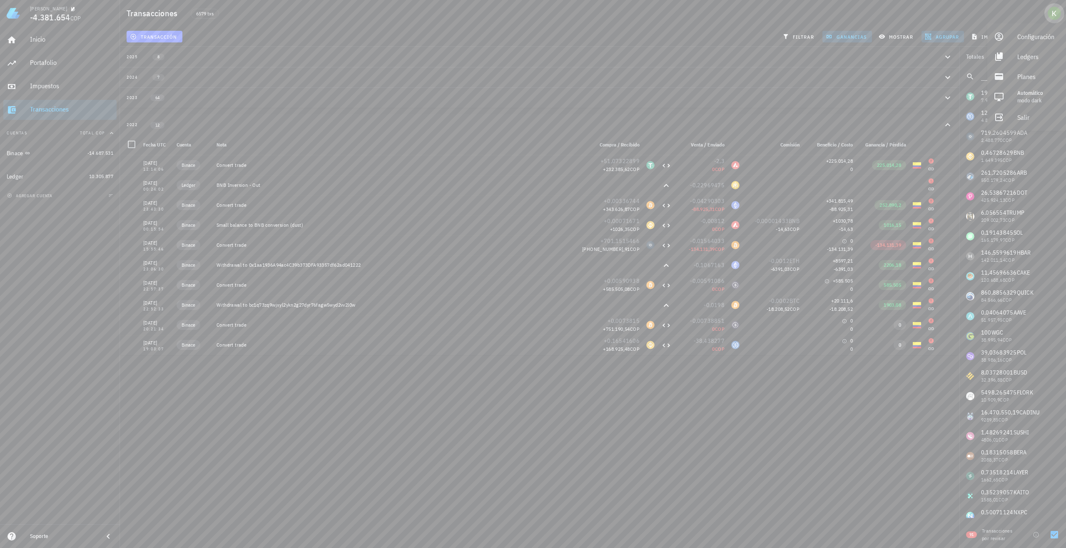
click at [1051, 15] on div "avatar" at bounding box center [1053, 13] width 13 height 13
click at [995, 35] on span "importar" at bounding box center [990, 36] width 35 height 7
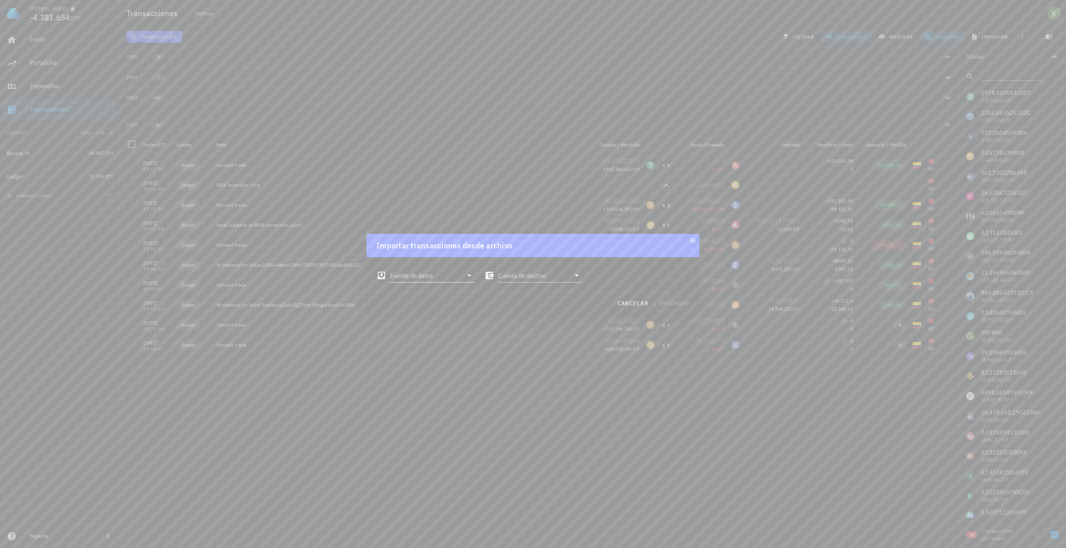
click at [437, 276] on input "Fuente de datos" at bounding box center [426, 275] width 72 height 13
click at [510, 277] on input "Cuenta de destino" at bounding box center [534, 275] width 72 height 13
click at [582, 277] on div "Cuenta de destino" at bounding box center [533, 272] width 108 height 30
click at [632, 303] on span "cancelar" at bounding box center [632, 303] width 31 height 7
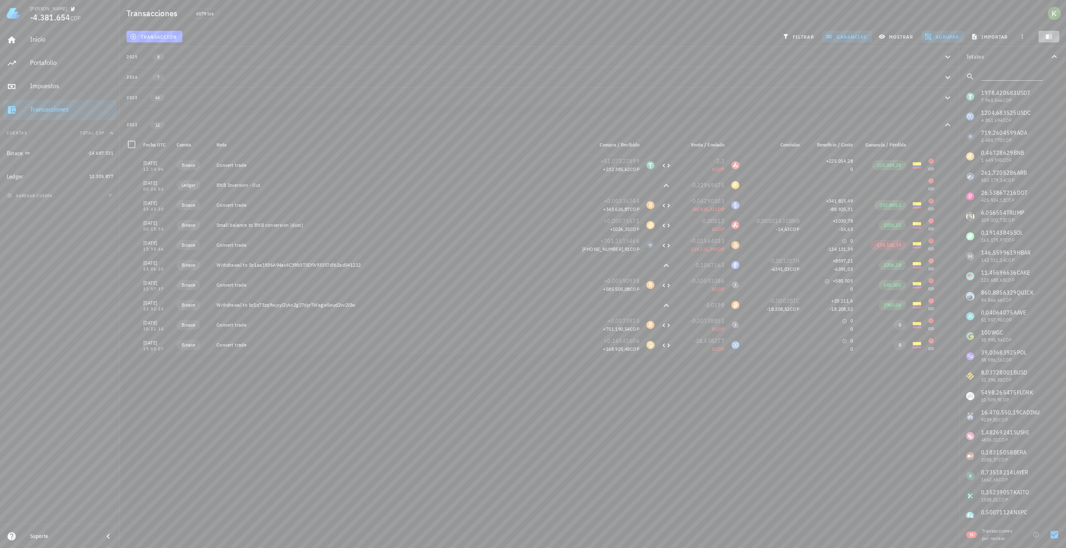
click at [1051, 40] on icon "button" at bounding box center [1048, 36] width 7 height 7
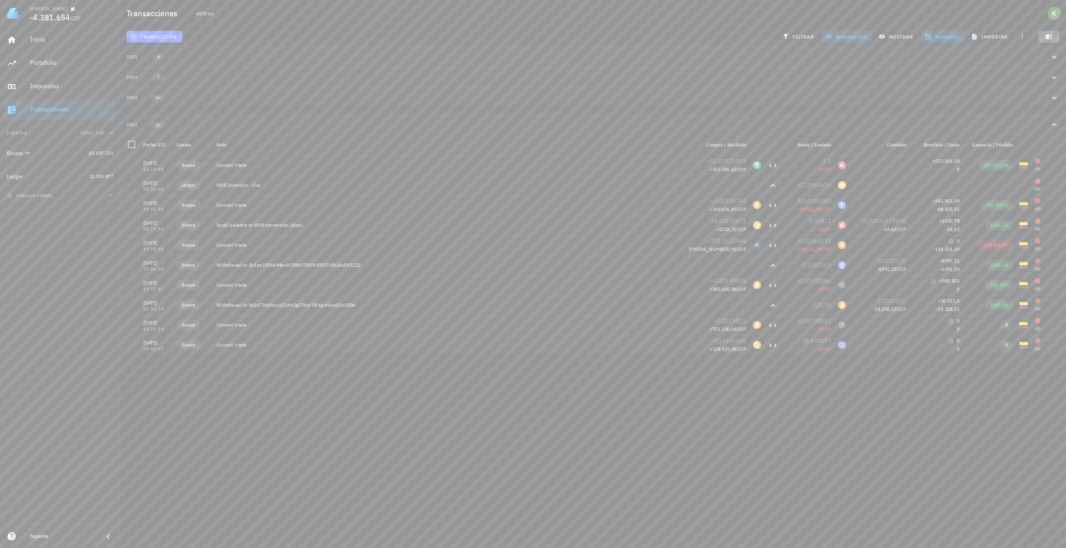
click at [1051, 40] on icon "button" at bounding box center [1048, 36] width 7 height 7
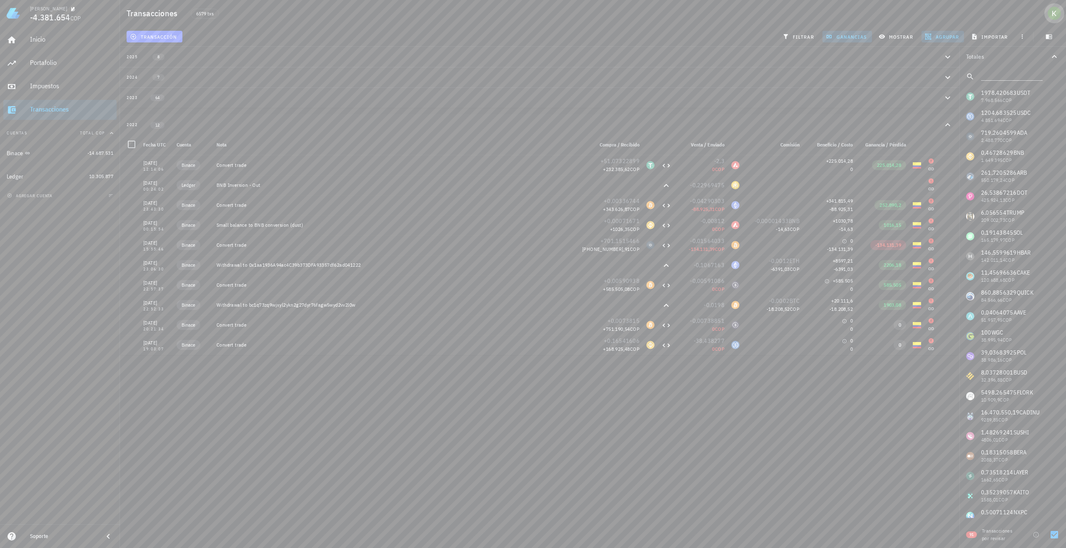
click at [1055, 19] on div "avatar" at bounding box center [1053, 13] width 13 height 13
drag, startPoint x: 1029, startPoint y: 78, endPoint x: 1022, endPoint y: 78, distance: 6.2
click at [1029, 78] on div "Planes" at bounding box center [1029, 76] width 50 height 17
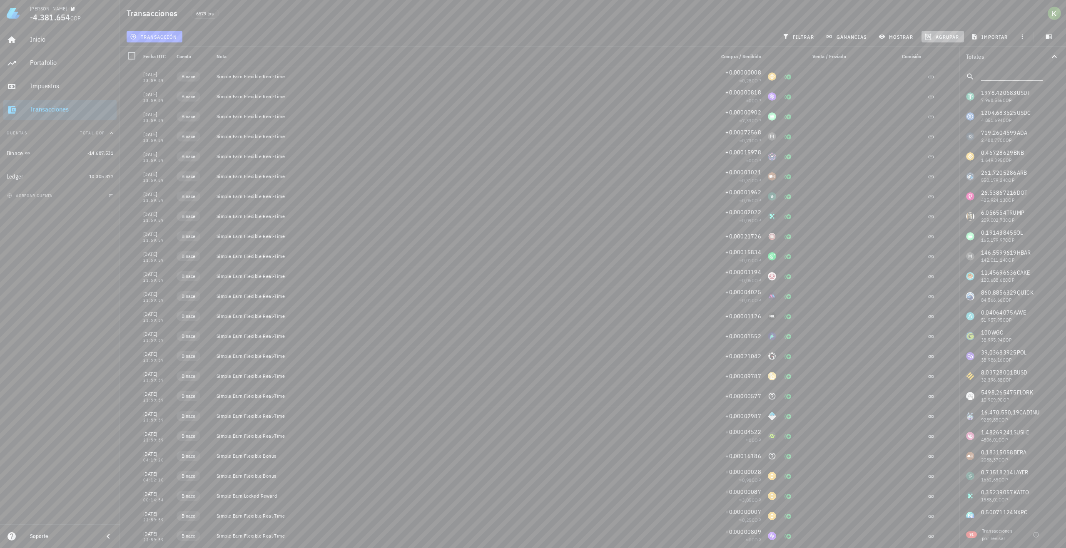
click at [945, 38] on span "agrupar" at bounding box center [942, 36] width 32 height 7
click at [934, 123] on div "Año" at bounding box center [946, 122] width 37 height 7
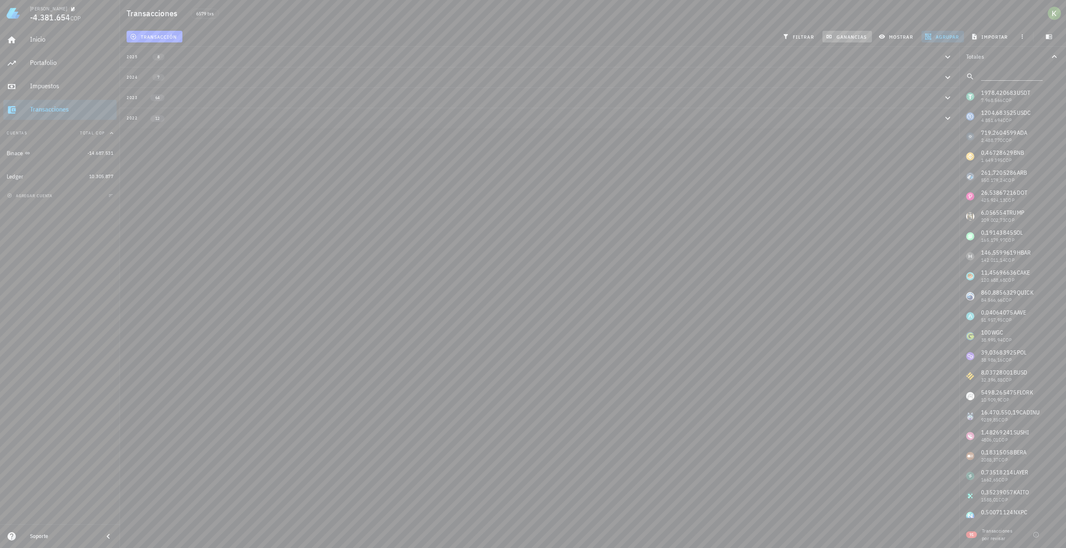
click at [845, 37] on span "ganancias" at bounding box center [846, 36] width 39 height 7
click at [421, 114] on button "2022 12" at bounding box center [539, 118] width 839 height 20
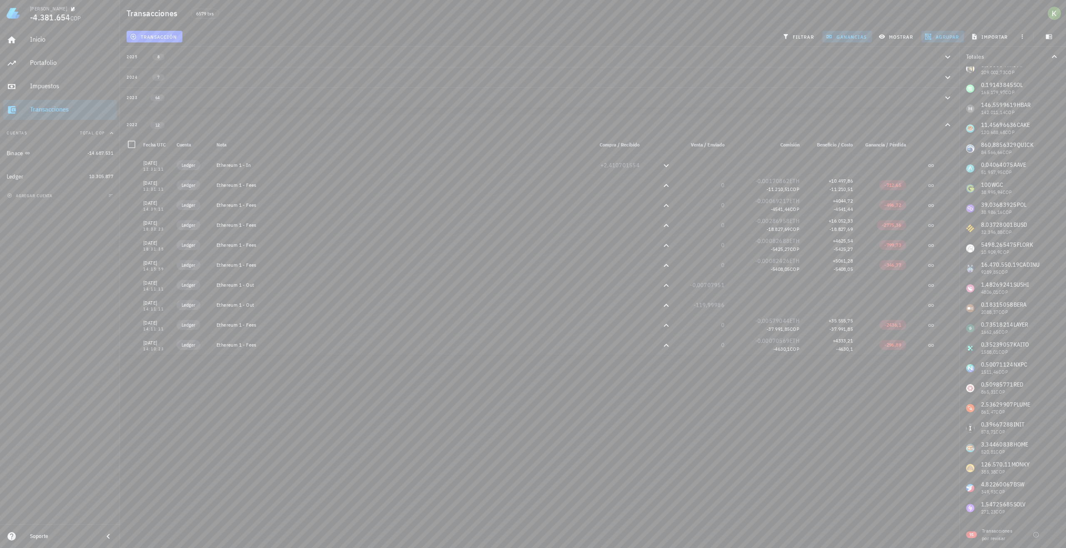
scroll to position [208, 0]
click at [1052, 535] on div at bounding box center [1054, 535] width 14 height 14
checkbox input "true"
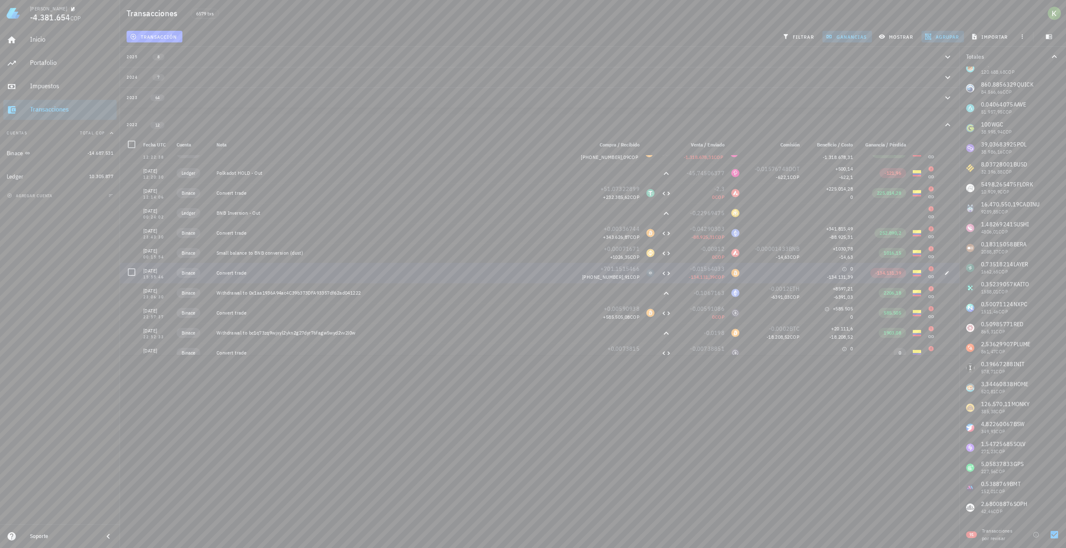
scroll to position [40, 0]
click at [945, 245] on icon "button" at bounding box center [947, 245] width 4 height 4
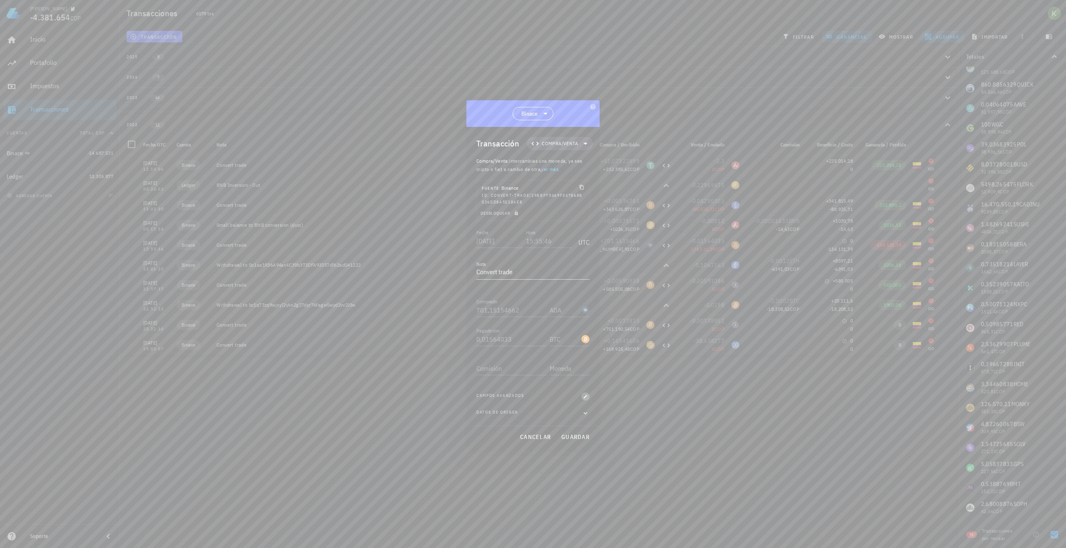
click at [587, 398] on icon "button" at bounding box center [585, 396] width 5 height 5
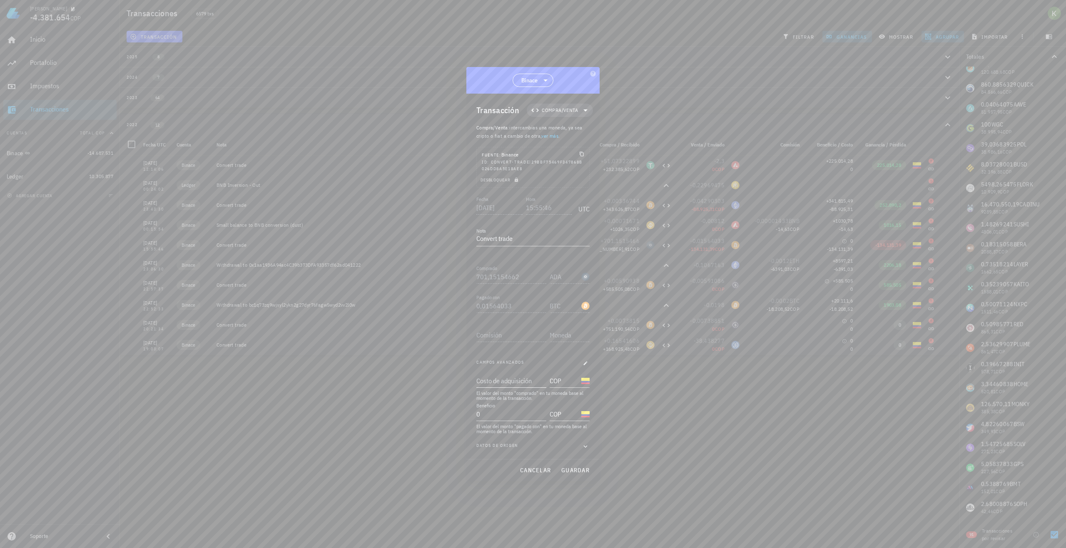
click at [516, 386] on input "Costo de adquisición" at bounding box center [510, 380] width 68 height 13
click at [504, 417] on input "0" at bounding box center [505, 414] width 58 height 13
click at [577, 467] on span "guardar" at bounding box center [575, 470] width 29 height 7
type input "0"
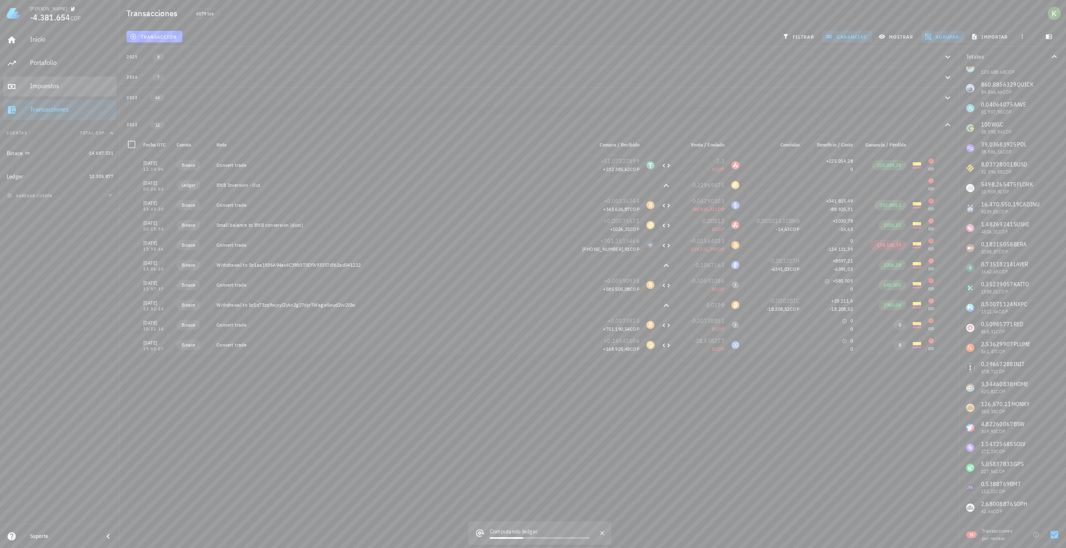
click at [76, 91] on div "Impuestos" at bounding box center [71, 86] width 83 height 19
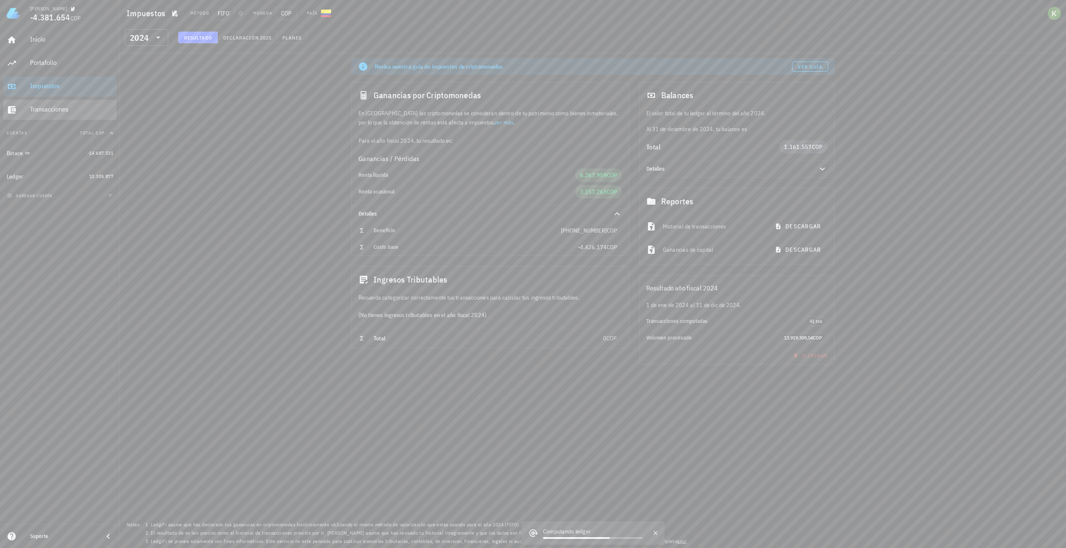
click at [77, 107] on div "Transacciones" at bounding box center [71, 109] width 83 height 8
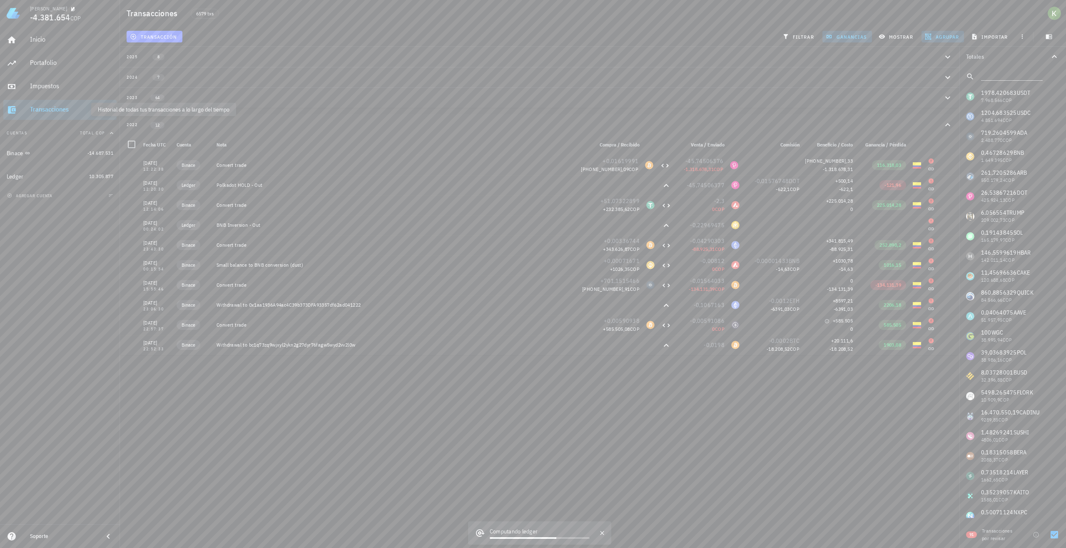
scroll to position [22, 0]
click at [77, 107] on div "Transacciones" at bounding box center [71, 109] width 83 height 8
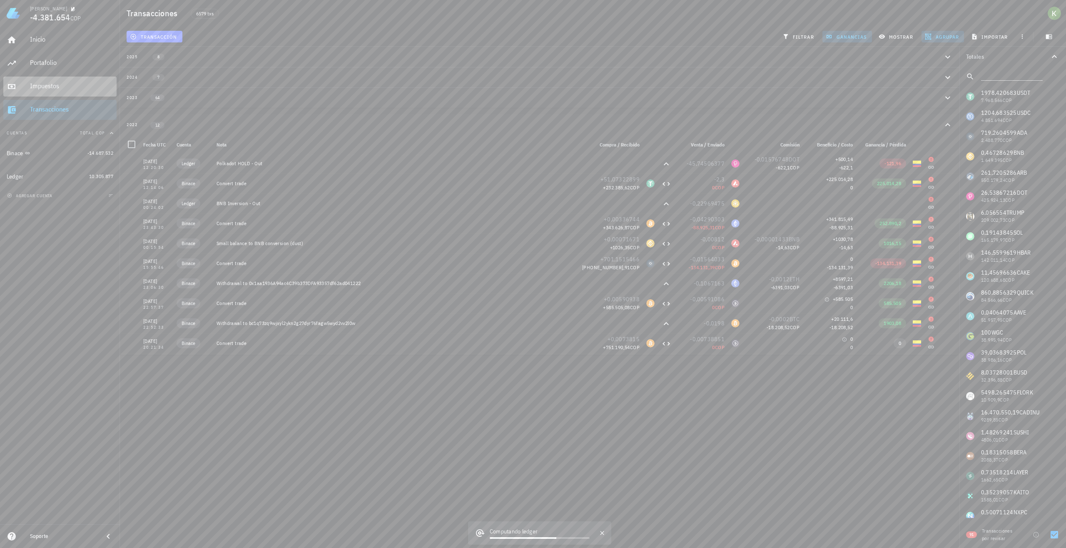
click at [72, 91] on div "Impuestos" at bounding box center [71, 86] width 83 height 19
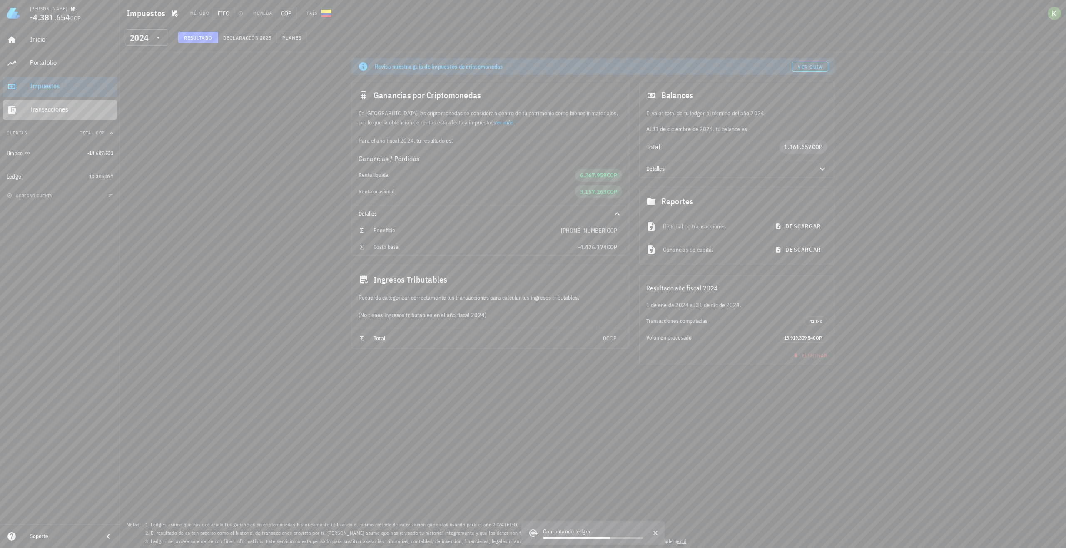
click at [71, 105] on div "Transacciones" at bounding box center [71, 109] width 83 height 19
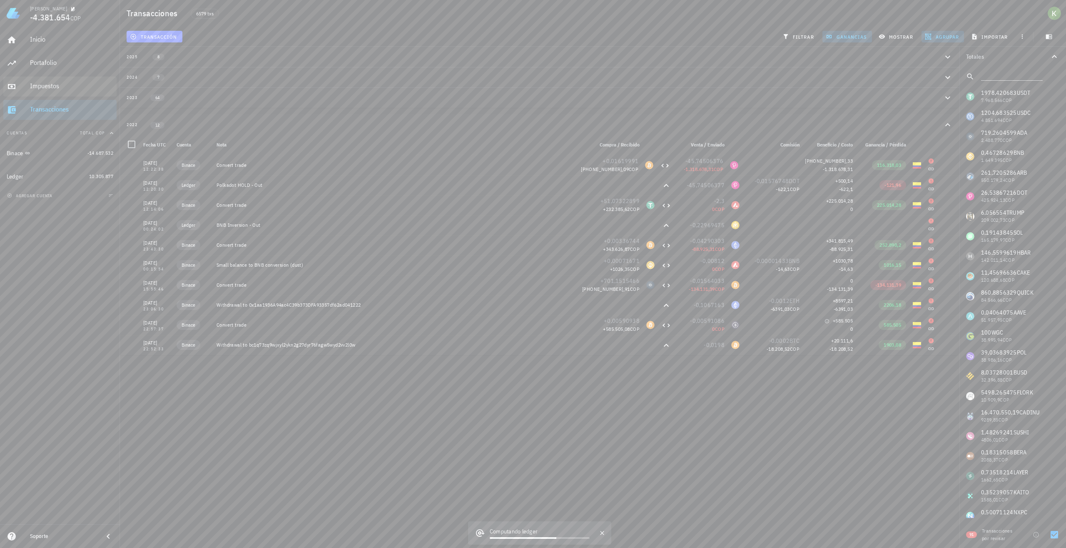
scroll to position [22, 0]
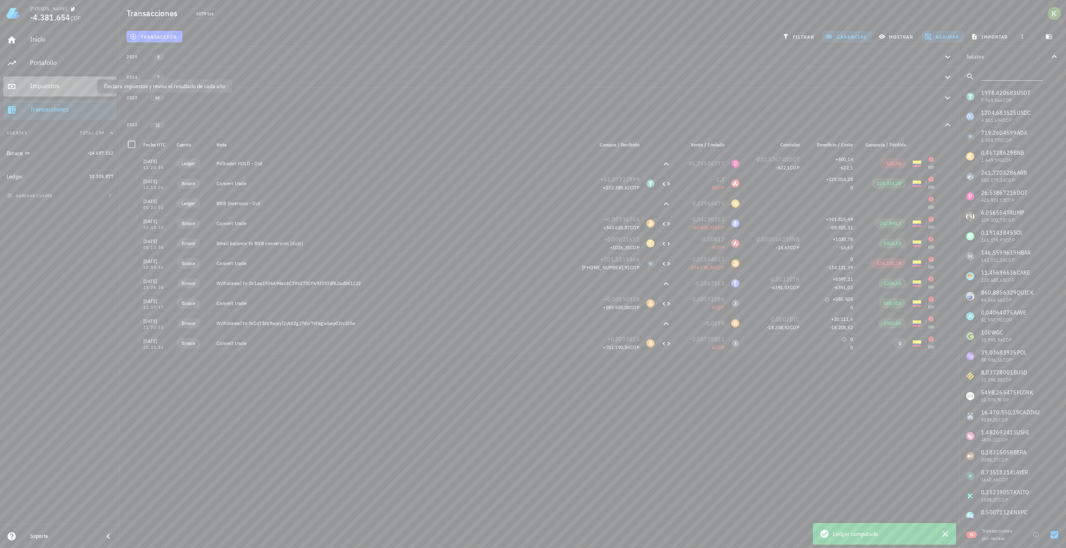
click at [65, 86] on div "Impuestos" at bounding box center [71, 86] width 83 height 8
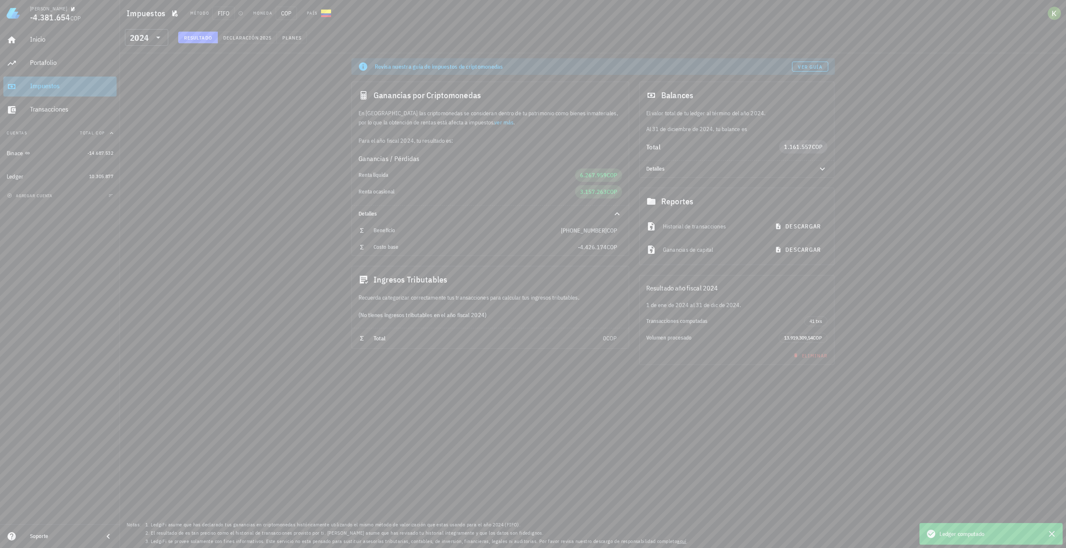
click at [70, 97] on div "Inicio Portafolio Impuestos Transacciones" at bounding box center [59, 75] width 113 height 97
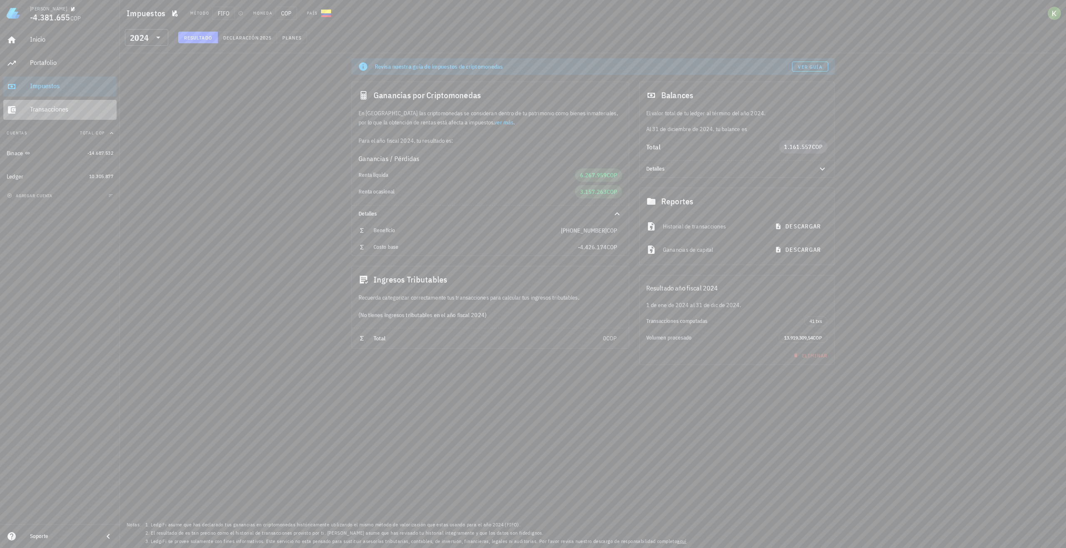
click at [64, 111] on div "Transacciones" at bounding box center [71, 109] width 83 height 8
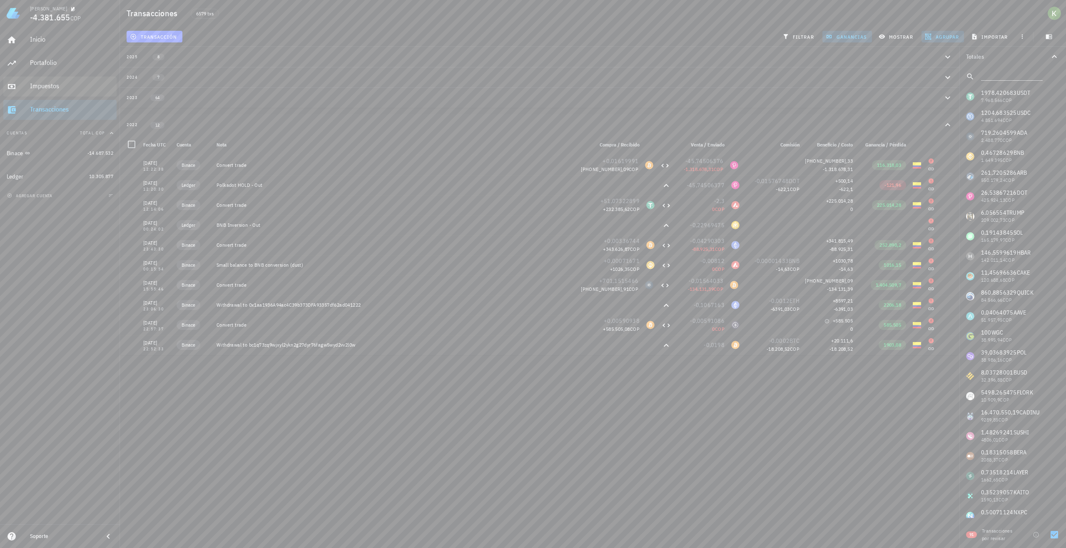
scroll to position [22, 0]
click at [614, 269] on span "+1.543.451,91" at bounding box center [605, 267] width 48 height 6
click at [621, 269] on span "+1.543.451,91" at bounding box center [605, 267] width 48 height 6
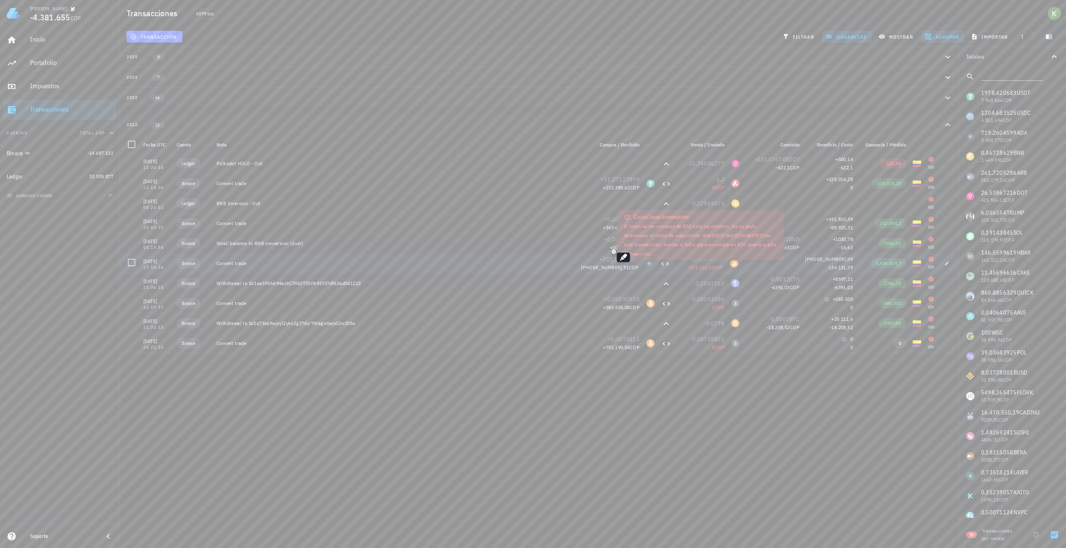
click at [714, 269] on span "COP" at bounding box center [719, 267] width 10 height 6
click at [733, 267] on div "BTC-icon" at bounding box center [734, 263] width 8 height 8
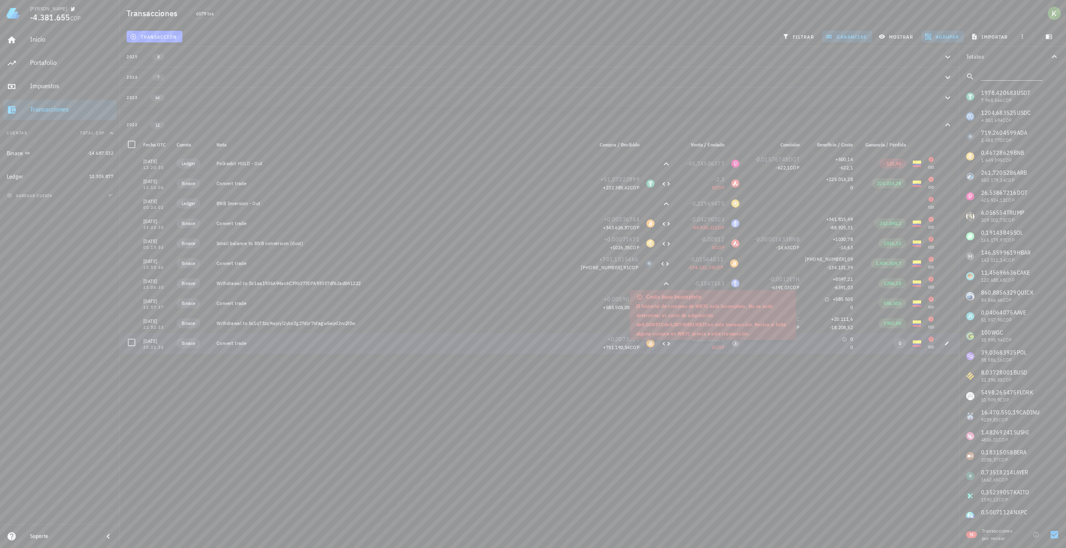
click at [682, 349] on div "0 COP" at bounding box center [701, 347] width 47 height 8
click at [616, 340] on span "+0,0073815" at bounding box center [623, 339] width 32 height 7
click at [622, 339] on span "+0,0073815" at bounding box center [623, 339] width 32 height 7
click at [624, 341] on span "+0,0073815" at bounding box center [623, 339] width 32 height 7
click at [624, 338] on span "+0,0073815" at bounding box center [623, 339] width 32 height 7
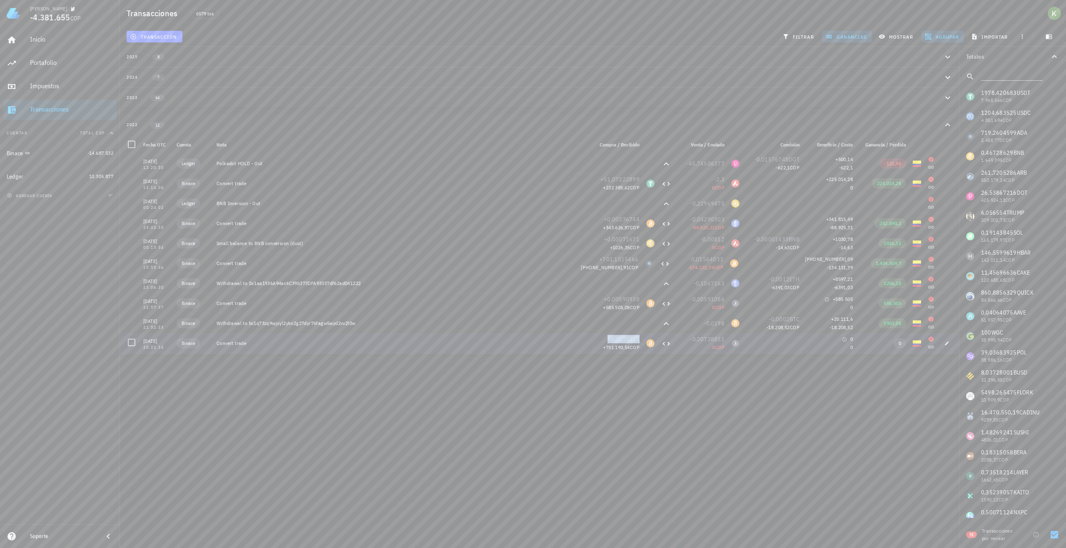
click at [614, 341] on span "+0,0073815" at bounding box center [623, 339] width 32 height 7
click at [632, 348] on span "COP" at bounding box center [635, 347] width 10 height 6
click at [634, 348] on div "+0,0073815 +751.190,54 COP" at bounding box center [616, 343] width 53 height 20
click at [624, 339] on span "+0,0073815" at bounding box center [623, 339] width 32 height 7
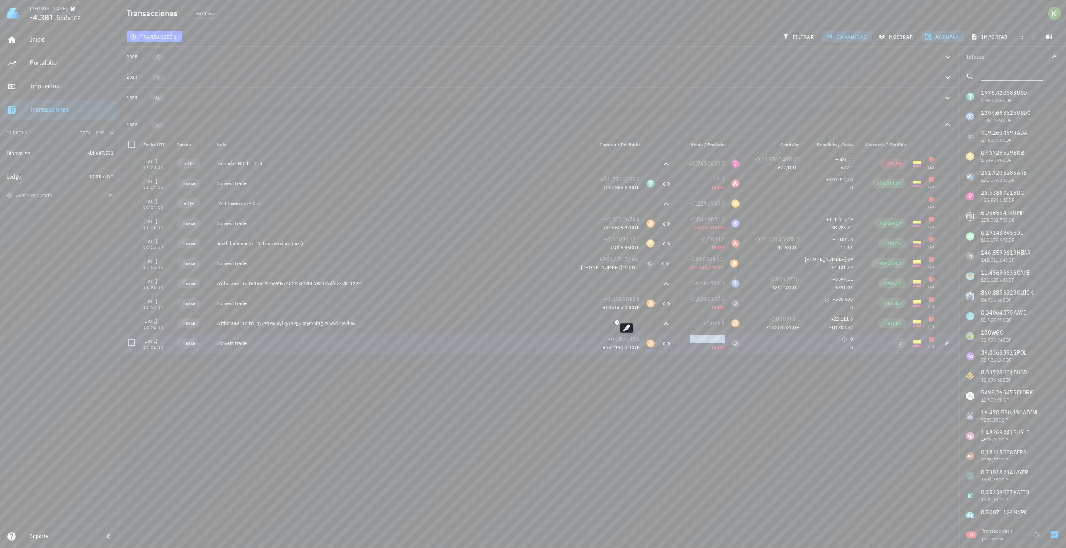
click at [710, 341] on span "-0,00738851" at bounding box center [707, 339] width 35 height 7
click at [728, 351] on div at bounding box center [735, 343] width 15 height 20
click at [603, 263] on span "+701,1515466" at bounding box center [618, 259] width 39 height 7
click at [1050, 534] on div at bounding box center [1054, 535] width 14 height 14
checkbox input "false"
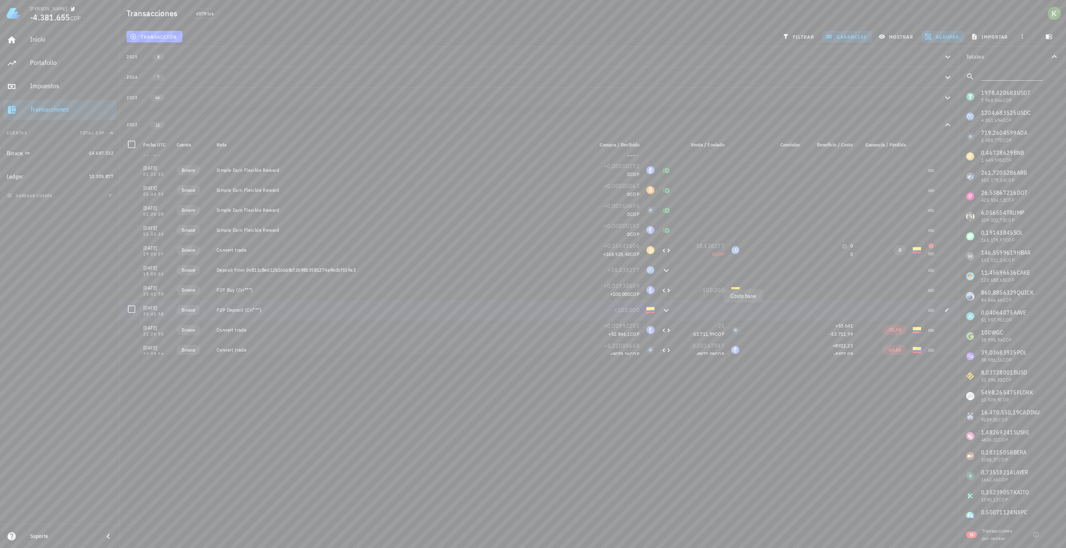
scroll to position [8445, 0]
click at [946, 255] on span "button" at bounding box center [947, 253] width 12 height 5
type input "[DATE]"
type input "19:03:07"
type input "0,16541606"
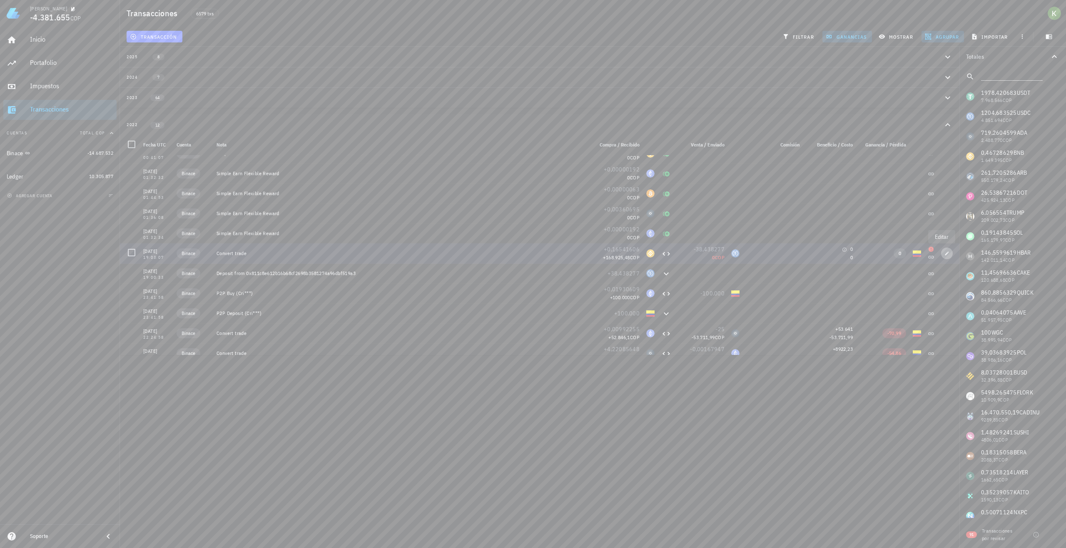
type input "BNB"
type input "38,438277"
type input "USDC"
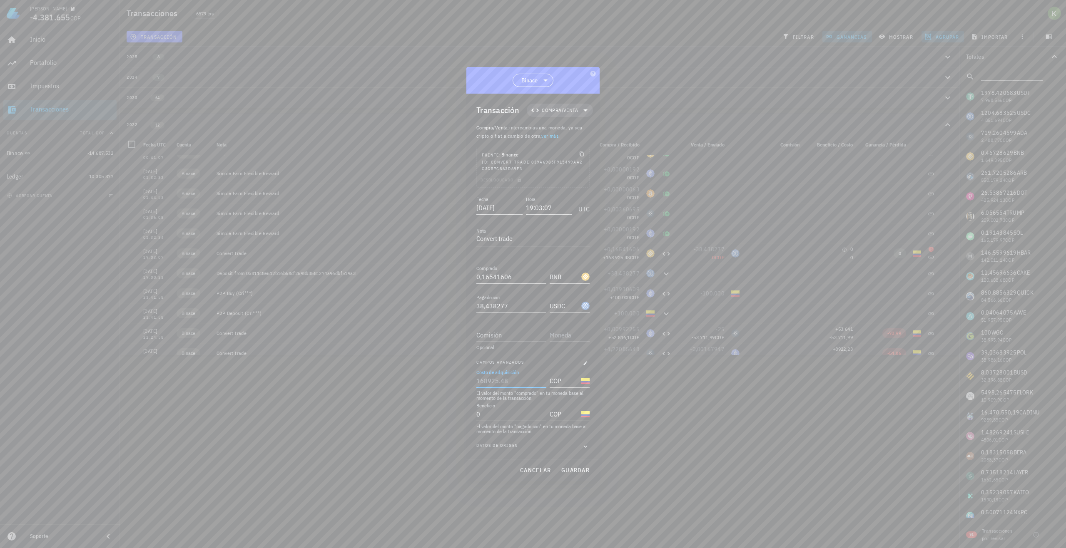
click at [533, 374] on input "Costo de adquisición" at bounding box center [510, 380] width 68 height 13
click at [508, 415] on input "0" at bounding box center [505, 414] width 58 height 13
click at [535, 417] on input "Beneficio" at bounding box center [505, 414] width 58 height 13
click at [570, 465] on button "guardar" at bounding box center [574, 470] width 35 height 15
type input "0"
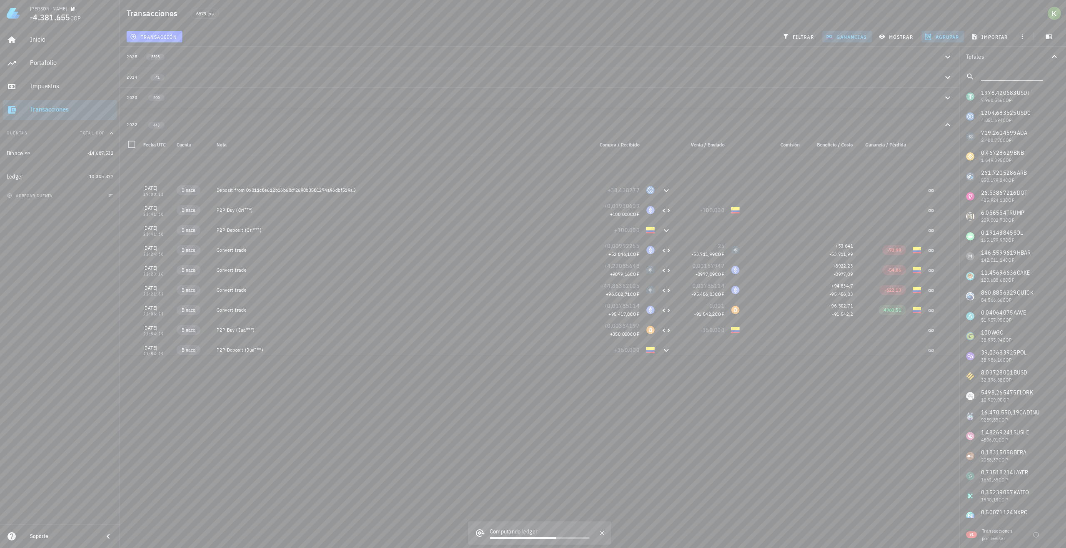
scroll to position [8653, 0]
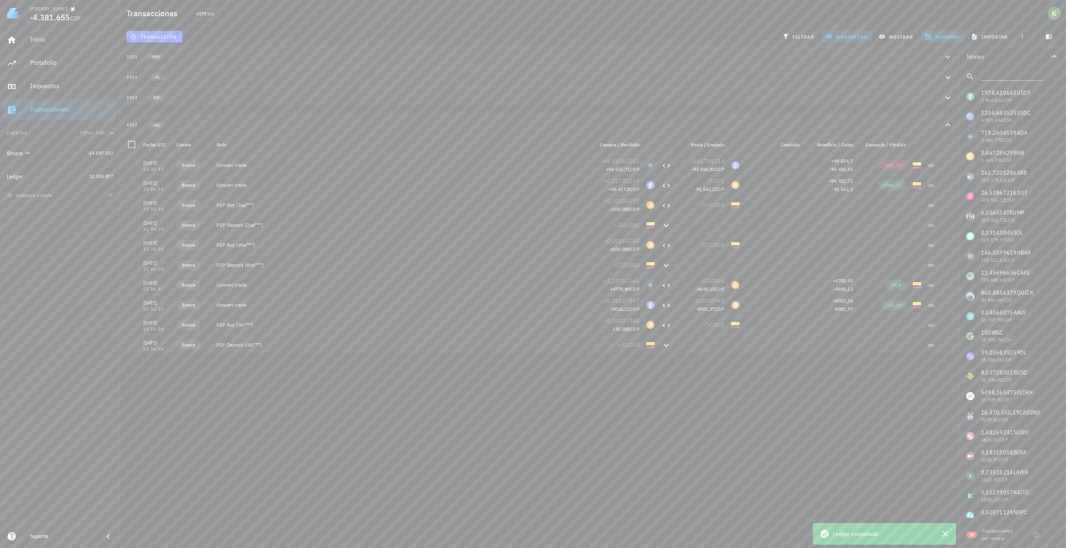
click at [778, 35] on div "filtrar" at bounding box center [798, 36] width 43 height 15
click at [783, 37] on icon "button" at bounding box center [785, 36] width 7 height 7
click at [794, 40] on span "filtrar" at bounding box center [799, 36] width 30 height 7
click at [794, 39] on span "filtrar" at bounding box center [799, 36] width 30 height 7
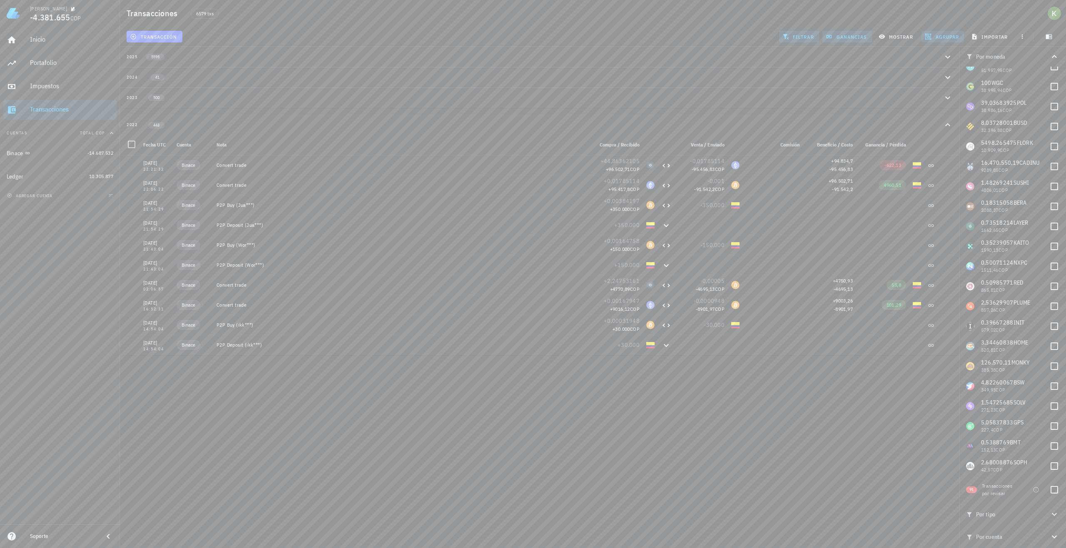
click at [1037, 515] on span "Por tipo" at bounding box center [1007, 514] width 83 height 9
click at [1054, 535] on icon "button" at bounding box center [1054, 537] width 10 height 10
click at [803, 35] on span "filtrar" at bounding box center [799, 36] width 30 height 7
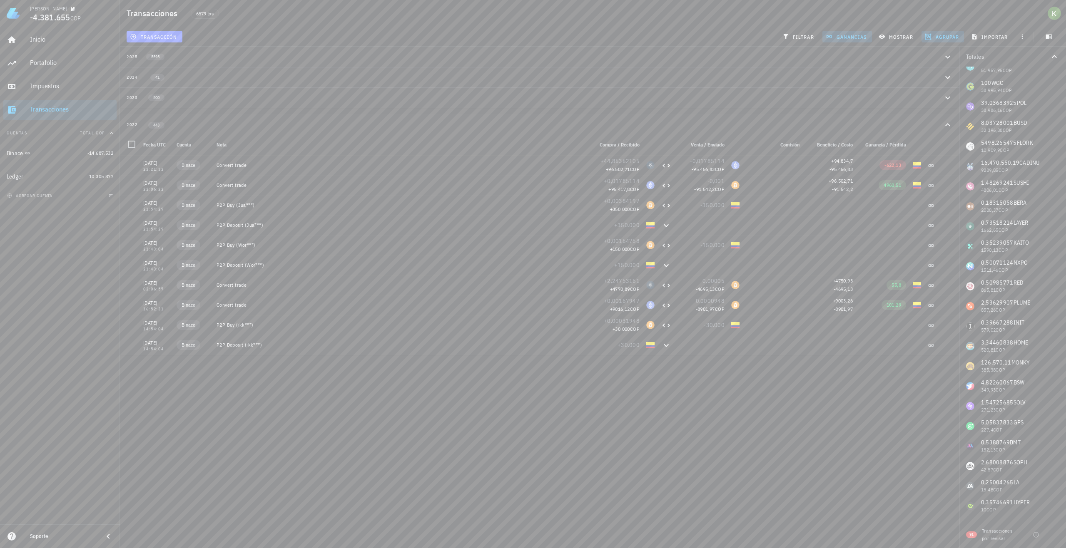
click at [565, 455] on div "Kevin -4.381.655 COP Inicio Portafolio Impuestos Transacciones Cuentas Total CO…" at bounding box center [533, 274] width 1066 height 548
click at [32, 92] on div "Impuestos" at bounding box center [71, 86] width 83 height 19
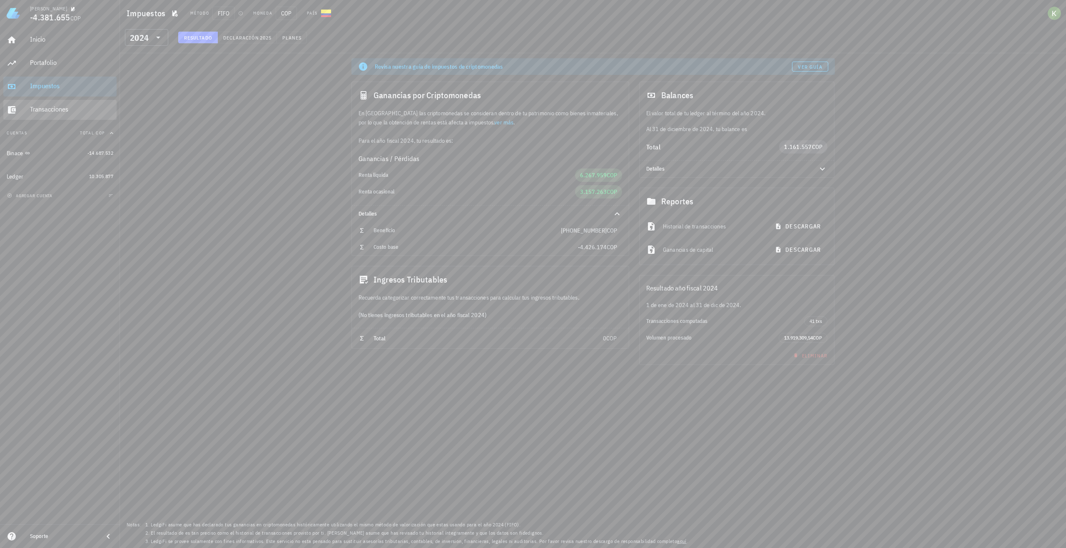
click at [46, 109] on div "Transacciones" at bounding box center [71, 109] width 83 height 8
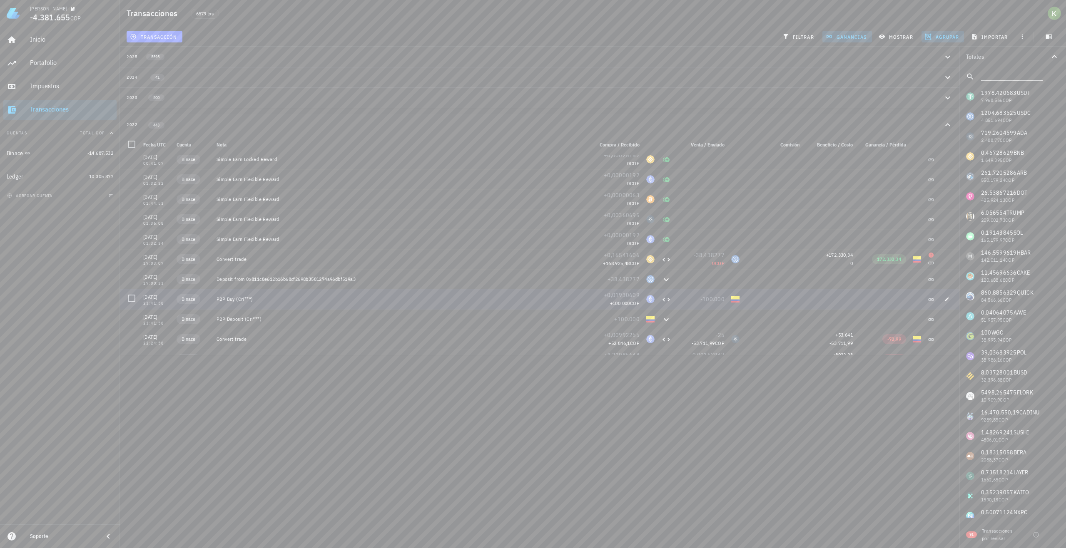
scroll to position [8445, 0]
drag, startPoint x: 889, startPoint y: 252, endPoint x: 814, endPoint y: 255, distance: 75.4
click at [814, 255] on div "0" at bounding box center [829, 258] width 47 height 8
click at [137, 254] on div at bounding box center [131, 253] width 14 height 14
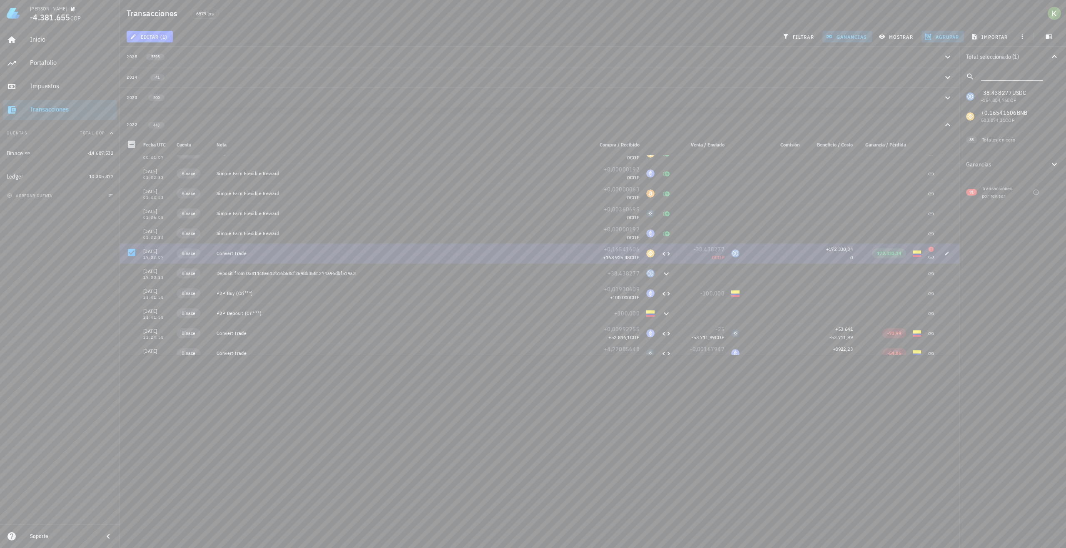
drag, startPoint x: 185, startPoint y: 255, endPoint x: 169, endPoint y: 252, distance: 16.0
click at [169, 252] on div "[DATE]" at bounding box center [156, 251] width 27 height 8
click at [137, 254] on div at bounding box center [131, 253] width 14 height 14
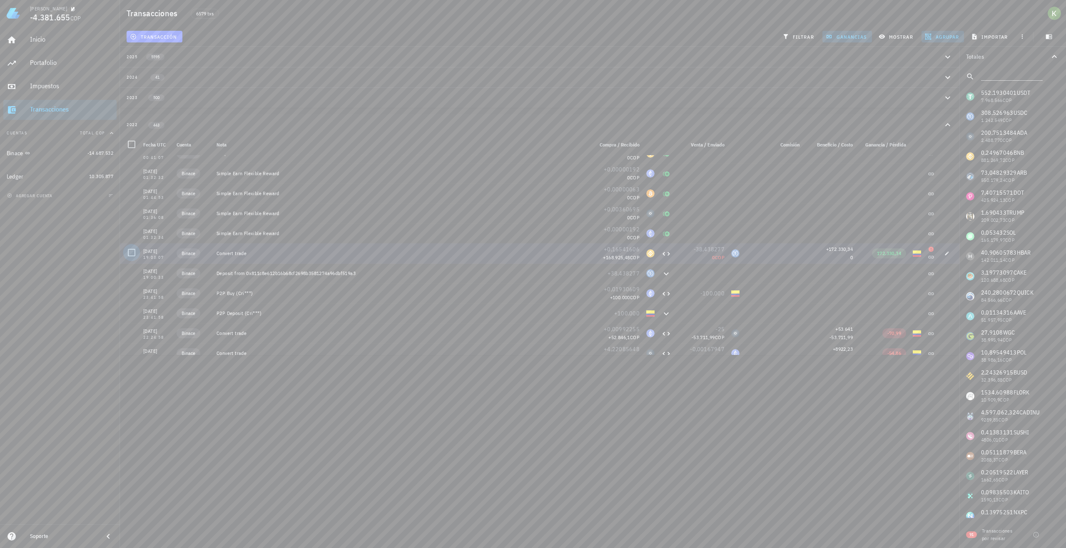
click at [132, 254] on div at bounding box center [131, 253] width 14 height 14
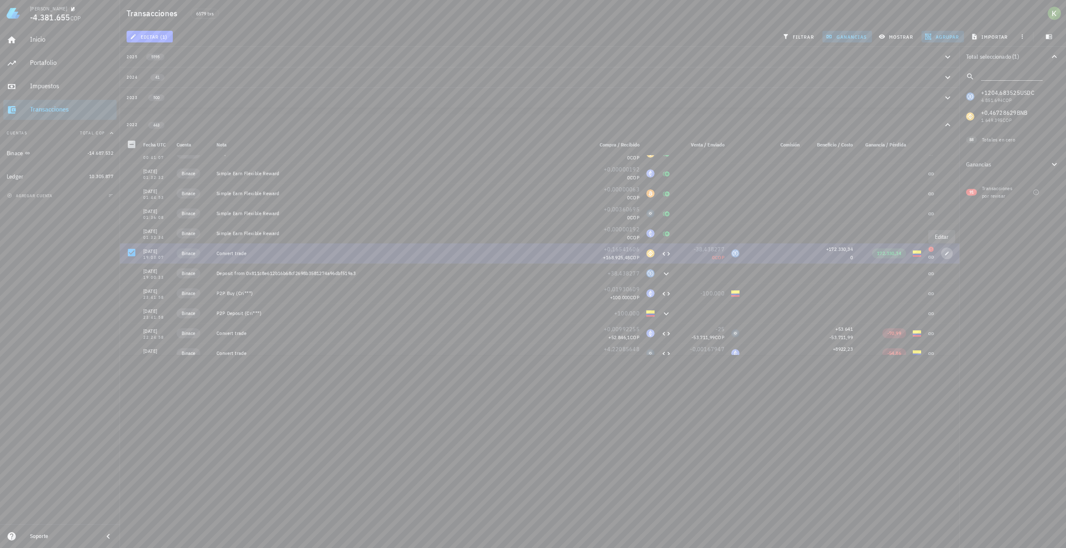
click at [944, 252] on icon "button" at bounding box center [946, 253] width 5 height 5
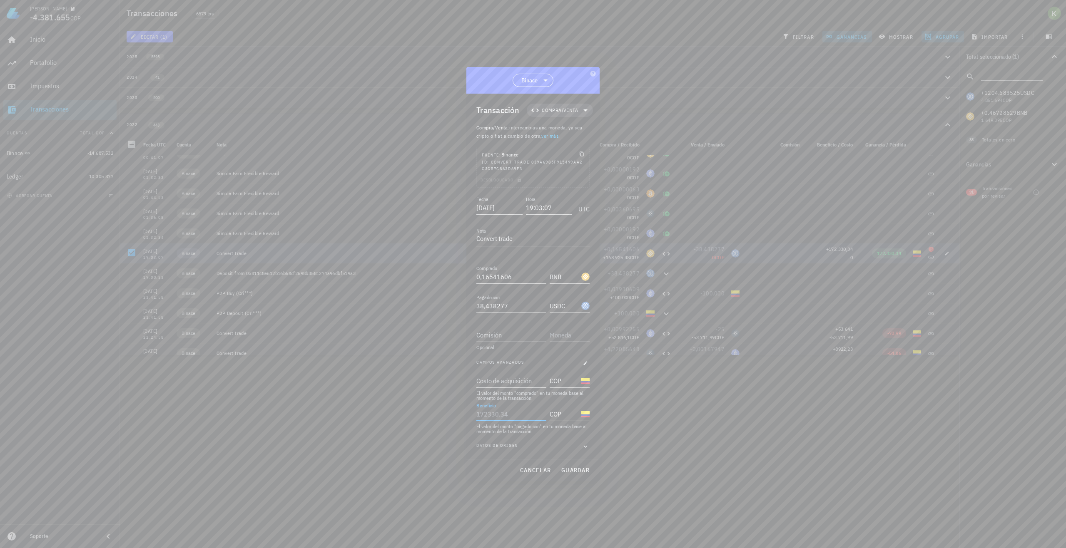
click at [490, 418] on input "Beneficio" at bounding box center [510, 414] width 68 height 13
type input "0"
click at [575, 468] on span "guardar" at bounding box center [575, 470] width 29 height 7
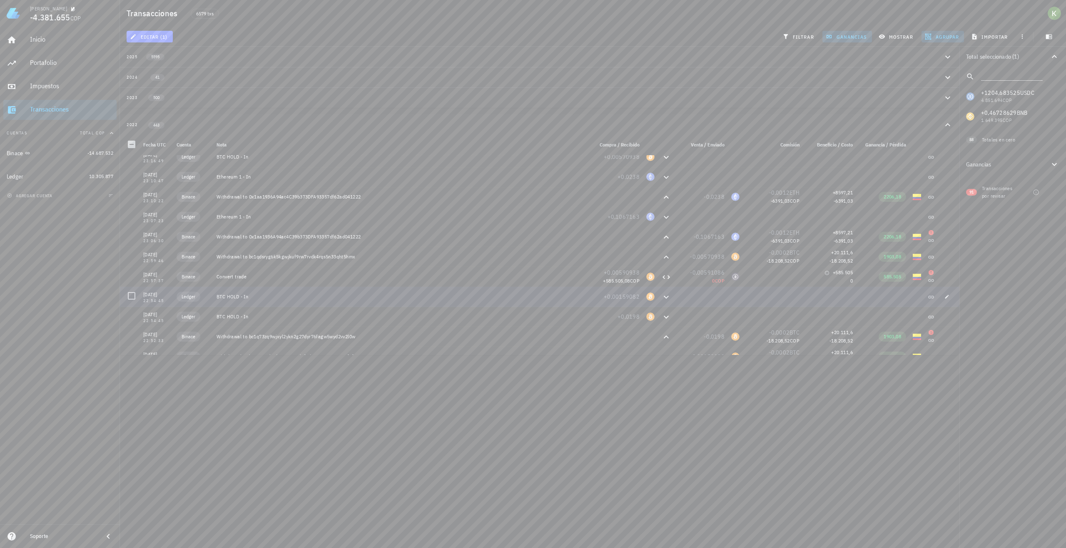
scroll to position [6946, 0]
click at [946, 276] on span "button" at bounding box center [947, 273] width 12 height 5
type input "2022-08-04"
type input "22:57:37"
type input "0,00590938"
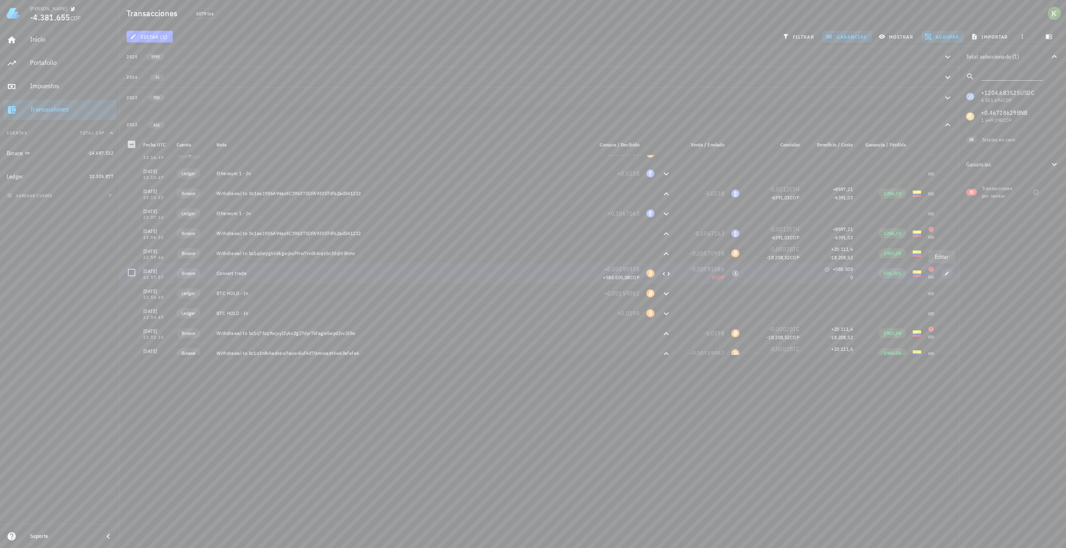
type input "BTC"
type input "0,00591086"
type input "WBTC"
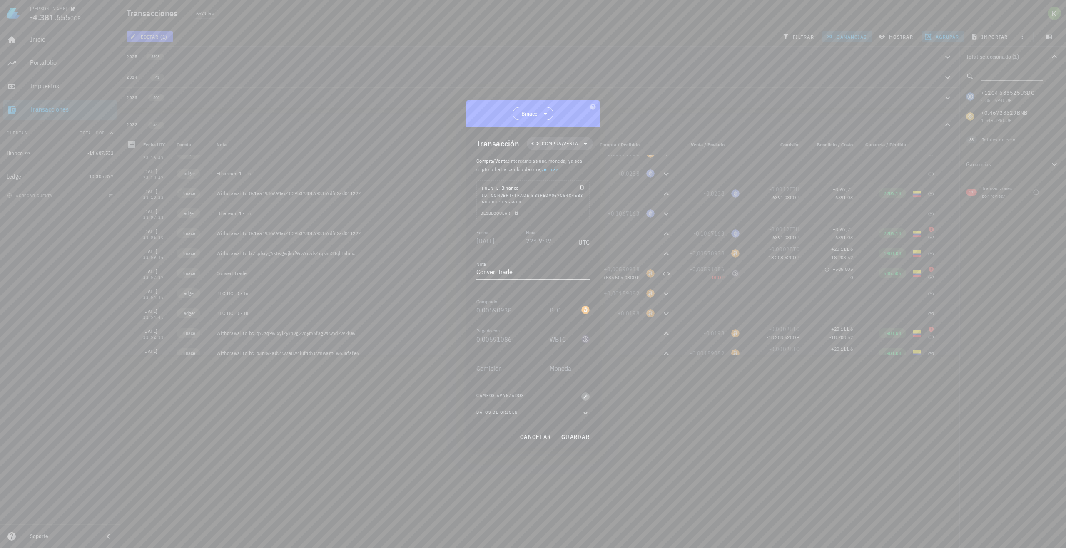
click at [589, 396] on span "button" at bounding box center [585, 396] width 8 height 5
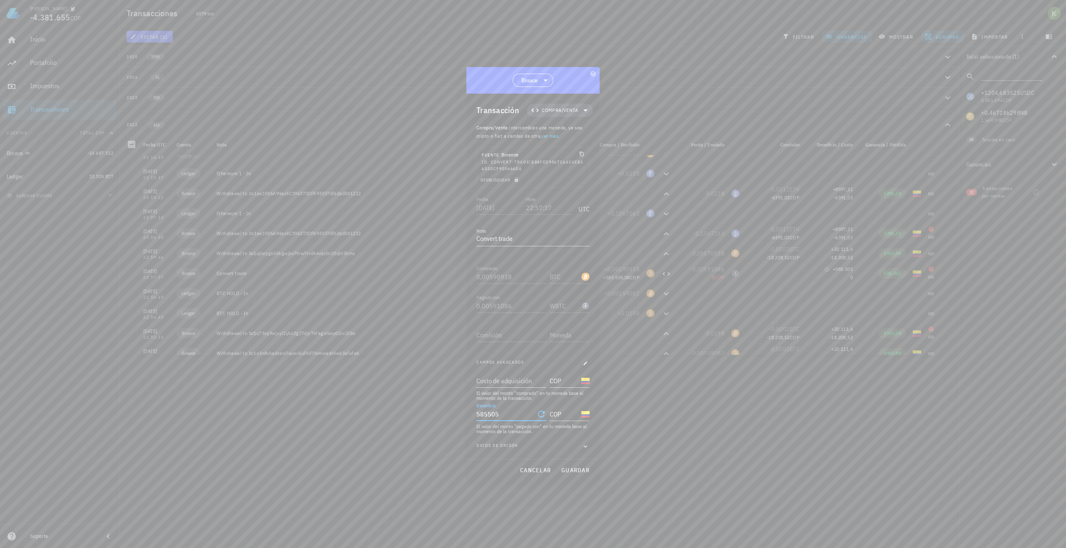
drag, startPoint x: 527, startPoint y: 413, endPoint x: 445, endPoint y: 415, distance: 82.9
click at [445, 415] on div "Kevin -4.381.655 COP Inicio Portafolio Impuestos Transacciones Cuentas Total CO…" at bounding box center [533, 274] width 1066 height 548
click at [497, 415] on input "0" at bounding box center [505, 414] width 58 height 13
click at [577, 470] on span "guardar" at bounding box center [575, 470] width 29 height 7
type input "585.505"
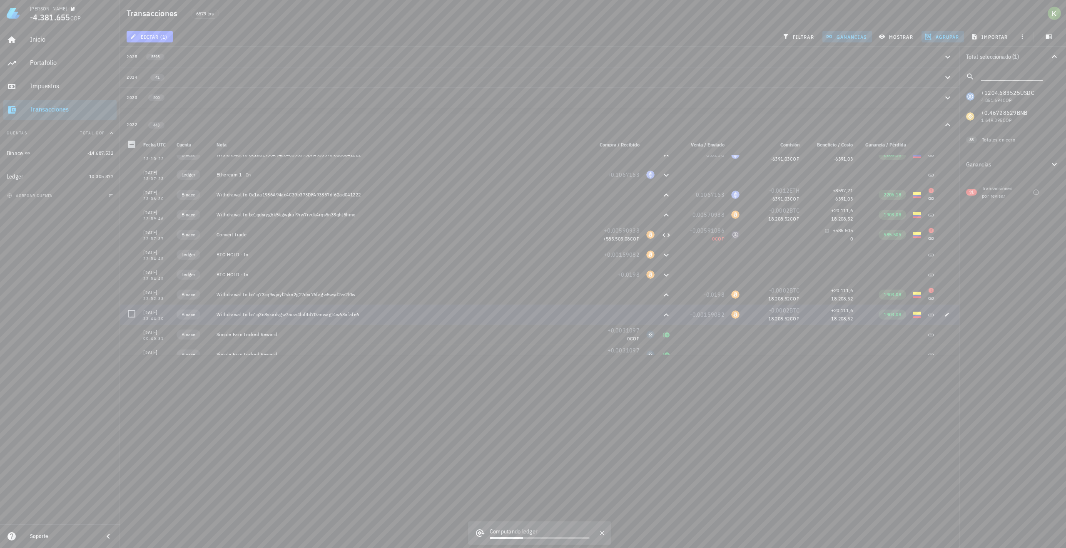
scroll to position [6987, 0]
click at [719, 227] on span "-0,00591086" at bounding box center [707, 227] width 35 height 7
click at [701, 233] on div "0 COP" at bounding box center [701, 236] width 47 height 8
click at [704, 234] on div "0 COP" at bounding box center [701, 236] width 47 height 8
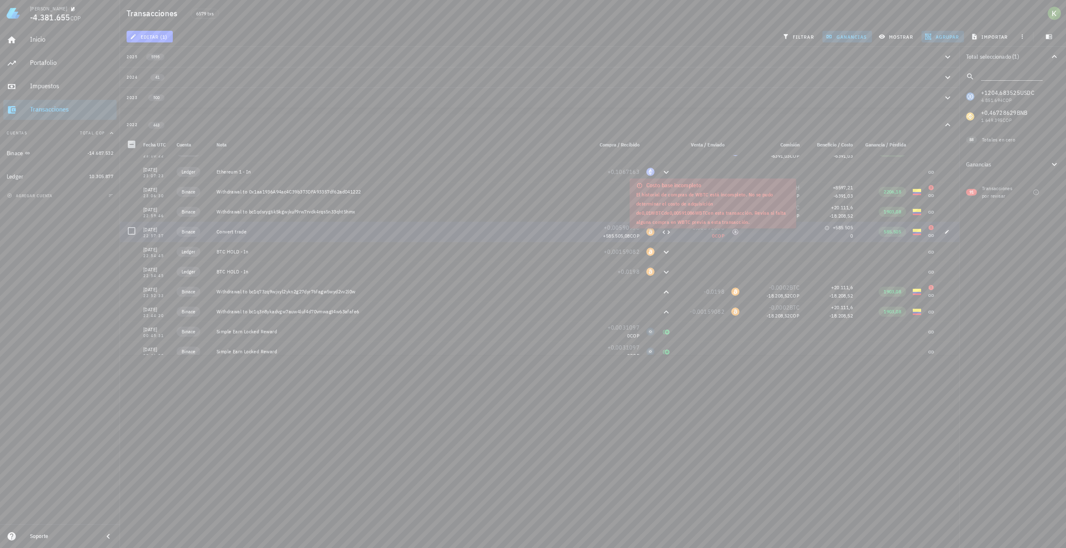
drag, startPoint x: 710, startPoint y: 234, endPoint x: 739, endPoint y: 224, distance: 30.4
click at [737, 224] on div "Kevin -4.381.655 COP Inicio Portafolio Impuestos Transacciones Cuentas Total CO…" at bounding box center [533, 274] width 1066 height 548
click at [771, 226] on div at bounding box center [773, 232] width 60 height 20
drag, startPoint x: 751, startPoint y: 232, endPoint x: 134, endPoint y: 231, distance: 617.0
click at [134, 231] on div at bounding box center [131, 231] width 14 height 14
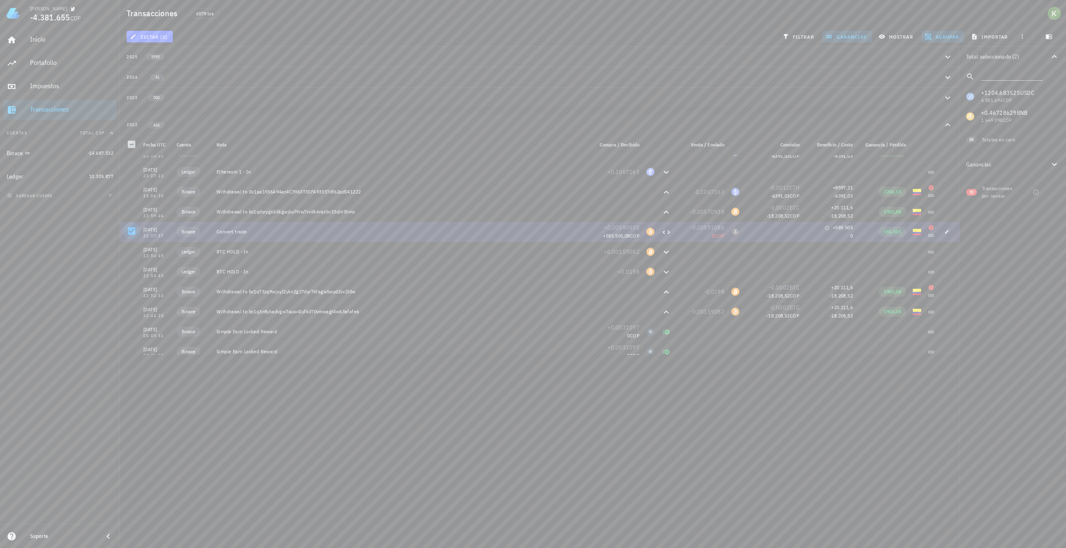
click at [132, 230] on div at bounding box center [131, 231] width 14 height 14
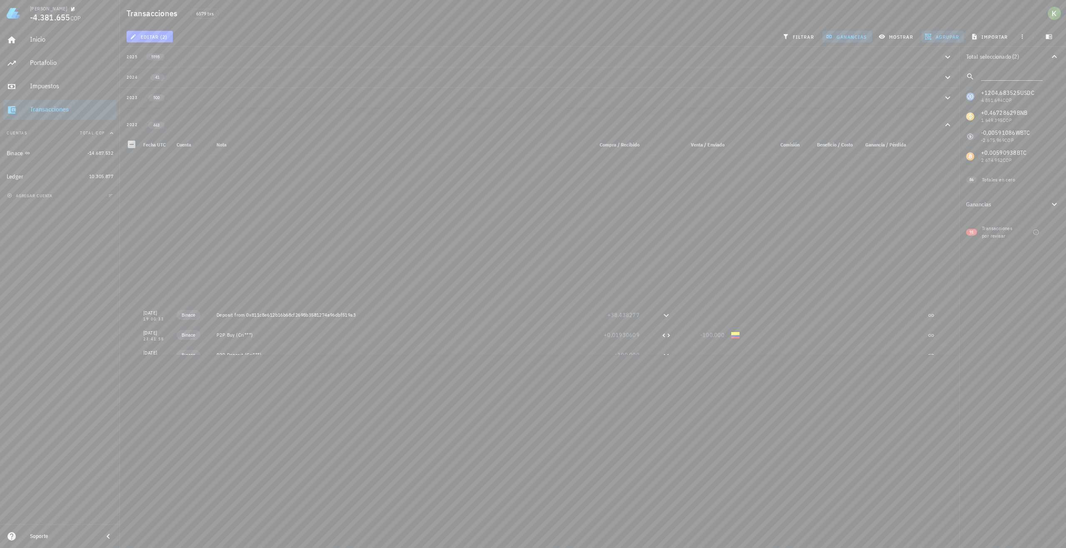
scroll to position [8653, 0]
click at [1057, 232] on div at bounding box center [1054, 232] width 14 height 14
checkbox input "true"
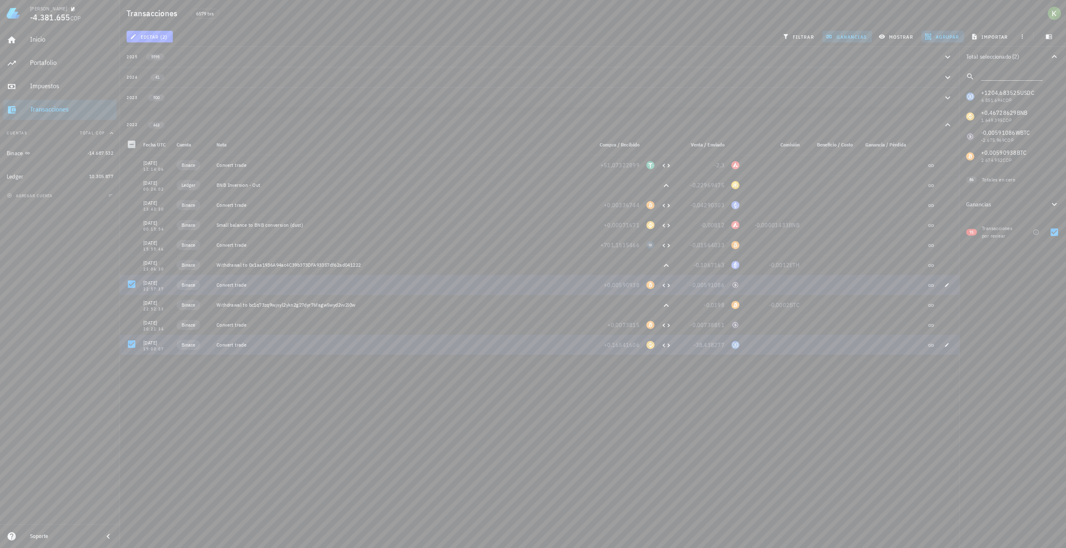
click at [841, 39] on span "ganancias" at bounding box center [846, 36] width 39 height 7
click at [858, 35] on span "ganancias" at bounding box center [846, 36] width 39 height 7
click at [72, 40] on div "Inicio" at bounding box center [71, 39] width 83 height 8
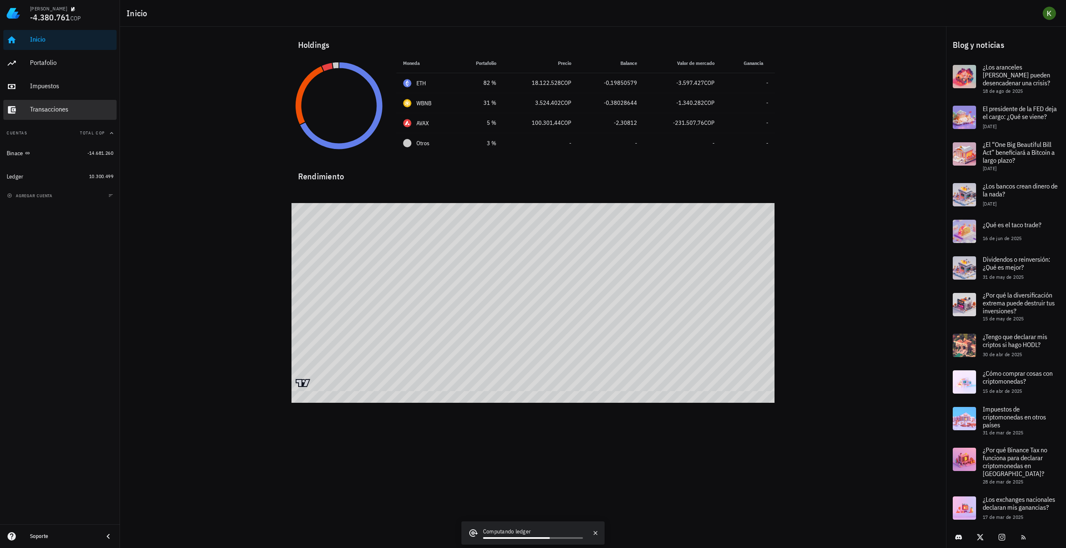
click at [55, 113] on div "Transacciones" at bounding box center [71, 109] width 83 height 8
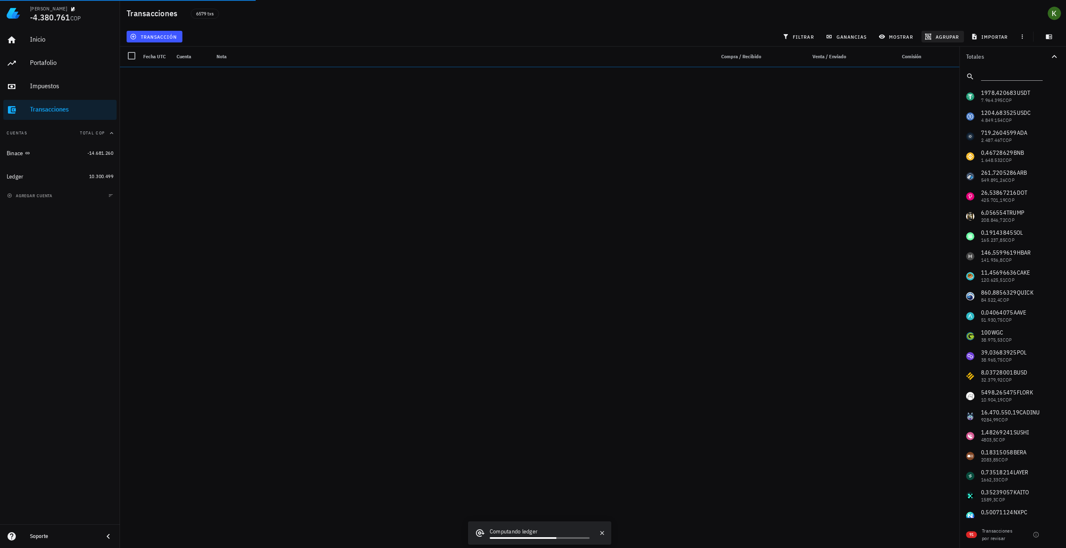
click at [952, 33] on button "agrupar" at bounding box center [942, 37] width 42 height 12
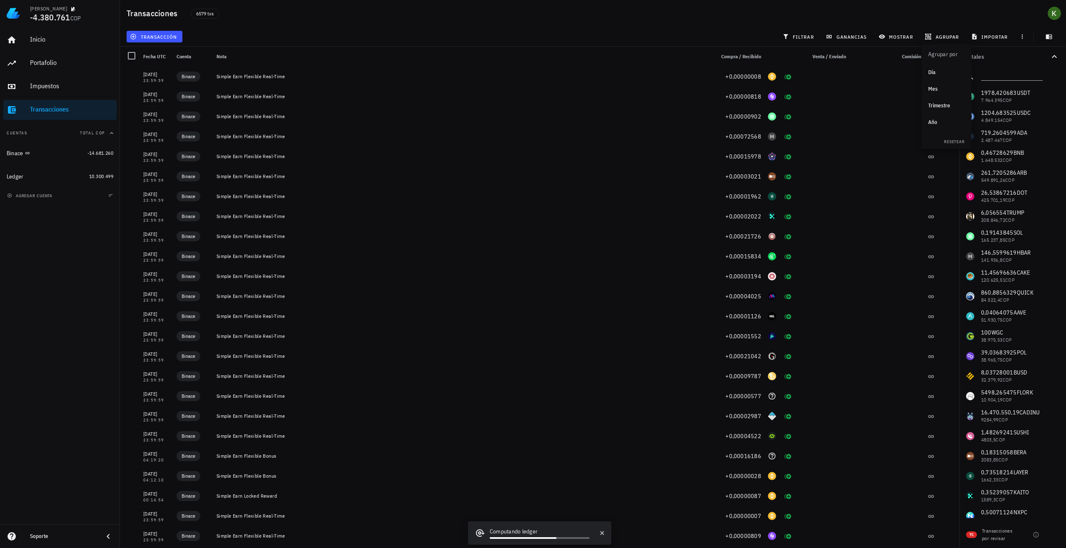
click at [943, 120] on div "Año" at bounding box center [946, 122] width 37 height 7
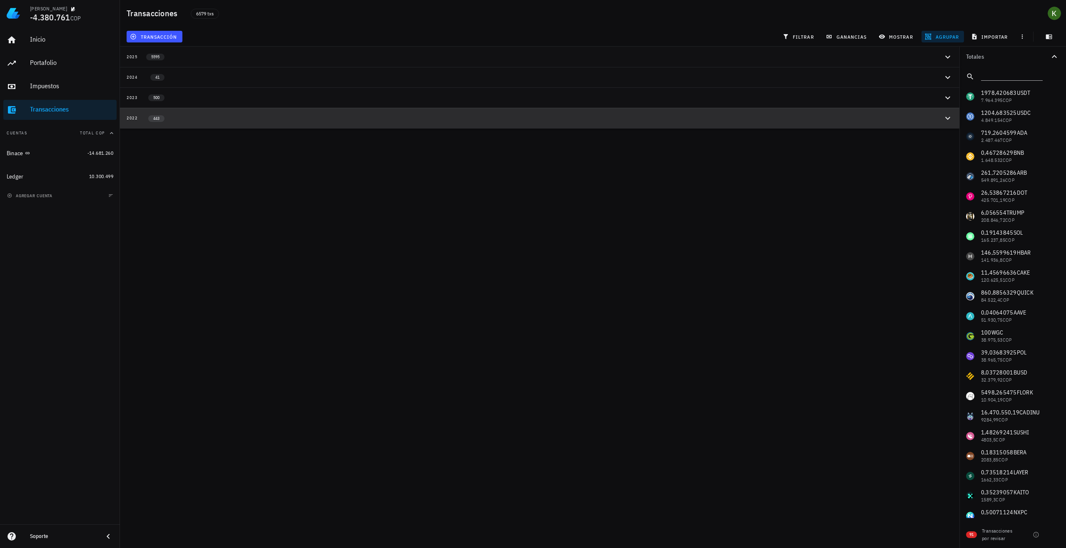
click at [193, 119] on div "2022 443" at bounding box center [535, 117] width 816 height 7
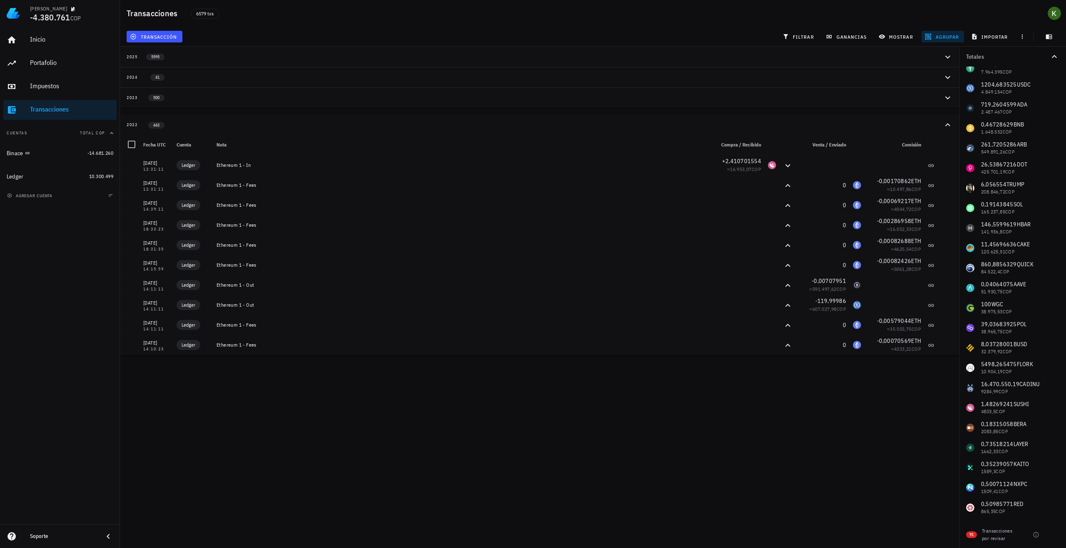
scroll to position [208, 0]
click at [1052, 533] on div at bounding box center [1054, 535] width 14 height 14
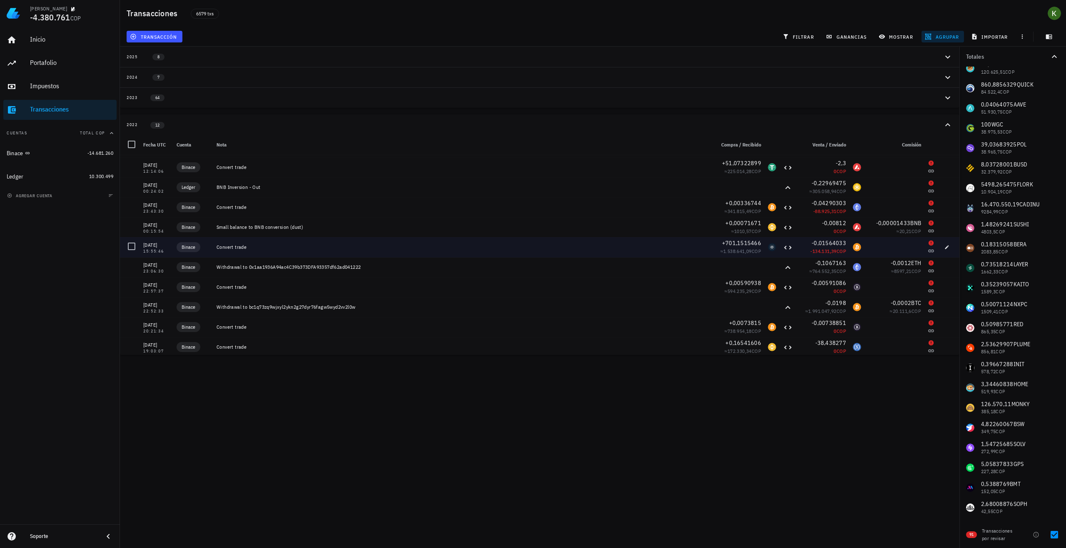
scroll to position [40, 0]
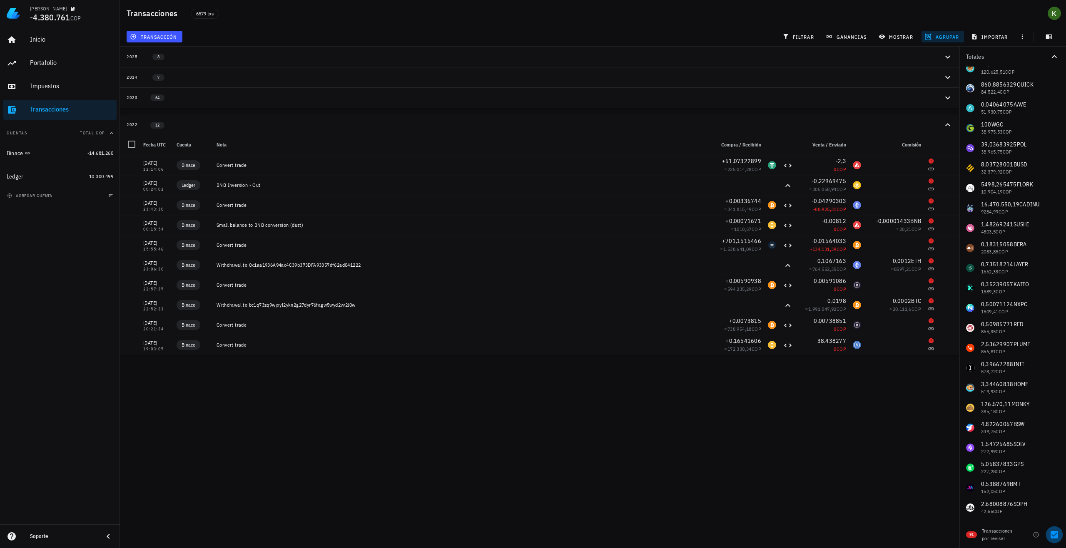
click at [1053, 536] on div at bounding box center [1054, 535] width 14 height 14
checkbox input "false"
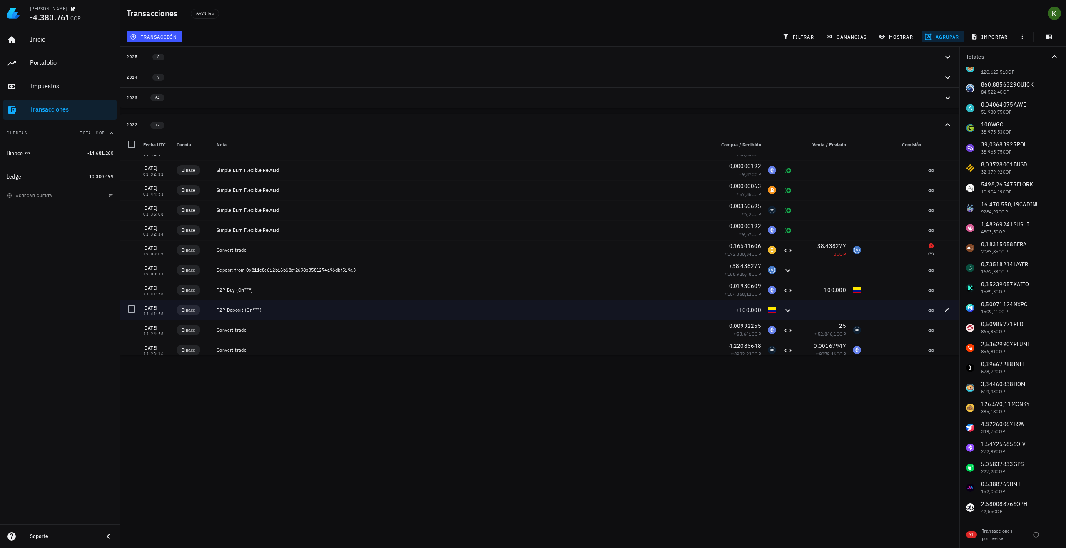
scroll to position [8445, 0]
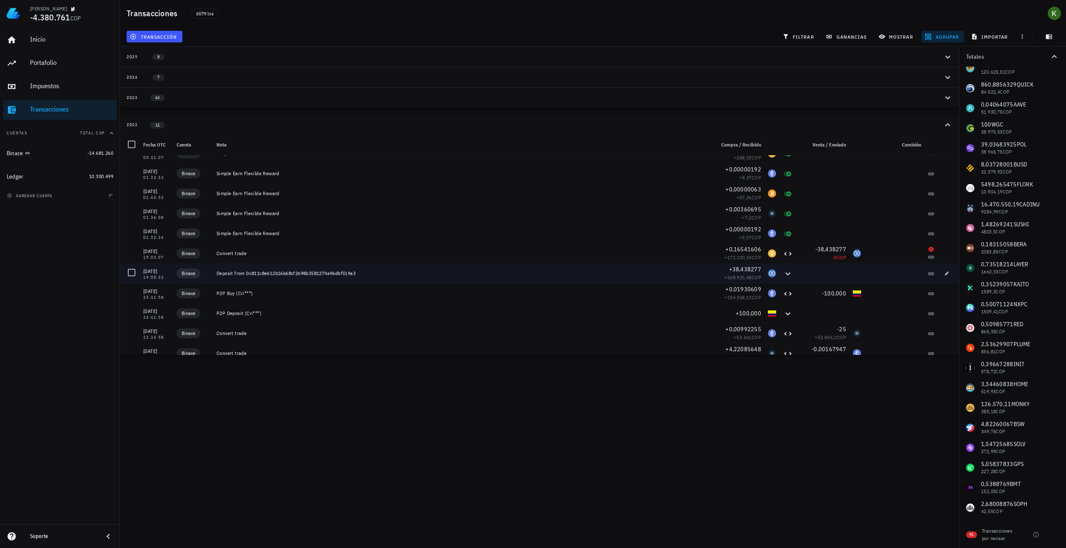
click at [302, 274] on div "Deposit from 0x811c8e612b16b68cf2698b3581274a96dbf519a3" at bounding box center [461, 273] width 491 height 7
click at [430, 271] on div "Deposit from 0x811c8e612b16b68cf2698b3581274a96dbf519a3" at bounding box center [461, 273] width 491 height 7
click at [346, 275] on div "Deposit from 0x811c8e612b16b68cf2698b3581274a96dbf519a3" at bounding box center [461, 273] width 491 height 7
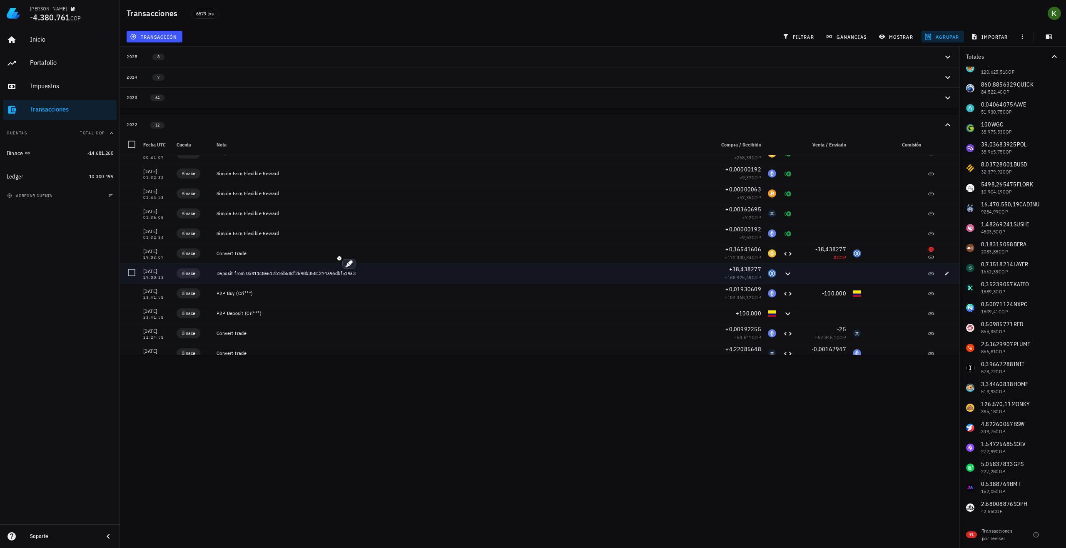
drag, startPoint x: 341, startPoint y: 274, endPoint x: 333, endPoint y: 274, distance: 7.9
click at [333, 274] on div "Deposit from 0x811c8e612b16b68cf2698b3581274a96dbf519a3" at bounding box center [461, 273] width 491 height 7
click at [244, 274] on div "Deposit from 0x811c8e612b16b68cf2698b3581274a96dbf519a3" at bounding box center [461, 273] width 491 height 7
click at [253, 274] on div "Deposit from 0x811c8e612b16b68cf2698b3581274a96dbf519a3" at bounding box center [461, 273] width 491 height 7
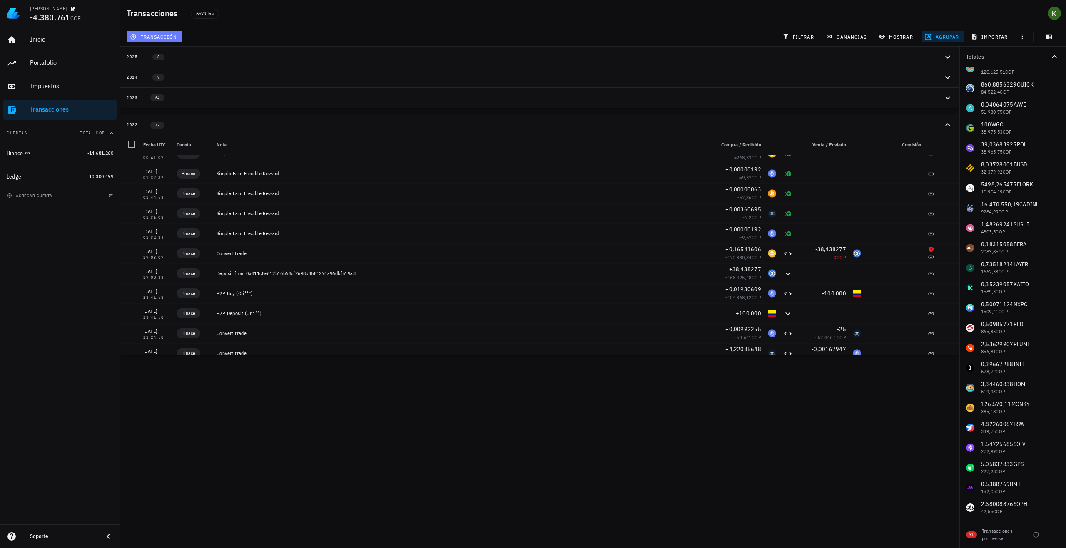
click at [167, 40] on button "transacción" at bounding box center [155, 37] width 56 height 12
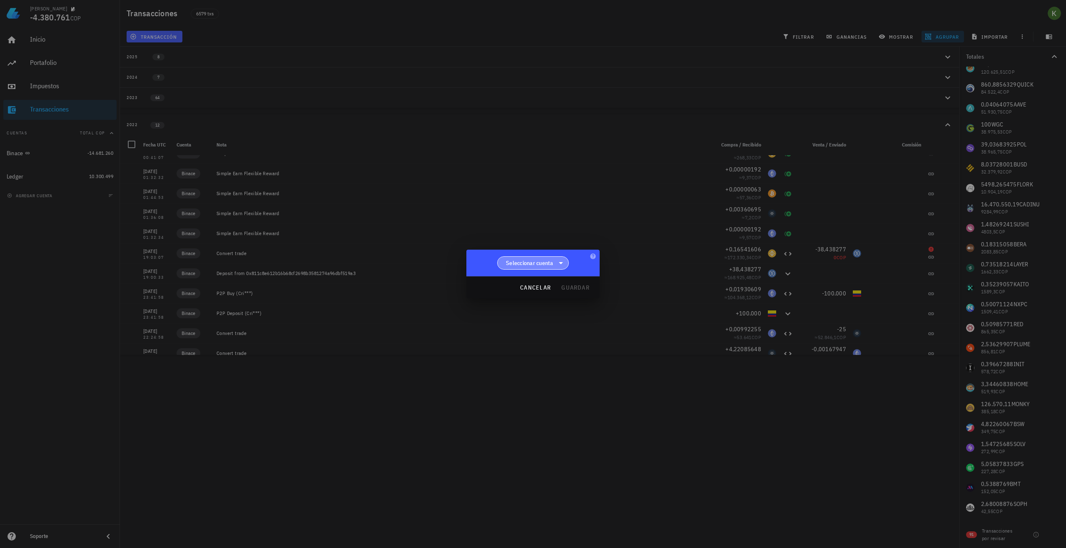
click at [549, 261] on span "Seleccionar cuenta" at bounding box center [529, 263] width 47 height 8
click at [536, 287] on div "Binace" at bounding box center [533, 285] width 59 height 8
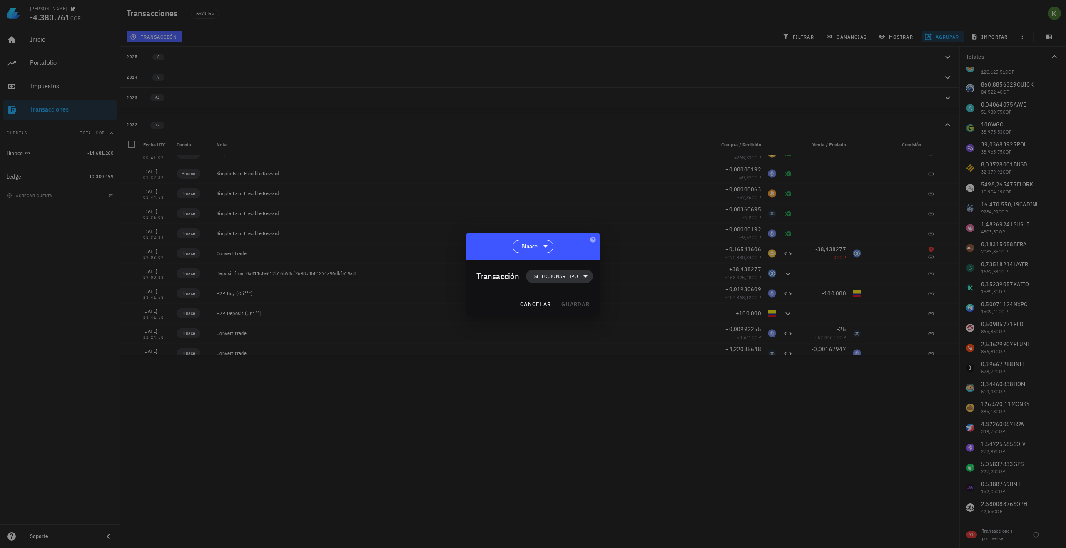
click at [561, 275] on span "Seleccionar tipo" at bounding box center [556, 276] width 44 height 8
click at [567, 309] on div "Ingreso" at bounding box center [564, 313] width 77 height 17
click at [559, 425] on div at bounding box center [533, 274] width 1066 height 548
click at [538, 301] on span "cancelar" at bounding box center [535, 304] width 31 height 7
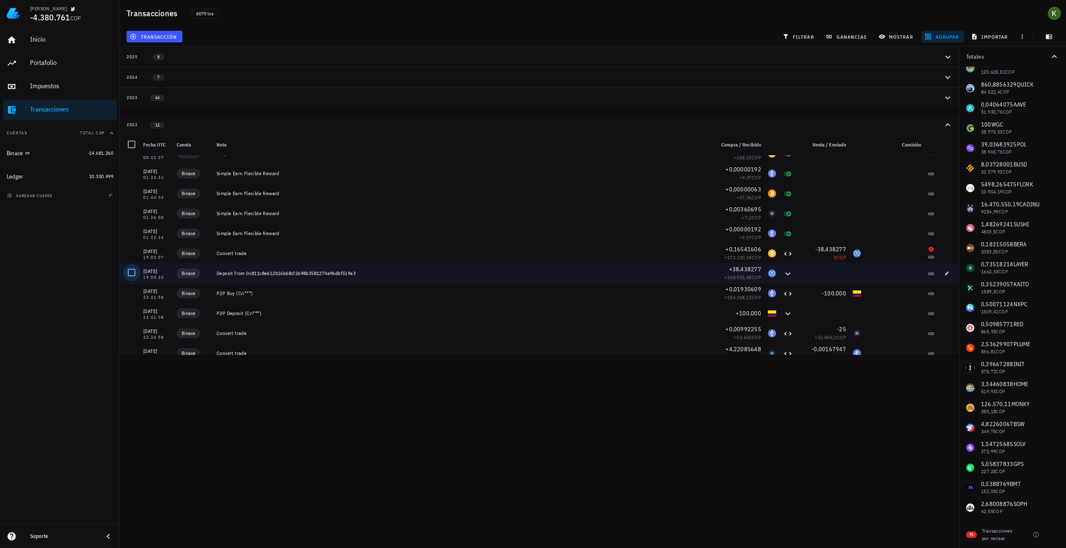
click at [132, 269] on div at bounding box center [131, 273] width 14 height 14
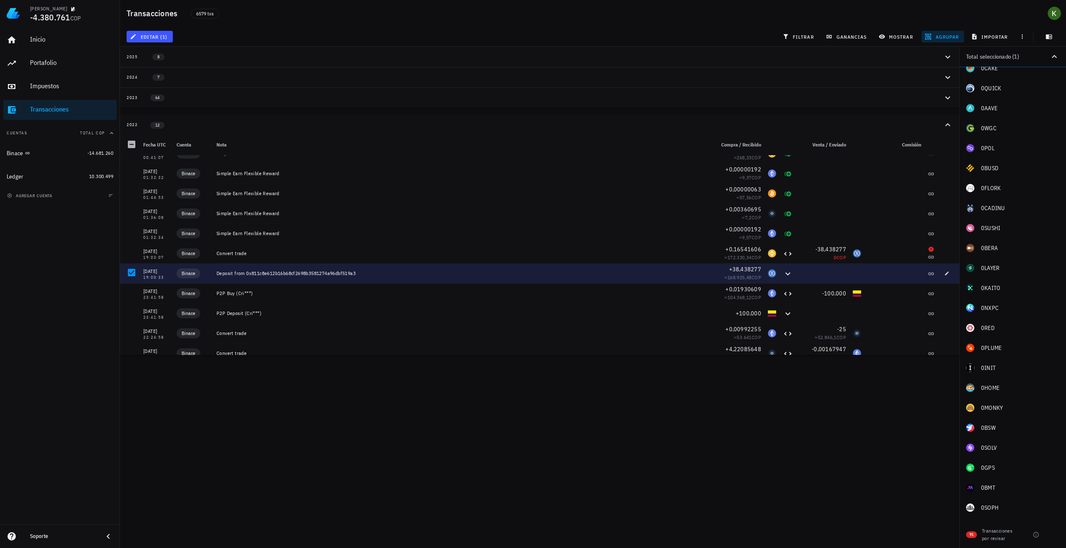
scroll to position [0, 0]
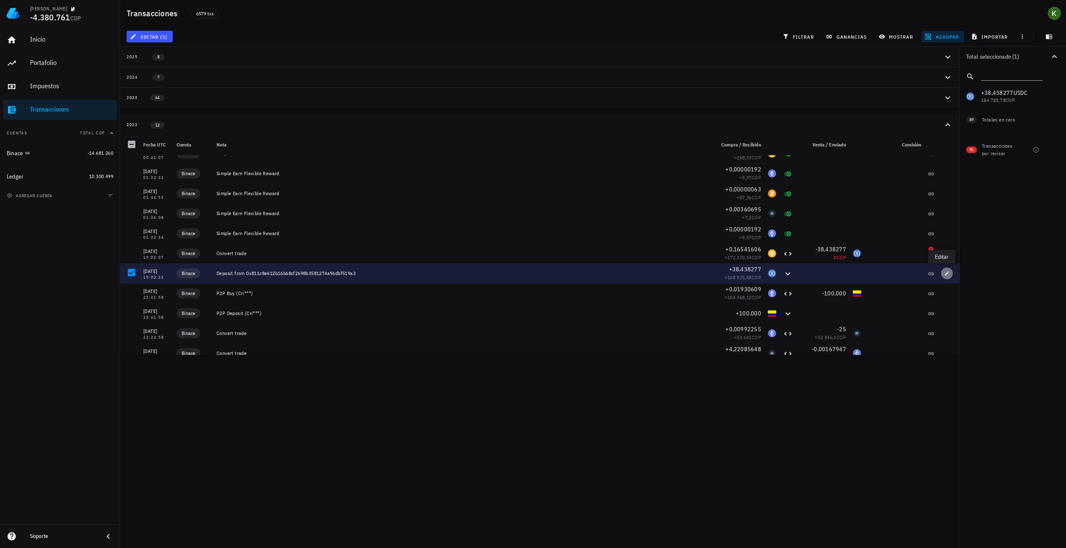
click at [944, 273] on icon "button" at bounding box center [946, 273] width 5 height 5
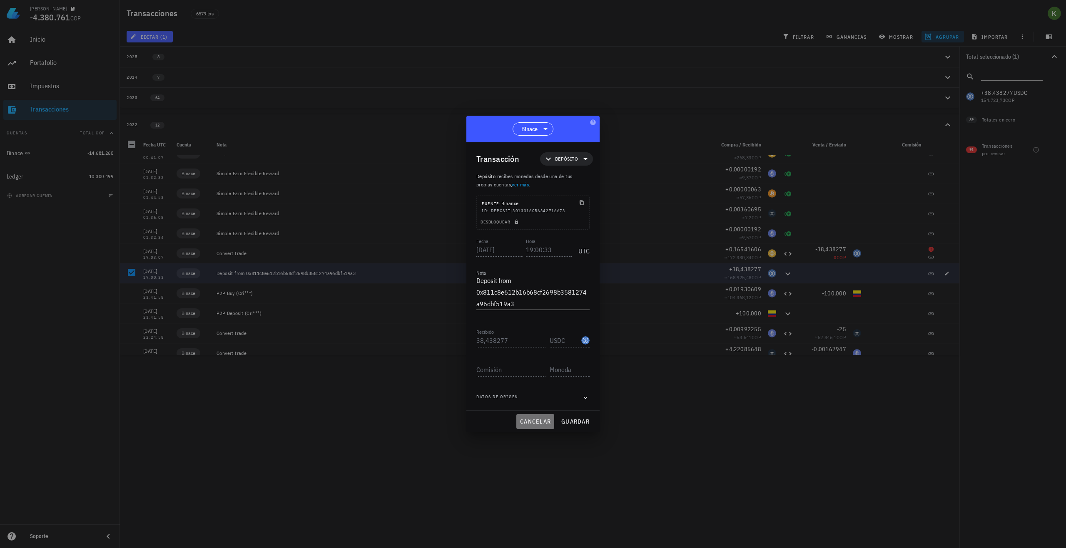
click at [538, 422] on span "cancelar" at bounding box center [535, 421] width 31 height 7
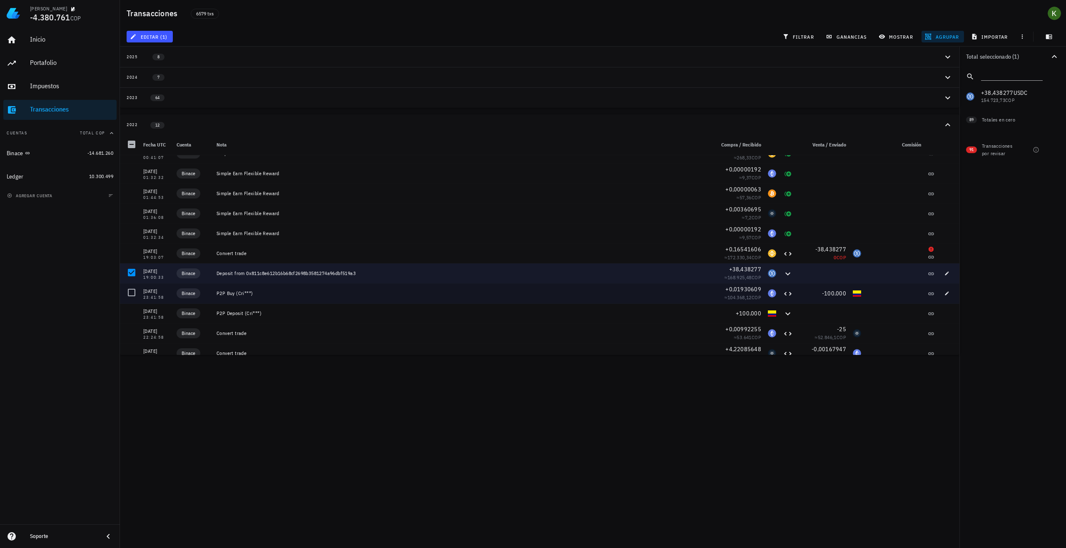
click at [553, 288] on div "P2P Buy (Cri***)" at bounding box center [462, 294] width 498 height 20
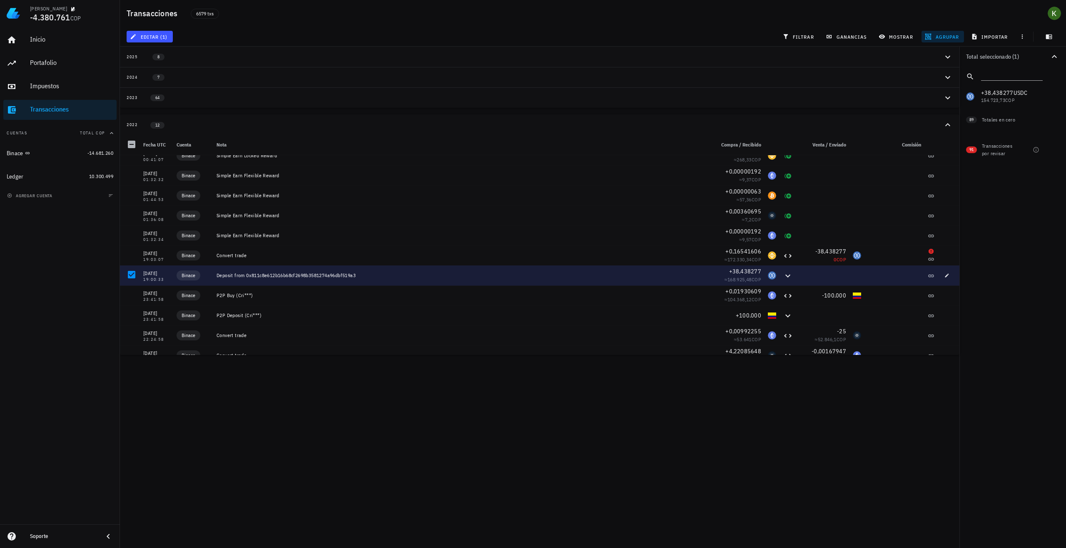
scroll to position [8445, 0]
drag, startPoint x: 503, startPoint y: 280, endPoint x: 471, endPoint y: 276, distance: 31.9
click at [471, 276] on div "Deposit from 0x811c8e612b16b68cf2698b3581274a96dbf519a3" at bounding box center [461, 273] width 491 height 7
click at [786, 274] on icon at bounding box center [788, 274] width 10 height 10
click at [941, 270] on button "button" at bounding box center [947, 274] width 12 height 12
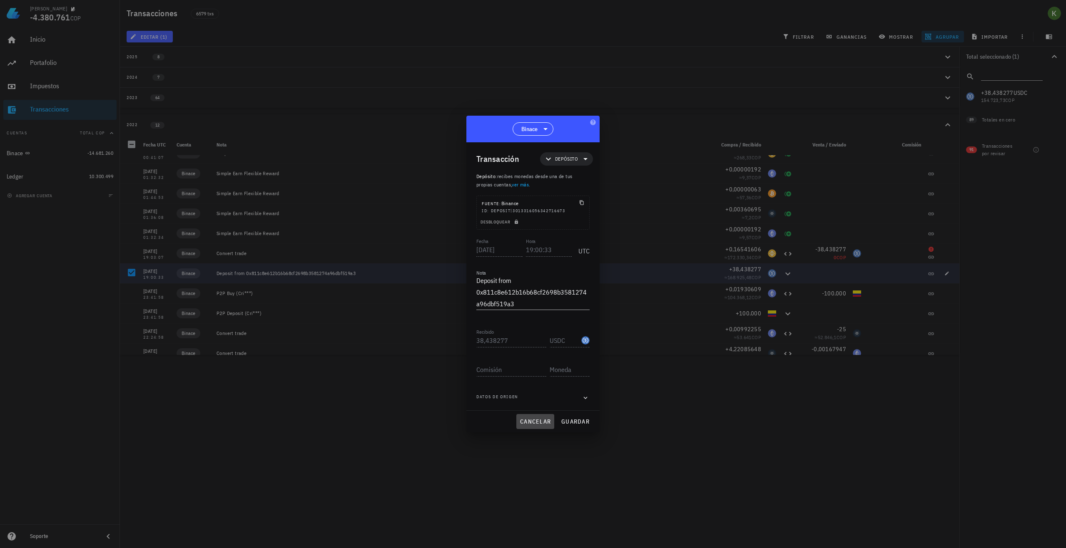
click at [540, 415] on button "cancelar" at bounding box center [535, 421] width 38 height 15
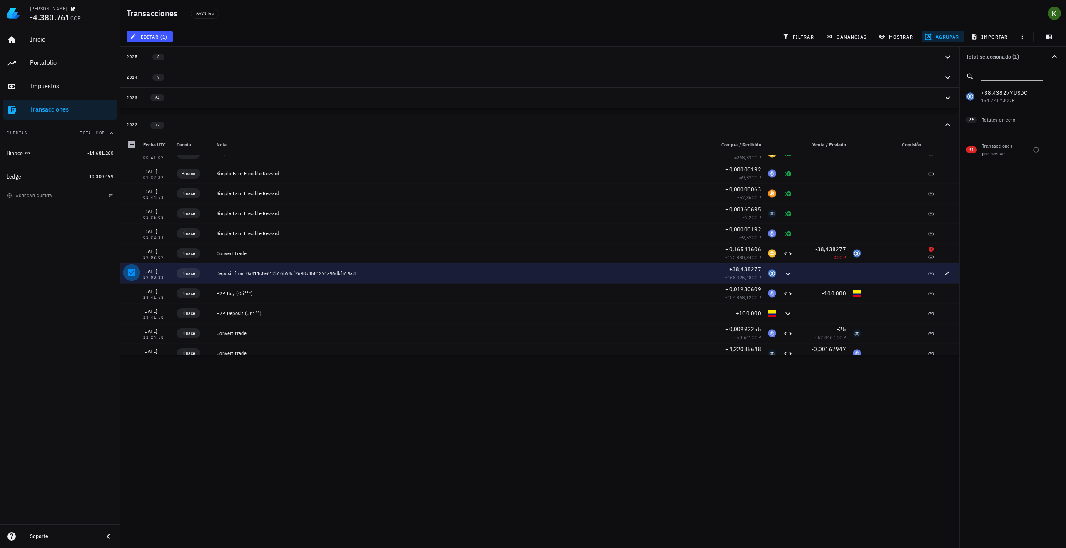
click at [129, 272] on div at bounding box center [131, 273] width 14 height 14
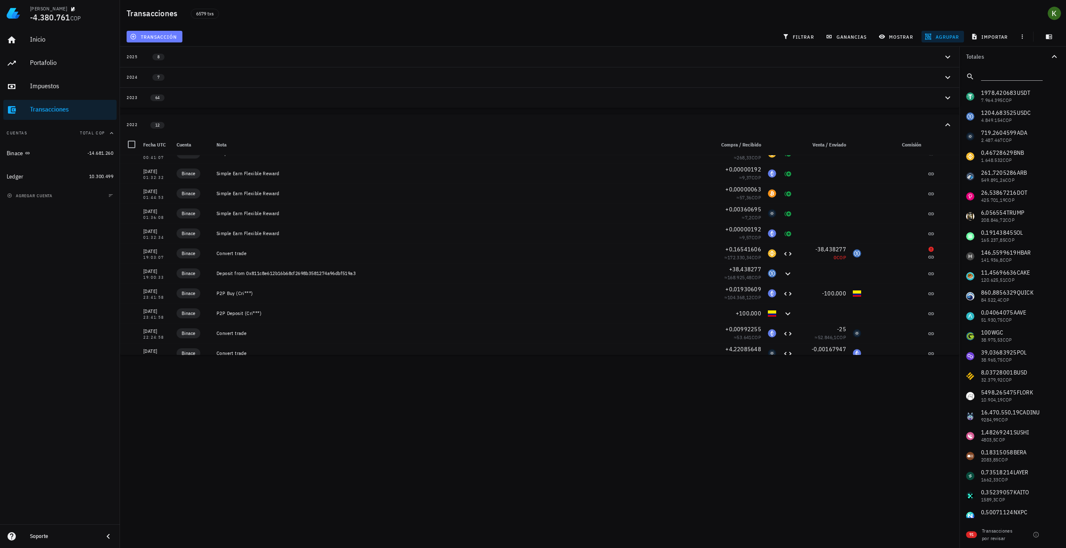
click at [164, 38] on span "transacción" at bounding box center [154, 36] width 45 height 7
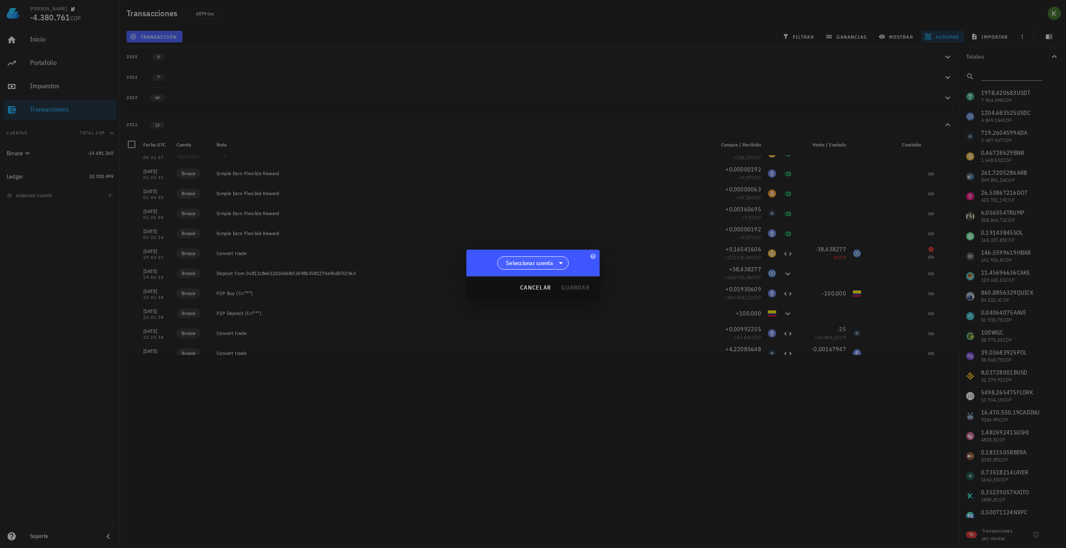
click at [547, 266] on span "Seleccionar cuenta" at bounding box center [529, 263] width 47 height 8
click at [542, 288] on div "Binace" at bounding box center [533, 285] width 59 height 8
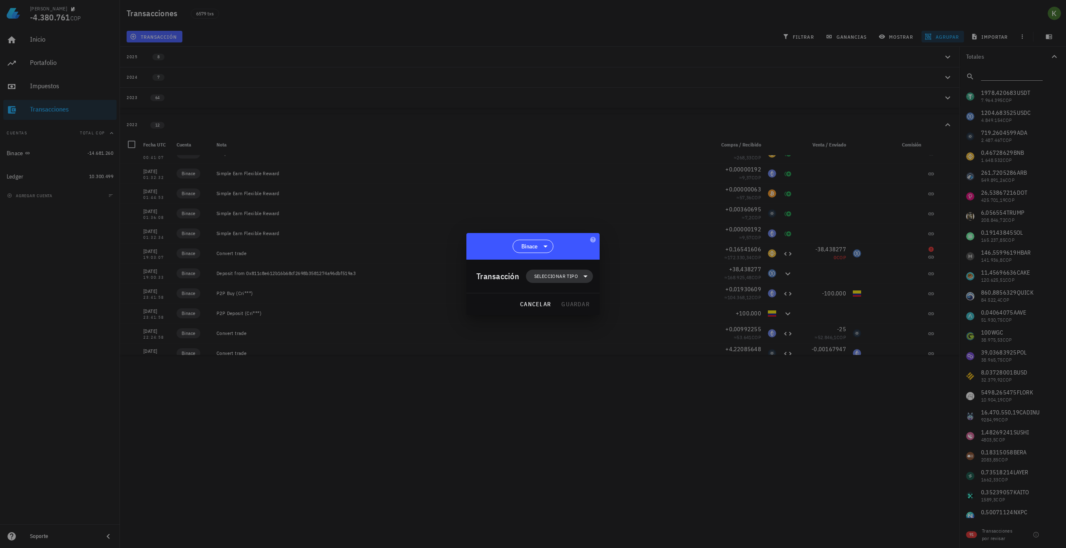
click at [561, 277] on span "Seleccionar tipo" at bounding box center [556, 276] width 44 height 8
click at [567, 252] on div "Binace" at bounding box center [532, 246] width 133 height 27
click at [548, 304] on span "cancelar" at bounding box center [535, 304] width 31 height 7
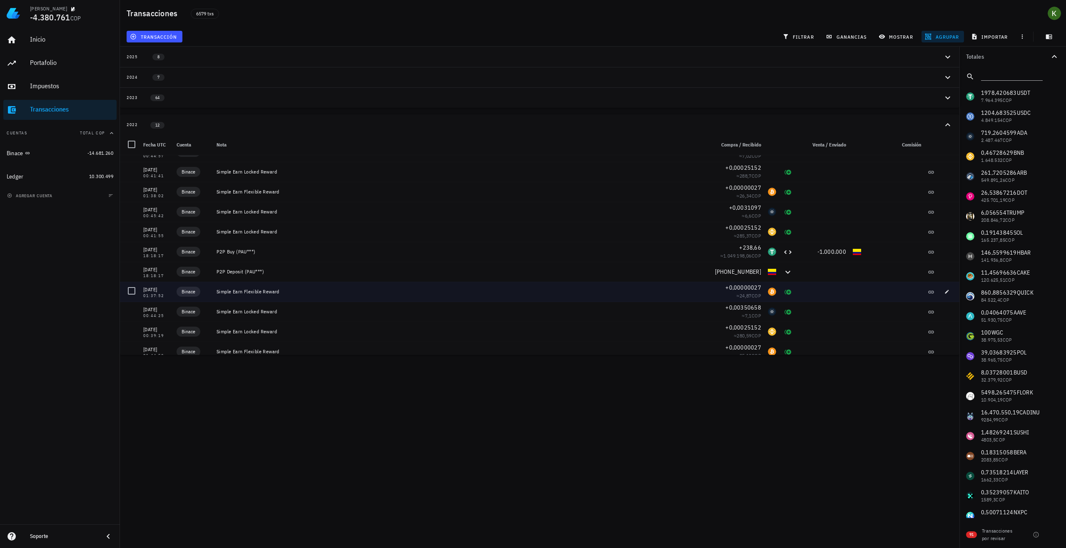
scroll to position [7945, 0]
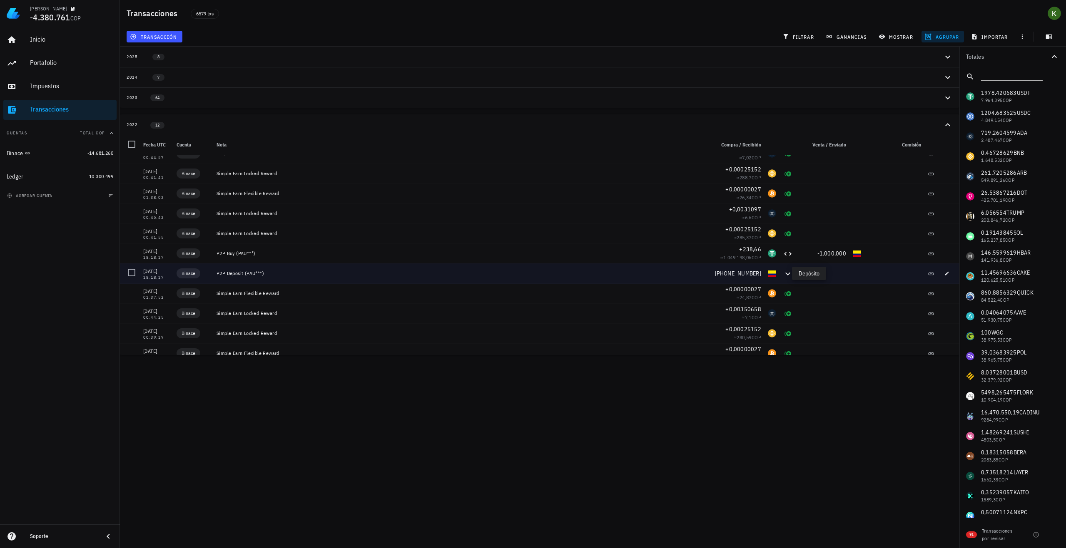
click at [783, 273] on icon at bounding box center [788, 274] width 10 height 10
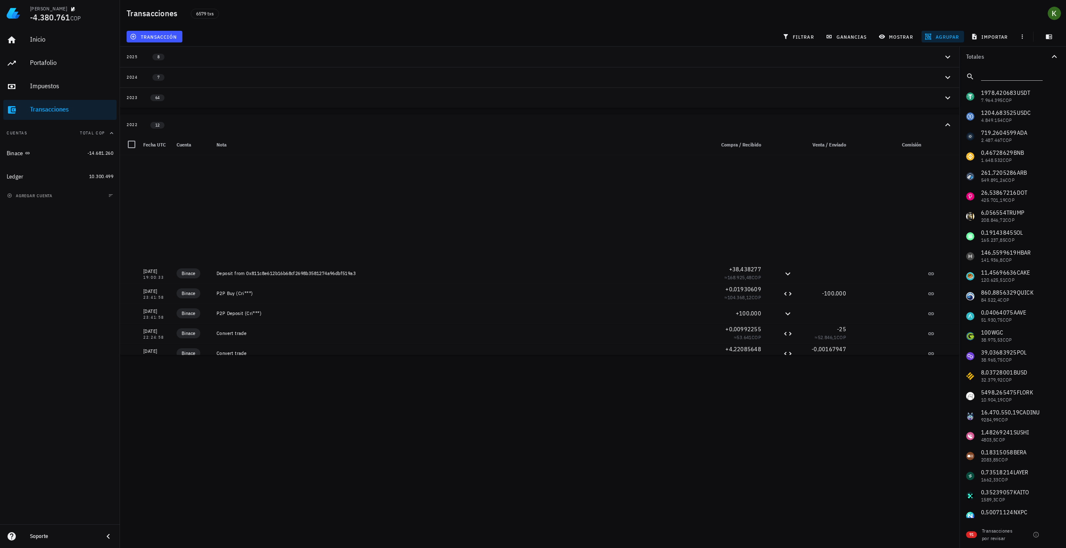
scroll to position [8653, 0]
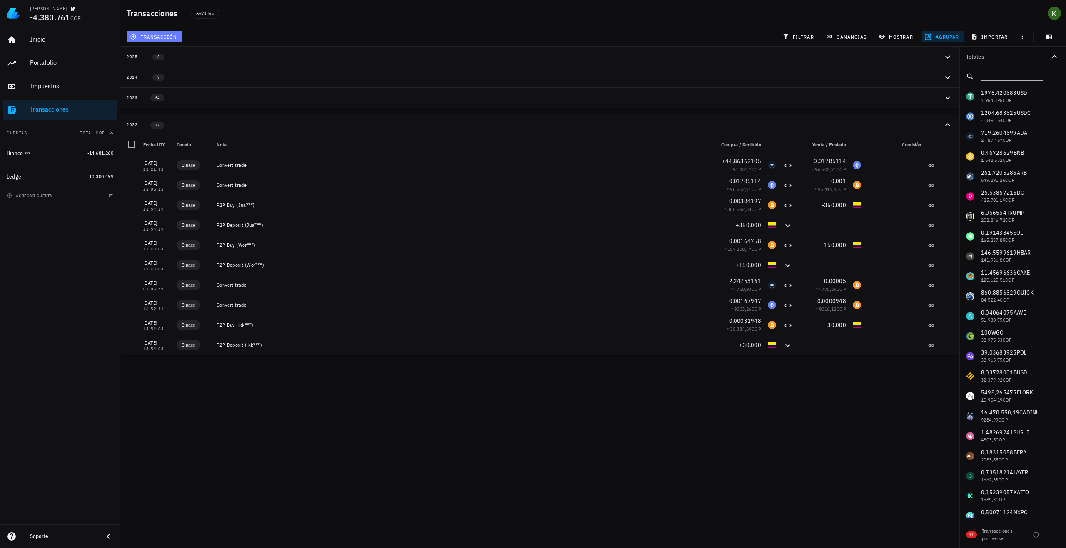
click at [158, 36] on span "transacción" at bounding box center [154, 36] width 45 height 7
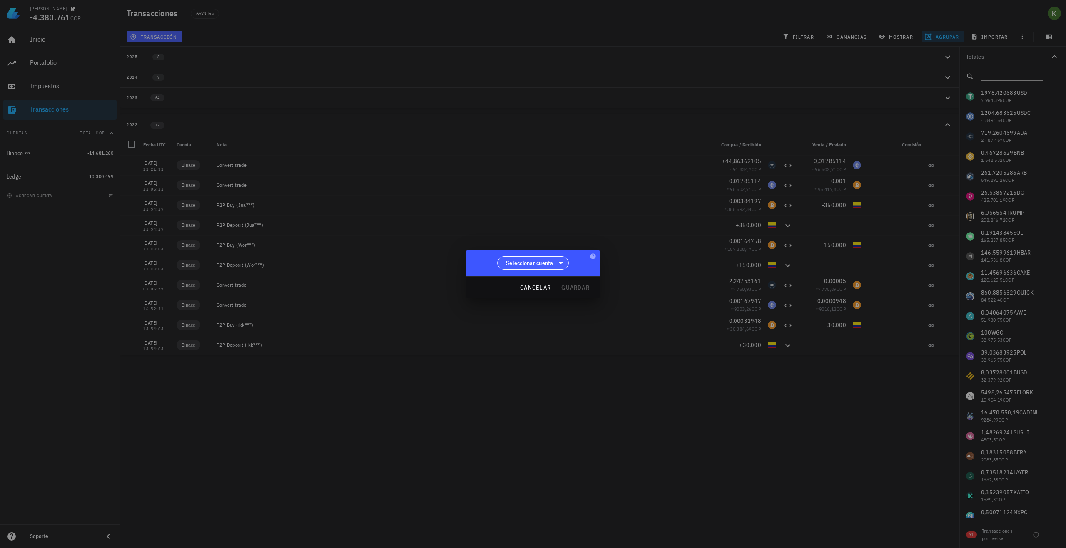
click at [538, 264] on span "Seleccionar cuenta" at bounding box center [529, 263] width 47 height 8
click at [530, 283] on div "Binace" at bounding box center [533, 285] width 59 height 8
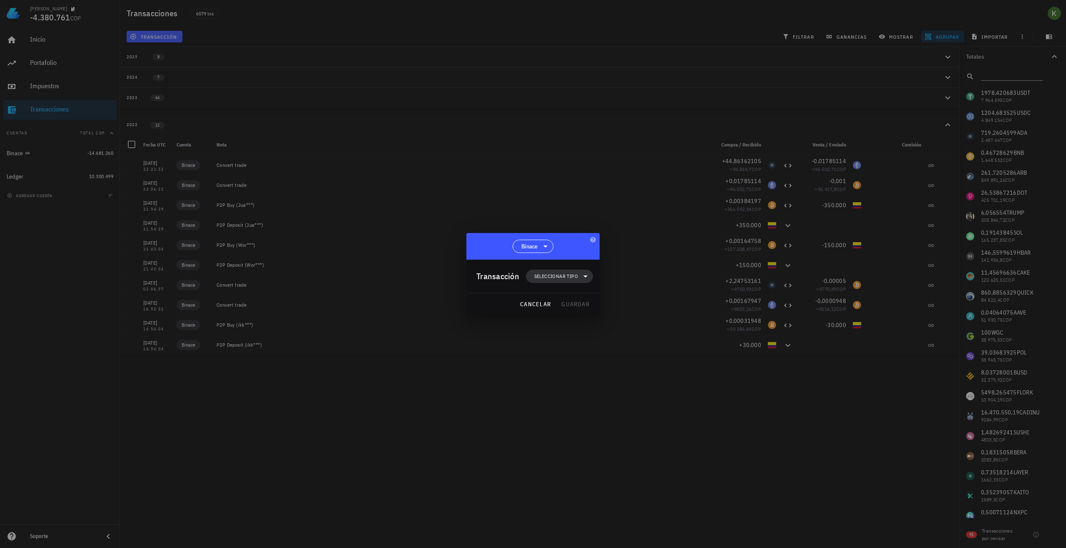
click at [563, 276] on span "Seleccionar tipo" at bounding box center [556, 276] width 44 height 8
click at [568, 313] on div "Ingreso" at bounding box center [563, 313] width 32 height 7
click at [647, 481] on div "Otro ingreso" at bounding box center [650, 483] width 50 height 7
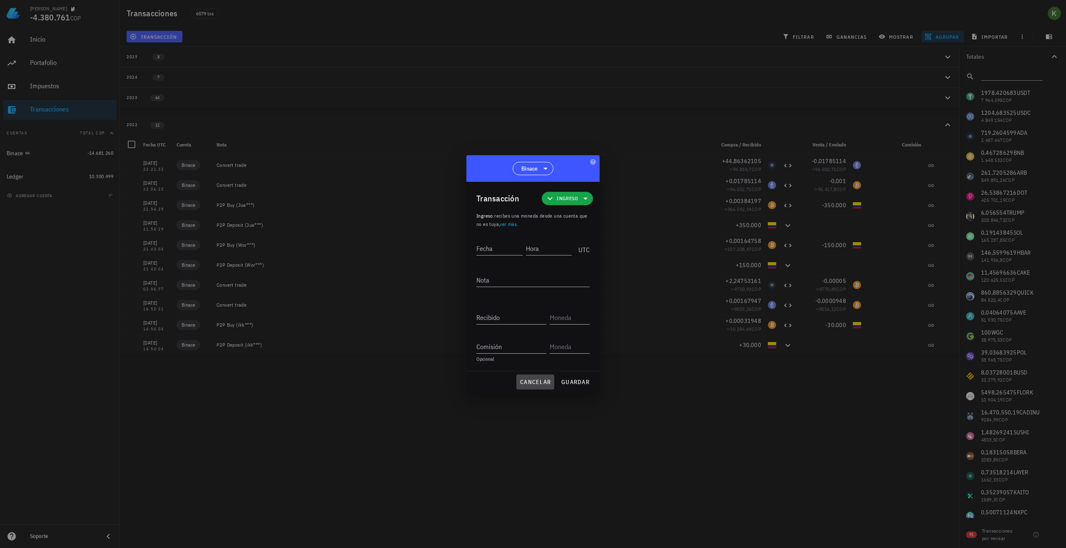
click at [544, 381] on span "cancelar" at bounding box center [535, 381] width 31 height 7
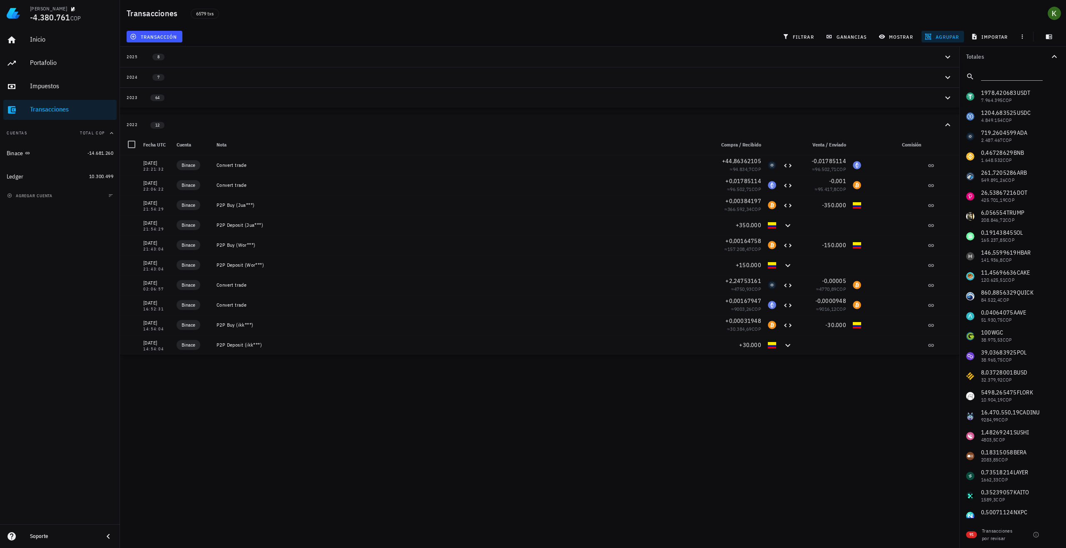
click at [600, 392] on div "Kevin -4.380.761 COP Inicio Portafolio Impuestos Transacciones Cuentas Total CO…" at bounding box center [533, 274] width 1066 height 548
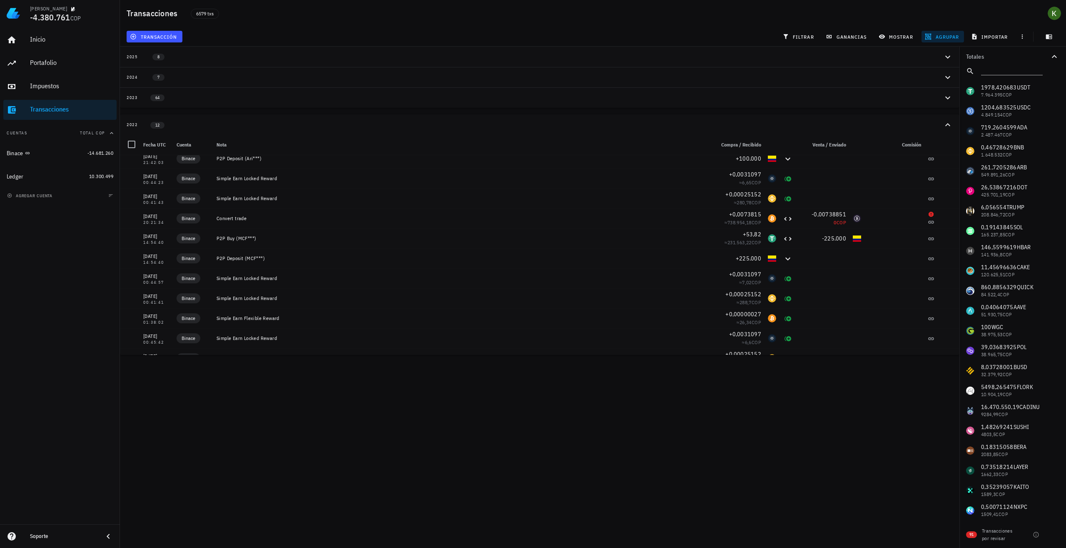
scroll to position [0, 0]
click at [997, 78] on input "text" at bounding box center [1011, 75] width 60 height 11
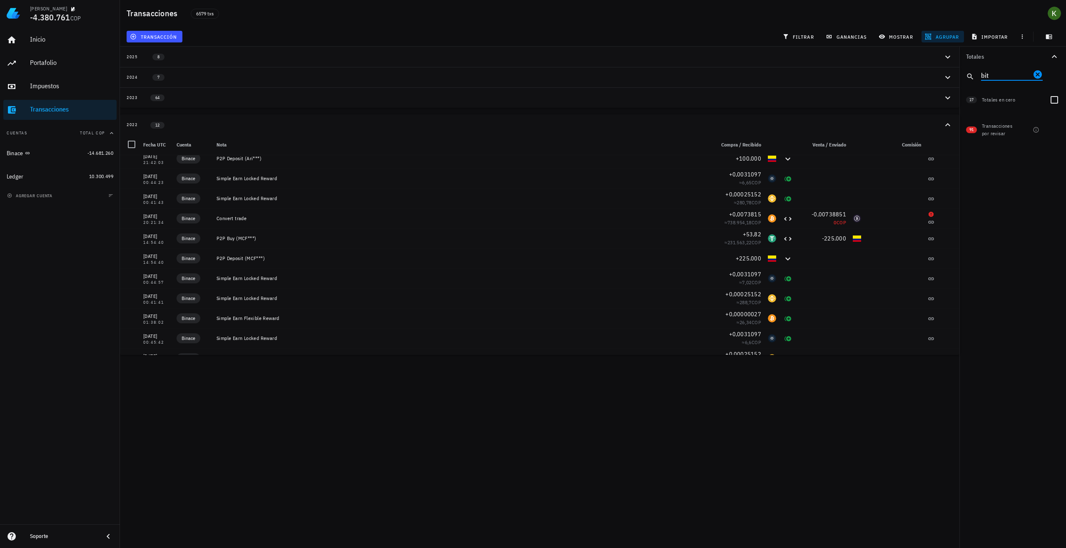
type input "bit"
click at [1000, 96] on div "Totales en cero" at bounding box center [1012, 99] width 61 height 7
click at [997, 104] on div "Totales en cero" at bounding box center [1012, 99] width 61 height 17
click at [972, 101] on span "17" at bounding box center [971, 100] width 4 height 7
click at [1053, 102] on div at bounding box center [1054, 100] width 14 height 14
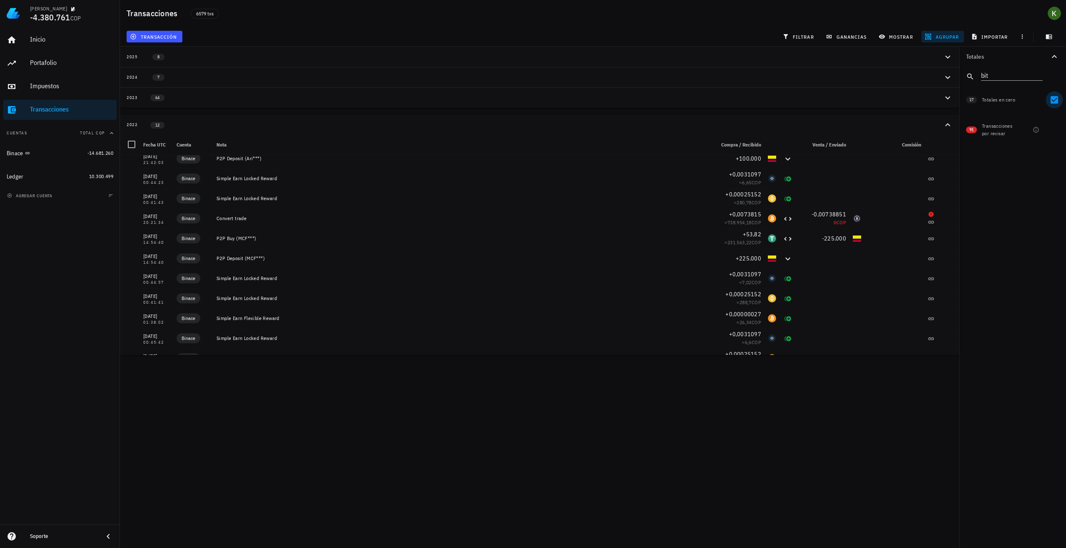
click at [1053, 102] on div at bounding box center [1054, 100] width 14 height 14
checkbox input "false"
drag, startPoint x: 997, startPoint y: 77, endPoint x: 944, endPoint y: 68, distance: 54.0
click at [945, 68] on div "Transacciones 6579 txs transacción filtrar ganancias mostrar agrupar importar T…" at bounding box center [533, 177] width 1066 height 355
type input "tc"
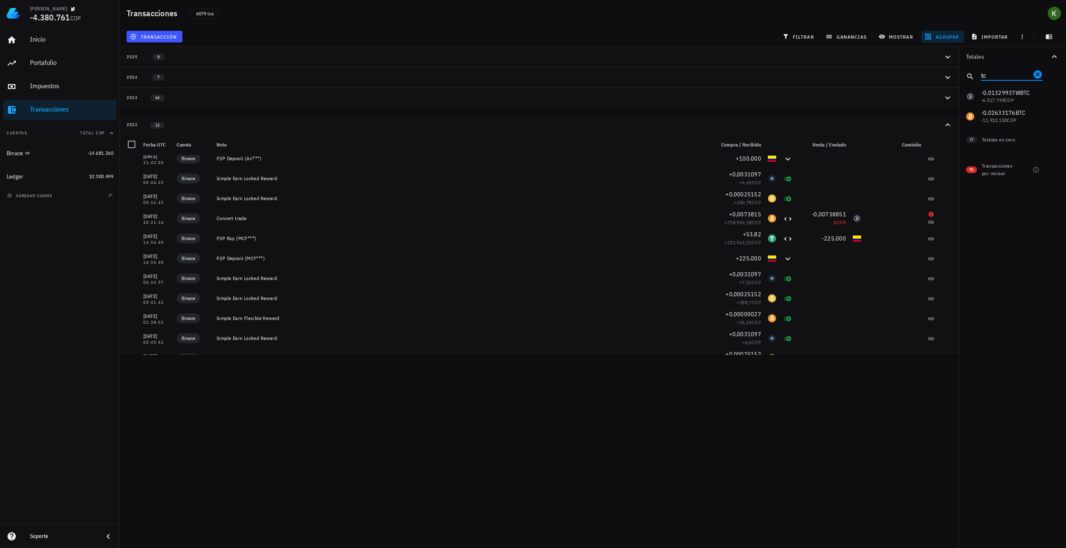
click at [1002, 119] on div "1978,420683 USDT 7.964.395 COP 1204,683525 USDC 4.849.154 COP 719,2604599 ADA 2…" at bounding box center [1012, 107] width 107 height 40
click at [1000, 117] on div "1978,420683 USDT 7.964.395 COP 1204,683525 USDC 4.849.154 COP 719,2604599 ADA 2…" at bounding box center [1012, 107] width 107 height 40
click at [974, 116] on div "1978,420683 USDT 7.964.395 COP 1204,683525 USDC 4.849.154 COP 719,2604599 ADA 2…" at bounding box center [1012, 107] width 107 height 40
click at [1003, 118] on div "1978,420683 USDT 7.964.395 COP 1204,683525 USDC 4.849.154 COP 719,2604599 ADA 2…" at bounding box center [1012, 107] width 107 height 40
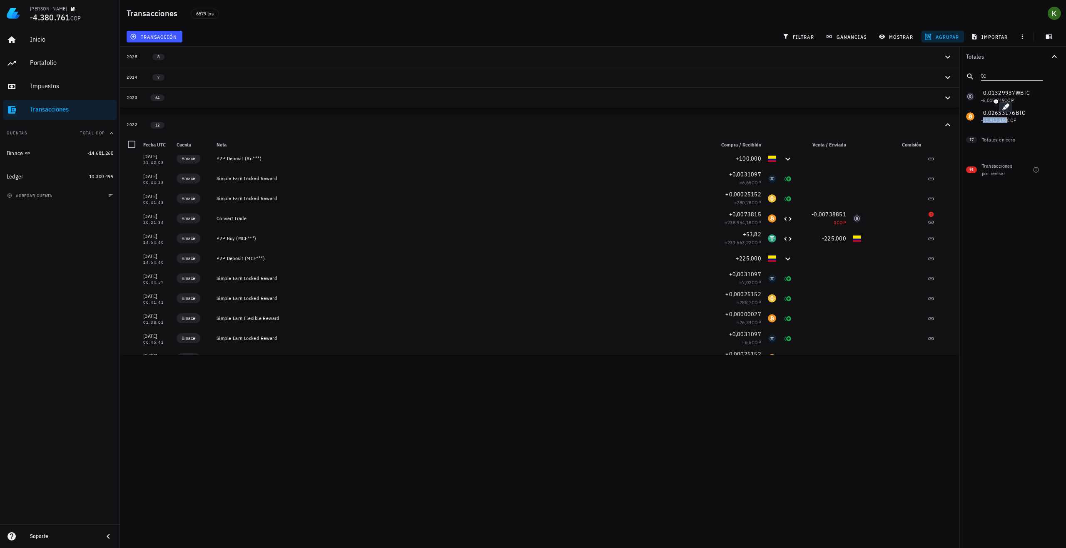
click at [992, 119] on div "1978,420683 USDT 7.964.395 COP 1204,683525 USDC 4.849.154 COP 719,2604599 ADA 2…" at bounding box center [1012, 107] width 107 height 40
click at [1046, 116] on div "1978,420683 USDT 7.964.395 COP 1204,683525 USDC 4.849.154 COP 719,2604599 ADA 2…" at bounding box center [1012, 107] width 107 height 40
drag, startPoint x: 992, startPoint y: 77, endPoint x: 977, endPoint y: 75, distance: 15.2
click at [977, 75] on div "tc" at bounding box center [1012, 77] width 107 height 20
type input "bt"
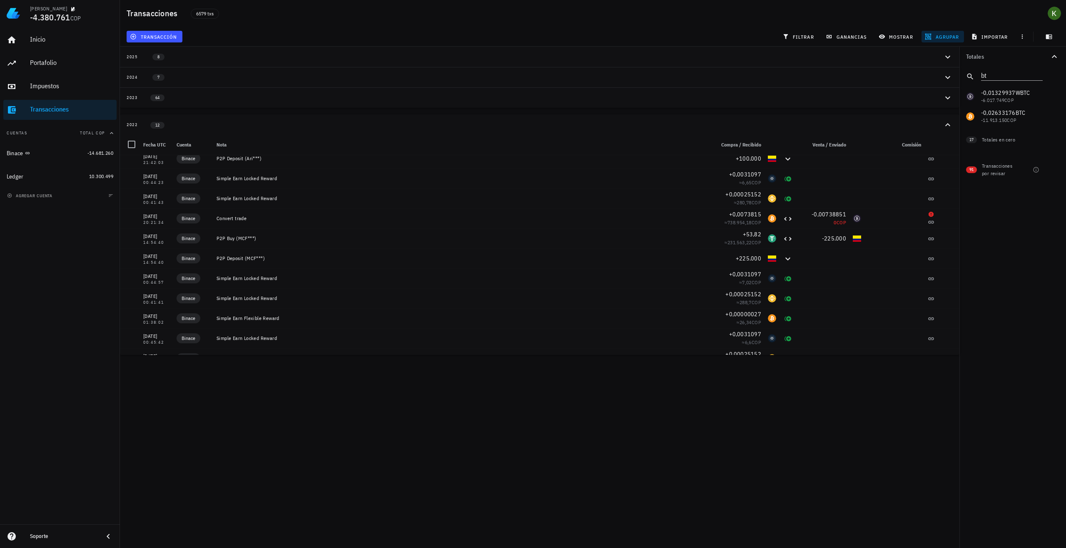
click at [1028, 115] on div "1978,420683 USDT 7.964.395 COP 1204,683525 USDC 4.849.154 COP 719,2604599 ADA 2…" at bounding box center [1012, 107] width 107 height 40
click at [983, 113] on div "1978,420683 USDT 7.964.395 COP 1204,683525 USDC 4.849.154 COP 719,2604599 ADA 2…" at bounding box center [1012, 107] width 107 height 40
click at [968, 123] on div "1978,420683 USDT 7.964.395 COP 1204,683525 USDC 4.849.154 COP 719,2604599 ADA 2…" at bounding box center [1012, 107] width 107 height 40
click at [992, 123] on div "1978,420683 USDT 7.964.395 COP 1204,683525 USDC 4.849.154 COP 719,2604599 ADA 2…" at bounding box center [1012, 107] width 107 height 40
drag, startPoint x: 985, startPoint y: 120, endPoint x: 1023, endPoint y: 120, distance: 37.9
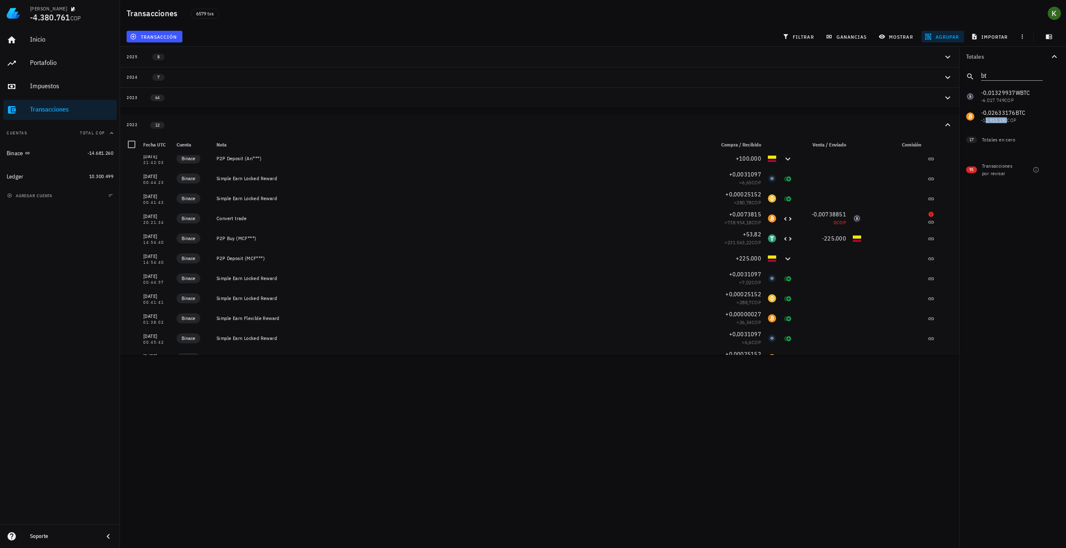
click at [1023, 120] on div "1978,420683 USDT 7.964.395 COP 1204,683525 USDC 4.849.154 COP 719,2604599 ADA 2…" at bounding box center [1012, 107] width 107 height 40
click at [796, 32] on button "filtrar" at bounding box center [799, 37] width 40 height 12
click at [1052, 116] on div at bounding box center [1054, 116] width 14 height 14
checkbox input "true"
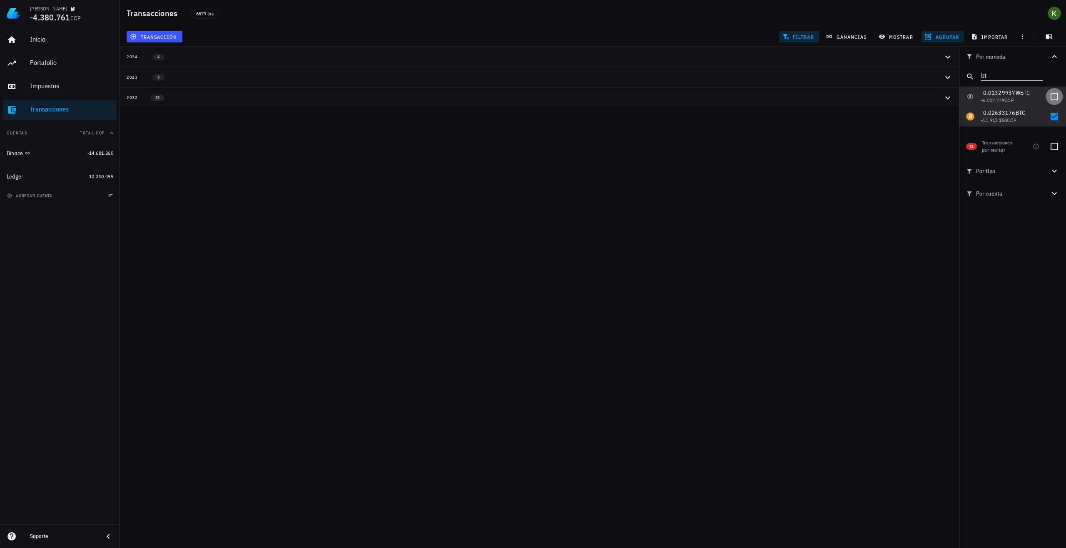
click at [1055, 99] on div at bounding box center [1054, 97] width 14 height 14
checkbox input "true"
click at [557, 97] on div "2022 55" at bounding box center [535, 97] width 816 height 7
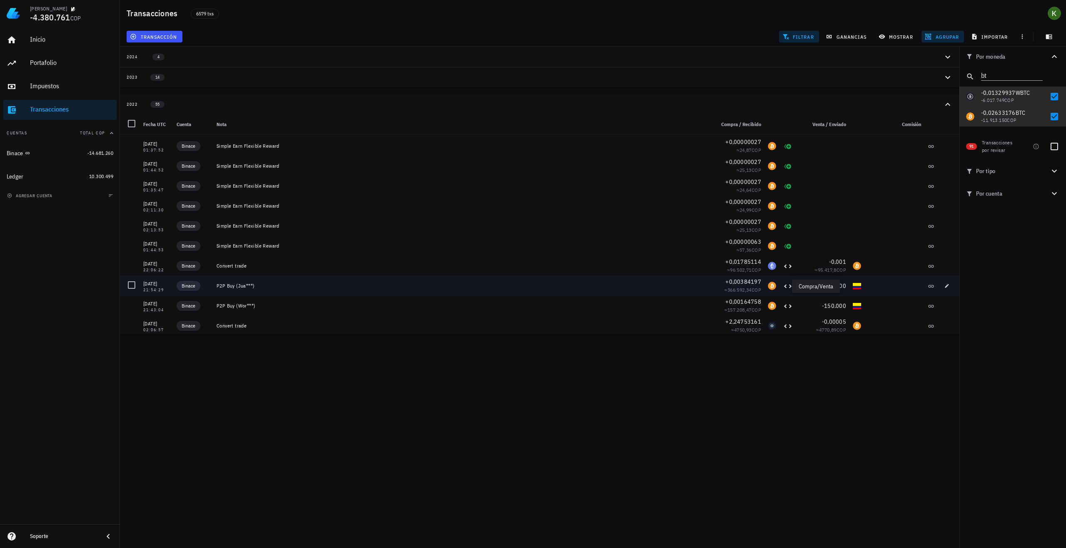
scroll to position [899, 0]
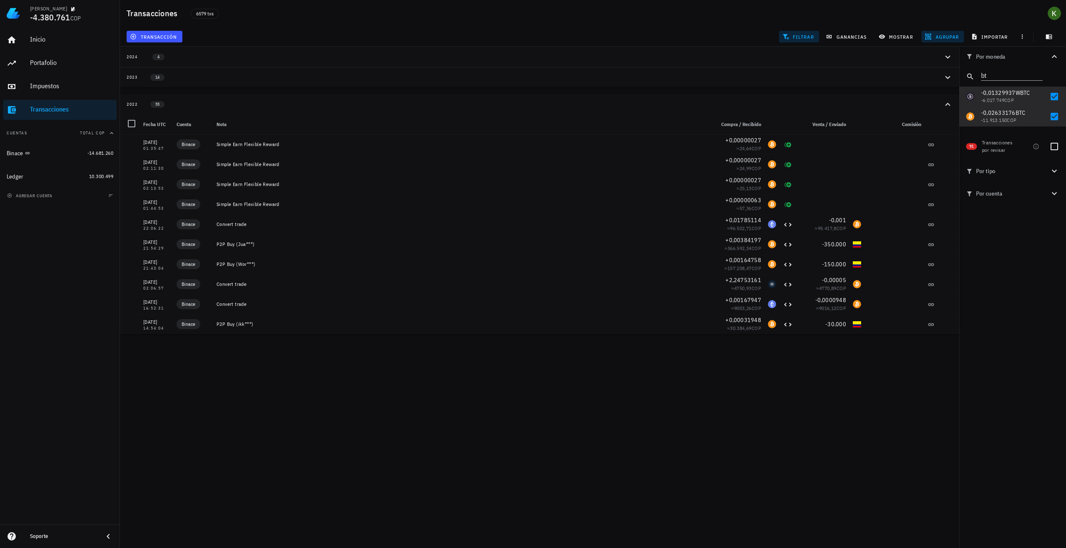
click at [219, 422] on div "Kevin -4.380.761 COP Inicio Portafolio Impuestos Transacciones Cuentas Total CO…" at bounding box center [533, 274] width 1066 height 548
click at [1052, 151] on div at bounding box center [1054, 146] width 14 height 14
checkbox input "true"
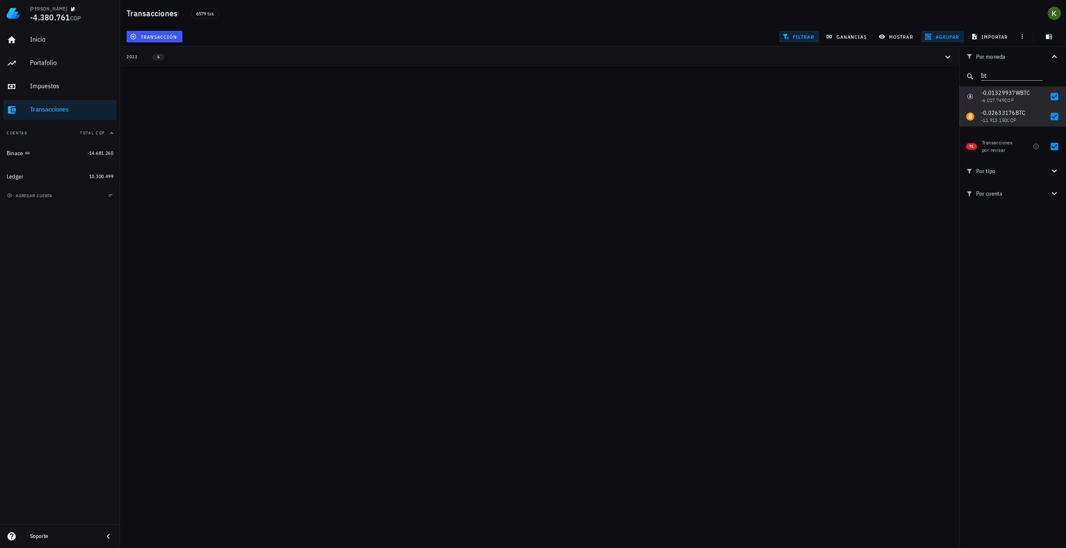
click at [447, 67] on div "Kevin -4.380.761 COP Inicio Portafolio Impuestos Transacciones Cuentas Total CO…" at bounding box center [533, 274] width 1066 height 548
click at [440, 59] on div "2022 6" at bounding box center [535, 56] width 816 height 7
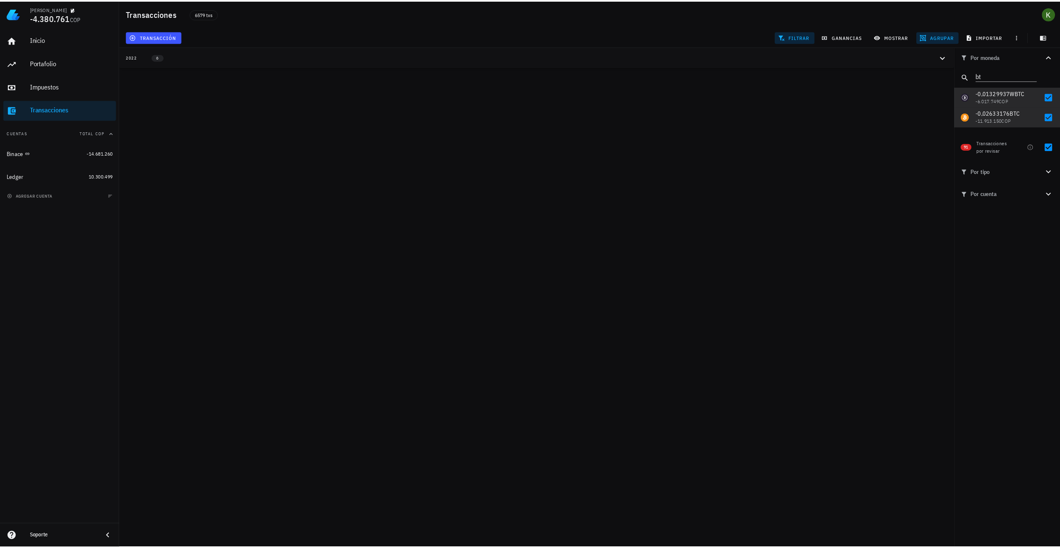
scroll to position [0, 0]
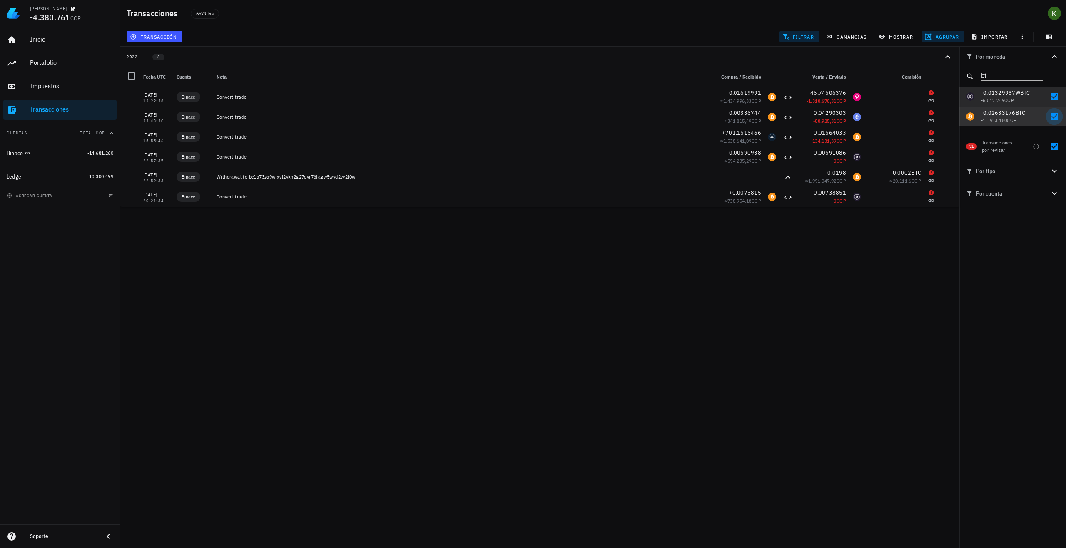
click at [1054, 116] on div at bounding box center [1054, 116] width 14 height 14
checkbox input "false"
click at [1055, 99] on div at bounding box center [1054, 97] width 14 height 14
checkbox input "false"
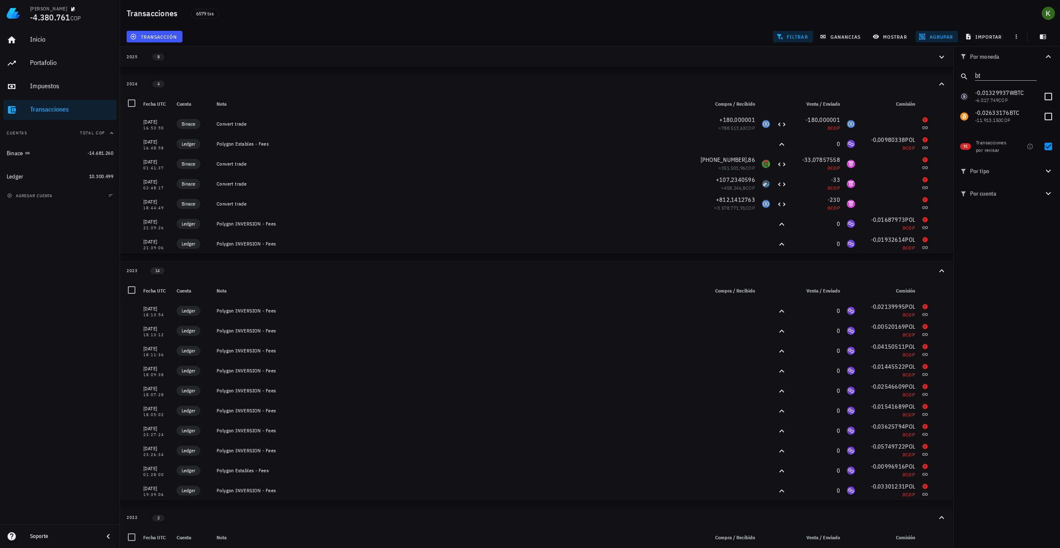
click at [178, 58] on div "2025 8" at bounding box center [532, 56] width 810 height 7
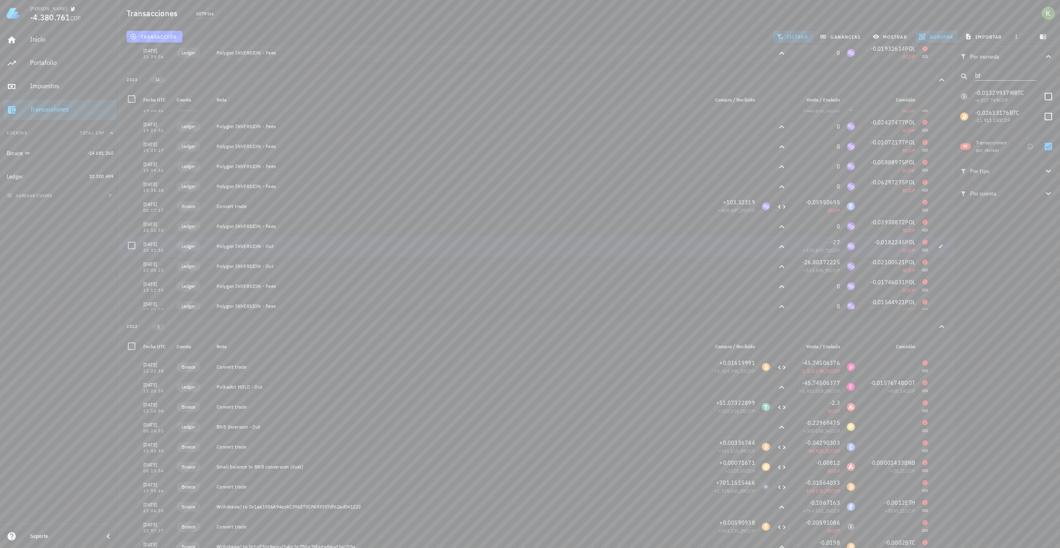
scroll to position [380, 0]
click at [131, 88] on div at bounding box center [131, 90] width 14 height 14
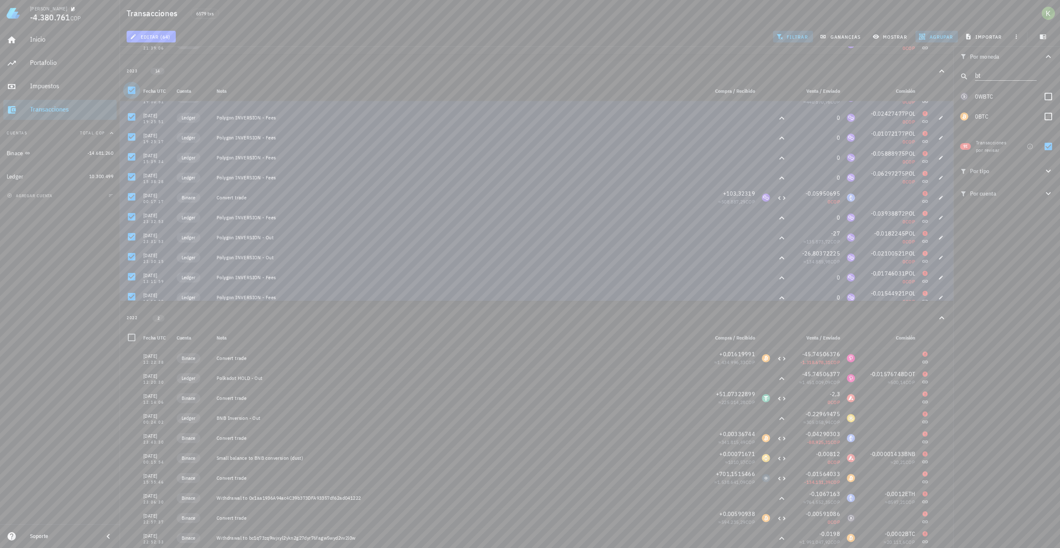
click at [131, 90] on div at bounding box center [131, 90] width 14 height 14
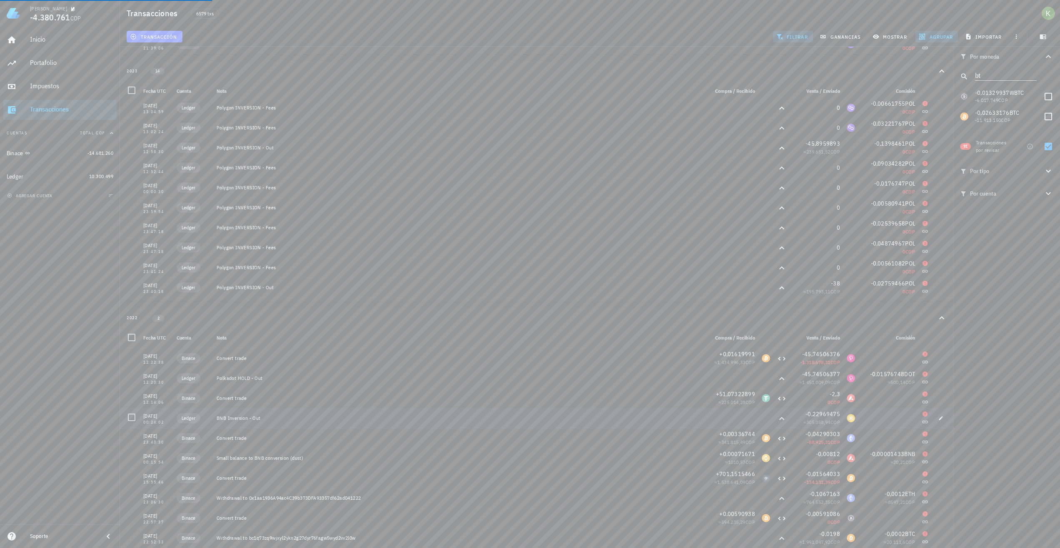
scroll to position [40, 0]
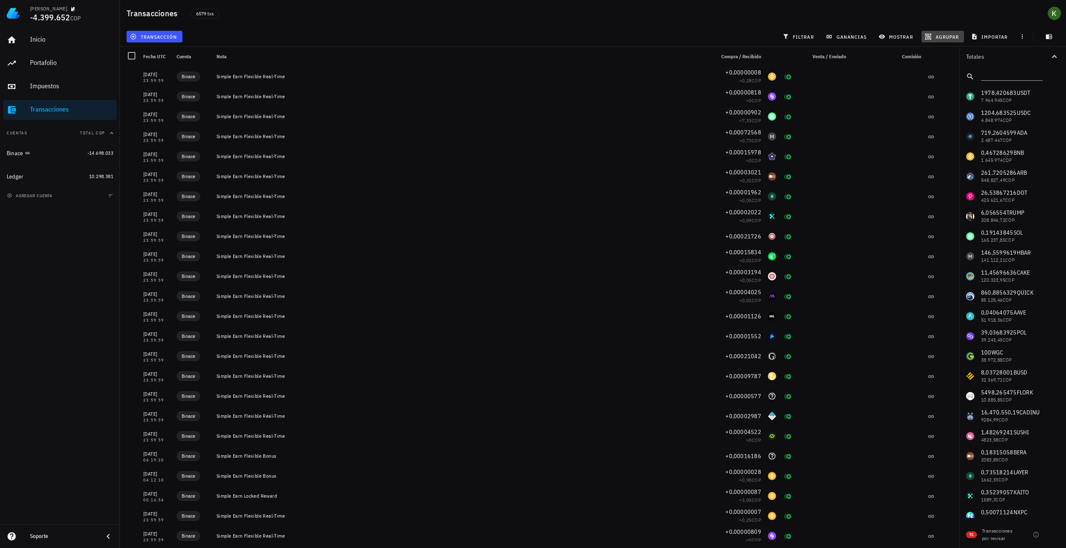
click at [951, 37] on span "agrupar" at bounding box center [942, 36] width 32 height 7
click at [942, 122] on div "Año" at bounding box center [946, 122] width 37 height 7
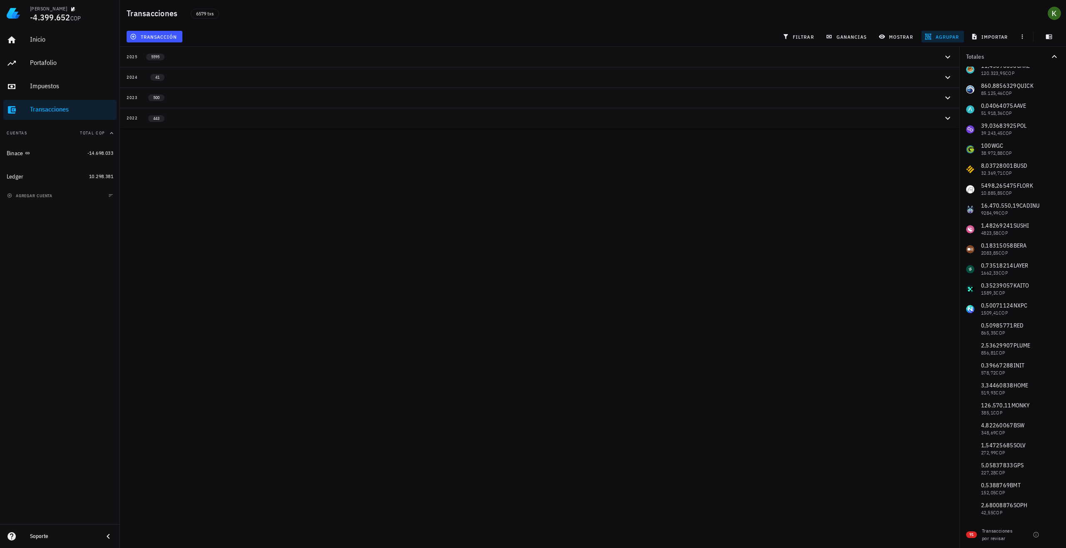
scroll to position [250, 0]
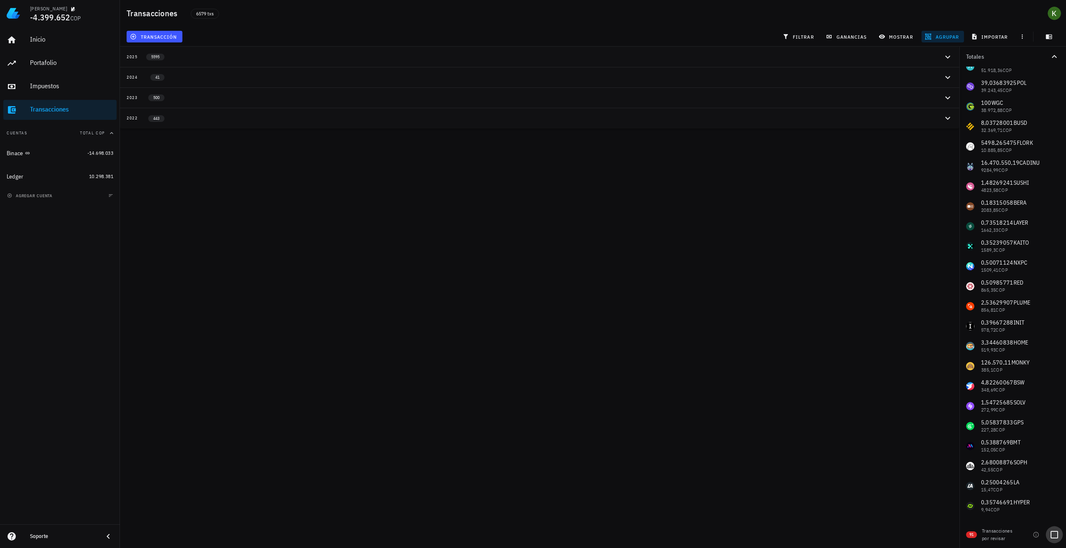
drag, startPoint x: 1055, startPoint y: 527, endPoint x: 1054, endPoint y: 535, distance: 8.0
click at [1054, 535] on div at bounding box center [1054, 535] width 14 height 14
checkbox input "true"
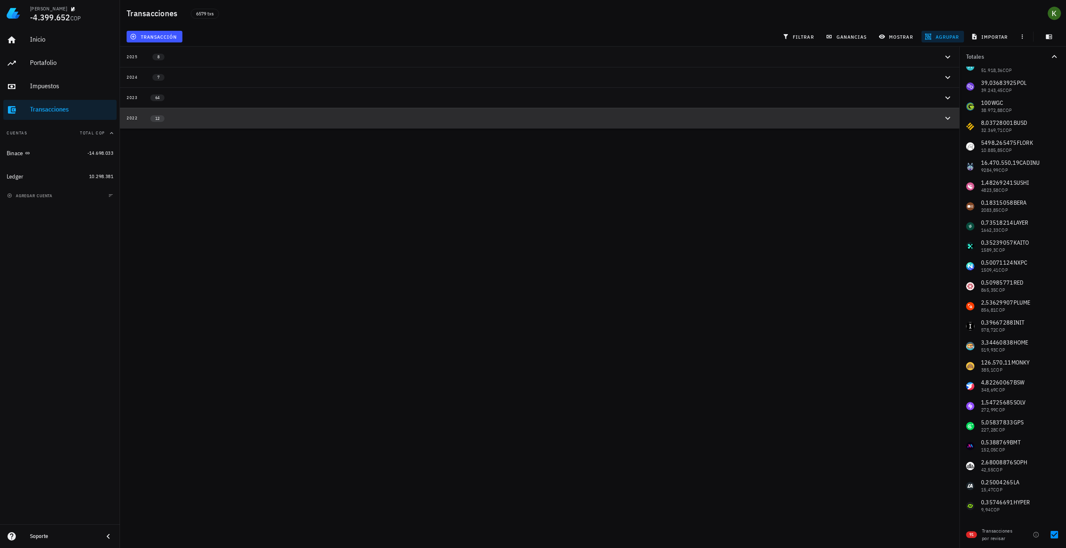
click at [329, 118] on div "2022 12" at bounding box center [535, 117] width 816 height 7
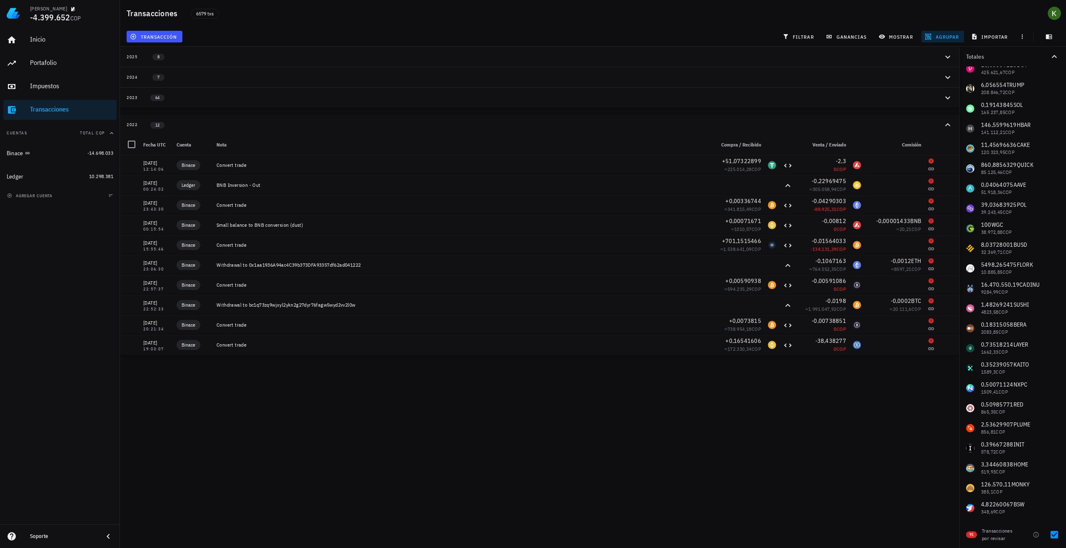
scroll to position [125, 0]
click at [800, 40] on button "filtrar" at bounding box center [799, 37] width 40 height 12
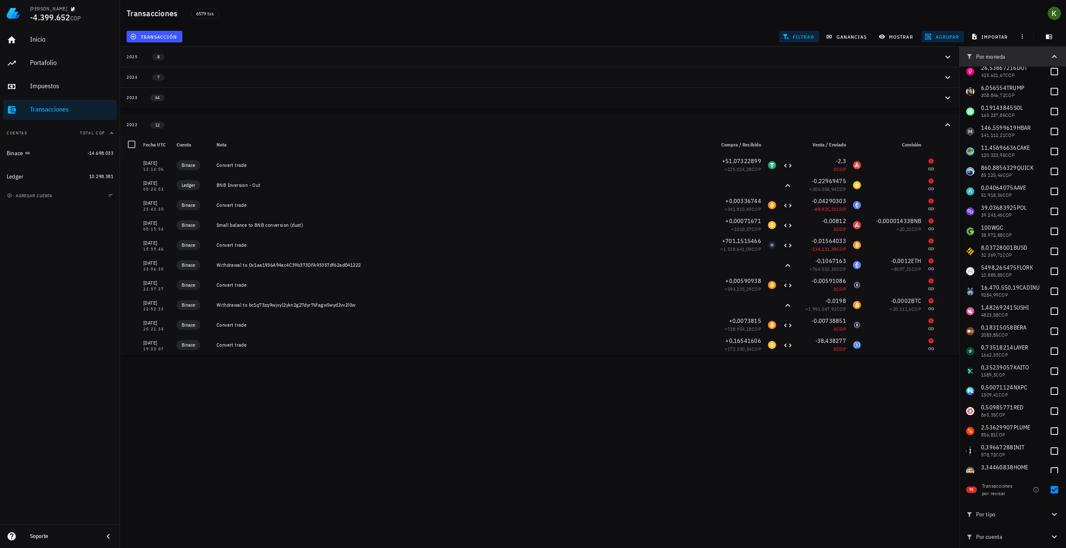
click at [995, 54] on div "Por moneda" at bounding box center [1007, 56] width 83 height 7
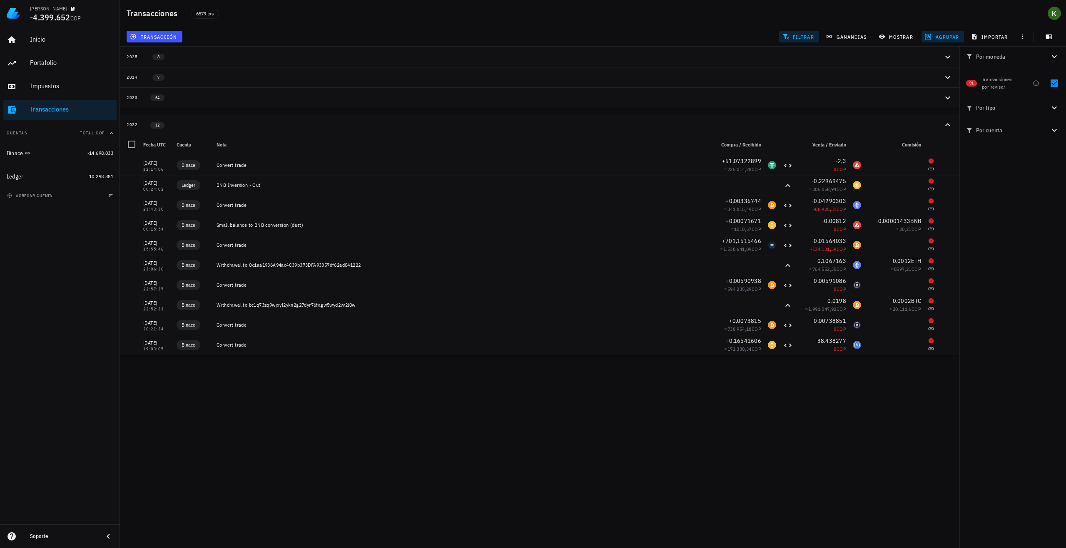
click at [999, 54] on div "Por moneda" at bounding box center [1007, 56] width 83 height 7
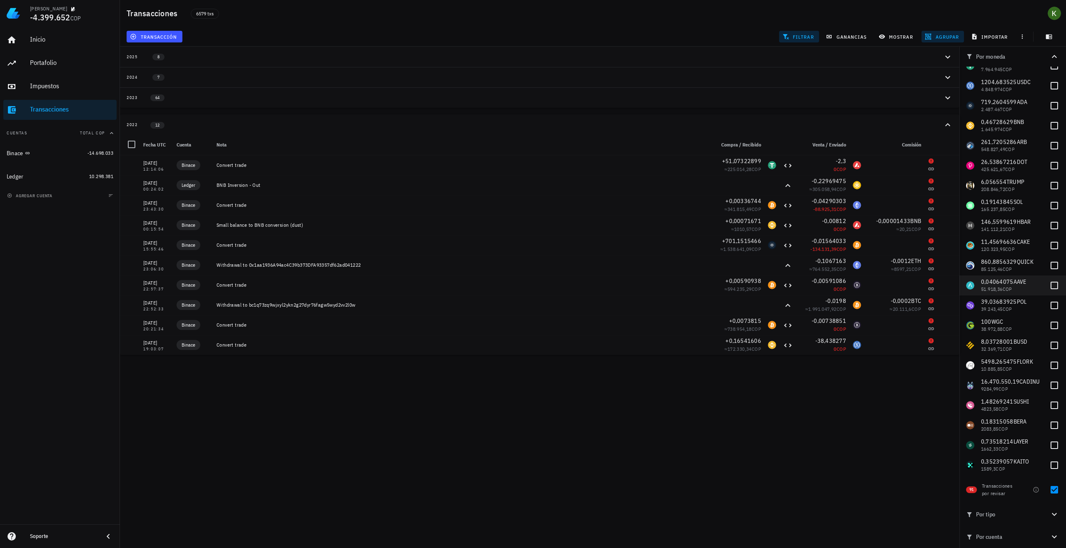
scroll to position [0, 0]
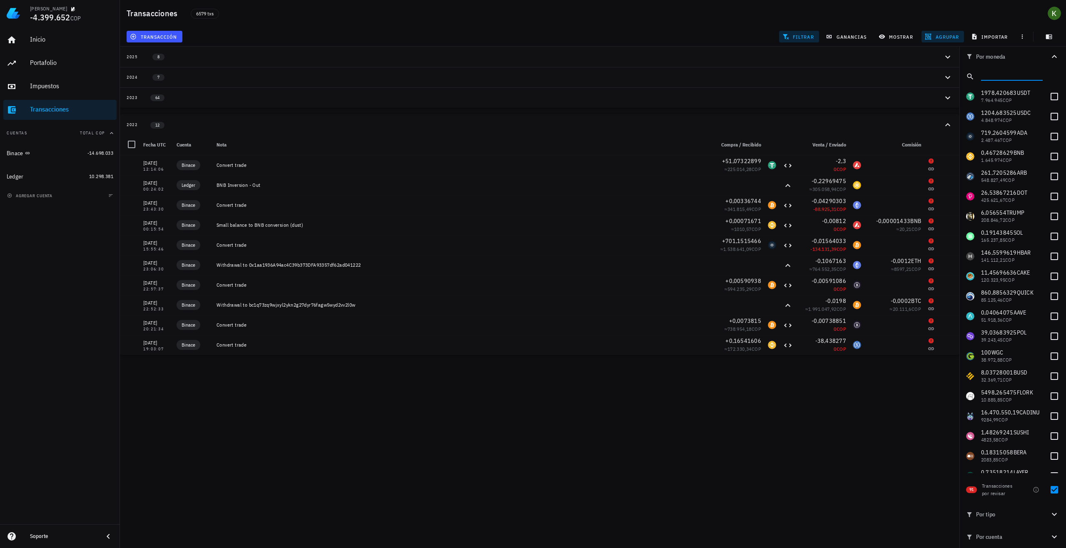
click at [991, 76] on input "text" at bounding box center [1011, 75] width 60 height 11
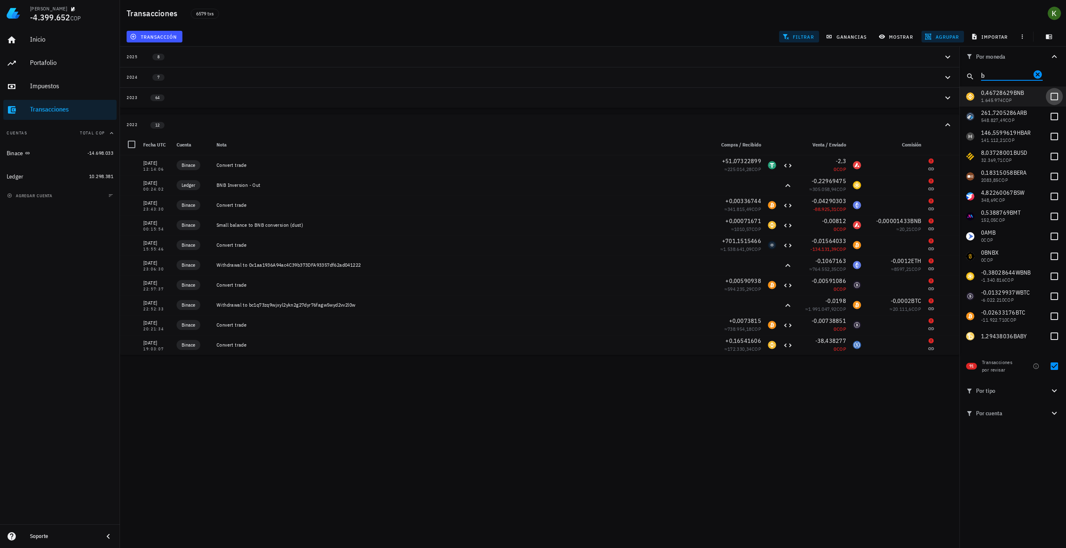
type input "b"
click at [1056, 96] on div at bounding box center [1054, 97] width 14 height 14
checkbox input "true"
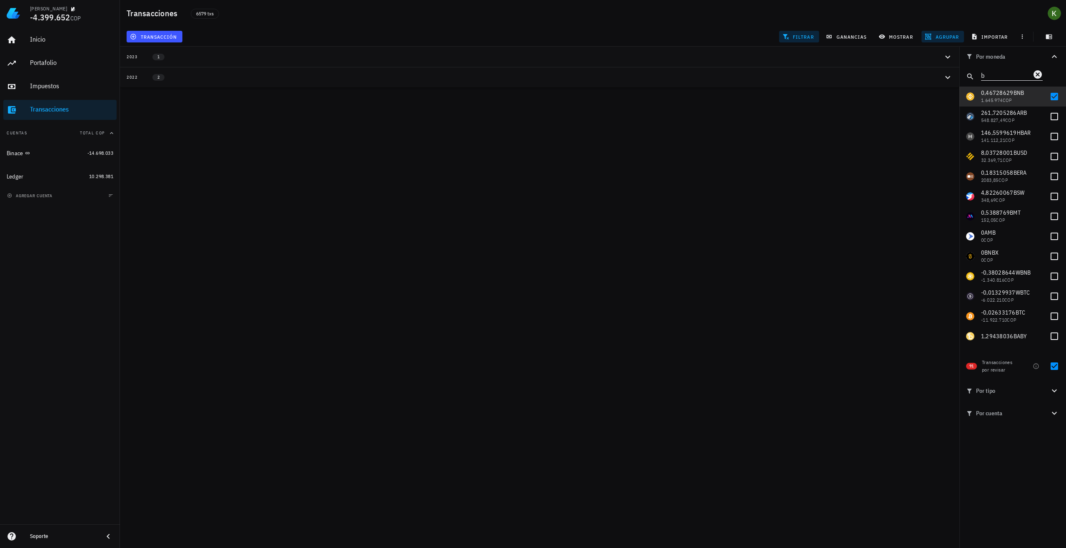
click at [993, 75] on input "b" at bounding box center [1006, 75] width 50 height 11
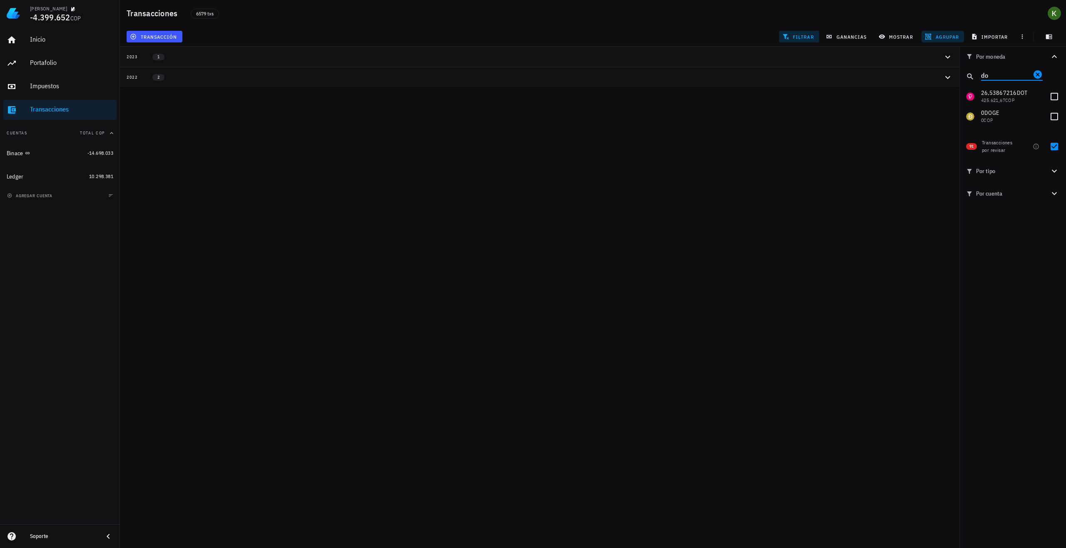
type input "d"
type input "usdc"
click at [1050, 95] on div at bounding box center [1054, 97] width 14 height 14
checkbox input "true"
click at [999, 77] on input "usdc" at bounding box center [1006, 75] width 50 height 11
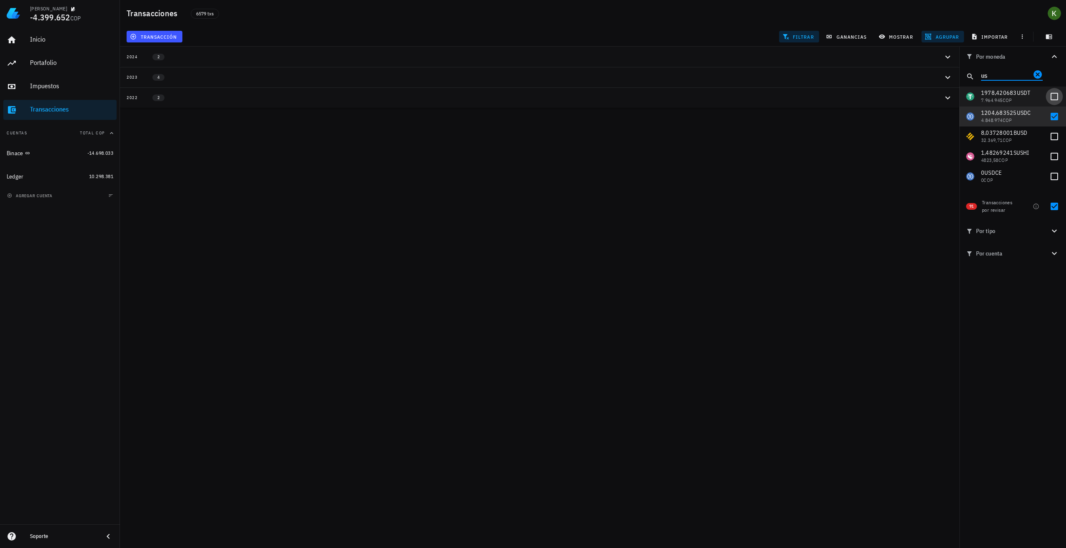
type input "us"
click at [1048, 92] on div at bounding box center [1054, 97] width 14 height 14
checkbox input "true"
click at [587, 282] on div "[PERSON_NAME] -4.399.652 COP Inicio [GEOGRAPHIC_DATA] Impuestos [GEOGRAPHIC_DAT…" at bounding box center [533, 274] width 1066 height 548
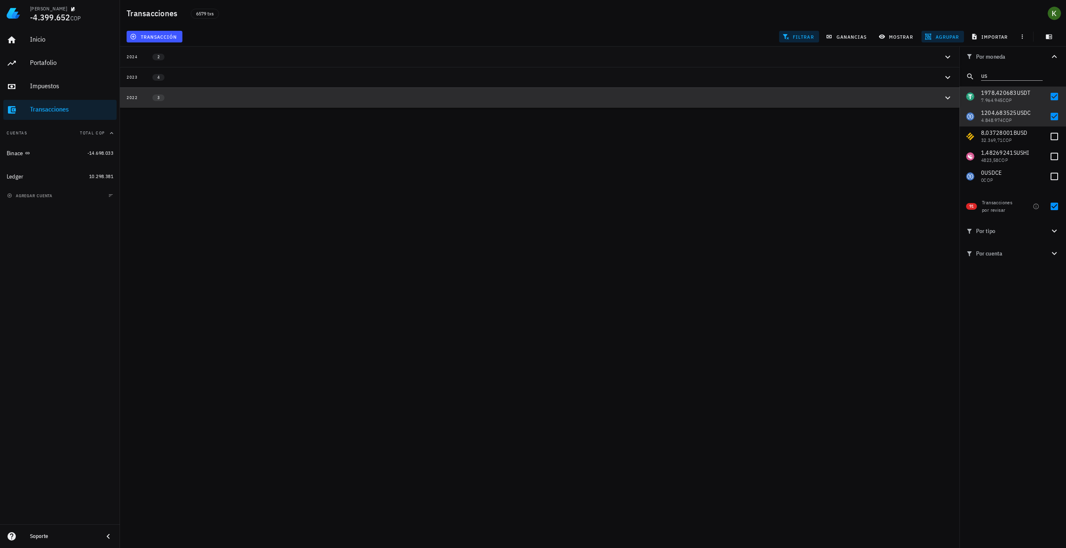
click at [164, 101] on div "3" at bounding box center [153, 97] width 30 height 7
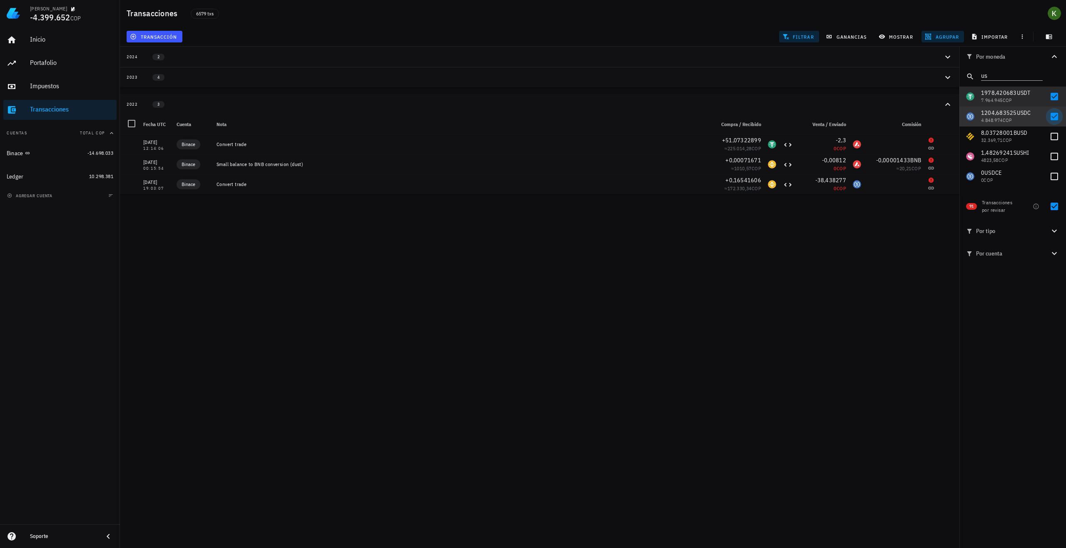
drag, startPoint x: 1055, startPoint y: 117, endPoint x: 1054, endPoint y: 109, distance: 8.0
click at [1055, 117] on div at bounding box center [1054, 116] width 14 height 14
checkbox input "false"
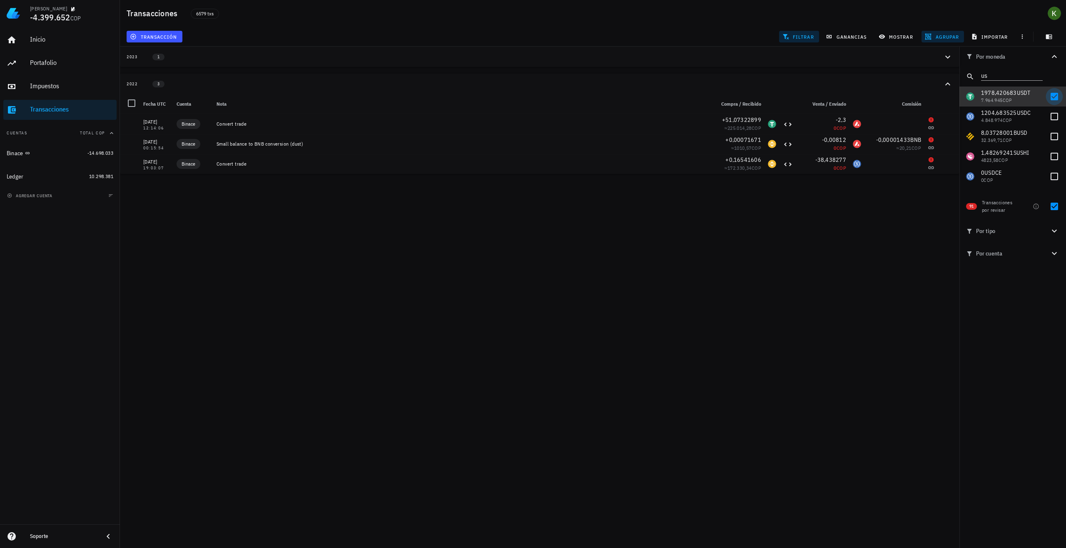
click at [1054, 101] on div at bounding box center [1054, 97] width 14 height 14
checkbox input "false"
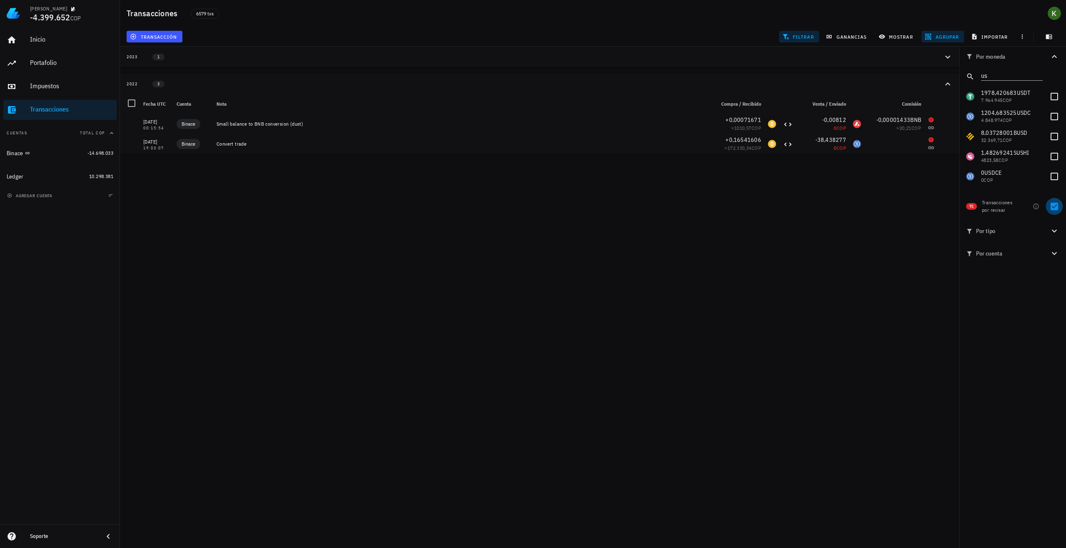
click at [1051, 207] on div at bounding box center [1054, 206] width 14 height 14
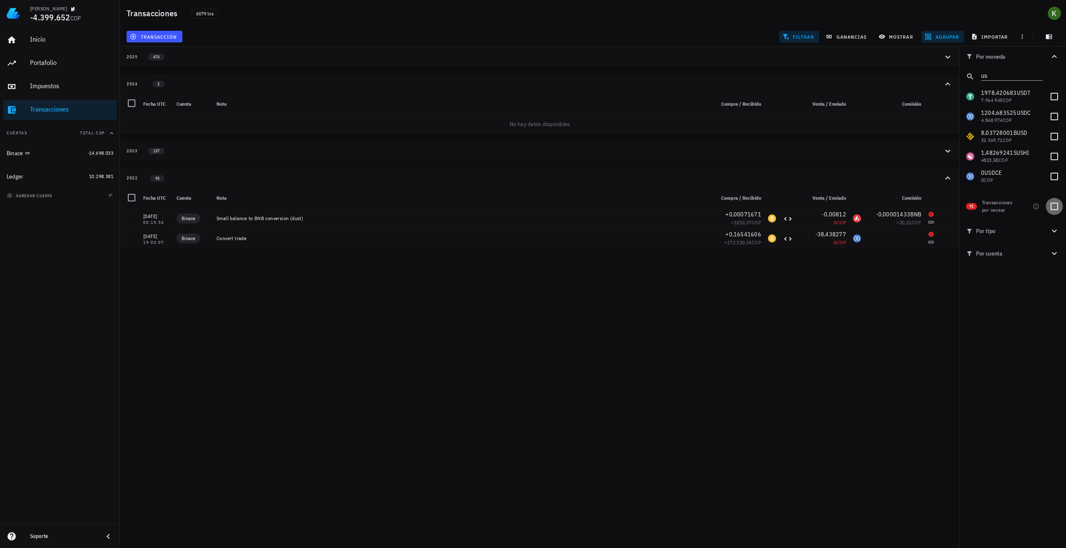
click at [1050, 206] on div at bounding box center [1054, 206] width 14 height 14
checkbox input "true"
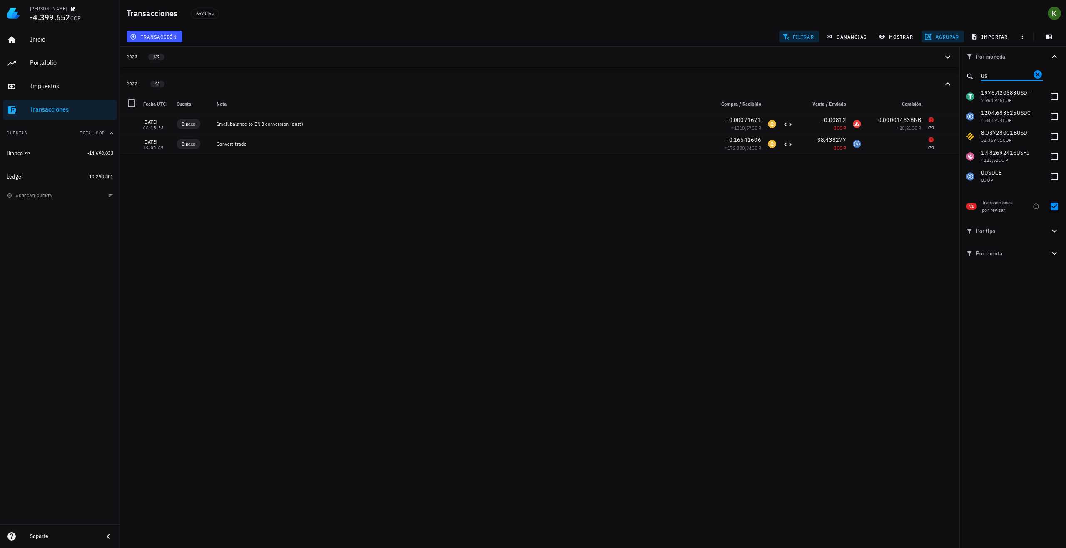
drag, startPoint x: 994, startPoint y: 76, endPoint x: 925, endPoint y: 82, distance: 69.0
click at [925, 82] on div "Transacciones 6579 txs transacción filtrar ganancias mostrar [GEOGRAPHIC_DATA] …" at bounding box center [533, 77] width 1066 height 154
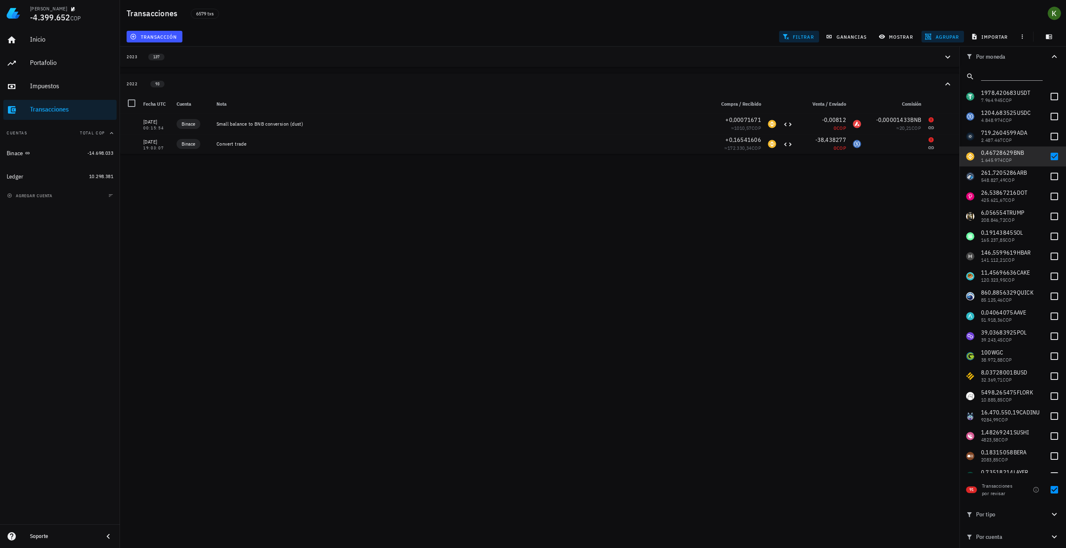
click at [487, 271] on div "[PERSON_NAME] -4.399.652 COP Inicio [GEOGRAPHIC_DATA] Impuestos [GEOGRAPHIC_DAT…" at bounding box center [533, 274] width 1066 height 548
click at [67, 107] on div "Transacciones" at bounding box center [71, 109] width 83 height 8
click at [1047, 158] on div at bounding box center [1054, 156] width 14 height 14
checkbox input "false"
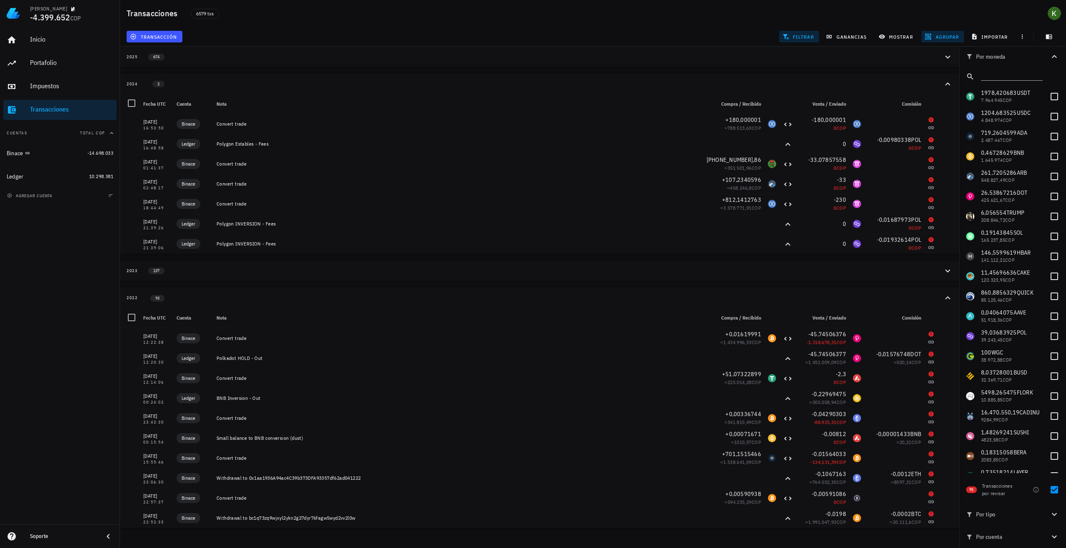
click at [73, 112] on div "Transacciones" at bounding box center [71, 109] width 83 height 8
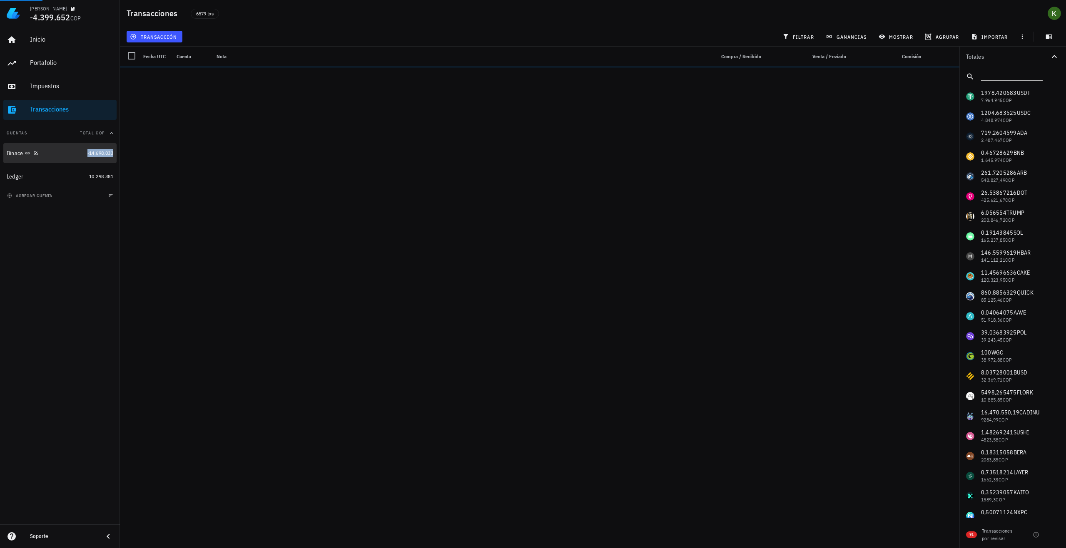
click at [94, 155] on span "-14.698.033" at bounding box center [100, 153] width 26 height 6
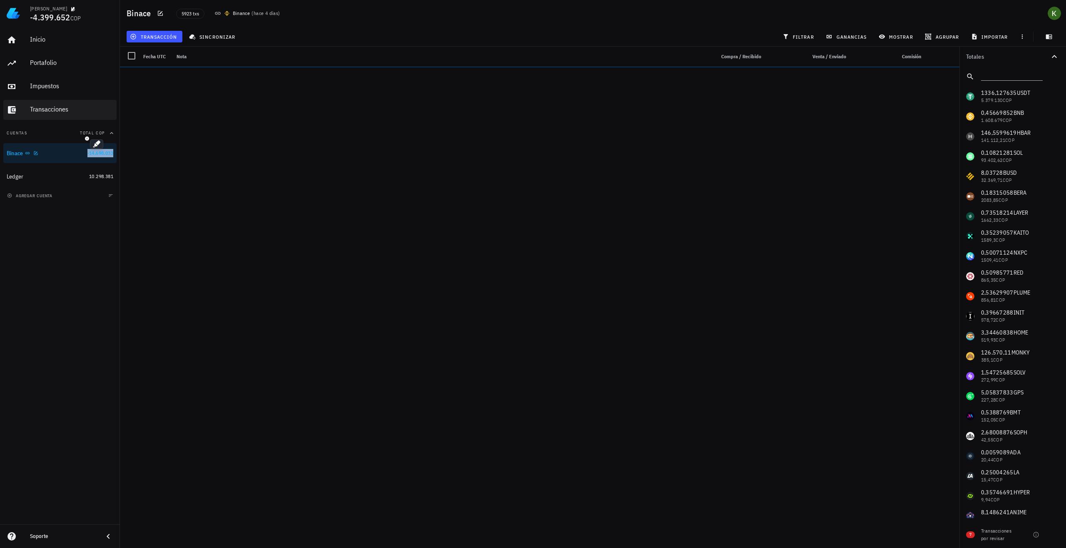
click at [48, 109] on div "Transacciones" at bounding box center [71, 109] width 83 height 8
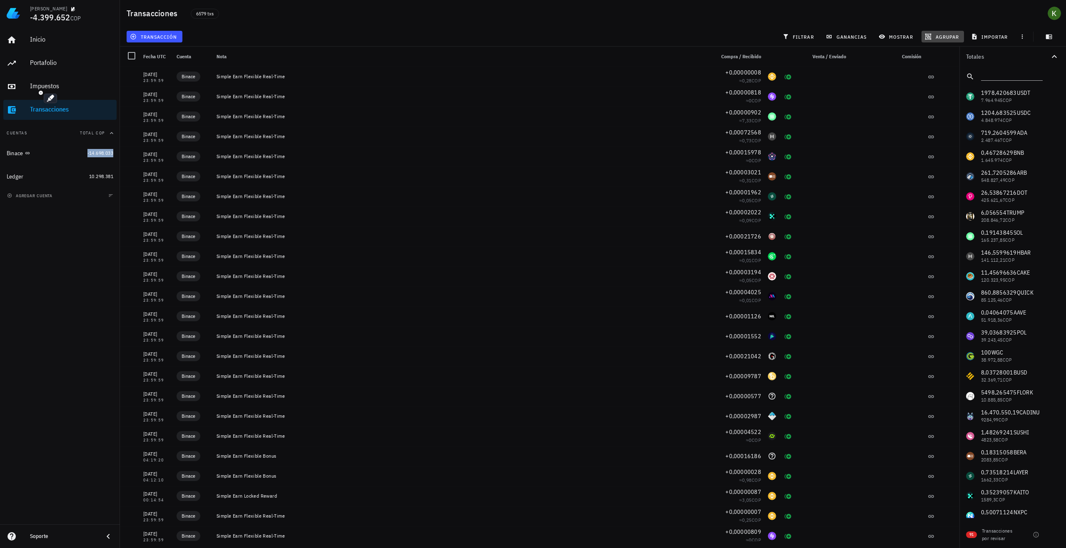
click at [931, 40] on icon "button" at bounding box center [928, 37] width 6 height 6
click at [934, 126] on div "Año" at bounding box center [946, 122] width 37 height 13
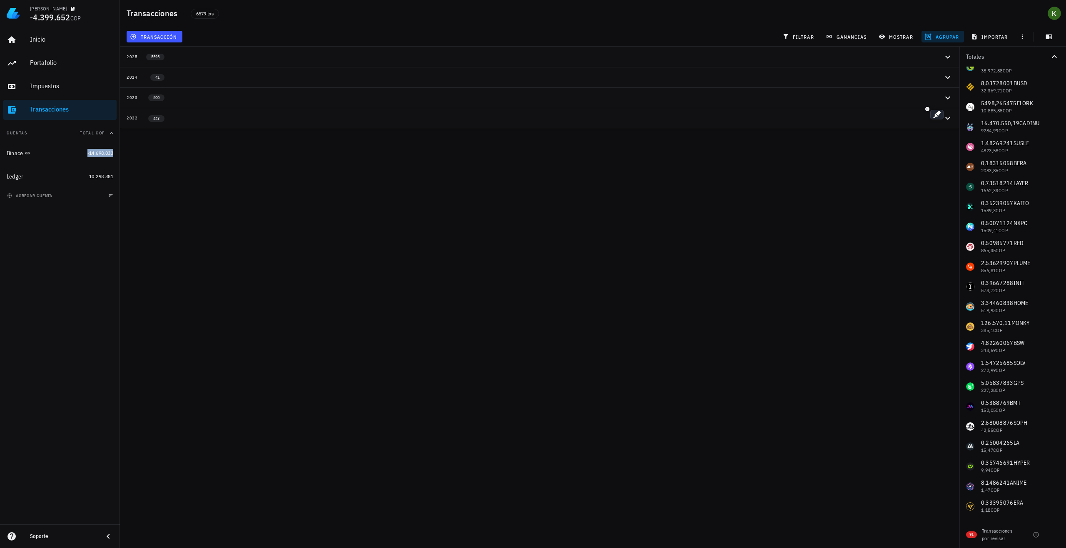
scroll to position [291, 0]
click at [430, 122] on div "2022 443" at bounding box center [535, 117] width 816 height 7
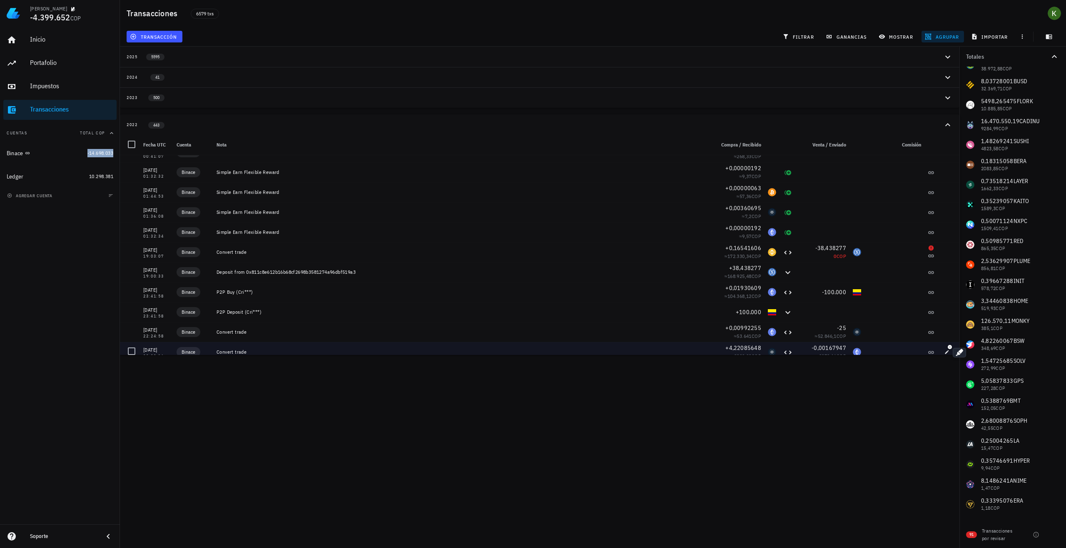
scroll to position [8445, 0]
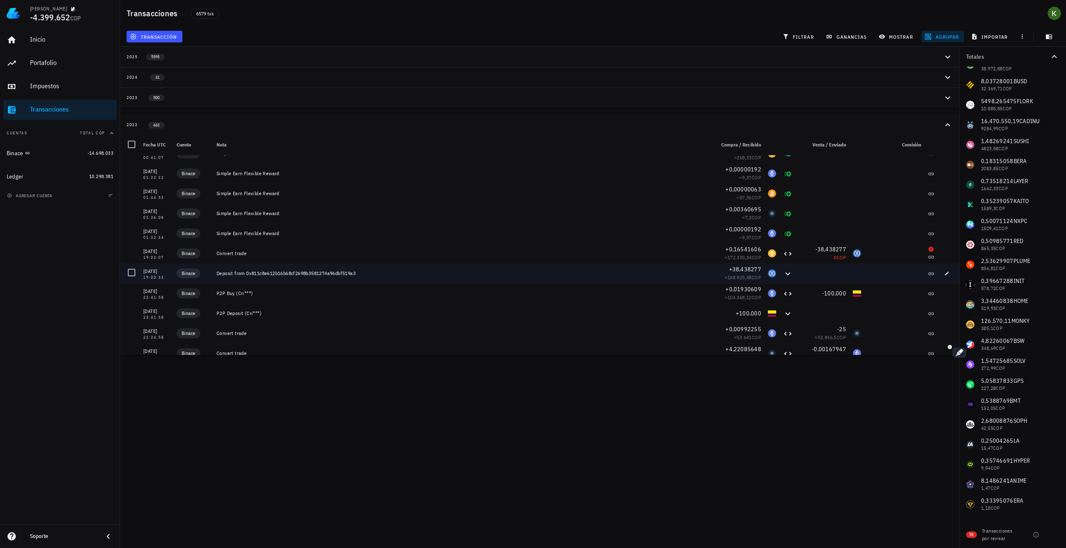
click at [323, 274] on div "Deposit from 0x811c8e612b16b68cf2698b3581274a96dbf519a3" at bounding box center [461, 273] width 491 height 7
copy div "0x811c8e612b16b68cf2698b3581274a96dbf519a3"
click at [944, 272] on span "button" at bounding box center [947, 273] width 12 height 5
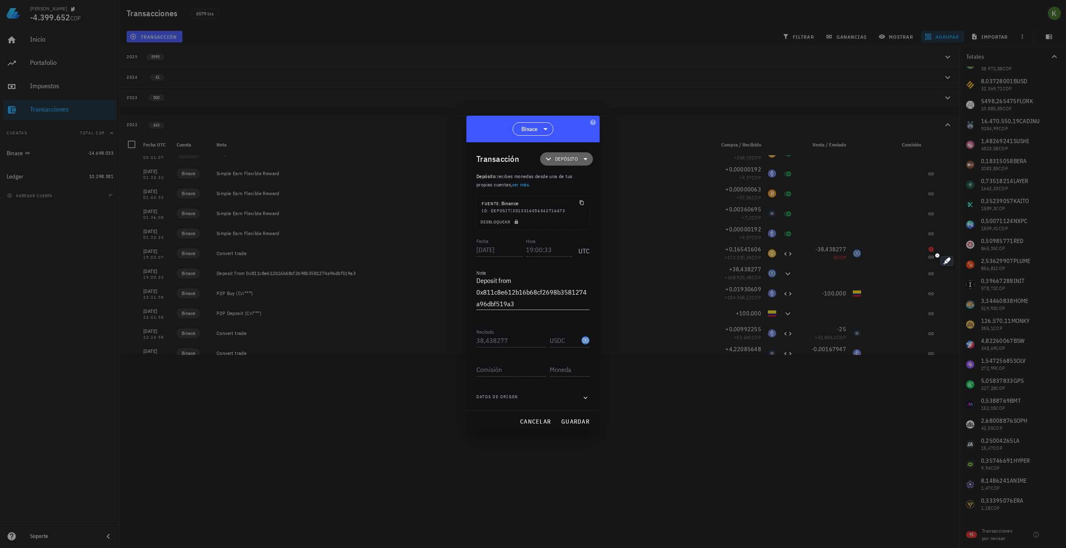
click at [577, 157] on span "Depósito" at bounding box center [566, 159] width 23 height 8
click at [596, 231] on div "Transferencia" at bounding box center [578, 229] width 77 height 17
click at [578, 191] on div "Ingreso" at bounding box center [578, 195] width 77 height 17
click at [568, 230] on div "Transferencia" at bounding box center [578, 229] width 32 height 7
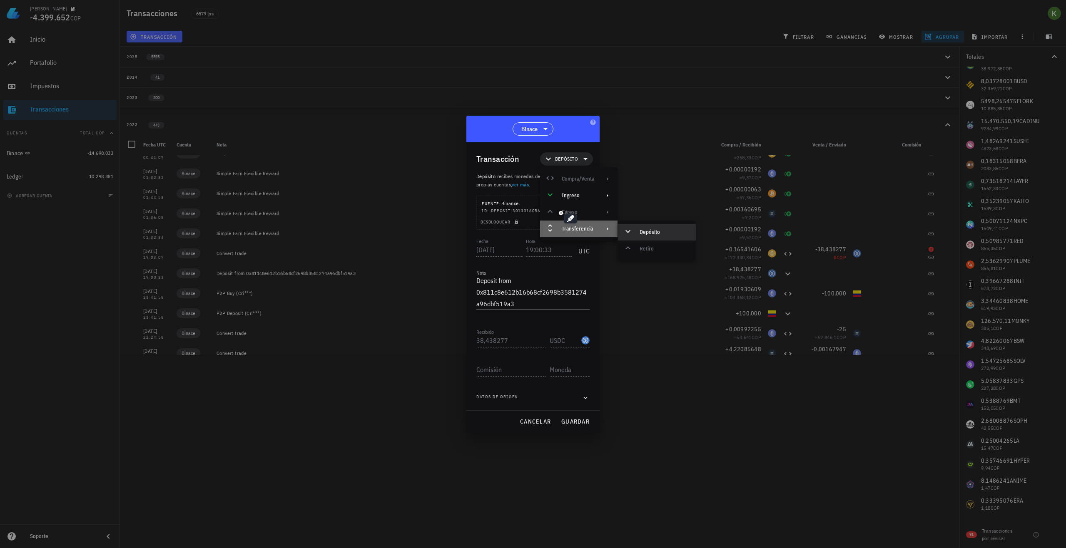
click at [605, 230] on icon at bounding box center [607, 229] width 7 height 7
click at [497, 157] on div "Transacción" at bounding box center [497, 158] width 43 height 13
click at [585, 158] on icon at bounding box center [585, 159] width 10 height 10
click at [592, 229] on div "Transferencia" at bounding box center [578, 229] width 32 height 7
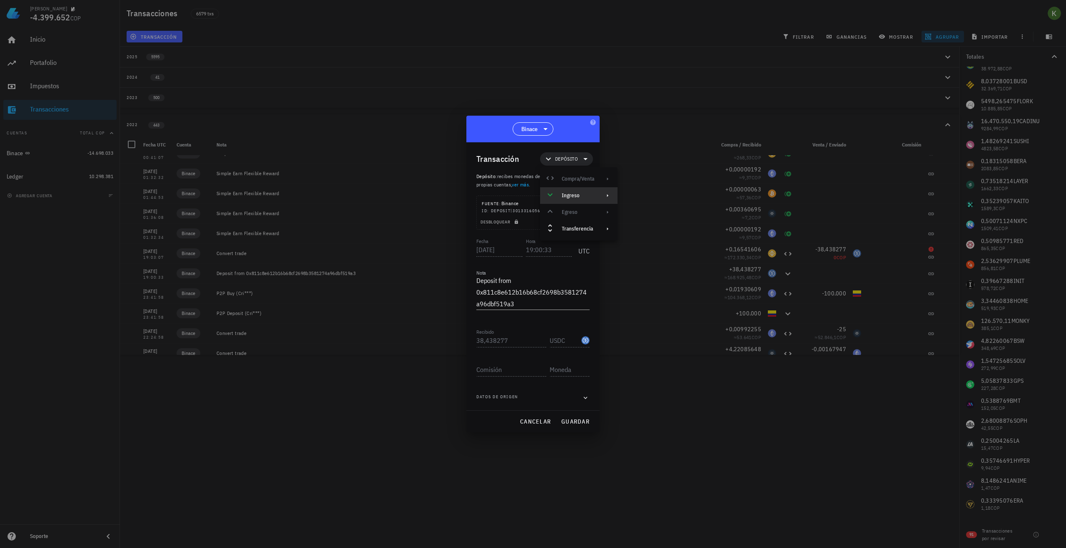
click at [587, 195] on div "Ingreso" at bounding box center [578, 195] width 32 height 7
click at [578, 159] on span "Depósito" at bounding box center [566, 158] width 43 height 13
click at [582, 175] on div "Compra/Venta Ingreso Egreso Transferencia" at bounding box center [578, 204] width 77 height 67
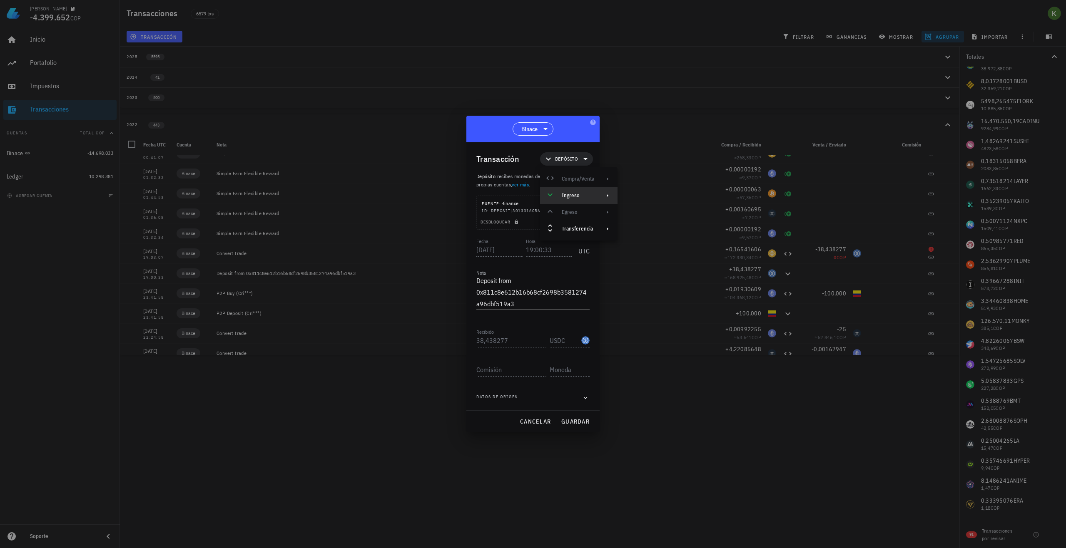
click at [582, 197] on div "Ingreso" at bounding box center [578, 195] width 32 height 7
click at [581, 233] on div "Transferencia" at bounding box center [578, 229] width 77 height 17
click at [330, 436] on div at bounding box center [533, 274] width 1066 height 548
click at [523, 424] on span "cancelar" at bounding box center [535, 421] width 31 height 7
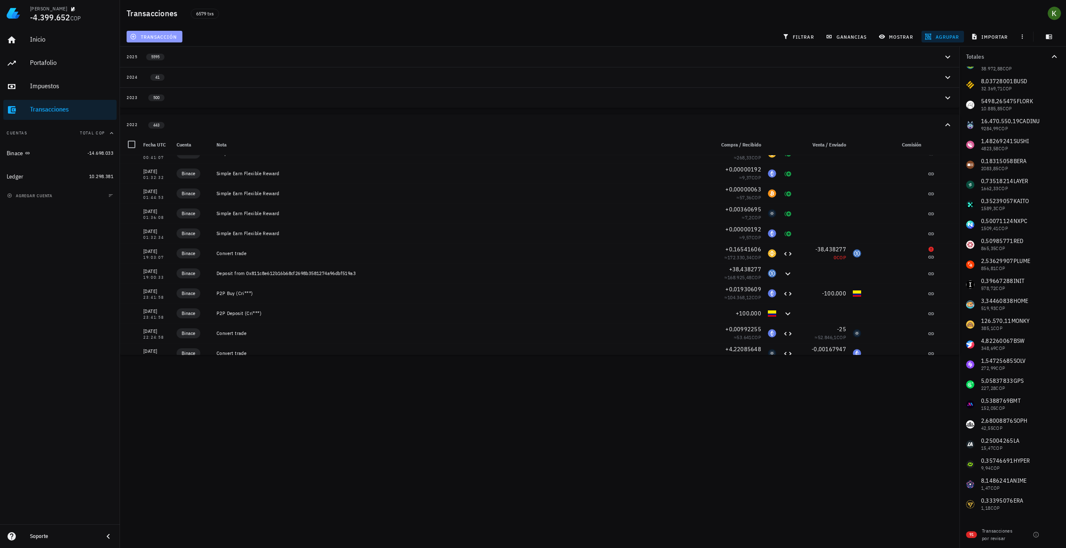
click at [160, 32] on button "transacción" at bounding box center [155, 37] width 56 height 12
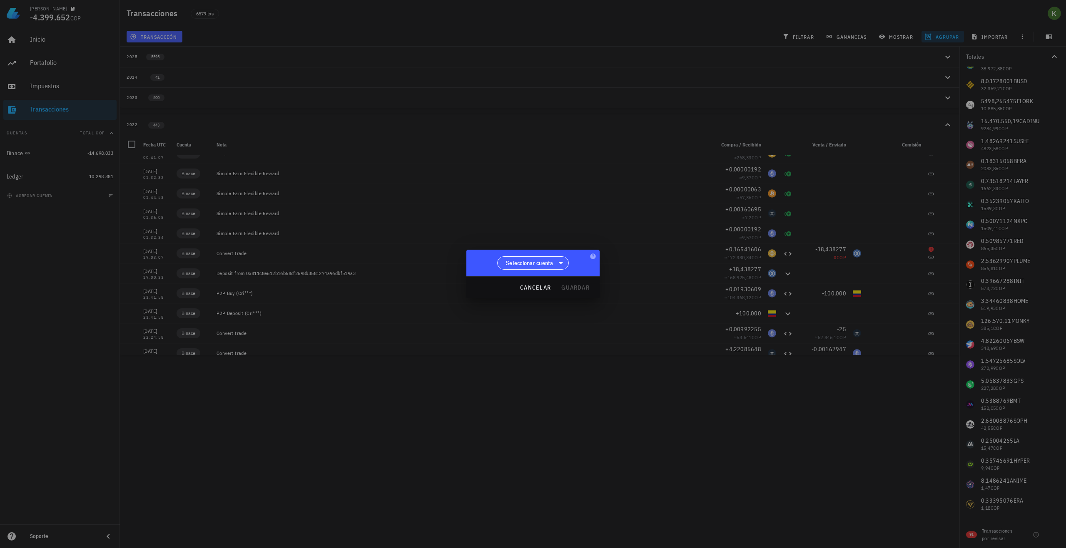
click at [551, 259] on span "Seleccionar cuenta" at bounding box center [529, 263] width 47 height 8
click at [542, 283] on div "Binace" at bounding box center [533, 285] width 59 height 8
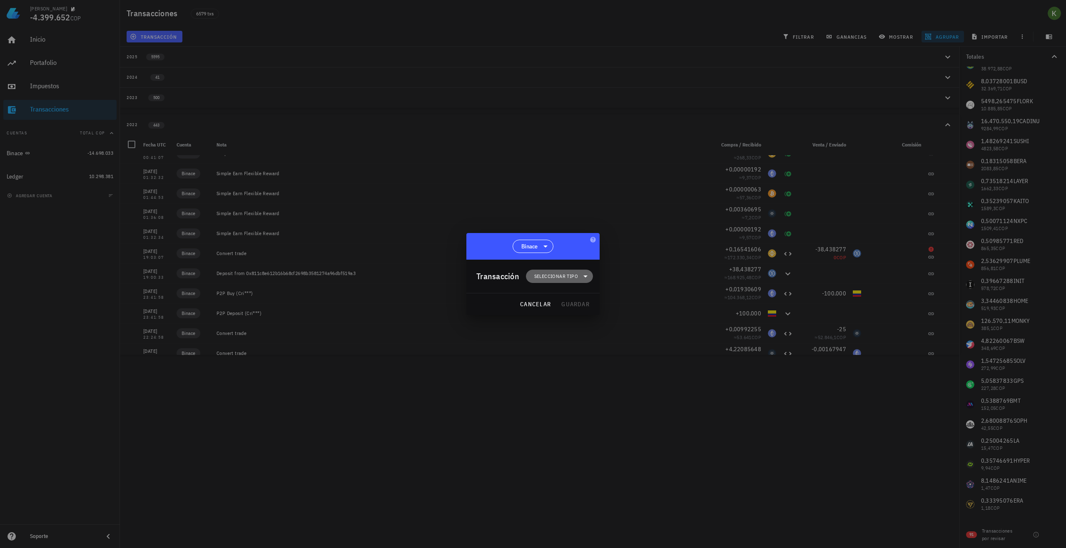
click at [567, 277] on span "Seleccionar tipo" at bounding box center [556, 276] width 44 height 8
click at [574, 343] on div "Transferencia" at bounding box center [563, 346] width 32 height 7
click at [570, 296] on div "Compra/Venta" at bounding box center [563, 296] width 32 height 7
drag, startPoint x: 598, startPoint y: 258, endPoint x: 595, endPoint y: 265, distance: 7.9
click at [598, 259] on div "Binace" at bounding box center [532, 246] width 133 height 27
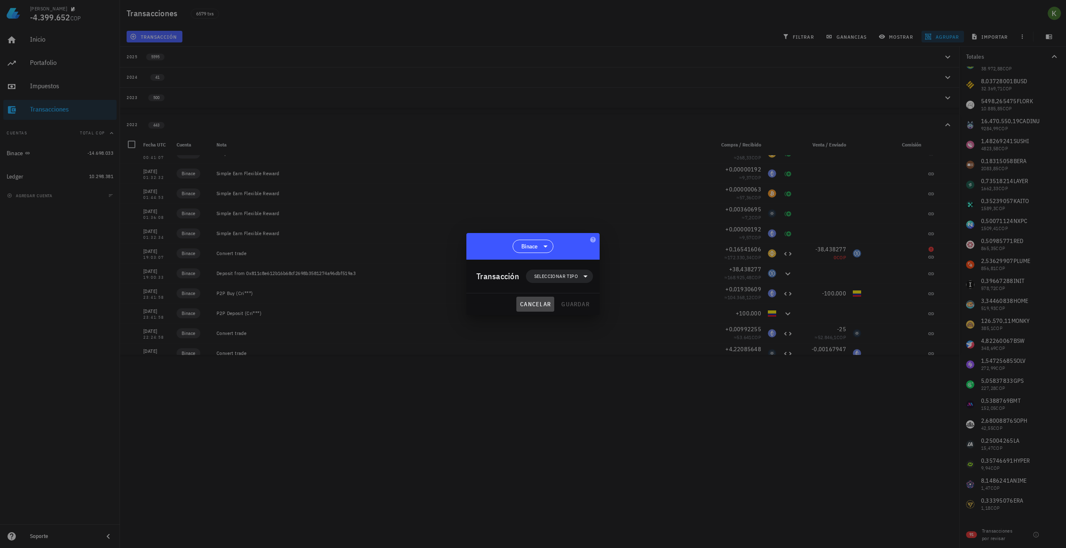
click at [527, 308] on button "cancelar" at bounding box center [535, 304] width 38 height 15
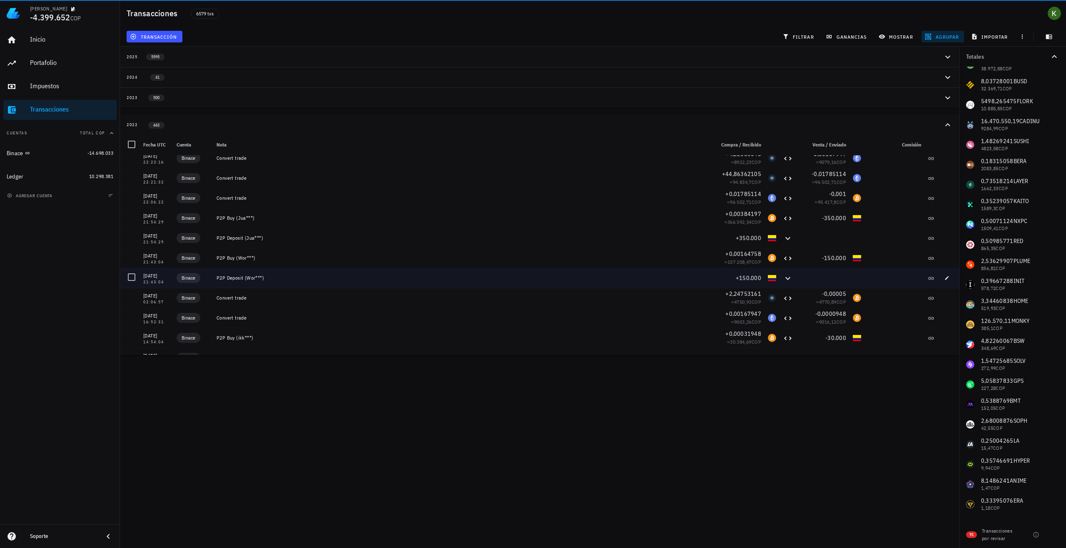
scroll to position [8653, 0]
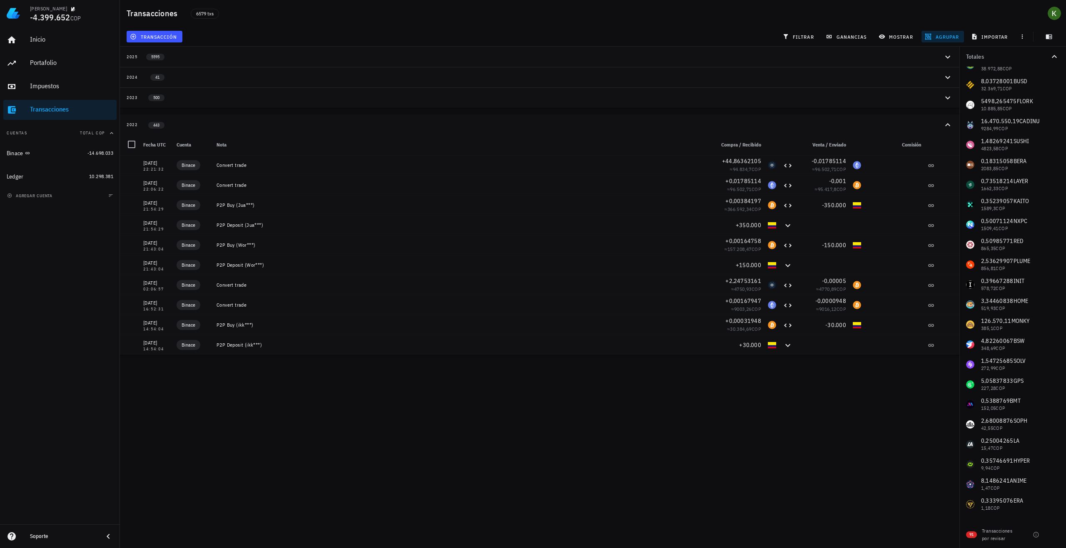
click at [96, 134] on span "Total COP" at bounding box center [92, 132] width 25 height 5
click at [96, 134] on button "Cuentas" at bounding box center [59, 133] width 113 height 20
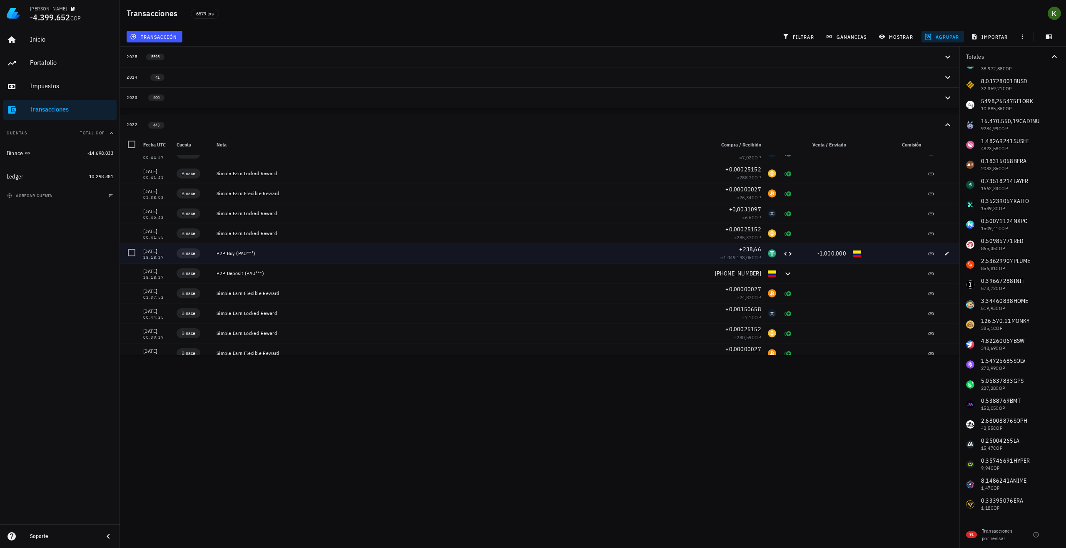
scroll to position [7903, 0]
